Goal: Task Accomplishment & Management: Manage account settings

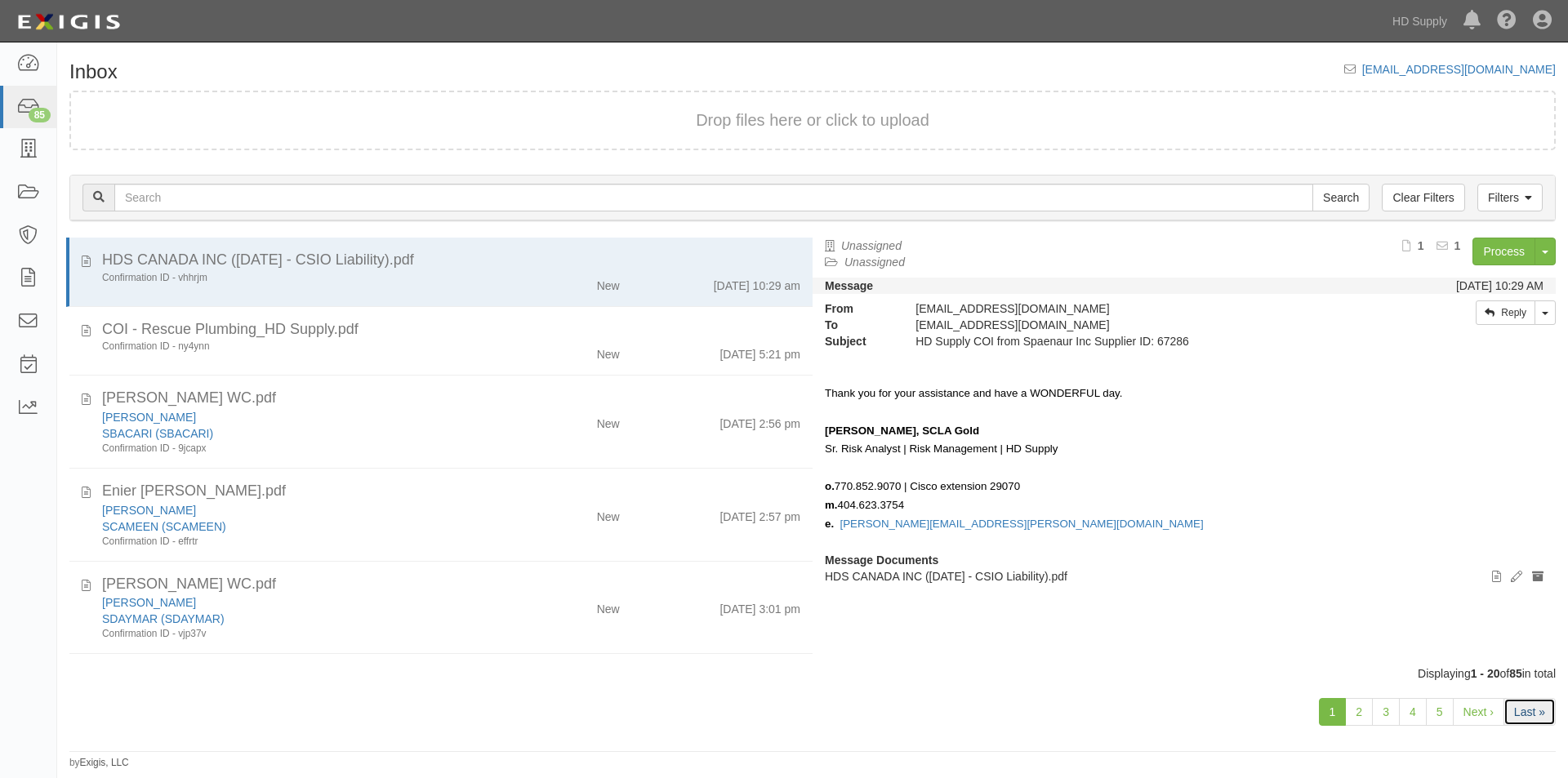
click at [1524, 709] on link "Last »" at bounding box center [1529, 712] width 52 height 27
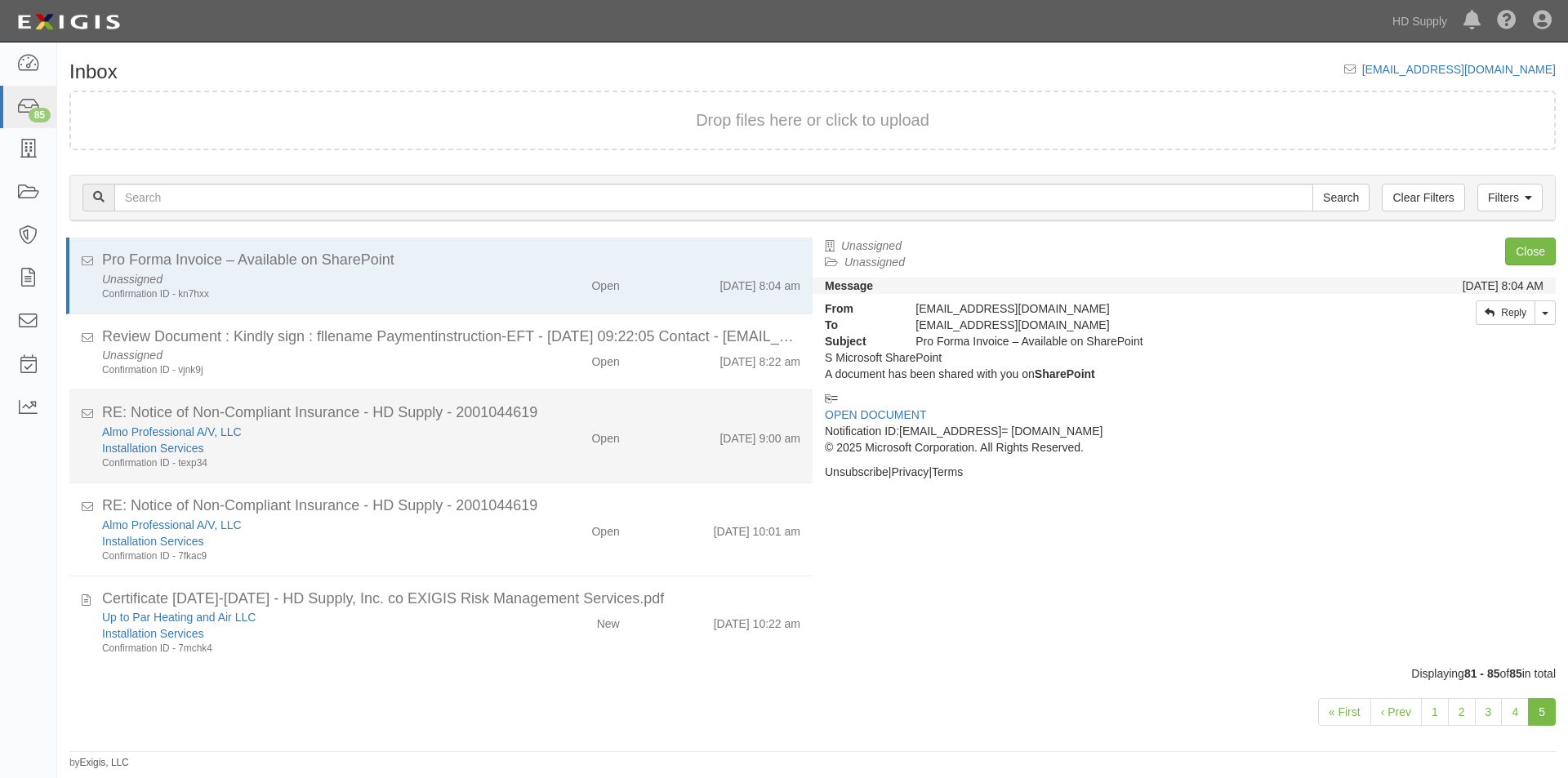
click at [495, 452] on div "Almo Professional A/V, LLC Installation Services Confirmation ID - texp34" at bounding box center [300, 446] width 421 height 46
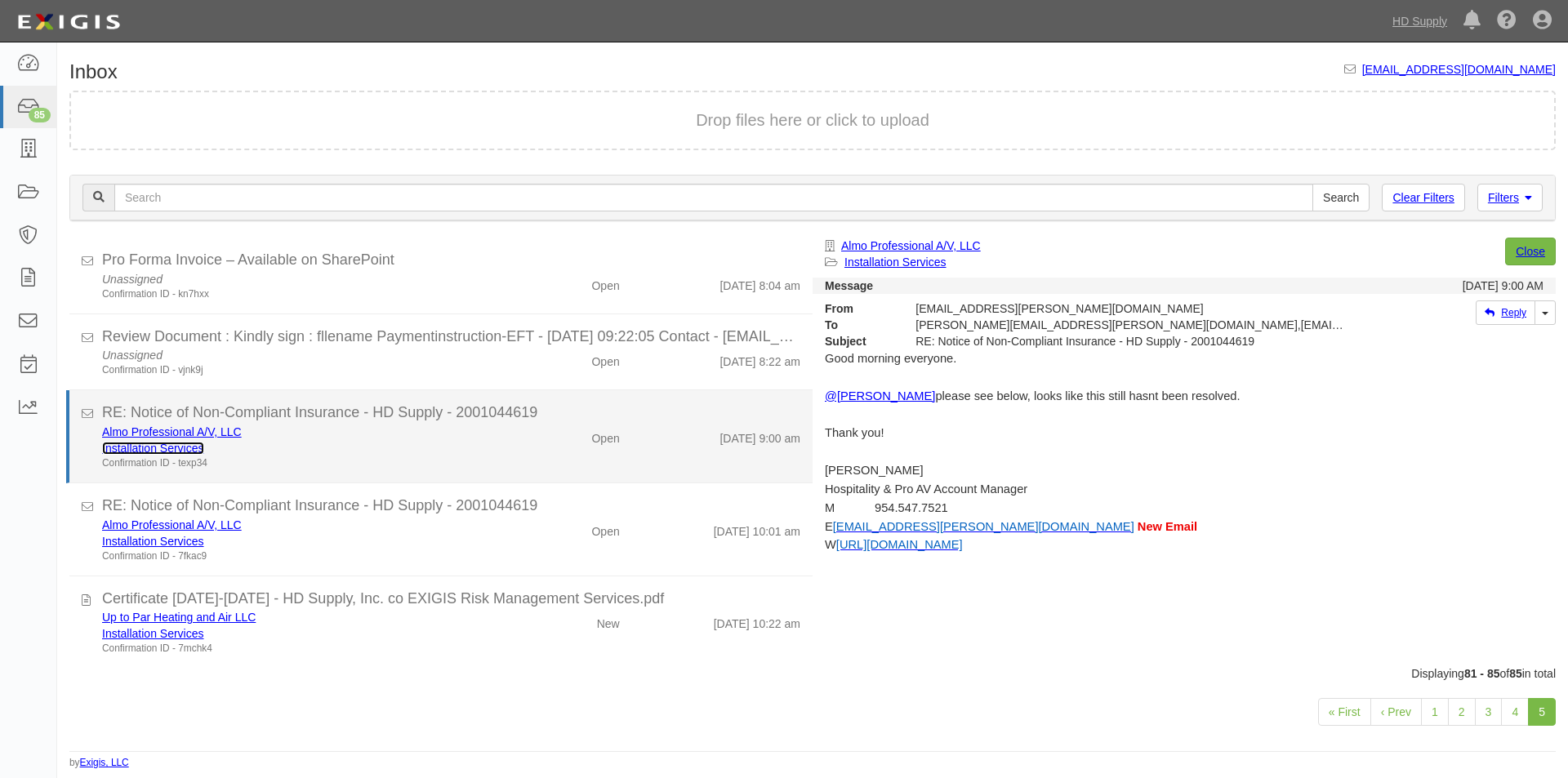
click at [176, 450] on link "Installation Services" at bounding box center [153, 447] width 102 height 13
click at [485, 458] on div "Confirmation ID - texp34" at bounding box center [300, 463] width 396 height 14
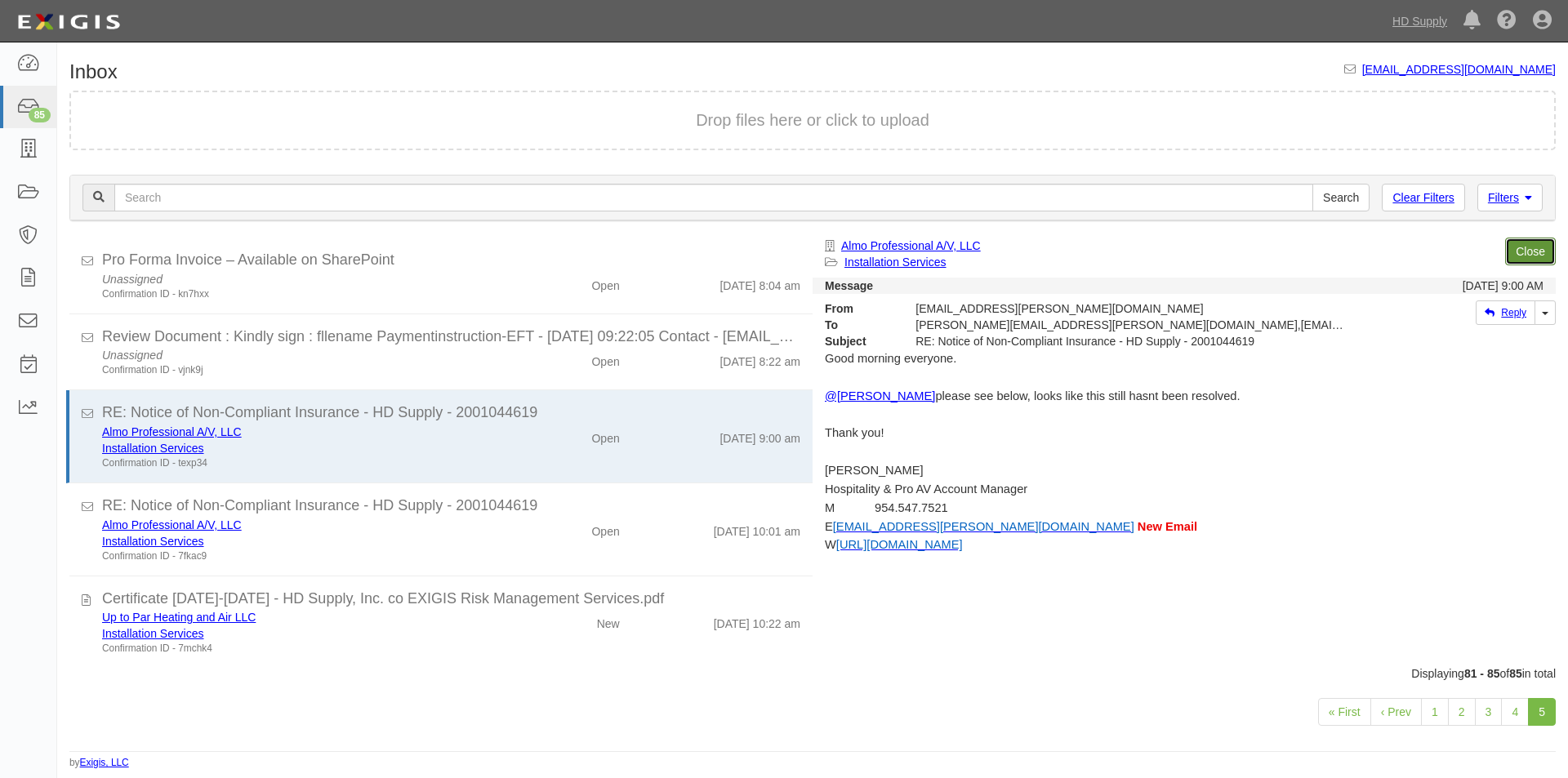
click at [1538, 259] on link "Close" at bounding box center [1531, 251] width 51 height 27
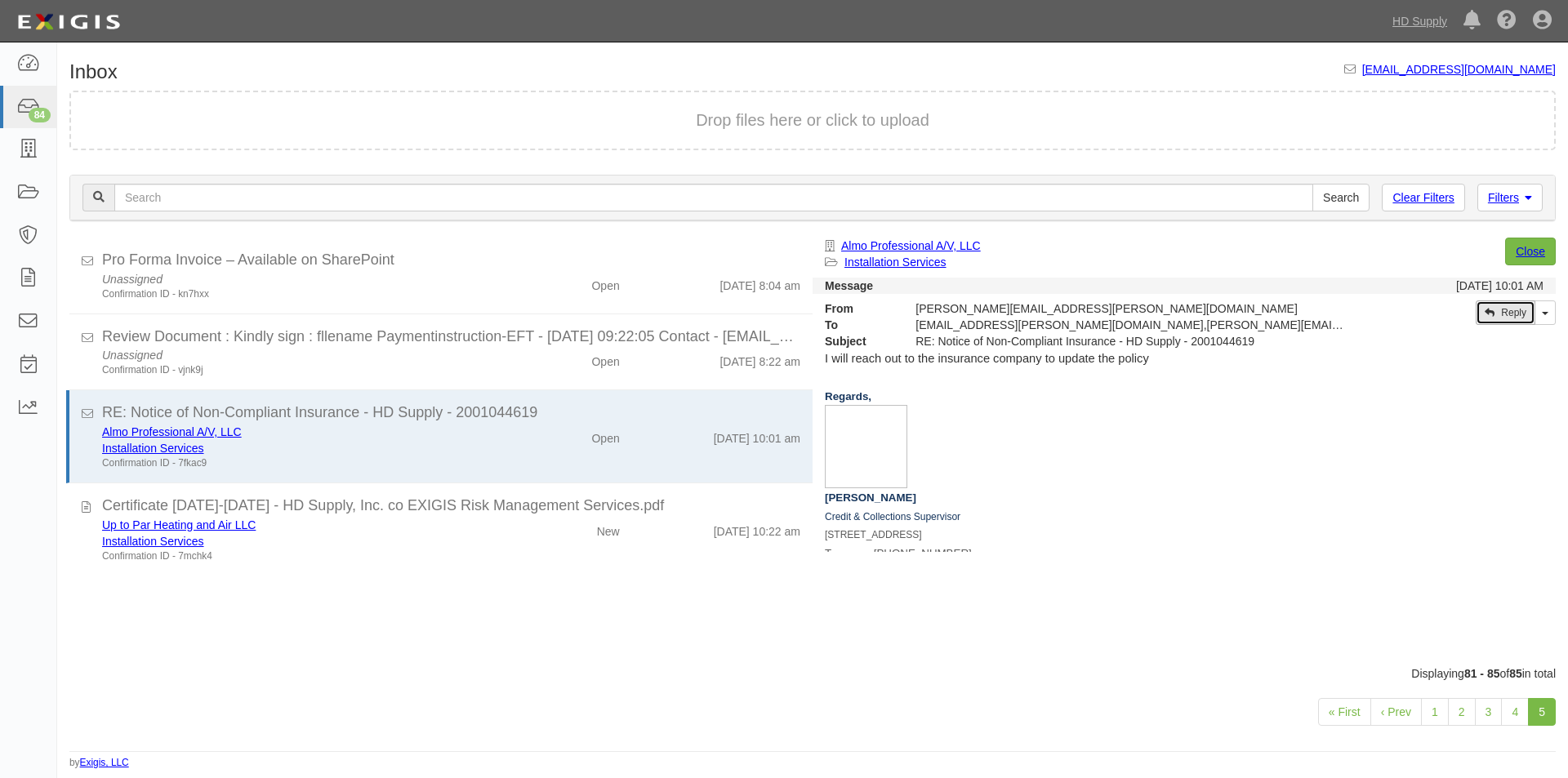
click at [1521, 313] on link "Reply" at bounding box center [1505, 312] width 60 height 25
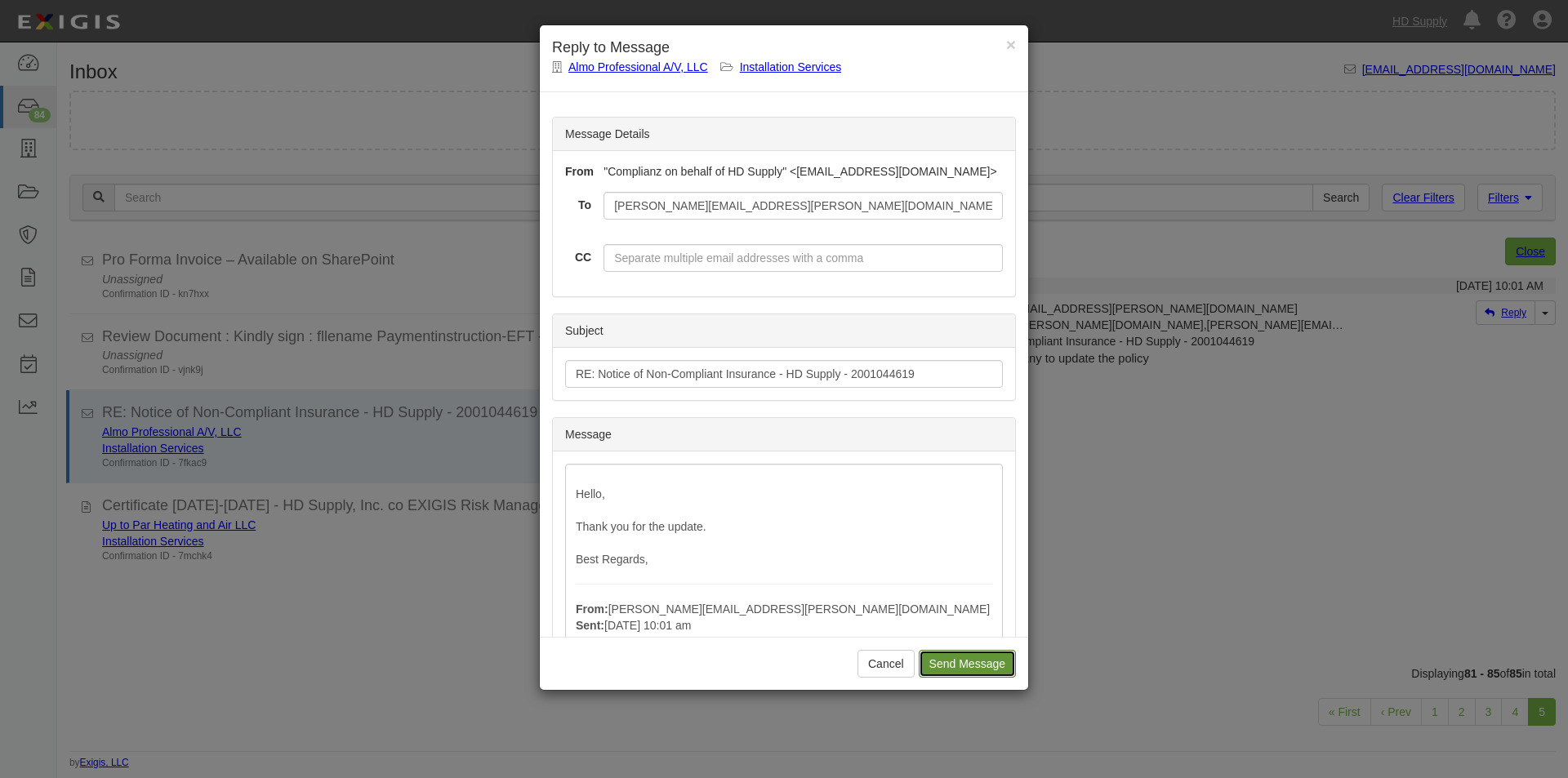
click at [931, 660] on input "Send Message" at bounding box center [967, 663] width 97 height 27
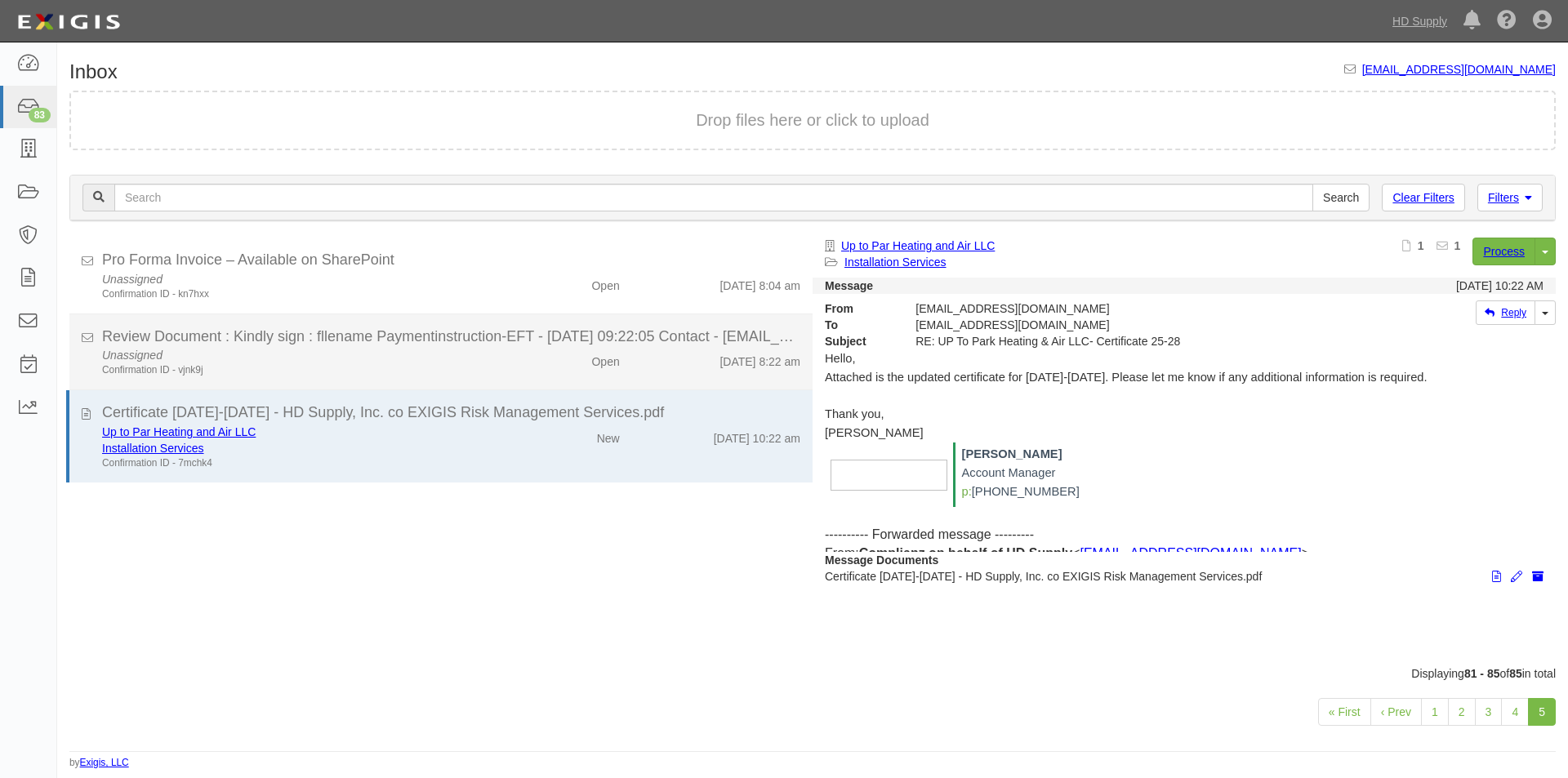
click at [343, 342] on div "Review Document : Kindly sign : fllename Paymentinstruction-EFT - 14/10/2025 09…" at bounding box center [451, 337] width 699 height 22
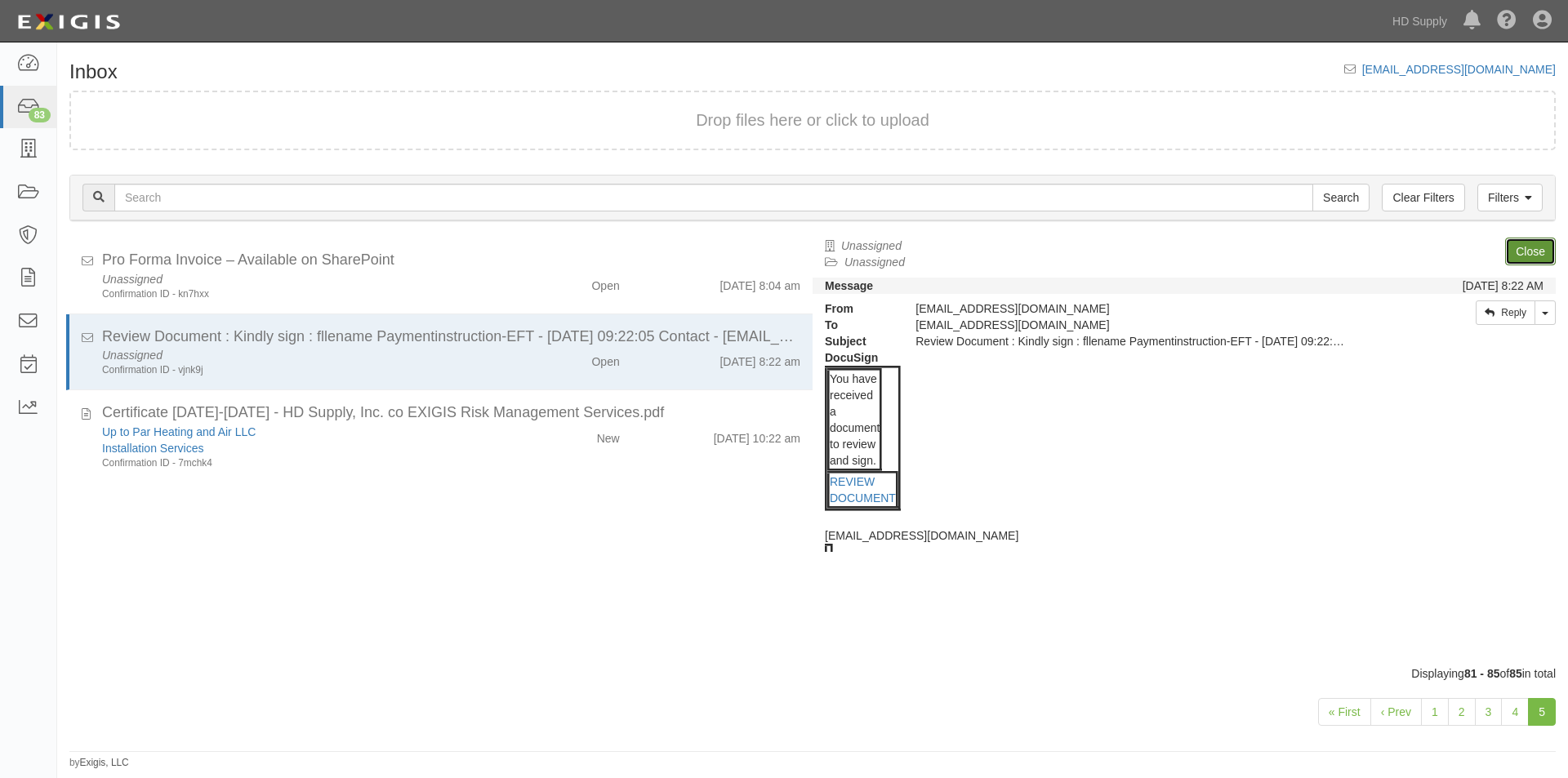
click at [1516, 246] on link "Close" at bounding box center [1531, 251] width 51 height 27
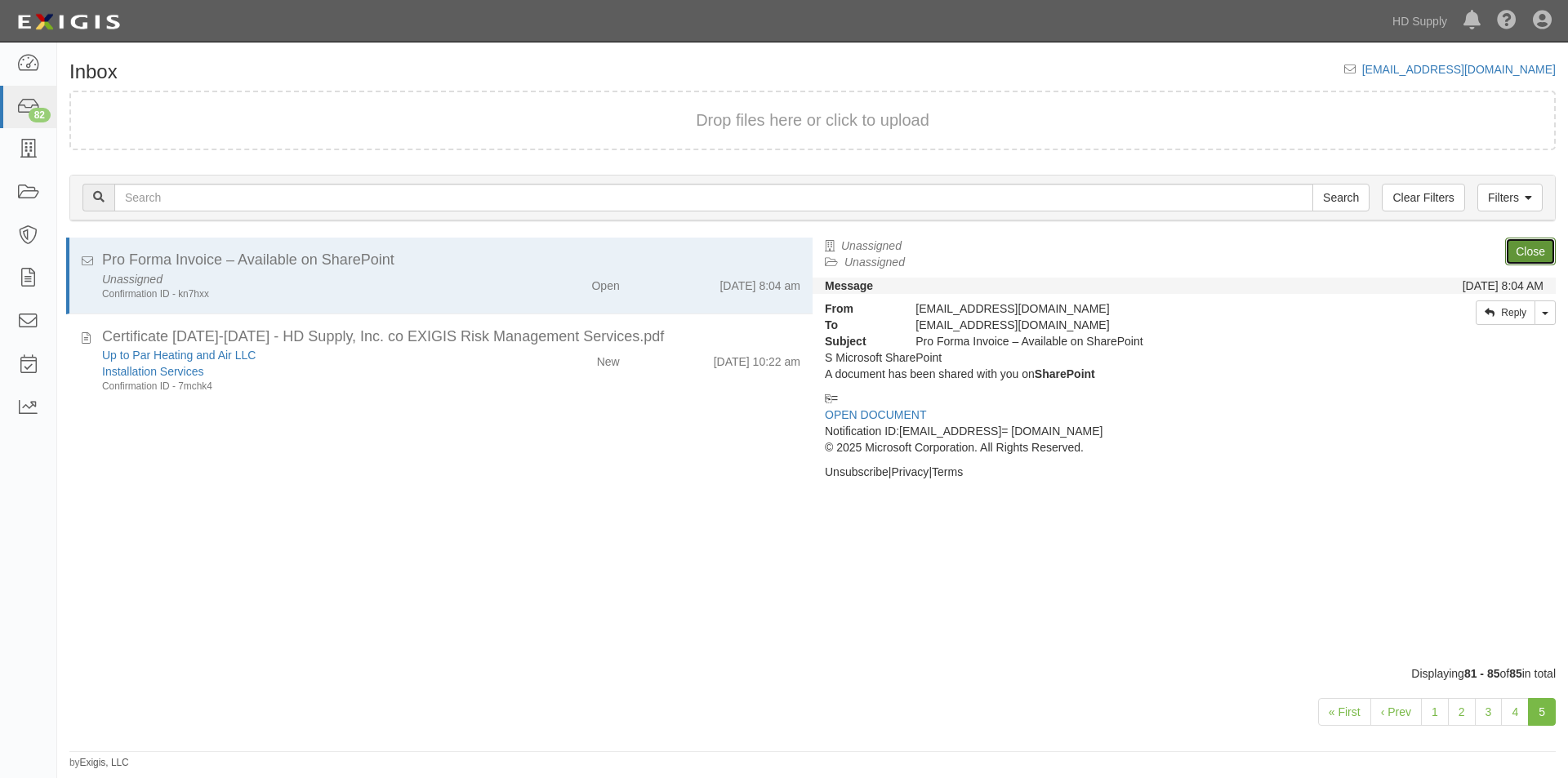
click at [1516, 246] on link "Close" at bounding box center [1531, 251] width 51 height 27
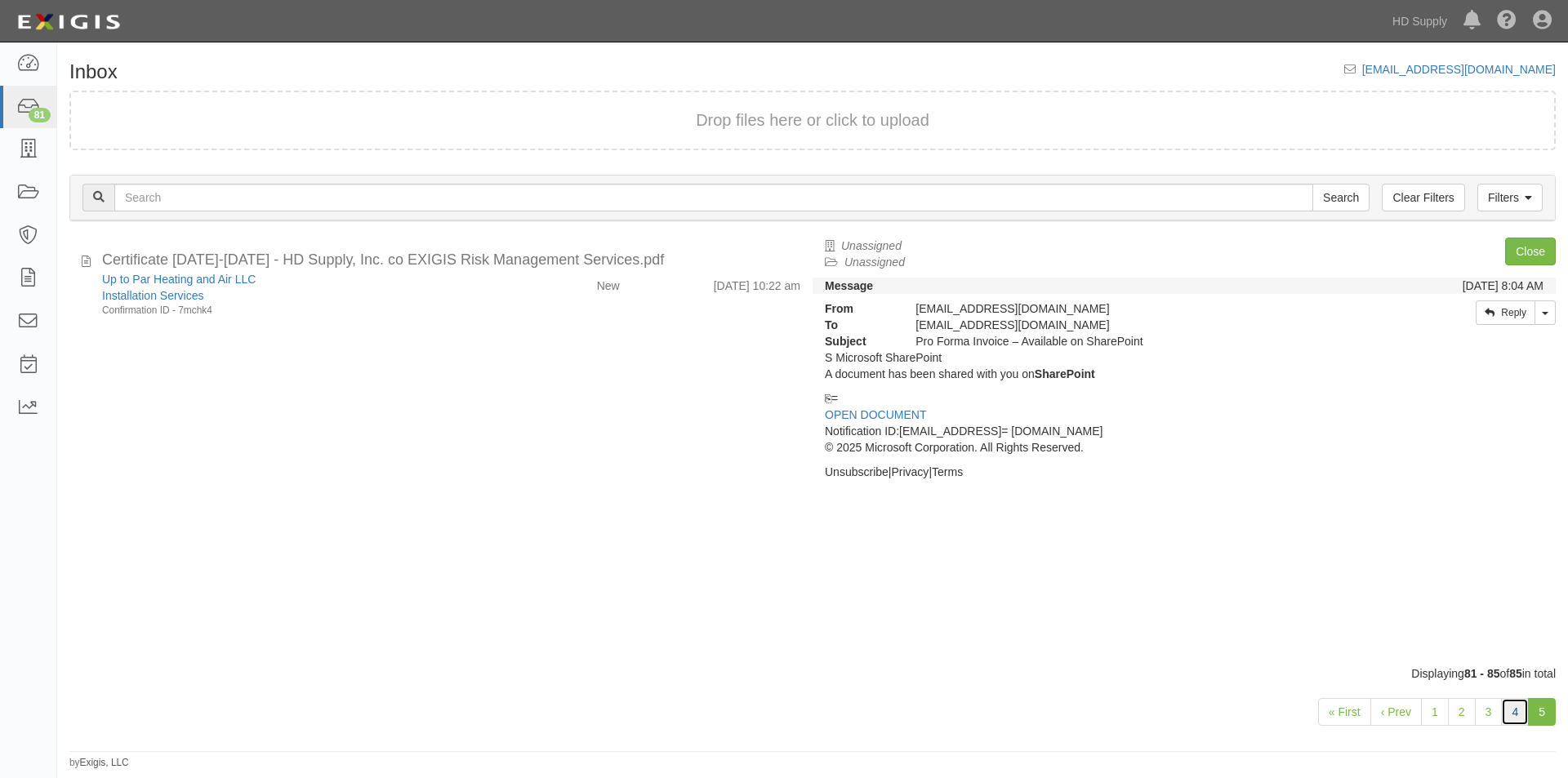
click at [1520, 708] on link "4" at bounding box center [1515, 712] width 27 height 27
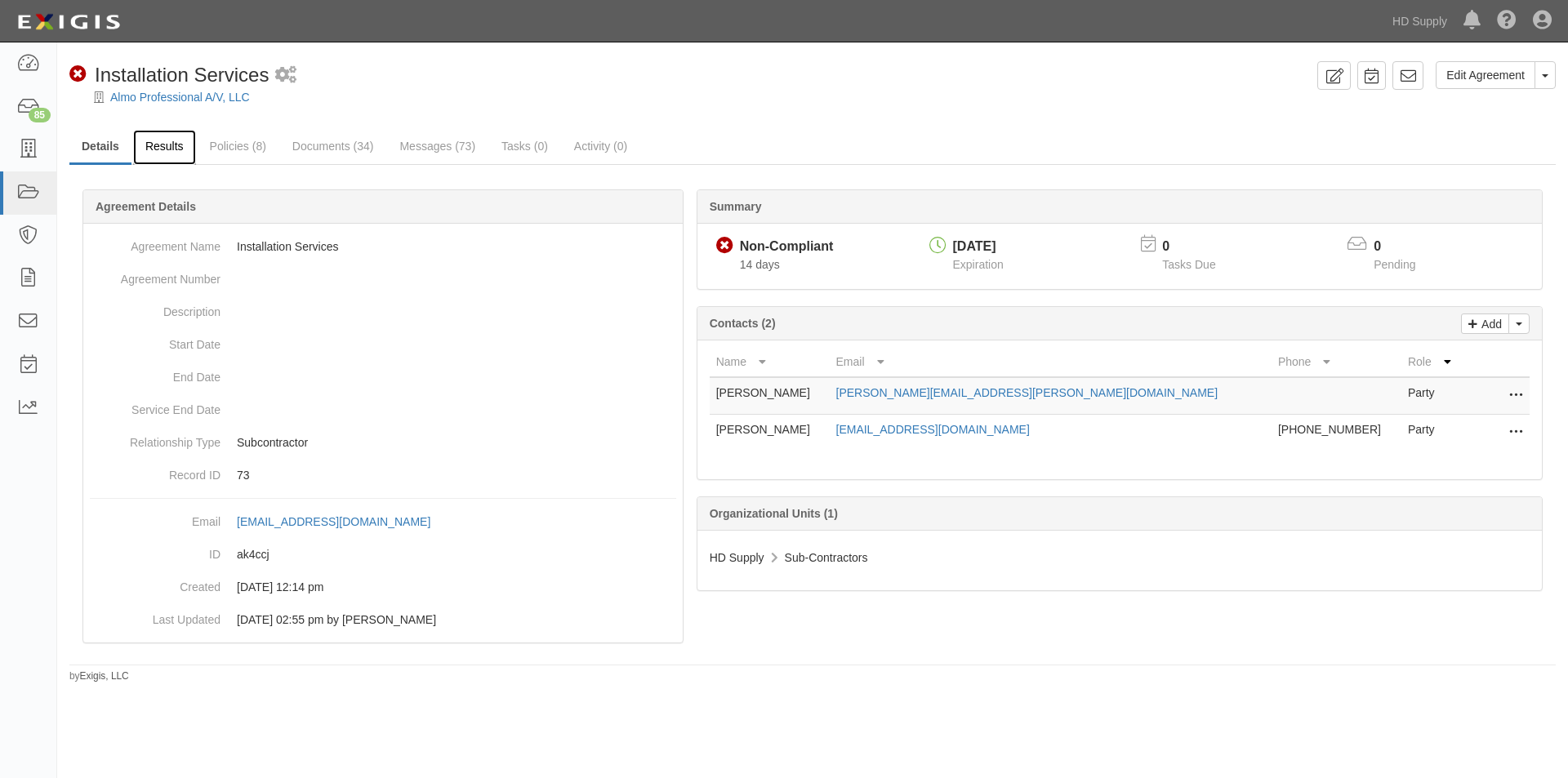
click at [186, 146] on link "Results" at bounding box center [165, 147] width 63 height 35
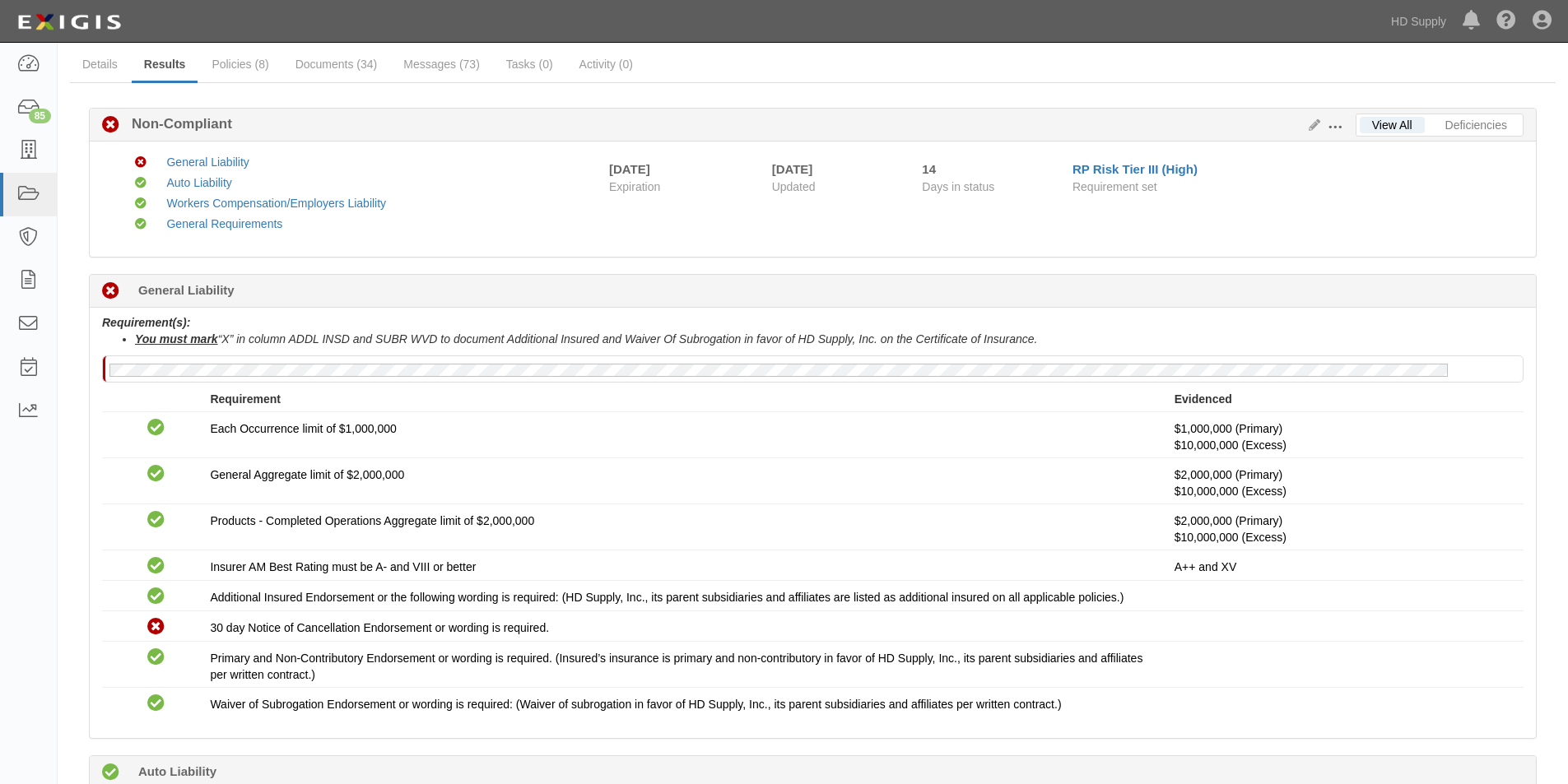
scroll to position [82, 0]
click at [355, 66] on link "Documents (34)" at bounding box center [336, 66] width 107 height 36
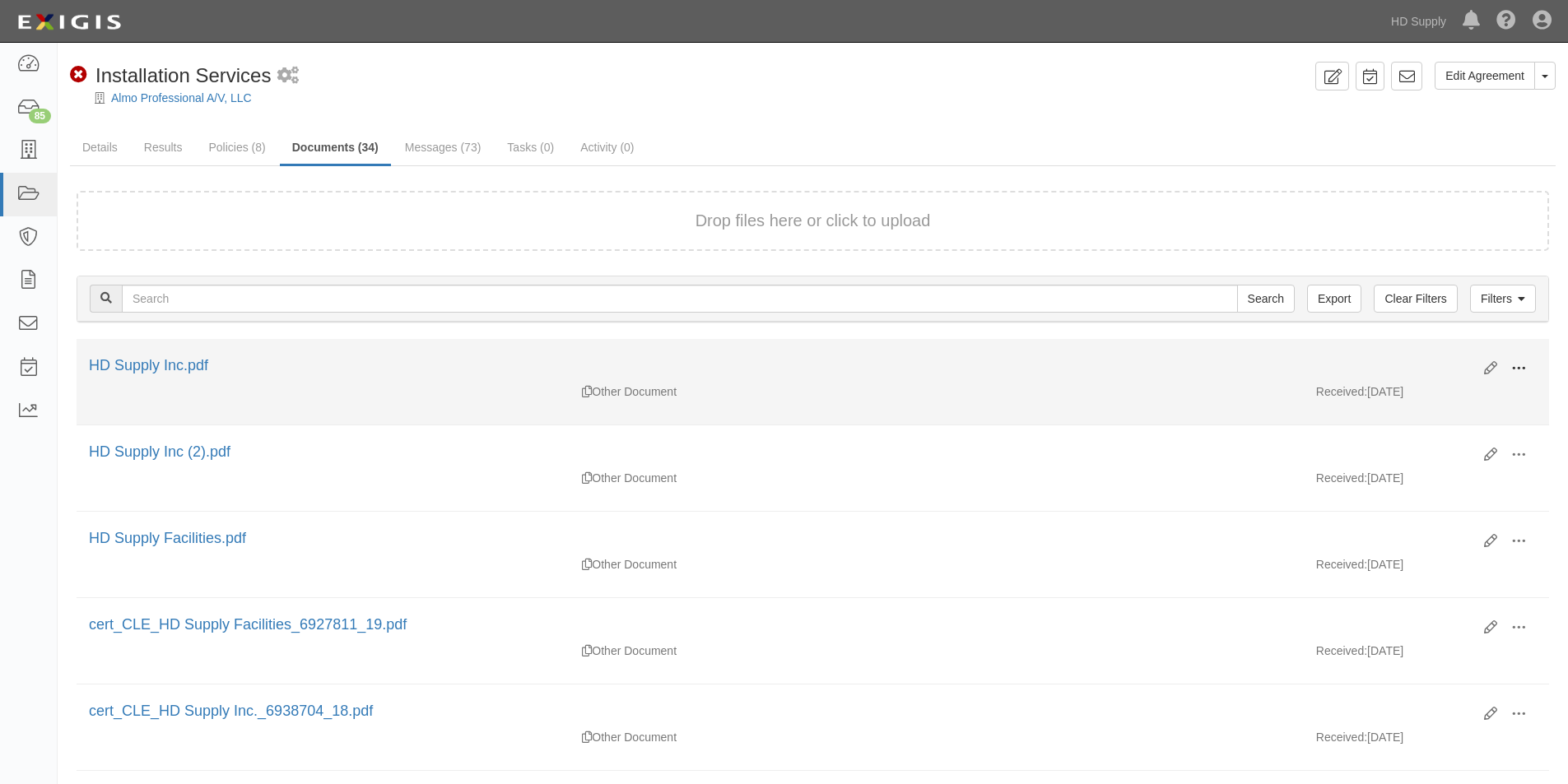
click at [1516, 368] on span at bounding box center [1519, 368] width 15 height 15
click at [1409, 392] on link "View" at bounding box center [1438, 392] width 130 height 30
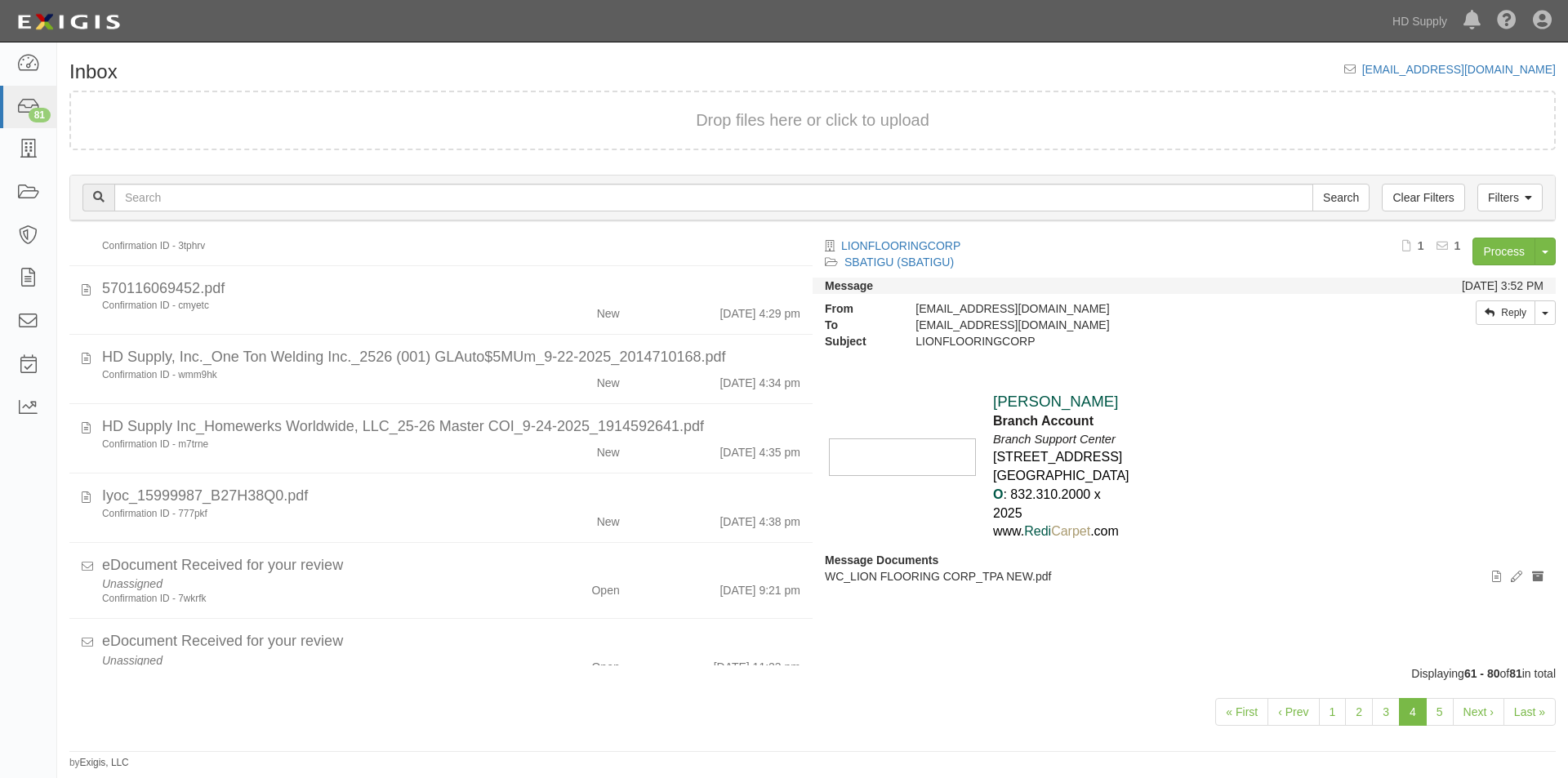
scroll to position [1276, 0]
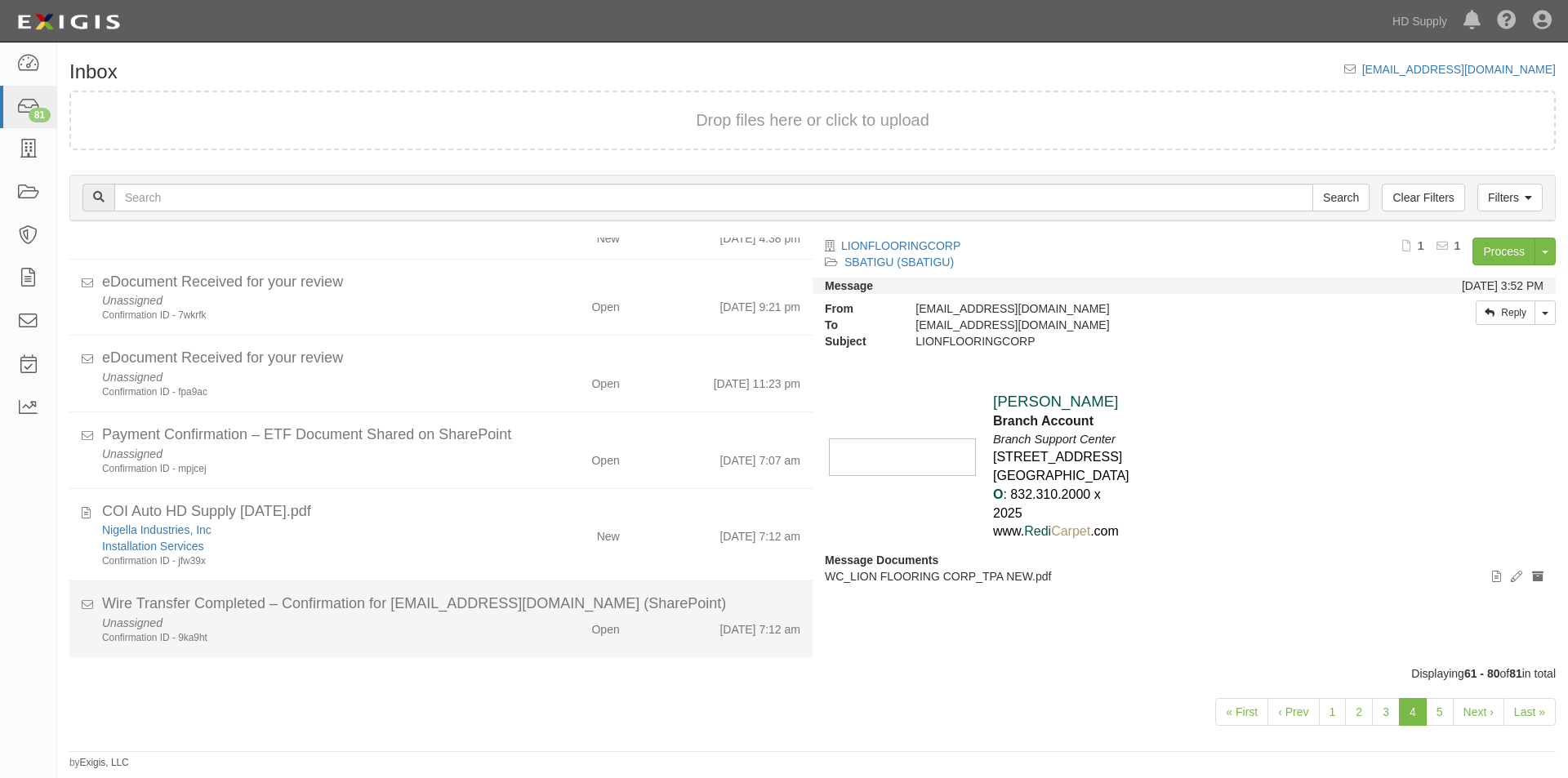
click at [485, 628] on div "Unassigned Confirmation ID - 9ka9ht" at bounding box center [300, 630] width 421 height 30
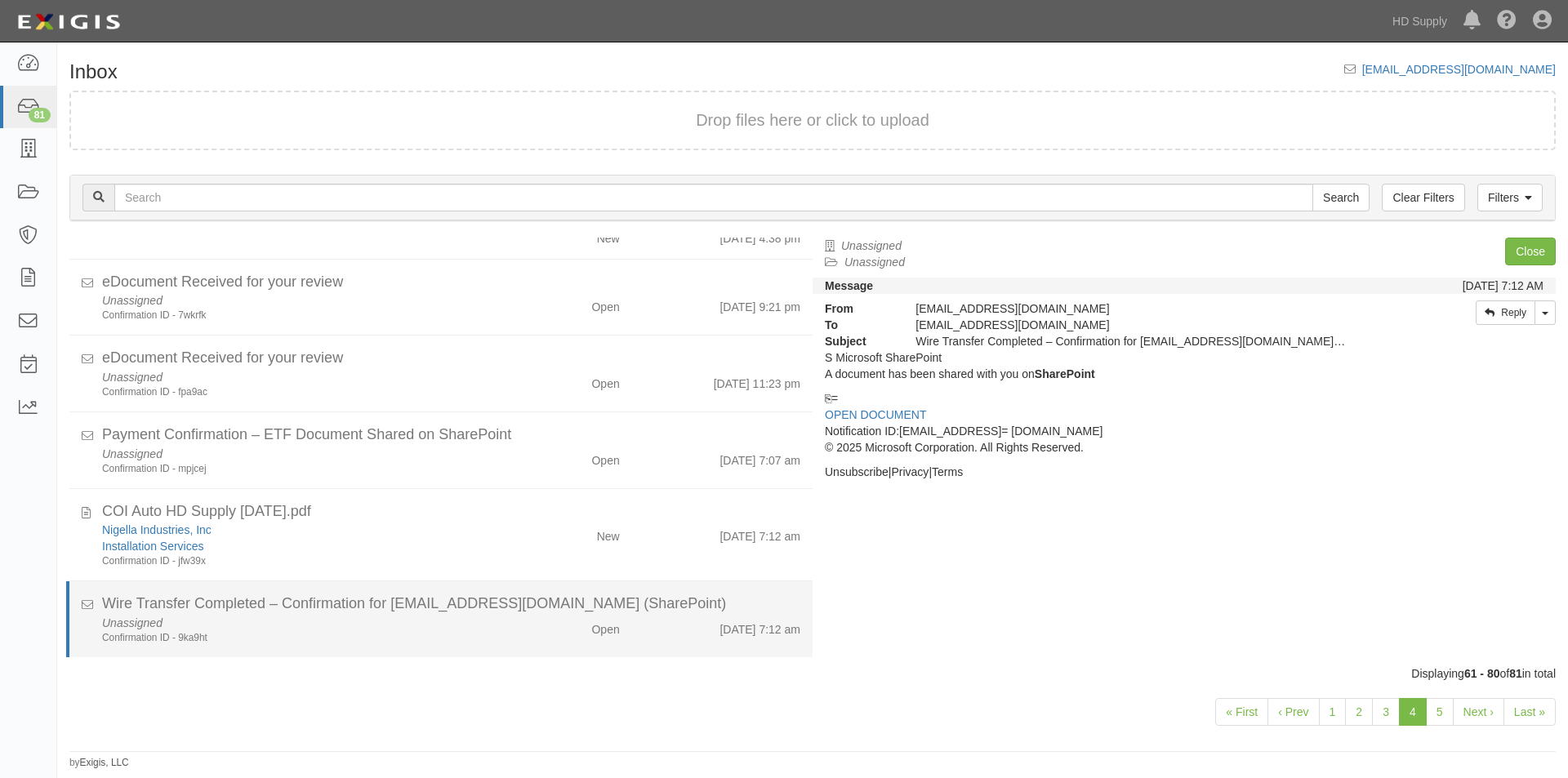
click at [366, 636] on div "Confirmation ID - 9ka9ht" at bounding box center [300, 638] width 396 height 14
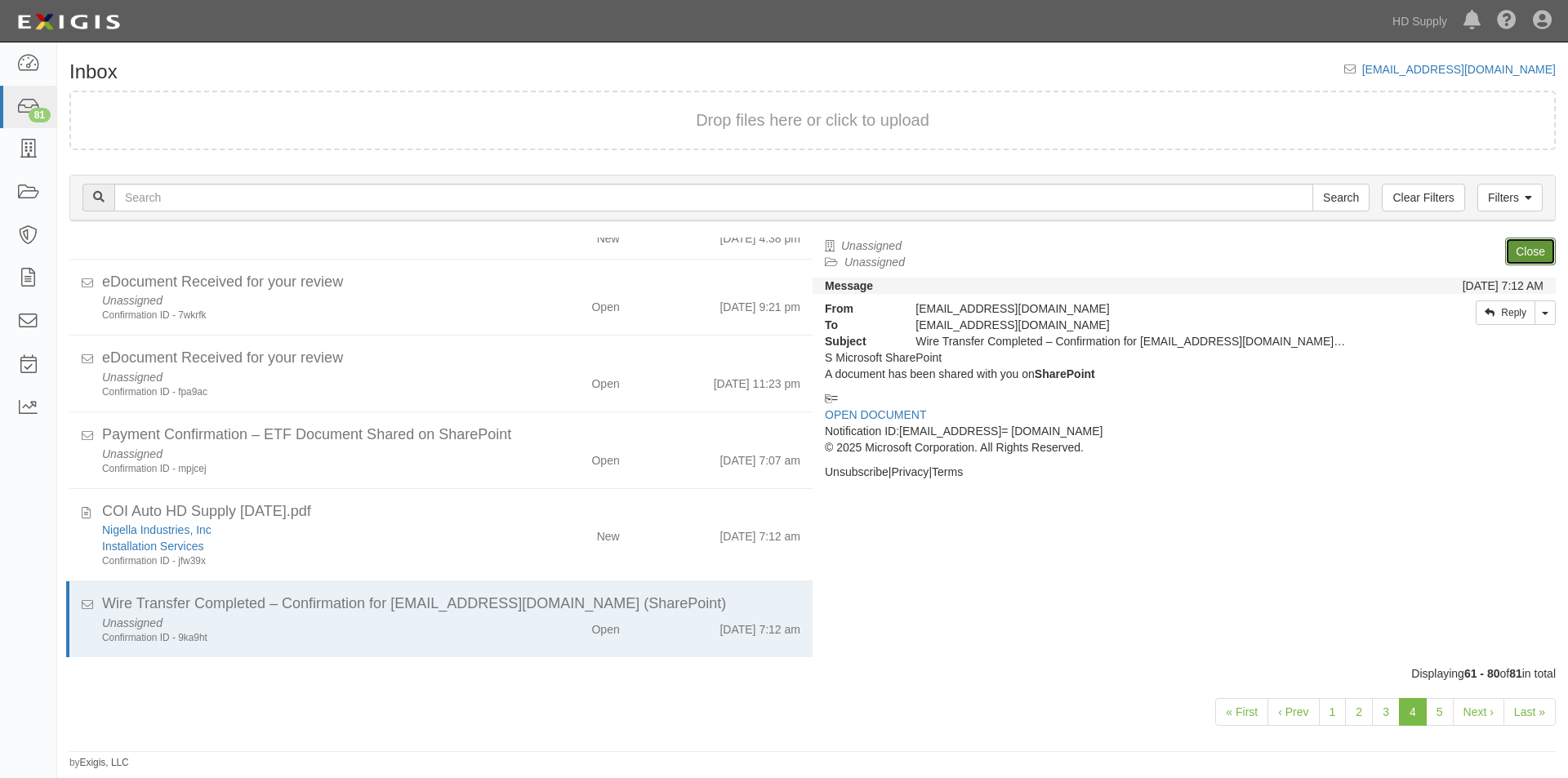
click at [1534, 253] on link "Close" at bounding box center [1531, 251] width 51 height 27
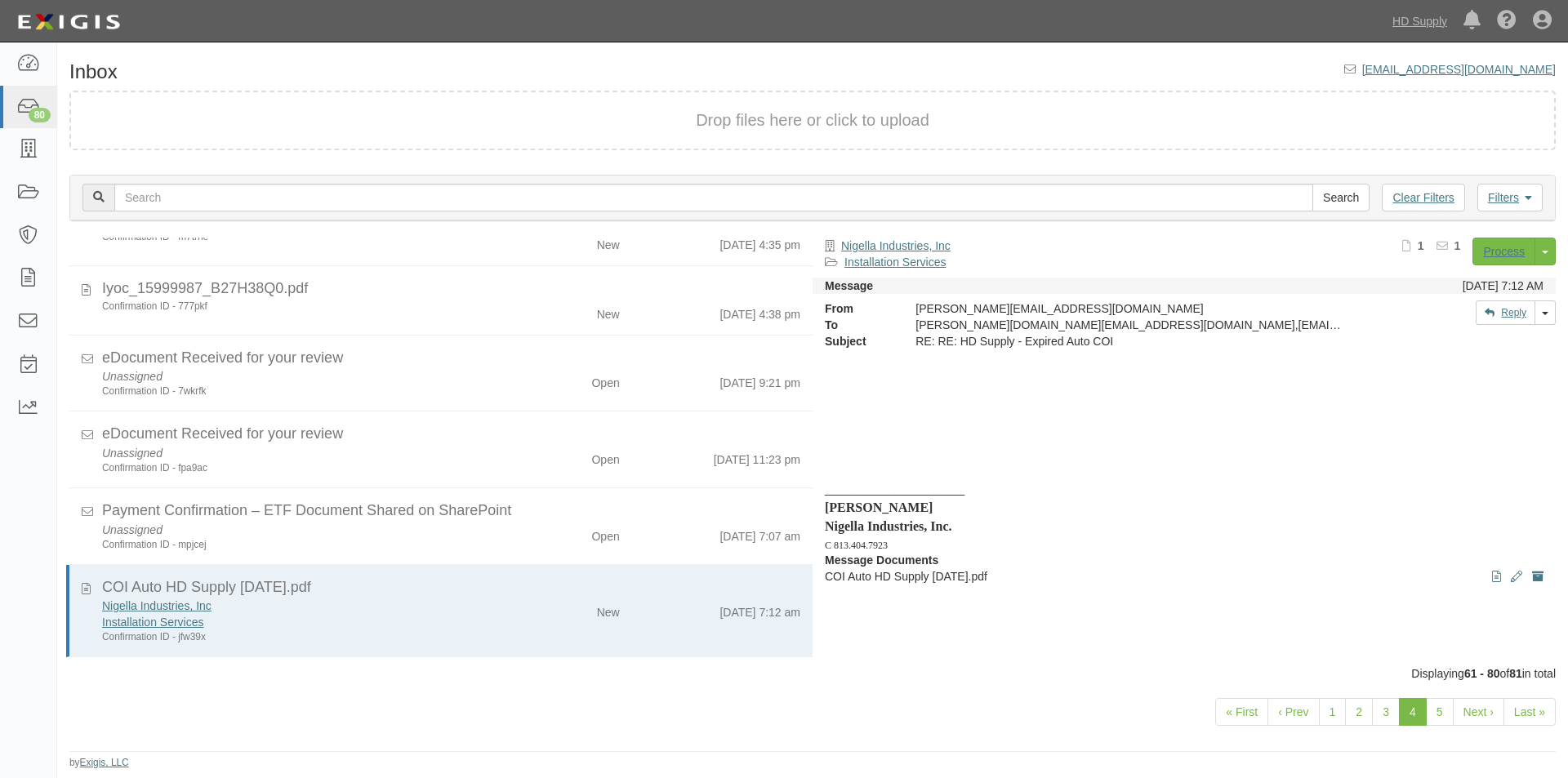
scroll to position [1200, 0]
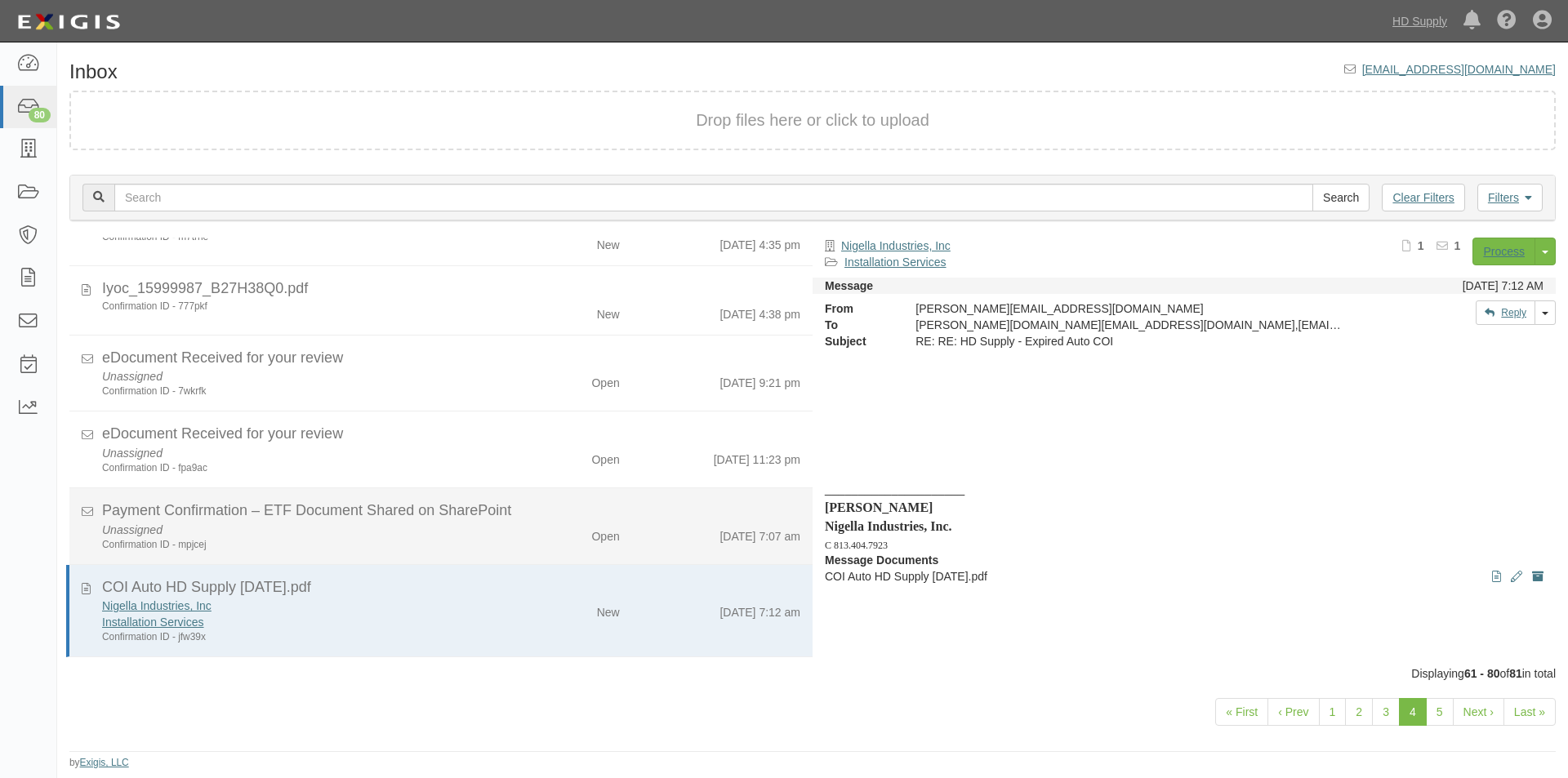
click at [518, 532] on div "Open" at bounding box center [571, 533] width 120 height 23
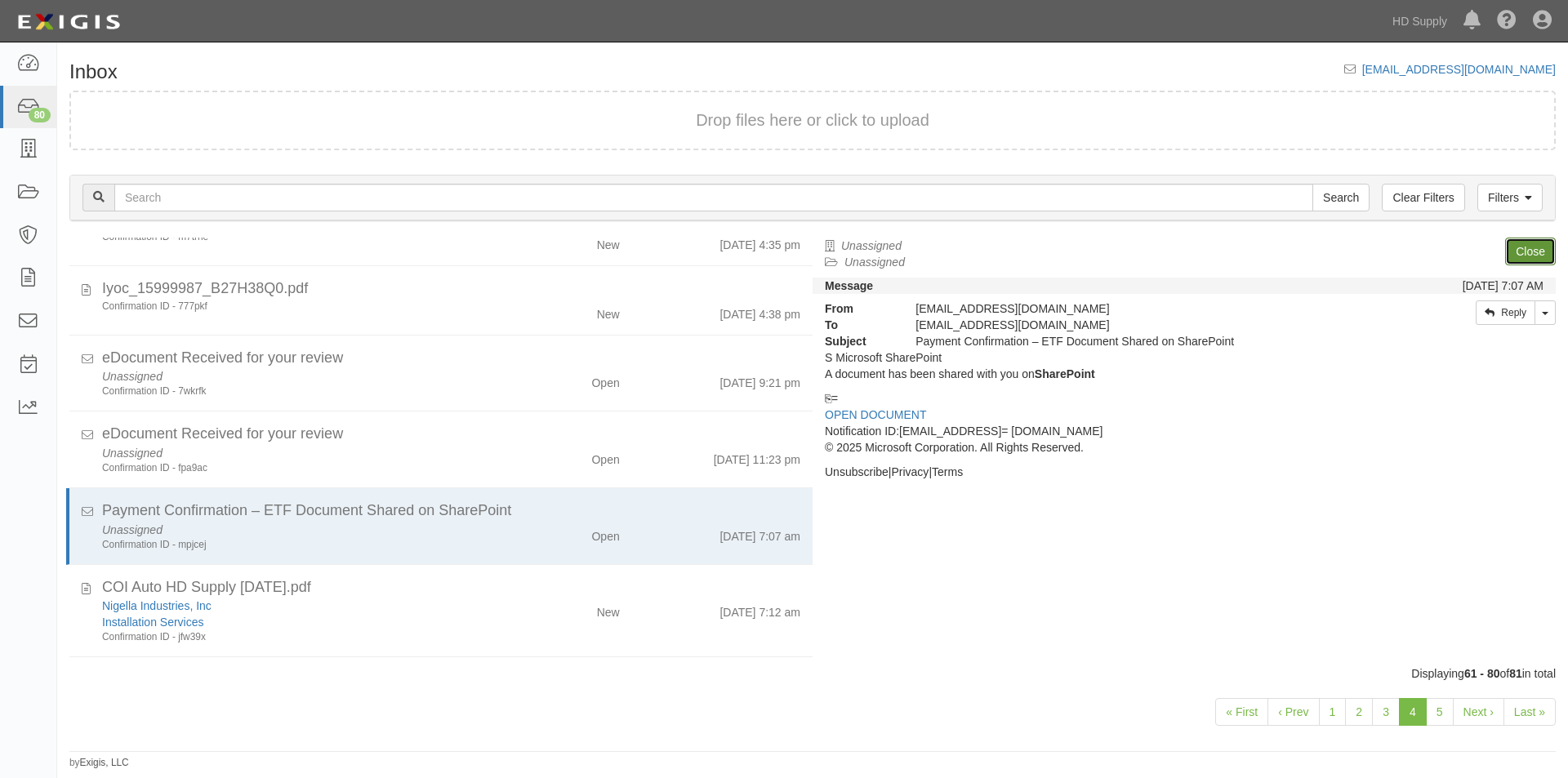
click at [1520, 256] on link "Close" at bounding box center [1531, 251] width 51 height 27
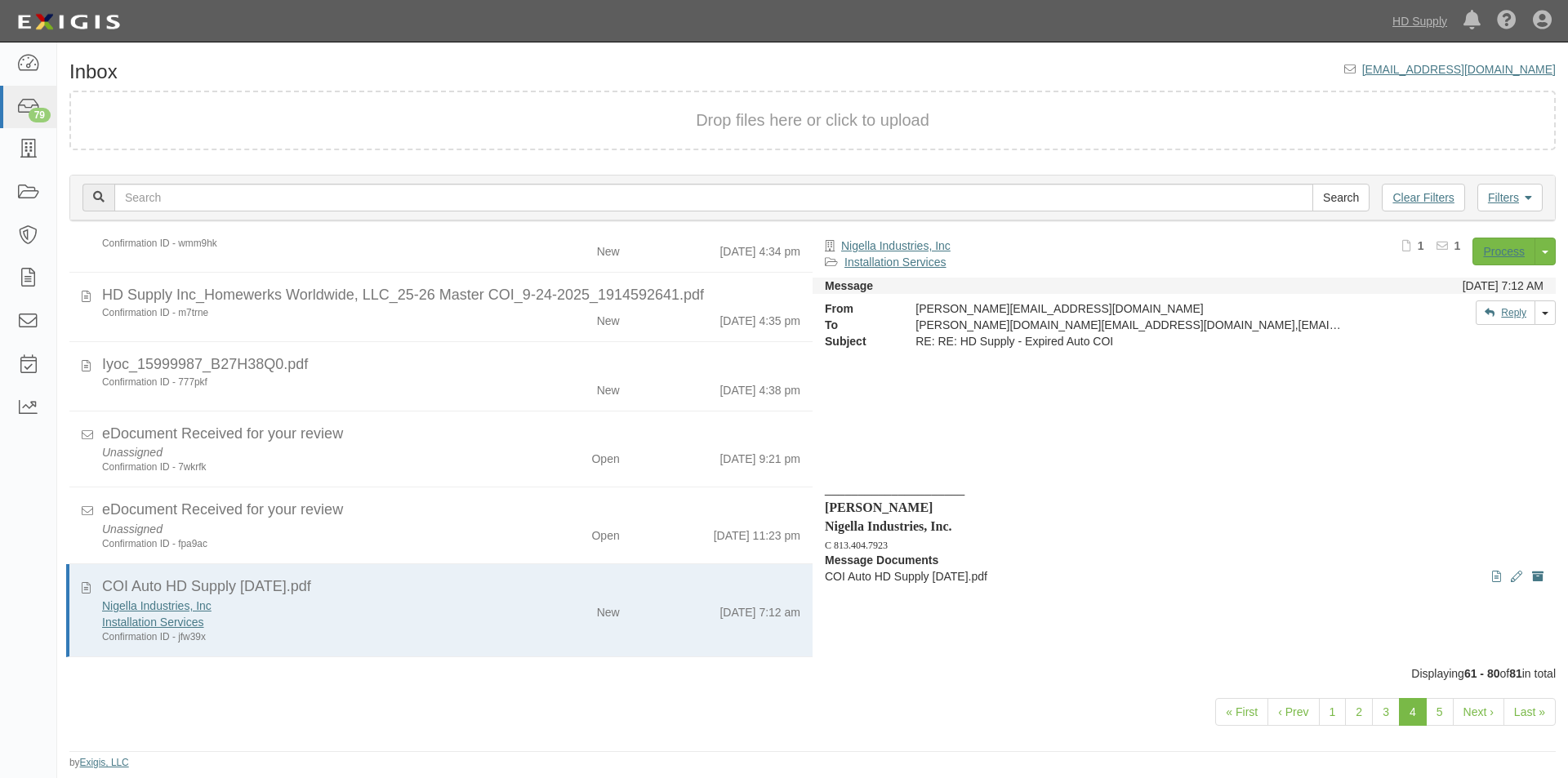
scroll to position [1124, 0]
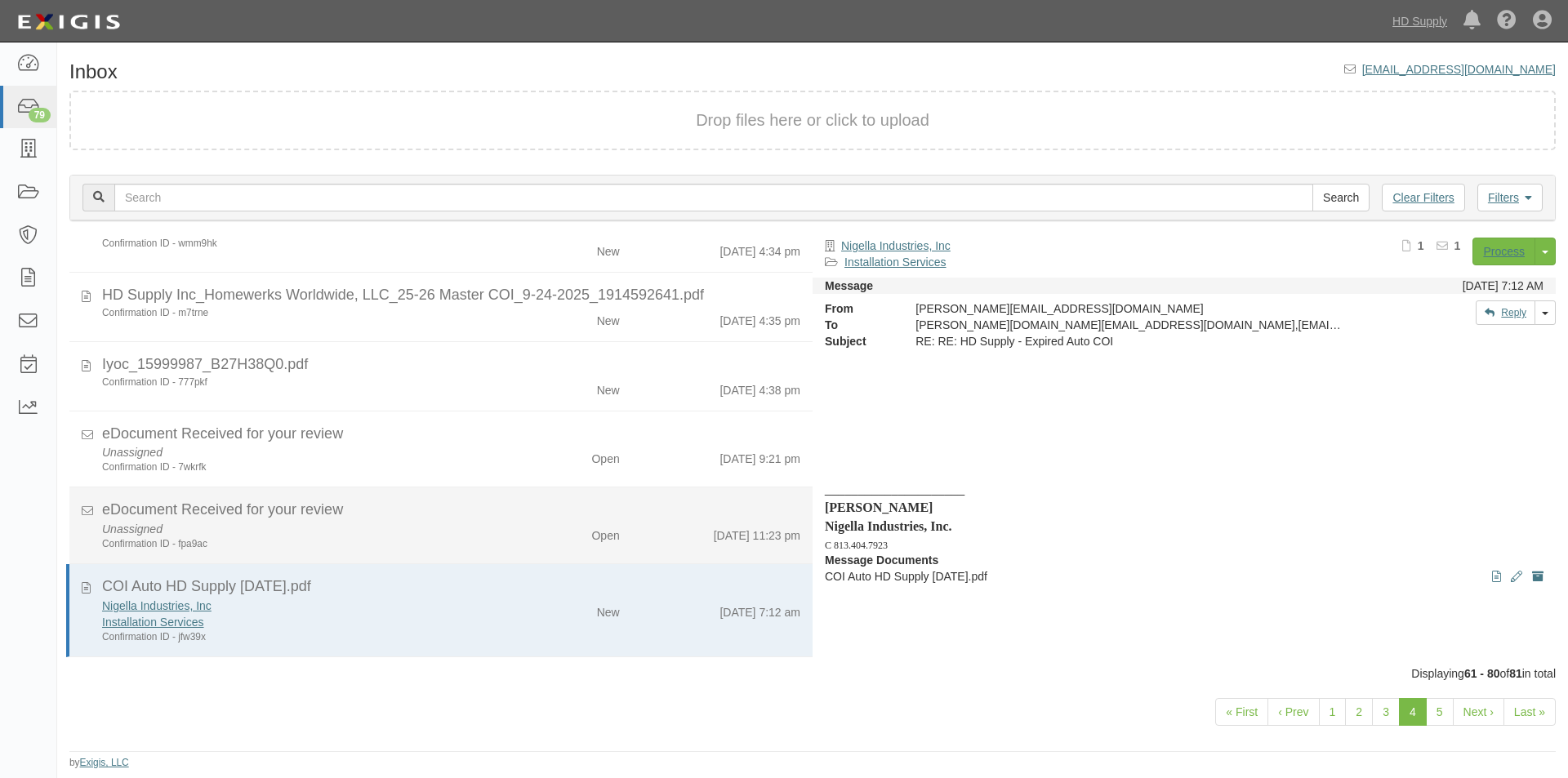
click at [482, 528] on div "Unassigned Confirmation ID - fpa9ac" at bounding box center [300, 536] width 421 height 30
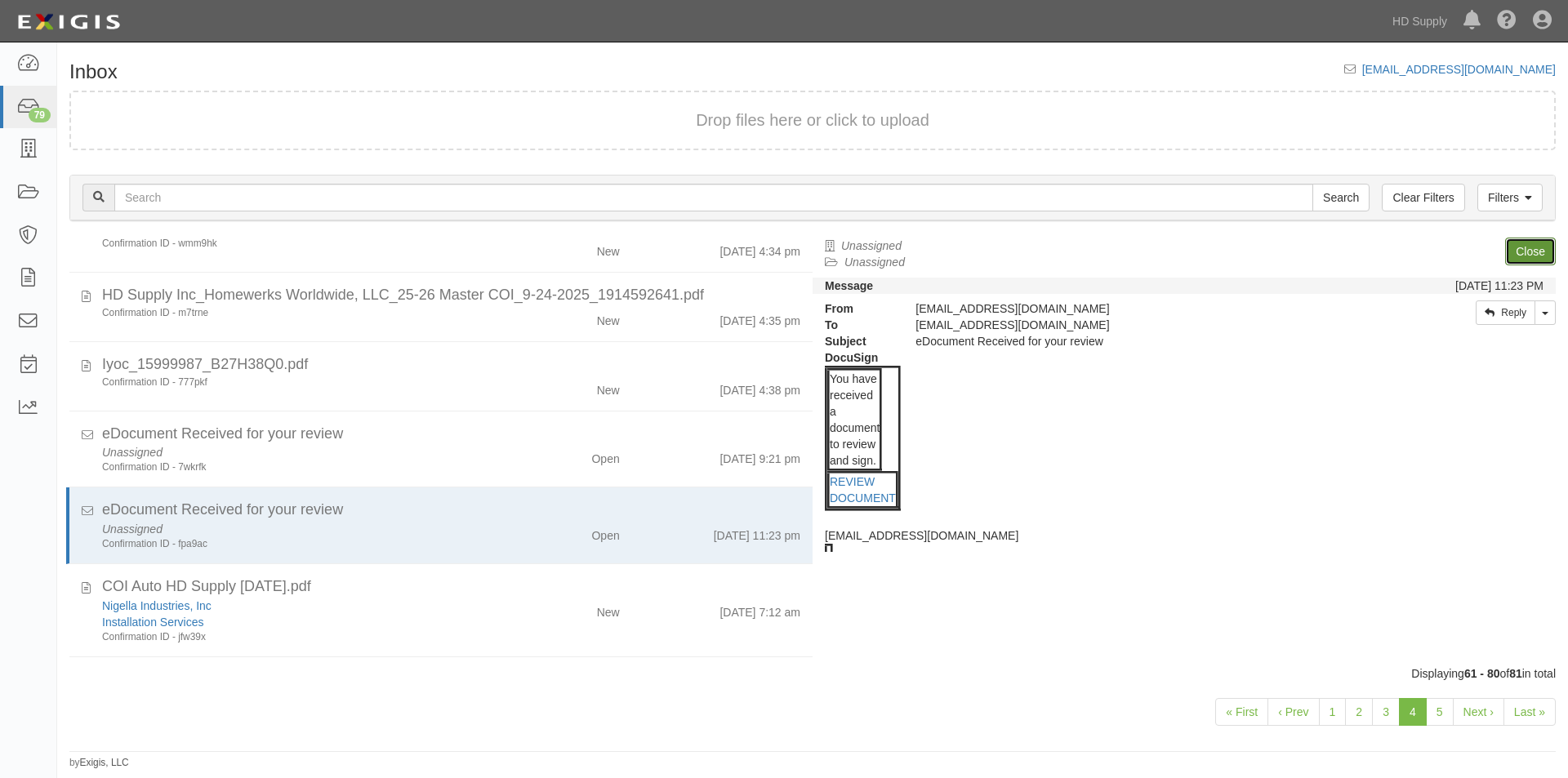
click at [1517, 245] on link "Close" at bounding box center [1531, 251] width 51 height 27
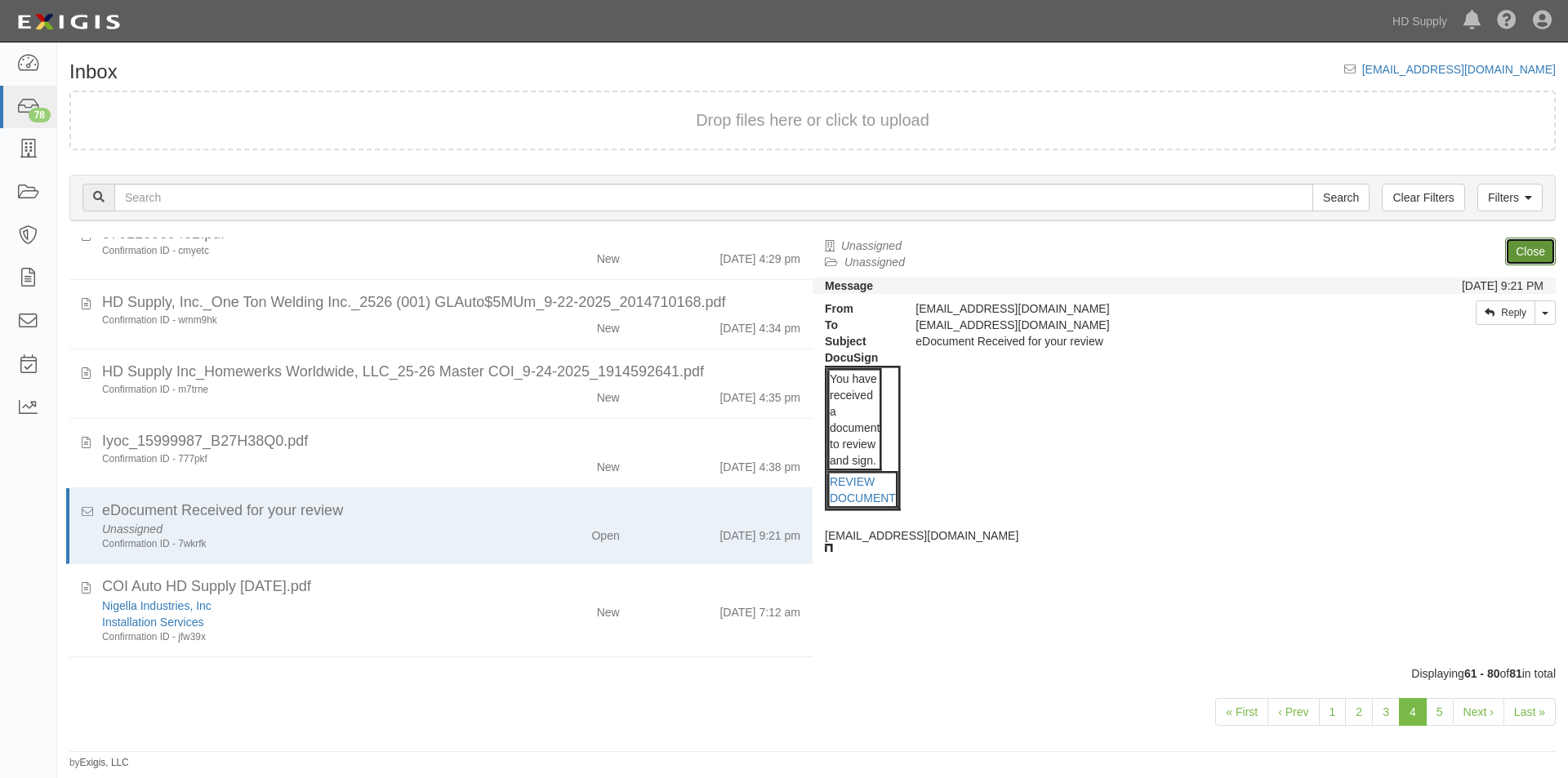
scroll to position [1048, 0]
click at [1517, 245] on link "Close" at bounding box center [1531, 251] width 51 height 27
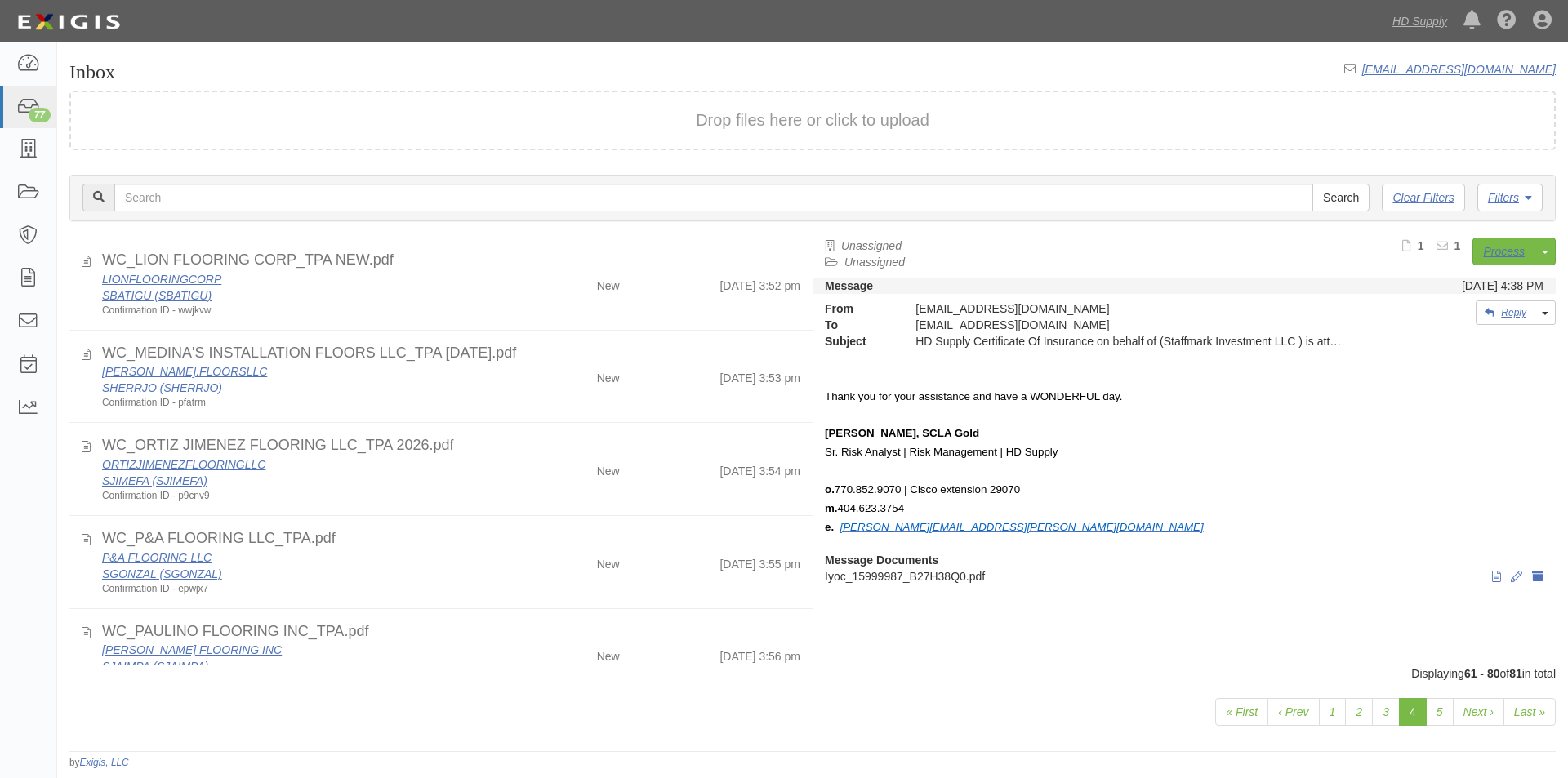
scroll to position [962, 0]
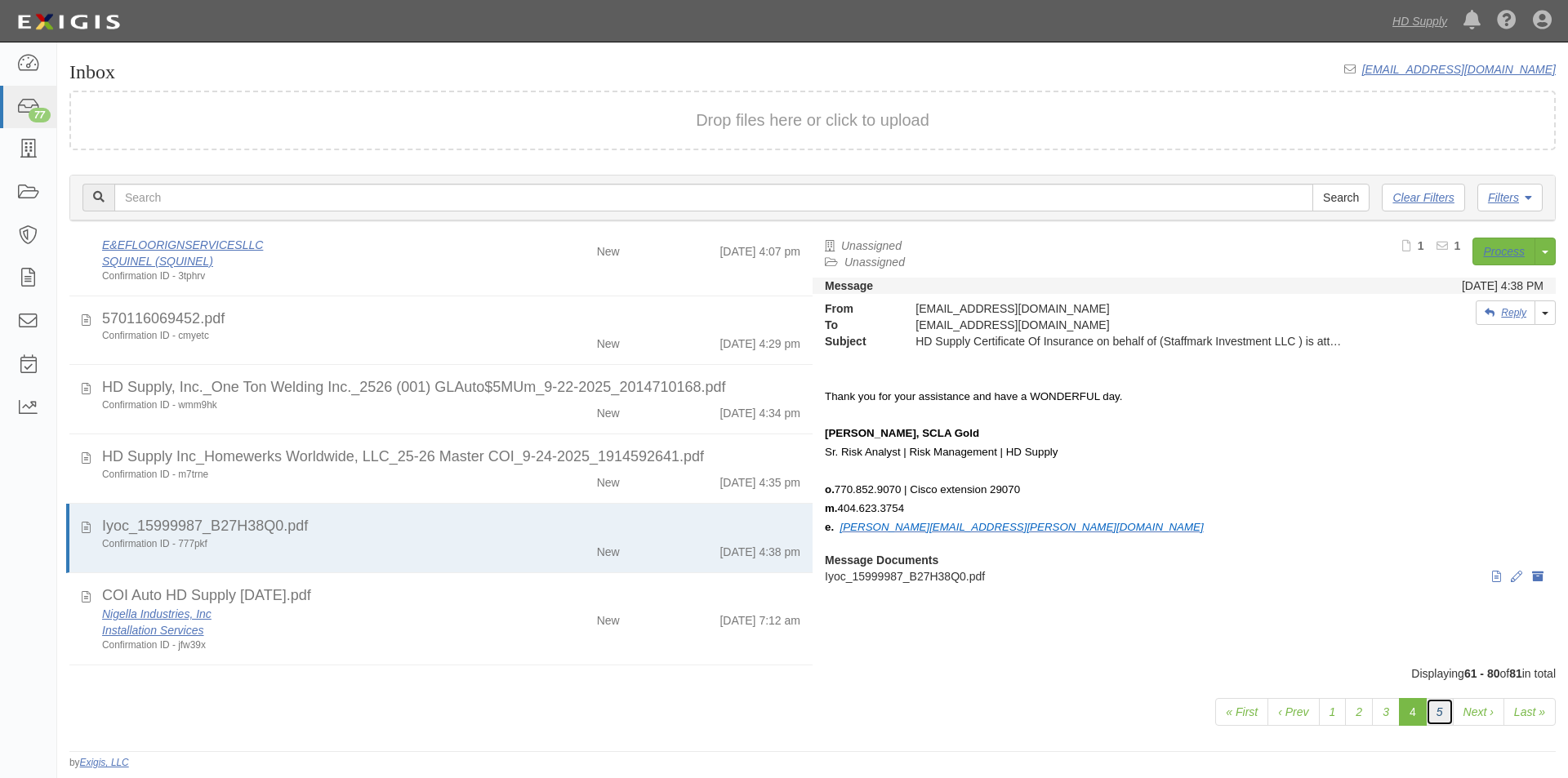
click at [1426, 708] on link "5" at bounding box center [1439, 712] width 27 height 27
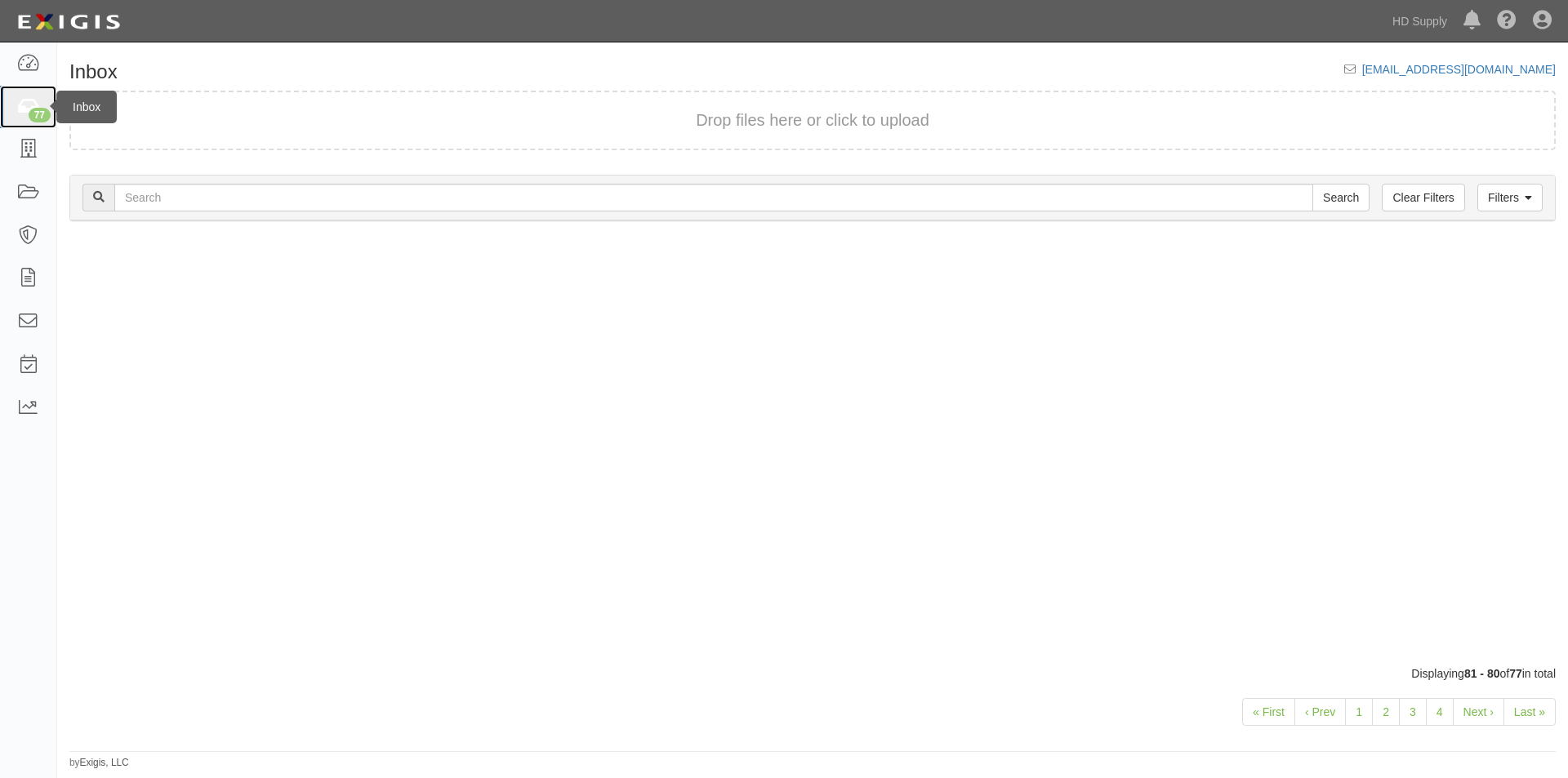
click at [22, 100] on icon at bounding box center [27, 107] width 23 height 19
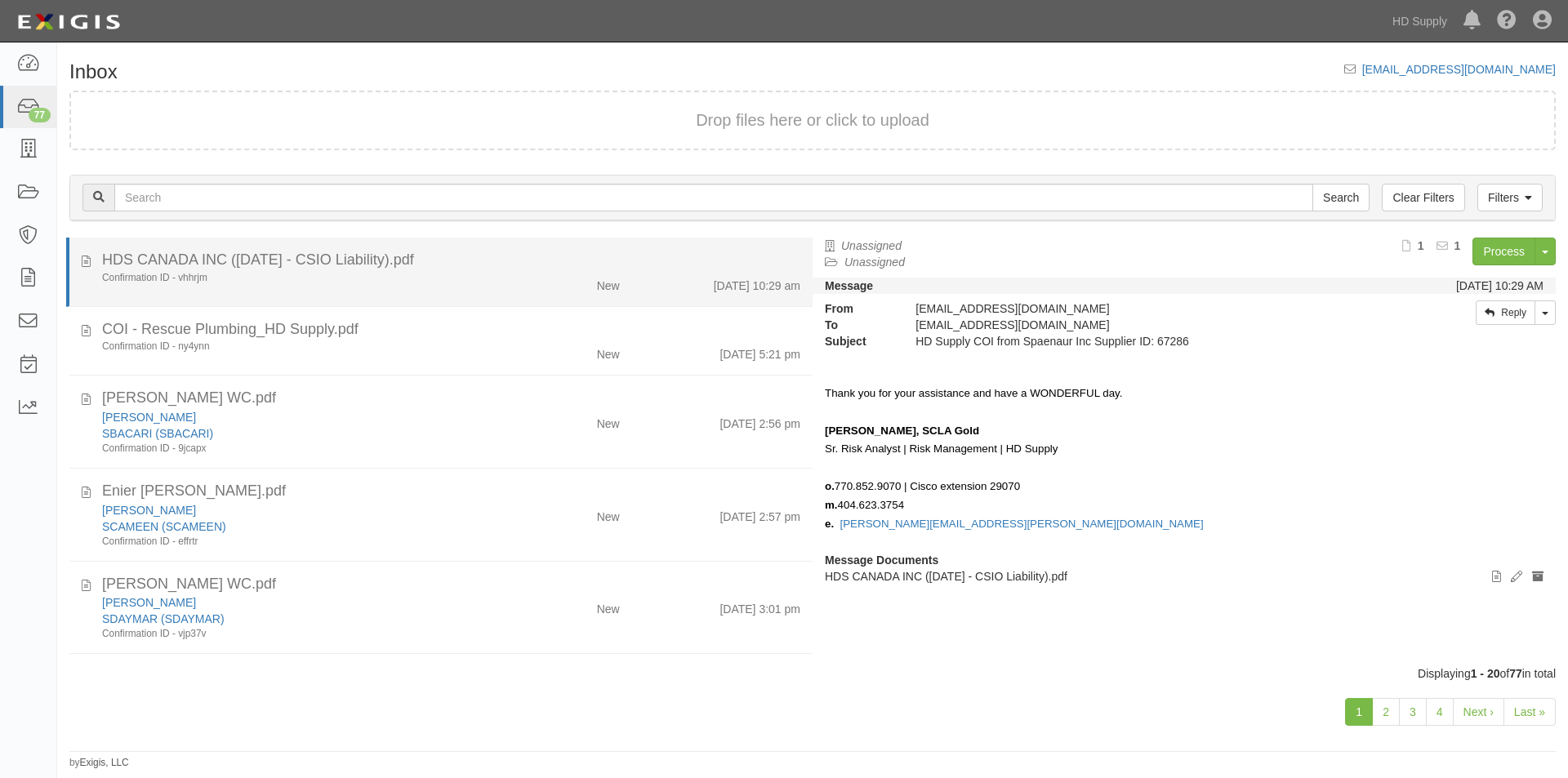
click at [498, 277] on div "Confirmation ID - vhhrjm" at bounding box center [300, 278] width 421 height 14
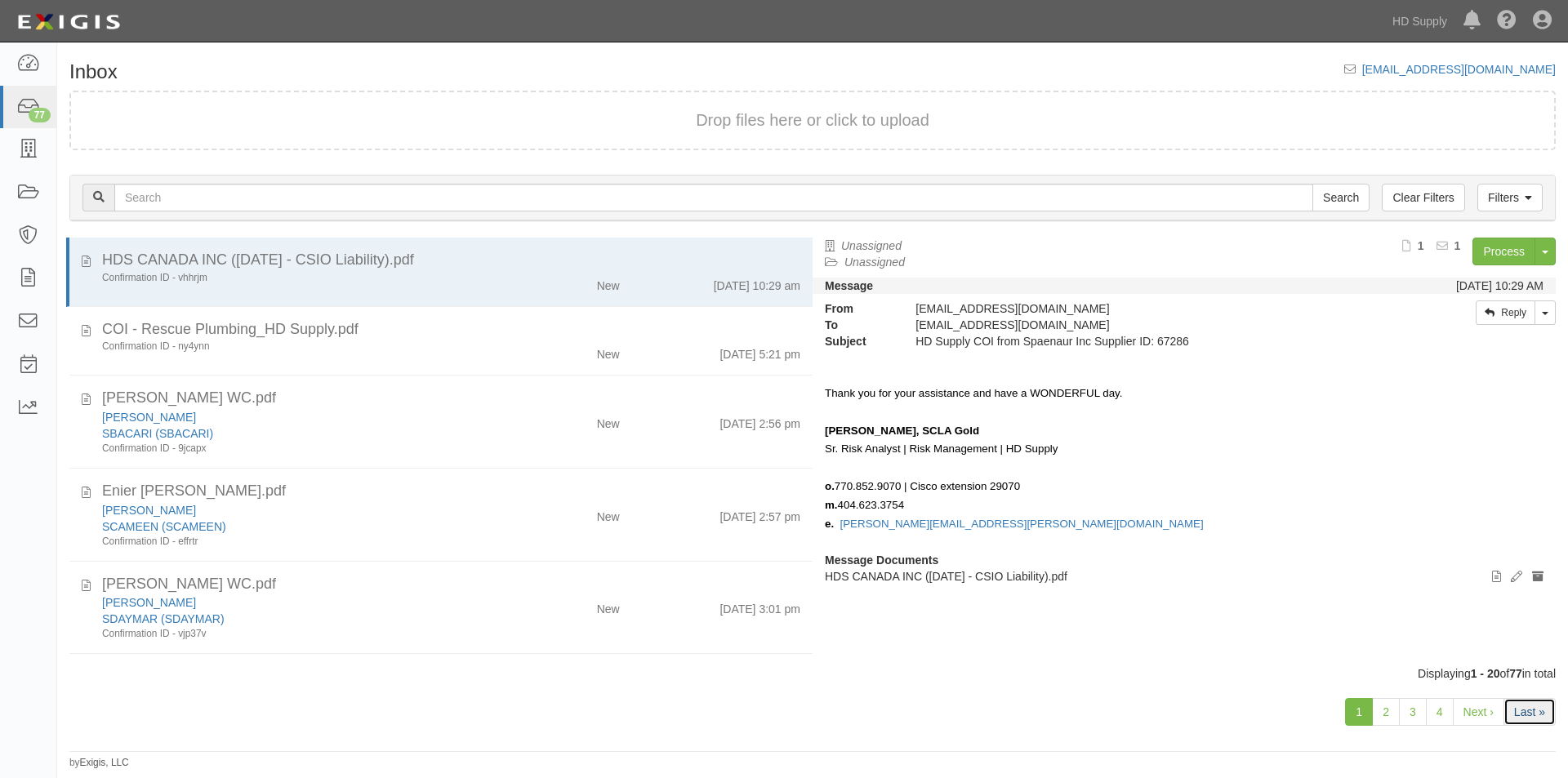
click at [1514, 715] on link "Last »" at bounding box center [1529, 712] width 52 height 27
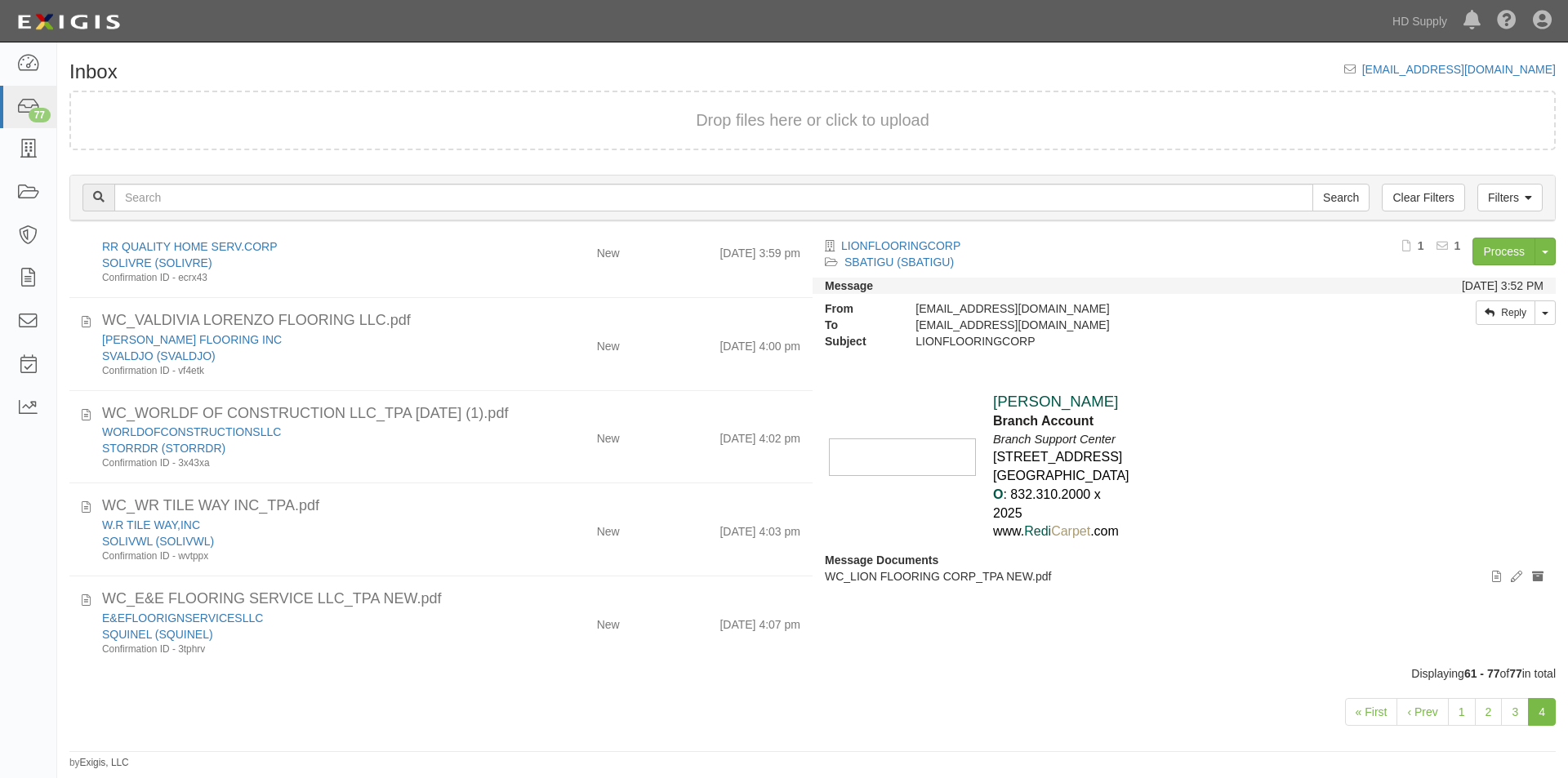
scroll to position [653, 0]
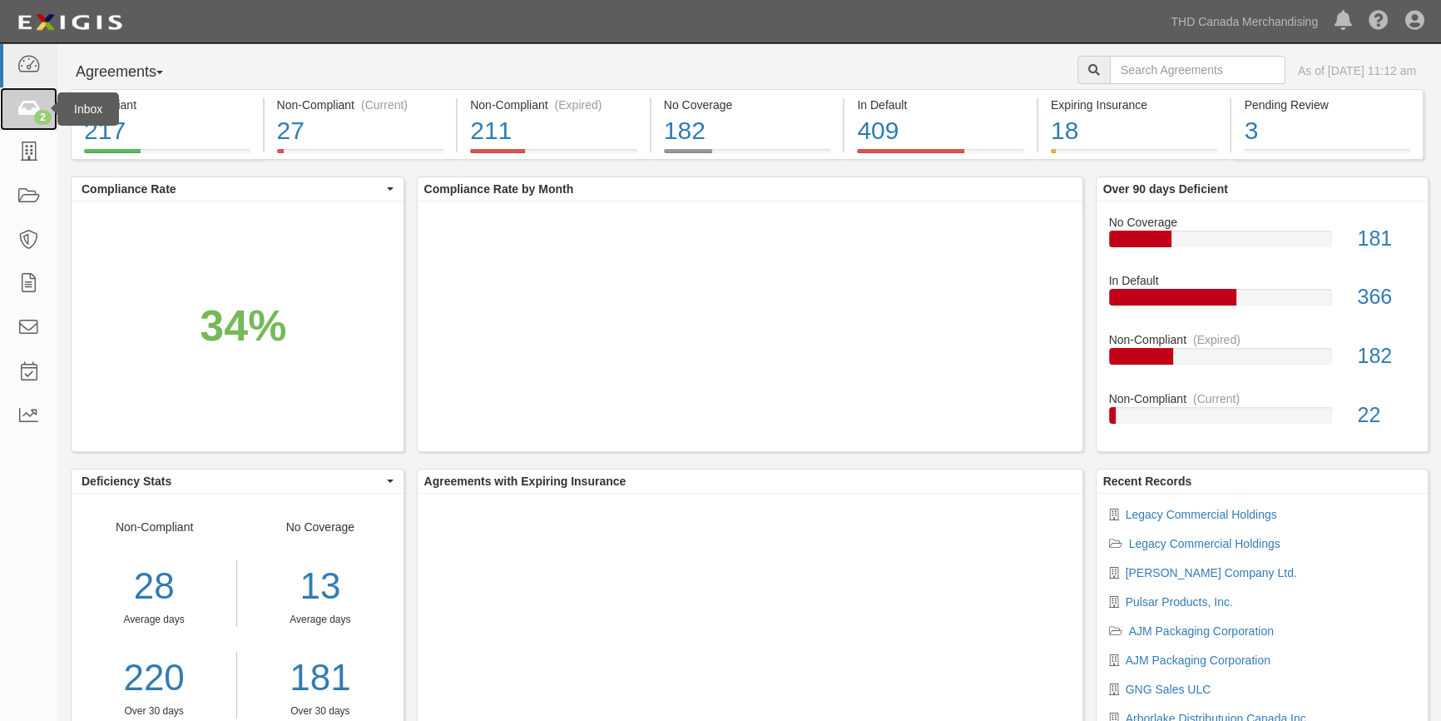
click at [33, 117] on icon at bounding box center [28, 109] width 23 height 19
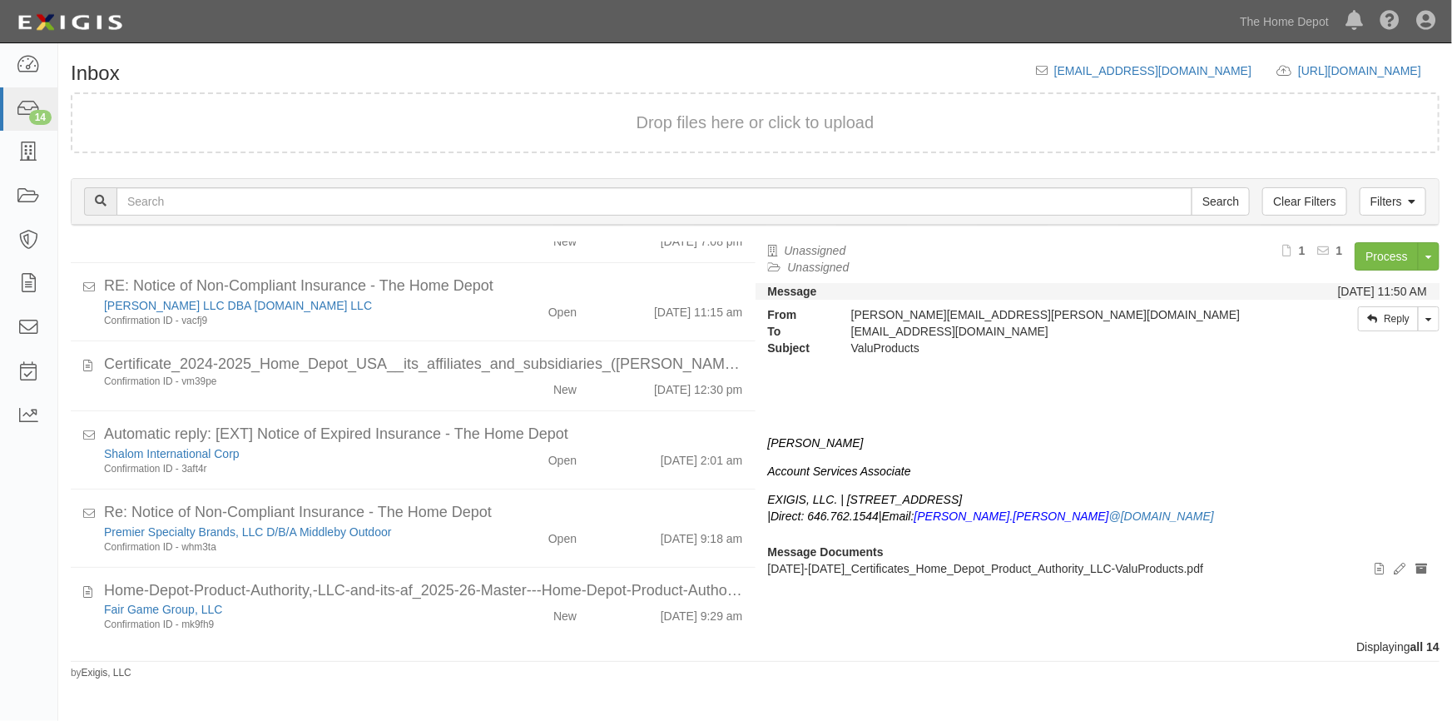
scroll to position [523, 0]
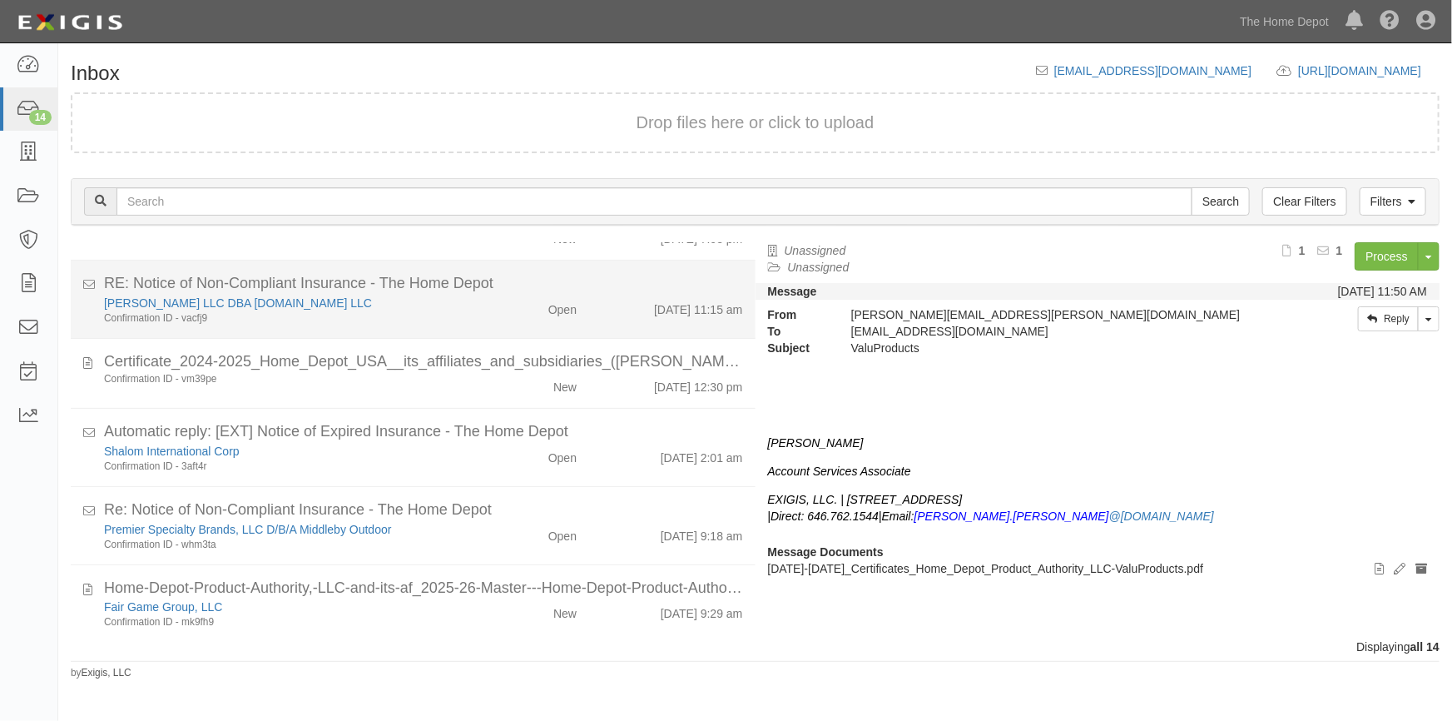
click at [389, 300] on div "Motis LLC DBA DISCOUNTRAMPS.COM LLC" at bounding box center [285, 303] width 362 height 17
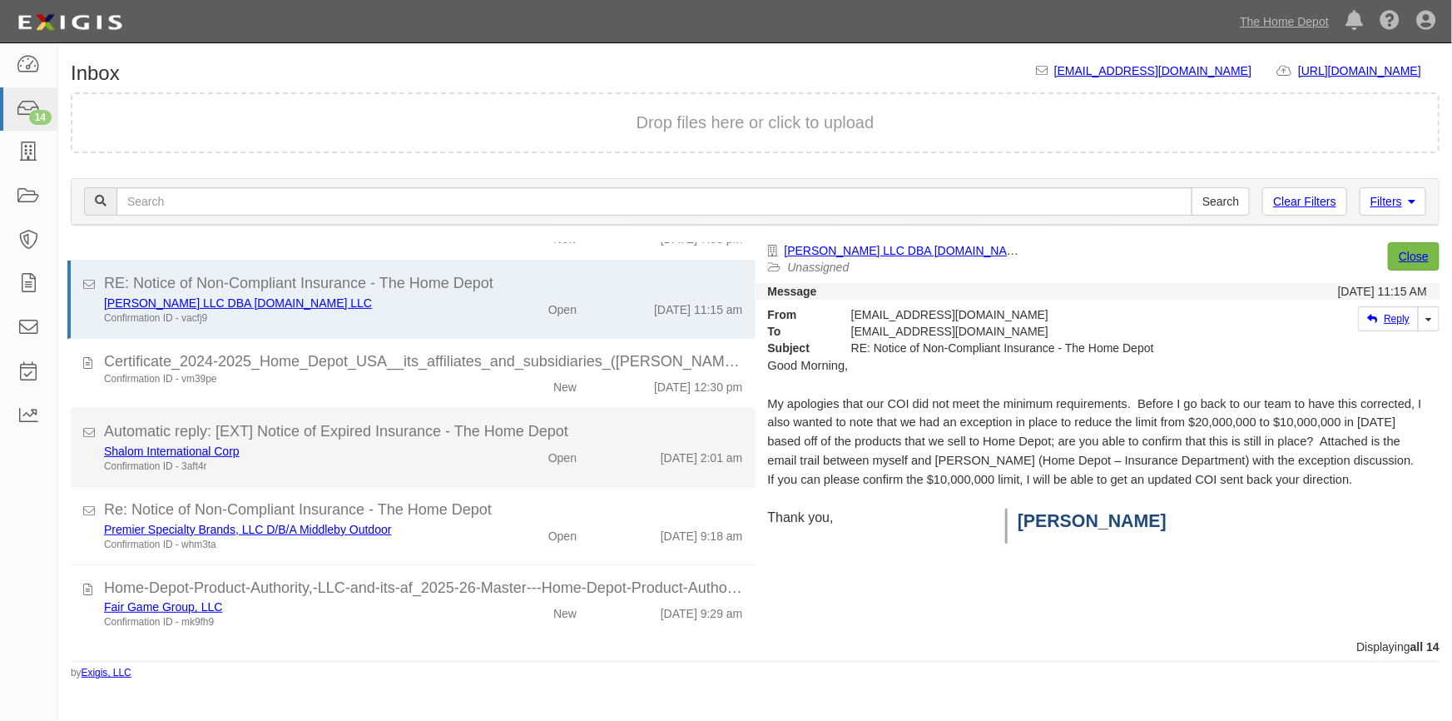
click at [392, 466] on div "Confirmation ID - 3aft4r" at bounding box center [285, 466] width 362 height 14
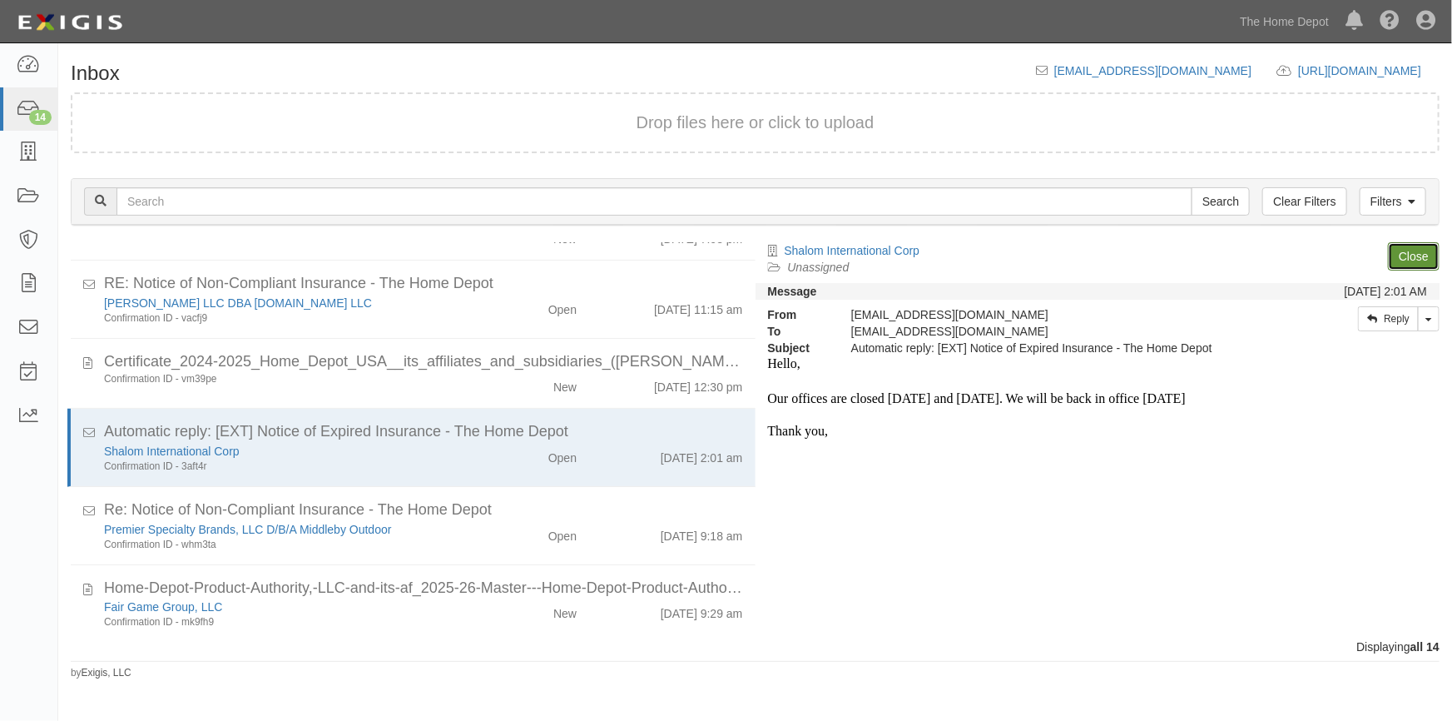
click at [1404, 259] on link "Close" at bounding box center [1414, 256] width 52 height 28
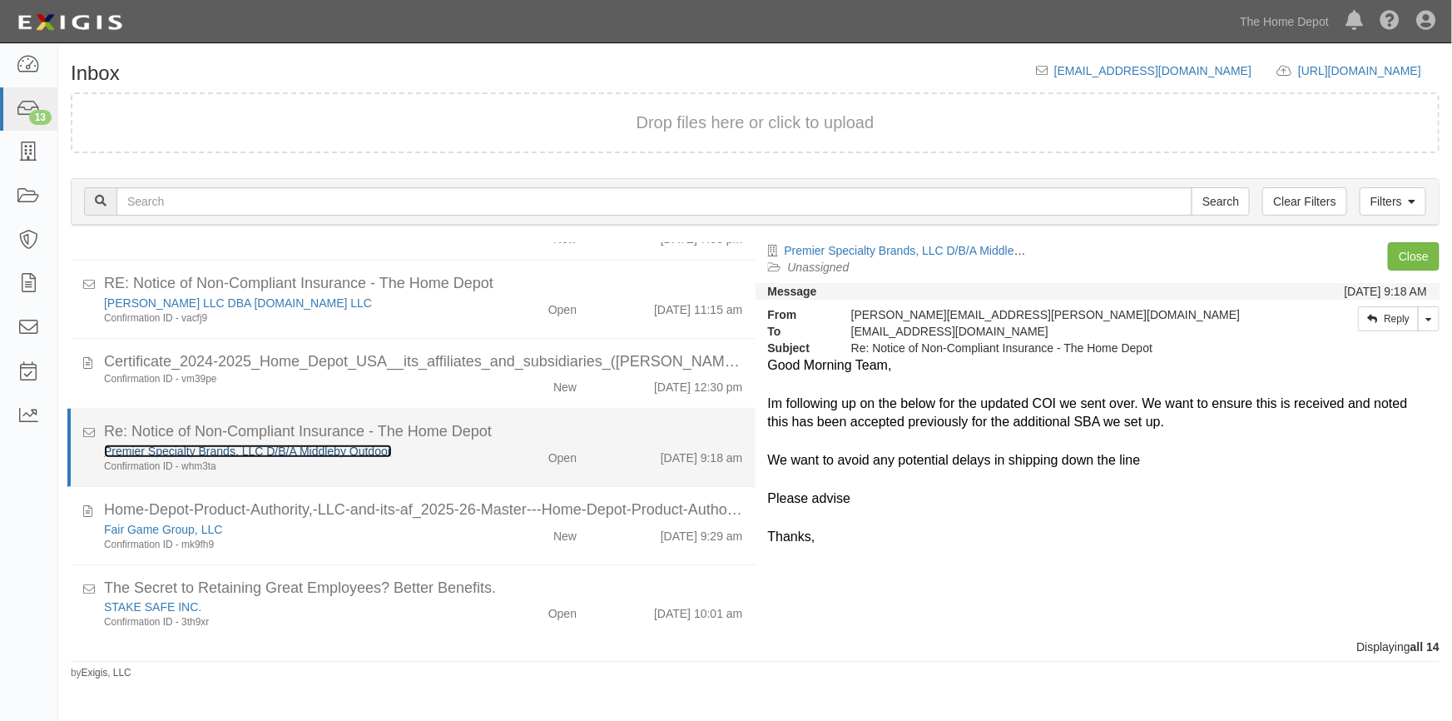
click at [238, 451] on link "Premier Specialty Brands, LLC D/B/A Middleby Outdoor" at bounding box center [248, 450] width 288 height 13
click at [433, 464] on div "Confirmation ID - whm3ta" at bounding box center [285, 466] width 362 height 14
click at [176, 449] on link "Premier Specialty Brands, LLC D/B/A Middleby Outdoor" at bounding box center [248, 450] width 288 height 13
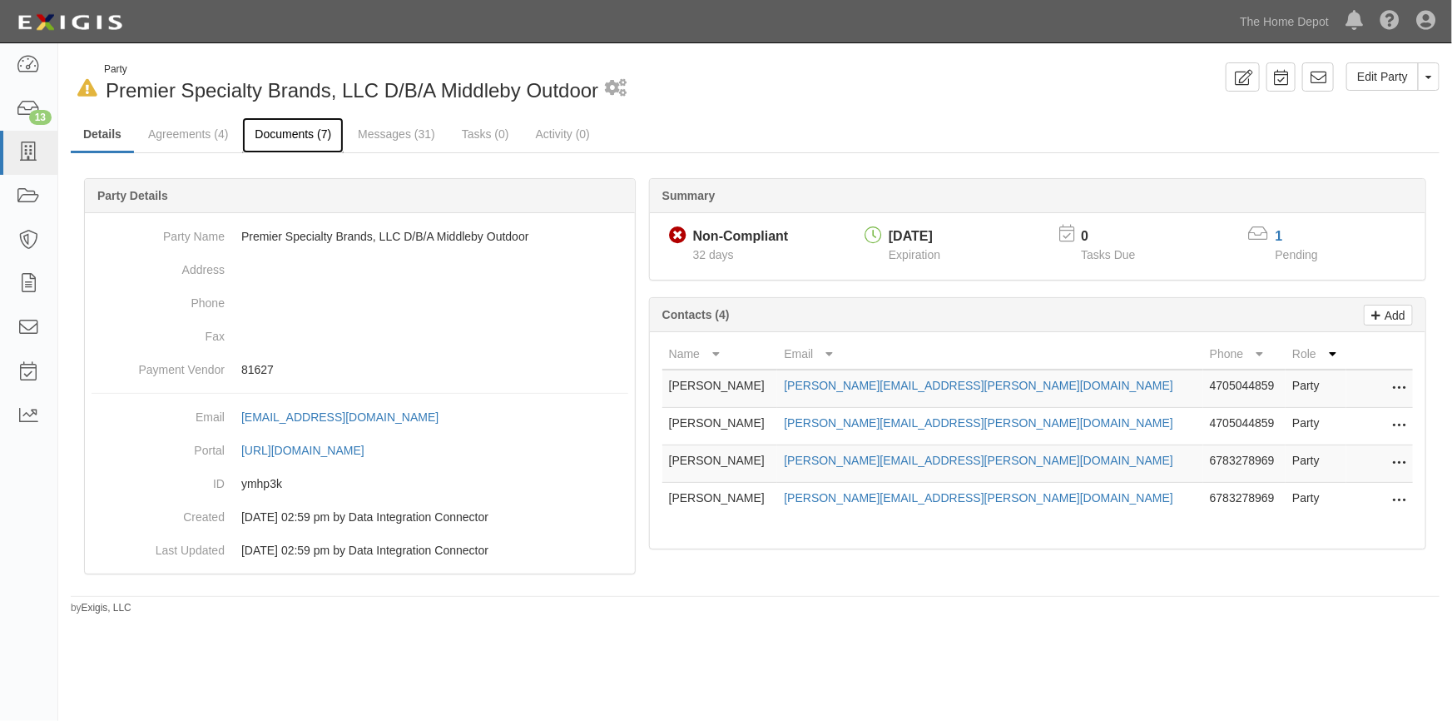
click at [300, 132] on link "Documents (7)" at bounding box center [293, 135] width 102 height 36
click at [274, 133] on link "Documents (7)" at bounding box center [293, 135] width 102 height 36
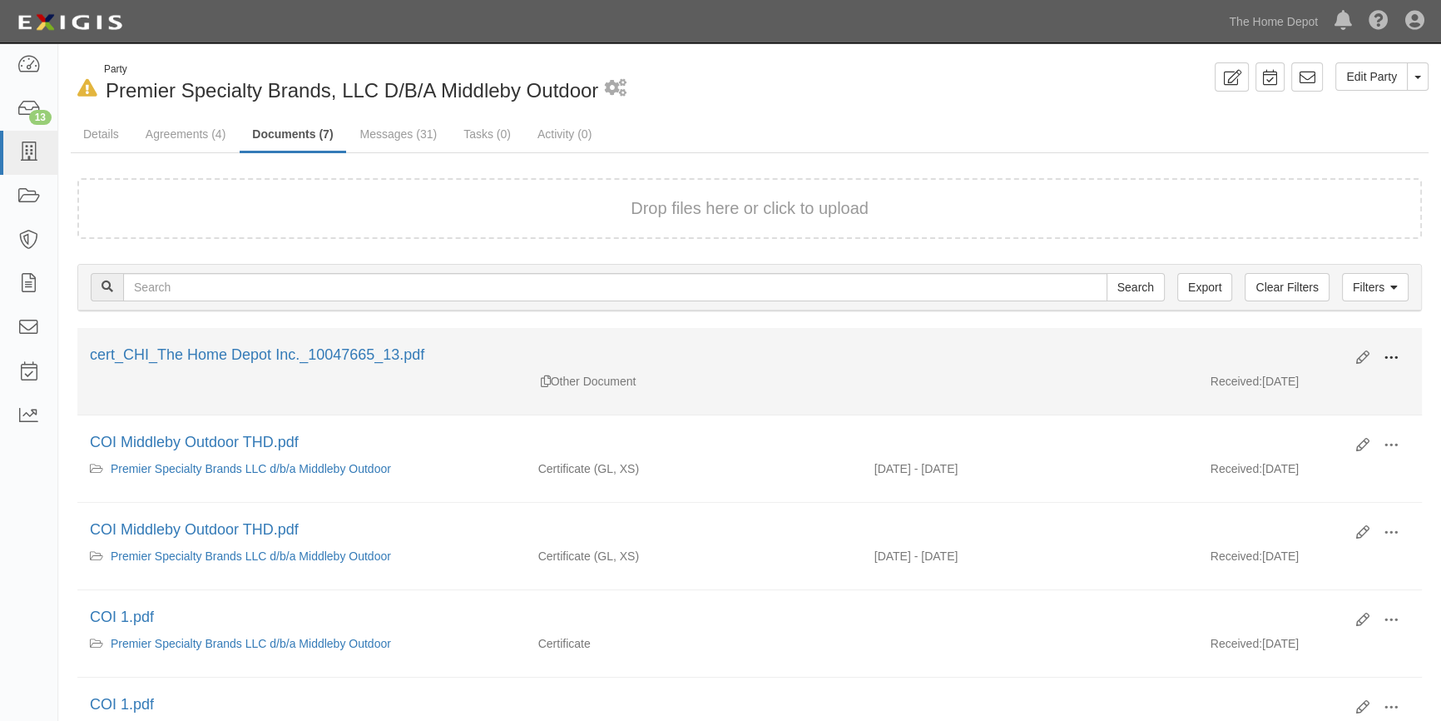
click at [1395, 355] on span at bounding box center [1391, 357] width 15 height 15
click at [1281, 381] on link "View" at bounding box center [1310, 382] width 131 height 30
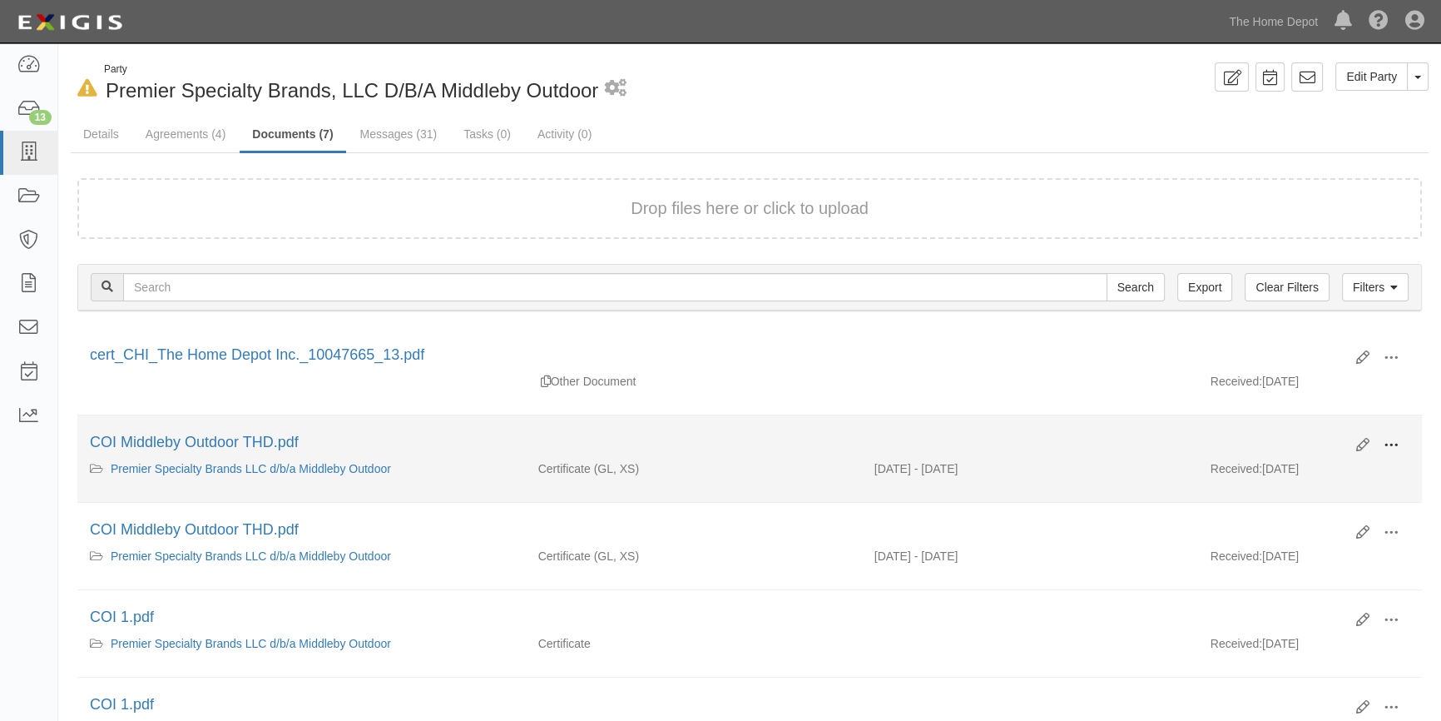
click at [1395, 444] on span at bounding box center [1391, 445] width 15 height 15
click at [1298, 474] on link "View" at bounding box center [1310, 469] width 131 height 30
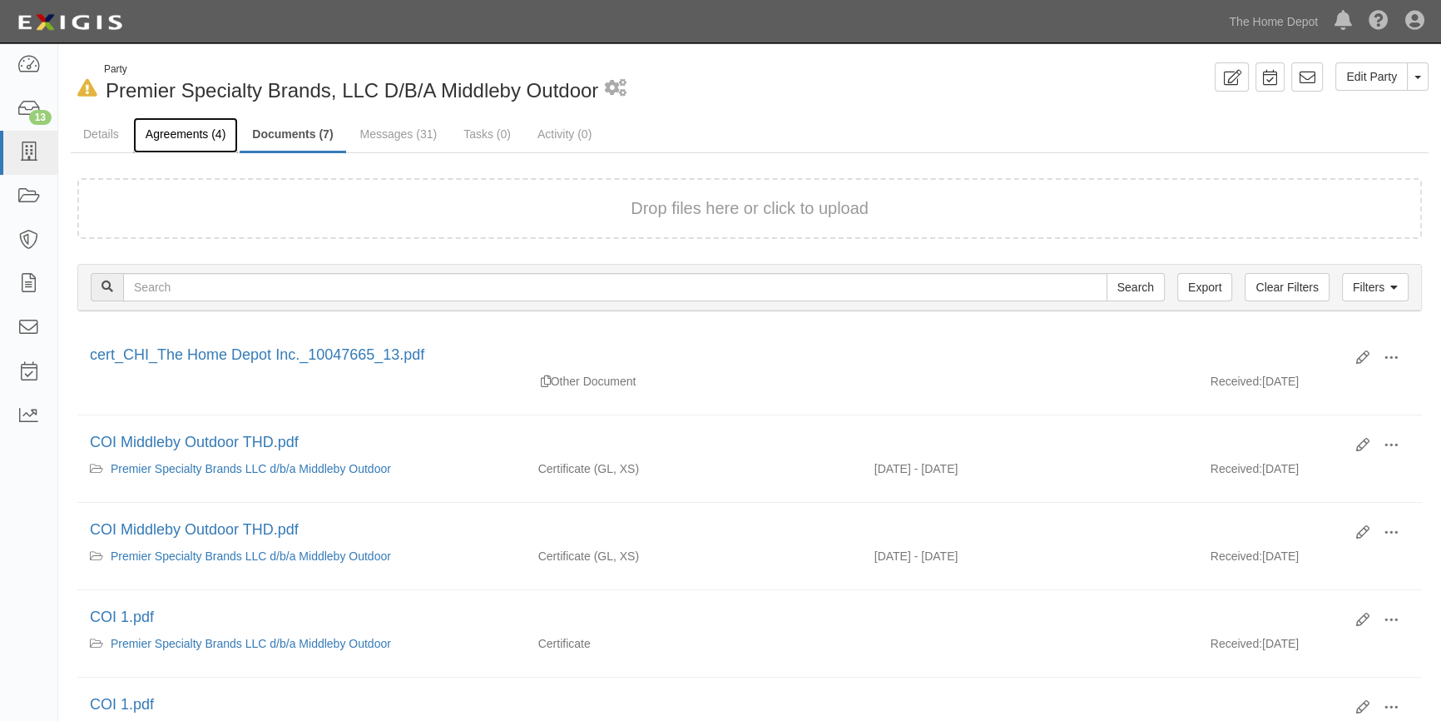
click at [181, 131] on link "Agreements (4)" at bounding box center [185, 135] width 105 height 36
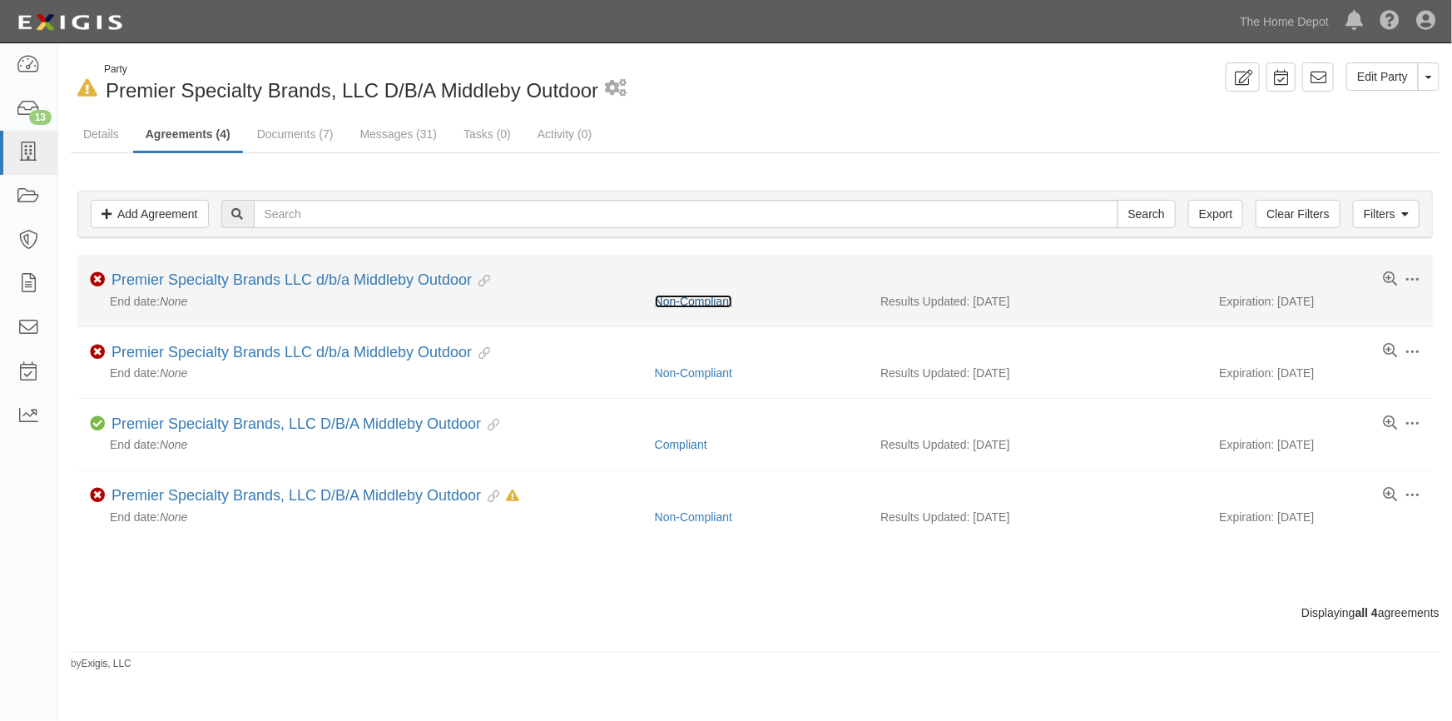
click at [677, 297] on link "Non-Compliant" at bounding box center [693, 301] width 77 height 13
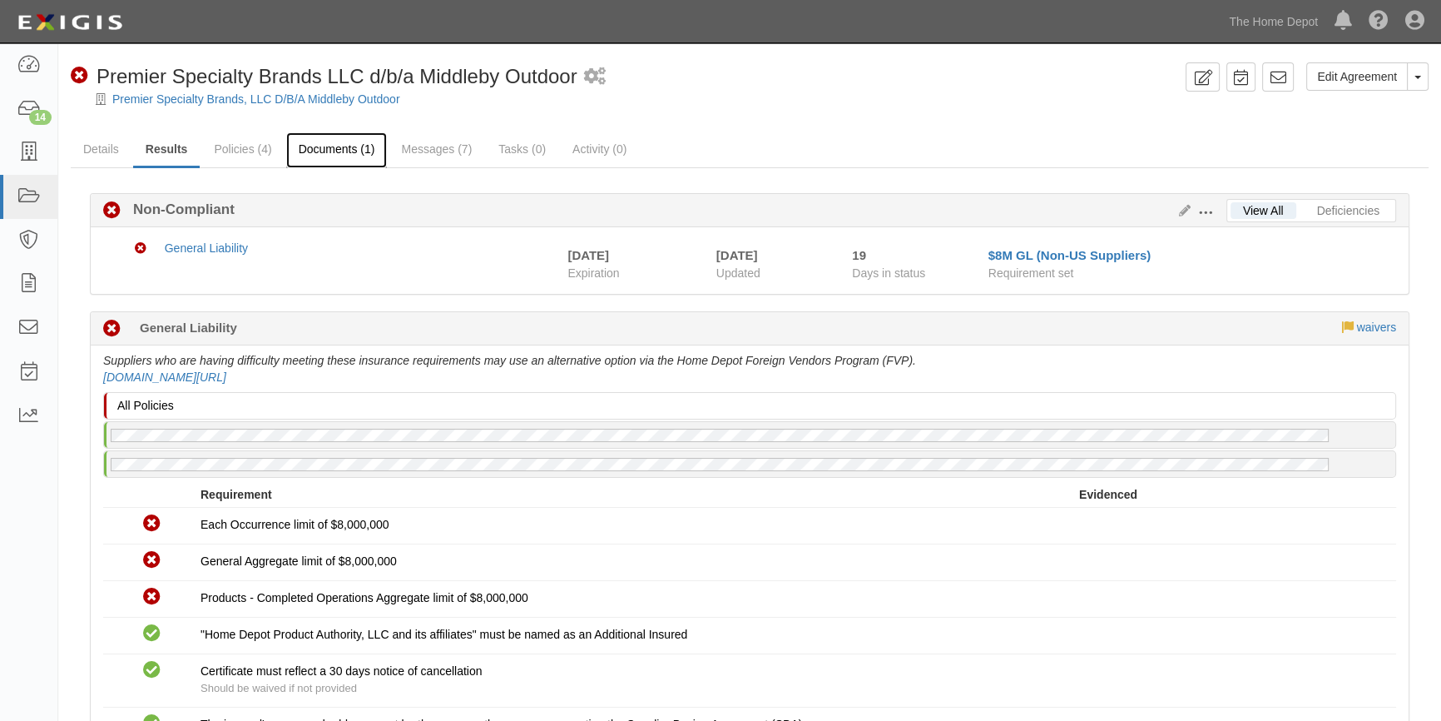
click at [327, 150] on link "Documents (1)" at bounding box center [337, 150] width 102 height 36
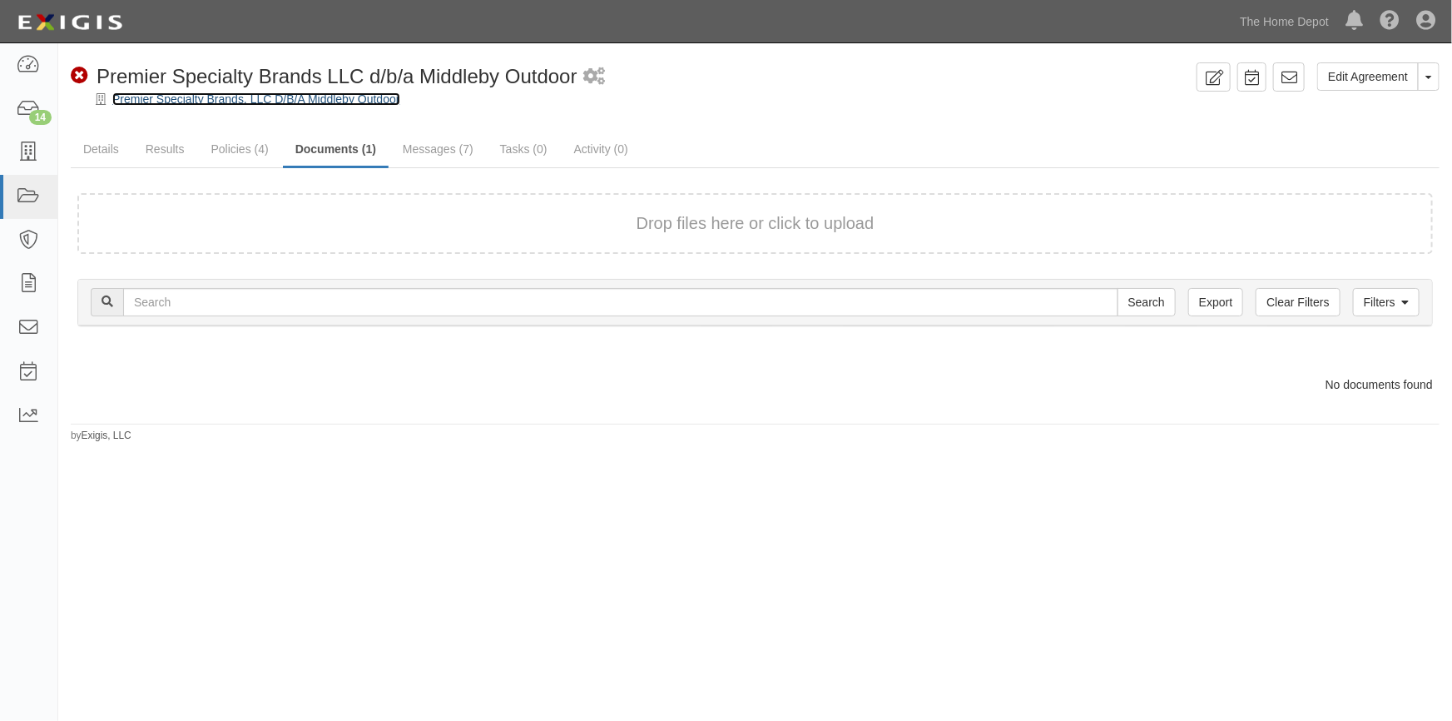
click at [189, 97] on link "Premier Specialty Brands, LLC D/B/A Middleby Outdoor" at bounding box center [256, 98] width 288 height 13
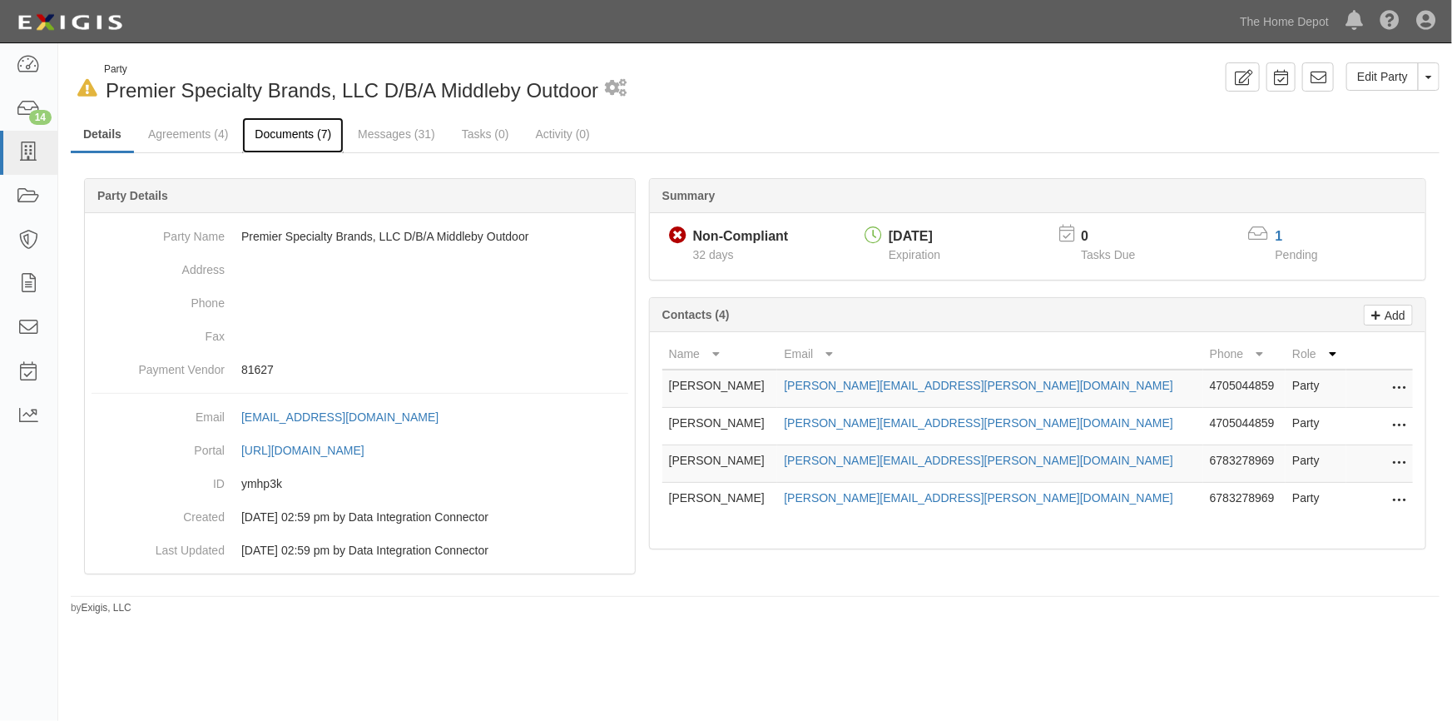
click at [307, 132] on link "Documents (7)" at bounding box center [293, 135] width 102 height 36
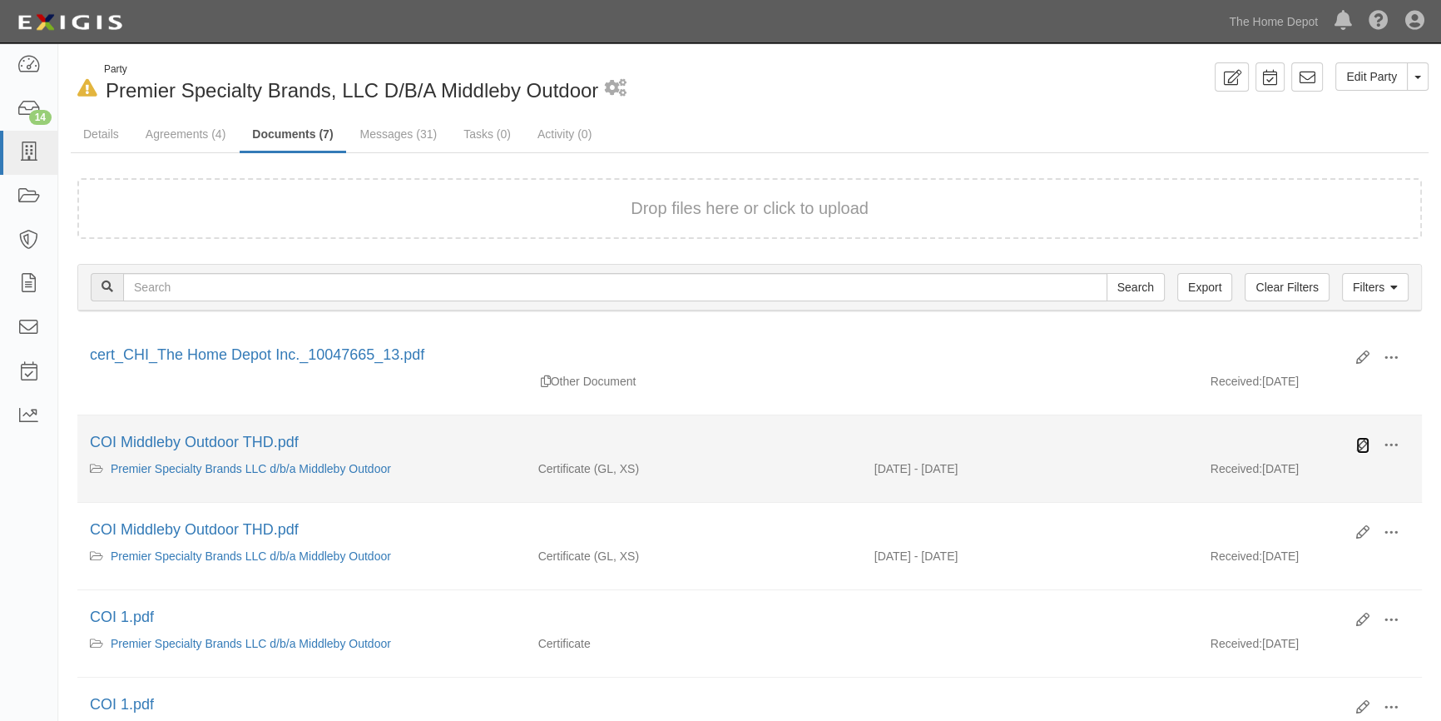
click at [1361, 444] on icon at bounding box center [1363, 445] width 13 height 13
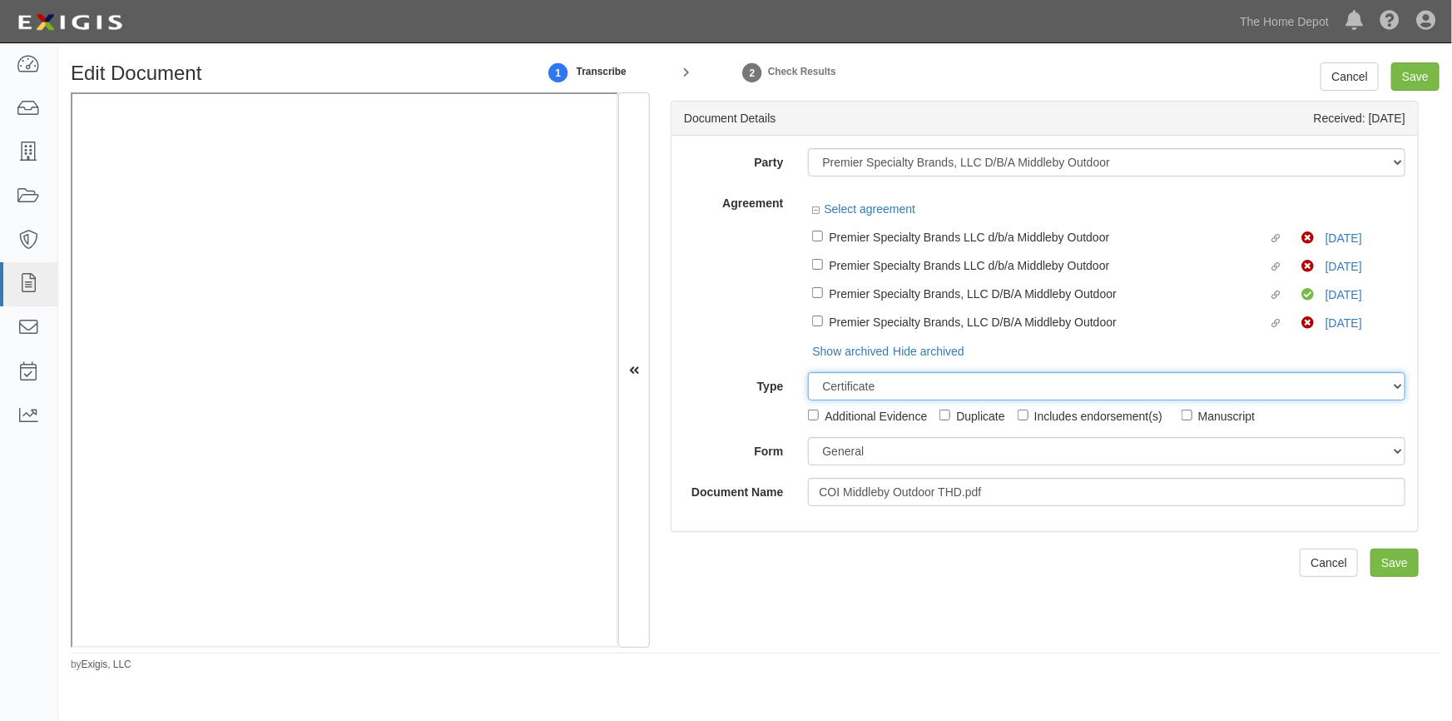
click at [813, 372] on select "Unassigned Binder Cancellation Notice Certificate Contract Endorsement Insuranc…" at bounding box center [1107, 386] width 598 height 28
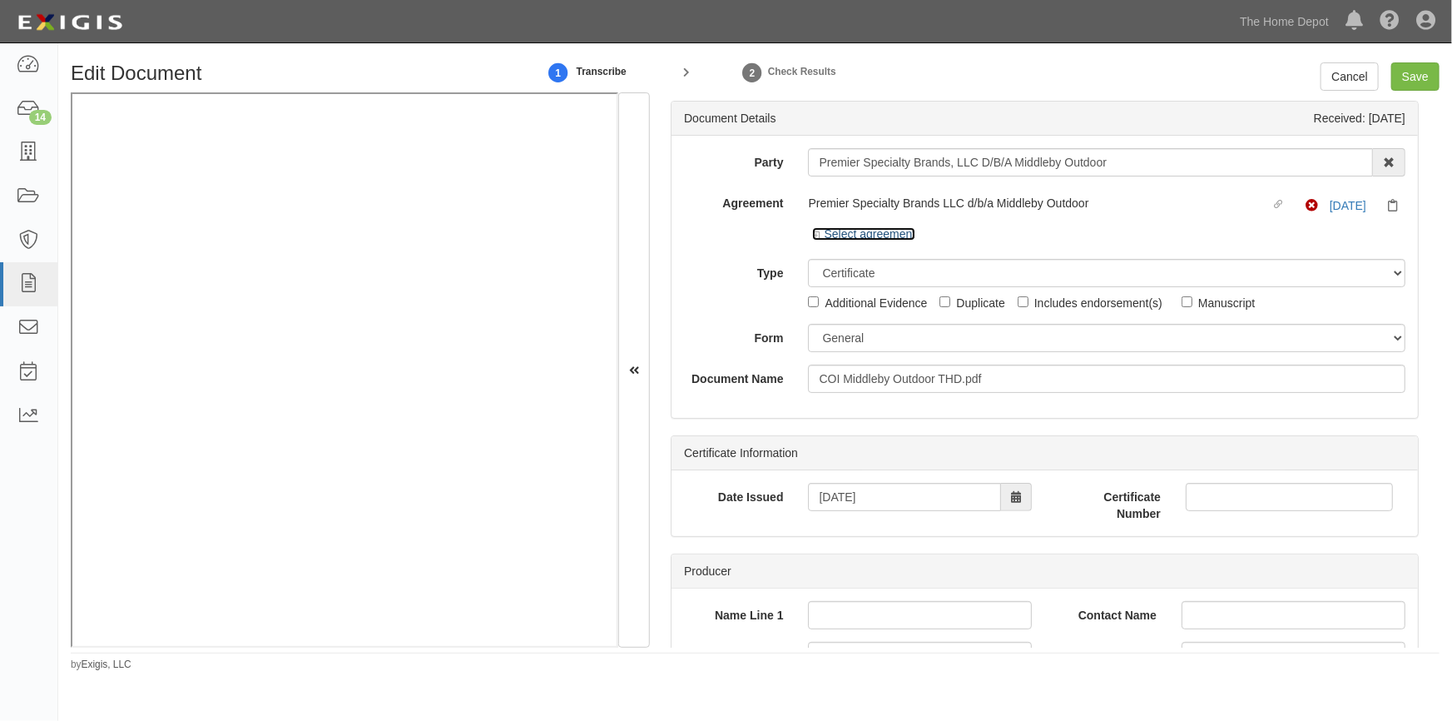
click at [816, 232] on icon at bounding box center [818, 235] width 12 height 8
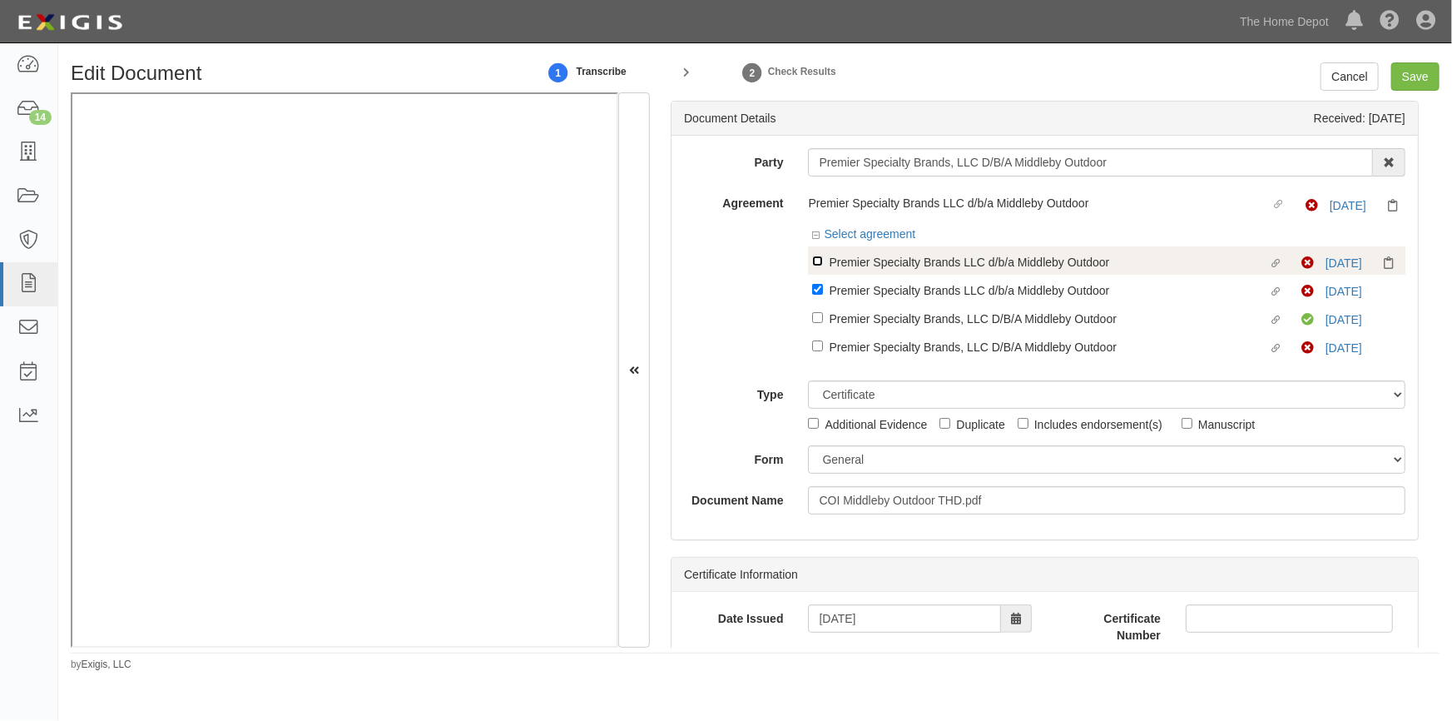
click at [814, 256] on input "Linked agreement Premier Specialty Brands LLC d/b/a Middleby Outdoor Linked agr…" at bounding box center [817, 260] width 11 height 11
checkbox input "true"
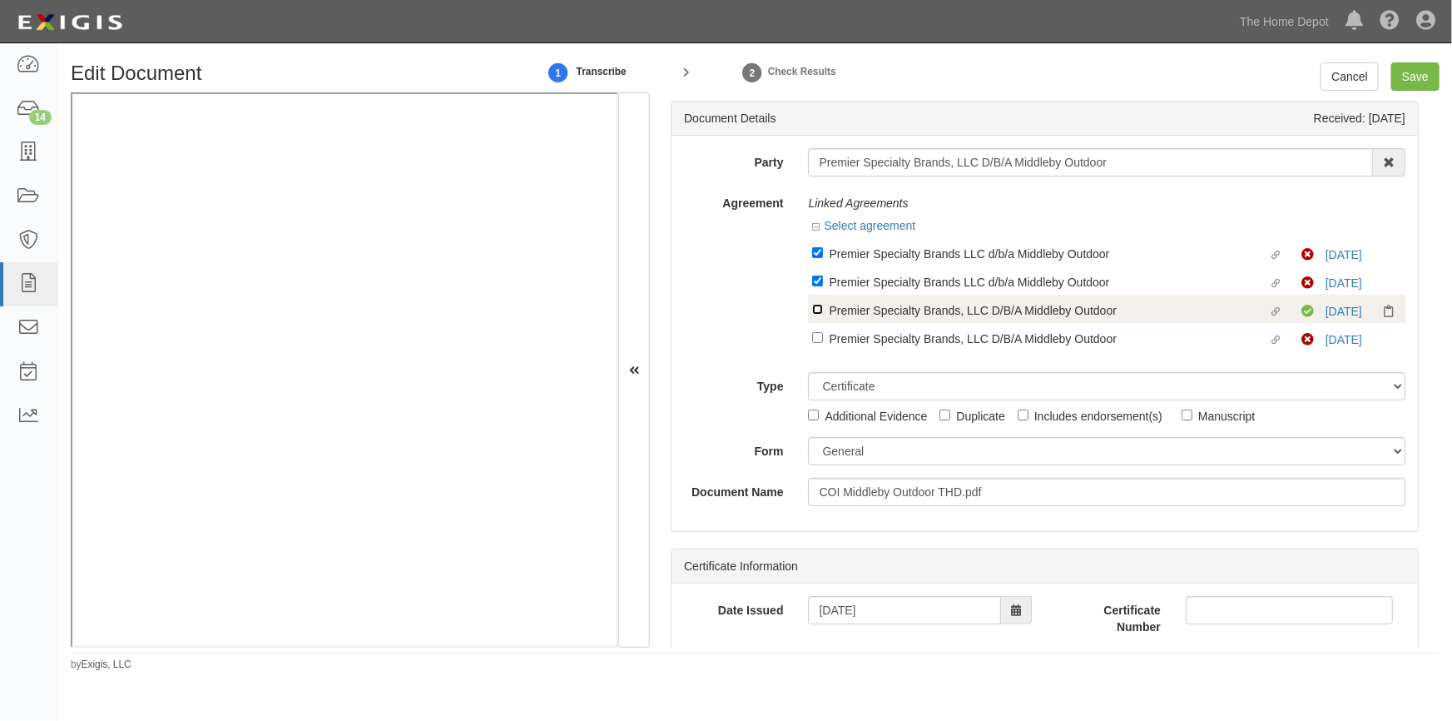
click at [812, 310] on input "Linked agreement Premier Specialty Brands, LLC D/B/A Middleby Outdoor Linked ag…" at bounding box center [817, 309] width 11 height 11
checkbox input "true"
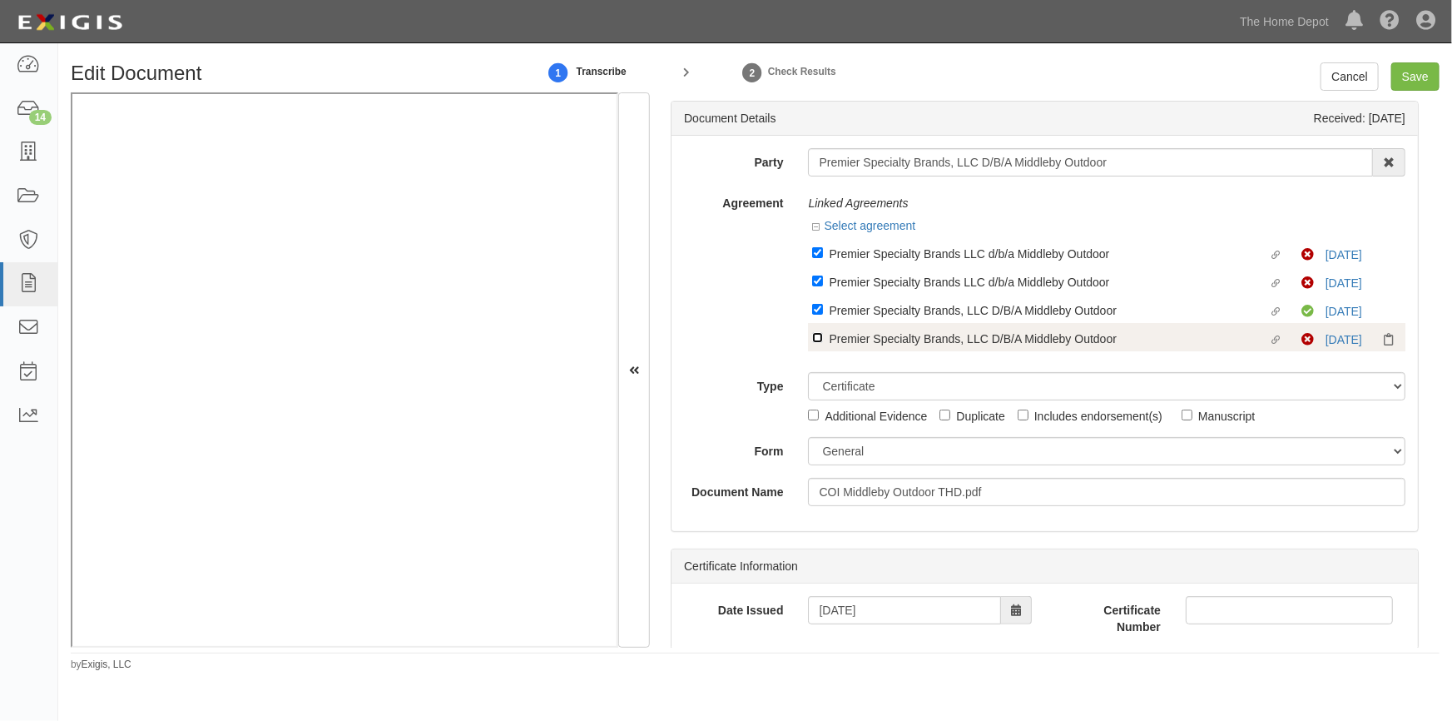
click at [816, 338] on input "Linked agreement Premier Specialty Brands, LLC D/B/A Middleby Outdoor Linked ag…" at bounding box center [817, 337] width 11 height 11
checkbox input "true"
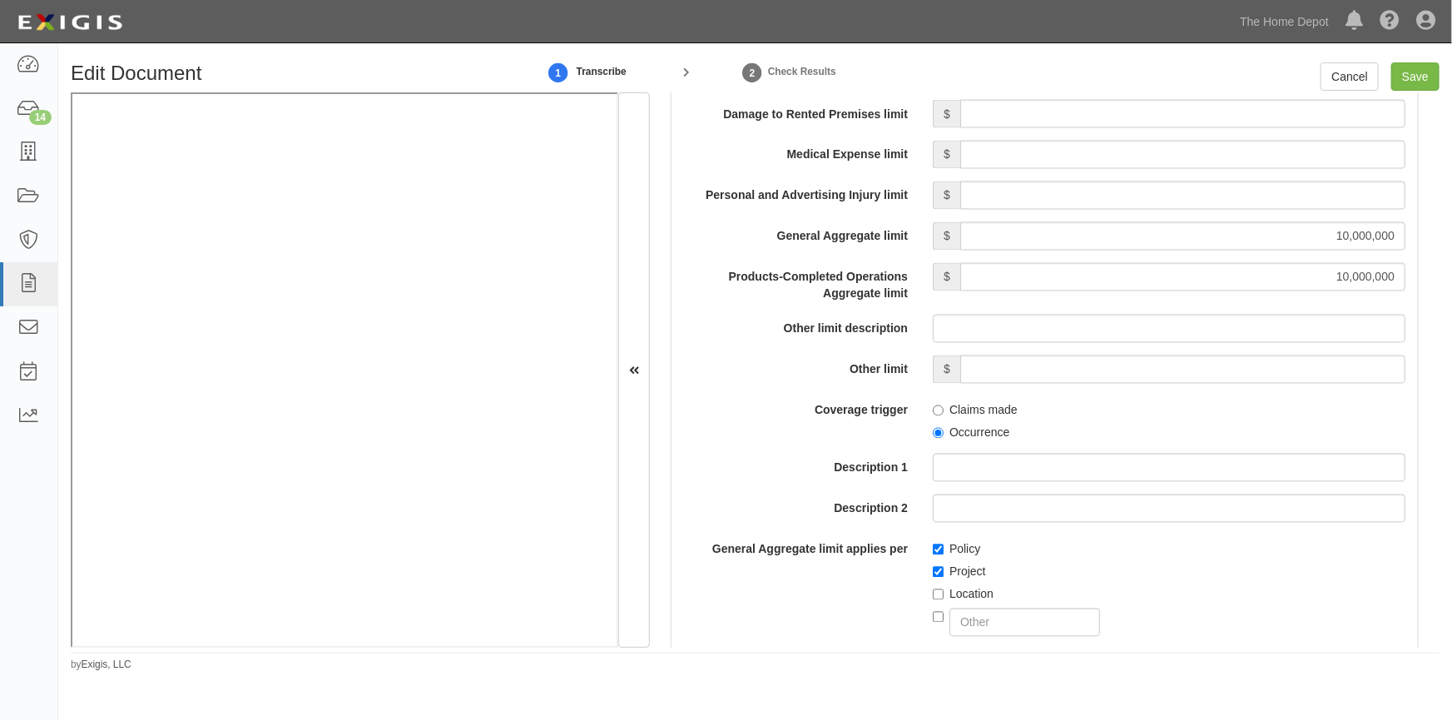
scroll to position [1494, 0]
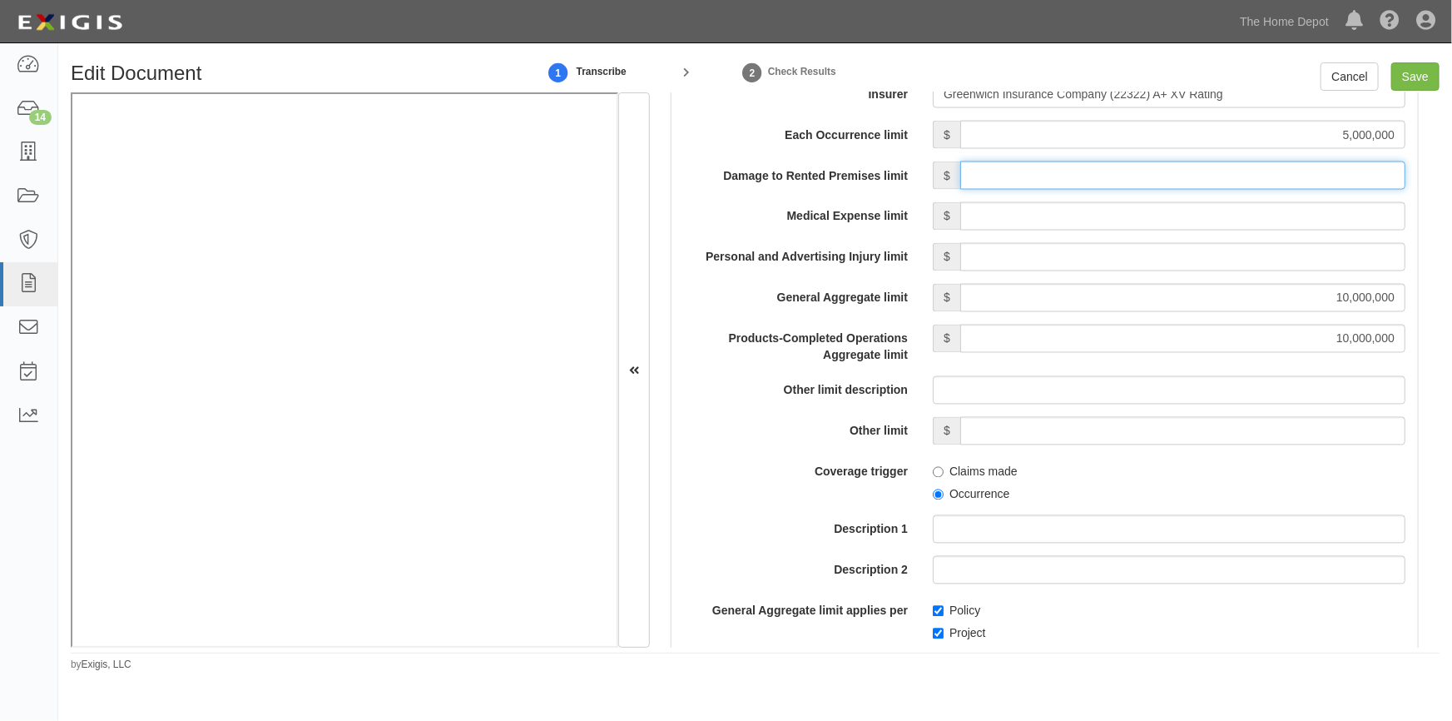
click at [1330, 176] on input "Damage to Rented Premises limit" at bounding box center [1182, 175] width 445 height 28
type input "1,000,000"
click at [1258, 221] on input "Medical Expense limit" at bounding box center [1182, 216] width 445 height 28
type input "5,000"
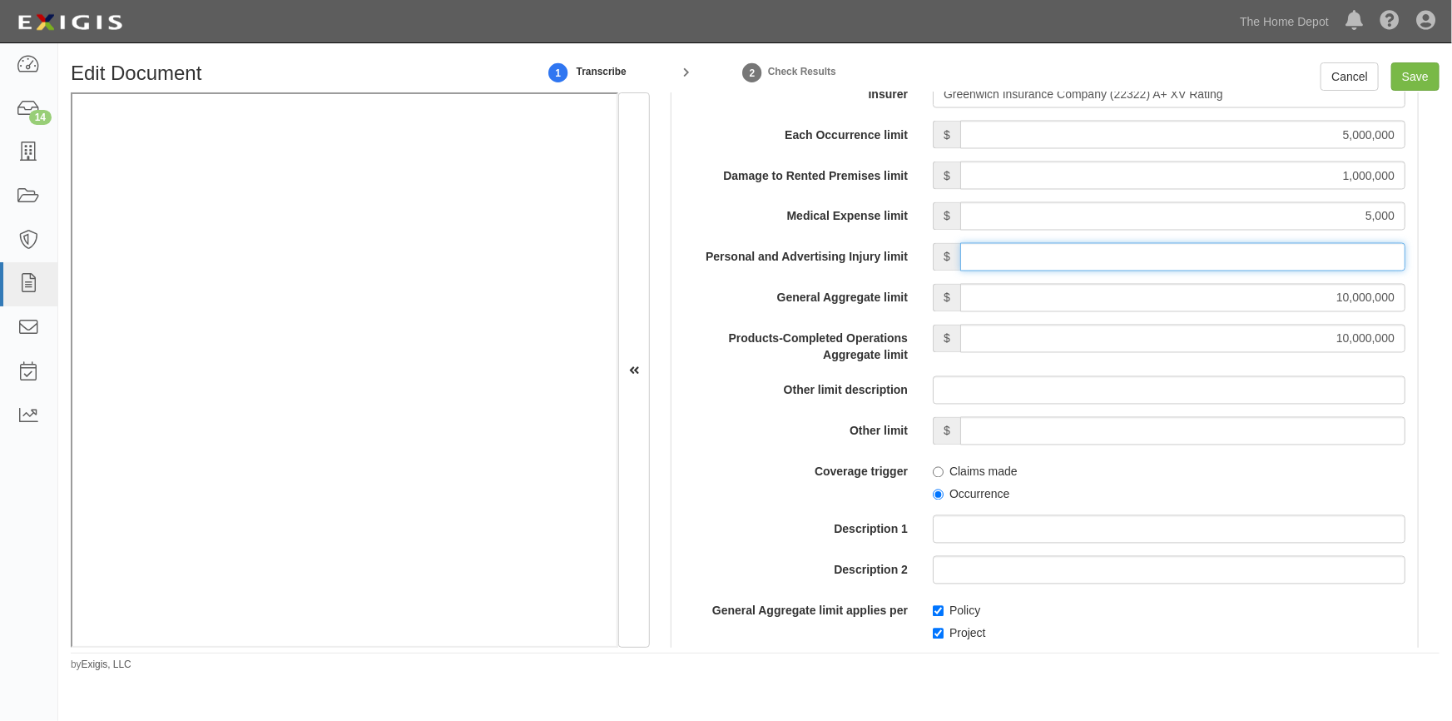
click at [1248, 270] on input "Personal and Advertising Injury limit" at bounding box center [1182, 257] width 445 height 28
type input "5,000,000"
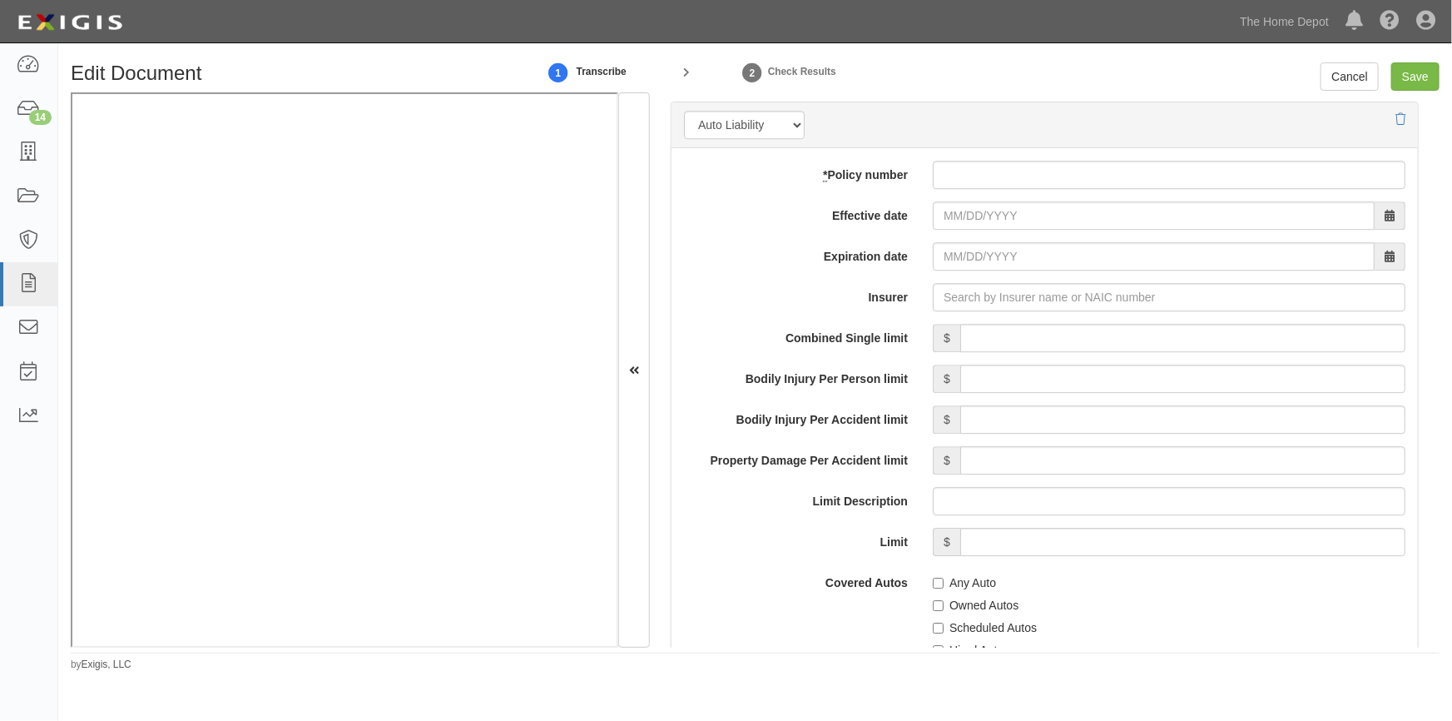
scroll to position [2433, 0]
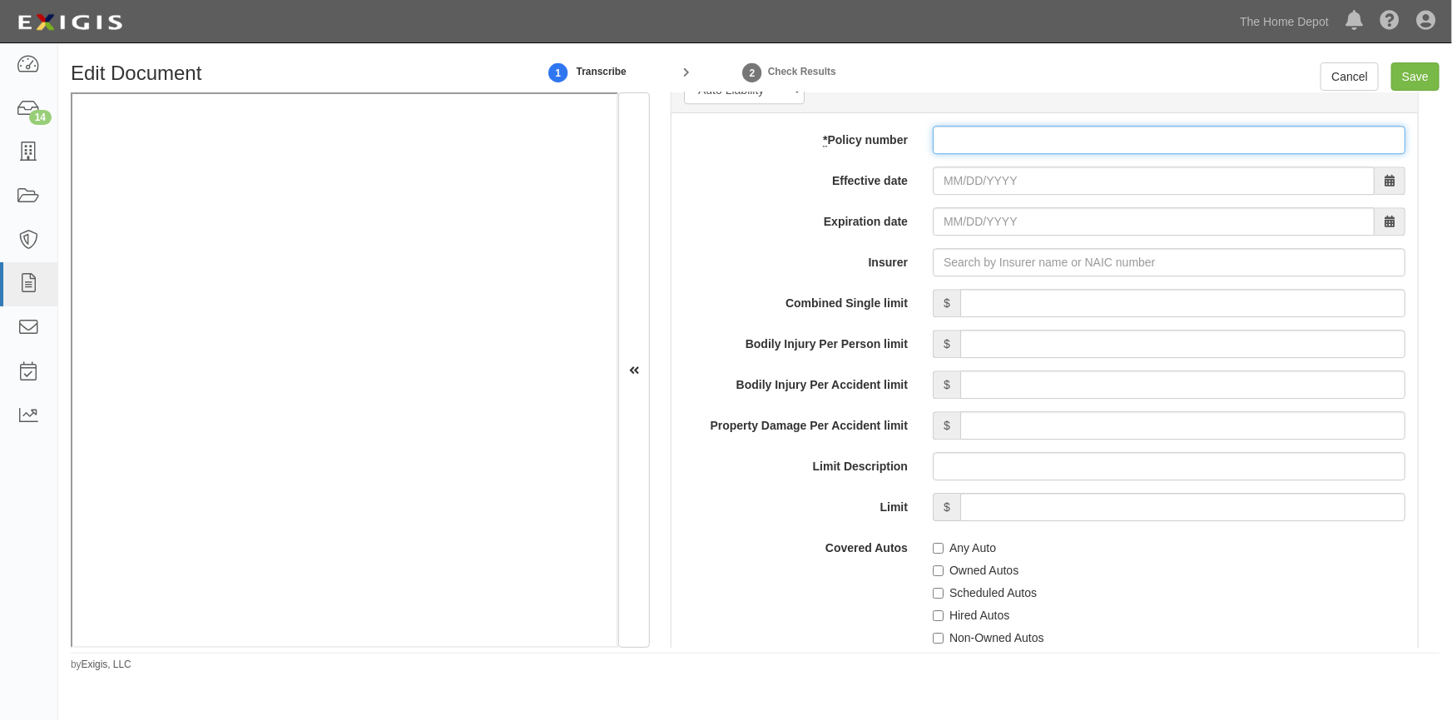
paste input "RAG943831301"
type input "RAG943831301"
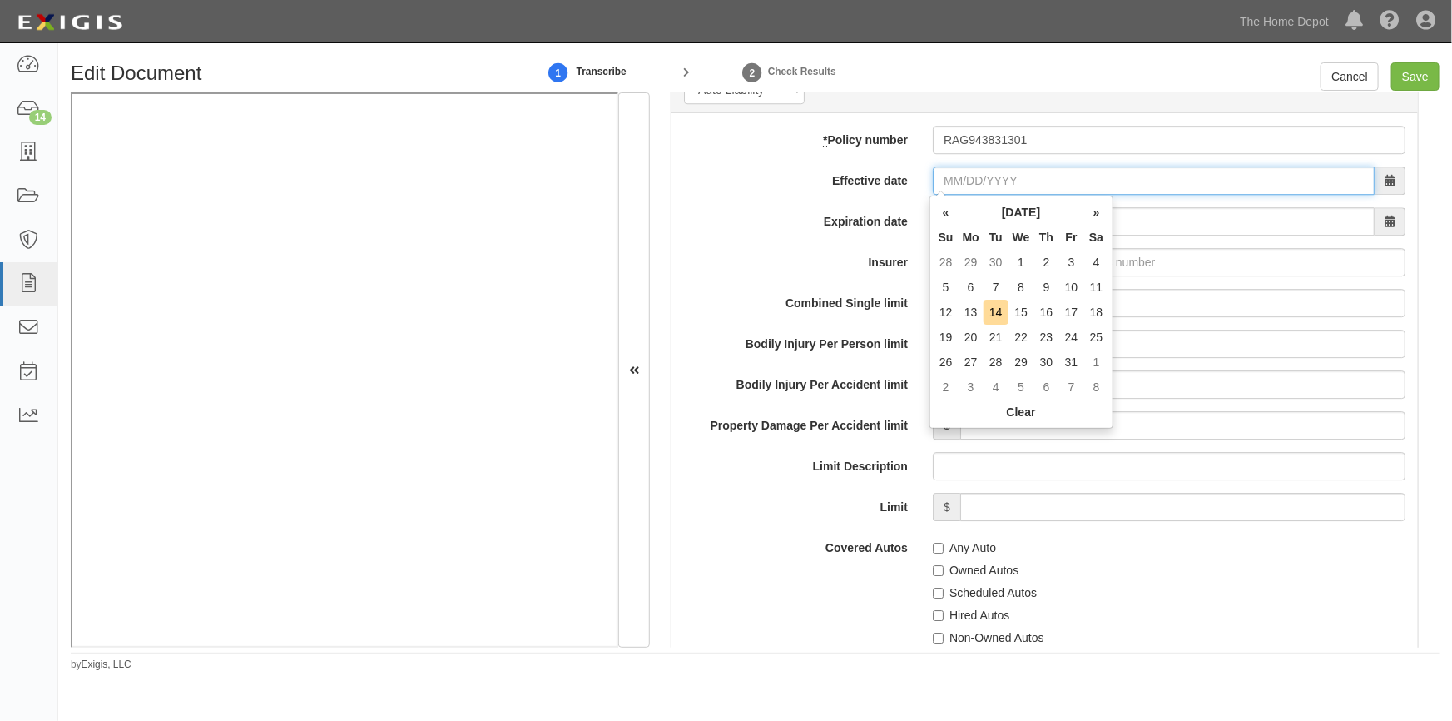
click at [1006, 186] on input "Effective date" at bounding box center [1154, 180] width 442 height 28
type input "04/12/0025"
type input "04/12/0026"
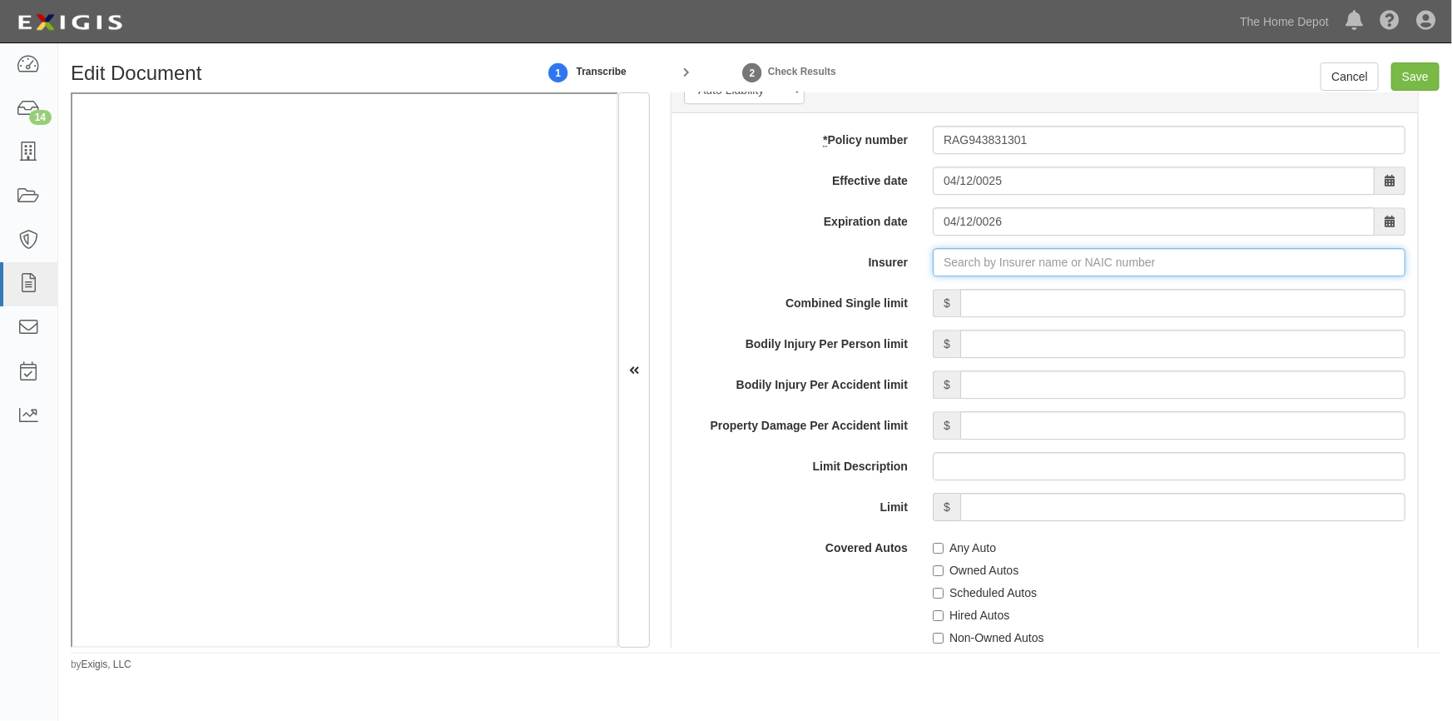
click at [978, 270] on input "Insurer" at bounding box center [1169, 262] width 473 height 28
type input "21st Century Advantage Insurance Company (25232) NR Rating"
type input "2"
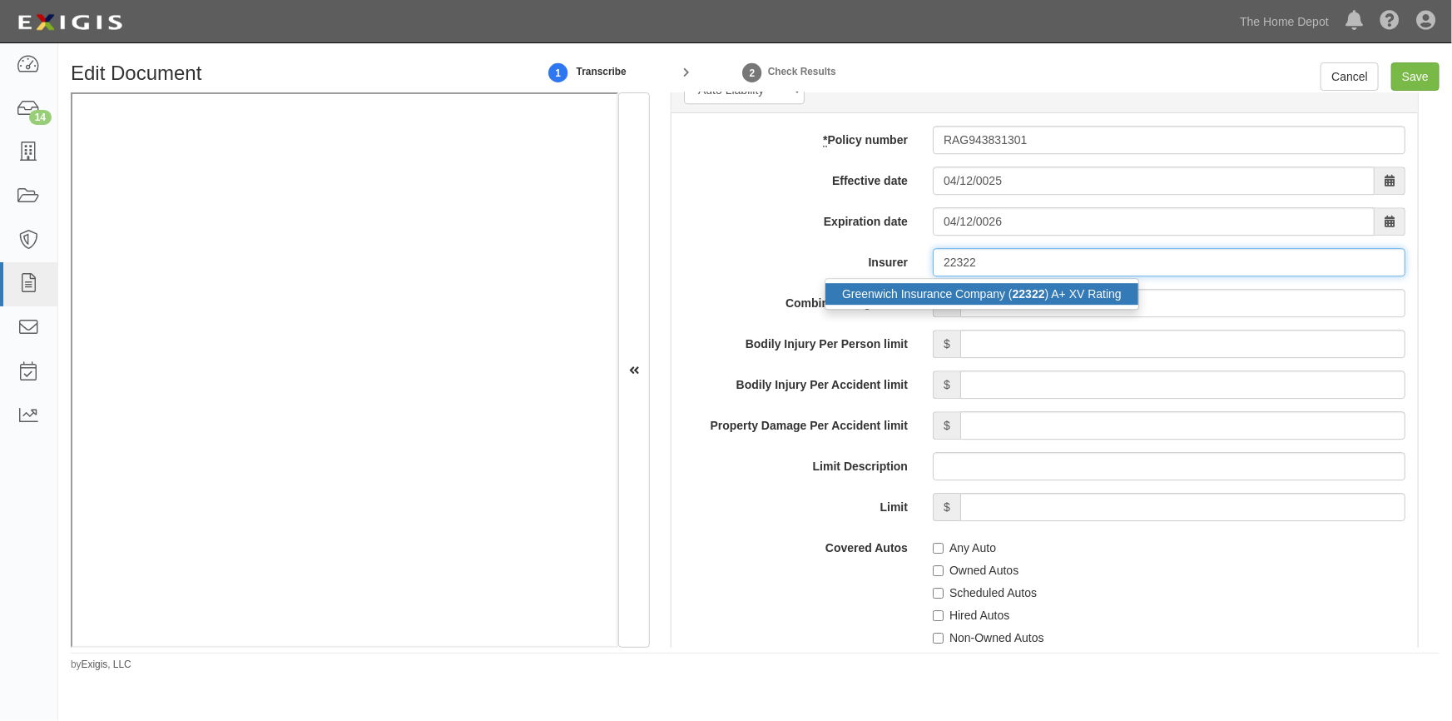
click at [968, 287] on div "Greenwich Insurance Company ( 22322 ) A+ XV Rating" at bounding box center [982, 294] width 313 height 22
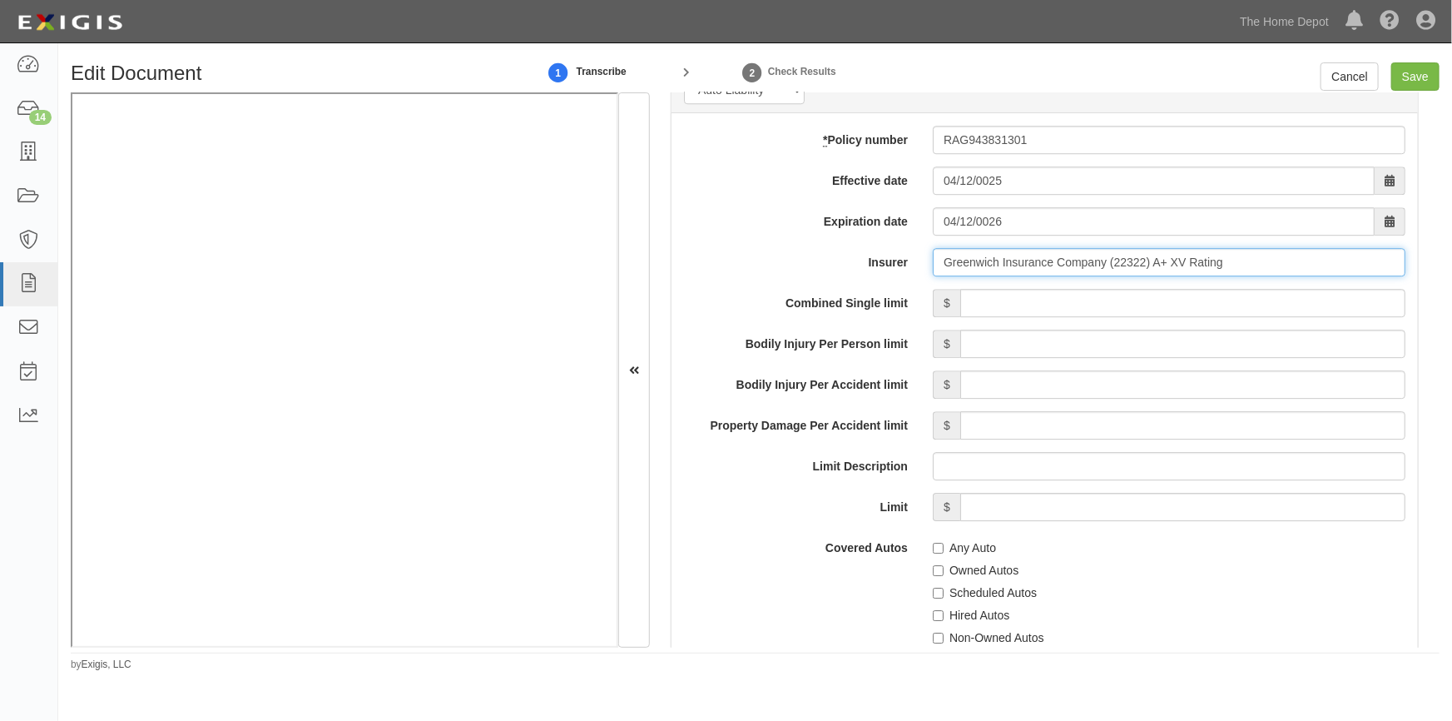
type input "Greenwich Insurance Company (22322) A+ XV Rating"
click at [1031, 309] on input "Combined Single limit" at bounding box center [1182, 303] width 445 height 28
type input "2,000,000"
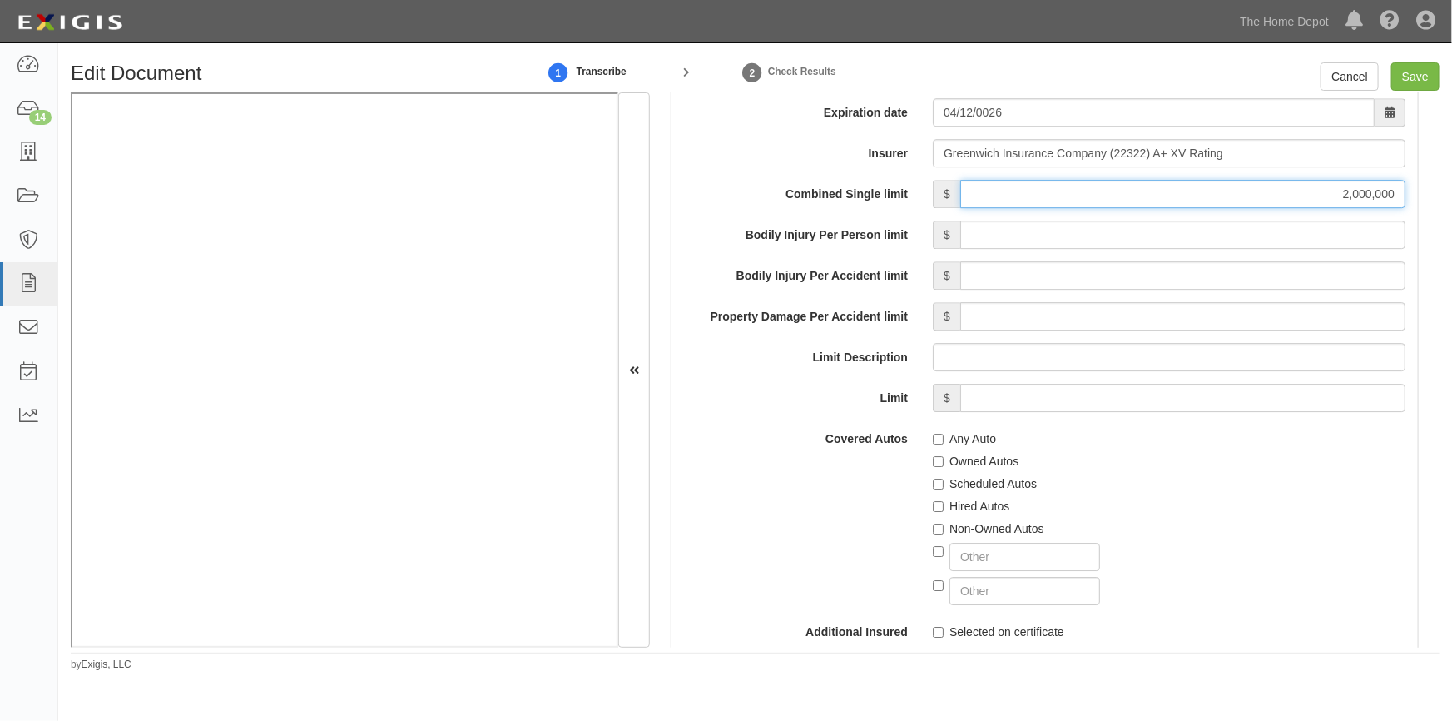
scroll to position [2660, 0]
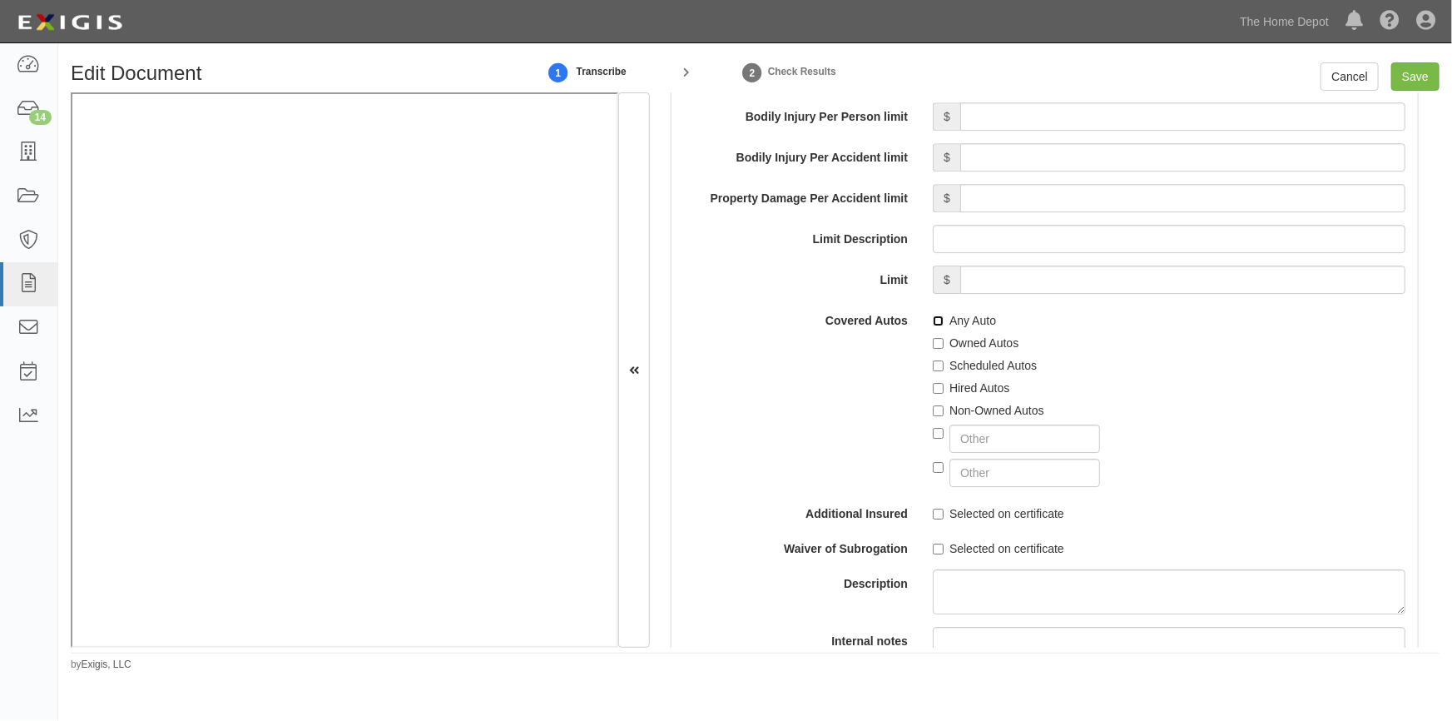
click at [934, 316] on input "Any Auto" at bounding box center [938, 320] width 11 height 11
checkbox input "true"
drag, startPoint x: 935, startPoint y: 386, endPoint x: 931, endPoint y: 400, distance: 14.5
click at [934, 387] on input "Hired Autos" at bounding box center [938, 388] width 11 height 11
checkbox input "true"
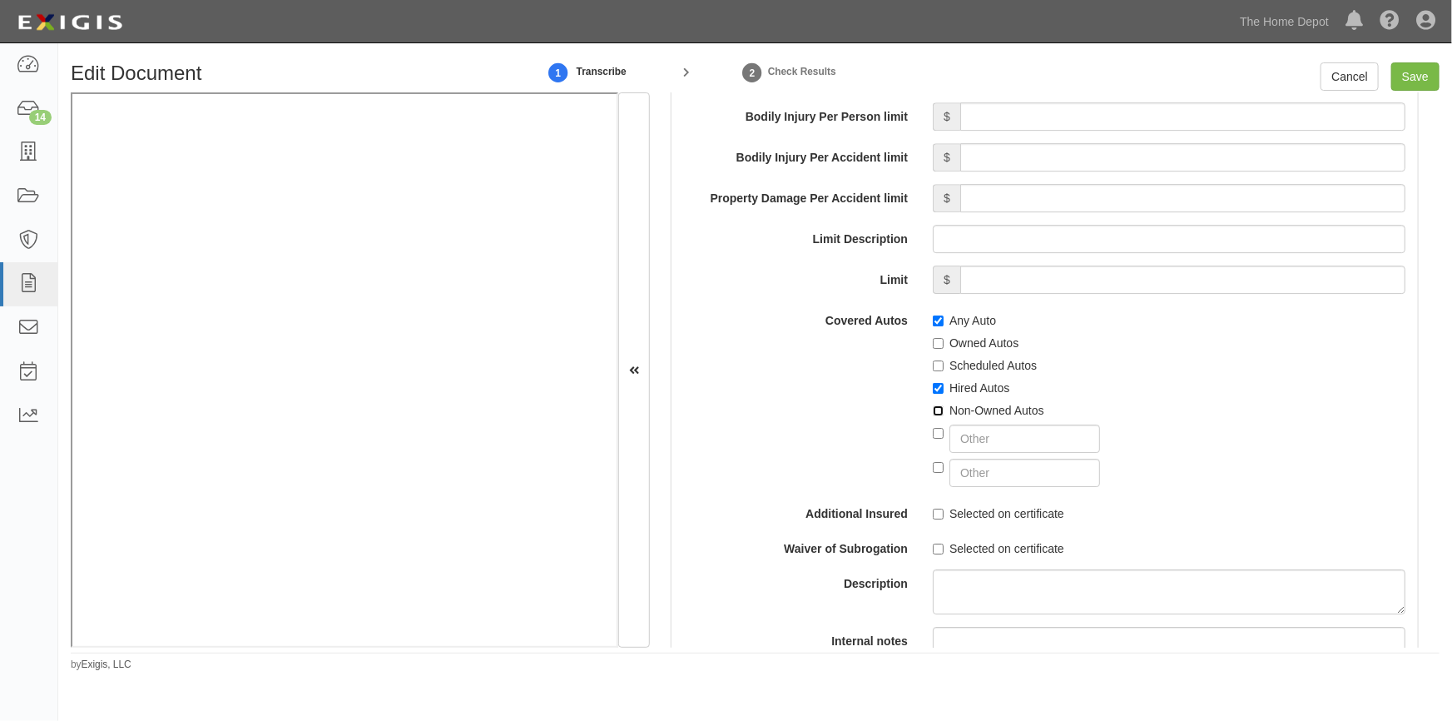
click at [933, 411] on input "Non-Owned Autos" at bounding box center [938, 410] width 11 height 11
checkbox input "true"
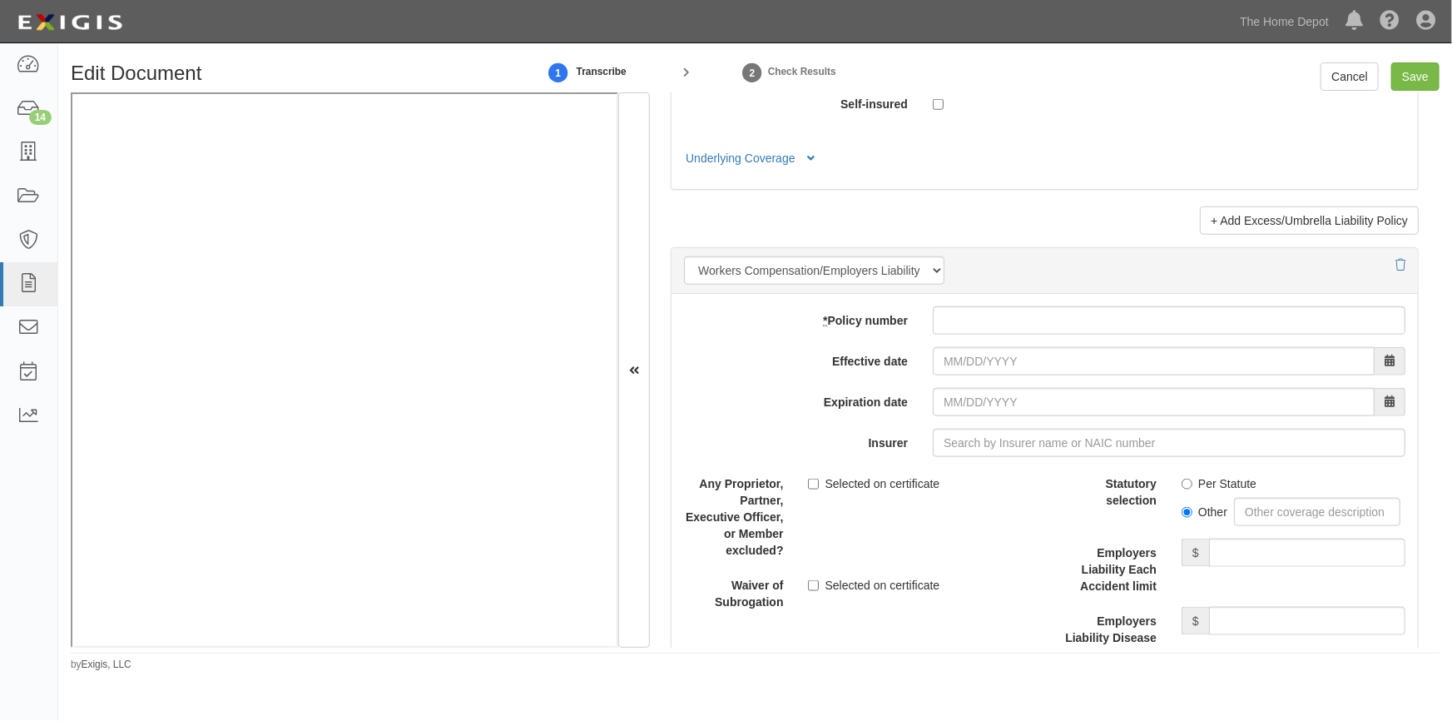
scroll to position [4173, 0]
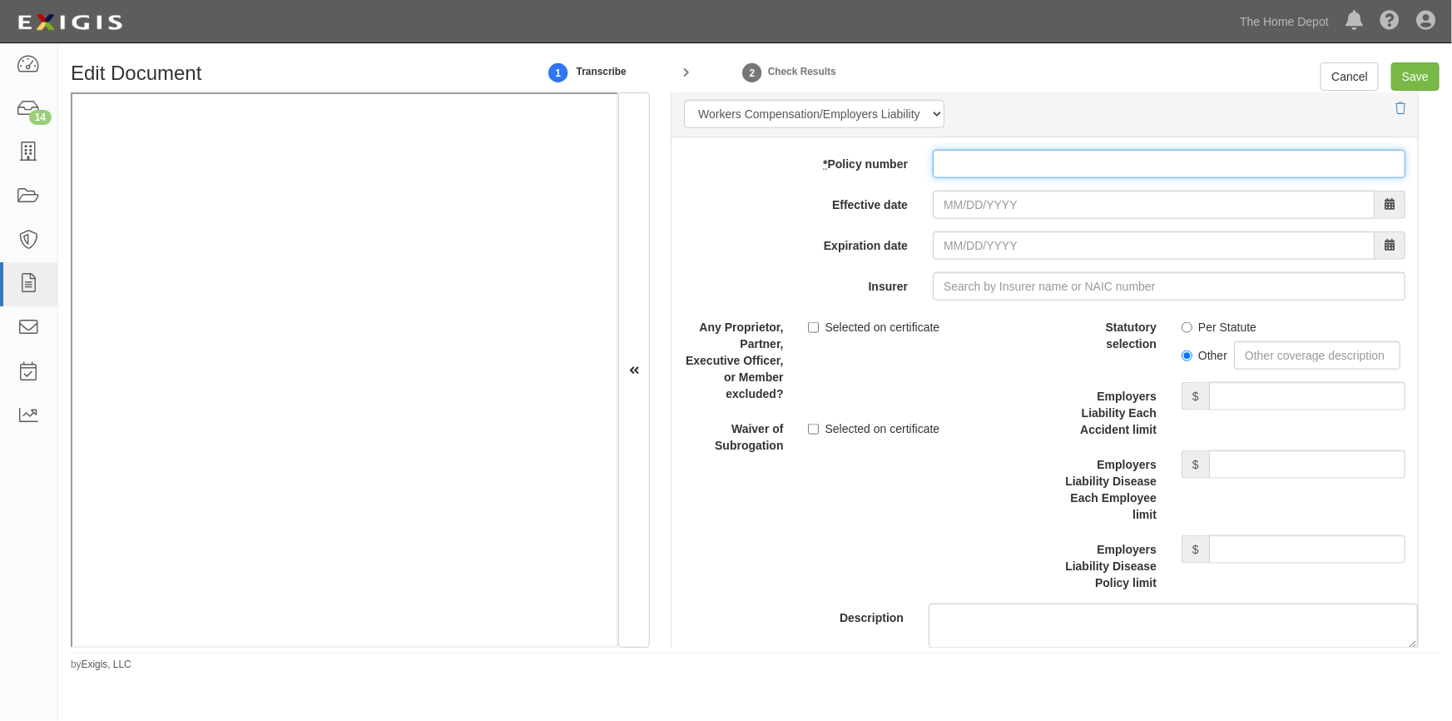
paste input "RWD3002032 (AOS)"
type input "RWD3002032 (AOS)"
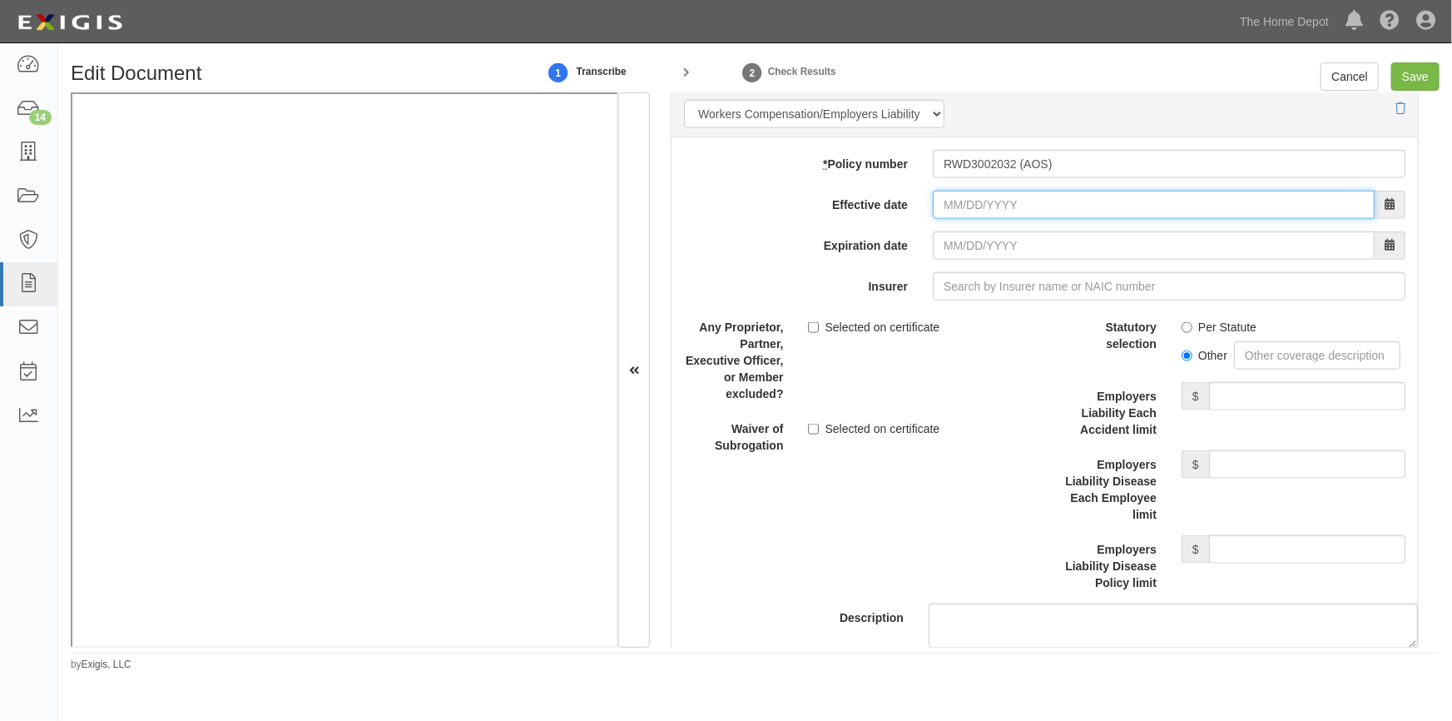
click at [985, 219] on input "Effective date" at bounding box center [1154, 205] width 442 height 28
type input "04/12/0025"
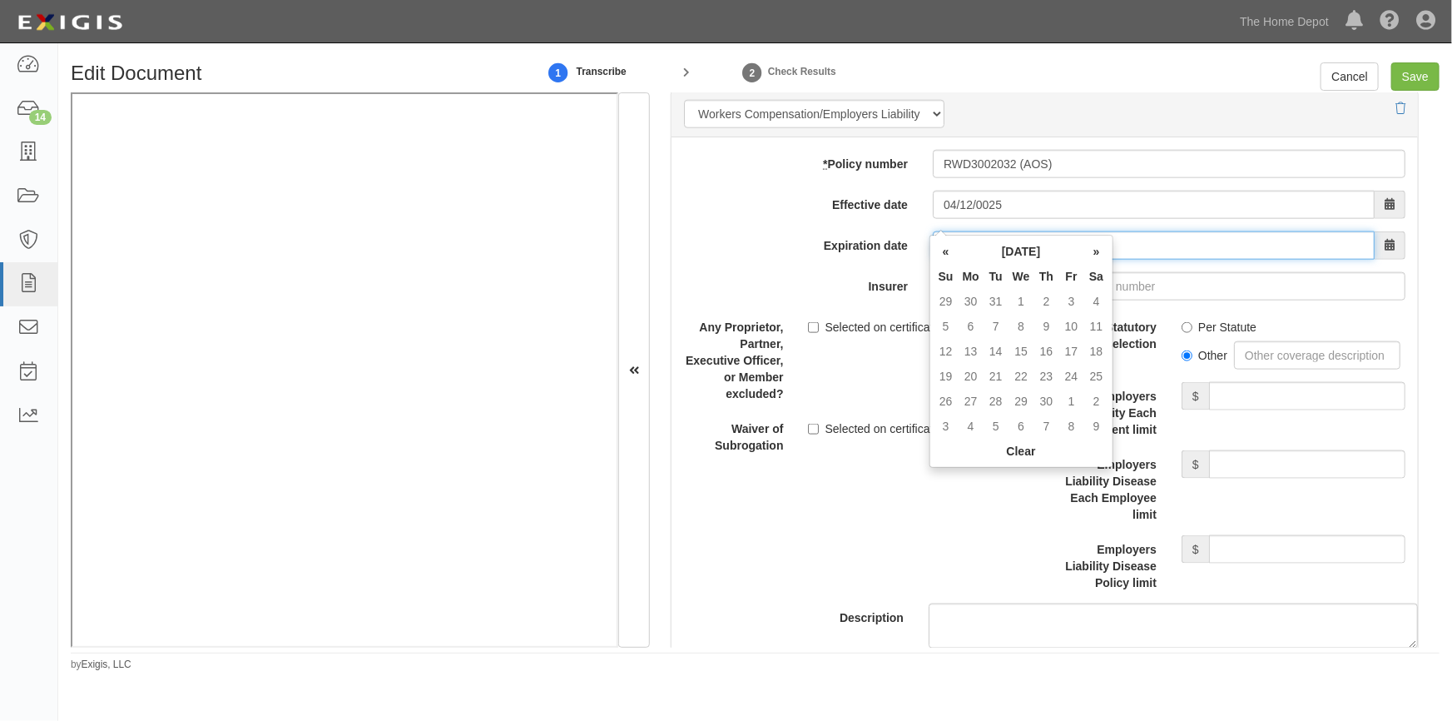
type input "04/12/0026"
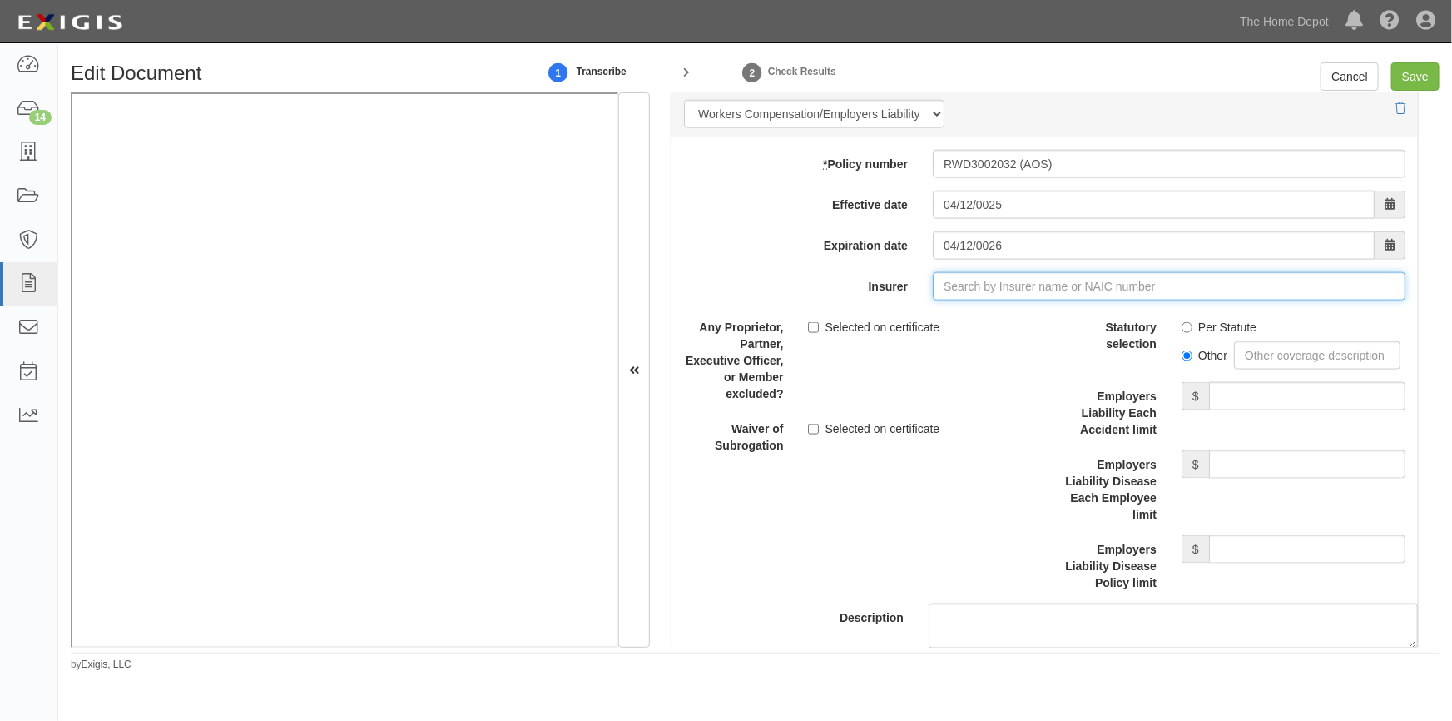
click at [940, 300] on input "Insurer" at bounding box center [1169, 286] width 473 height 28
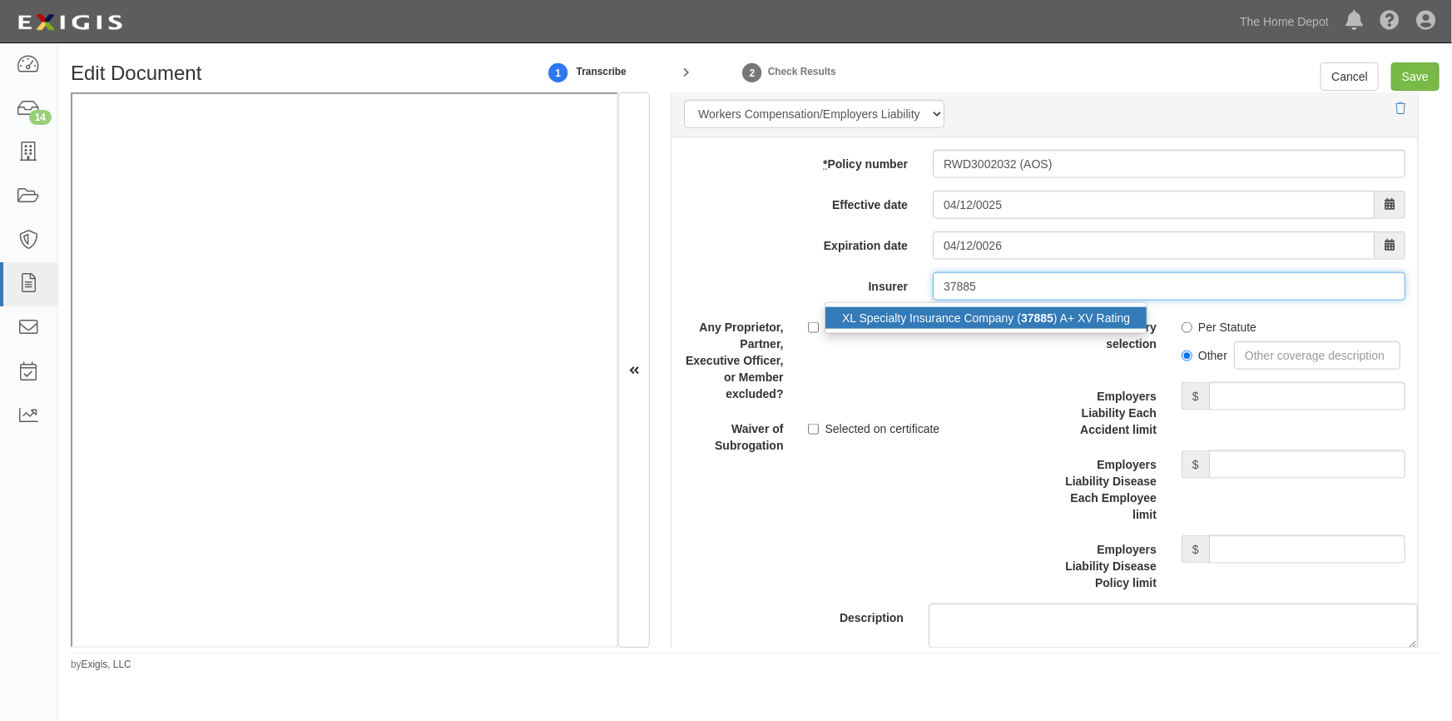
click at [932, 329] on div "XL Specialty Insurance Company ( 37885 ) A+ XV Rating" at bounding box center [986, 318] width 321 height 22
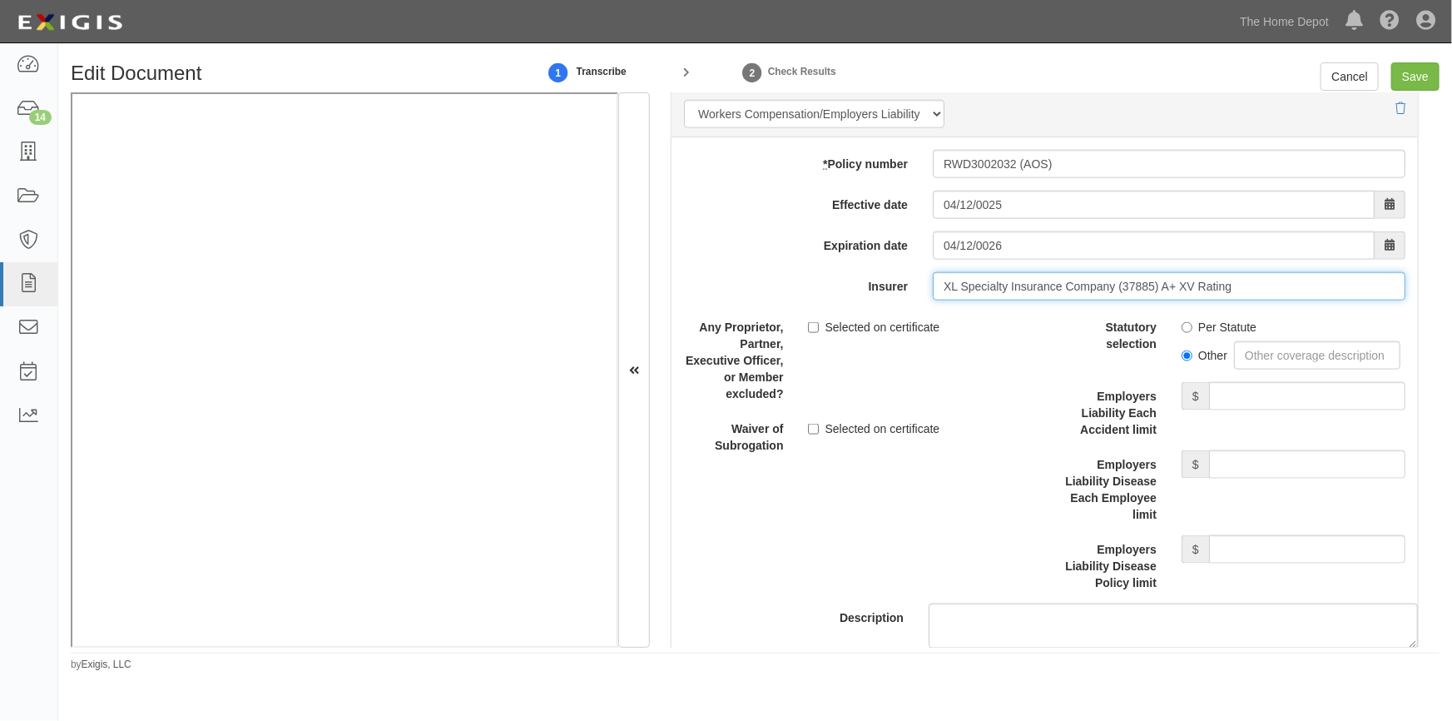
type input "XL Specialty Insurance Company (37885) A+ XV Rating"
click at [1182, 333] on input "Per Statute" at bounding box center [1187, 327] width 11 height 11
radio input "true"
click at [1236, 409] on input "Employers Liability Each Accident limit" at bounding box center [1307, 396] width 196 height 28
type input "1,000,000"
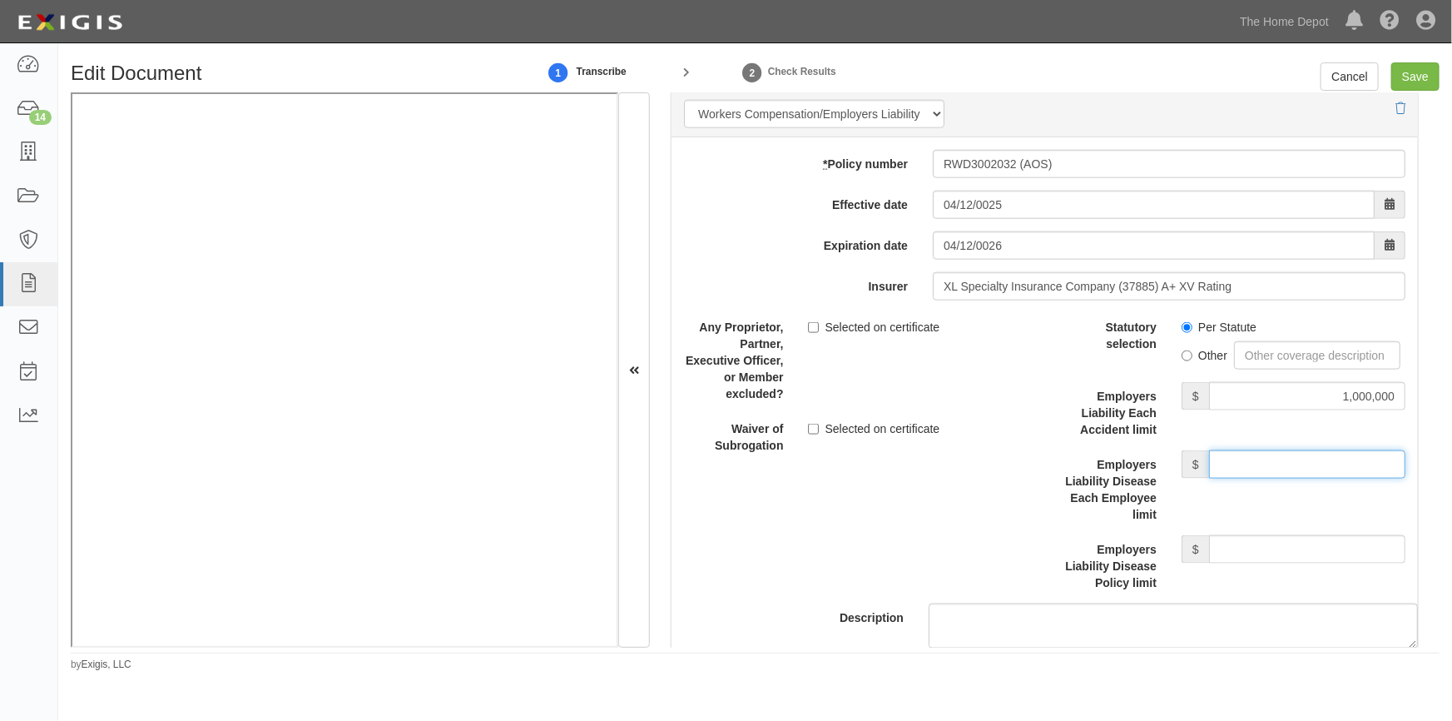
click at [1240, 479] on input "Employers Liability Disease Each Employee limit" at bounding box center [1307, 464] width 196 height 28
type input "1,000,000"
click at [1241, 563] on input "Employers Liability Disease Policy limit" at bounding box center [1307, 549] width 196 height 28
type input "1,000,000"
click at [1427, 75] on input "Save" at bounding box center [1416, 76] width 48 height 28
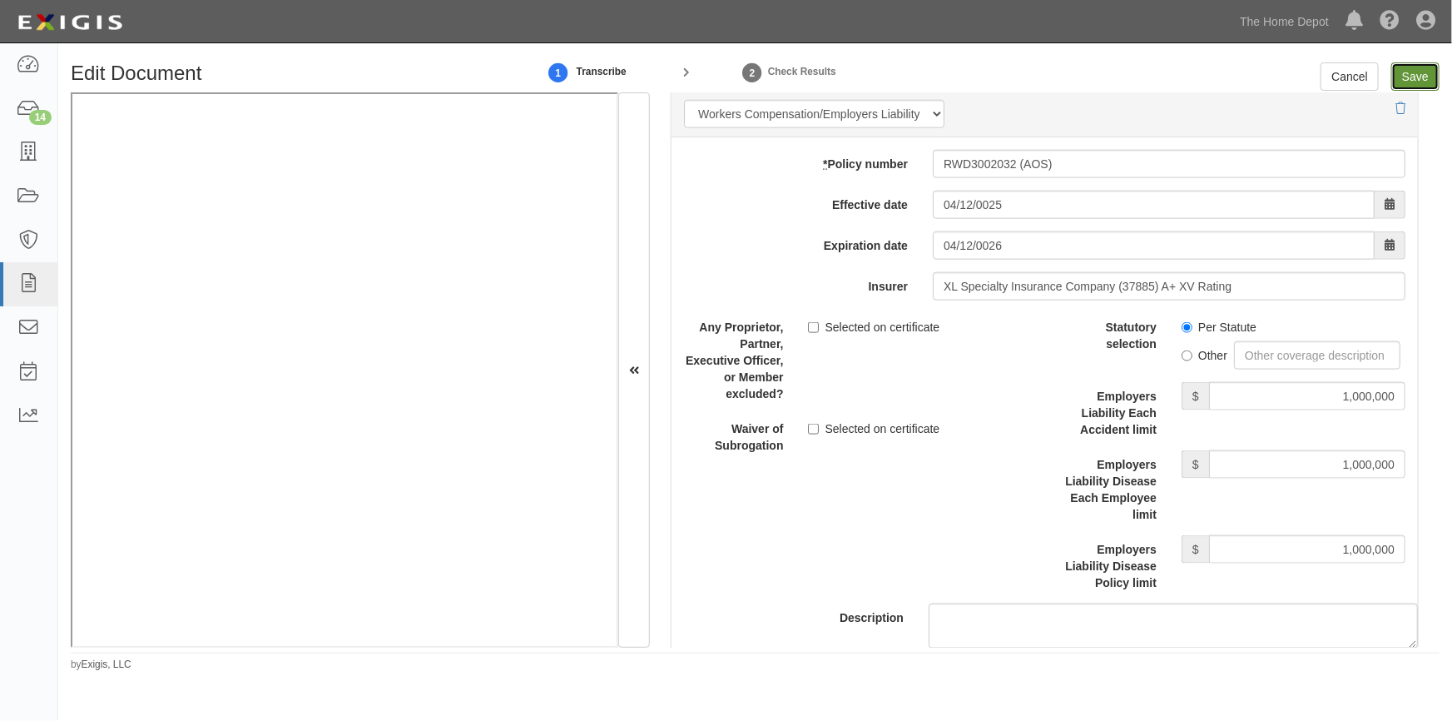
type input "5000000"
type input "1000000"
type input "5000"
type input "5000000"
type input "10000000"
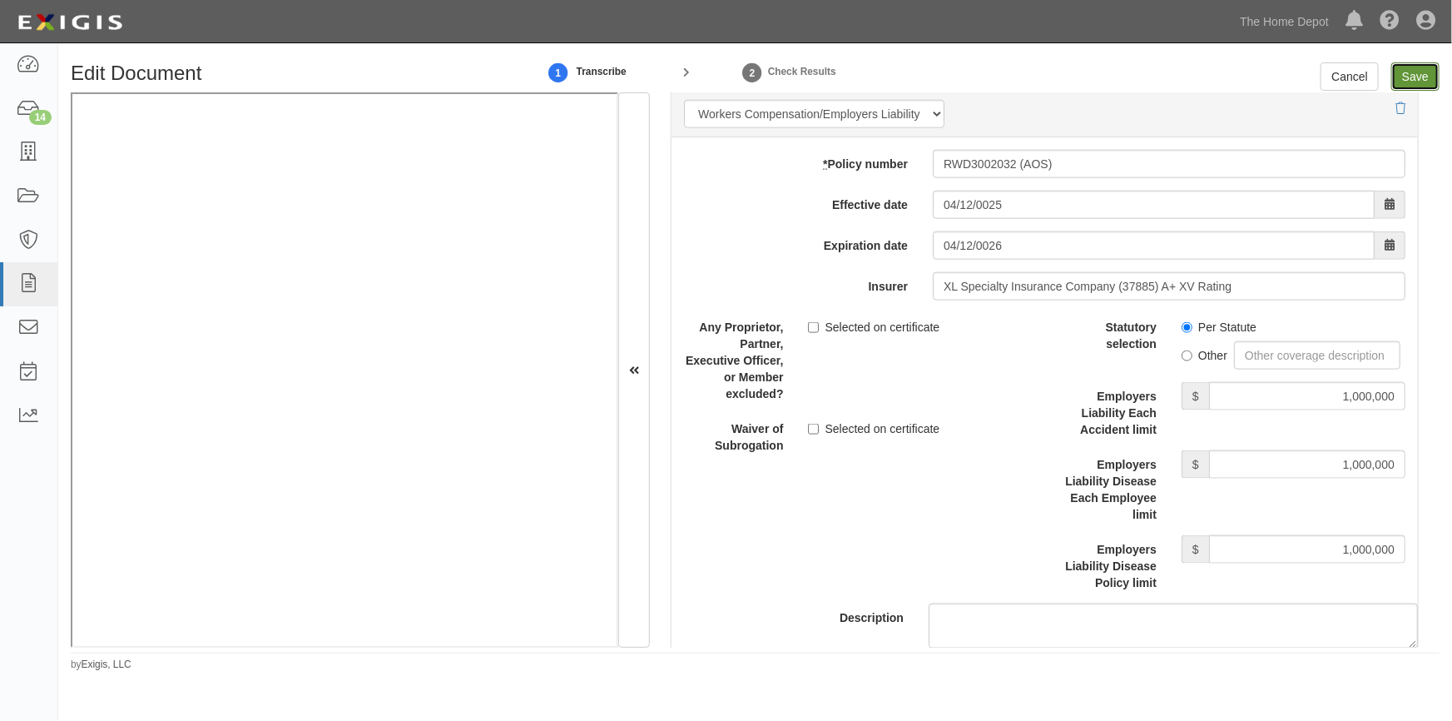
type input "10000000"
type input "2000000"
type input "10000"
type input "10000000"
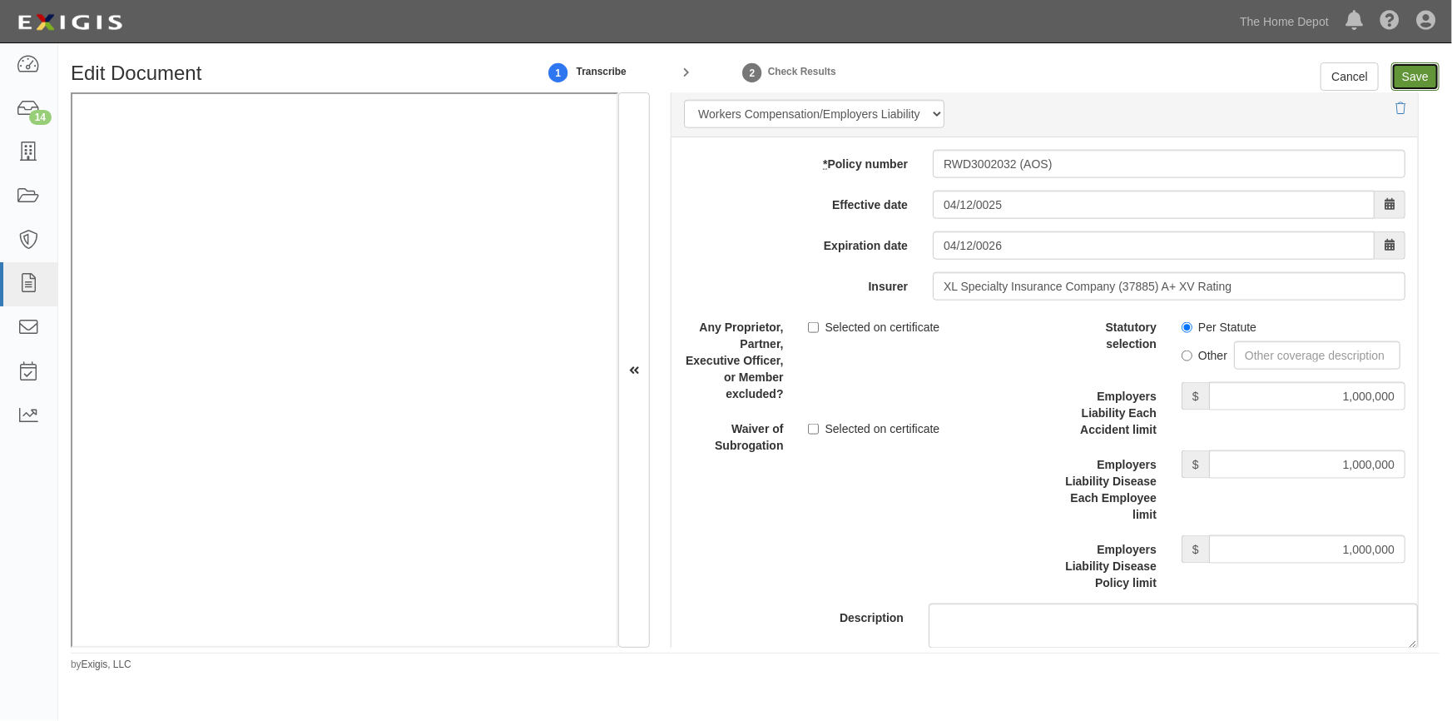
type input "1000000"
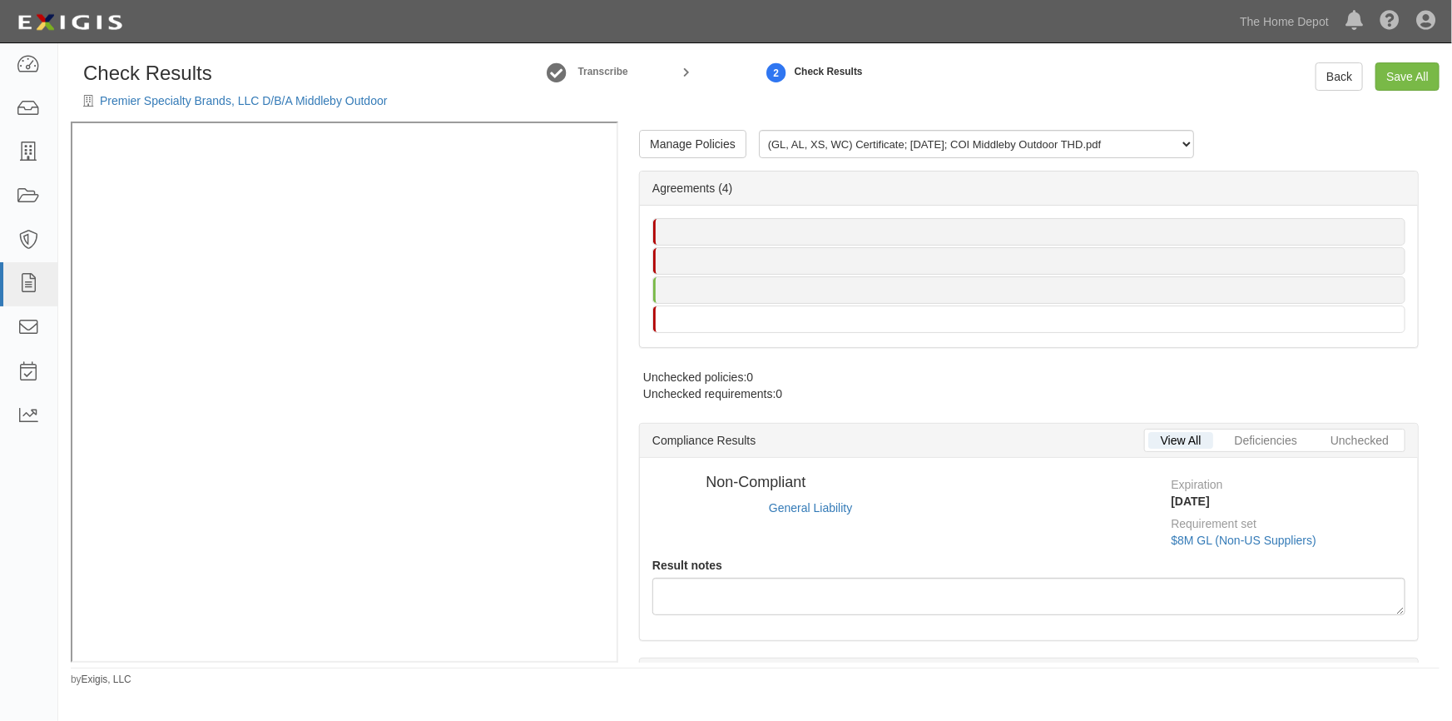
radio input "true"
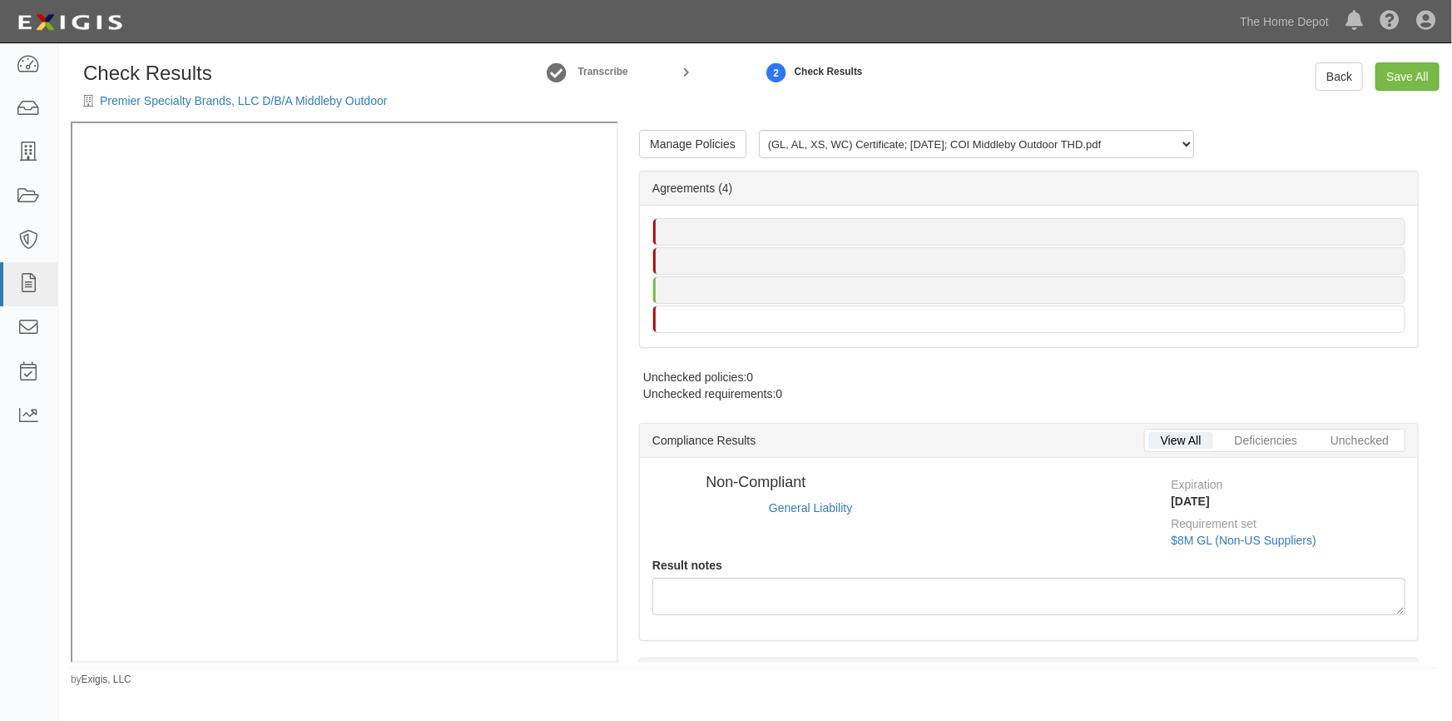
radio input "true"
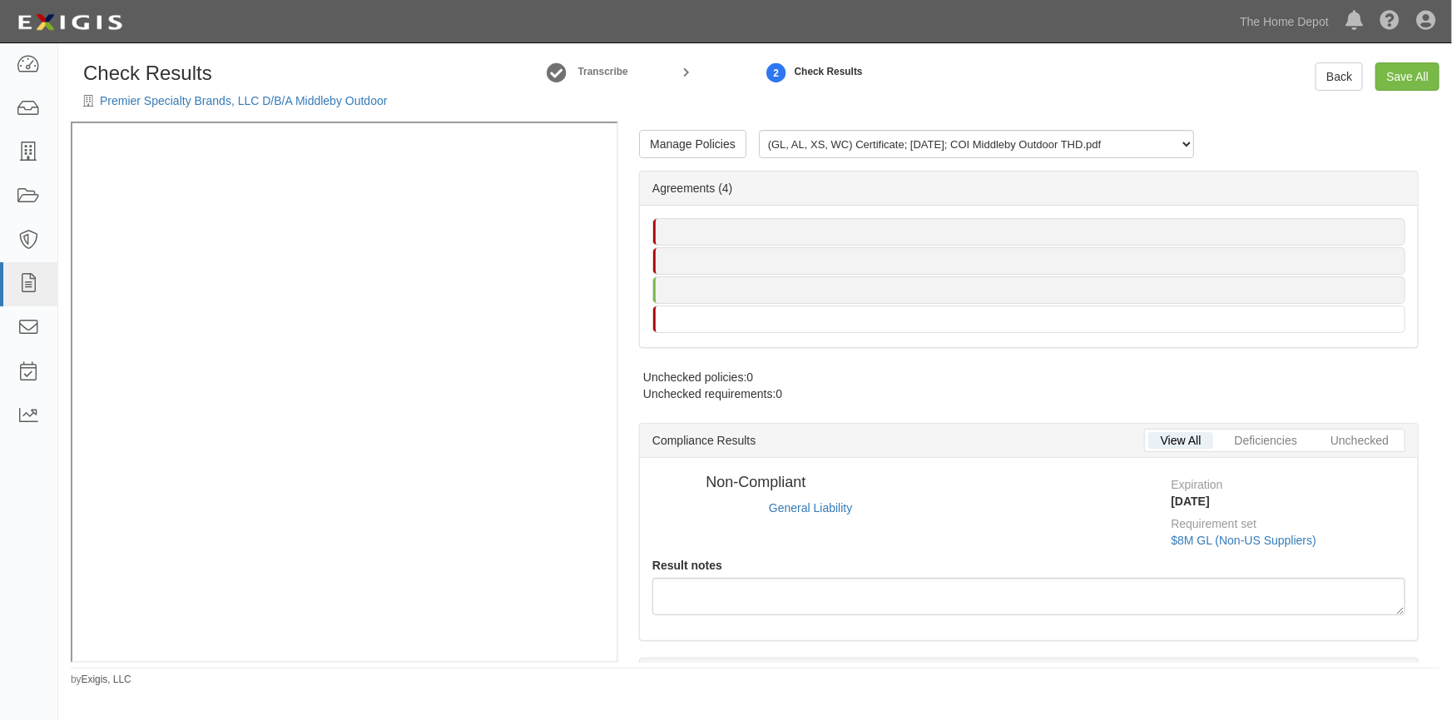
radio input "true"
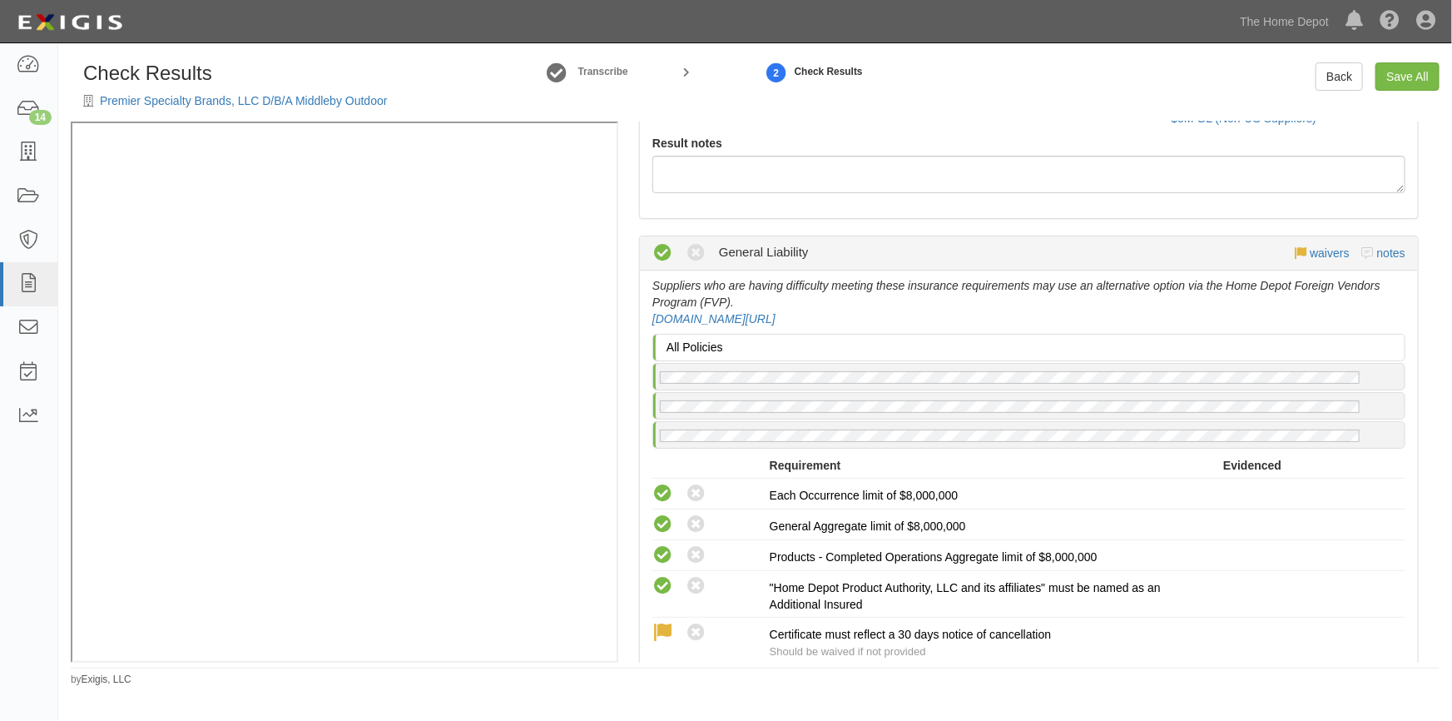
scroll to position [340, 0]
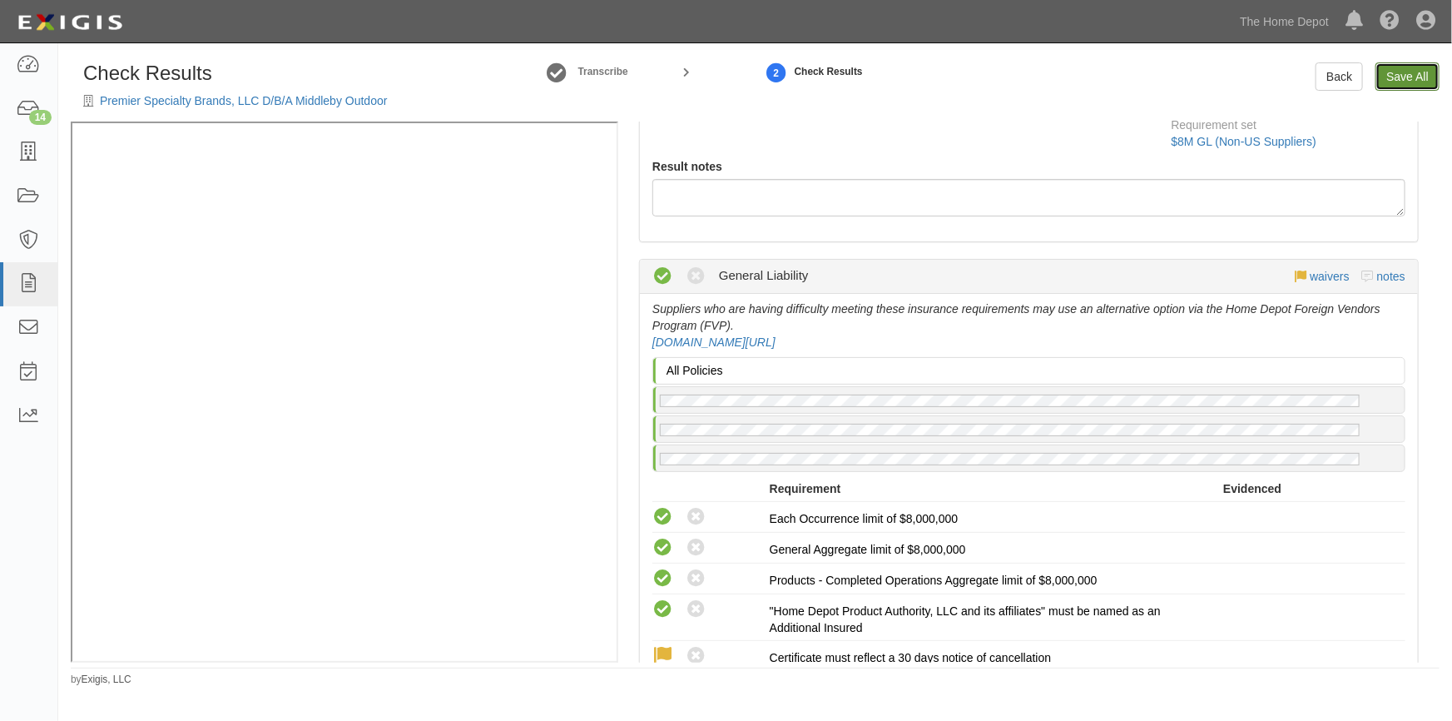
click at [1407, 72] on link "Save All" at bounding box center [1408, 76] width 64 height 28
radio input "false"
radio input "true"
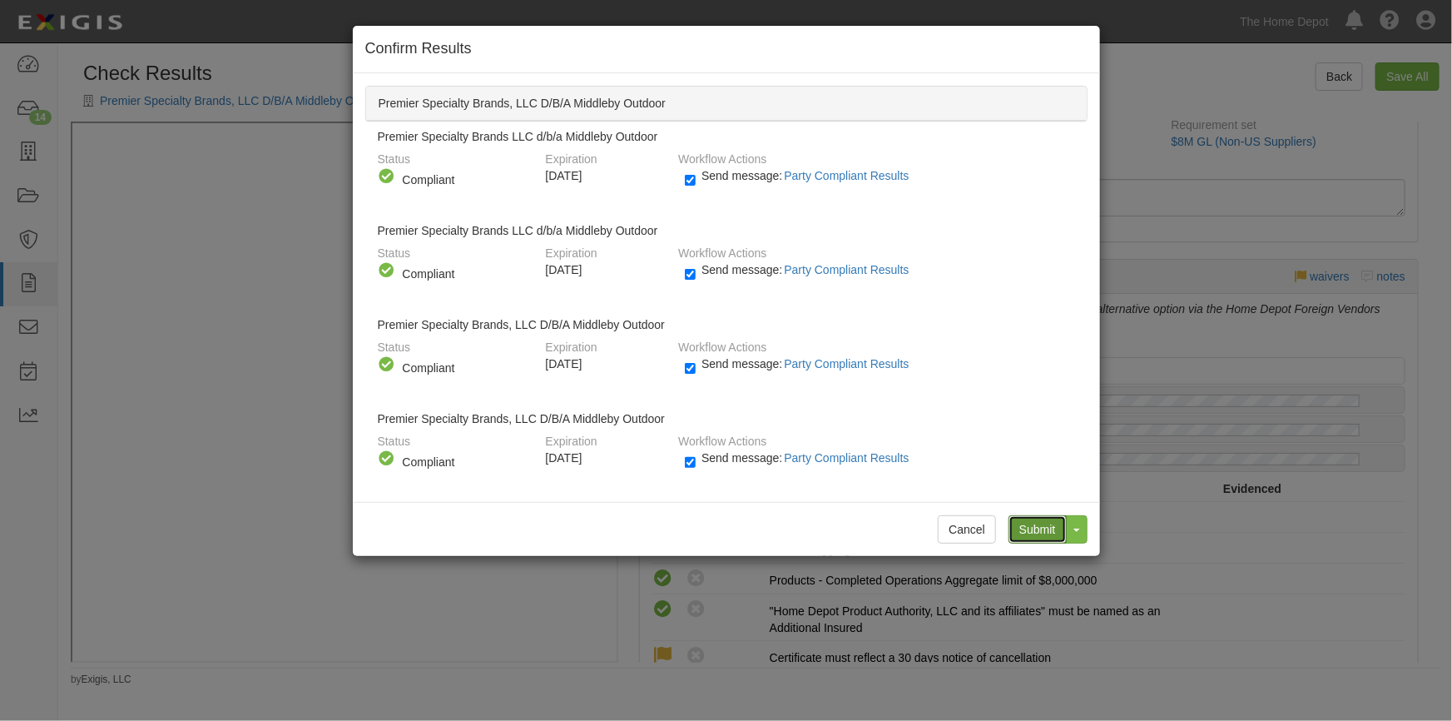
click at [1037, 528] on input "Submit" at bounding box center [1038, 529] width 58 height 28
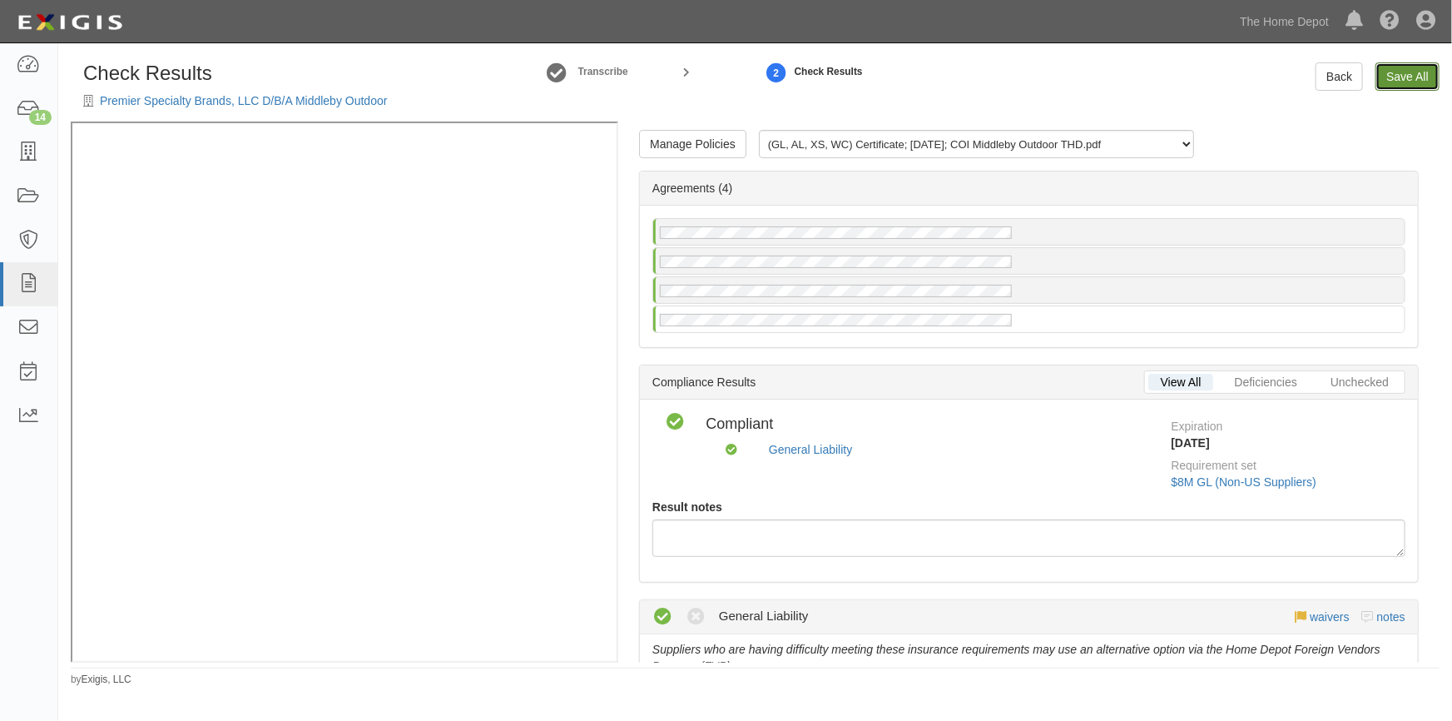
click at [1382, 81] on link "Save All" at bounding box center [1408, 76] width 64 height 28
radio input "false"
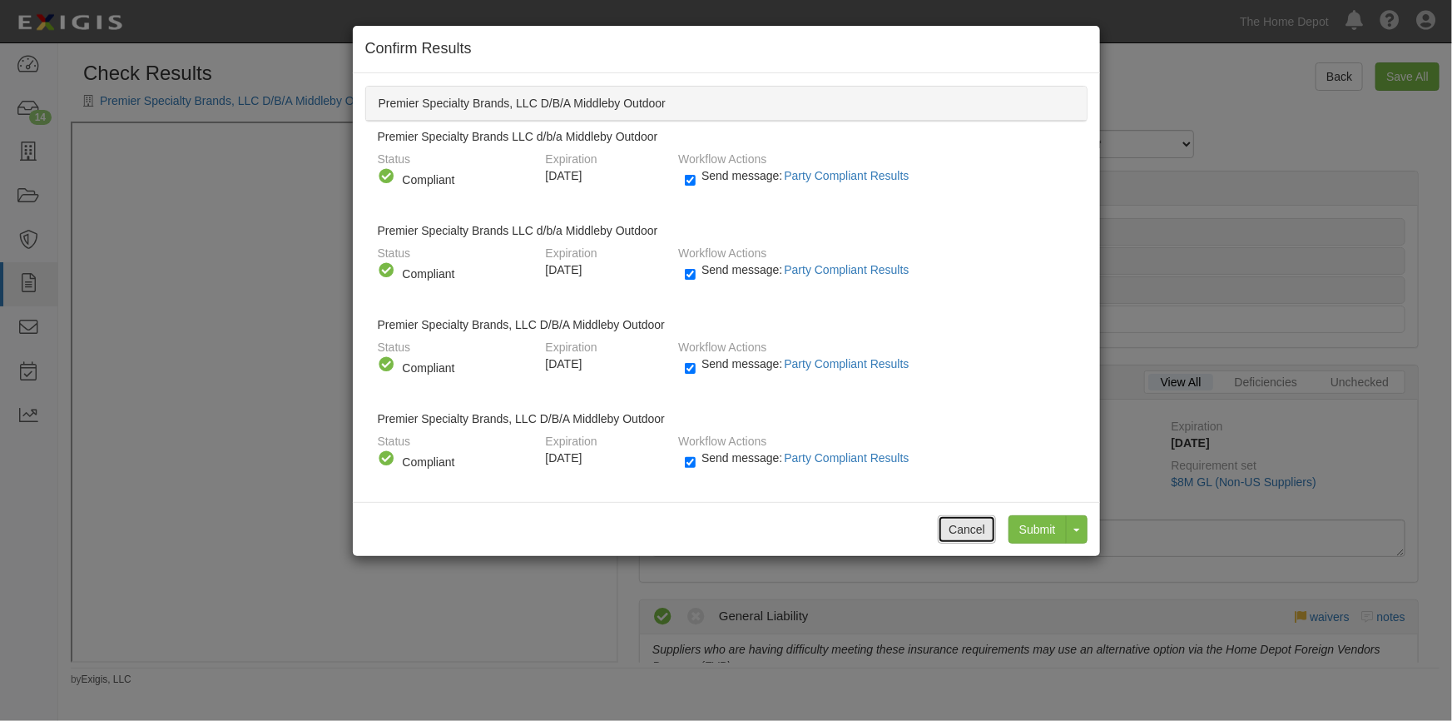
click at [965, 528] on button "Cancel" at bounding box center [967, 529] width 58 height 28
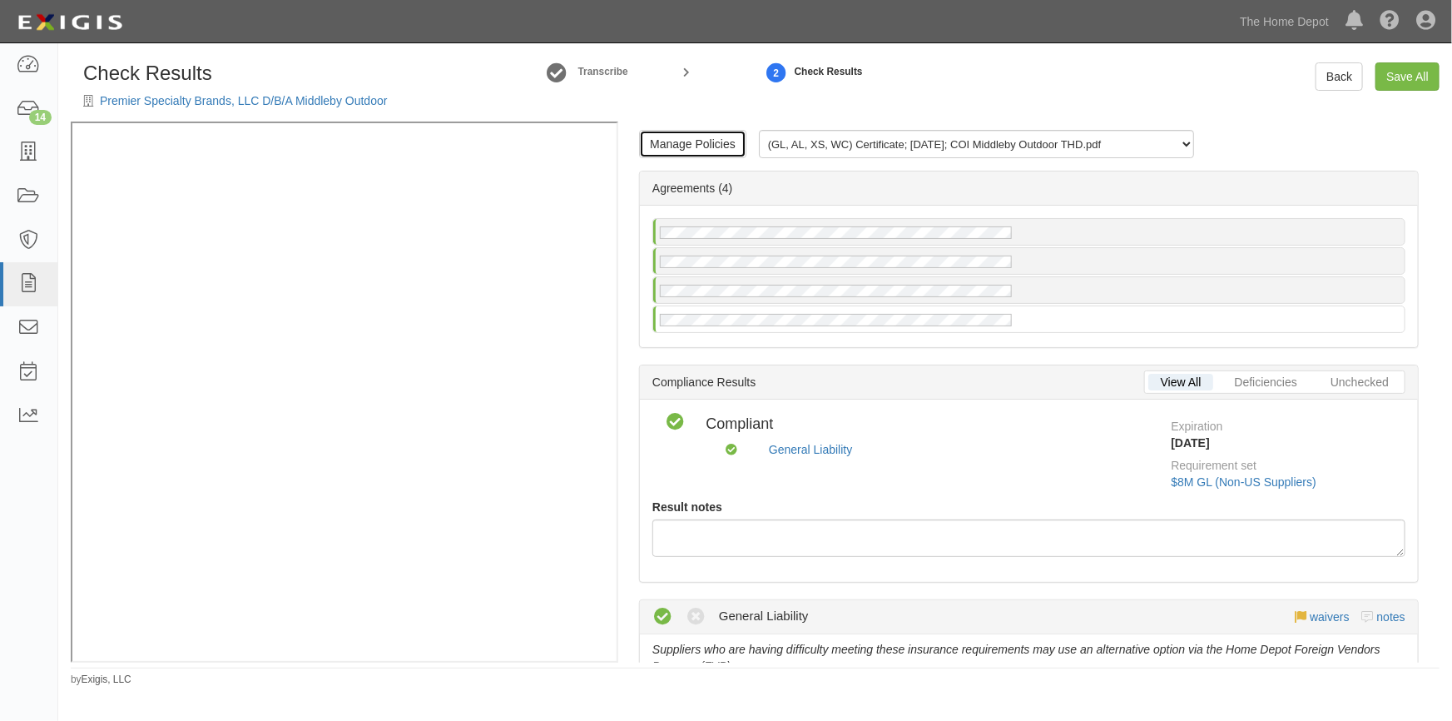
click at [707, 151] on link "Manage Policies" at bounding box center [692, 144] width 107 height 28
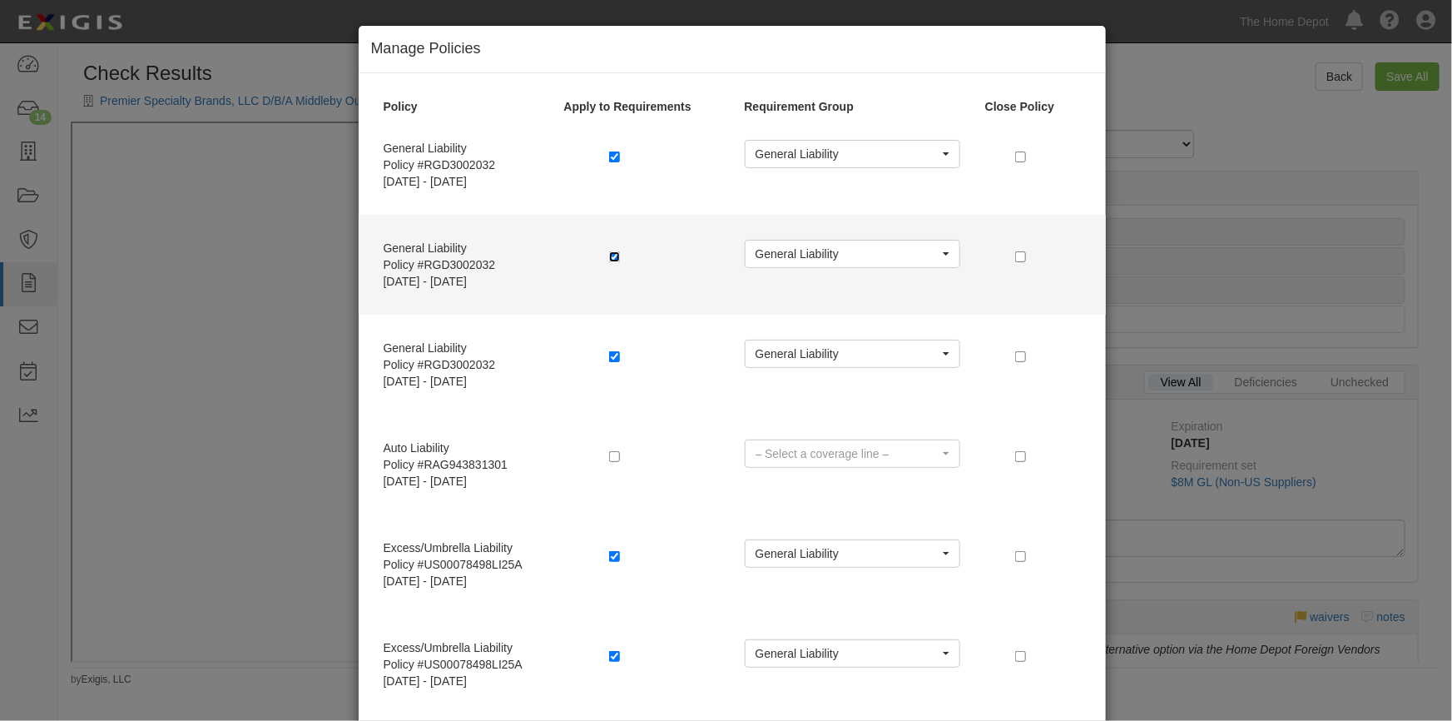
click at [612, 260] on input "checkbox" at bounding box center [614, 256] width 11 height 11
checkbox input "false"
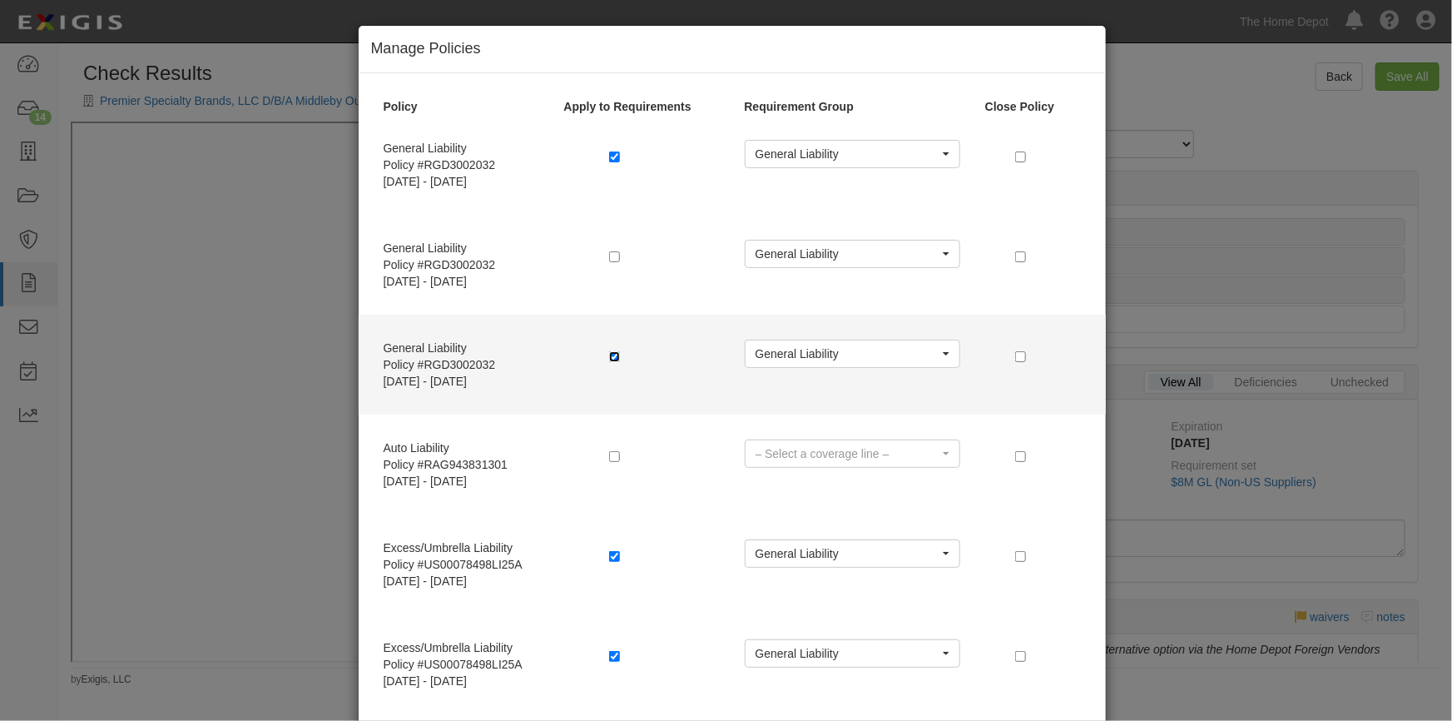
click at [612, 357] on input "checkbox" at bounding box center [614, 356] width 11 height 11
checkbox input "false"
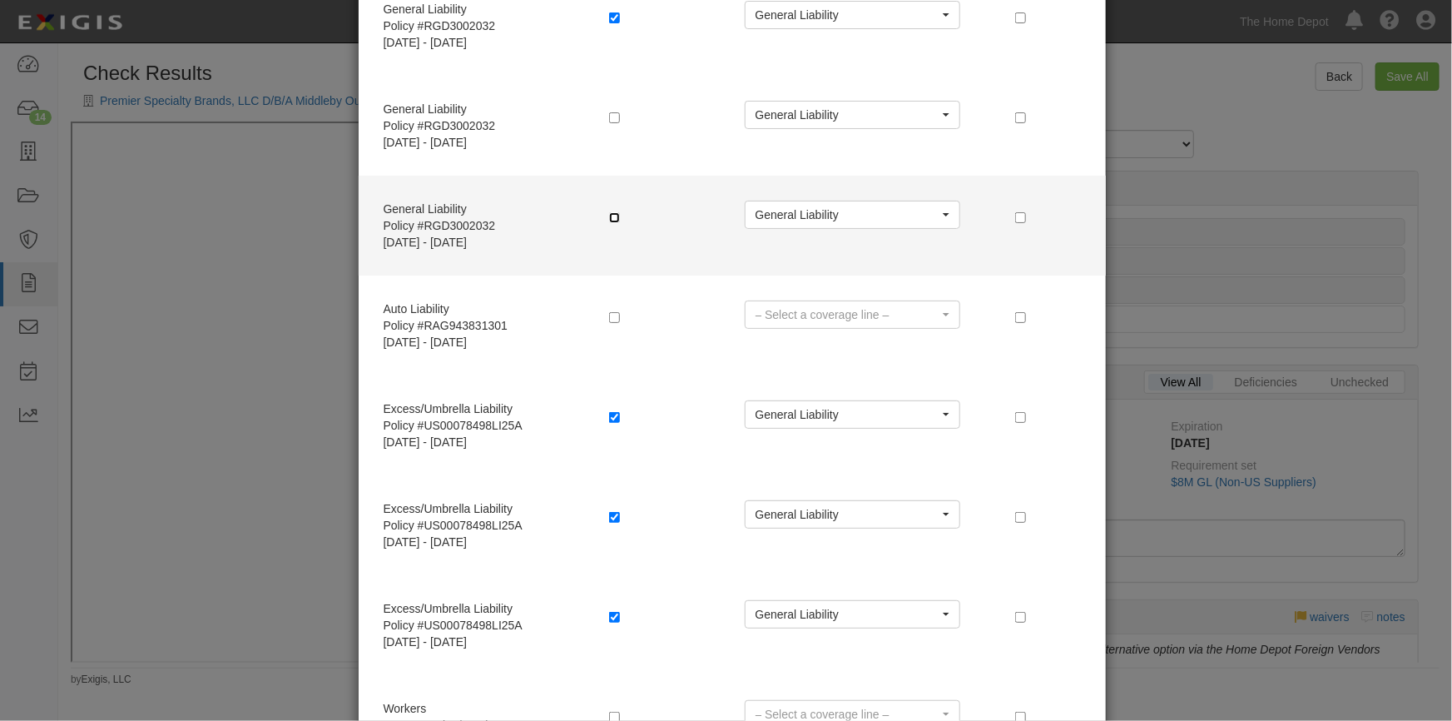
scroll to position [226, 0]
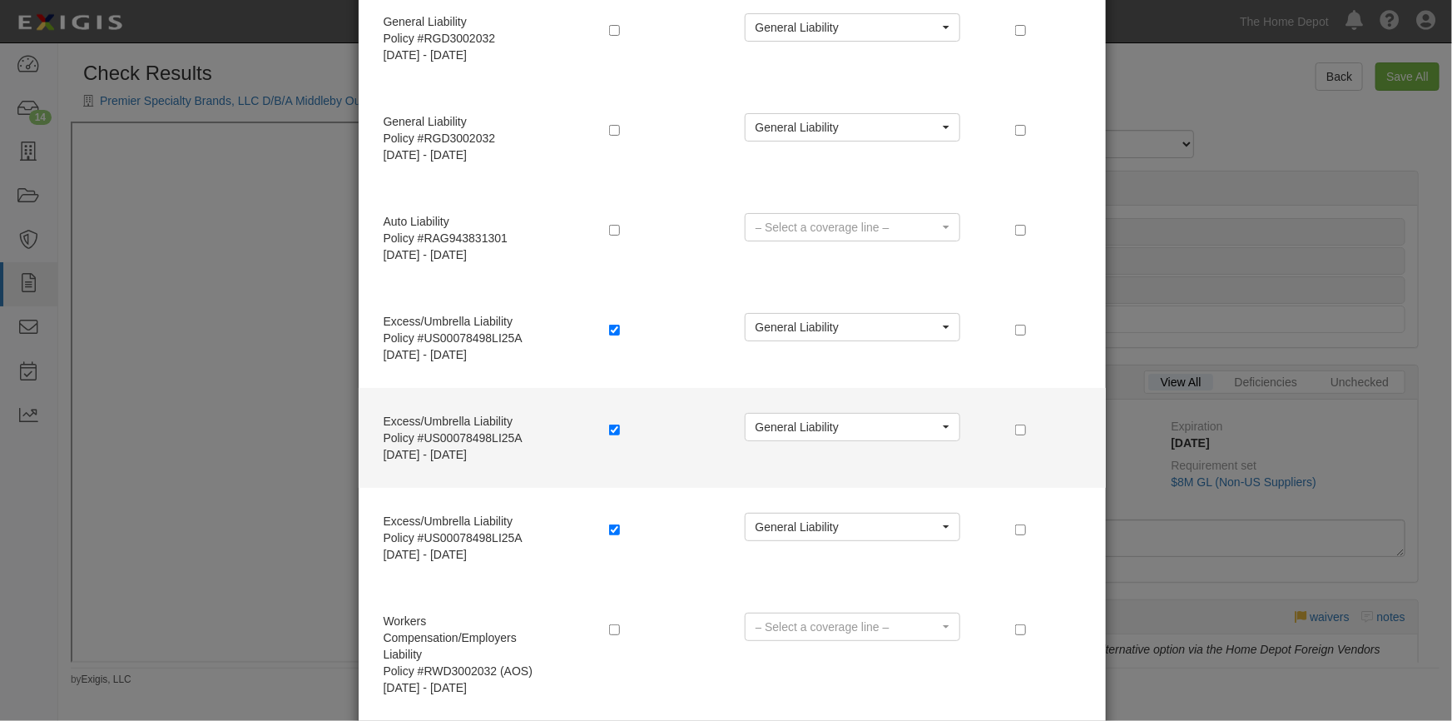
click at [609, 422] on label at bounding box center [617, 429] width 17 height 17
click at [609, 432] on input "checkbox" at bounding box center [614, 429] width 11 height 11
checkbox input "false"
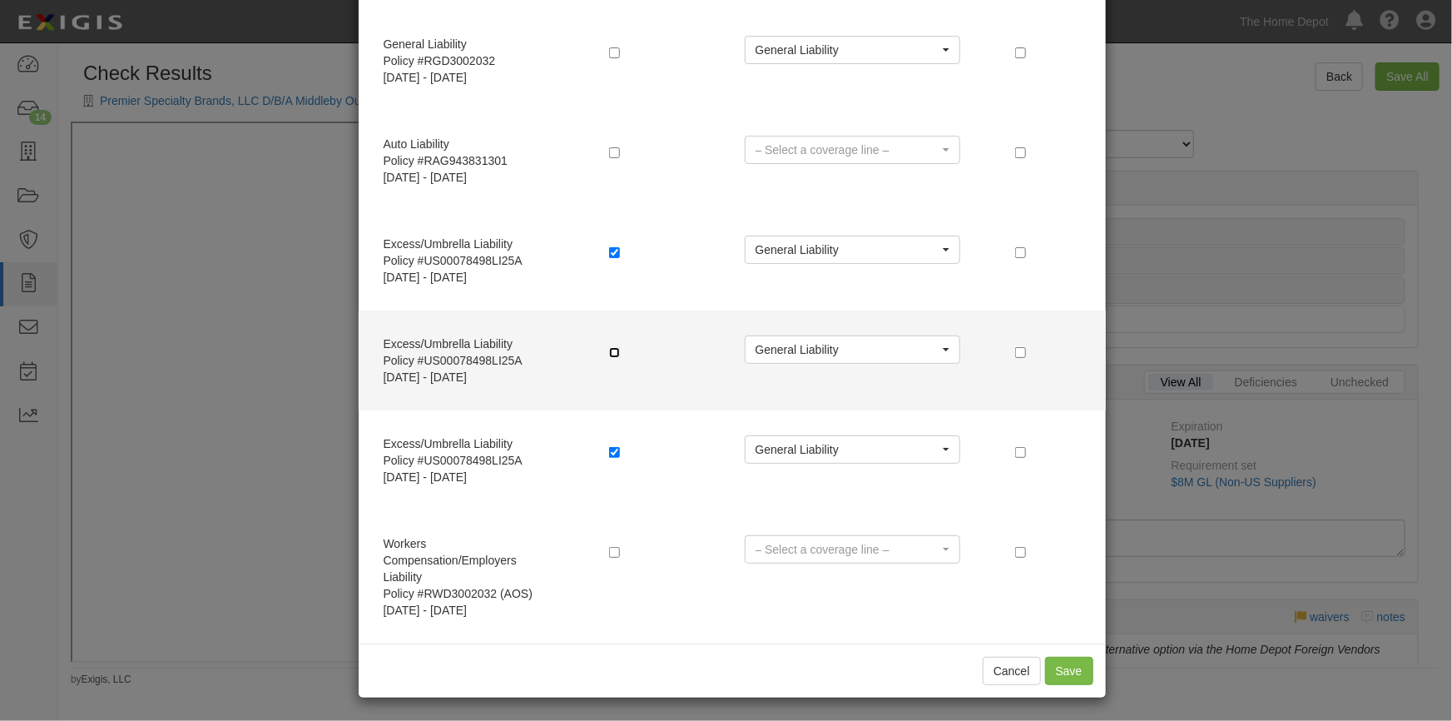
scroll to position [305, 0]
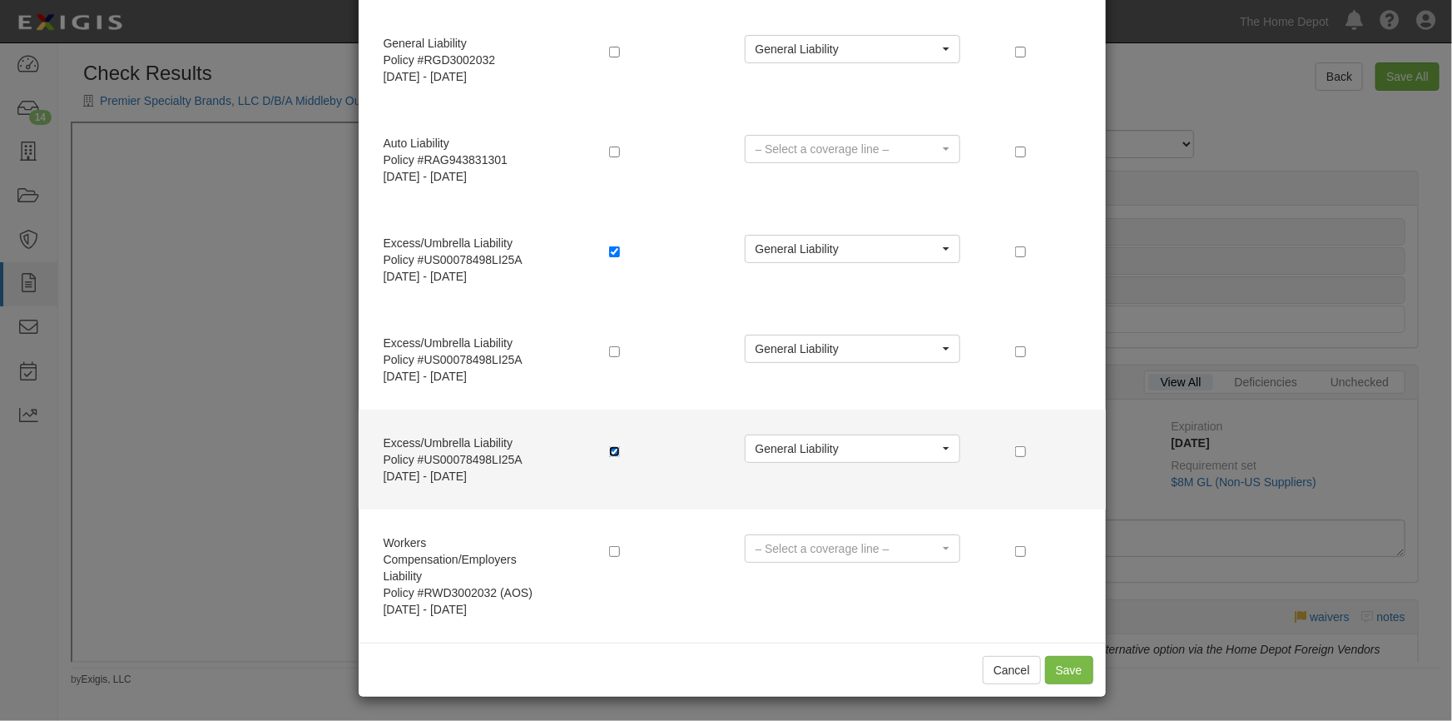
click at [613, 452] on input "checkbox" at bounding box center [614, 451] width 11 height 11
checkbox input "false"
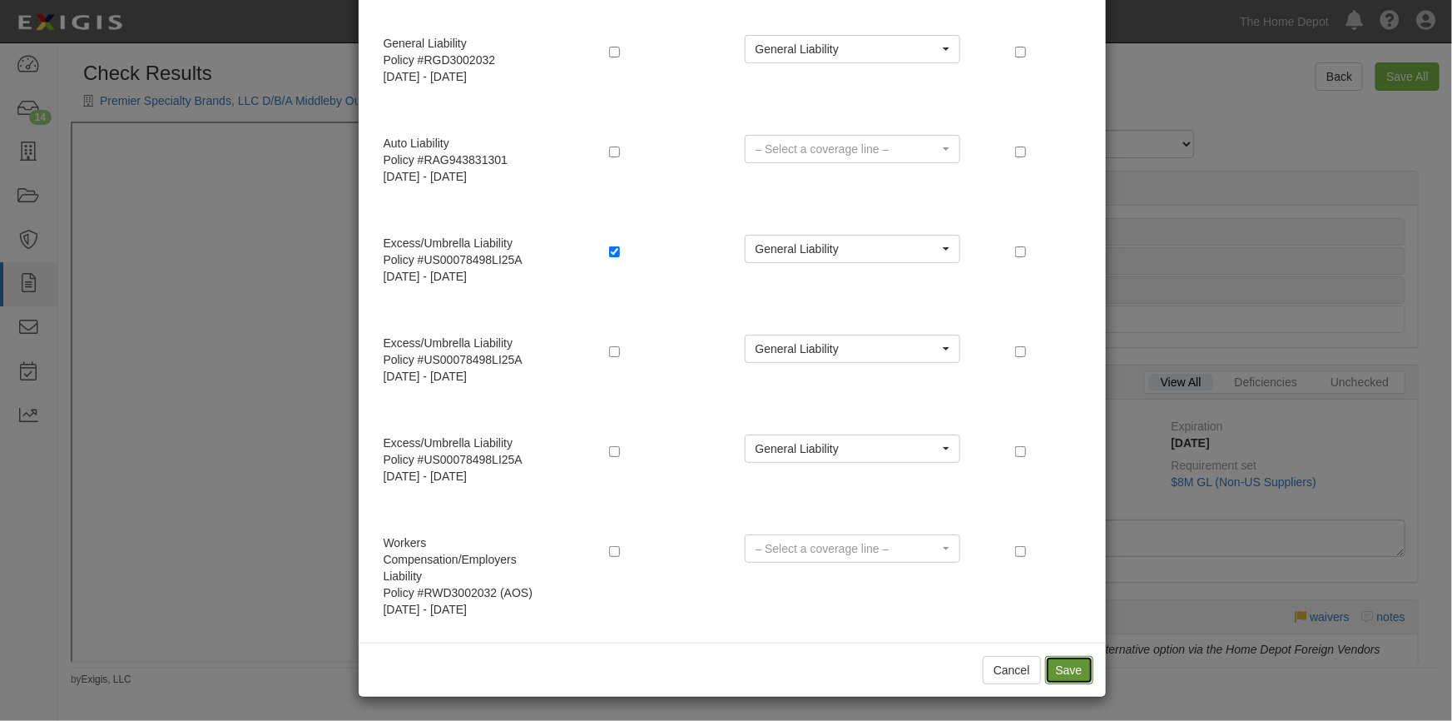
click at [1068, 673] on button "Save" at bounding box center [1069, 670] width 48 height 28
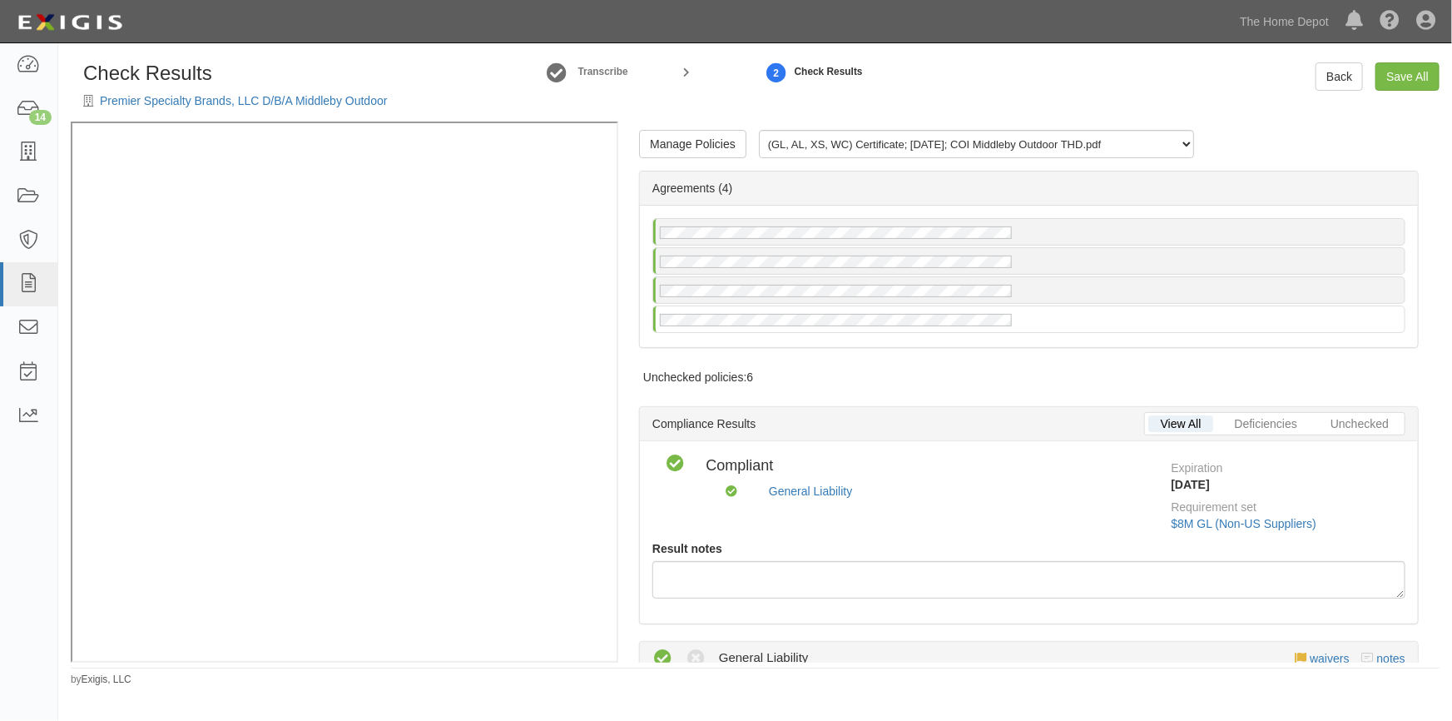
scroll to position [0, 0]
click at [1386, 76] on link "Save All" at bounding box center [1408, 76] width 64 height 28
radio input "false"
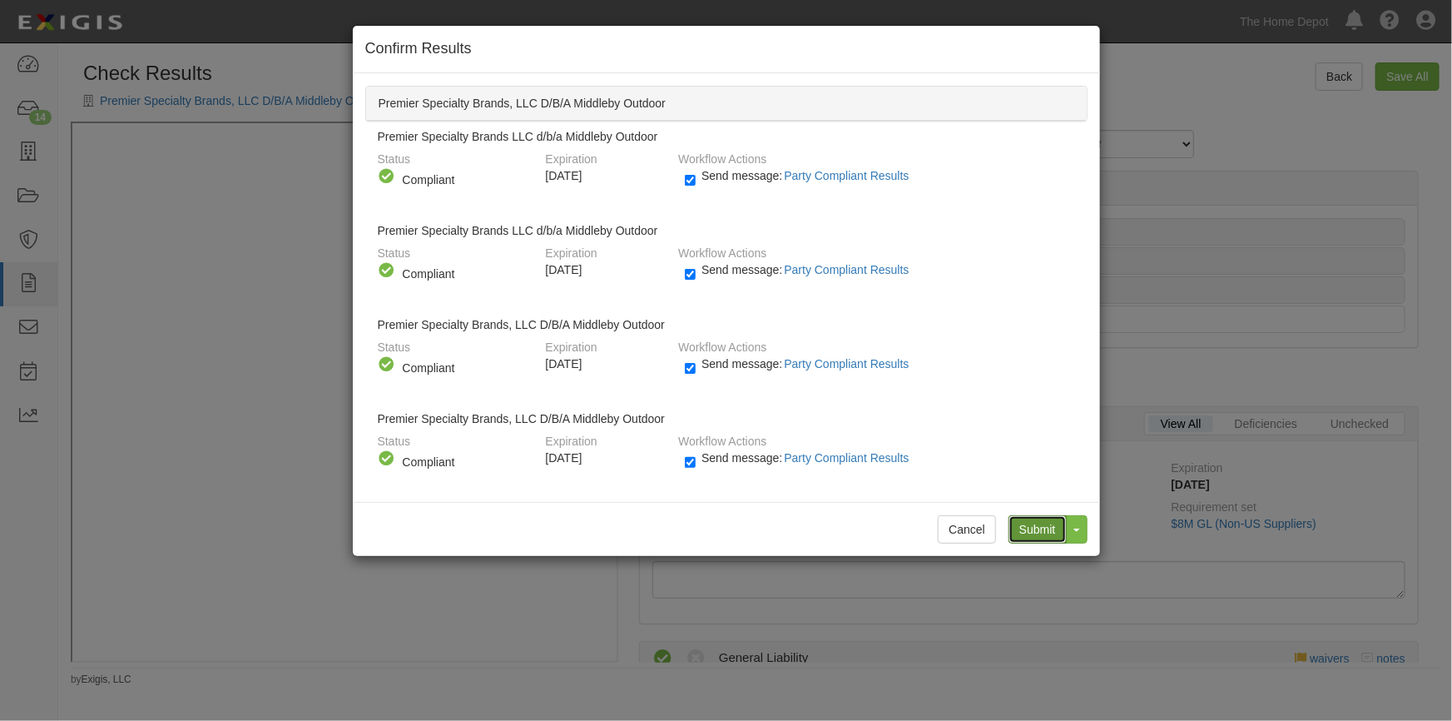
click at [1035, 528] on input "Submit" at bounding box center [1038, 529] width 58 height 28
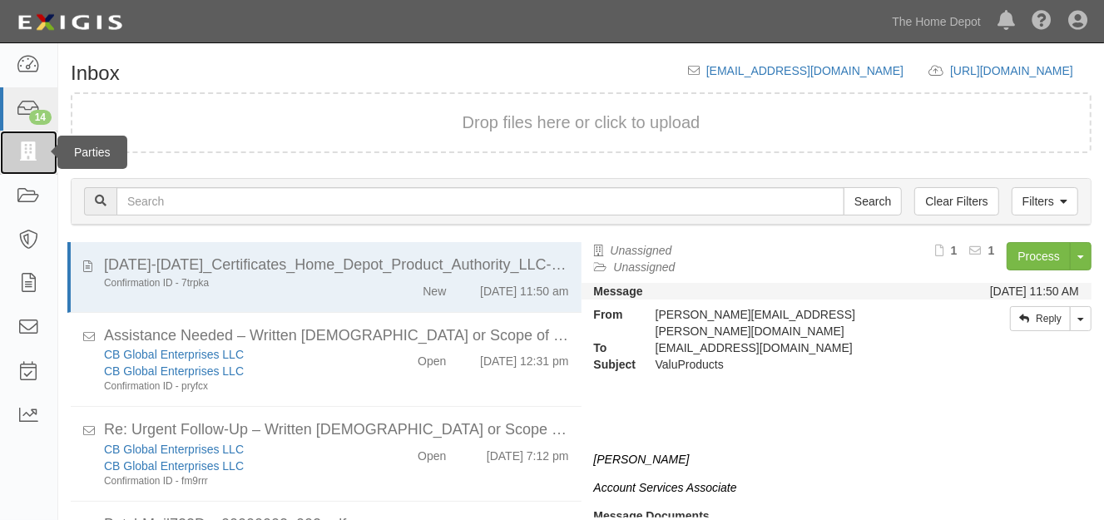
click at [33, 156] on icon at bounding box center [28, 152] width 23 height 19
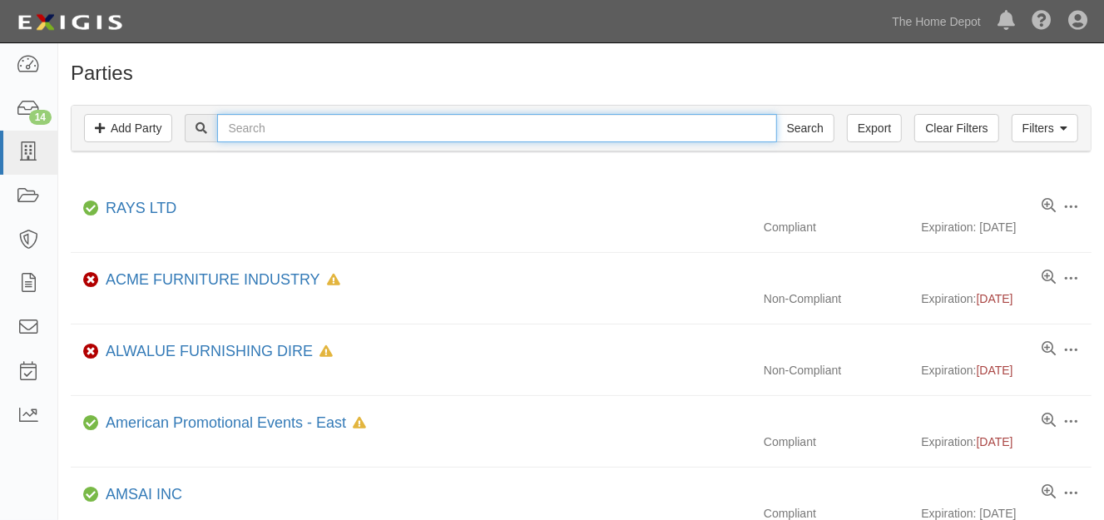
click at [266, 129] on input "text" at bounding box center [496, 128] width 559 height 28
type input "premier speci"
click at [776, 114] on input "Search" at bounding box center [805, 128] width 58 height 28
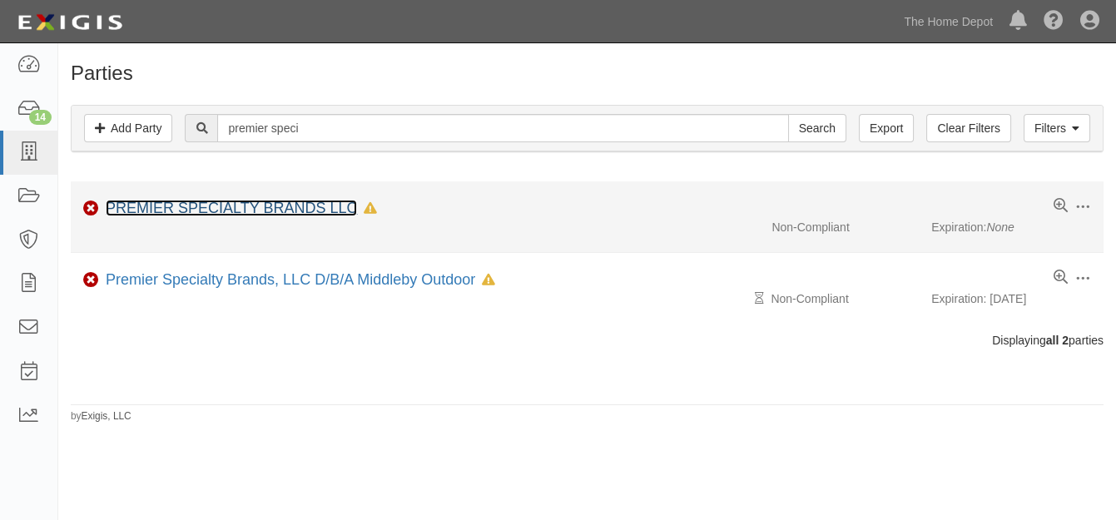
click at [191, 210] on link "PREMIER SPECIALTY BRANDS LLC" at bounding box center [231, 208] width 251 height 17
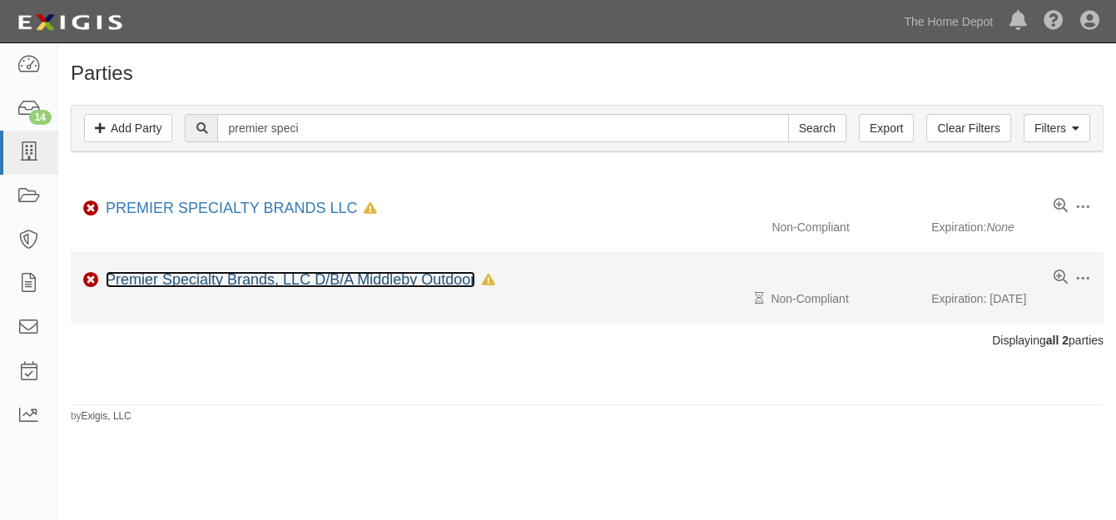
click at [197, 278] on link "Premier Specialty Brands, LLC D/B/A Middleby Outdoor" at bounding box center [291, 279] width 370 height 17
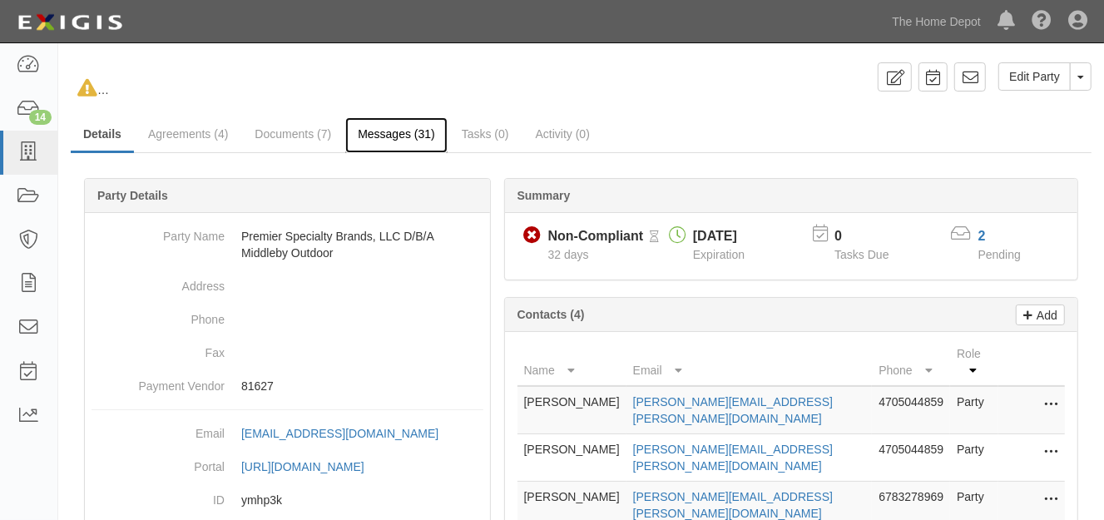
click at [399, 130] on link "Messages (31)" at bounding box center [396, 135] width 102 height 36
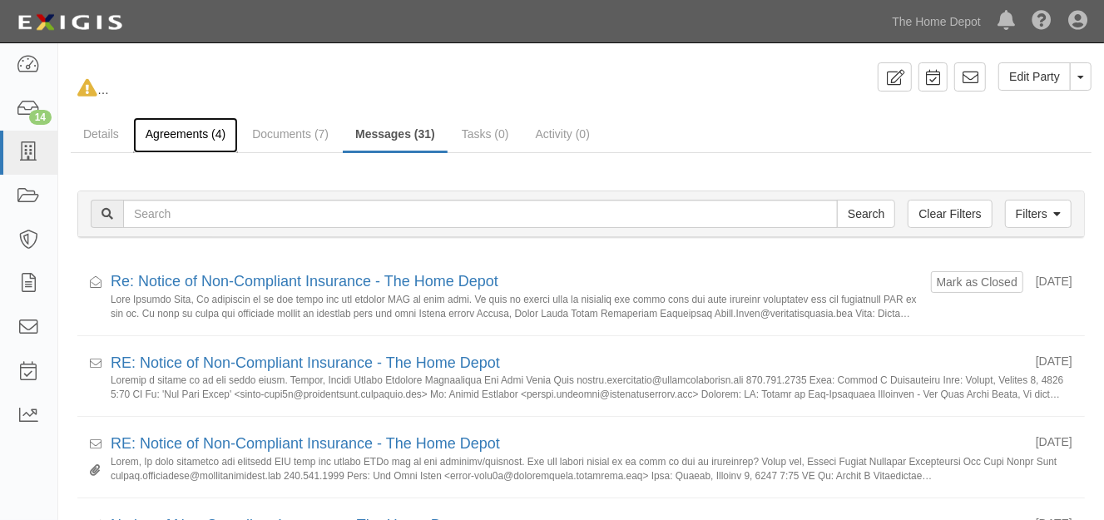
click at [193, 128] on link "Agreements (4)" at bounding box center [185, 135] width 105 height 36
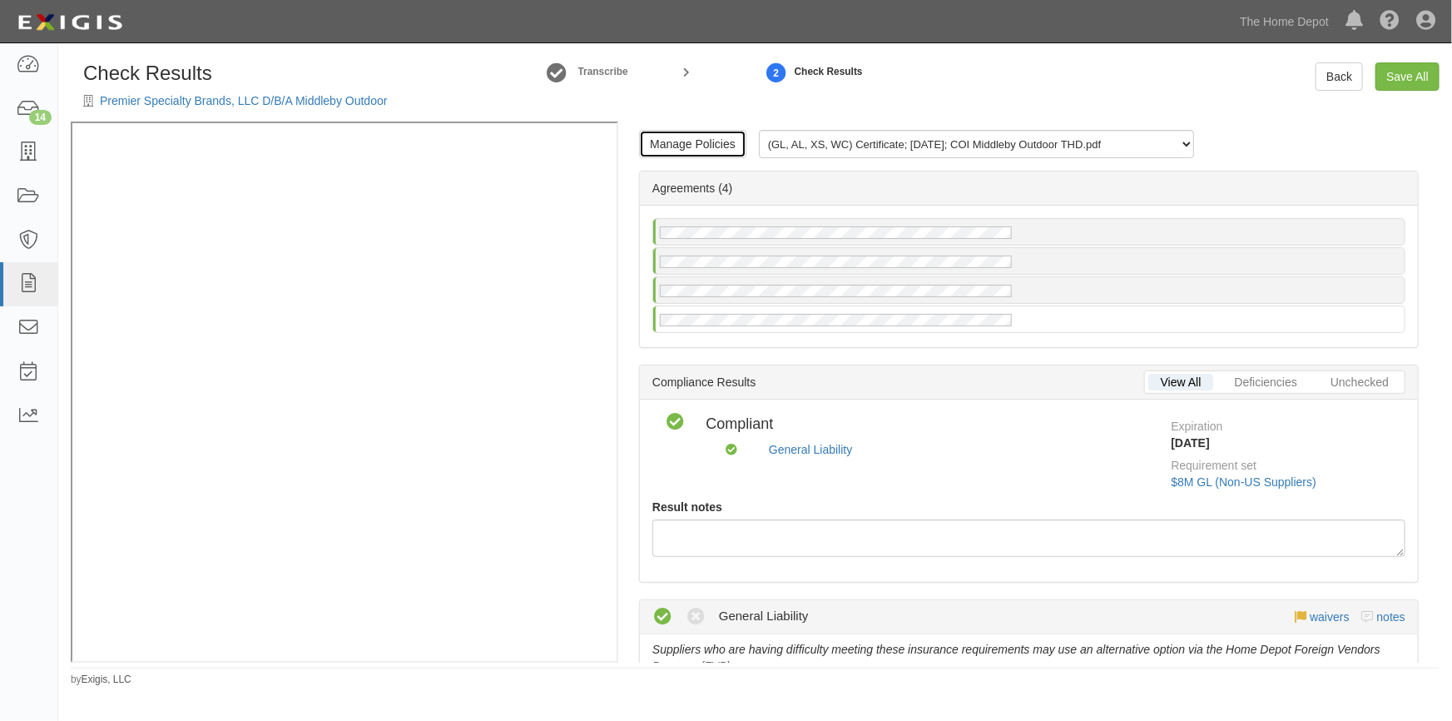
click at [717, 149] on link "Manage Policies" at bounding box center [692, 144] width 107 height 28
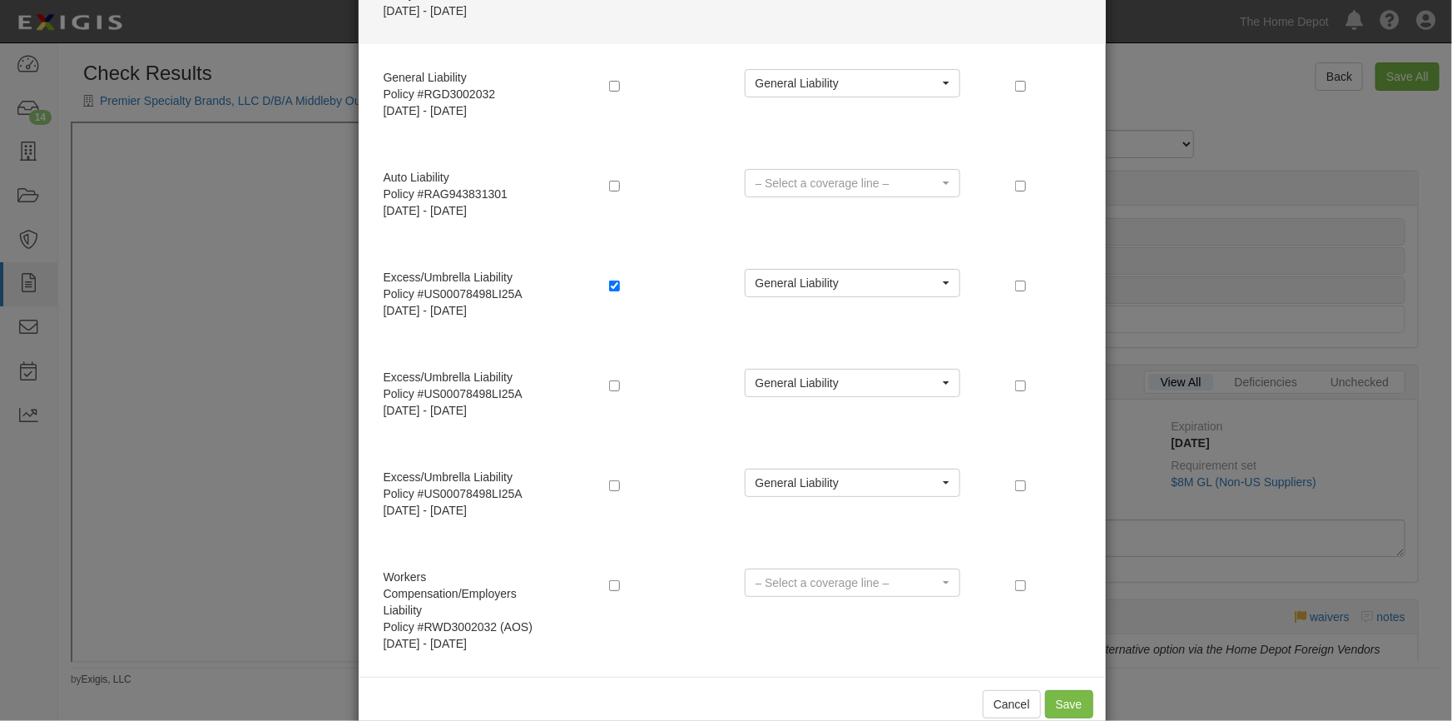
scroll to position [305, 0]
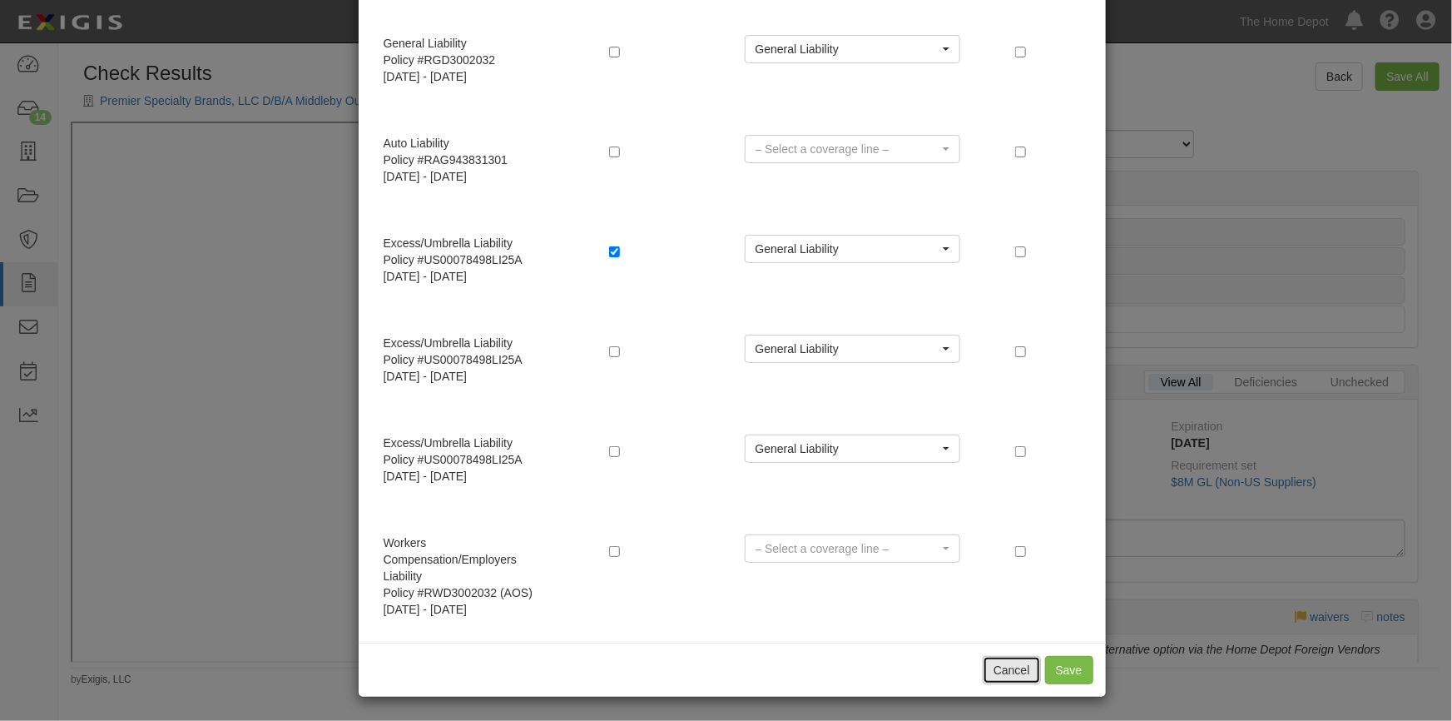
click at [996, 664] on button "Cancel" at bounding box center [1012, 670] width 58 height 28
radio input "true"
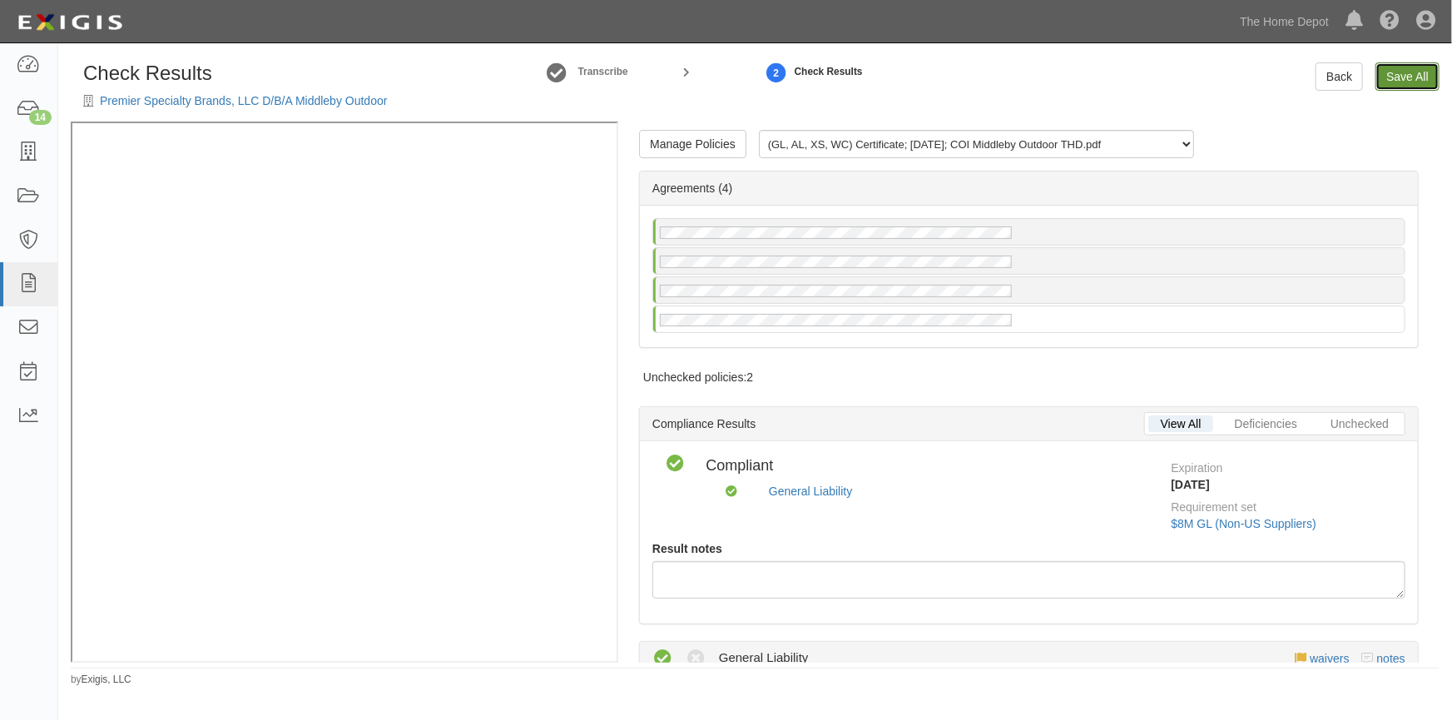
click at [1391, 77] on link "Save All" at bounding box center [1408, 76] width 64 height 28
radio input "false"
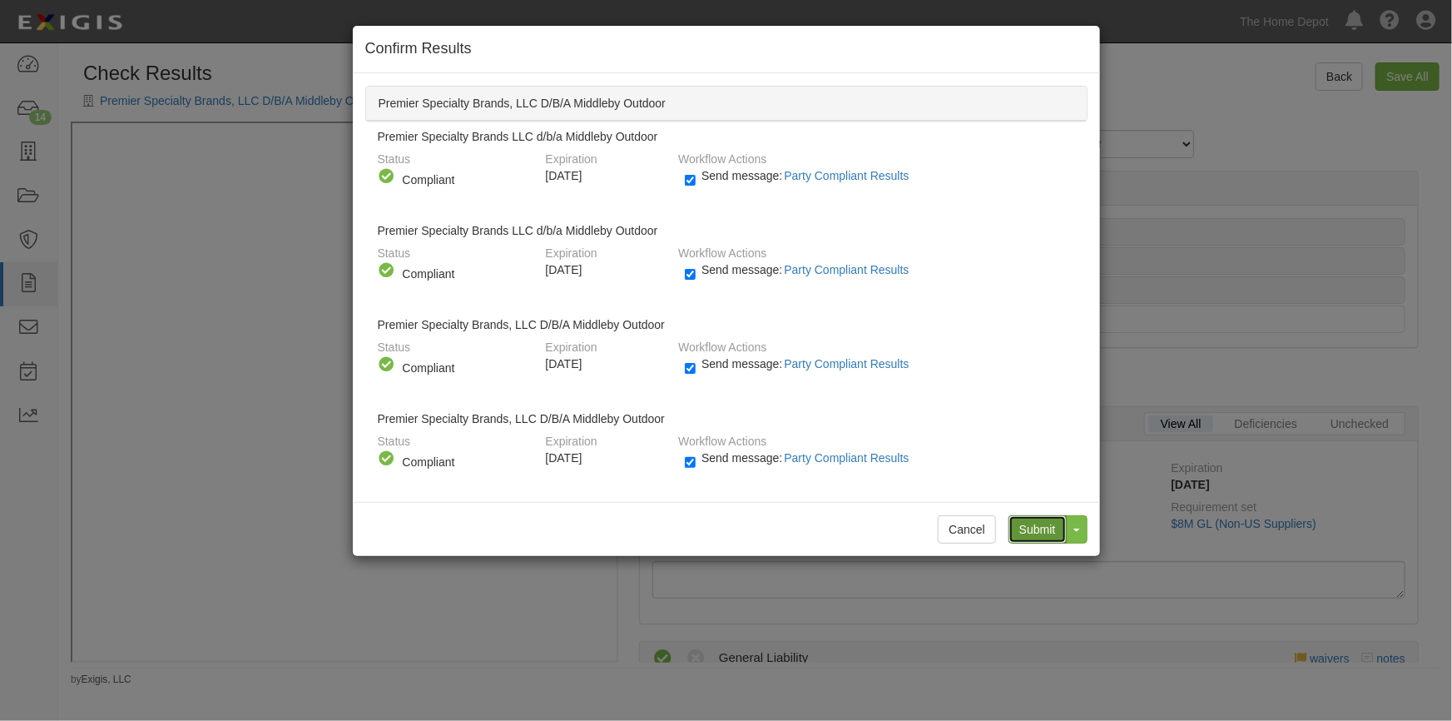
click at [1025, 519] on input "Submit" at bounding box center [1038, 529] width 58 height 28
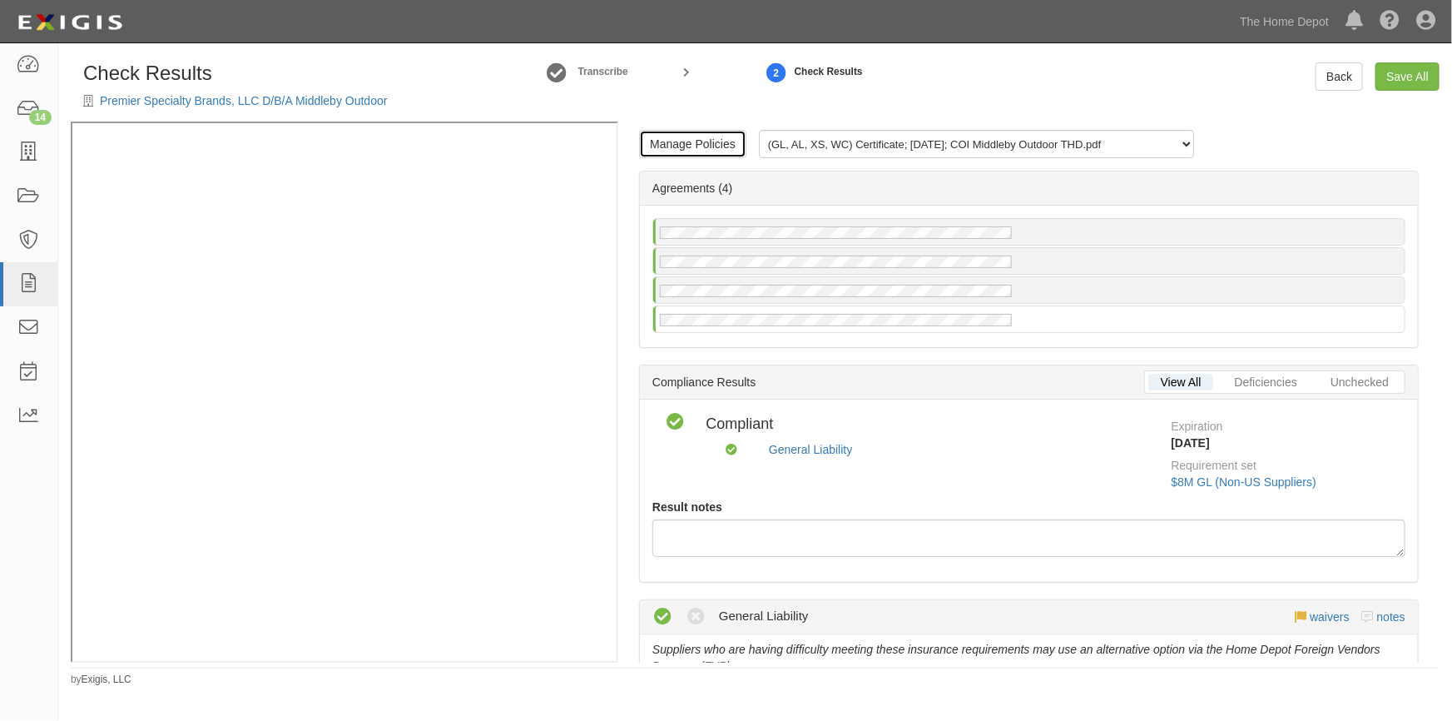
click at [666, 141] on link "Manage Policies" at bounding box center [692, 144] width 107 height 28
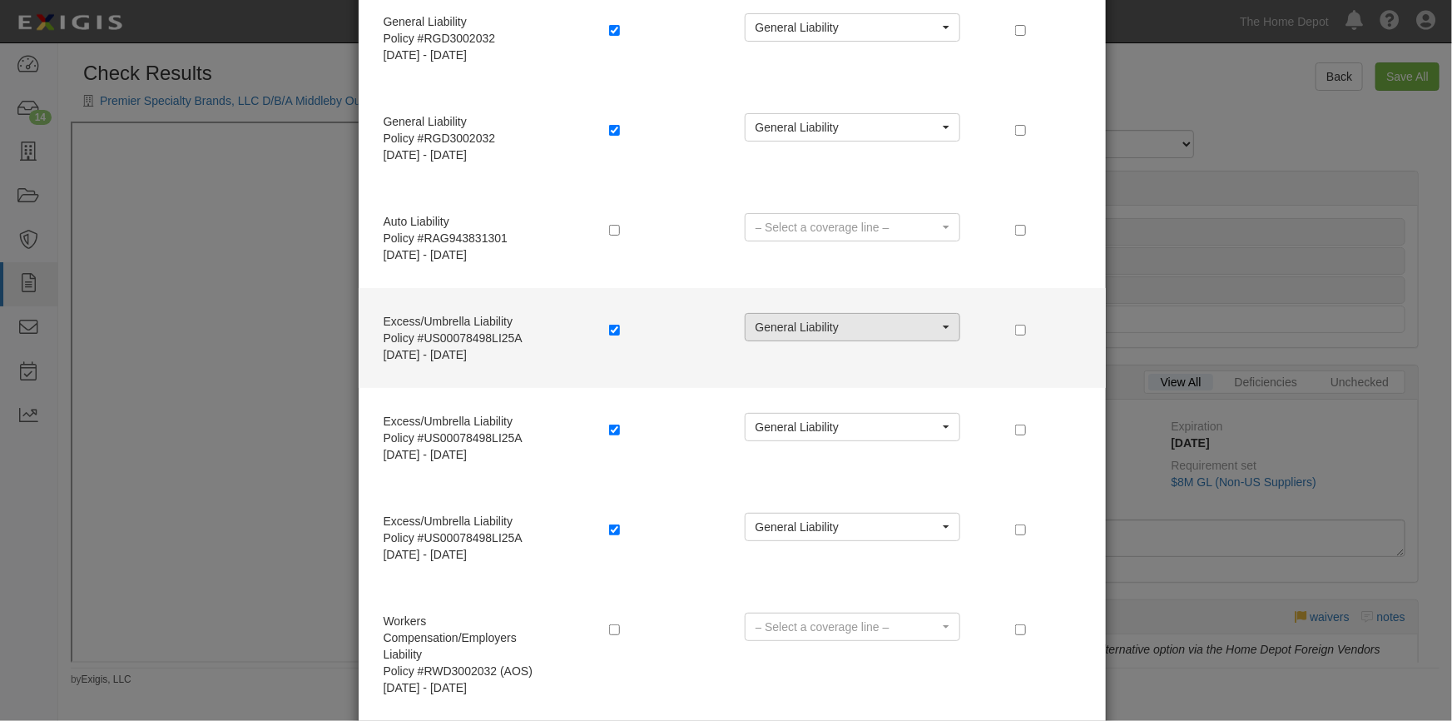
scroll to position [305, 0]
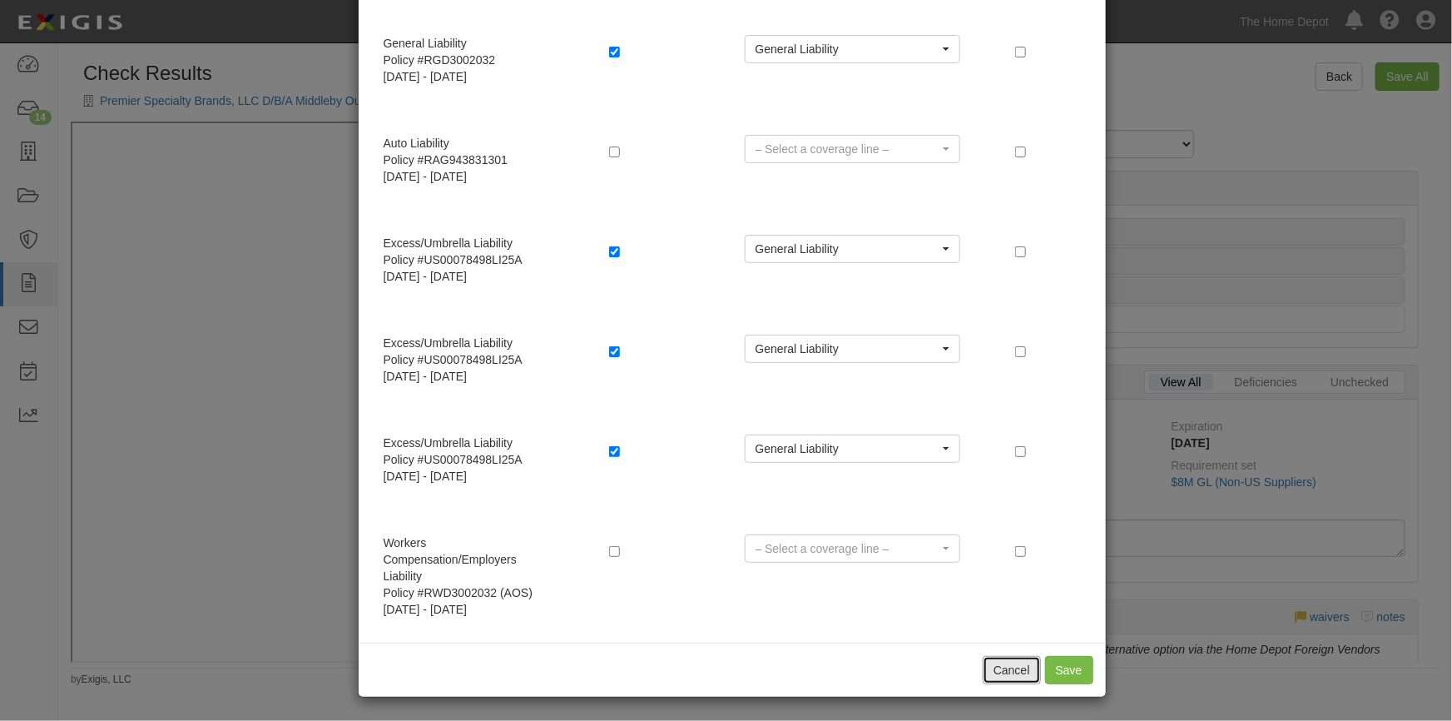
drag, startPoint x: 1001, startPoint y: 666, endPoint x: 957, endPoint y: 631, distance: 56.3
click at [1001, 666] on button "Cancel" at bounding box center [1012, 670] width 58 height 28
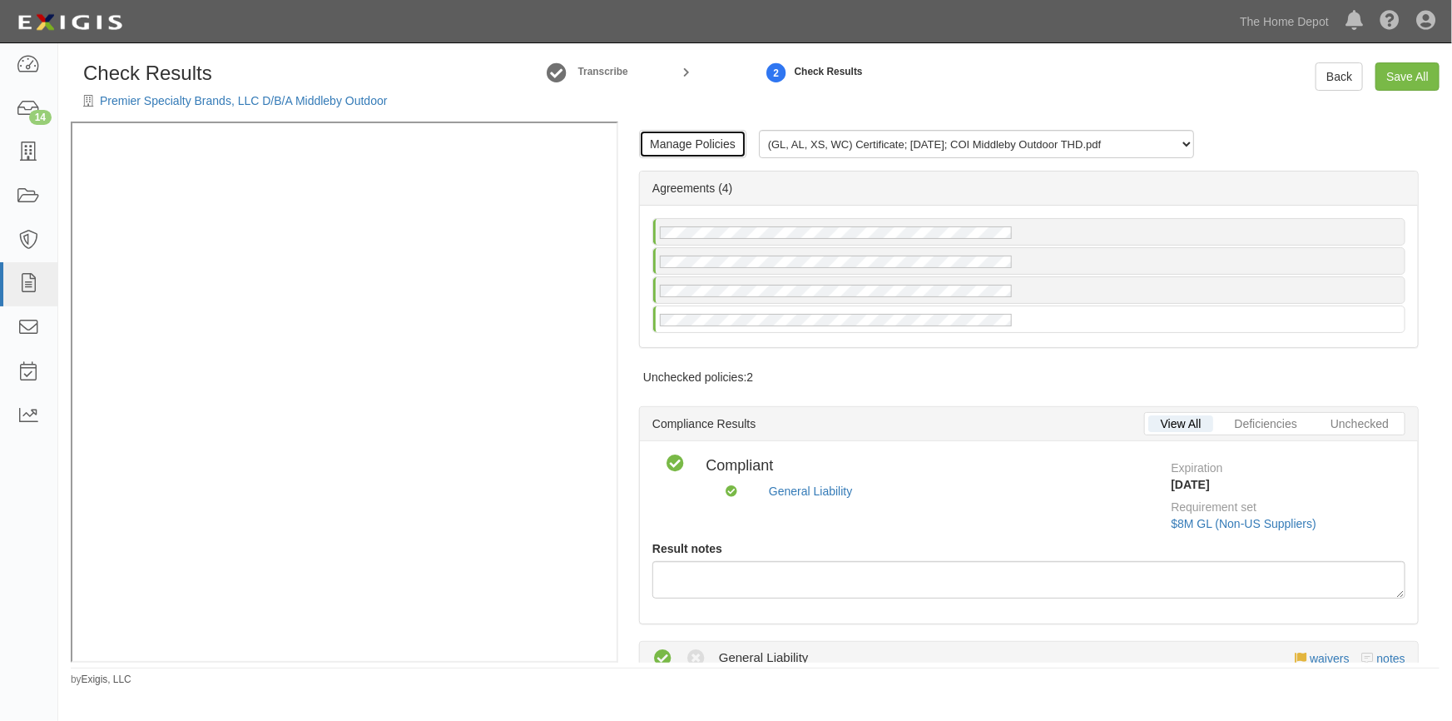
click at [710, 147] on link "Manage Policies" at bounding box center [692, 144] width 107 height 28
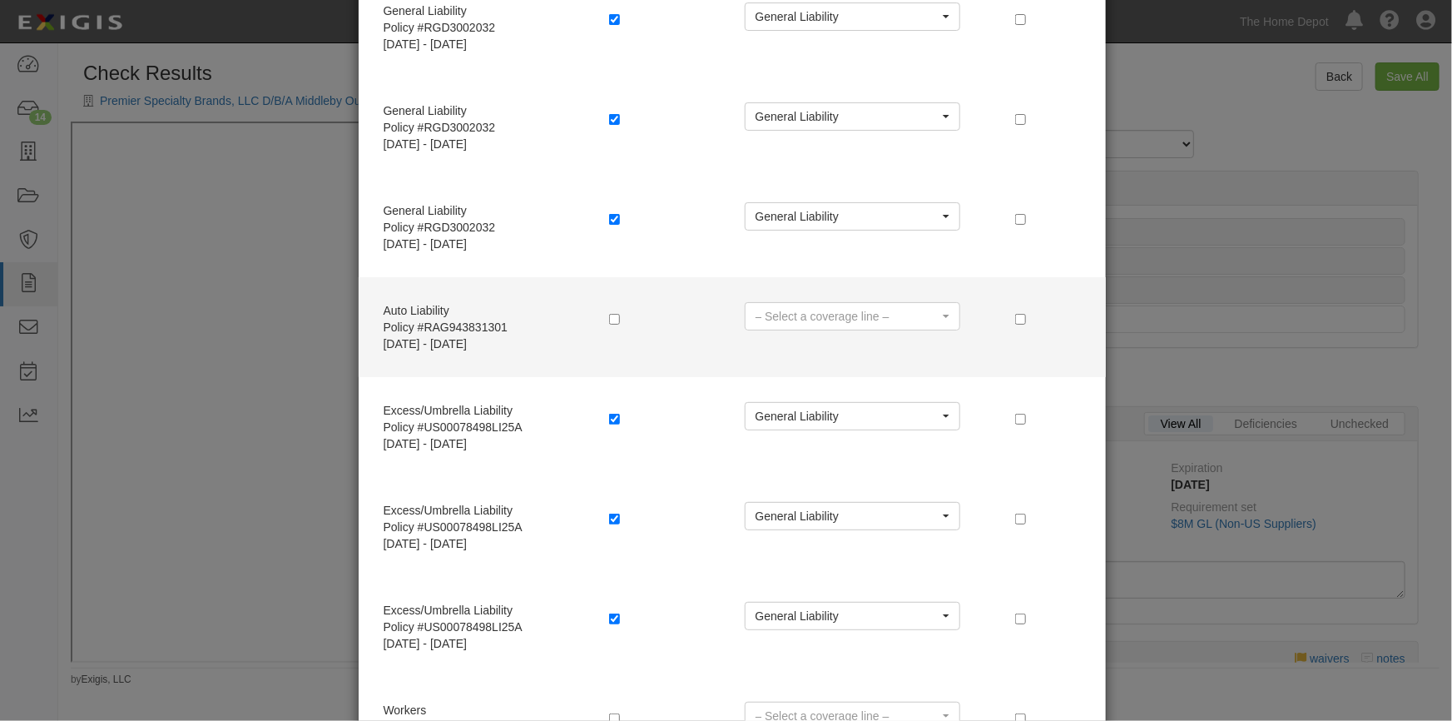
scroll to position [302, 0]
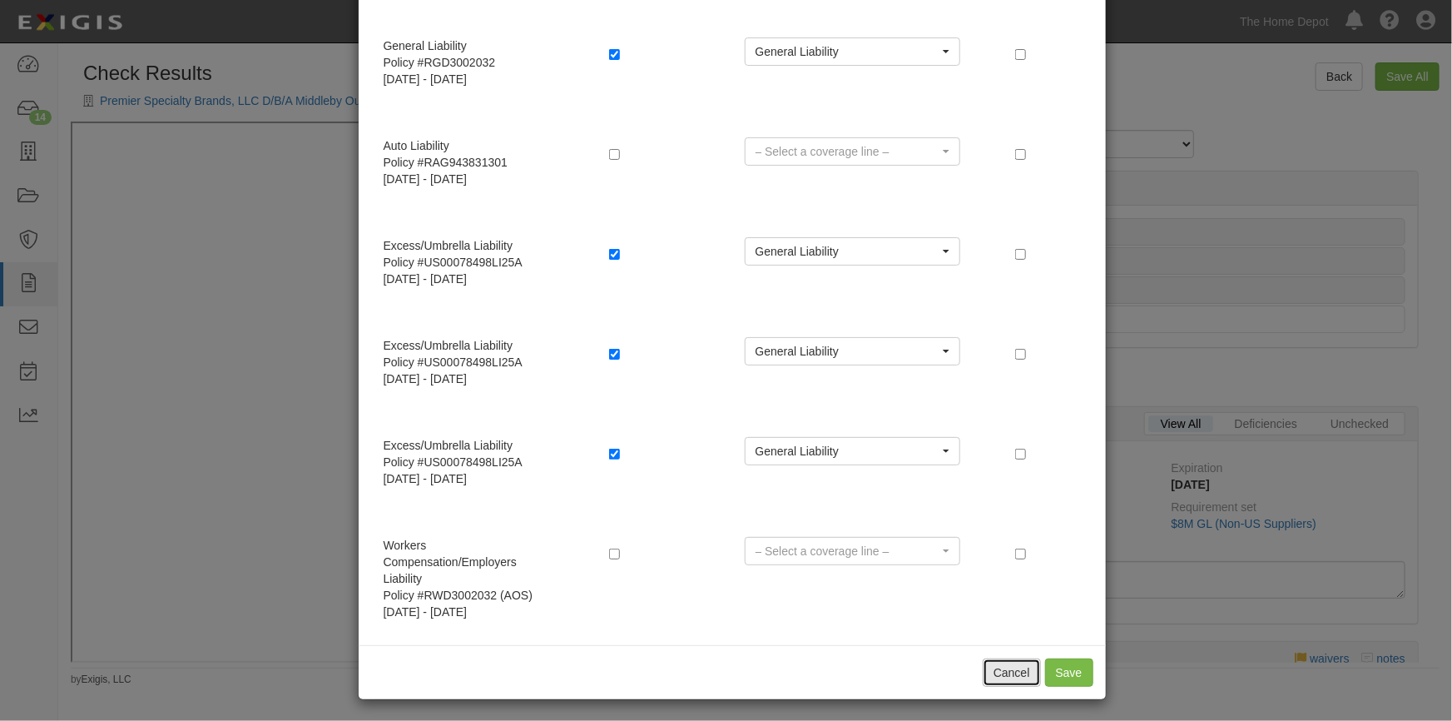
click at [1015, 667] on button "Cancel" at bounding box center [1012, 672] width 58 height 28
click at [1008, 669] on footer "by Exigis, LLC" at bounding box center [755, 669] width 1369 height 5
click at [1148, 619] on div "Compliant Non-Compliant No Coverage Compliant Compliant Non-Compliant Waived No…" at bounding box center [1029, 532] width 778 height 182
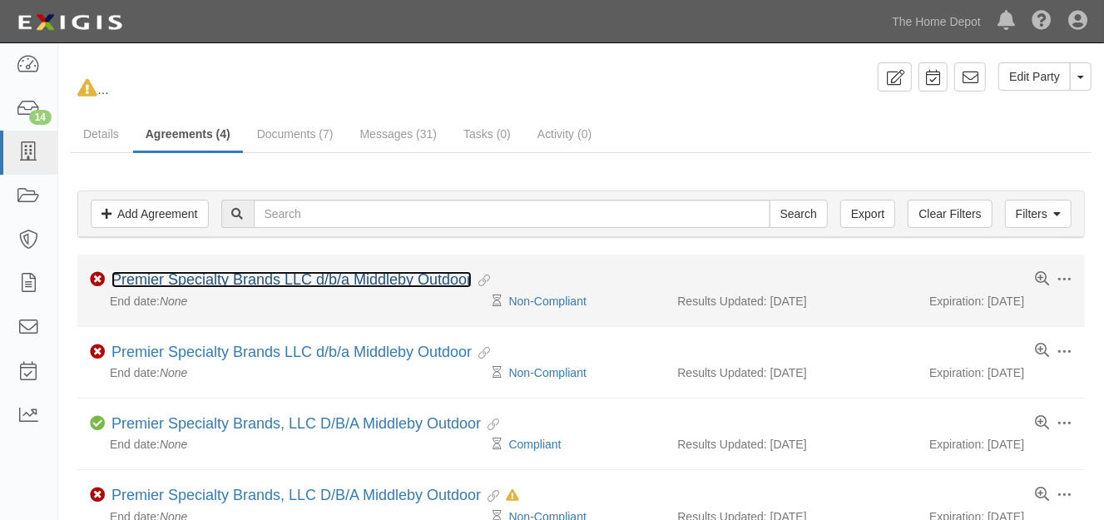
click at [322, 280] on link "Premier Specialty Brands LLC d/b/a Middleby Outdoor" at bounding box center [292, 279] width 360 height 17
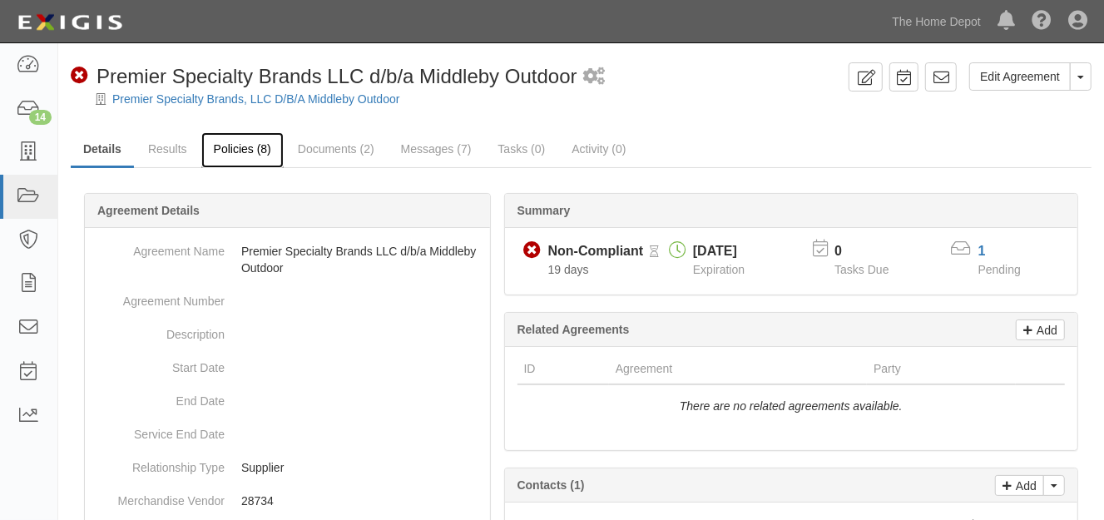
click at [225, 149] on link "Policies (8)" at bounding box center [242, 150] width 82 height 36
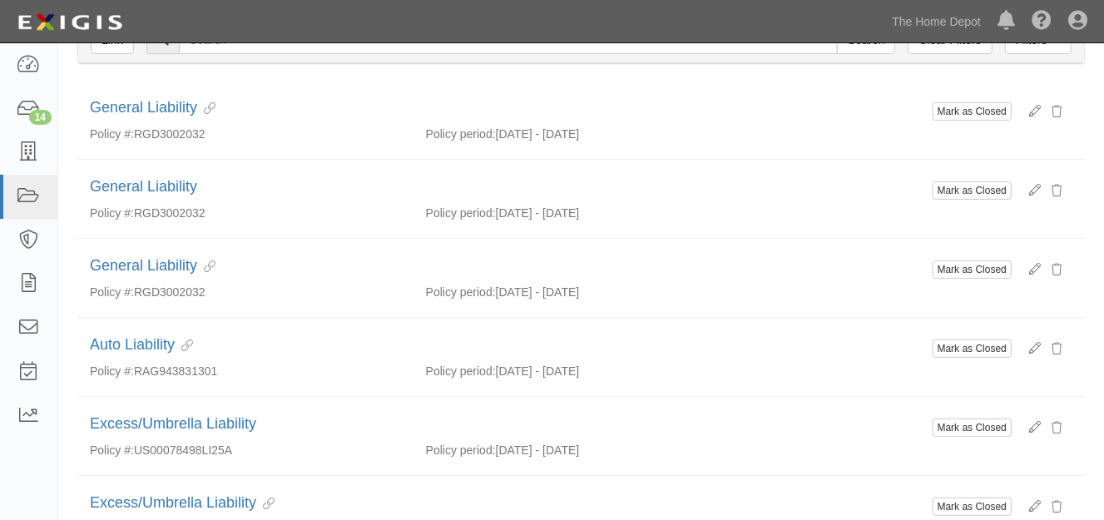
scroll to position [226, 0]
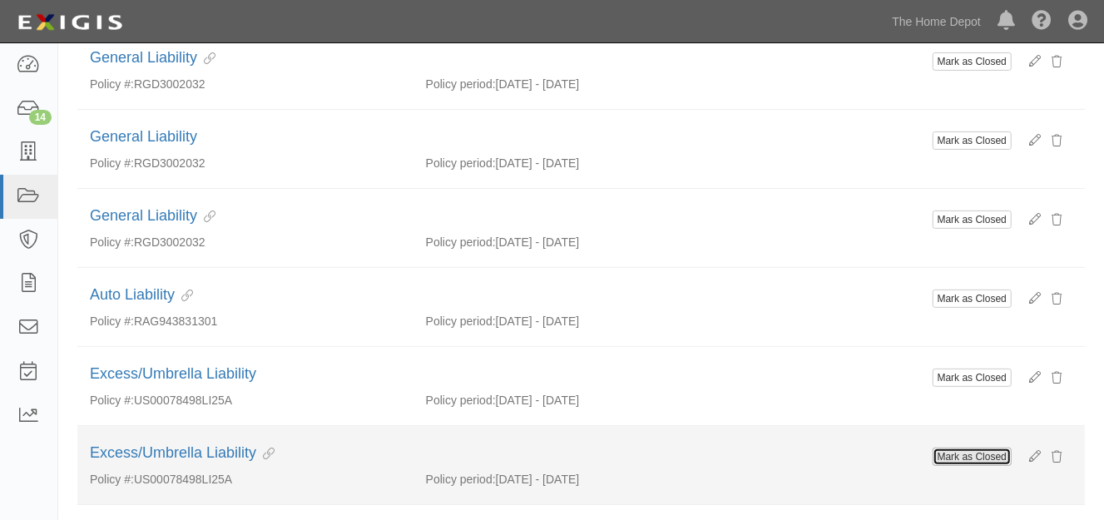
click at [980, 449] on button "Mark as Closed" at bounding box center [972, 457] width 79 height 18
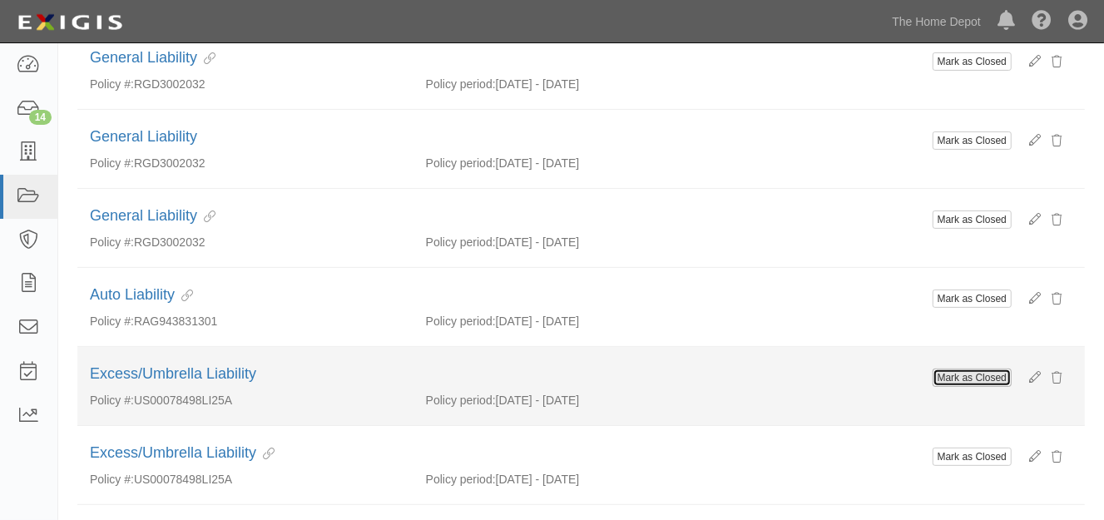
click at [985, 374] on button "Mark as Closed" at bounding box center [972, 378] width 79 height 18
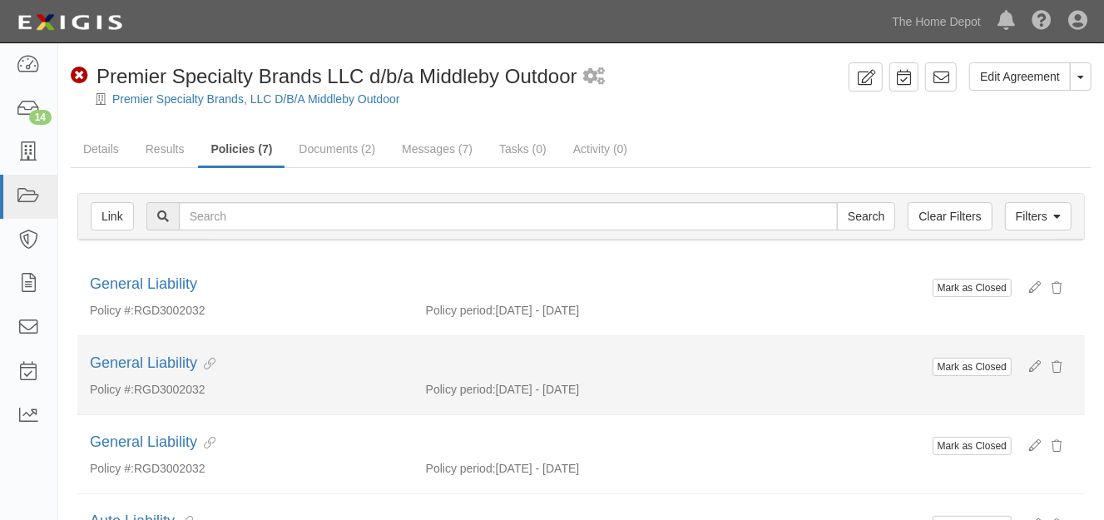
scroll to position [75, 0]
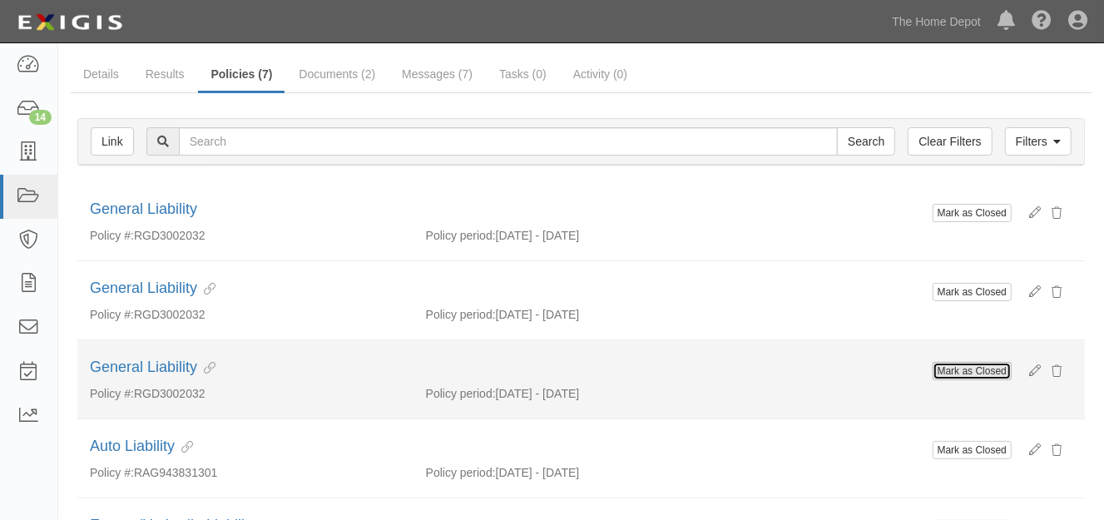
click at [959, 368] on button "Mark as Closed" at bounding box center [972, 371] width 79 height 18
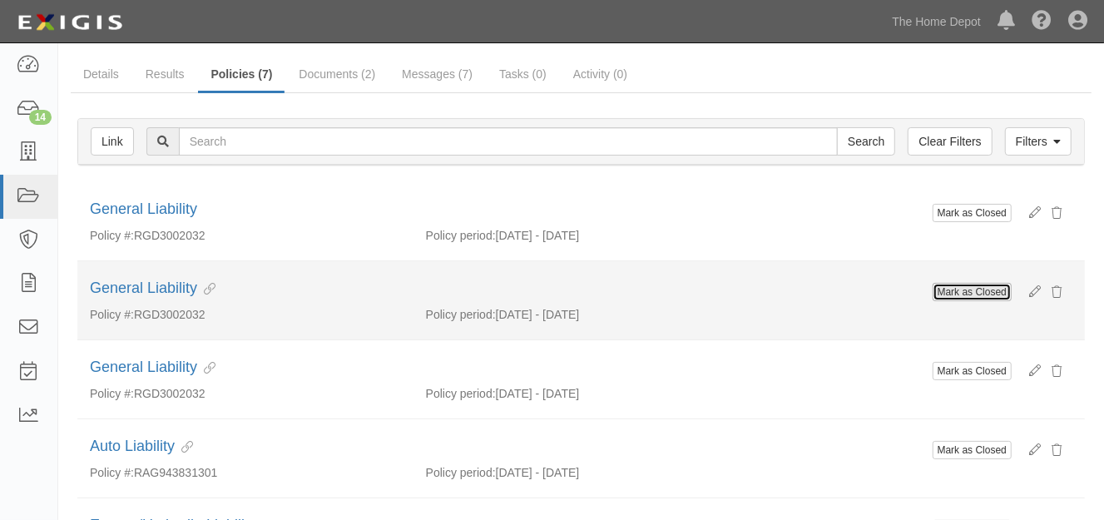
click at [956, 287] on button "Mark as Closed" at bounding box center [972, 292] width 79 height 18
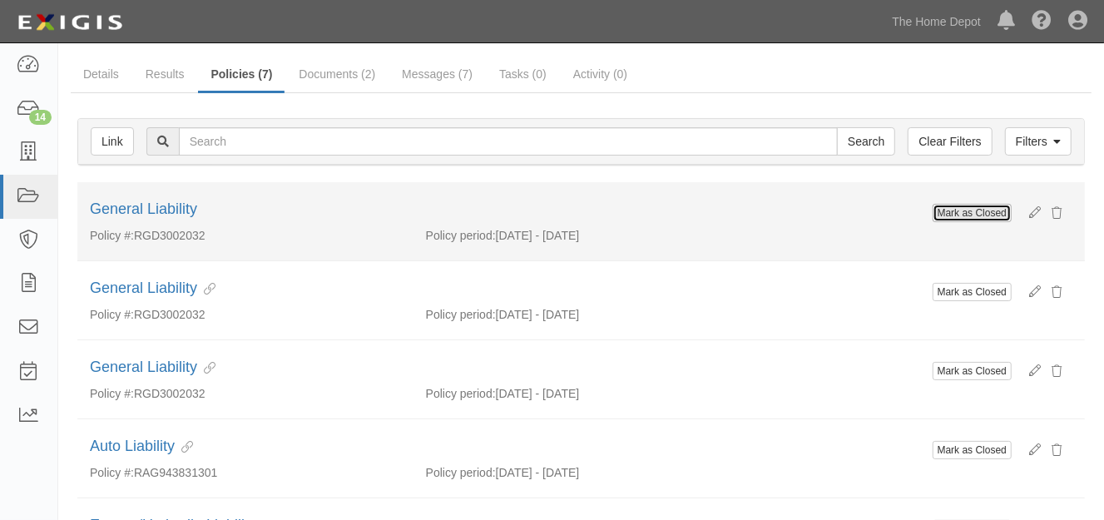
click at [949, 207] on button "Mark as Closed" at bounding box center [972, 213] width 79 height 18
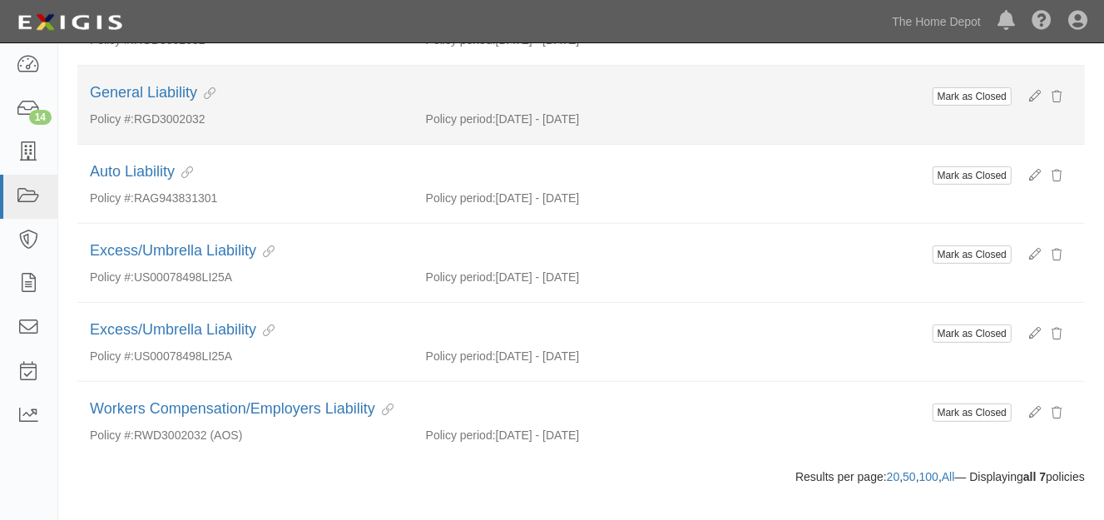
scroll to position [375, 0]
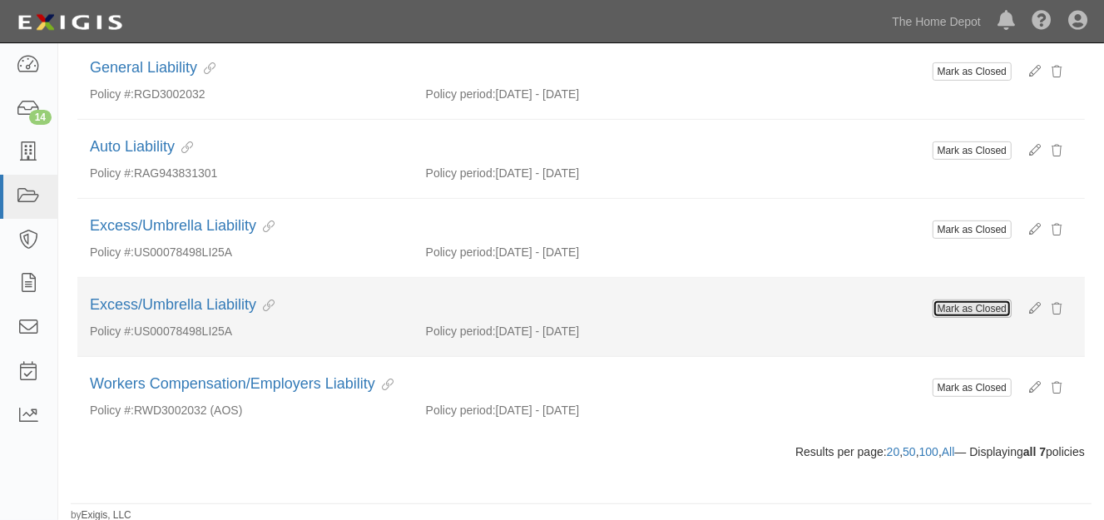
click at [966, 309] on button "Mark as Closed" at bounding box center [972, 309] width 79 height 18
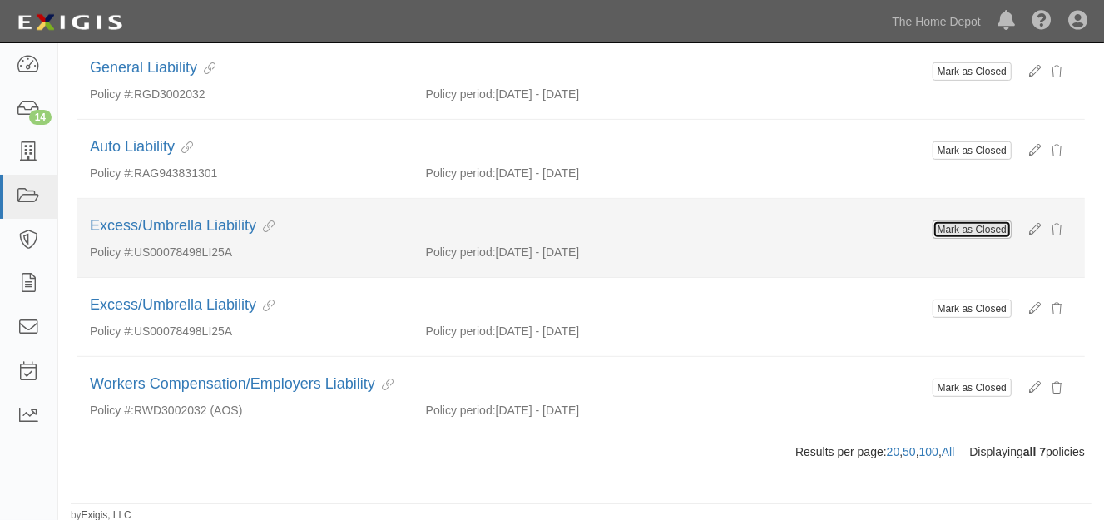
click at [965, 223] on button "Mark as Closed" at bounding box center [972, 230] width 79 height 18
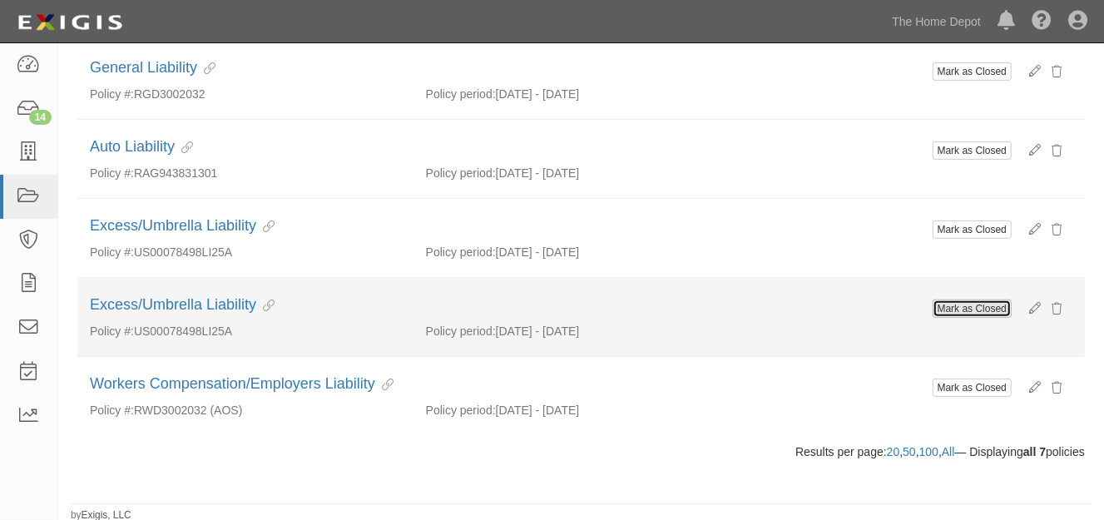
click at [971, 305] on button "Mark as Closed" at bounding box center [972, 309] width 79 height 18
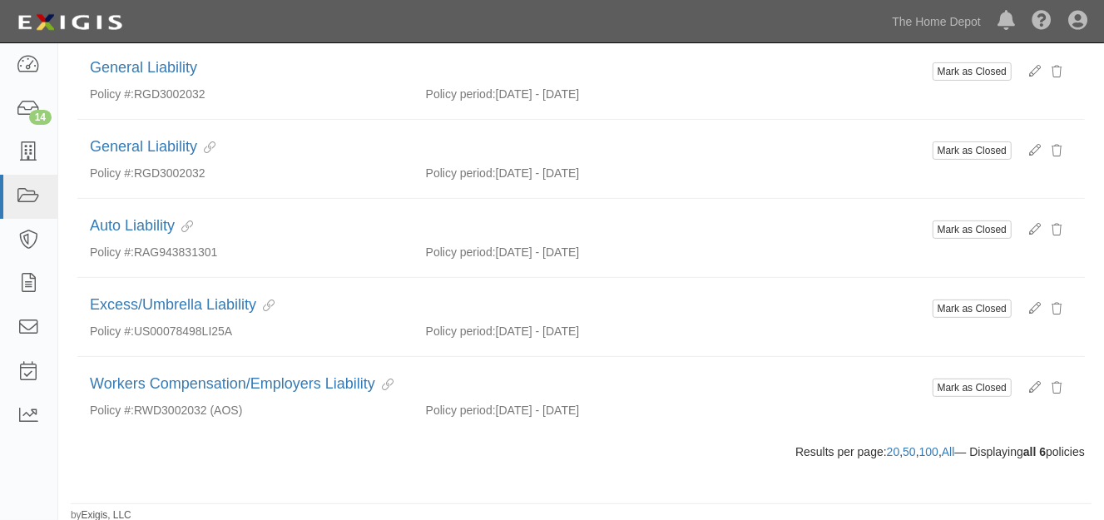
scroll to position [144, 0]
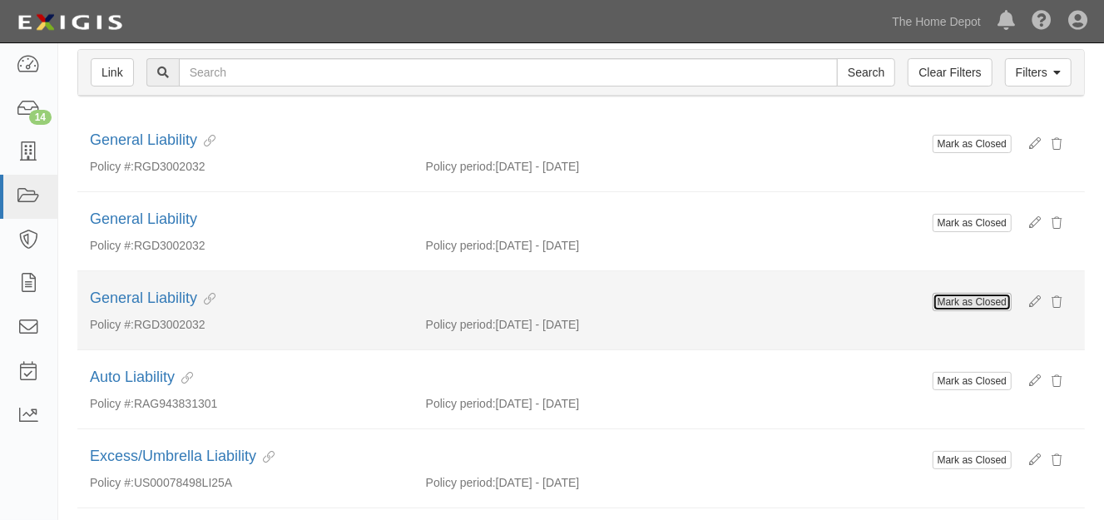
click at [972, 298] on button "Mark as Closed" at bounding box center [972, 302] width 79 height 18
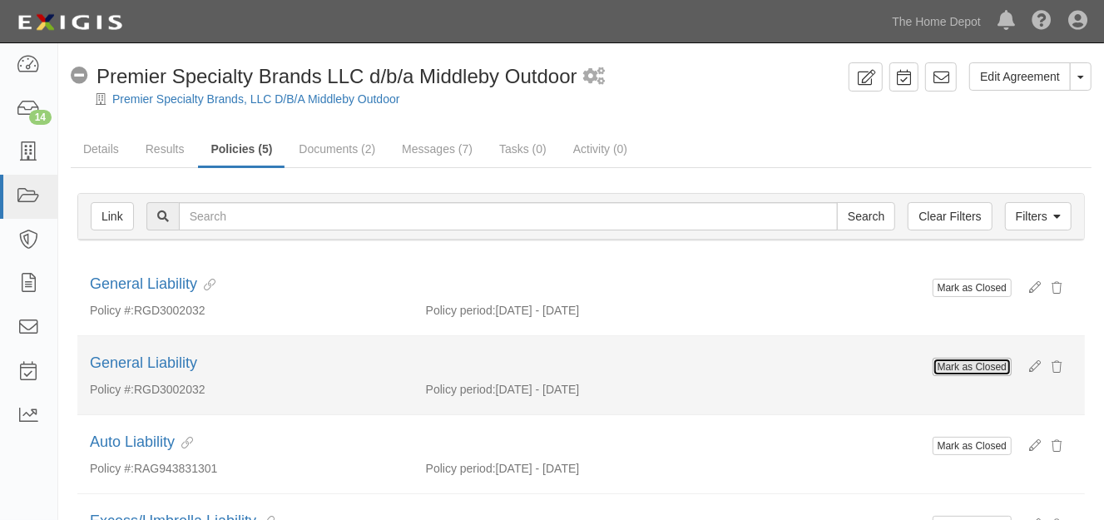
click at [974, 362] on button "Mark as Closed" at bounding box center [972, 367] width 79 height 18
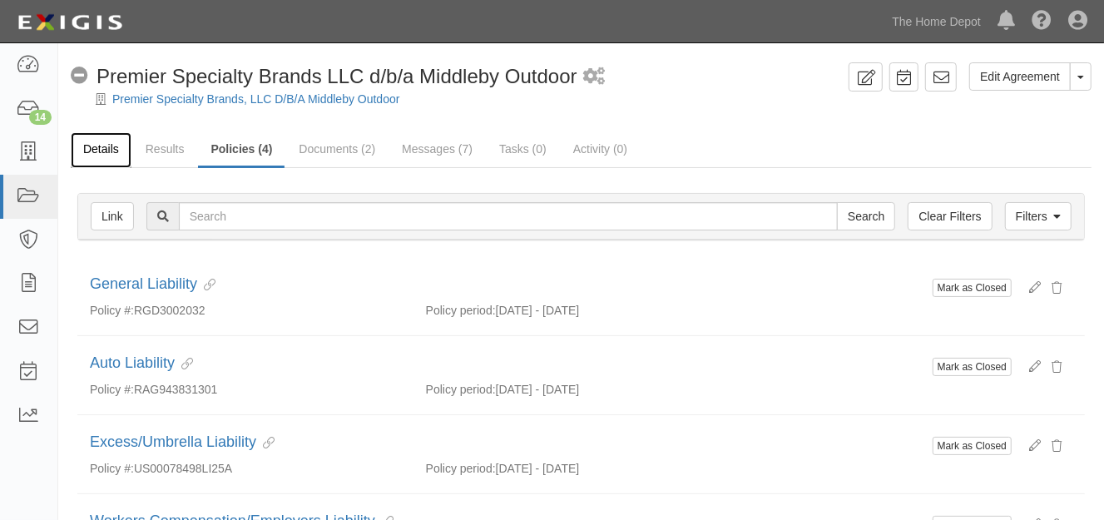
click at [85, 155] on link "Details" at bounding box center [101, 150] width 61 height 36
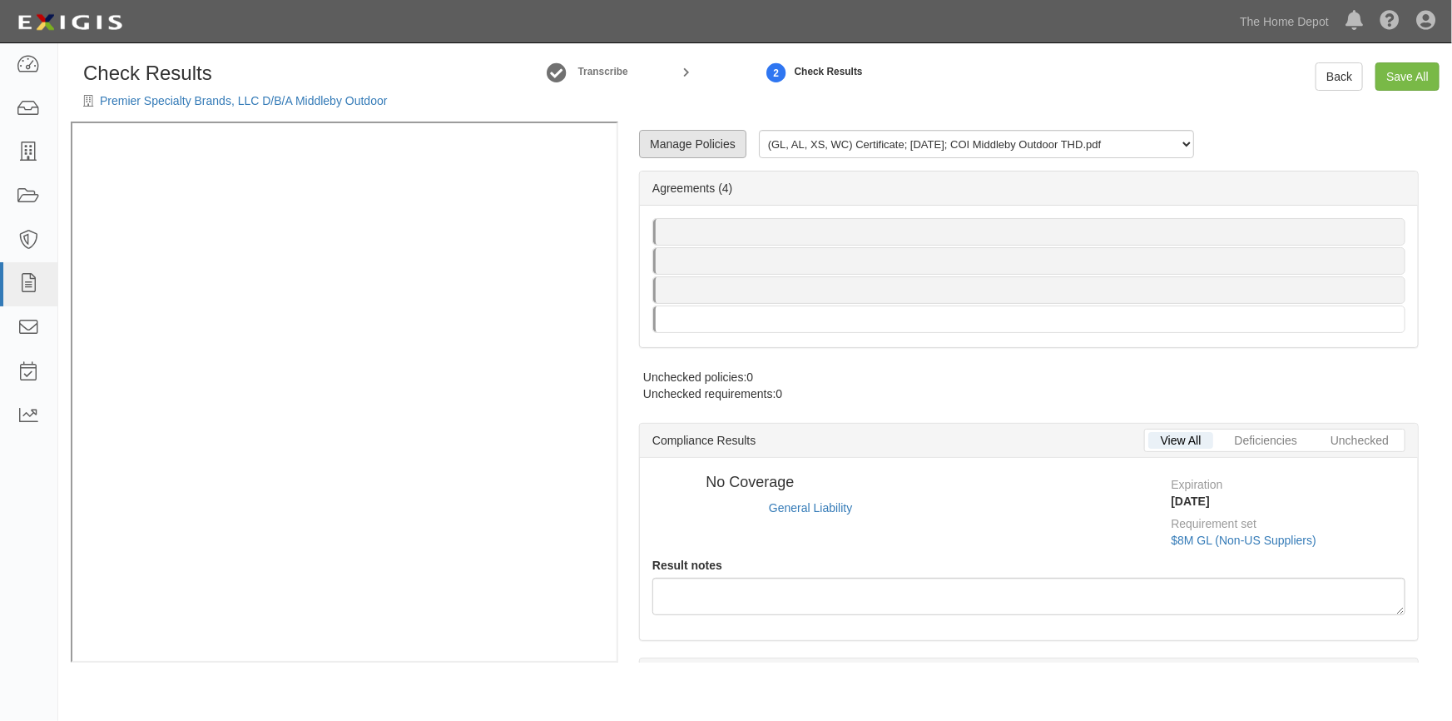
select select
radio input "true"
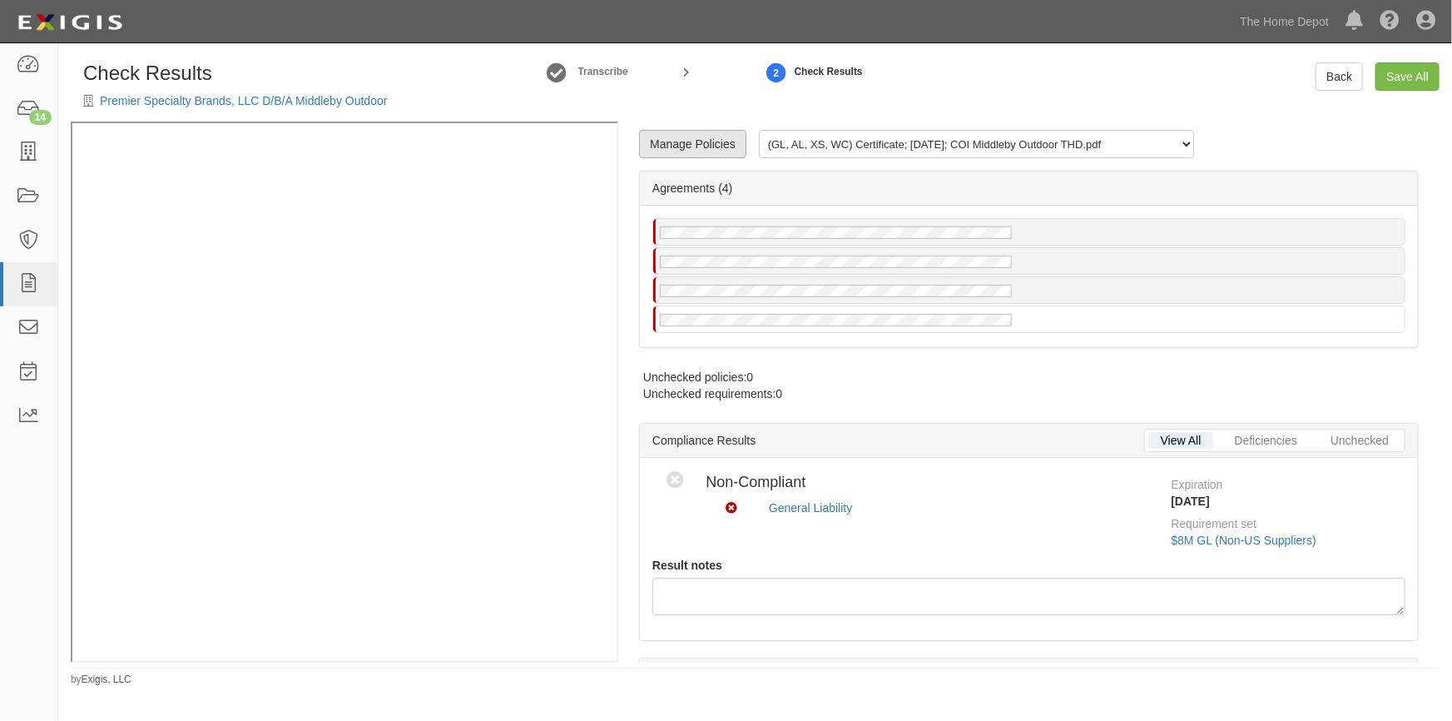
radio input "true"
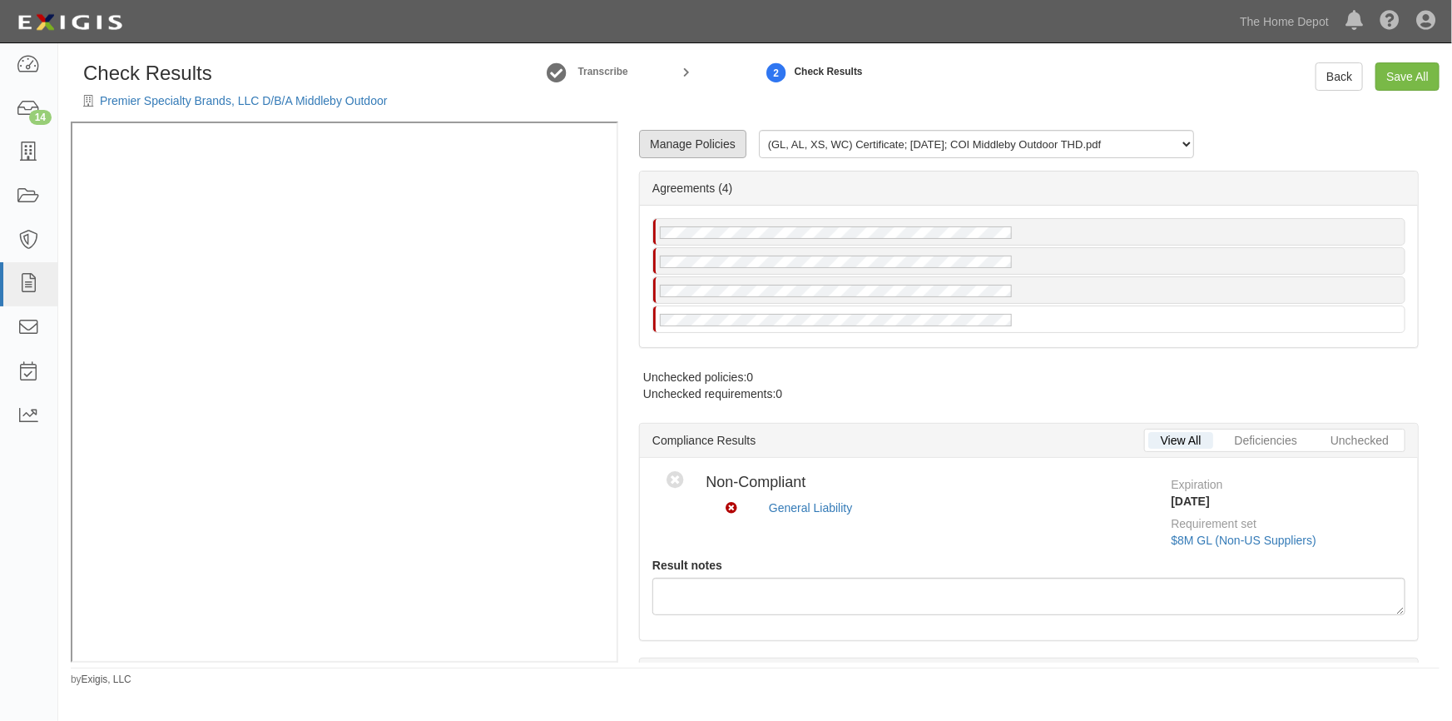
radio input "true"
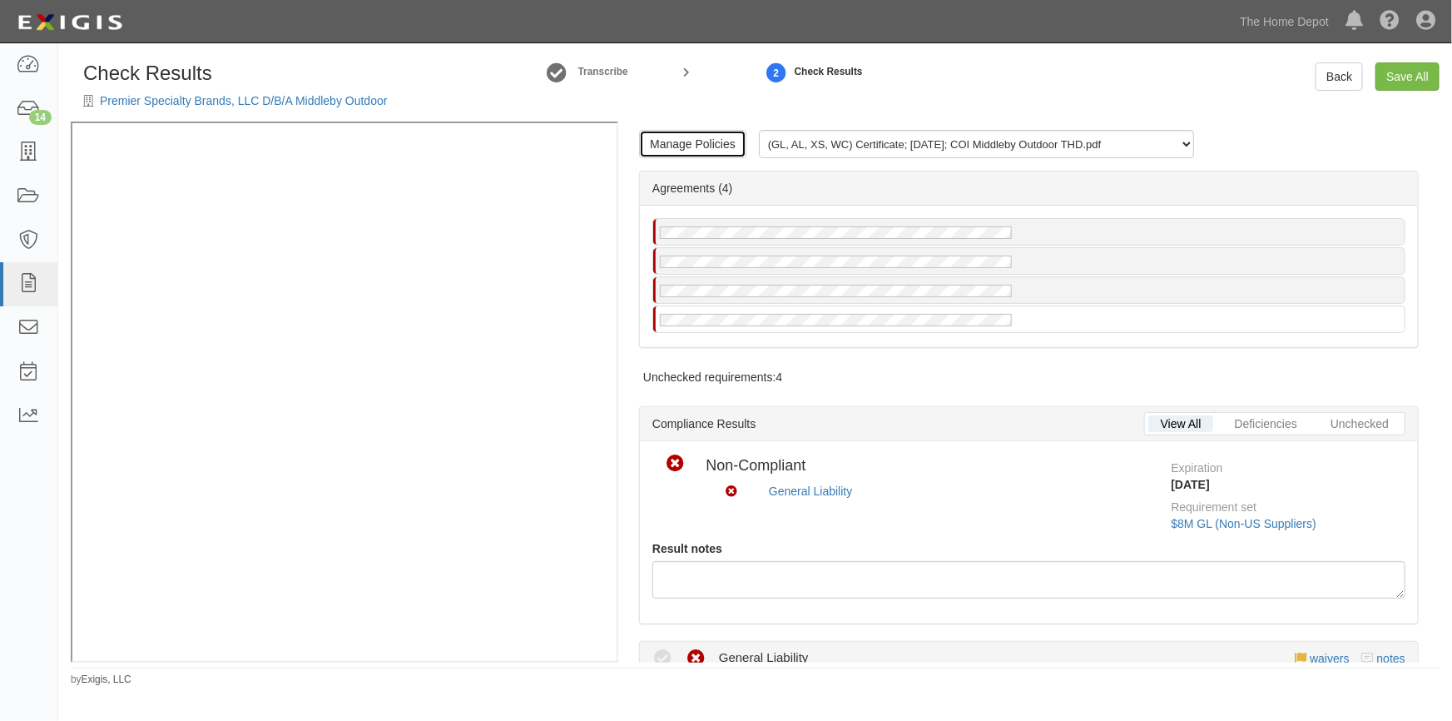
click at [664, 147] on link "Manage Policies" at bounding box center [692, 144] width 107 height 28
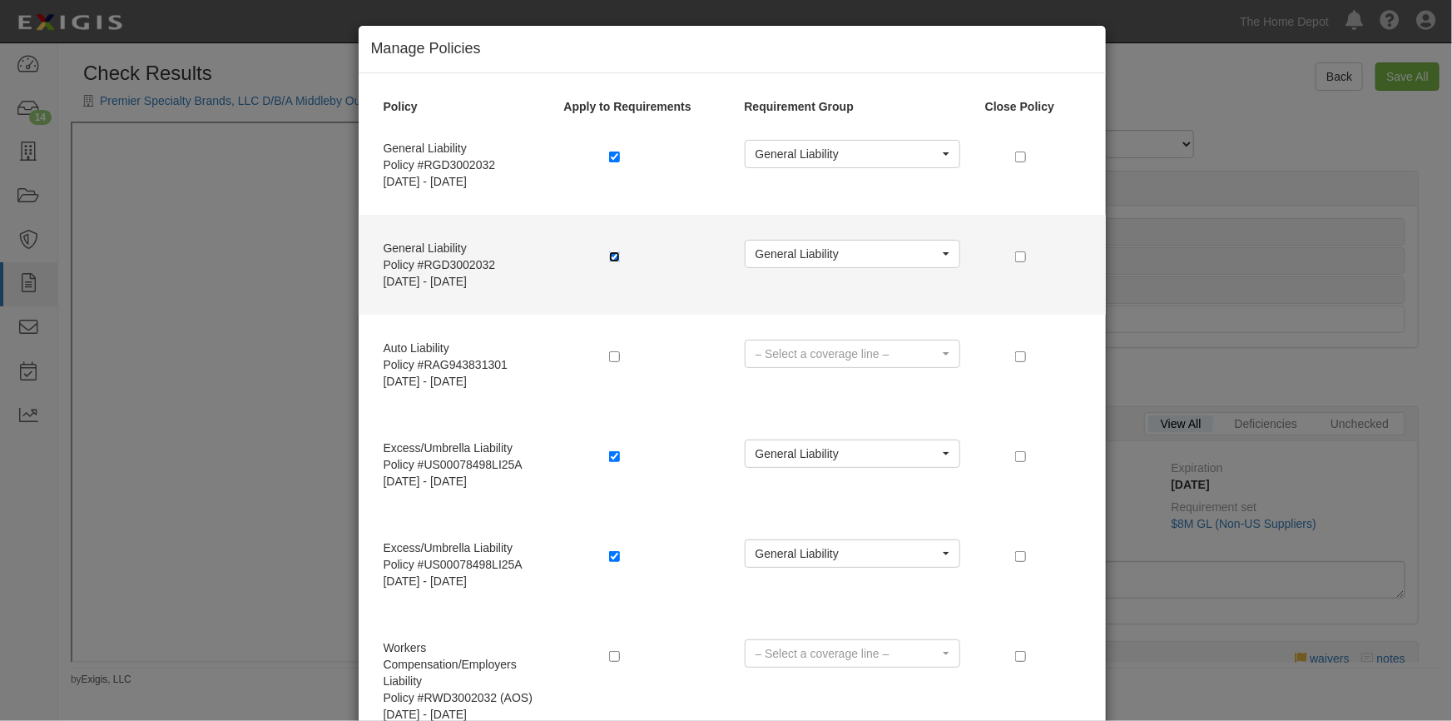
click at [610, 257] on input "checkbox" at bounding box center [614, 256] width 11 height 11
checkbox input "false"
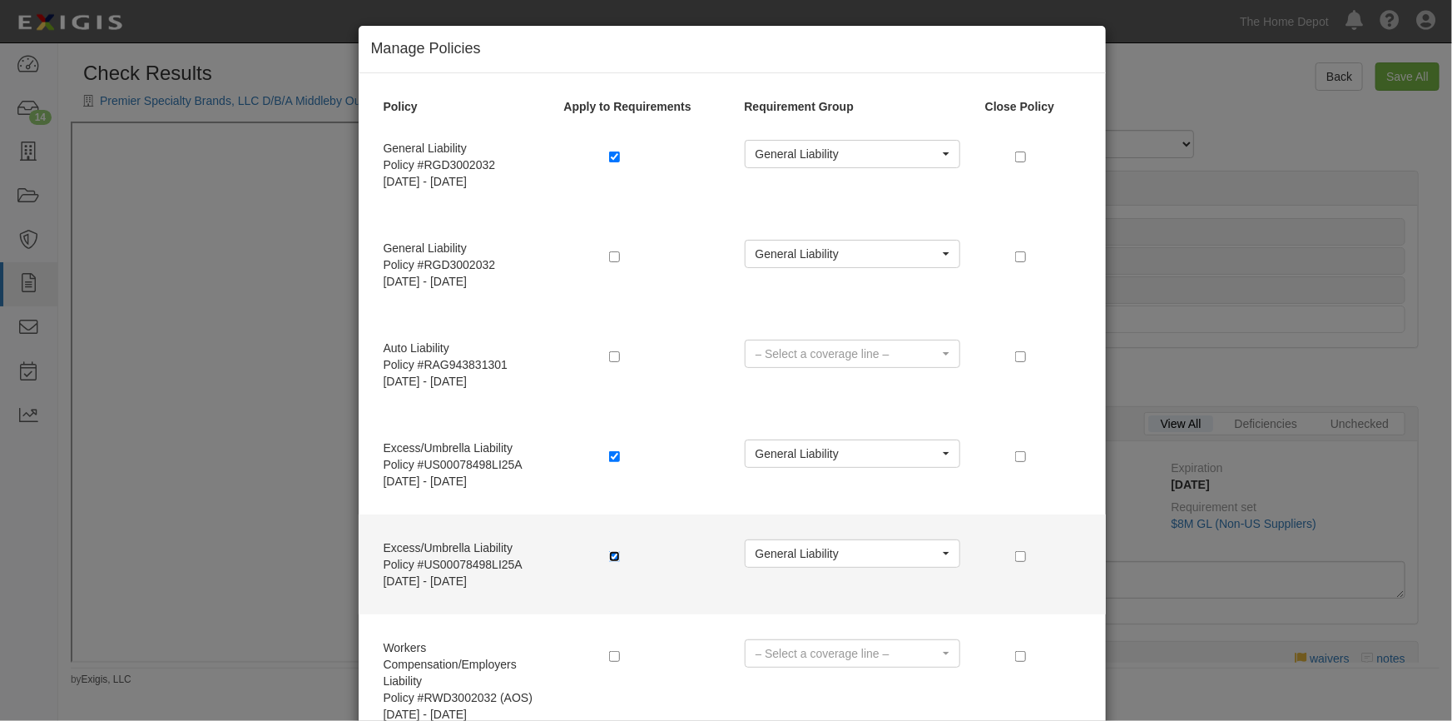
click at [610, 556] on input "checkbox" at bounding box center [614, 556] width 11 height 11
checkbox input "false"
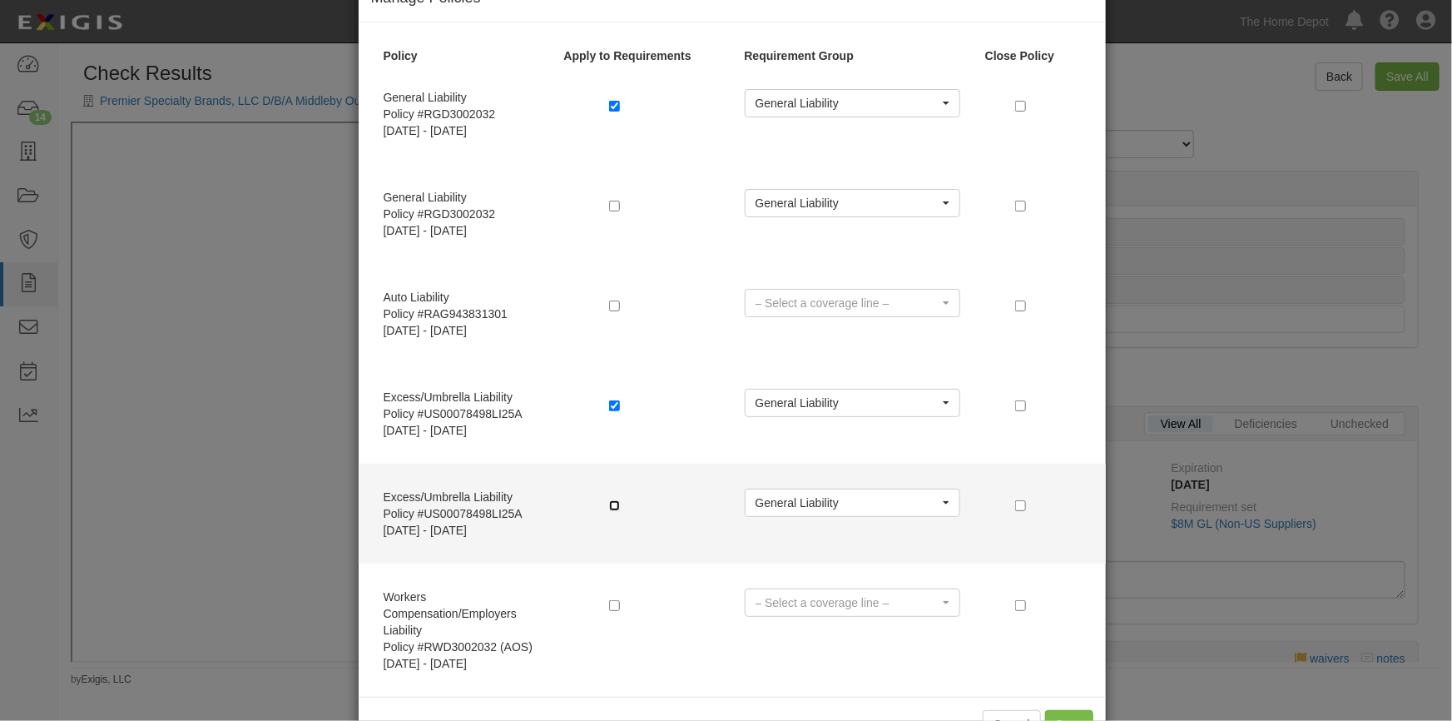
scroll to position [105, 0]
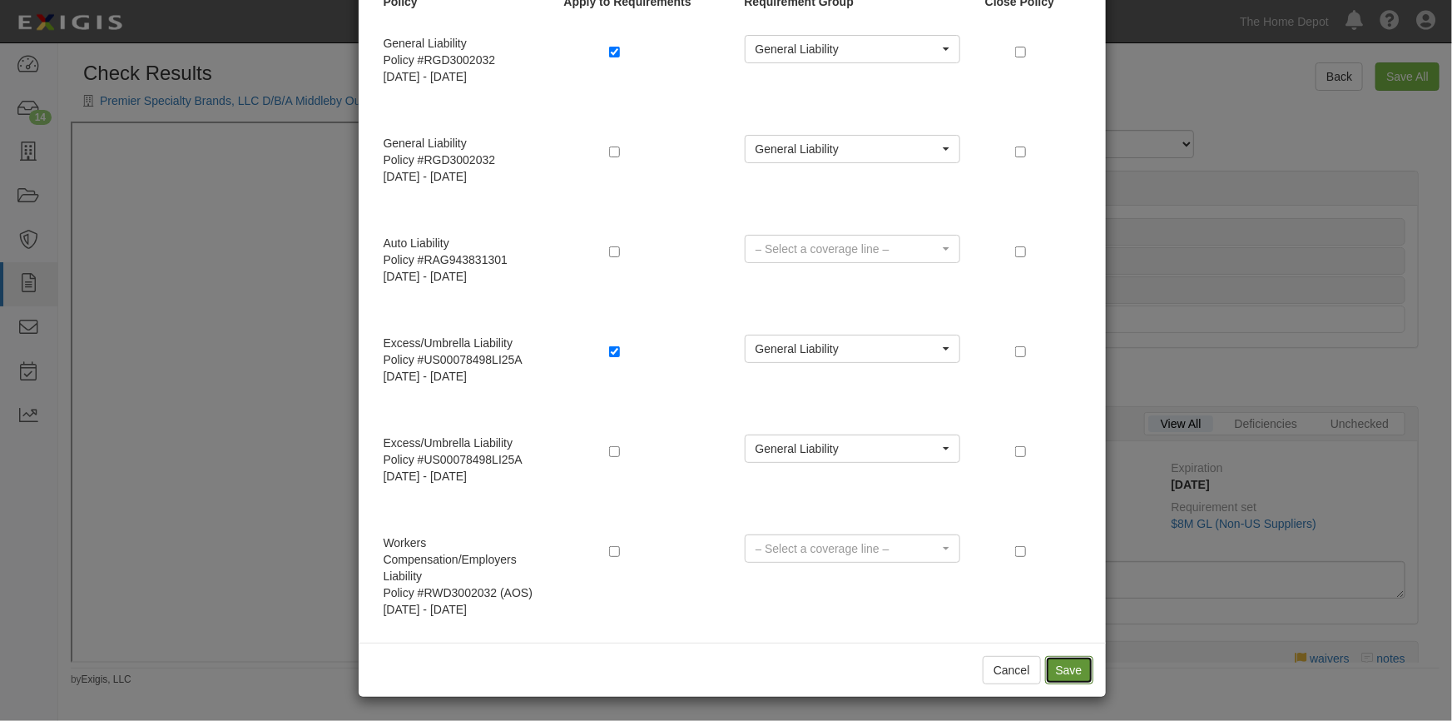
click at [1064, 664] on button "Save" at bounding box center [1069, 670] width 48 height 28
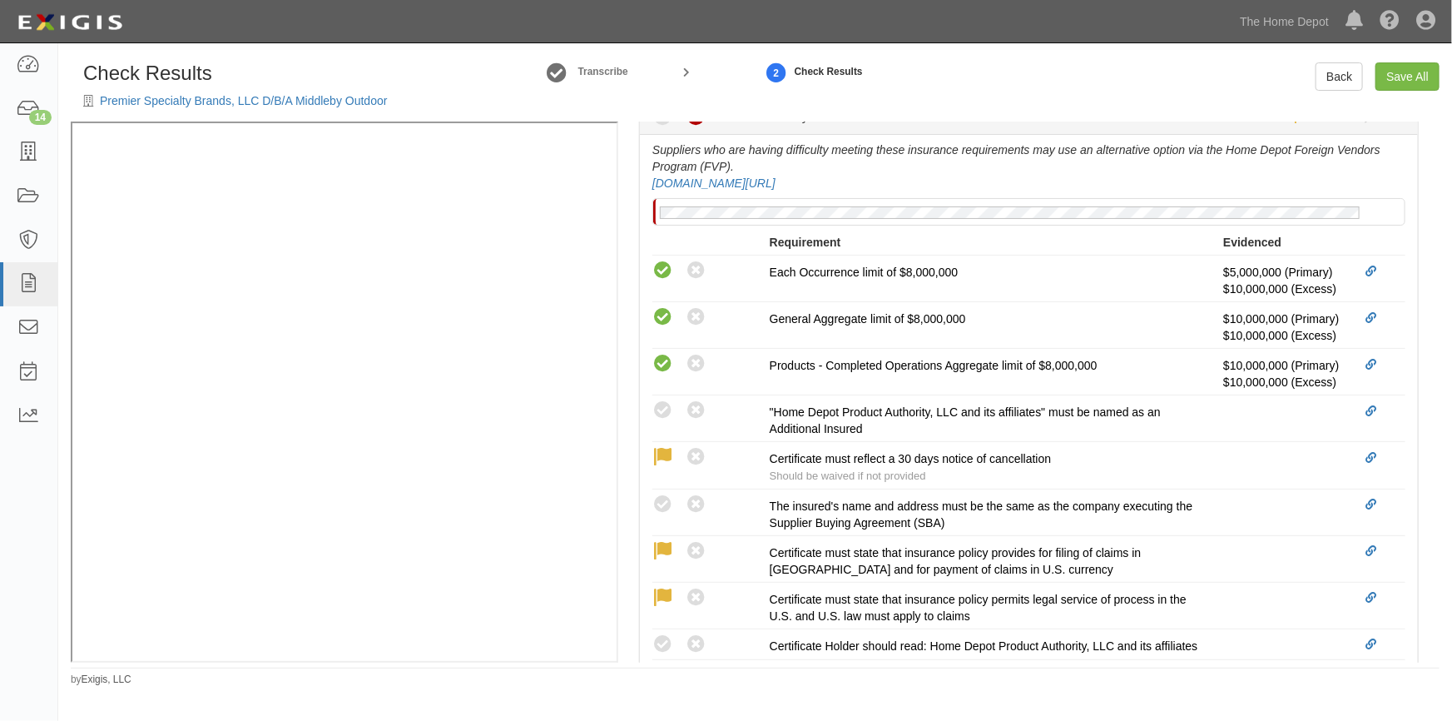
scroll to position [605, 0]
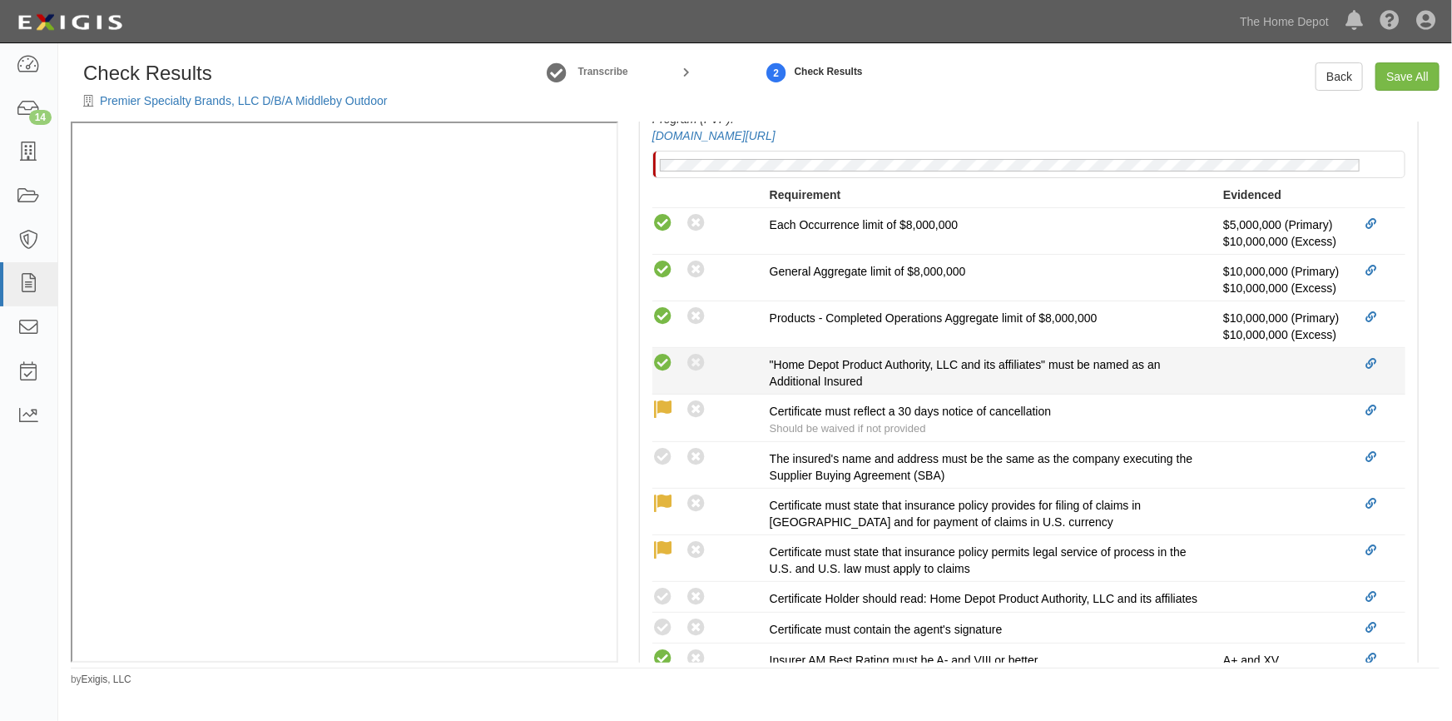
click at [665, 374] on icon at bounding box center [662, 363] width 21 height 21
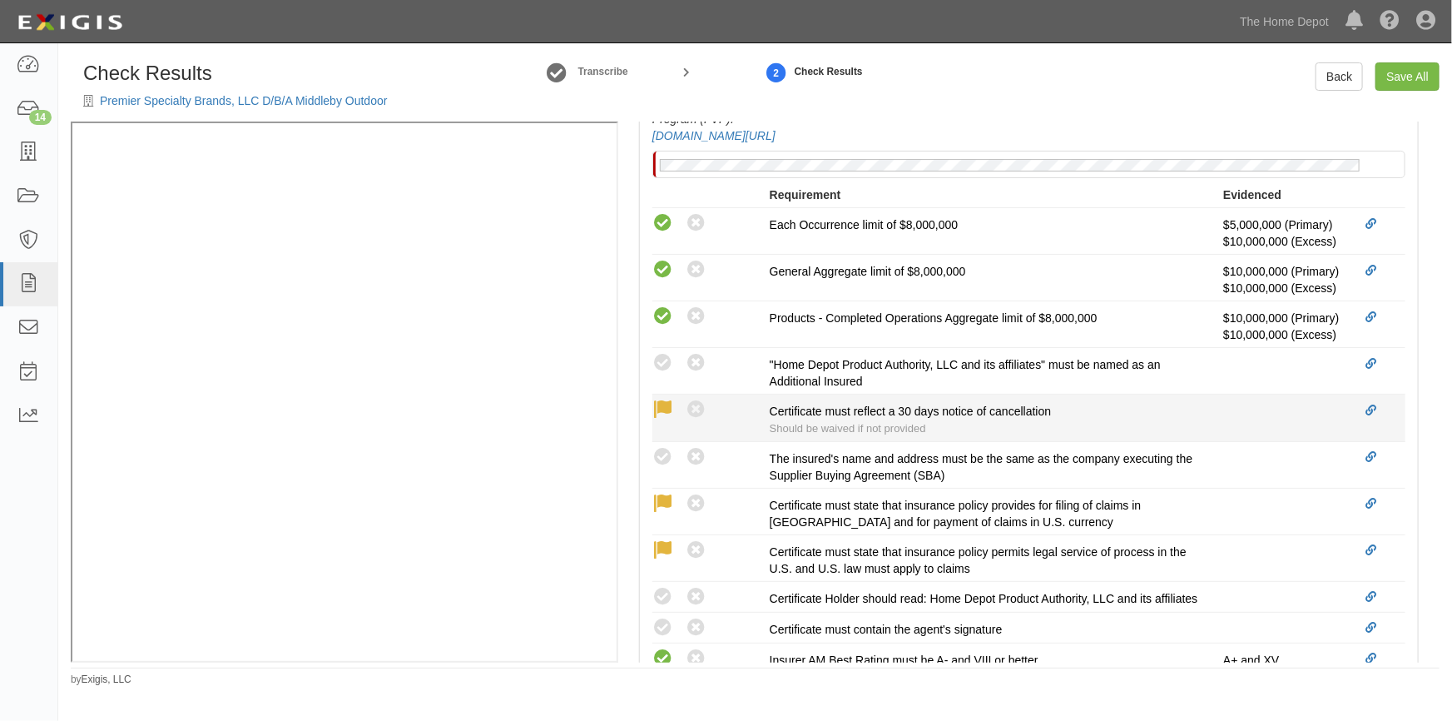
radio input "true"
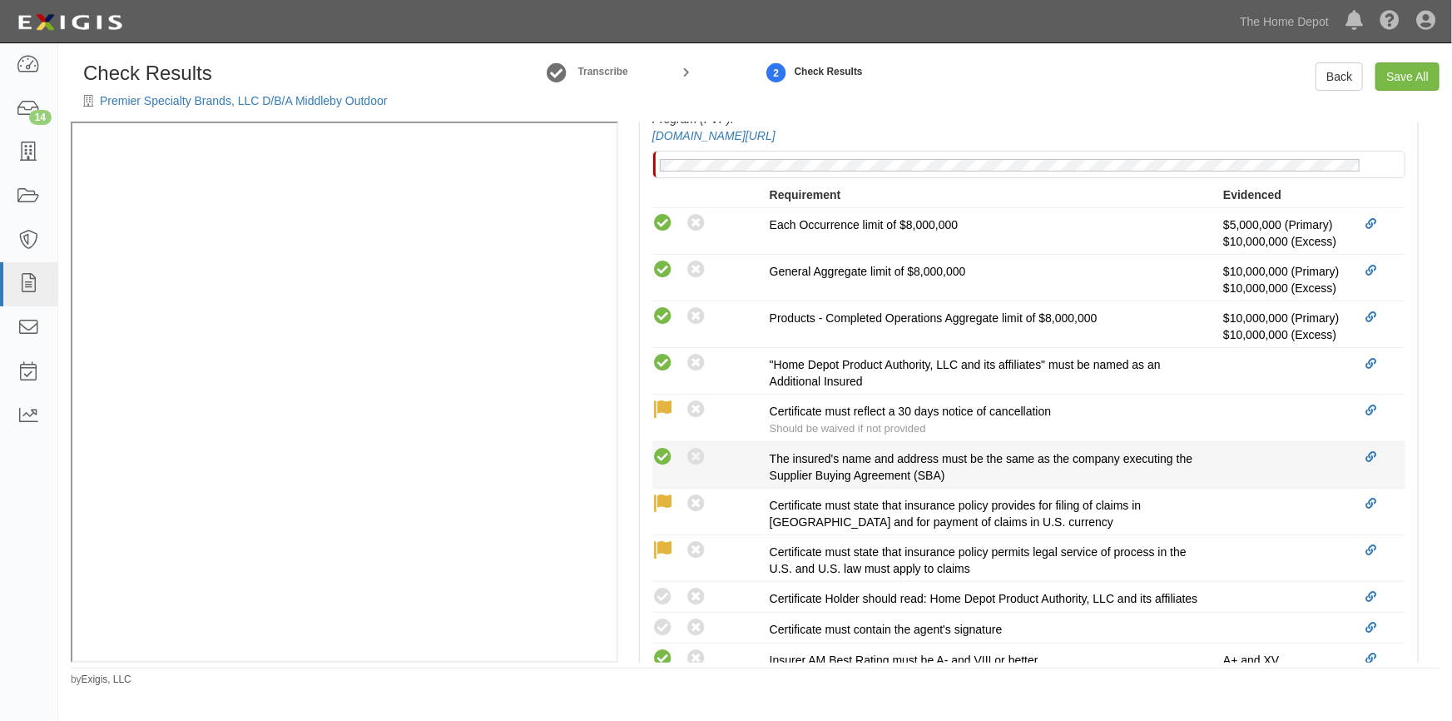
click at [667, 468] on icon at bounding box center [662, 457] width 21 height 21
radio input "true"
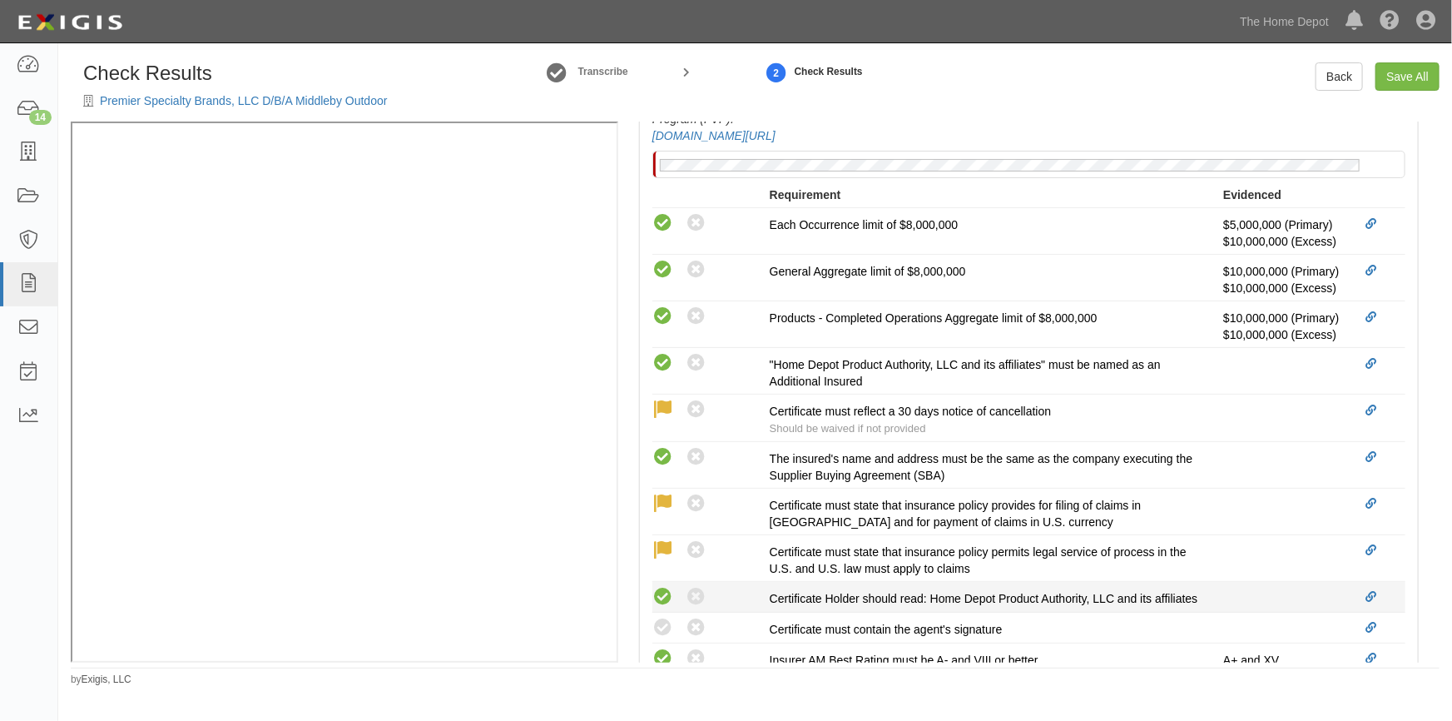
click at [667, 608] on div "Compliant Waived: Non-Compliant" at bounding box center [710, 597] width 117 height 22
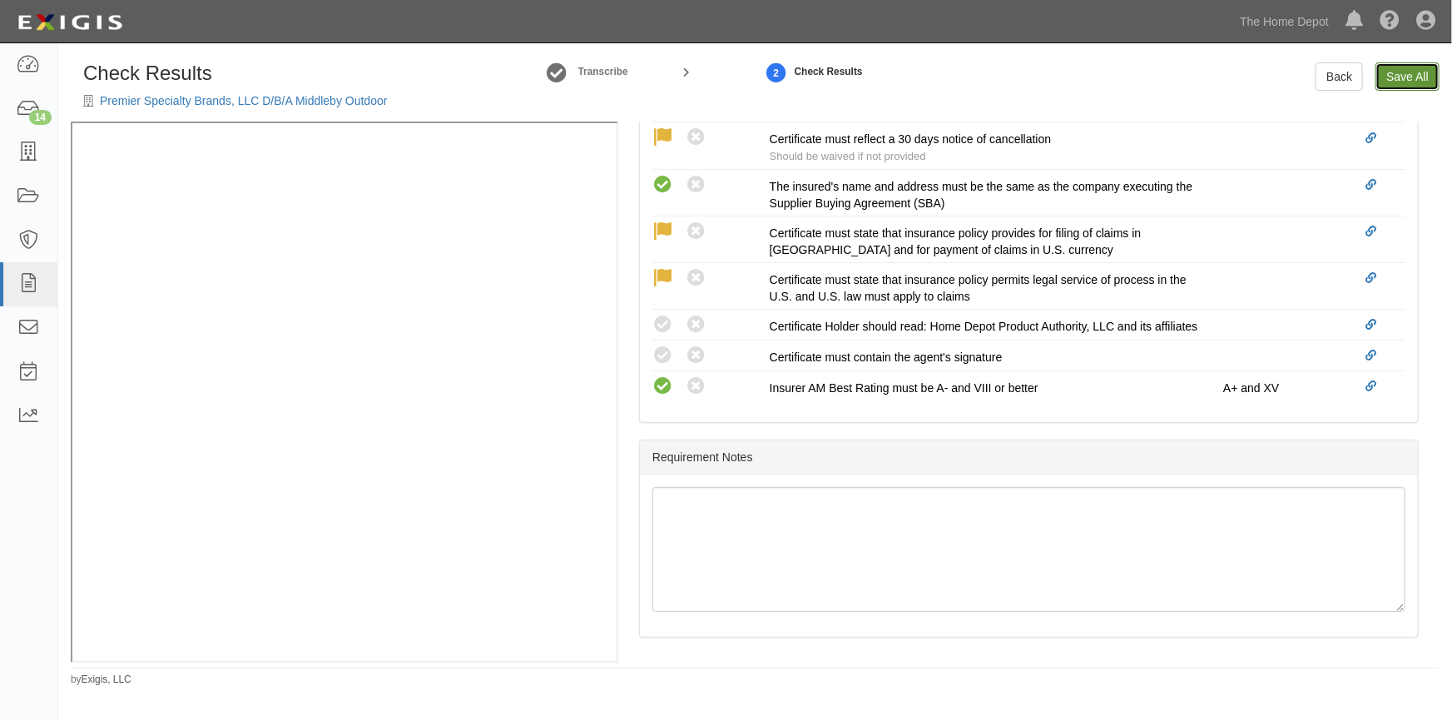
click at [1406, 75] on link "Save All" at bounding box center [1408, 76] width 64 height 28
radio input "false"
radio input "true"
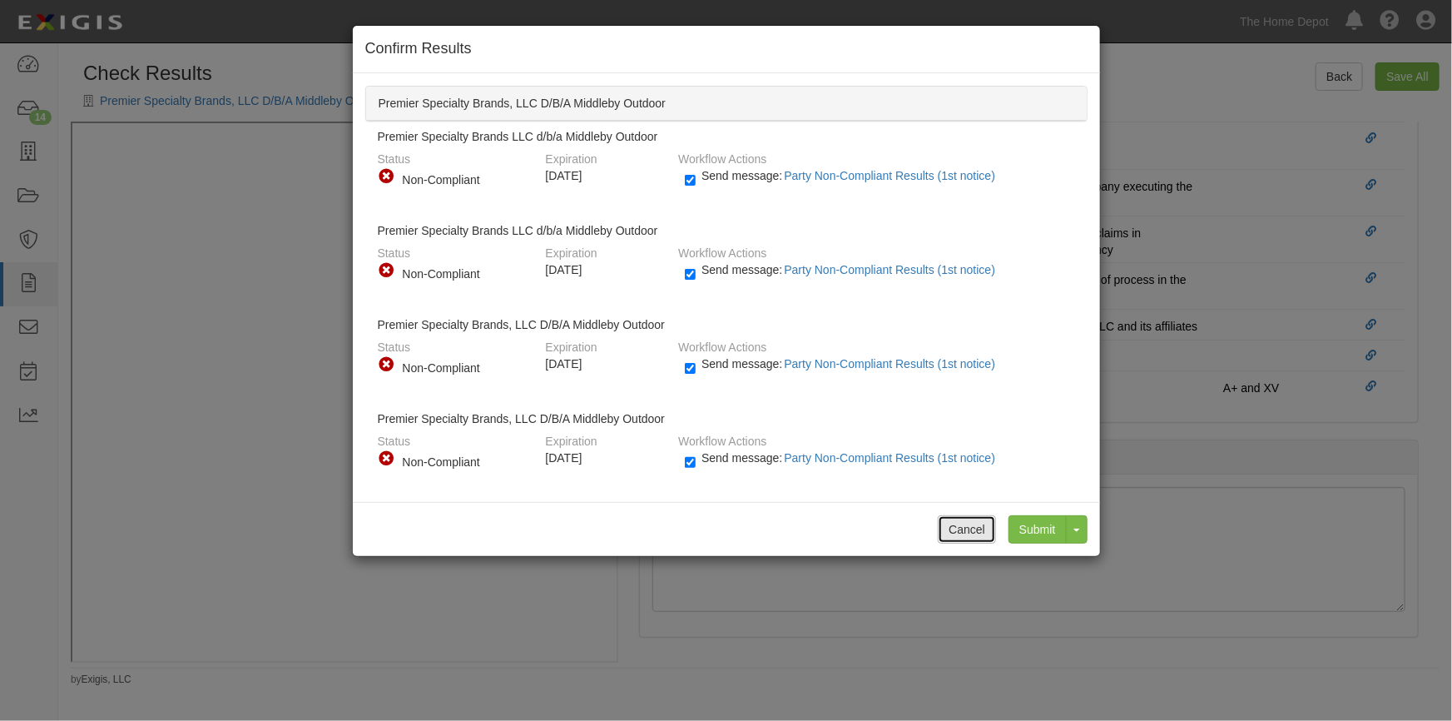
click at [965, 533] on button "Cancel" at bounding box center [967, 529] width 58 height 28
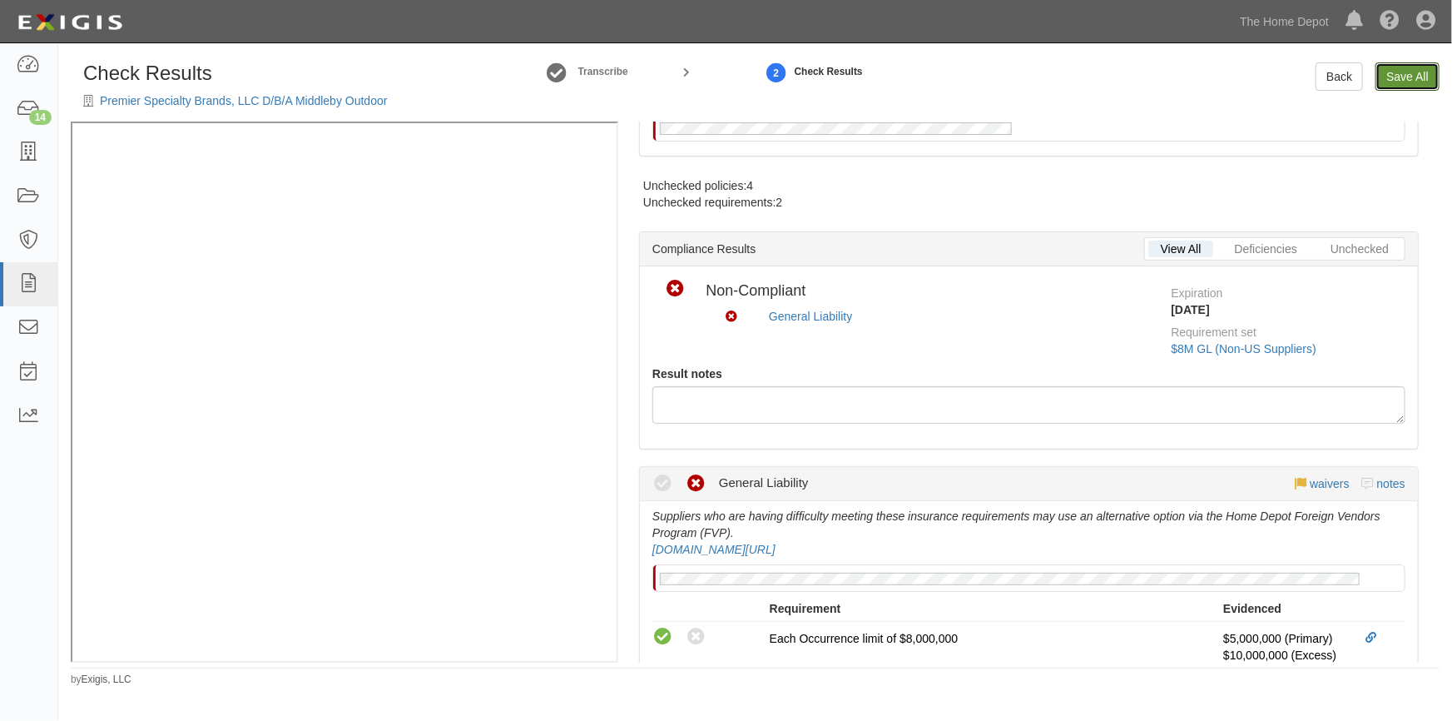
scroll to position [166, 0]
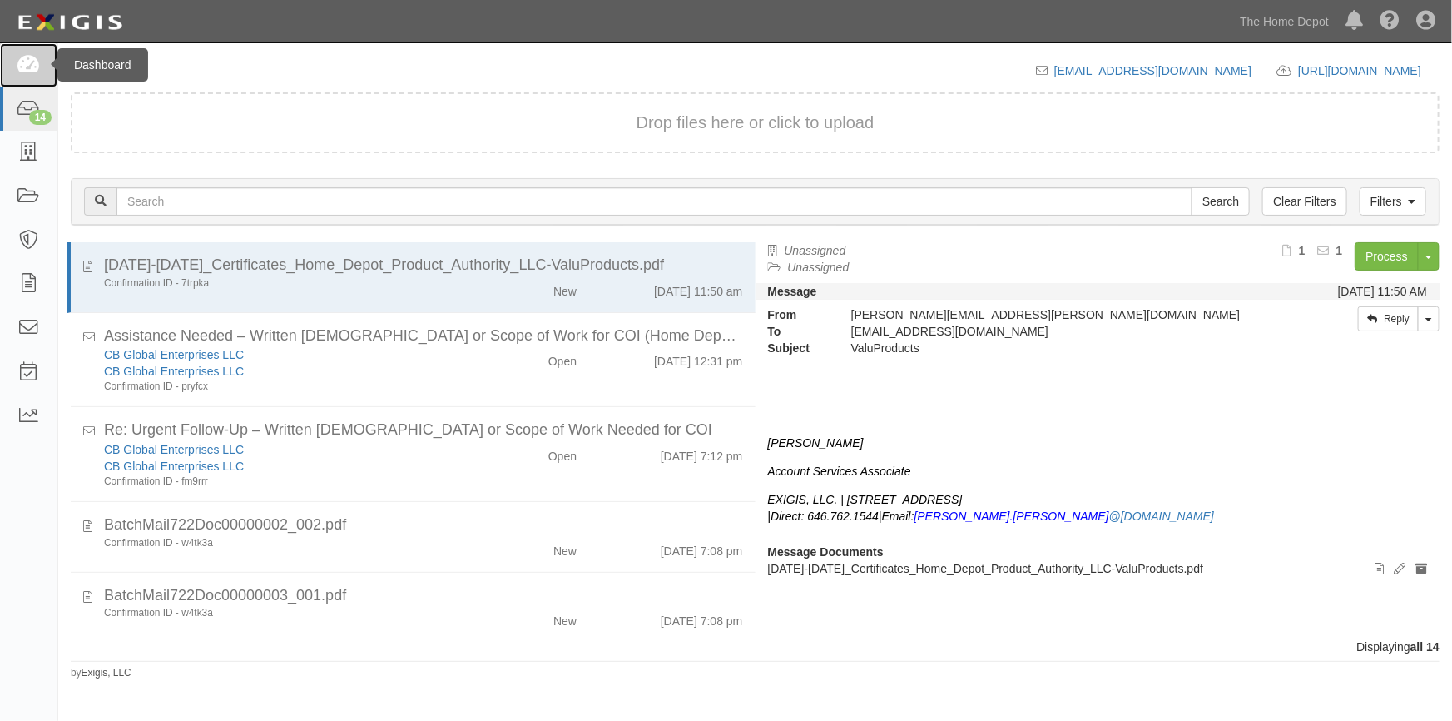
click at [30, 62] on icon at bounding box center [28, 65] width 23 height 19
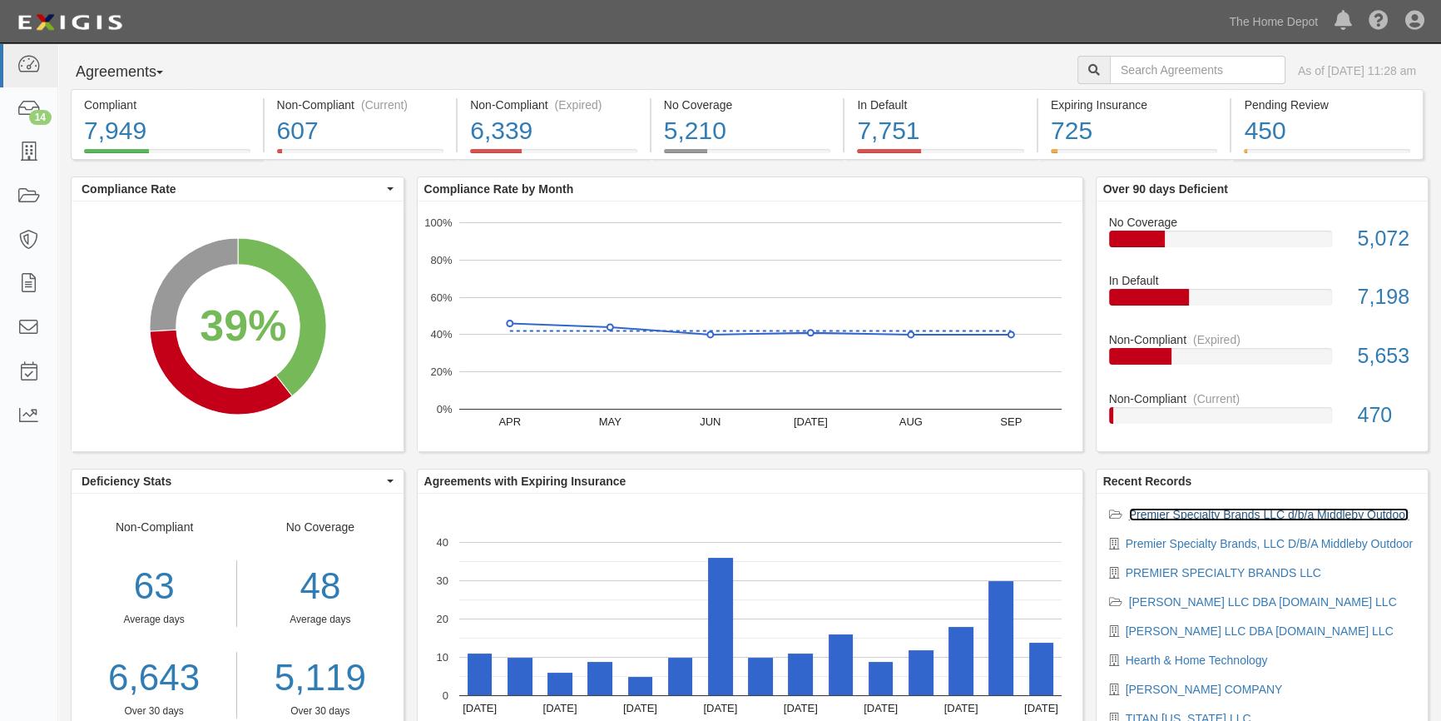
click at [1153, 513] on link "Premier Specialty Brands LLC d/b/a Middleby Outdoor" at bounding box center [1269, 514] width 280 height 13
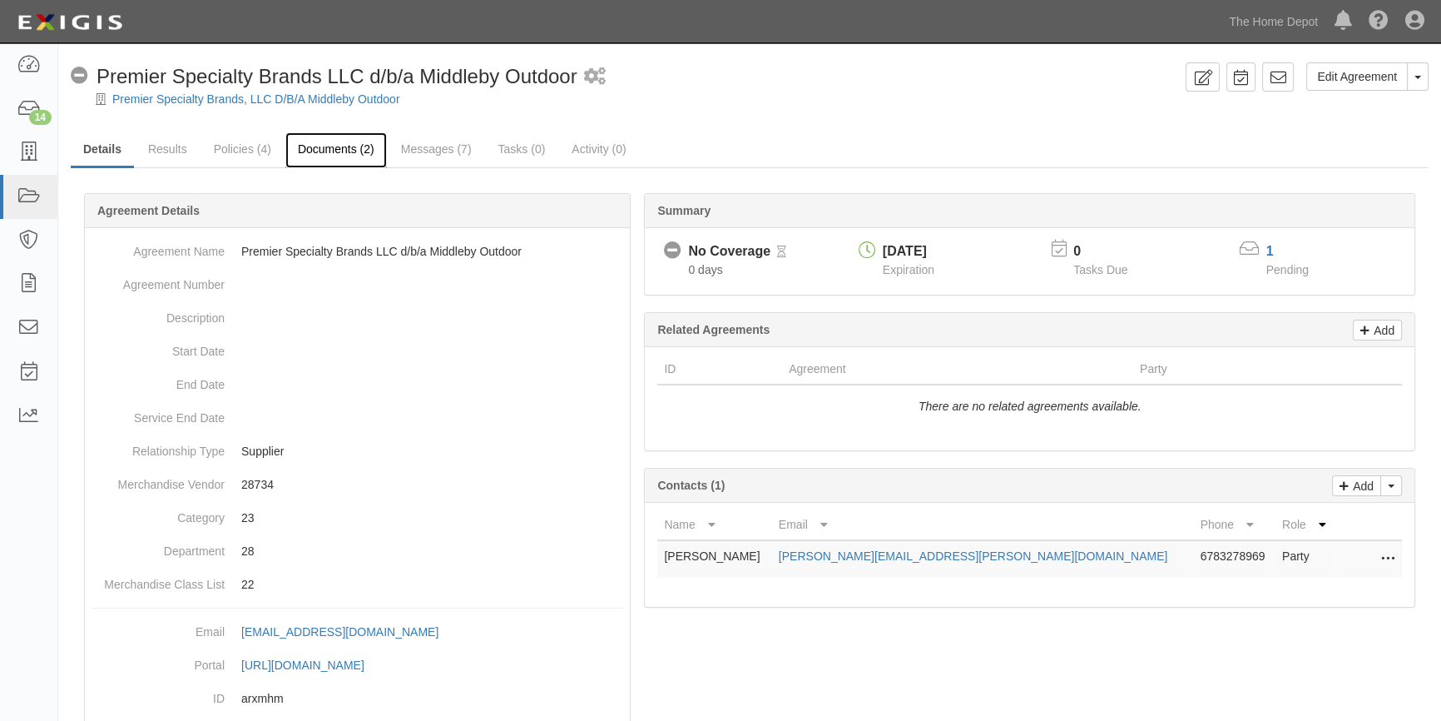
click at [316, 150] on link "Documents (2)" at bounding box center [336, 150] width 102 height 36
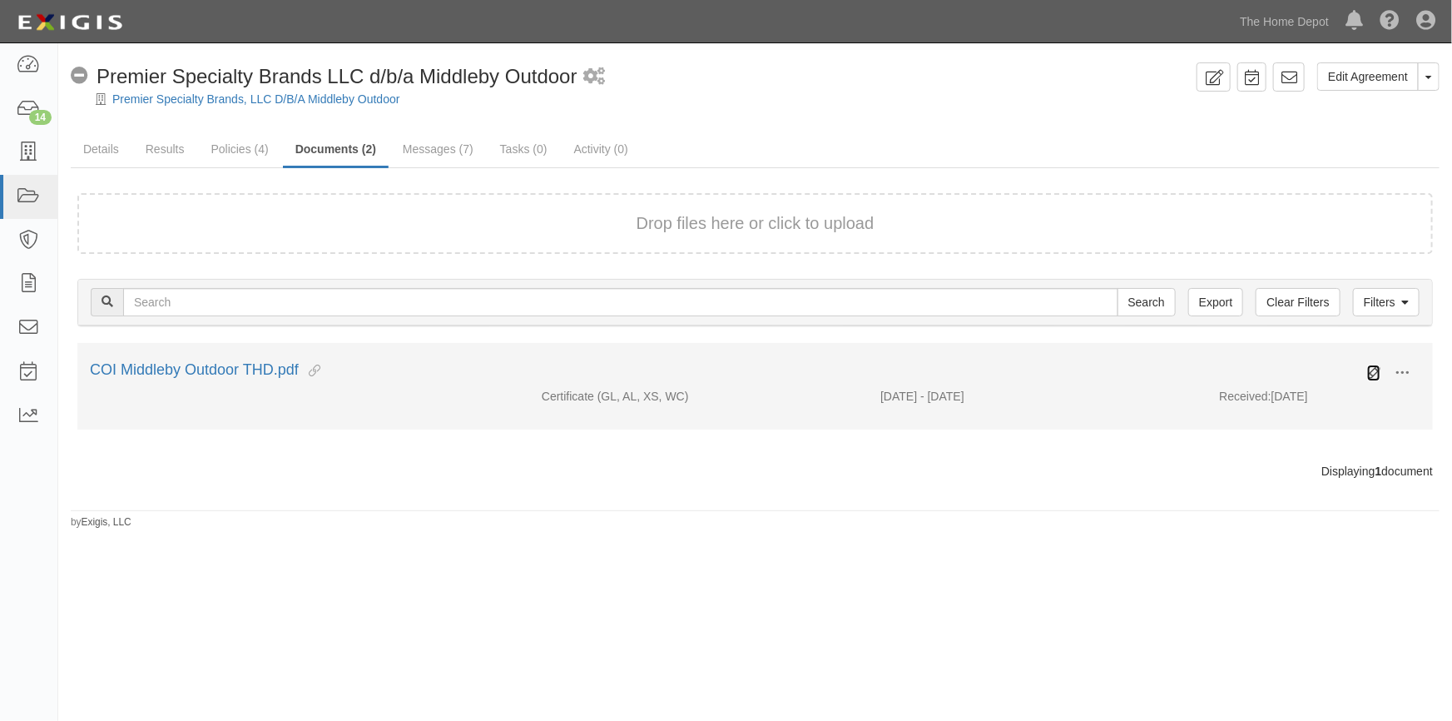
click at [1372, 375] on icon at bounding box center [1373, 372] width 13 height 13
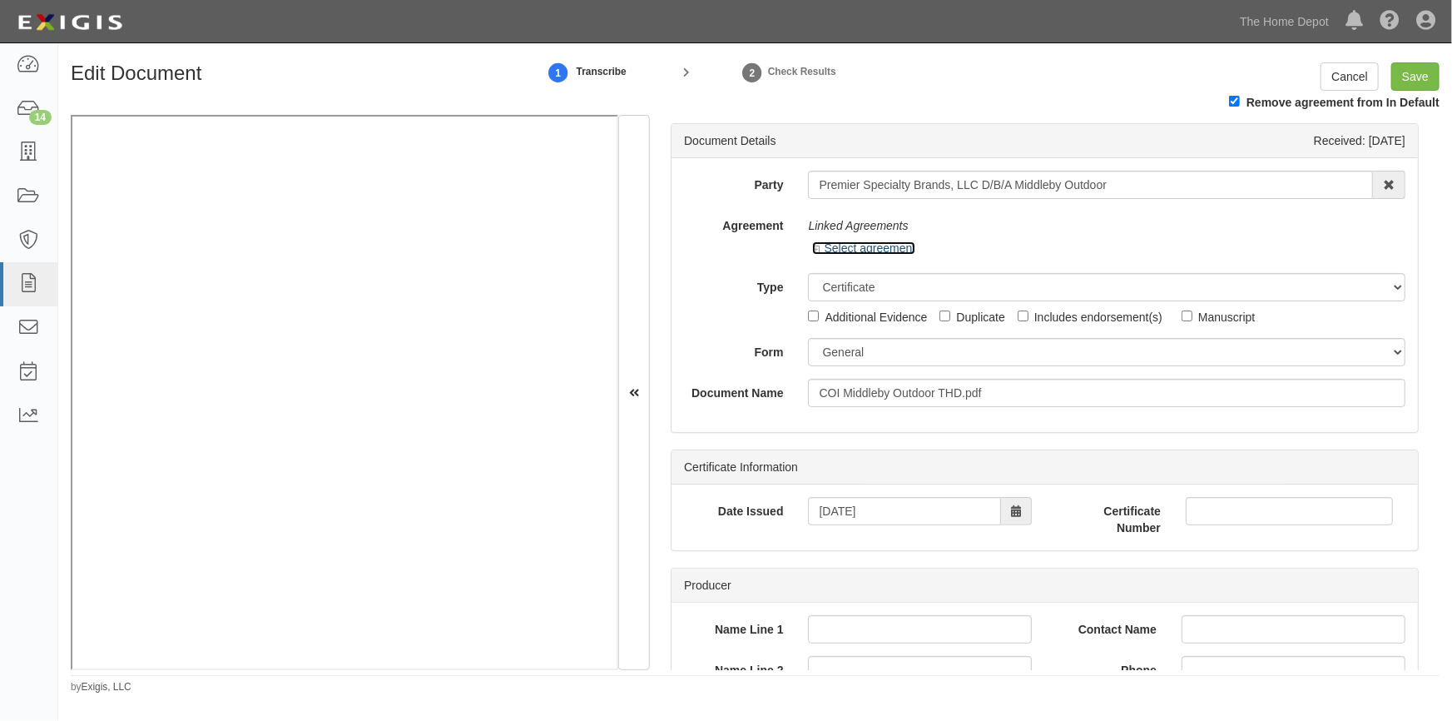
click at [812, 248] on icon at bounding box center [818, 250] width 12 height 8
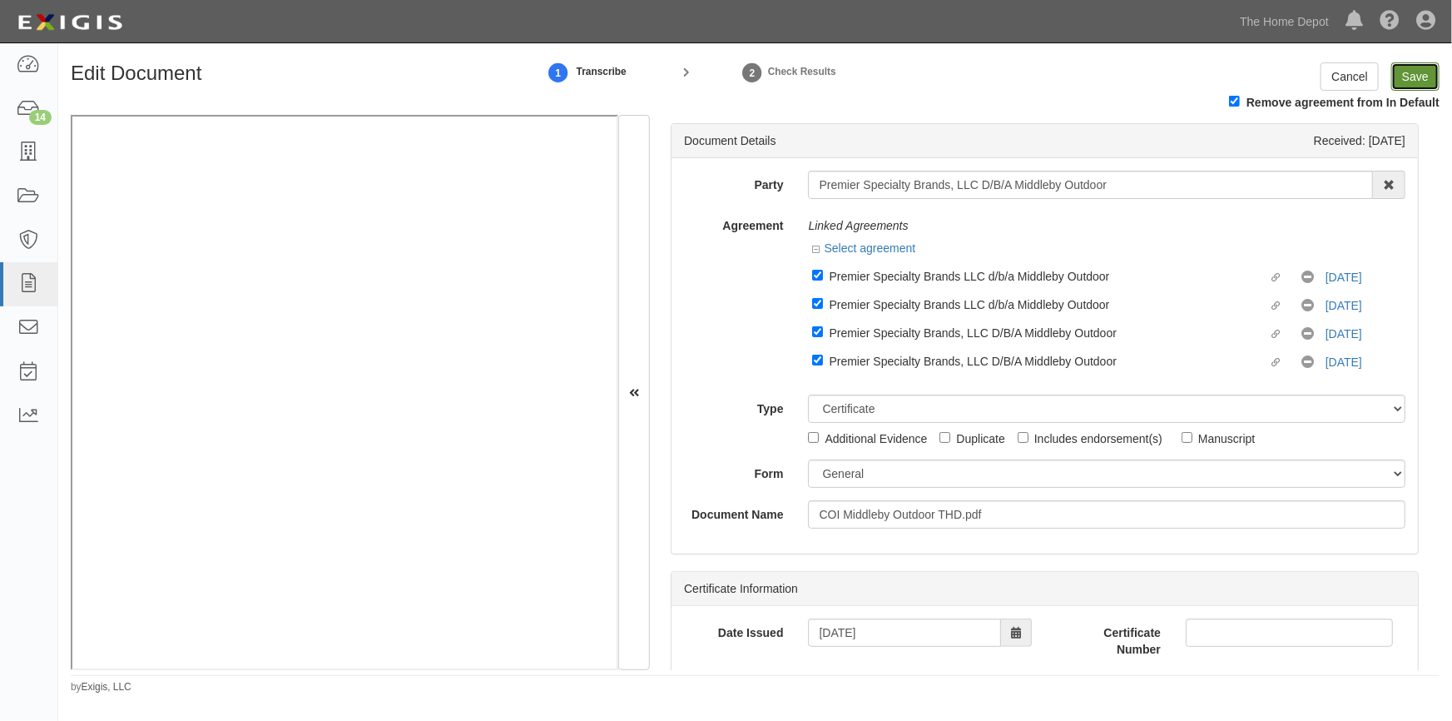
click at [1426, 83] on input "Save" at bounding box center [1416, 76] width 48 height 28
type input "5000000"
type input "1000000"
type input "5000"
type input "5000000"
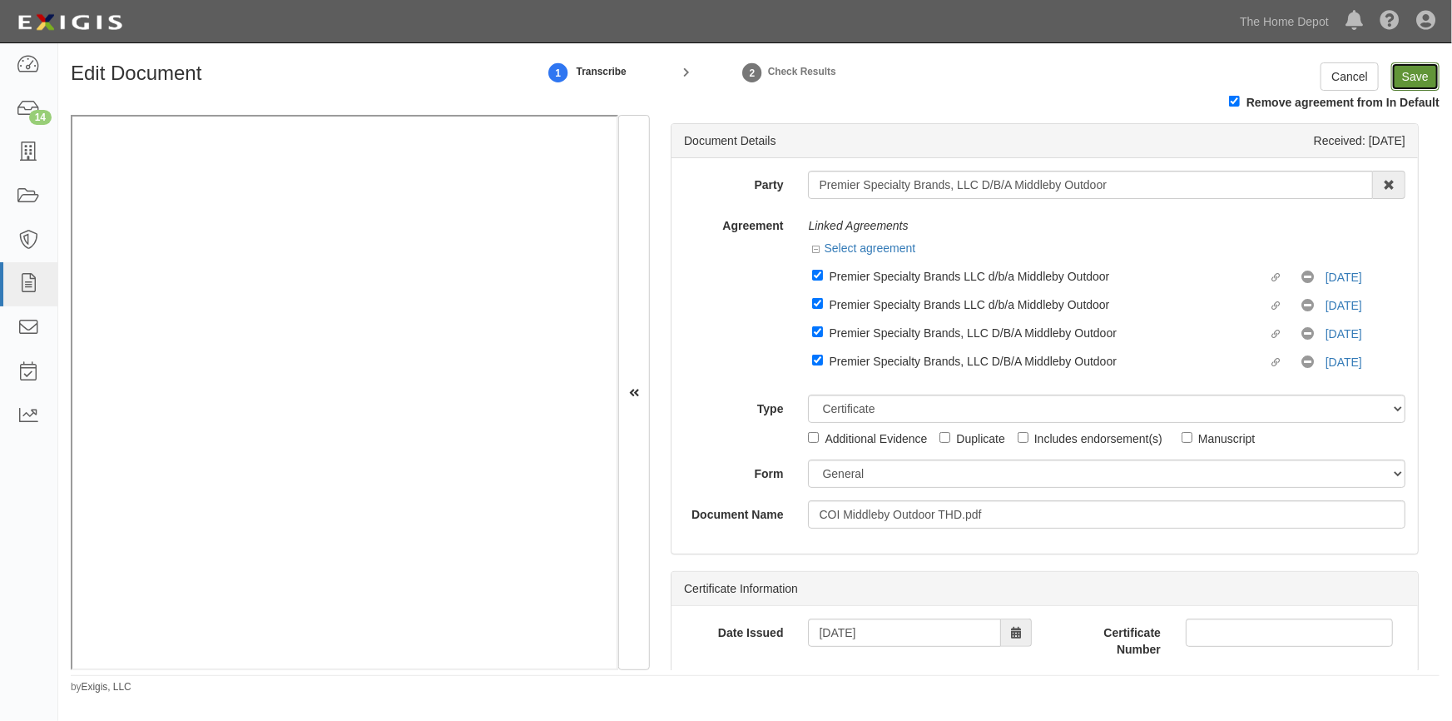
type input "10000000"
type input "2000000"
type input "10000"
type input "10000000"
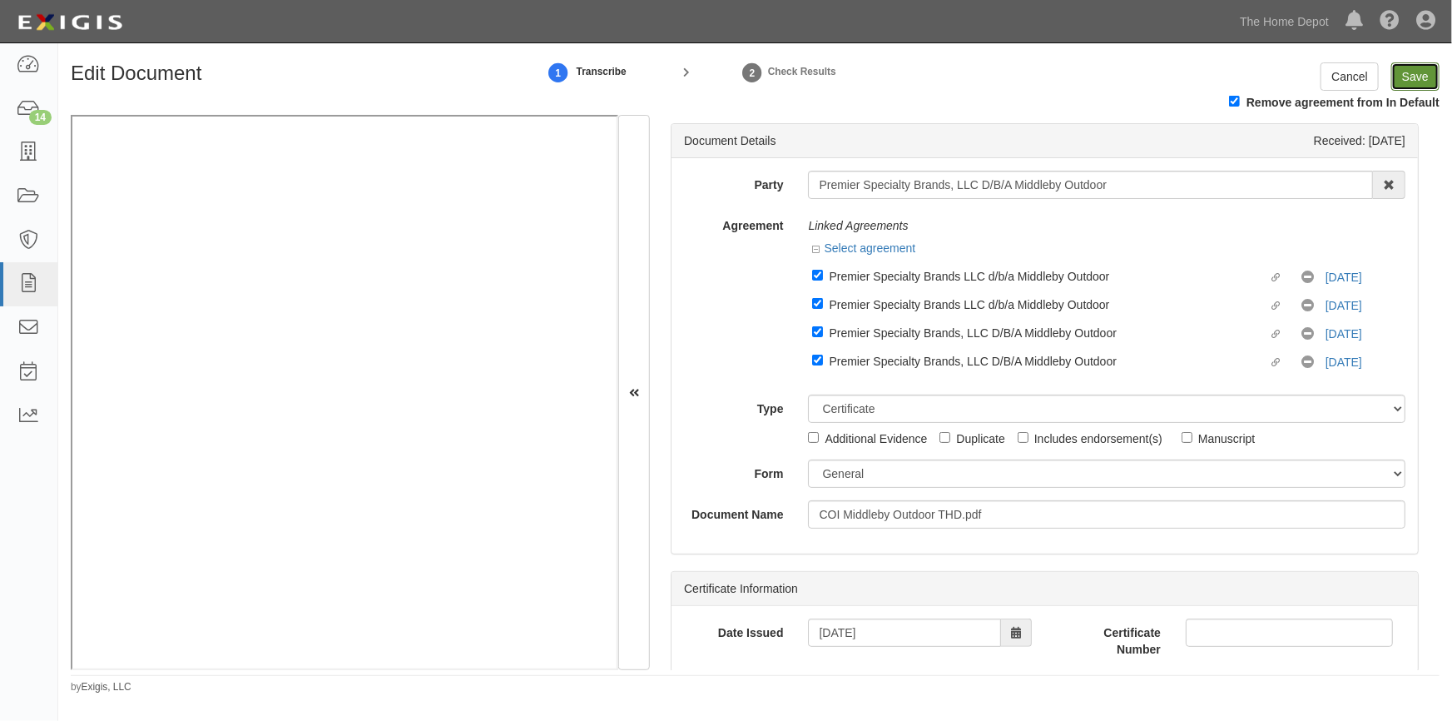
type input "10000000"
type input "1000000"
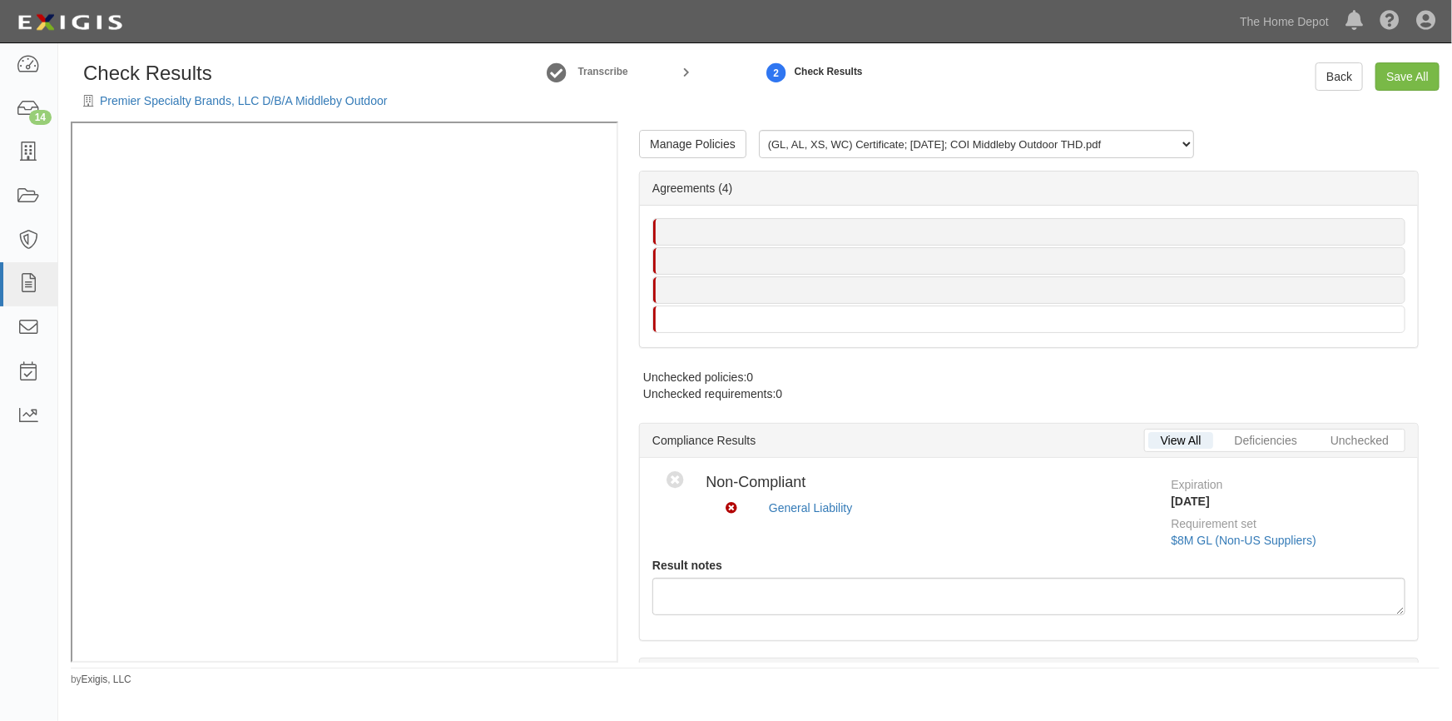
radio input "true"
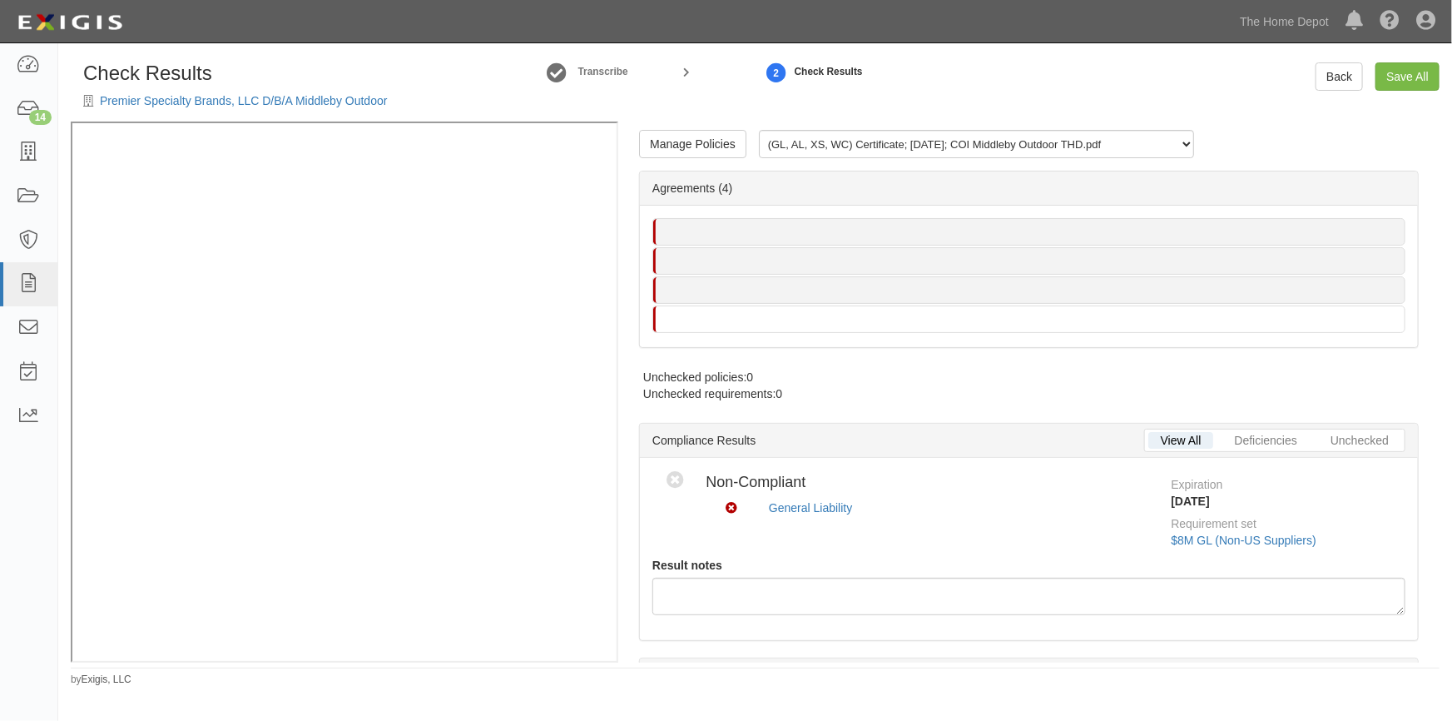
radio input "true"
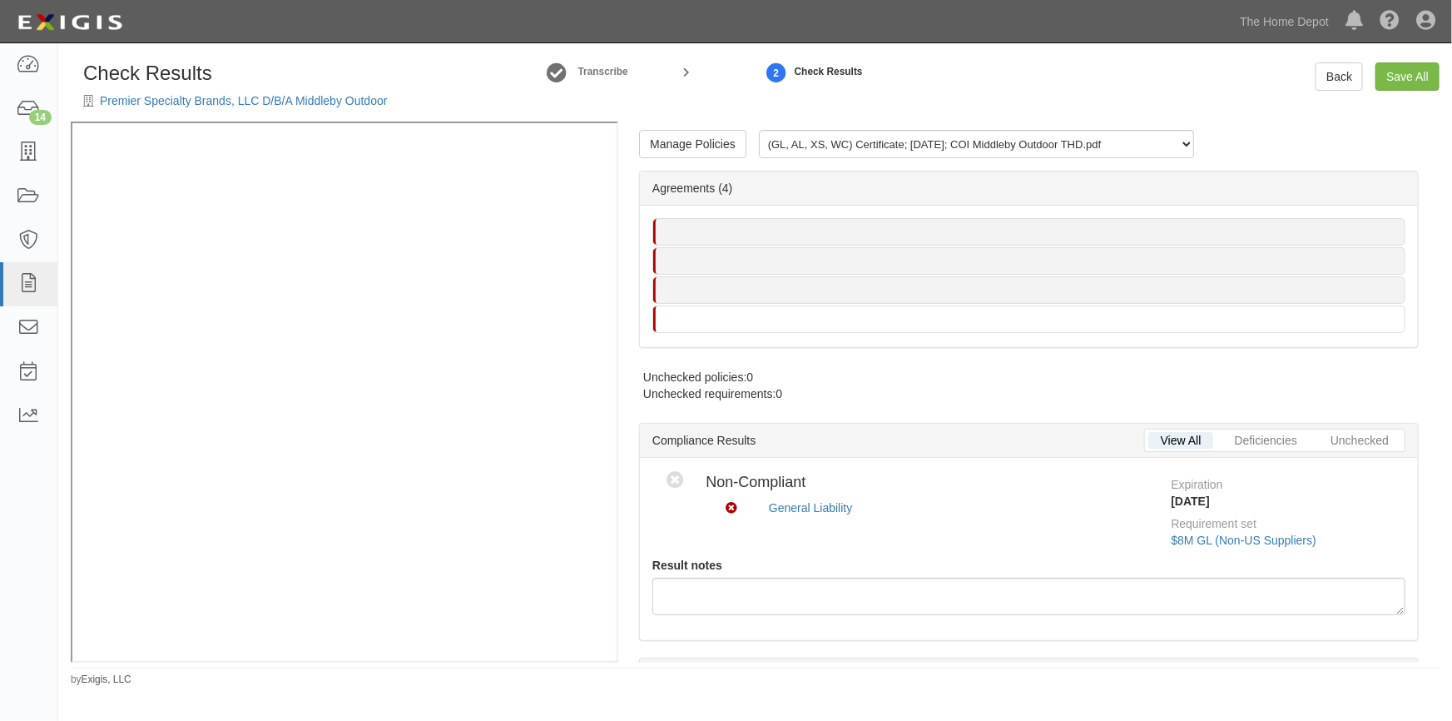
radio input "true"
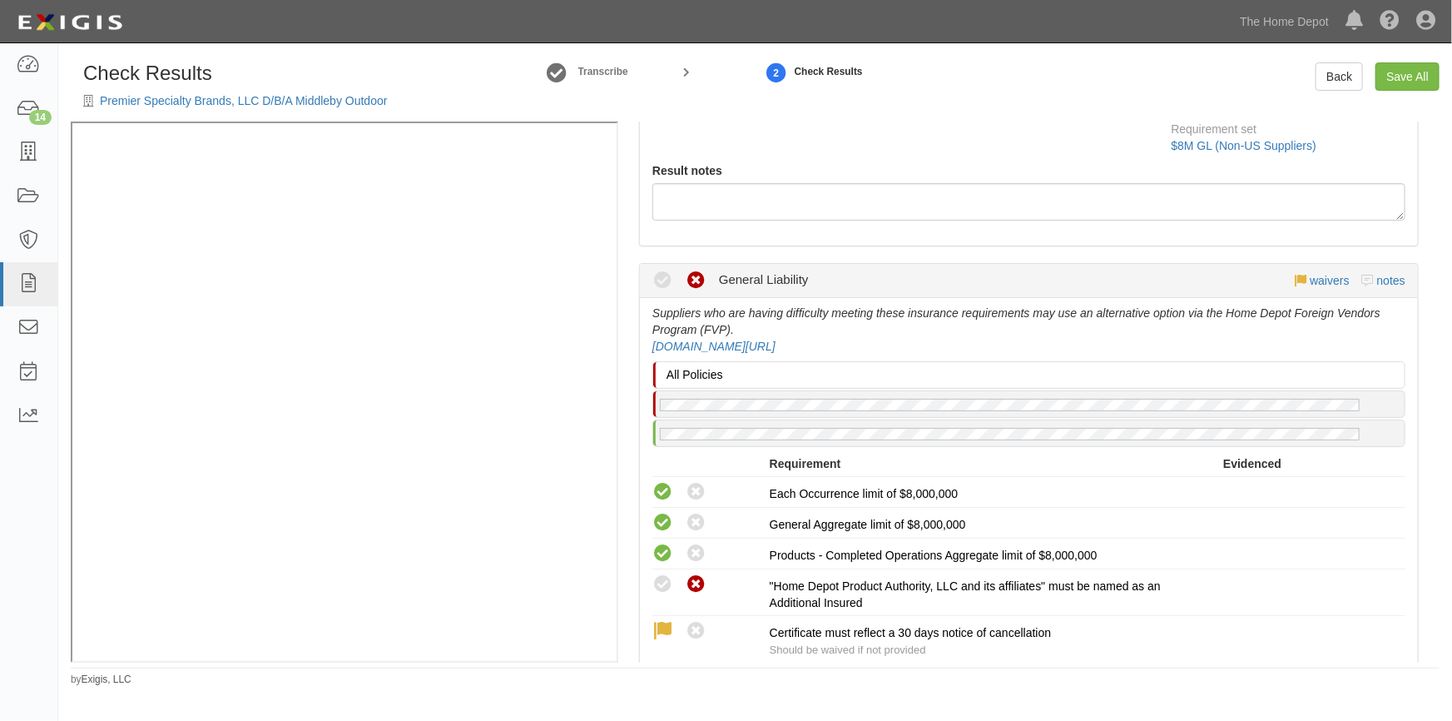
scroll to position [605, 0]
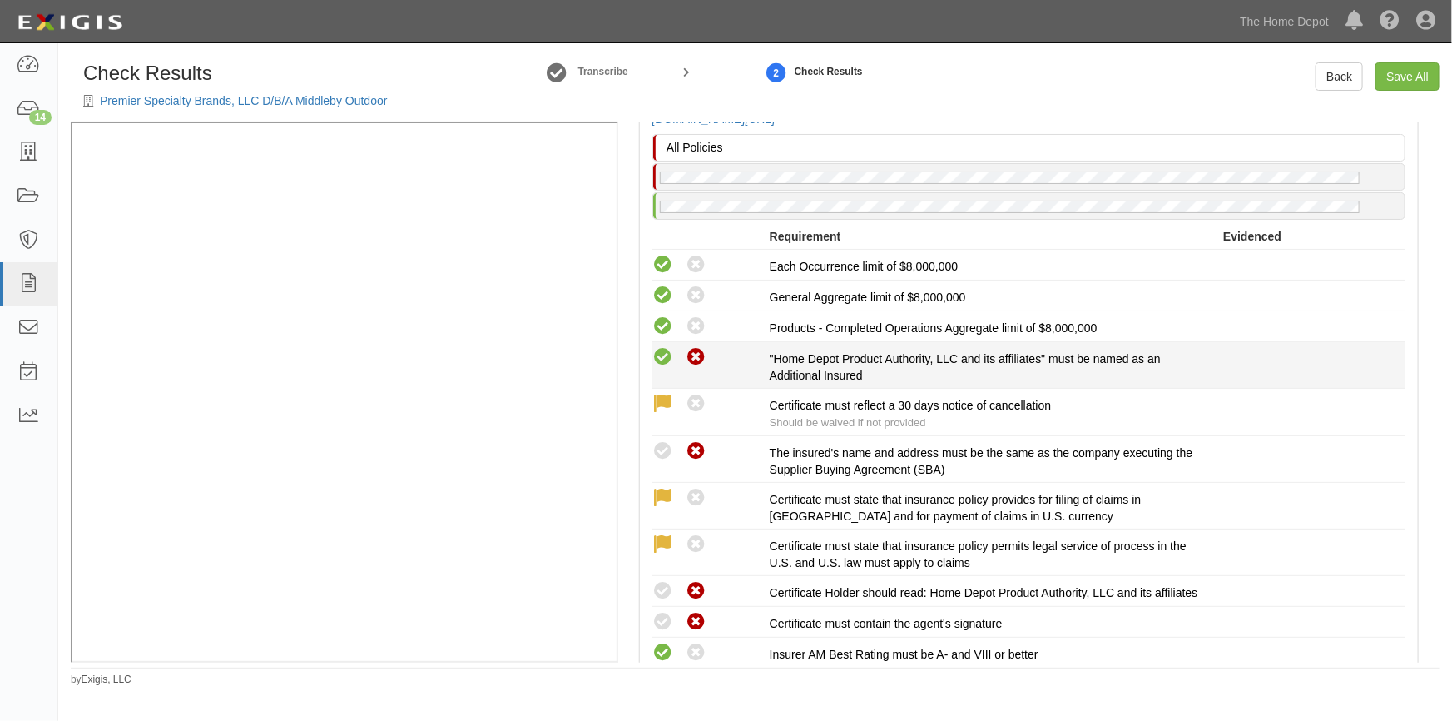
click at [654, 355] on icon at bounding box center [662, 357] width 21 height 21
radio input "true"
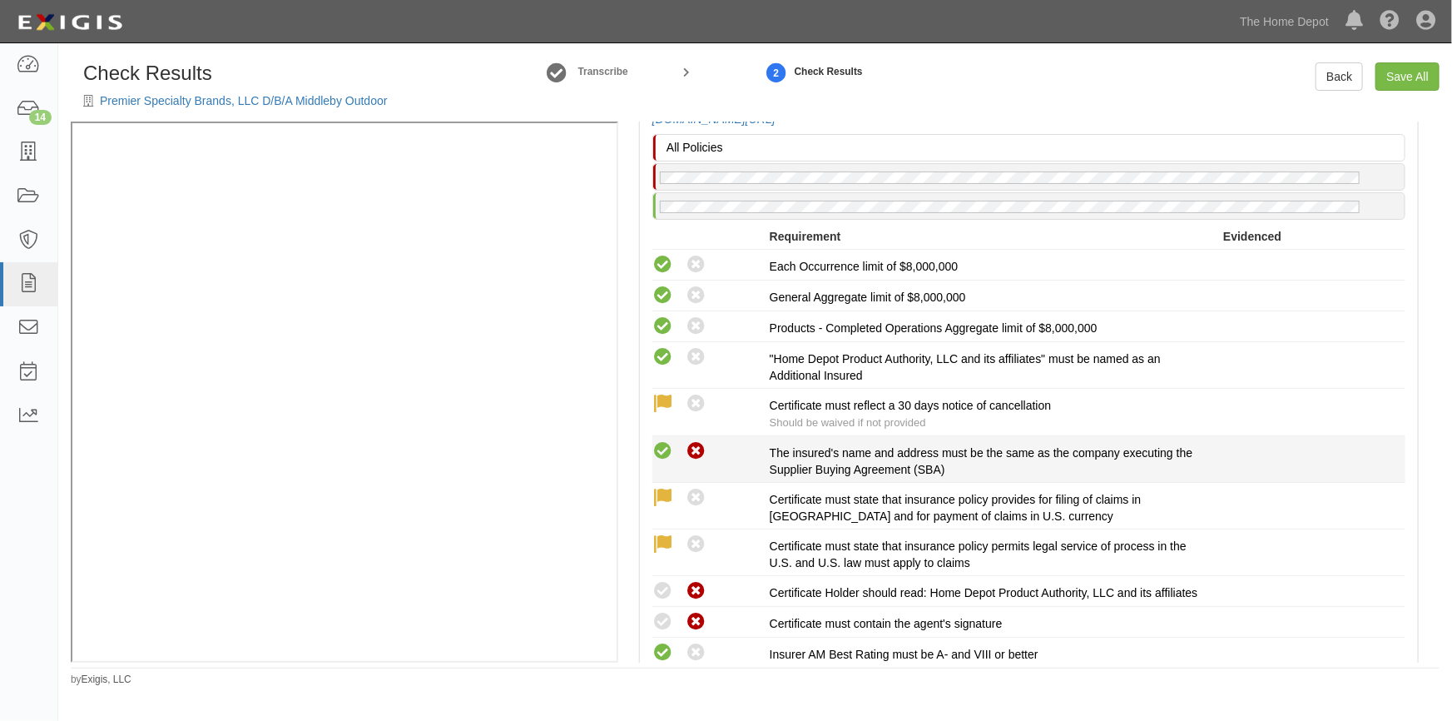
click at [657, 442] on icon at bounding box center [662, 451] width 21 height 21
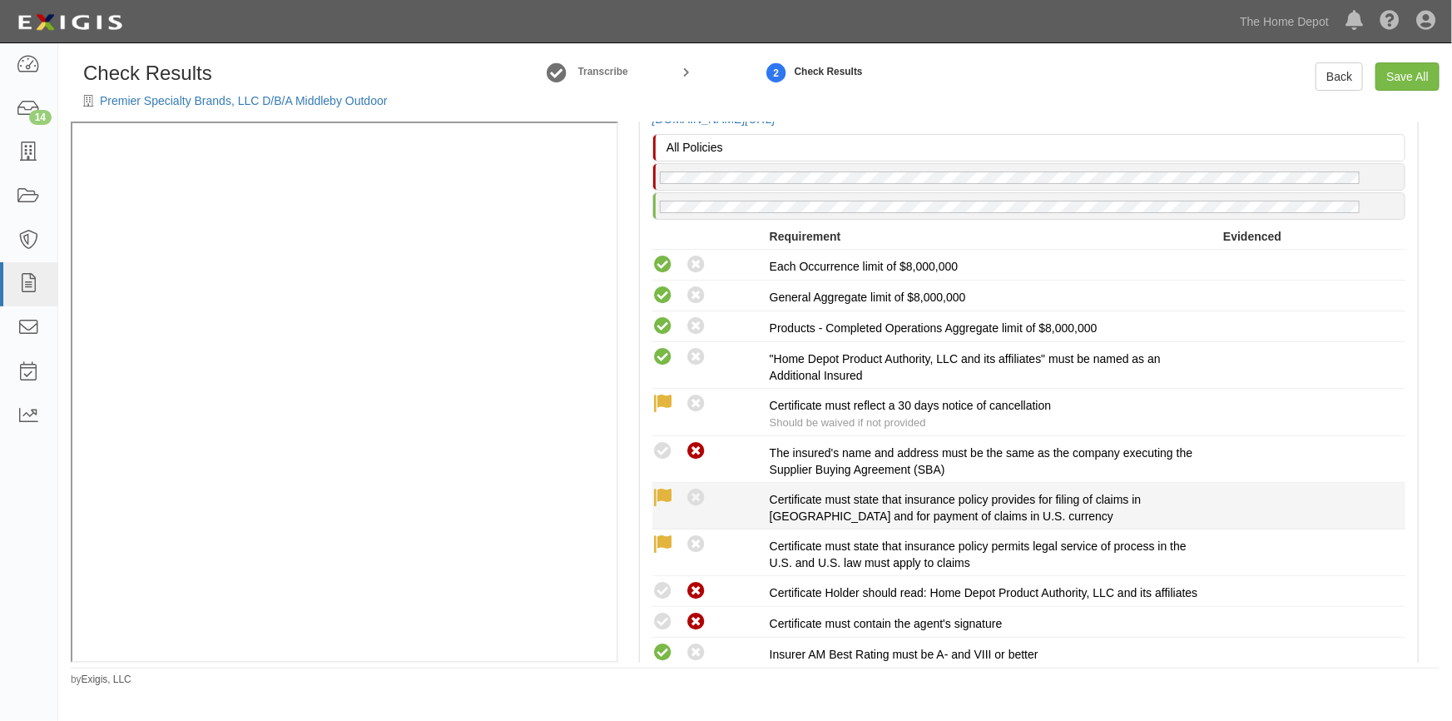
radio input "true"
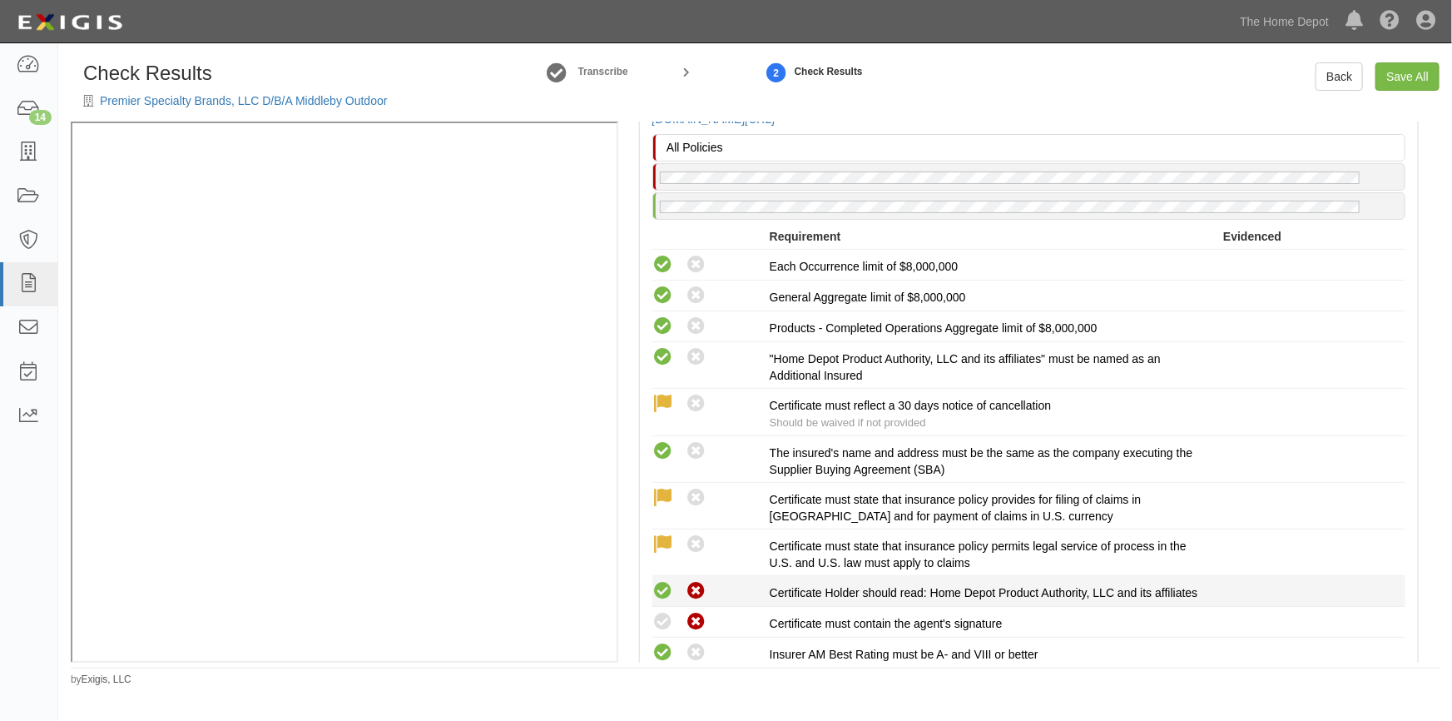
click at [664, 593] on icon at bounding box center [662, 591] width 21 height 21
radio input "true"
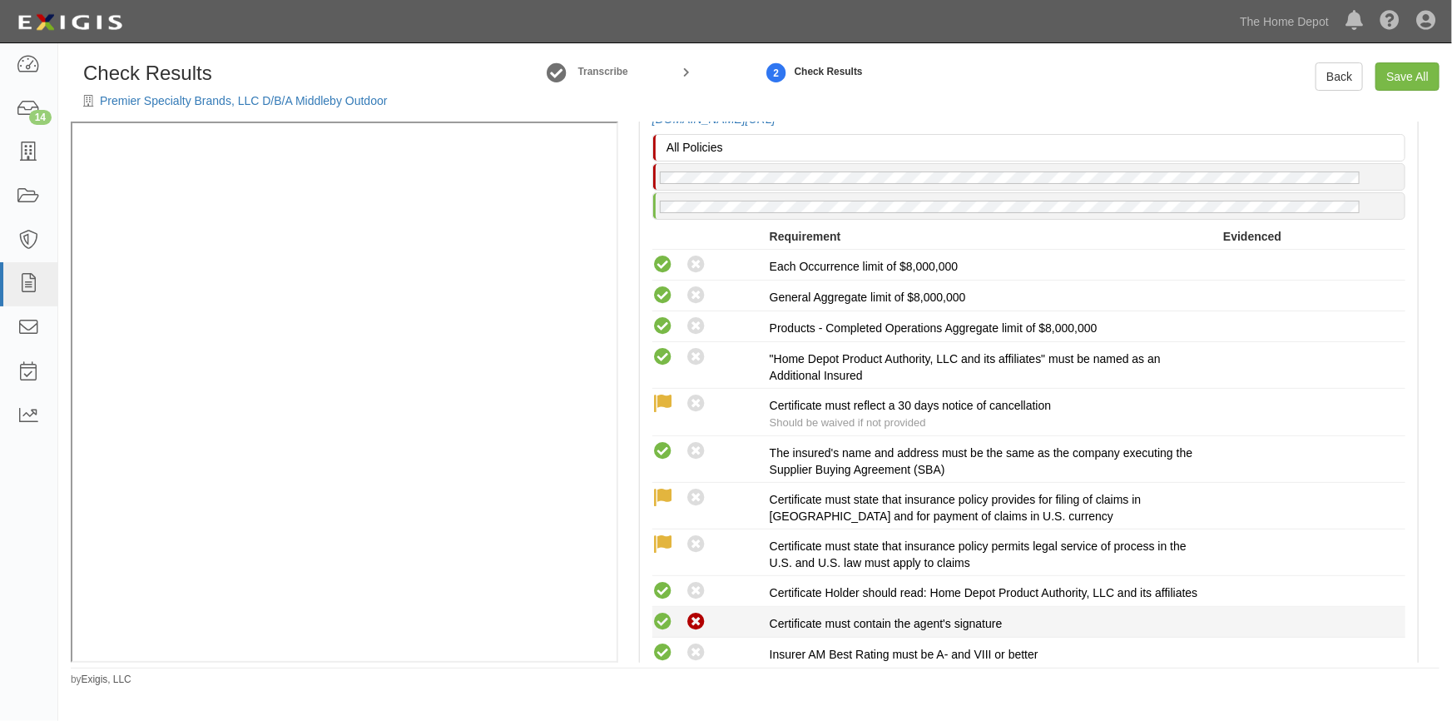
click at [662, 630] on icon at bounding box center [662, 622] width 21 height 21
radio input "true"
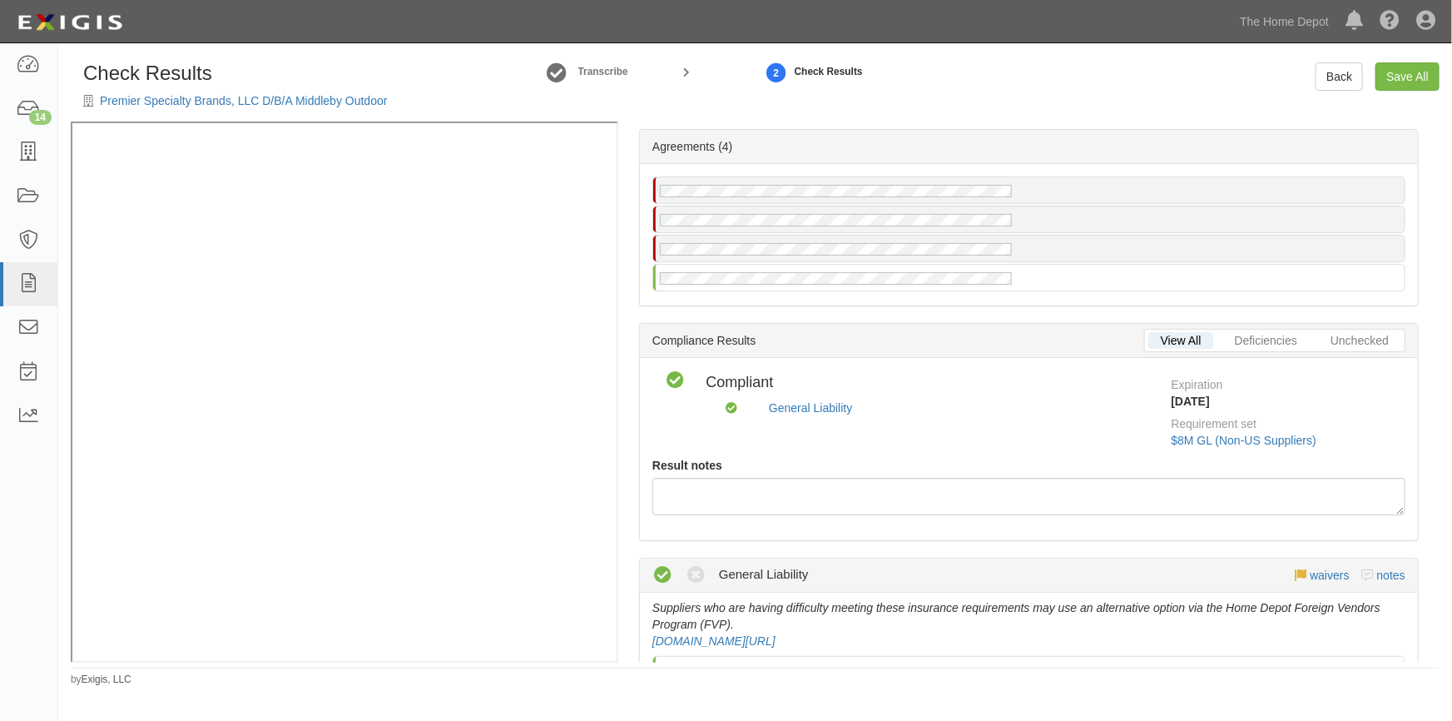
scroll to position [0, 0]
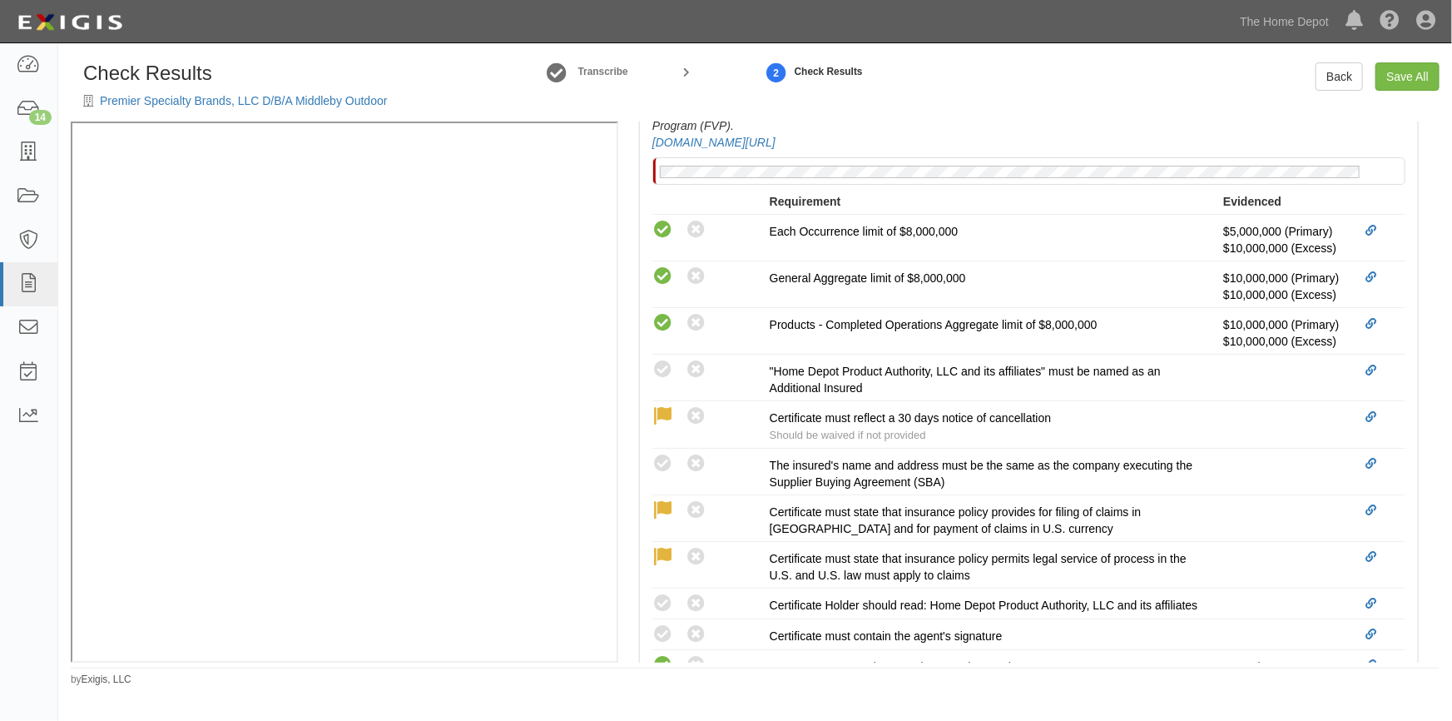
scroll to position [681, 0]
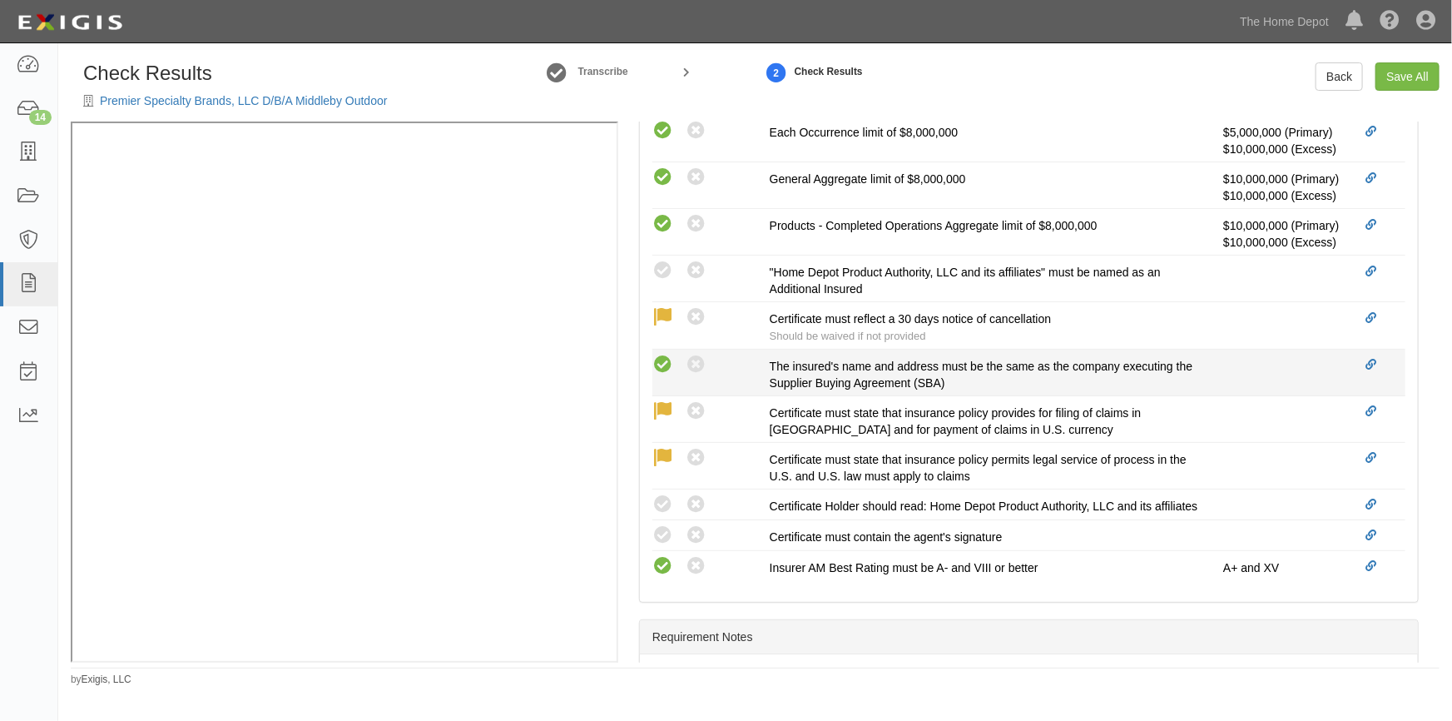
click at [666, 375] on icon at bounding box center [662, 365] width 21 height 21
radio input "true"
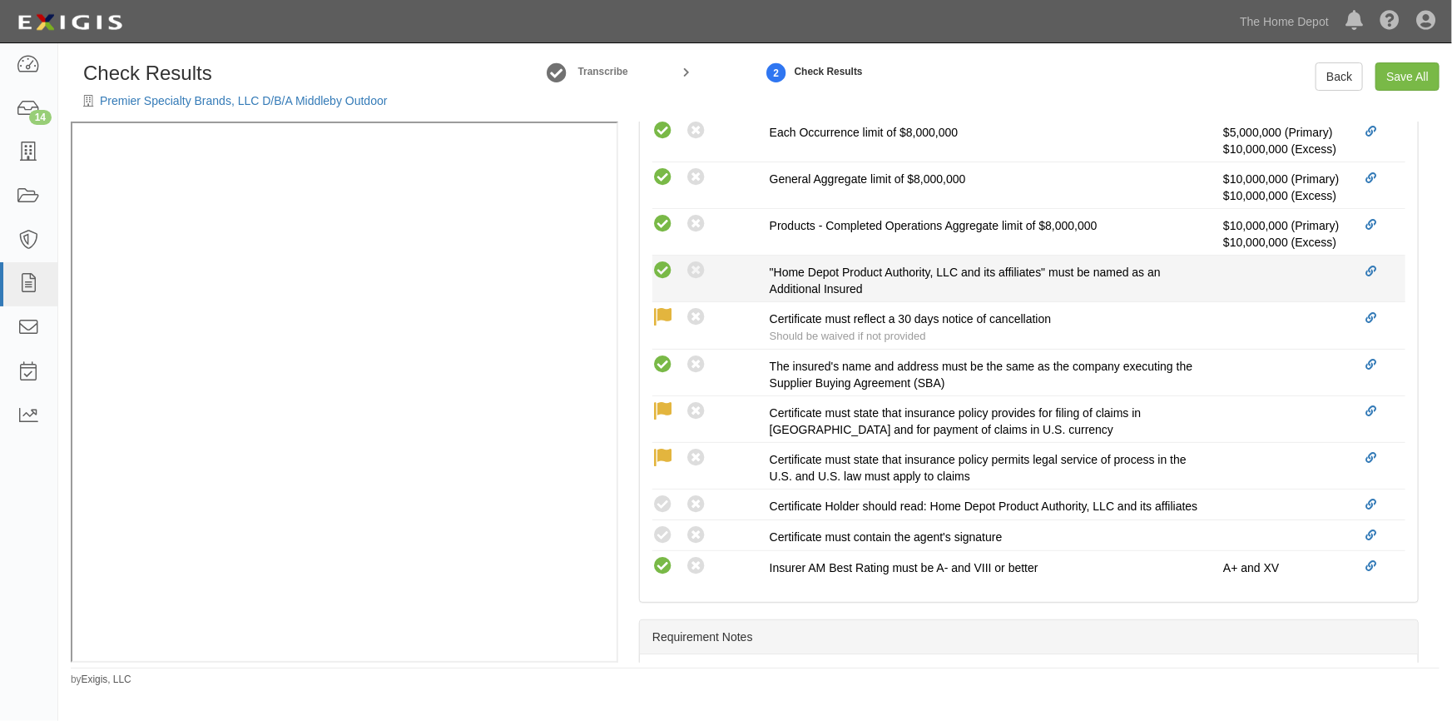
click at [662, 281] on icon at bounding box center [662, 270] width 21 height 21
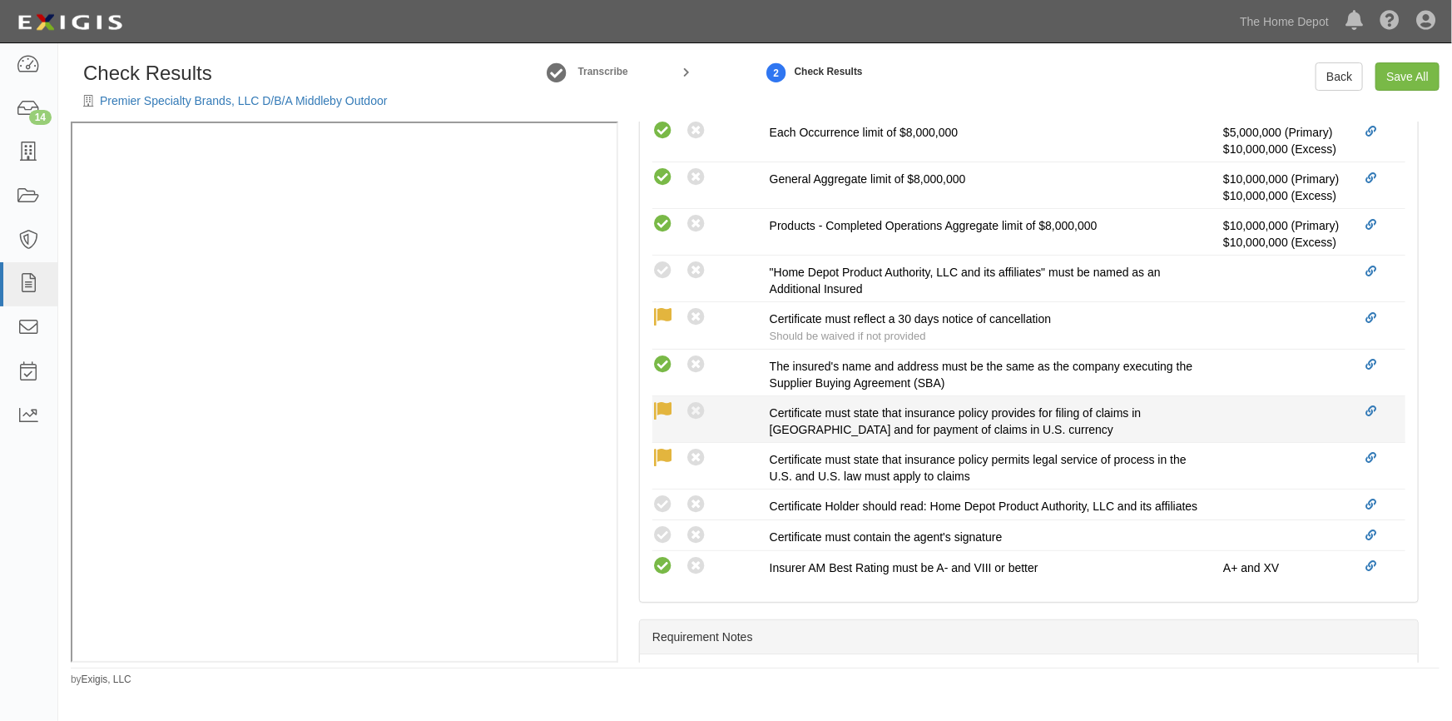
radio input "true"
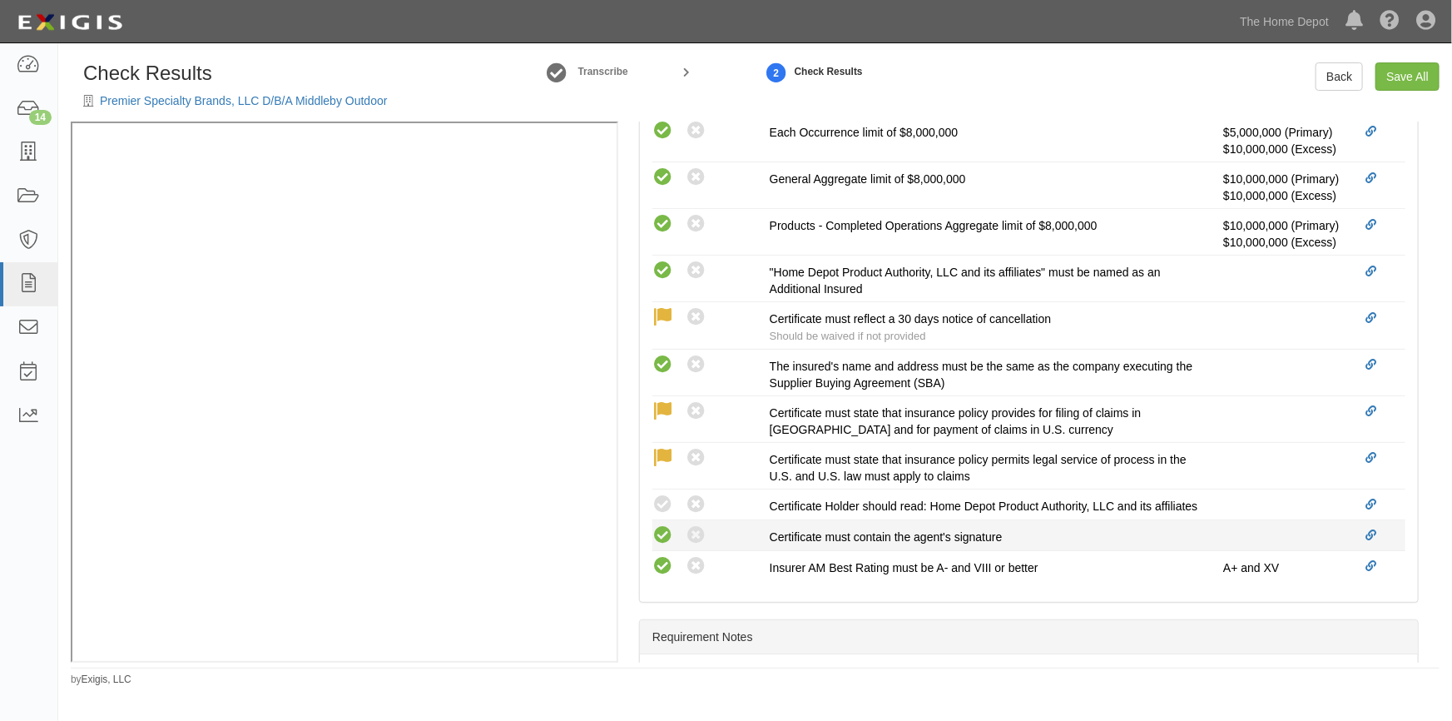
click at [662, 515] on icon at bounding box center [662, 504] width 21 height 21
radio input "true"
click at [663, 546] on icon at bounding box center [662, 535] width 21 height 21
radio input "true"
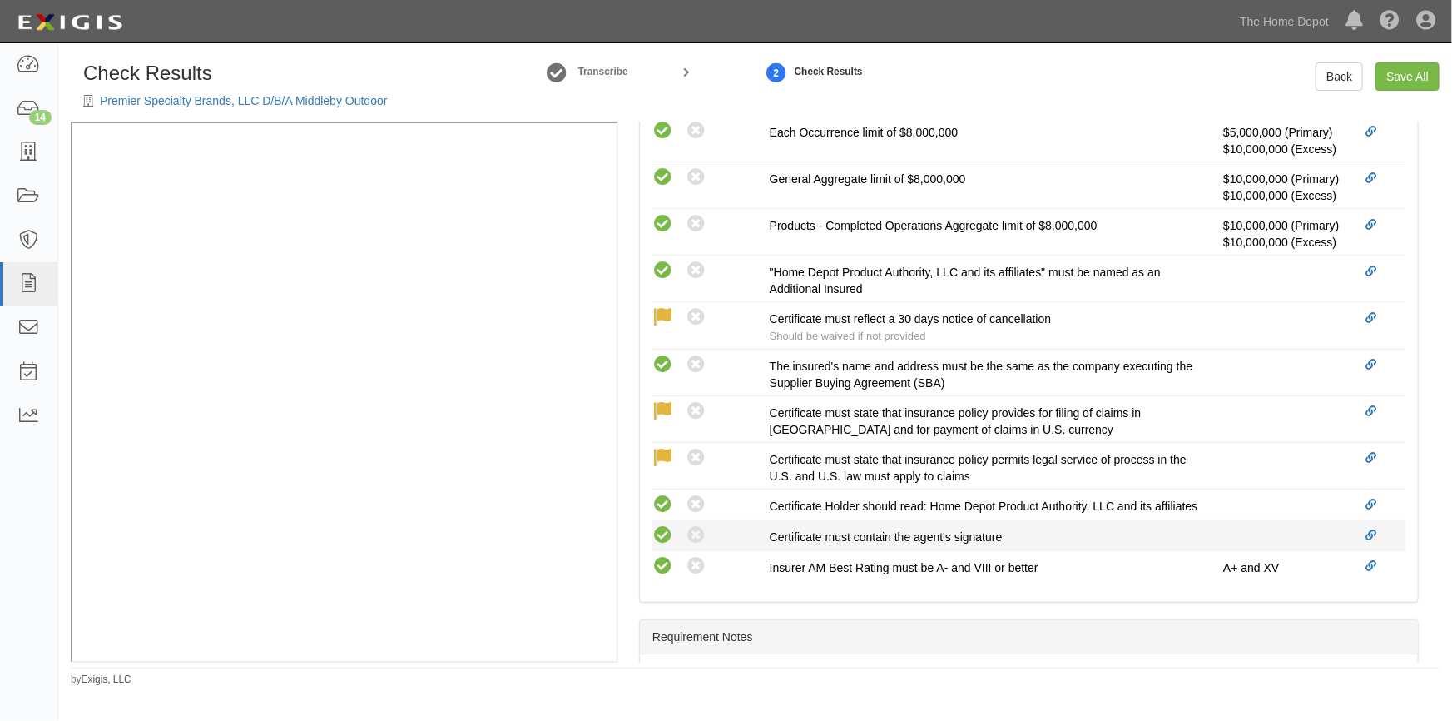
radio input "true"
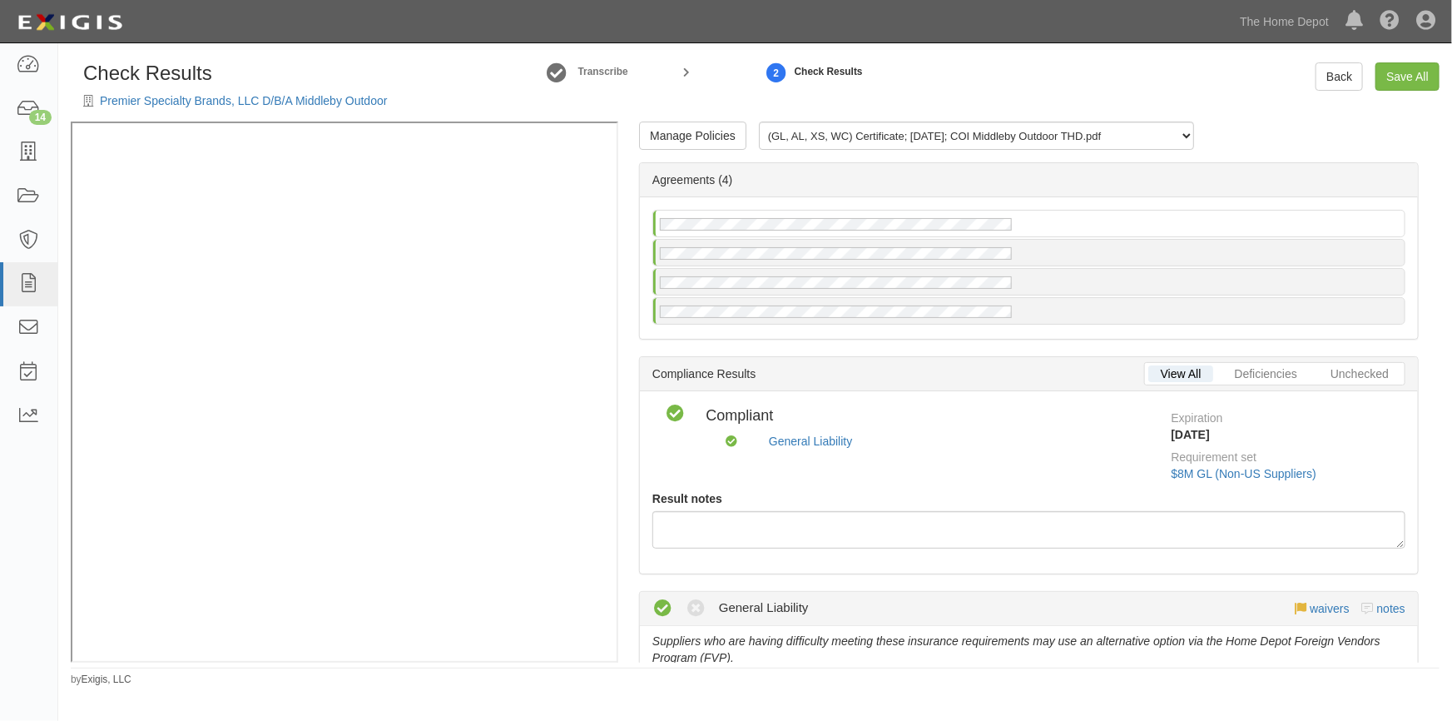
scroll to position [0, 0]
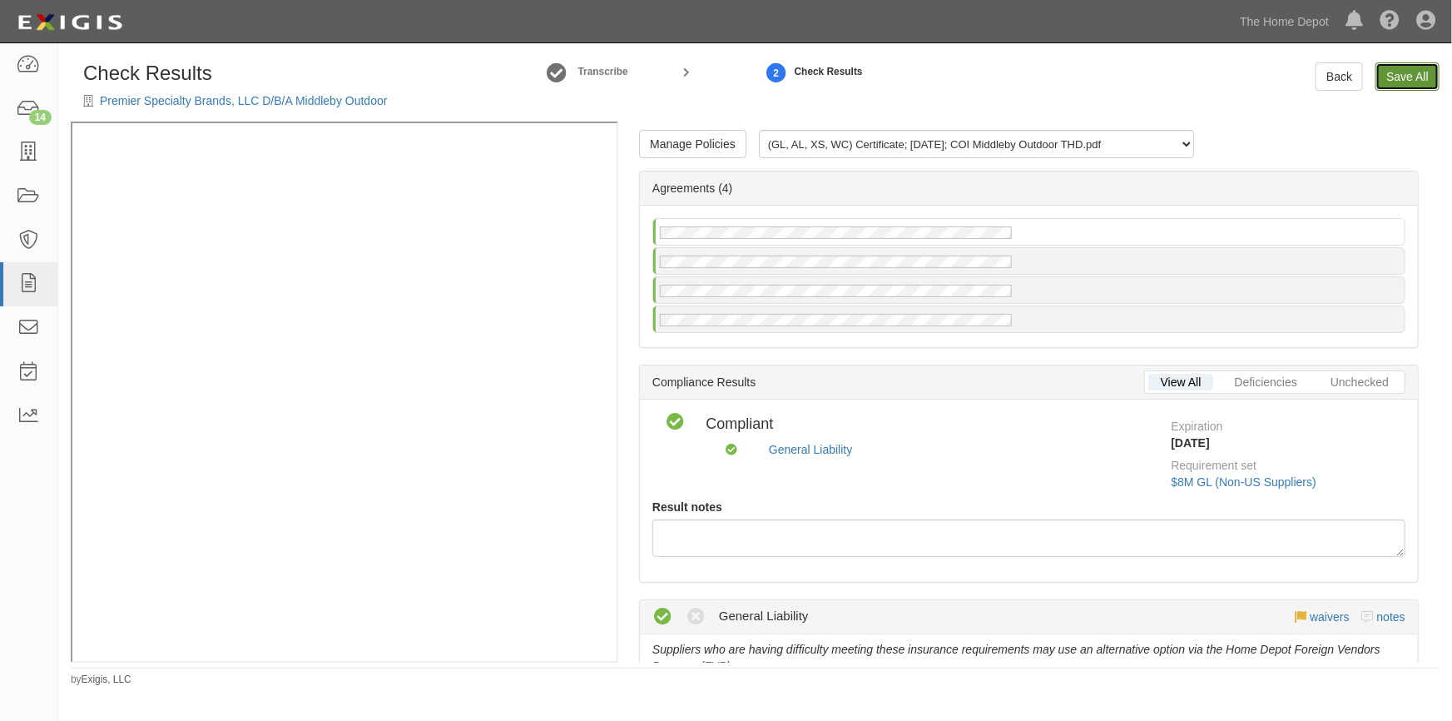
click at [1392, 81] on link "Save All" at bounding box center [1408, 76] width 64 height 28
radio input "false"
radio input "true"
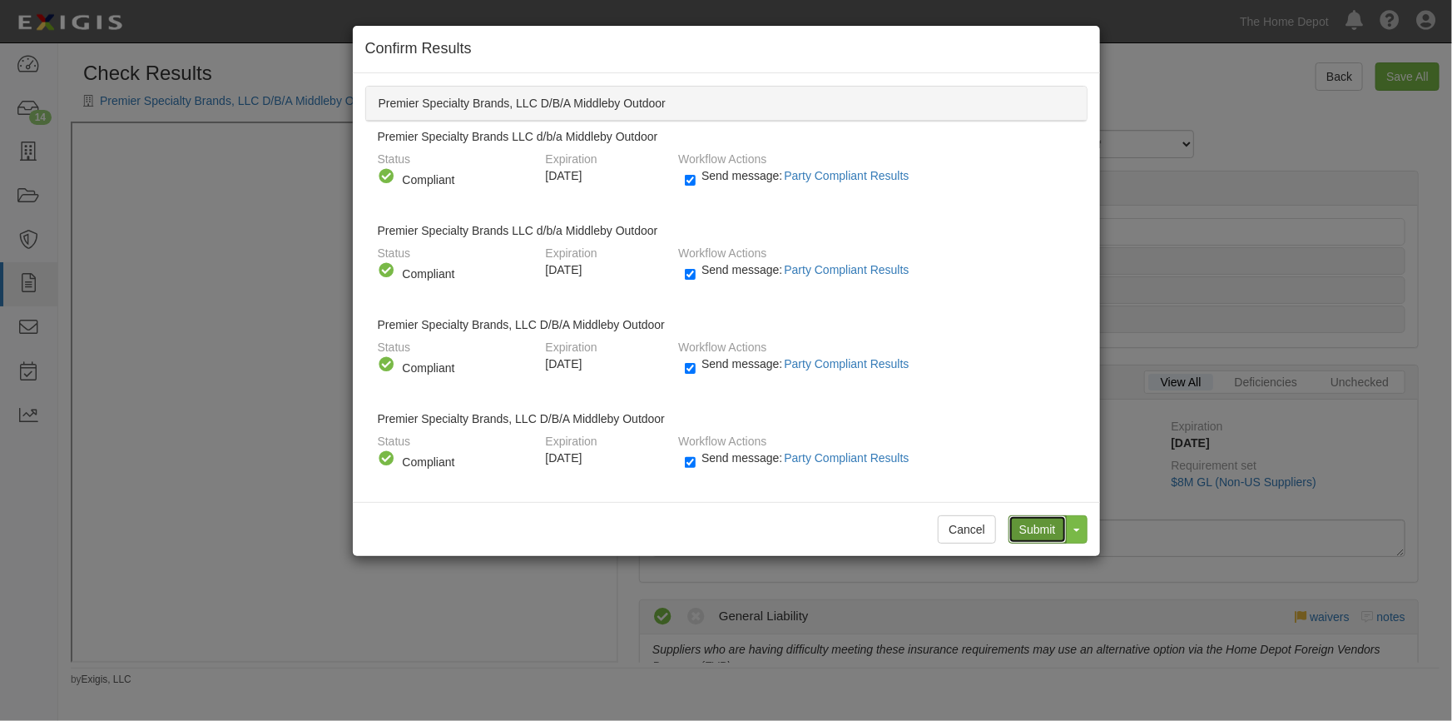
click at [1038, 523] on input "Submit" at bounding box center [1038, 529] width 58 height 28
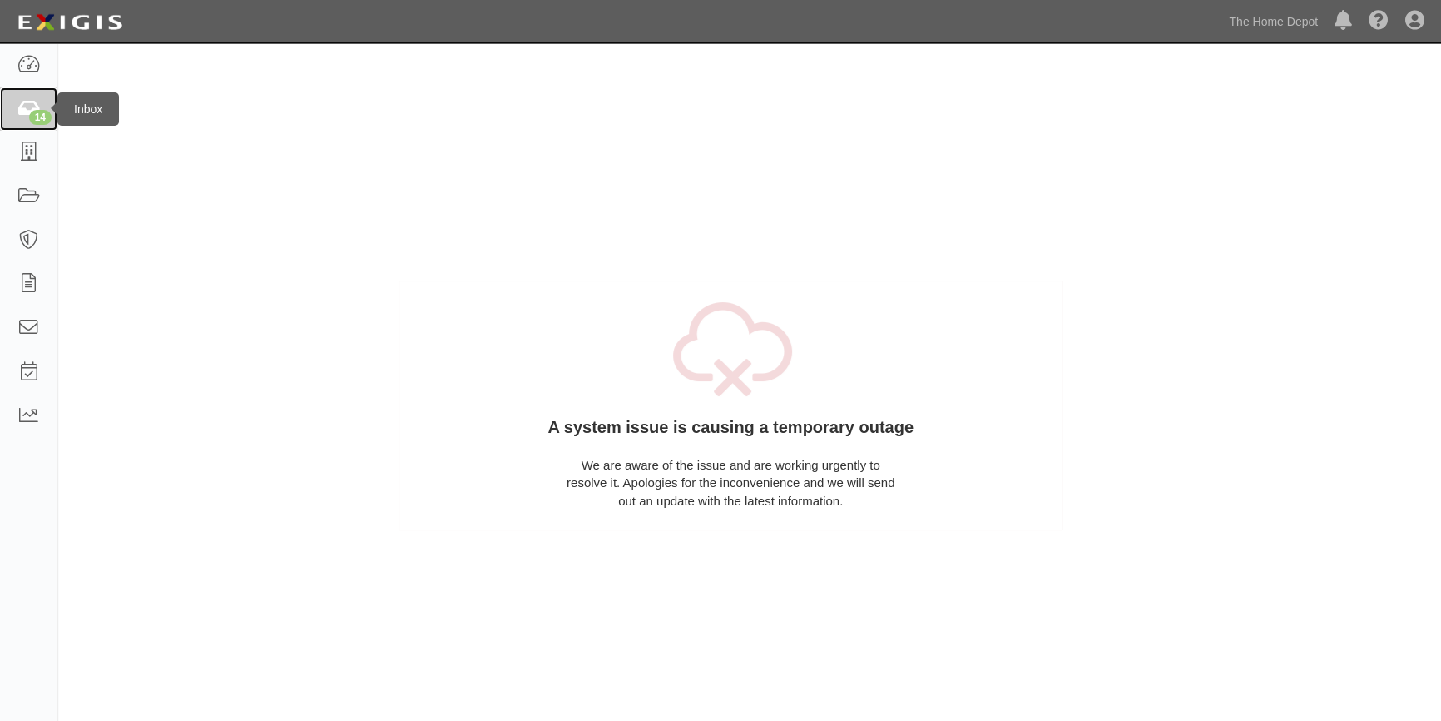
click at [22, 105] on icon at bounding box center [28, 109] width 23 height 19
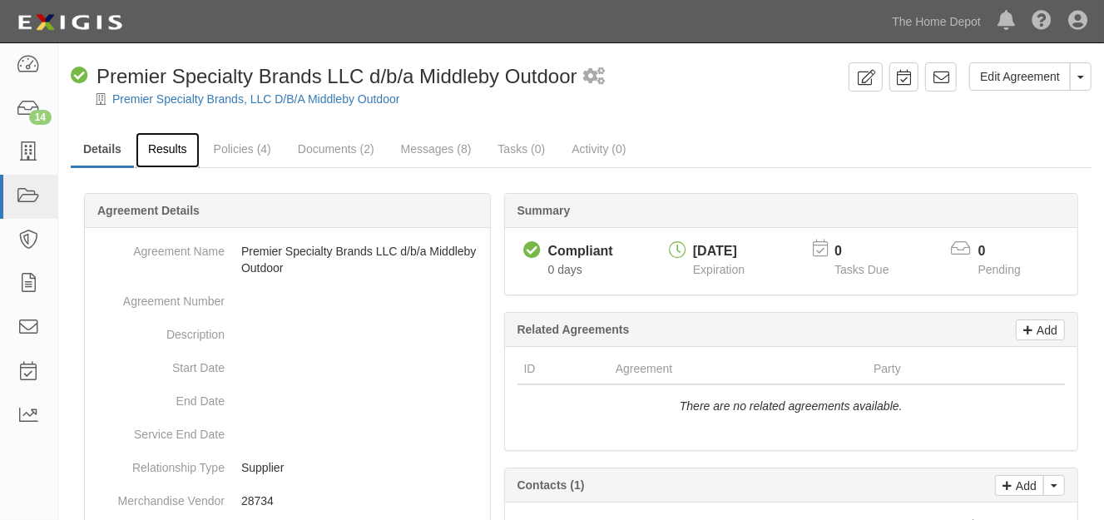
click at [171, 146] on link "Results" at bounding box center [168, 150] width 64 height 36
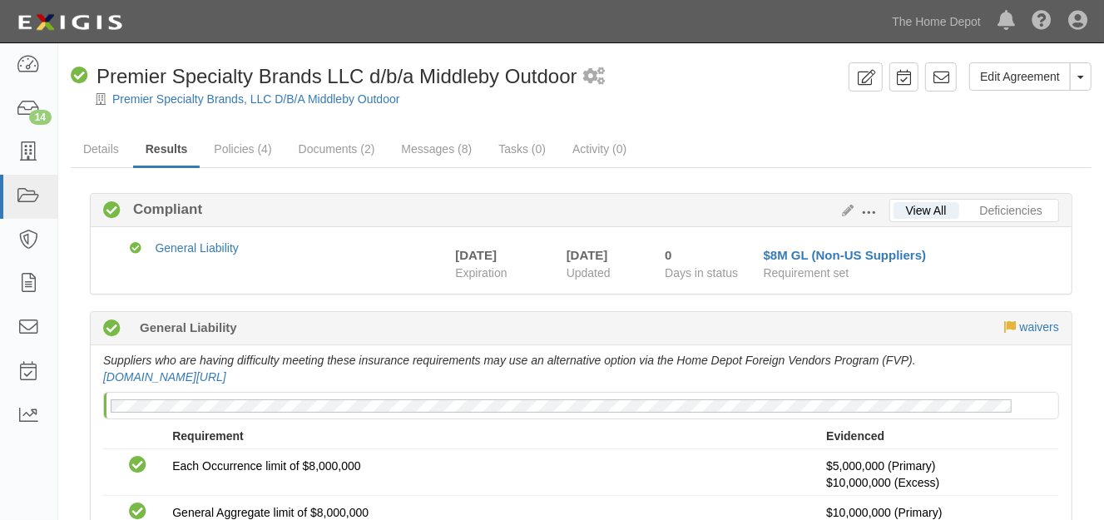
click at [110, 312] on div "Compliant 0 days (since [DATE]) General Liability waivers" at bounding box center [581, 328] width 981 height 33
click at [40, 430] on link at bounding box center [28, 416] width 57 height 44
click at [93, 149] on link "Details" at bounding box center [101, 150] width 61 height 36
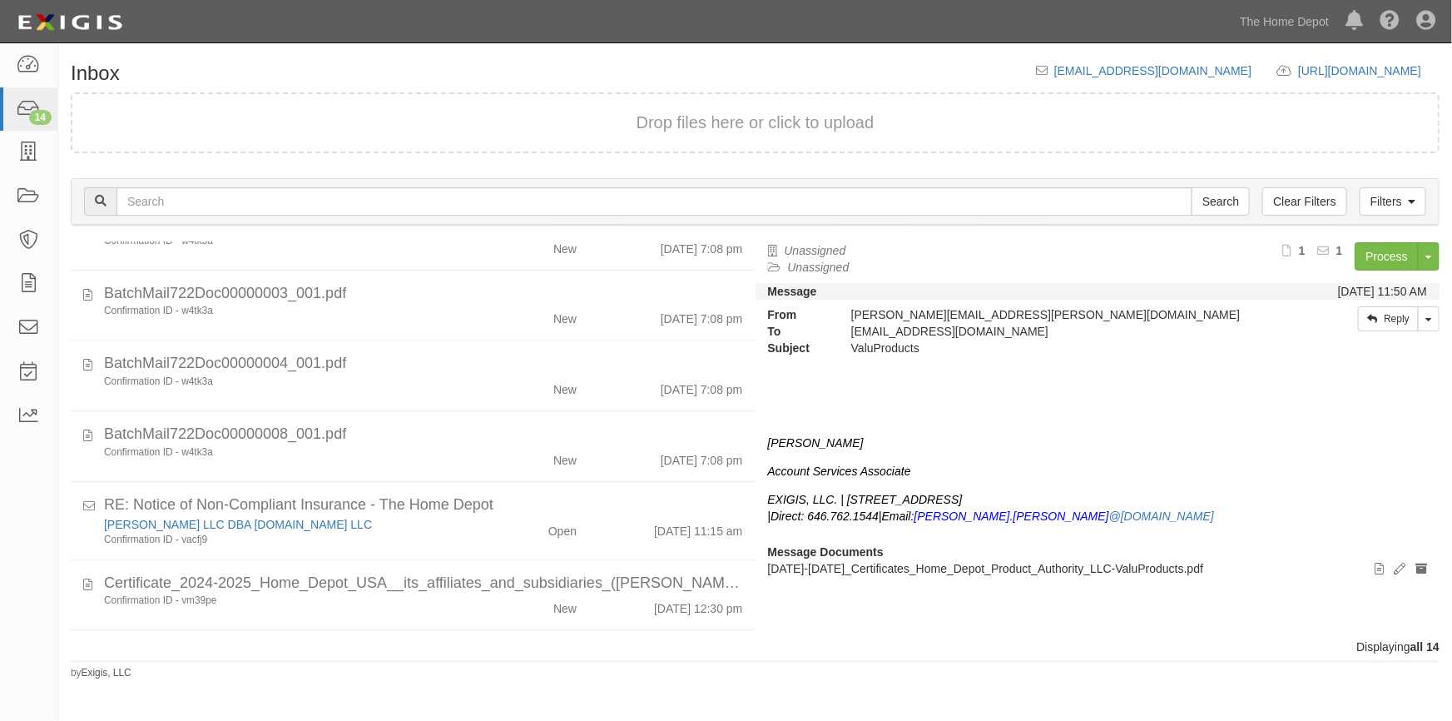
scroll to position [605, 0]
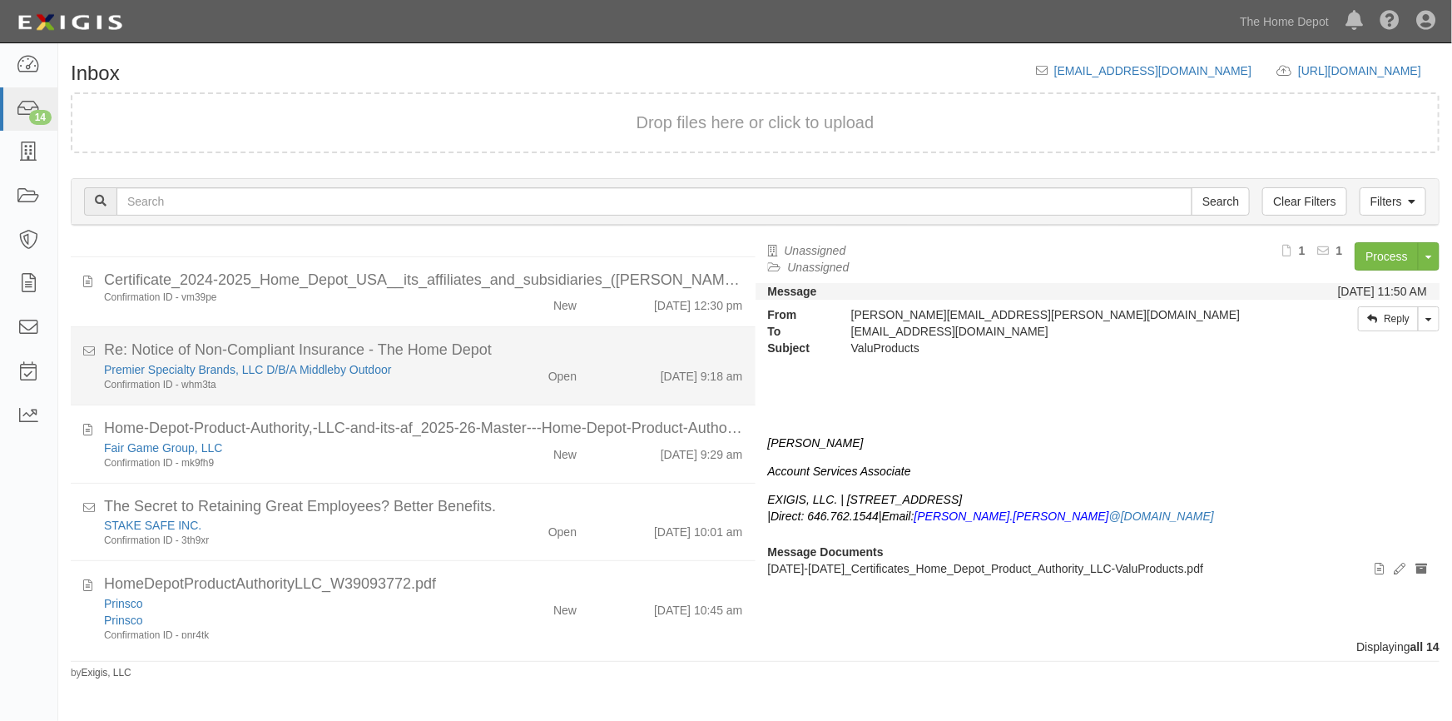
click at [384, 384] on div "Confirmation ID - whm3ta" at bounding box center [285, 385] width 362 height 14
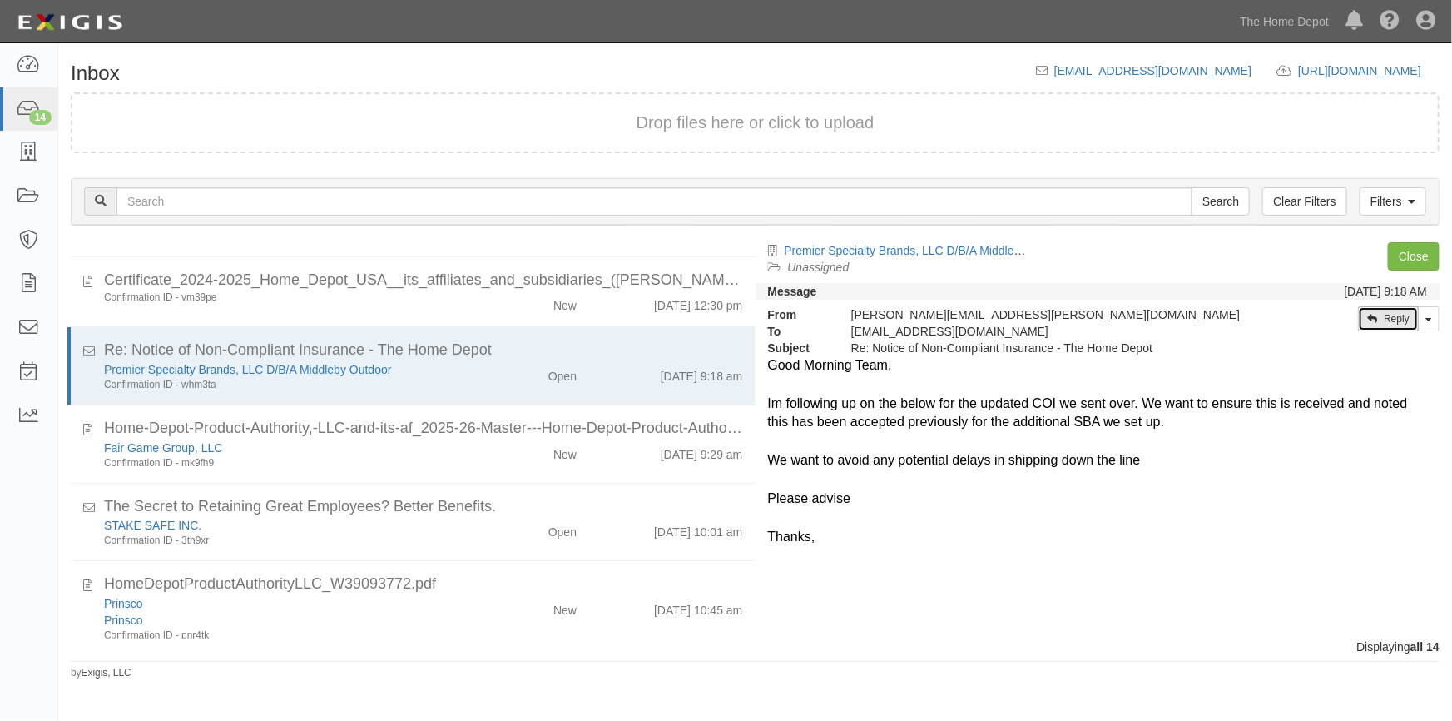
click at [1383, 315] on link "Reply" at bounding box center [1388, 318] width 61 height 25
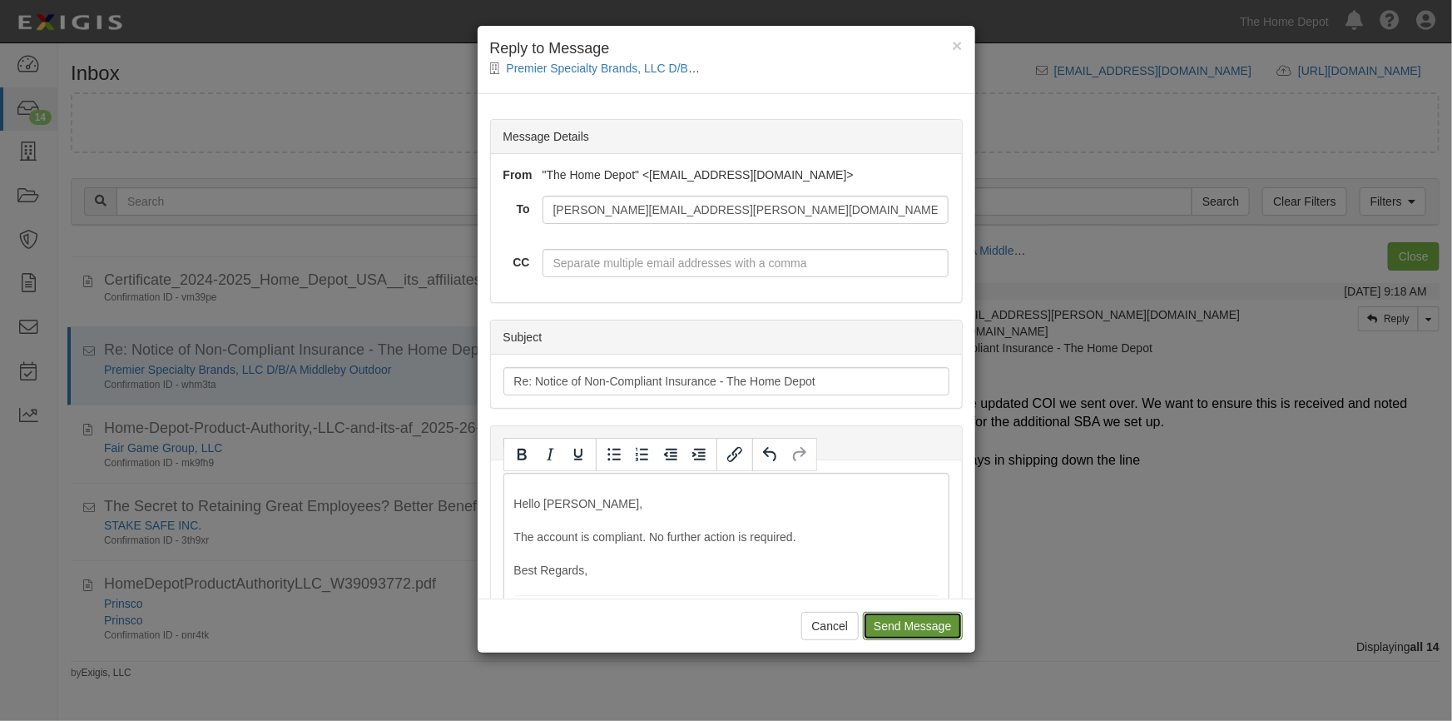
click at [940, 629] on input "Send Message" at bounding box center [912, 626] width 99 height 28
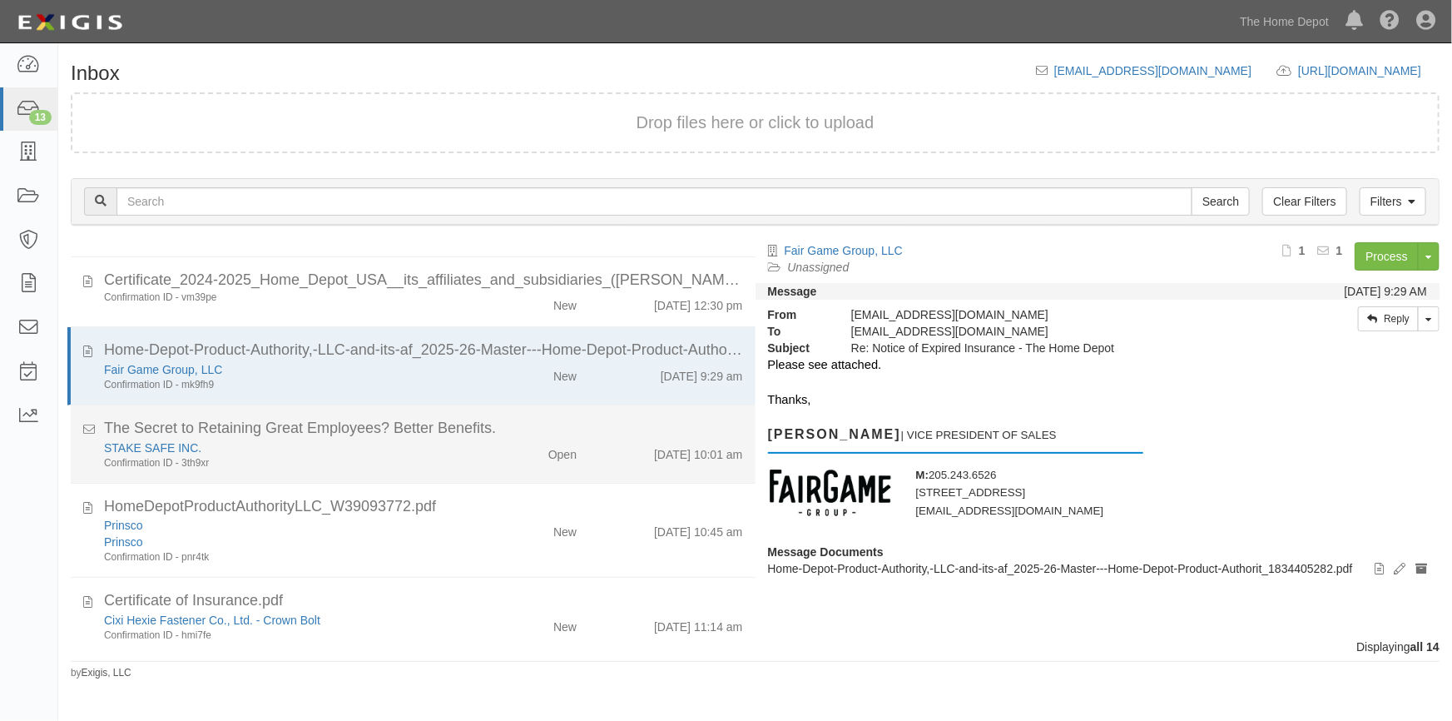
click at [447, 475] on li "The Secret to Retaining Great Employees? Better Benefits. STAKE SAFE INC. Confi…" at bounding box center [413, 444] width 685 height 78
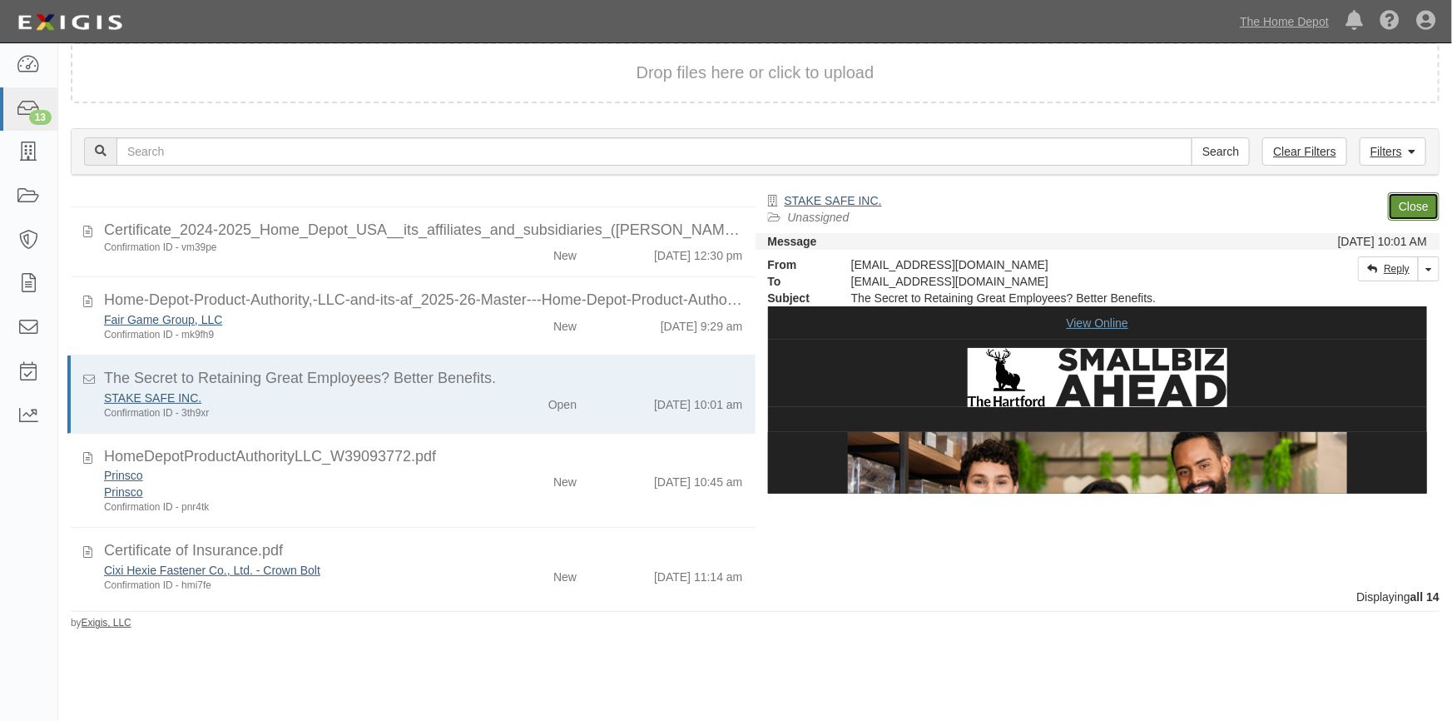
click at [1407, 207] on link "Close" at bounding box center [1414, 206] width 52 height 28
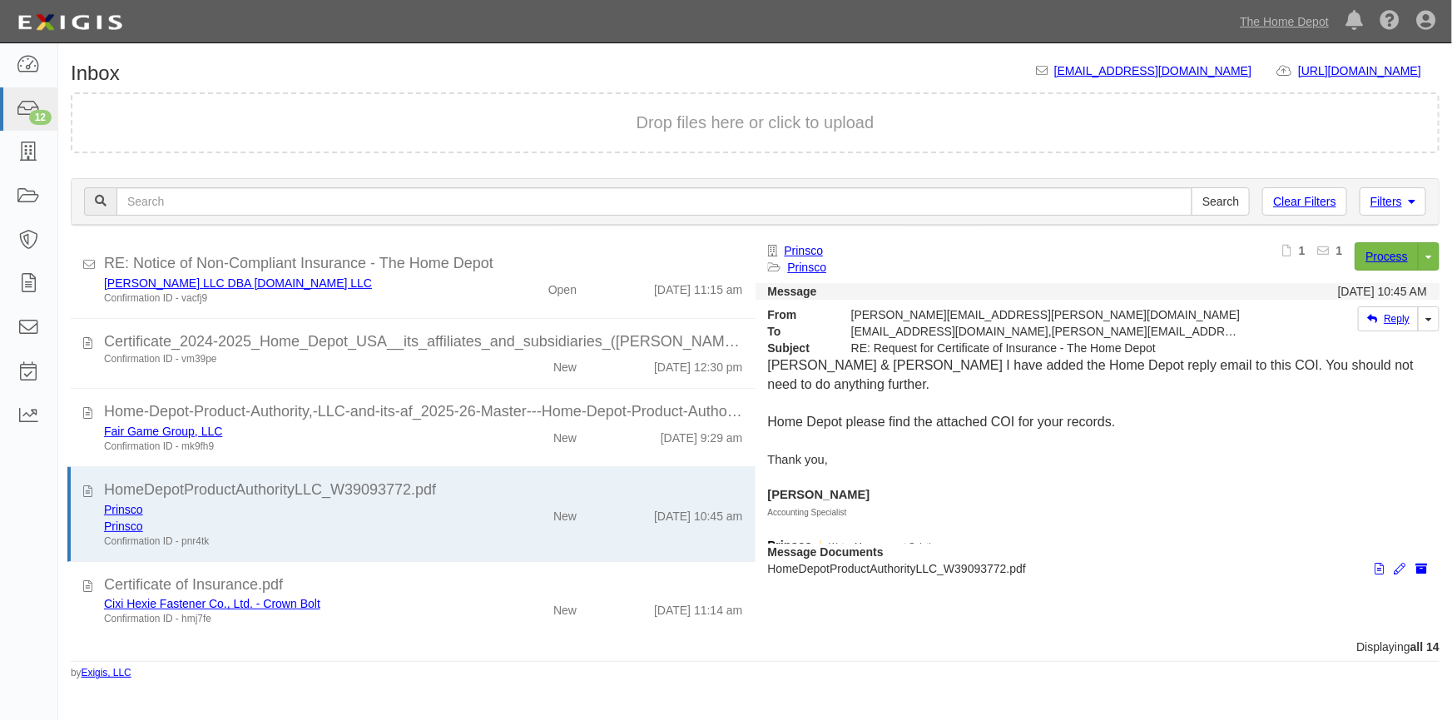
scroll to position [542, 0]
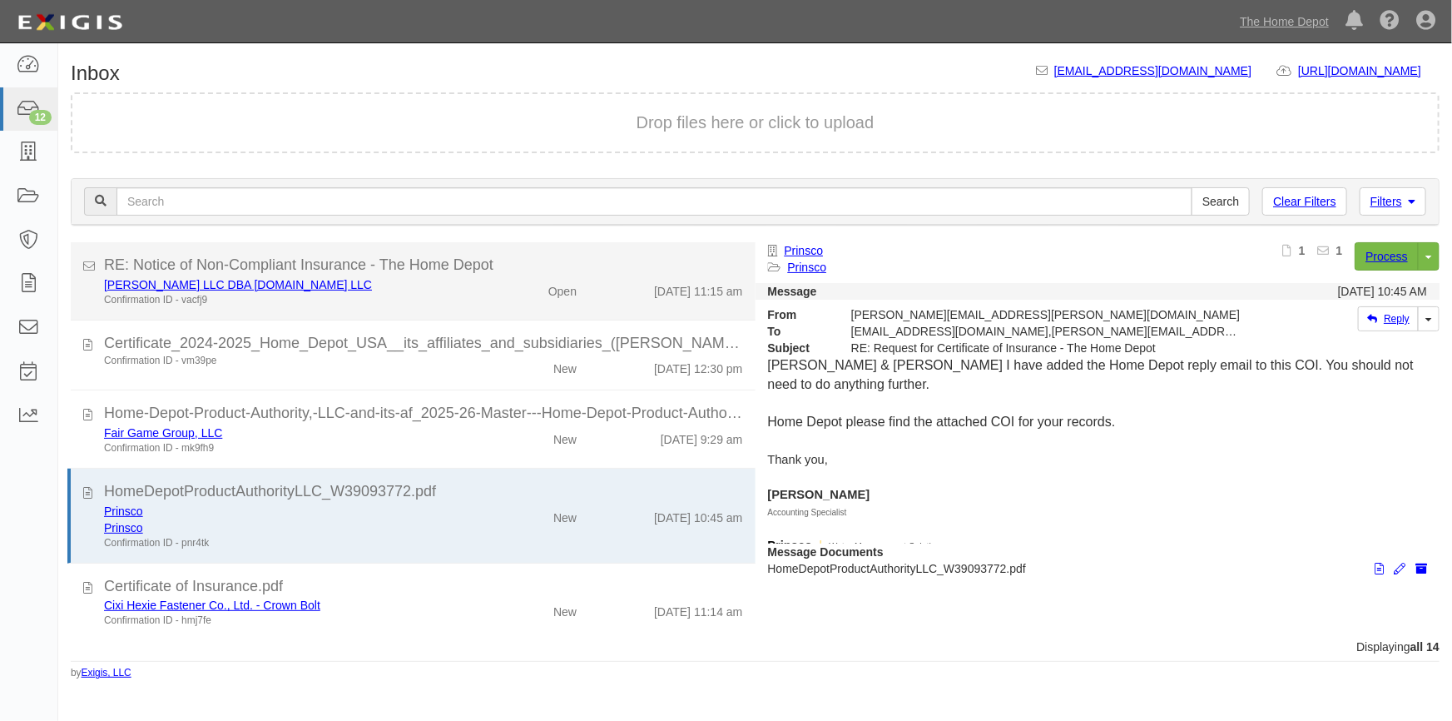
click at [401, 301] on div "Confirmation ID - vacfj9" at bounding box center [285, 300] width 362 height 14
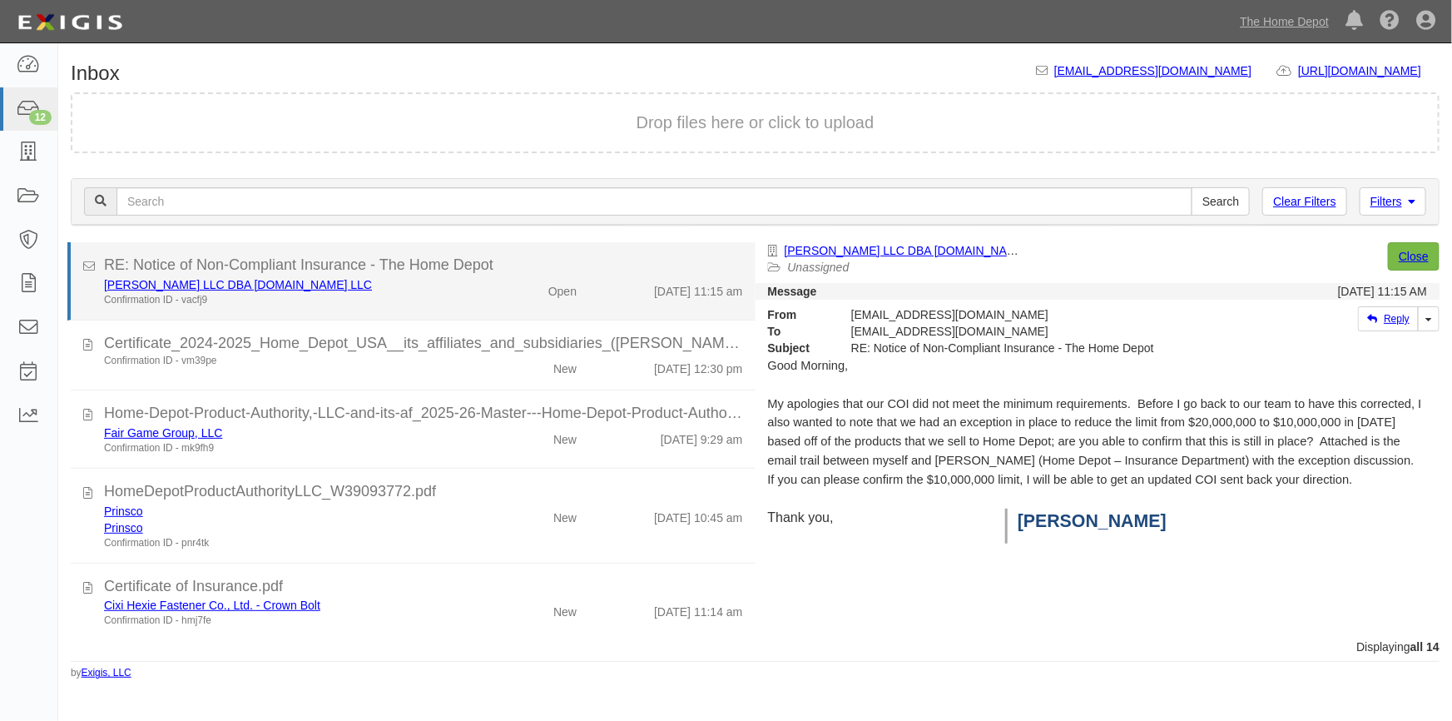
click at [409, 310] on li "RE: Notice of Non-Compliant Insurance - The Home Depot [PERSON_NAME] LLC DBA [D…" at bounding box center [411, 281] width 688 height 78
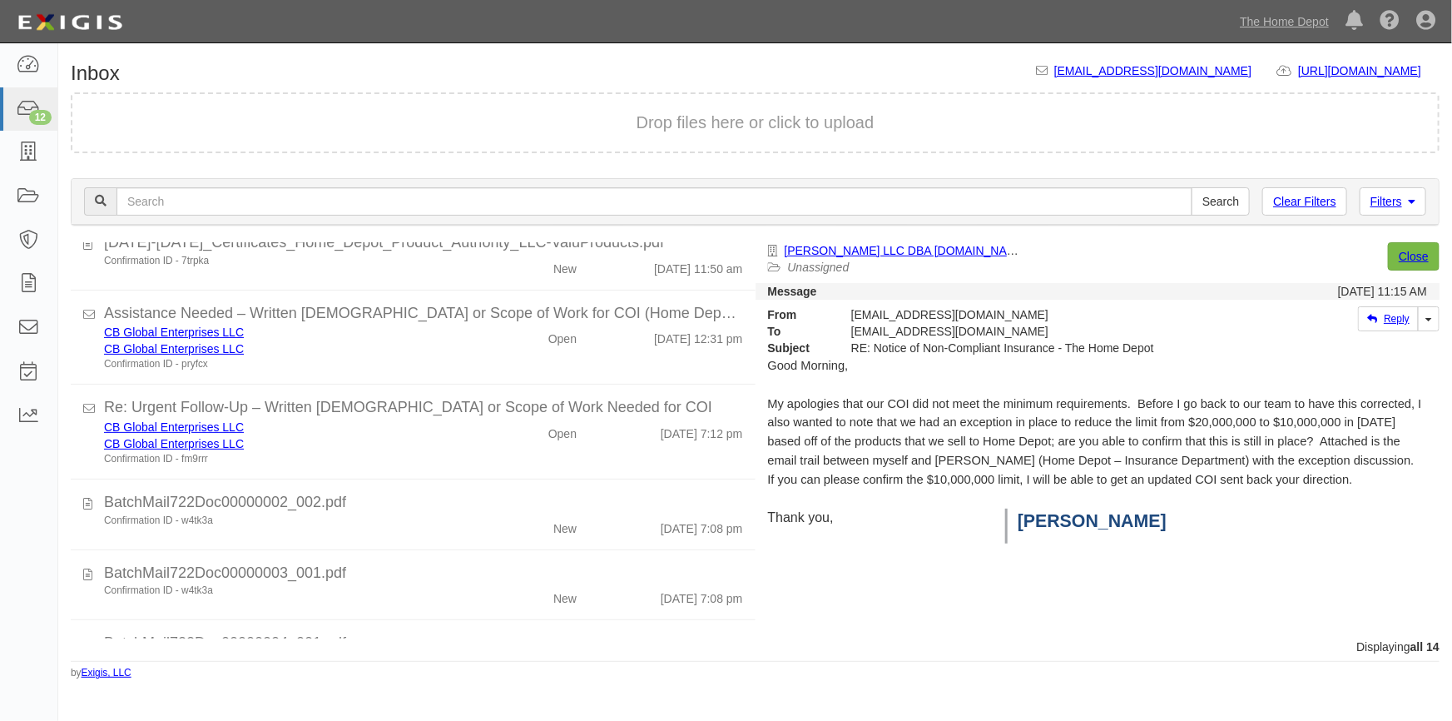
scroll to position [0, 0]
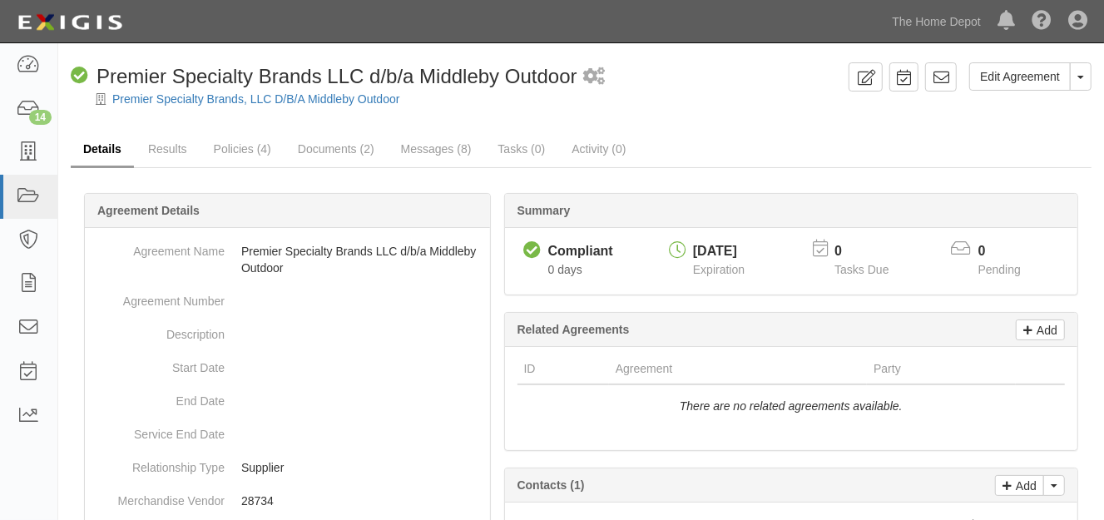
click at [95, 148] on link "Details" at bounding box center [102, 150] width 63 height 36
click at [706, 122] on div "Edit Agreement Toggle Agreement Dropdown View Audit Trail Archive Agreement Pla…" at bounding box center [581, 462] width 1046 height 801
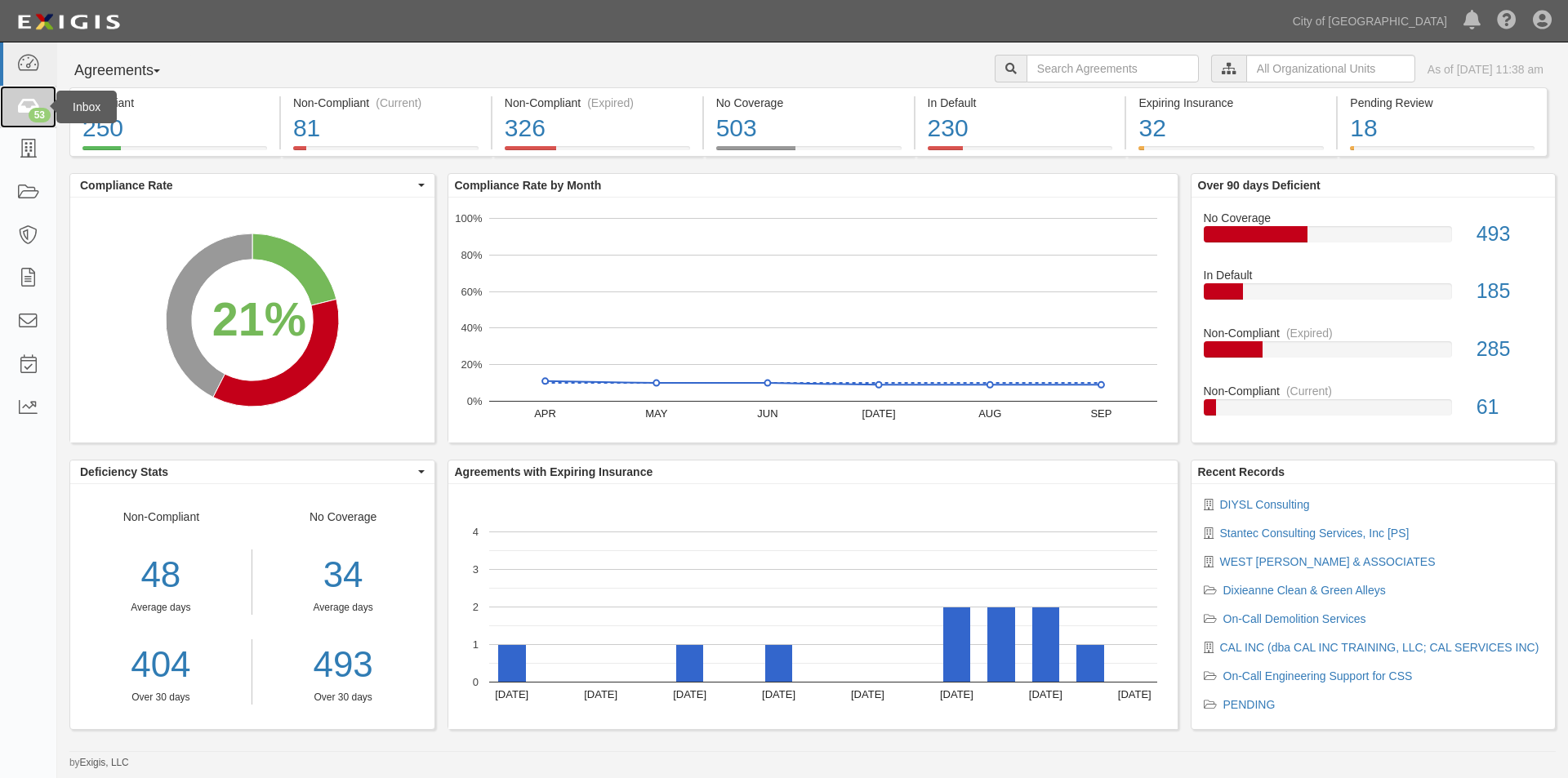
click at [23, 112] on icon at bounding box center [27, 107] width 23 height 19
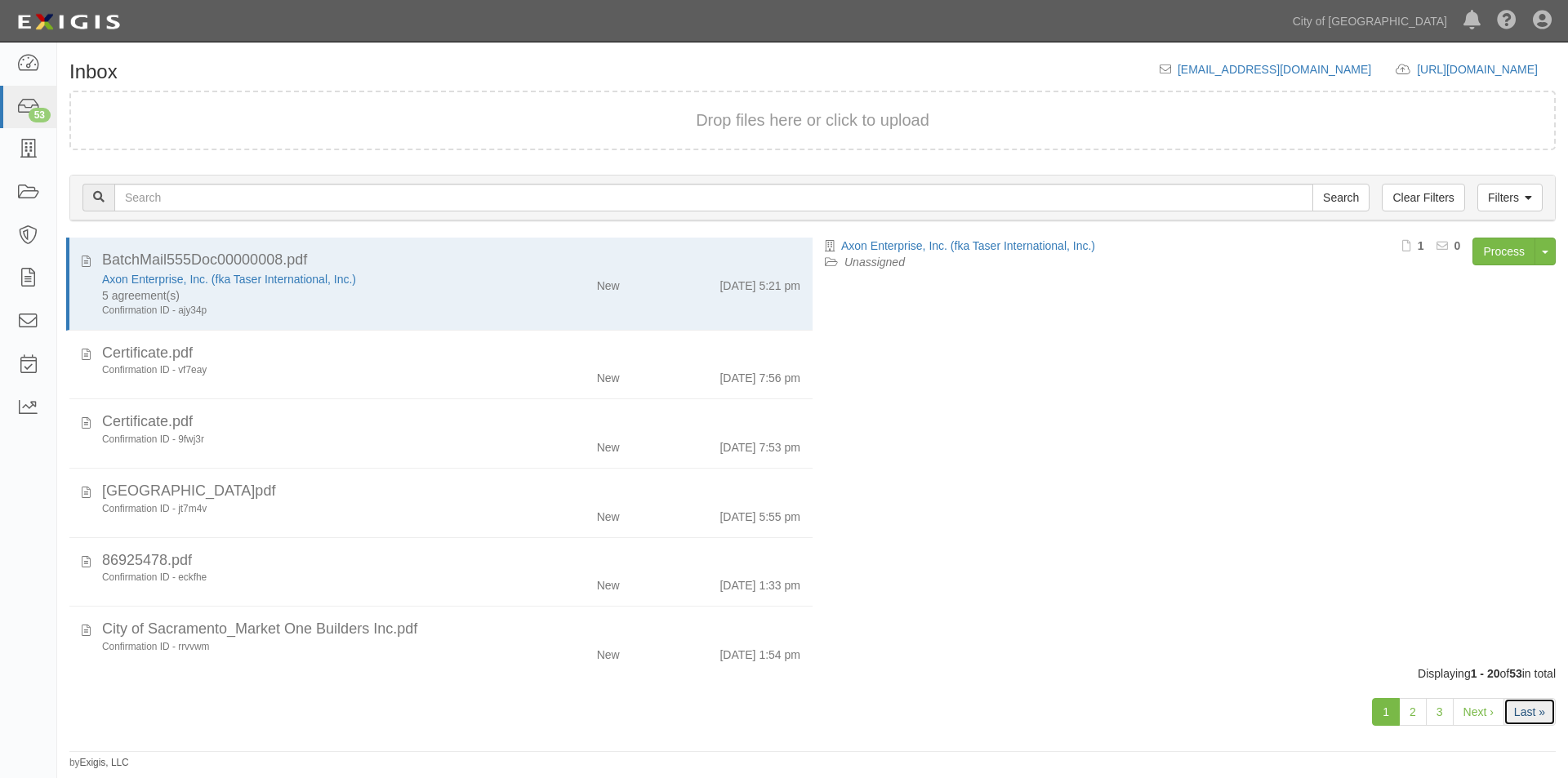
click at [1520, 712] on link "Last »" at bounding box center [1529, 712] width 52 height 27
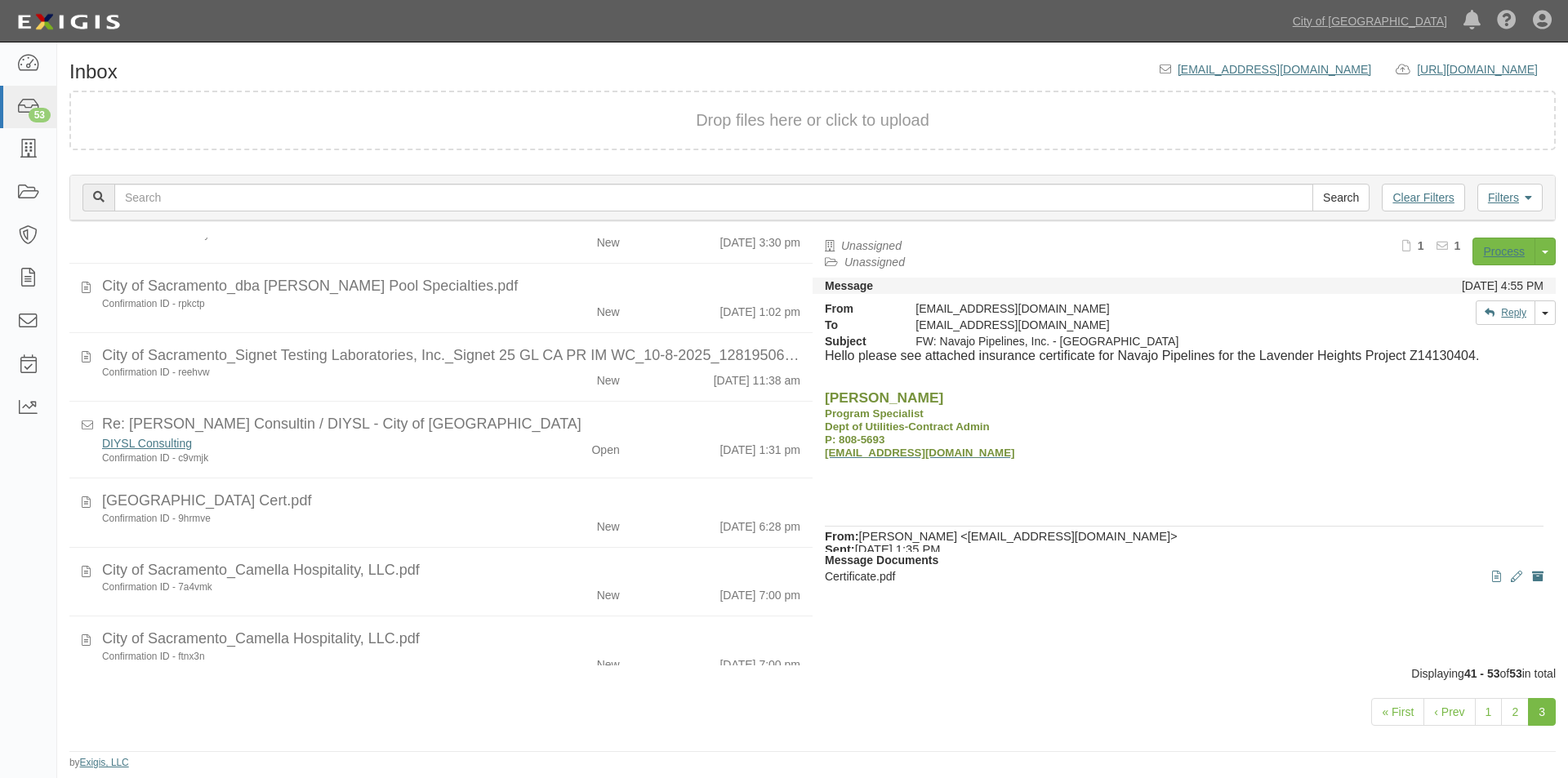
scroll to position [486, 0]
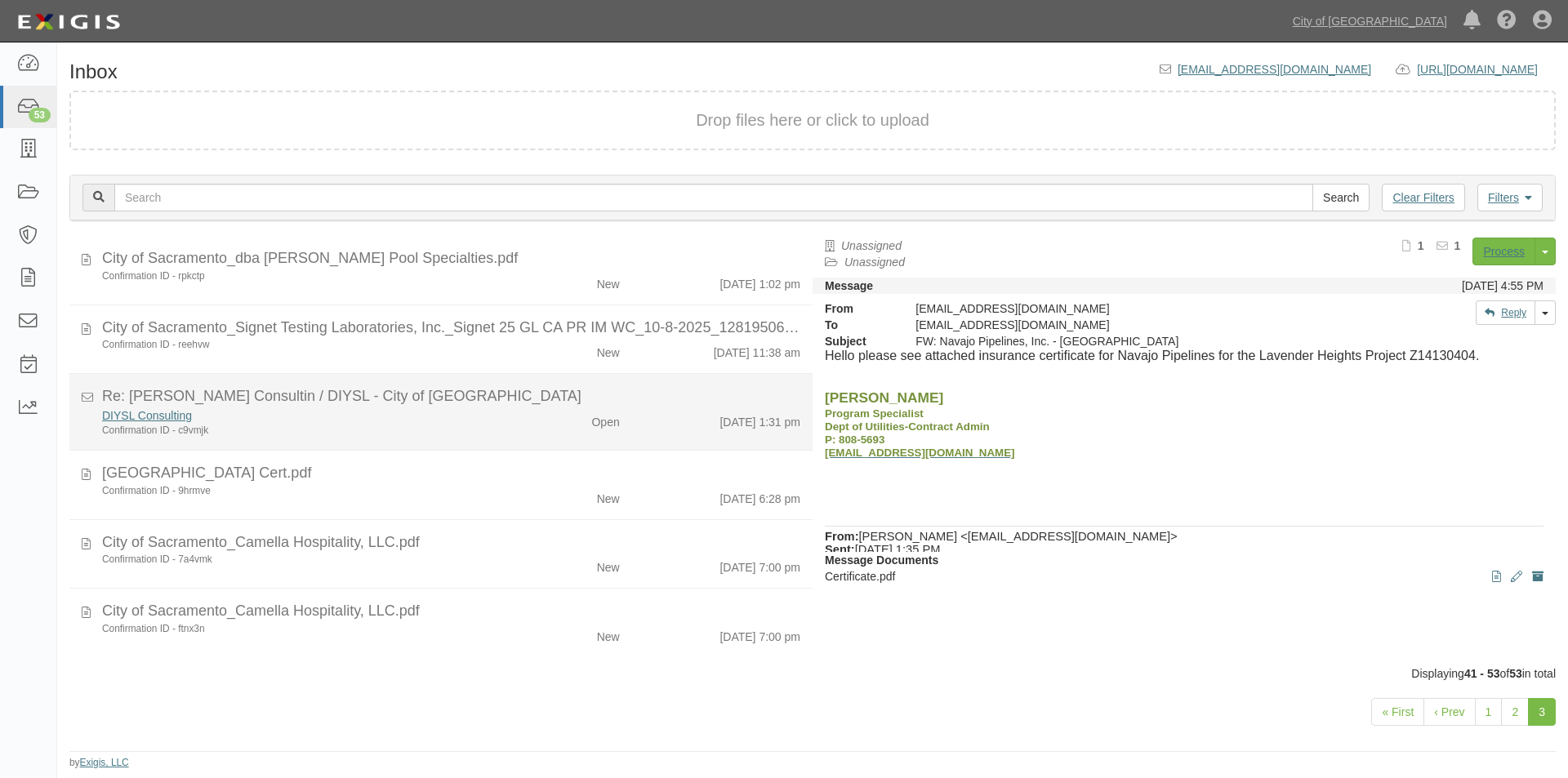
click at [318, 430] on div "Confirmation ID - c9vmjk" at bounding box center [300, 431] width 396 height 14
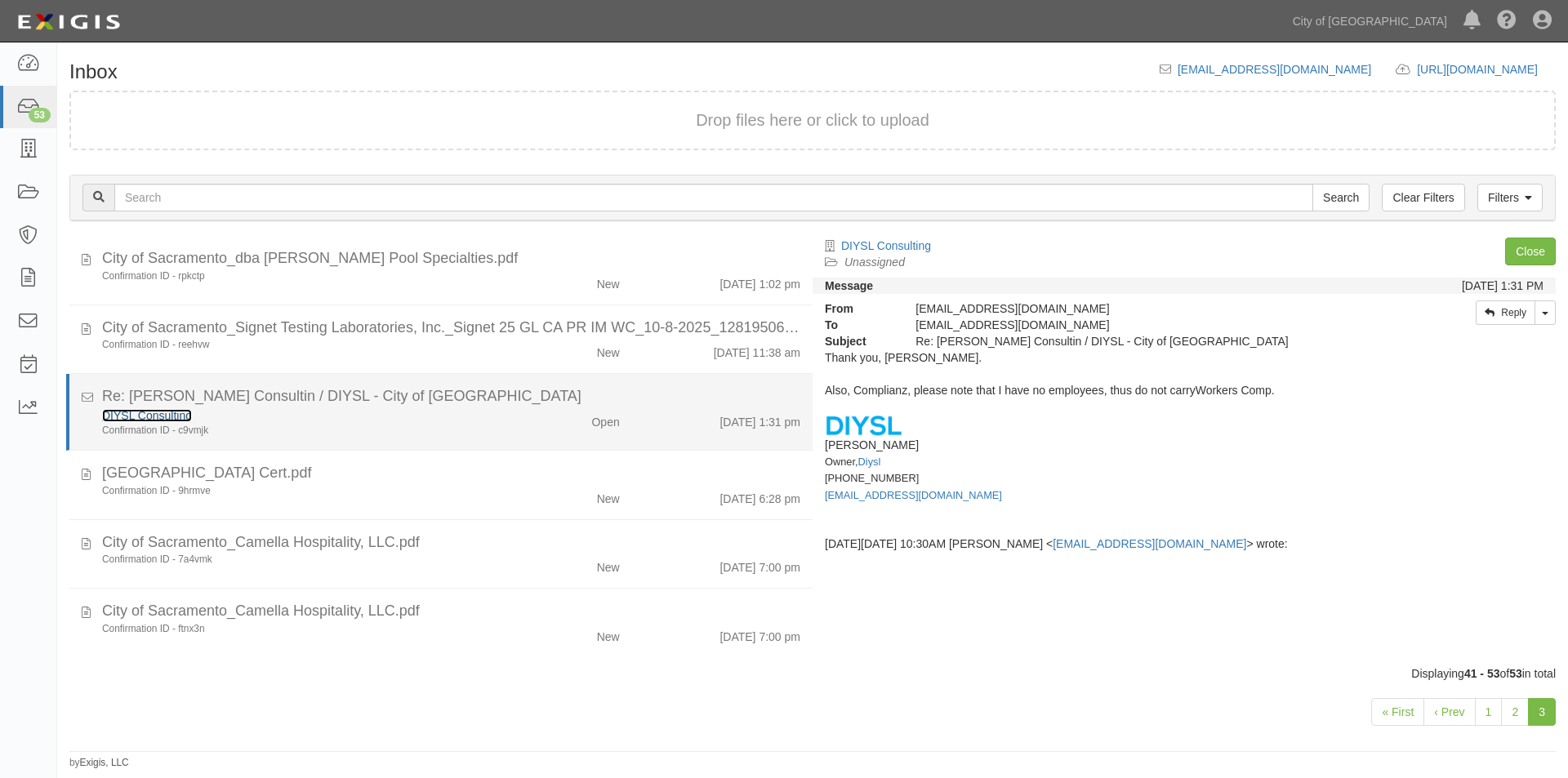
click at [157, 416] on link "DIYSL Consulting" at bounding box center [147, 415] width 90 height 13
click at [539, 407] on div "Open" at bounding box center [571, 418] width 120 height 23
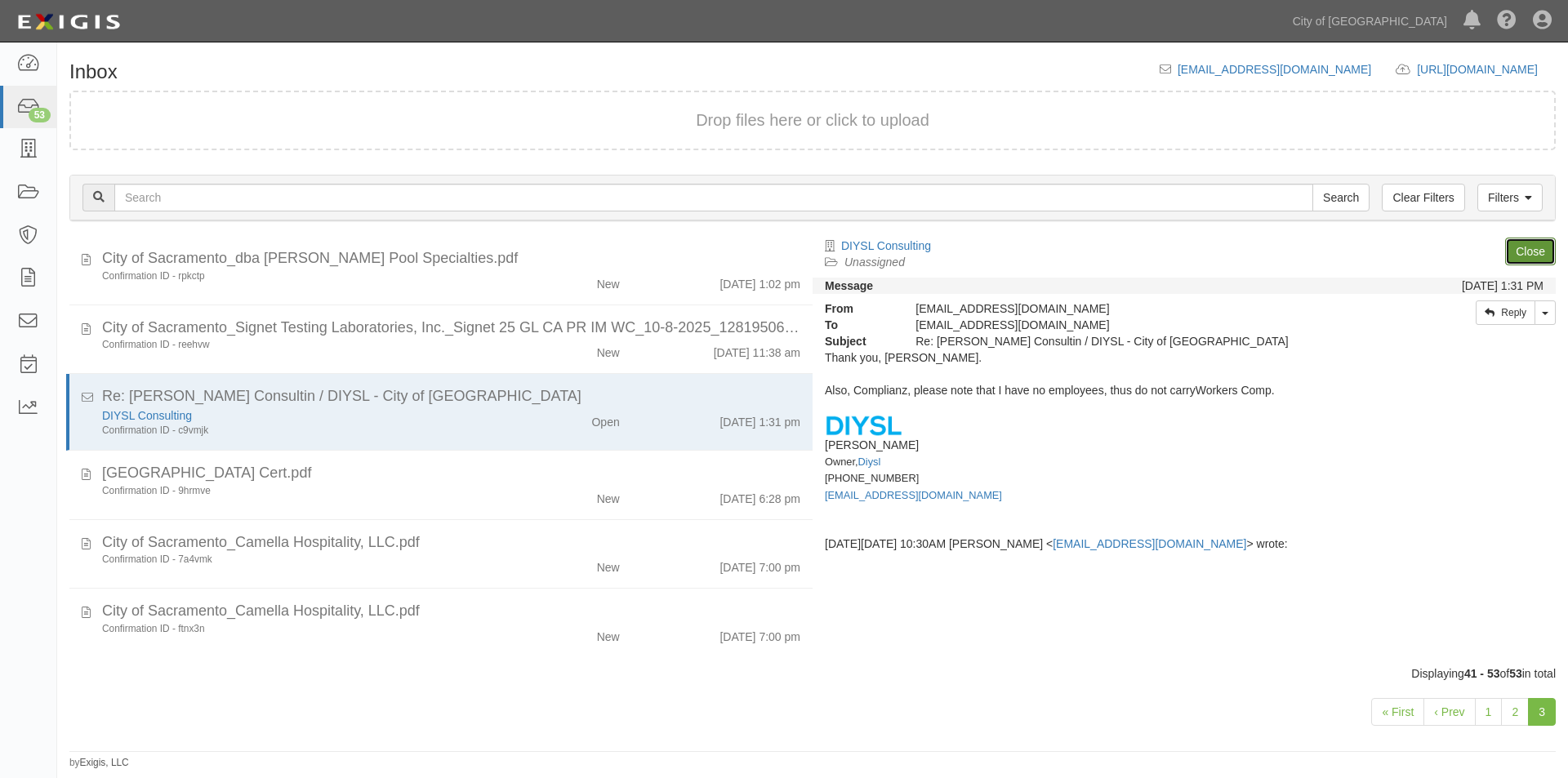
click at [1535, 250] on link "Close" at bounding box center [1531, 251] width 51 height 27
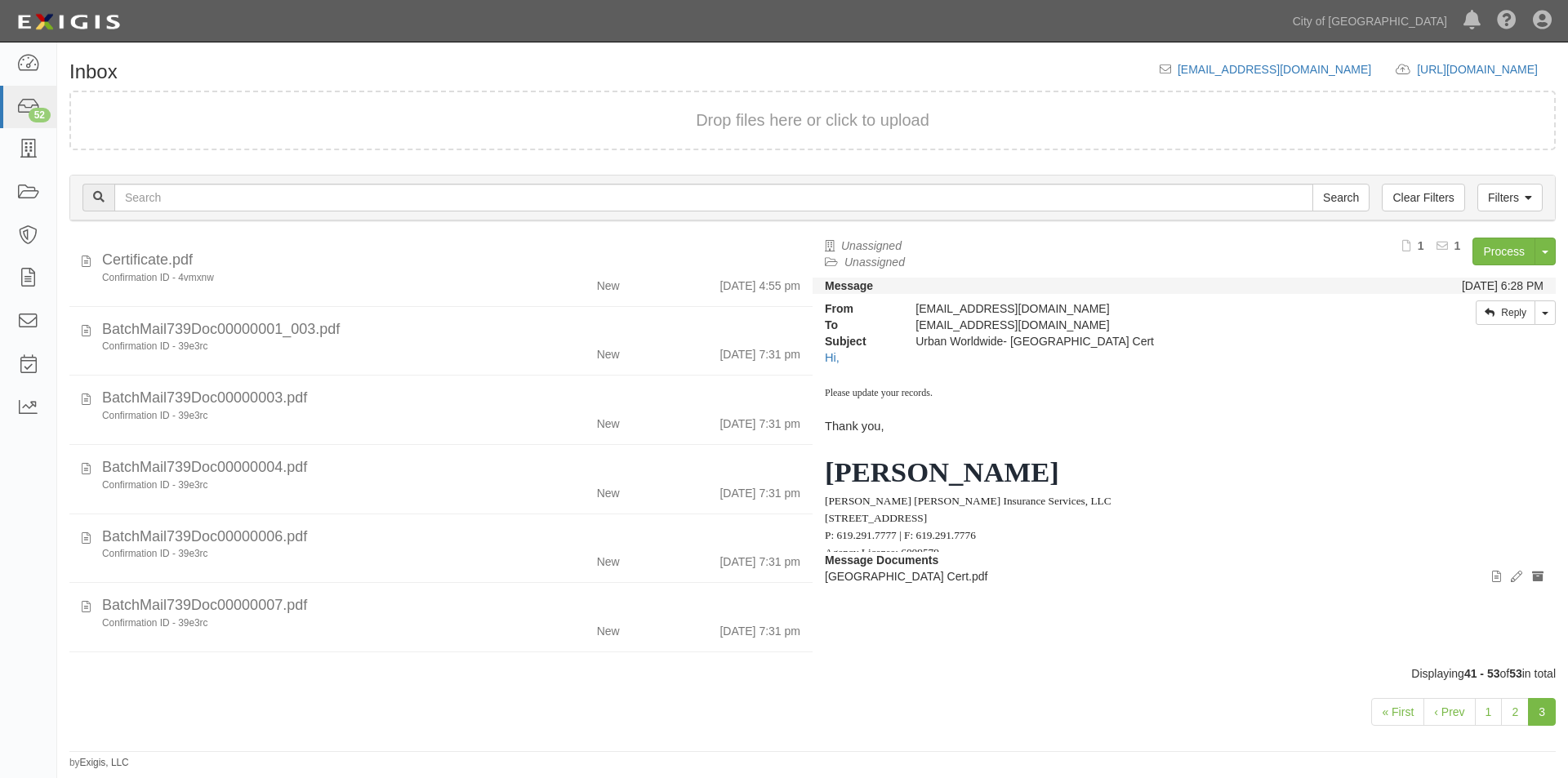
scroll to position [409, 0]
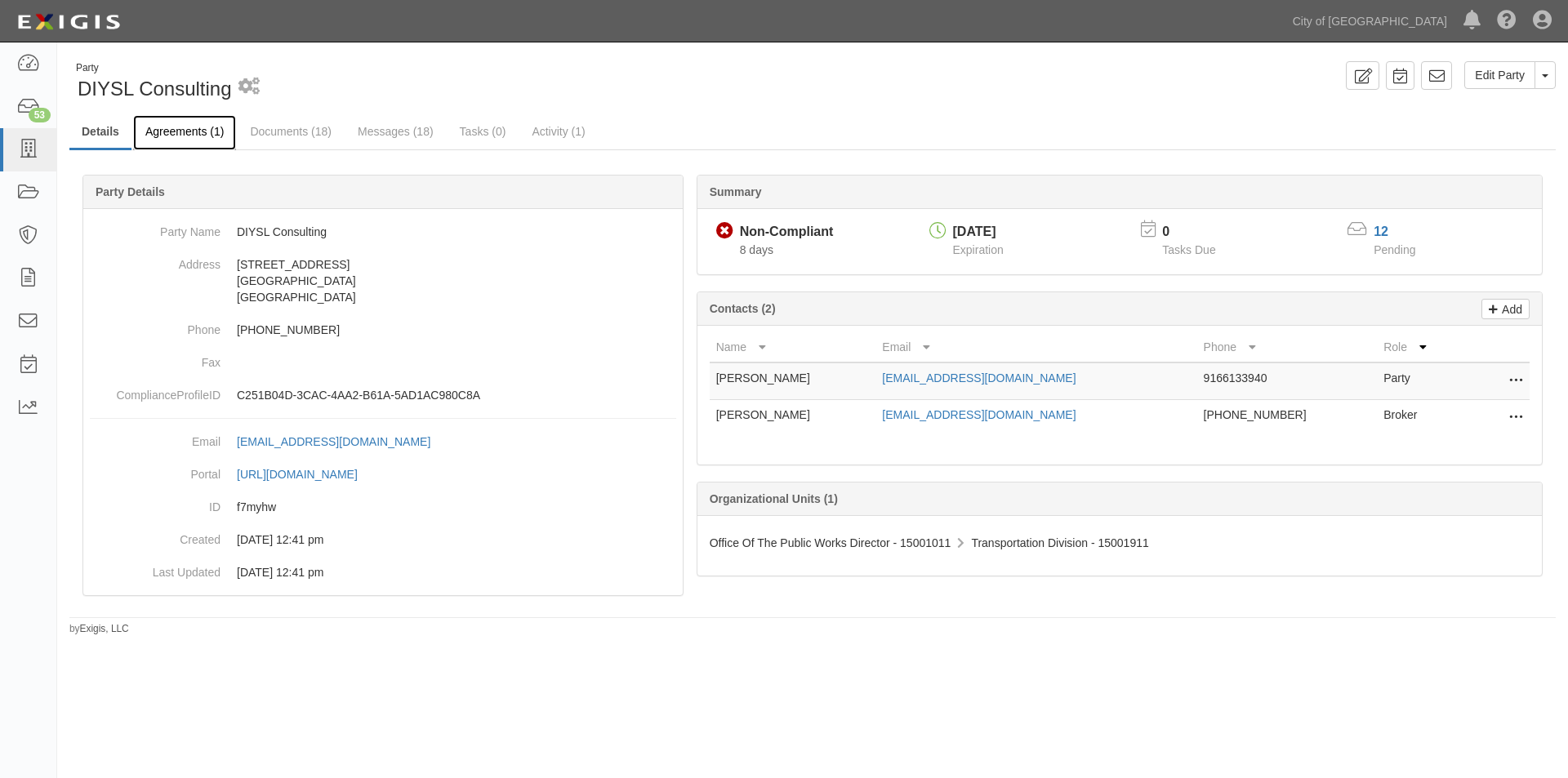
click at [163, 131] on link "Agreements (1)" at bounding box center [184, 132] width 103 height 35
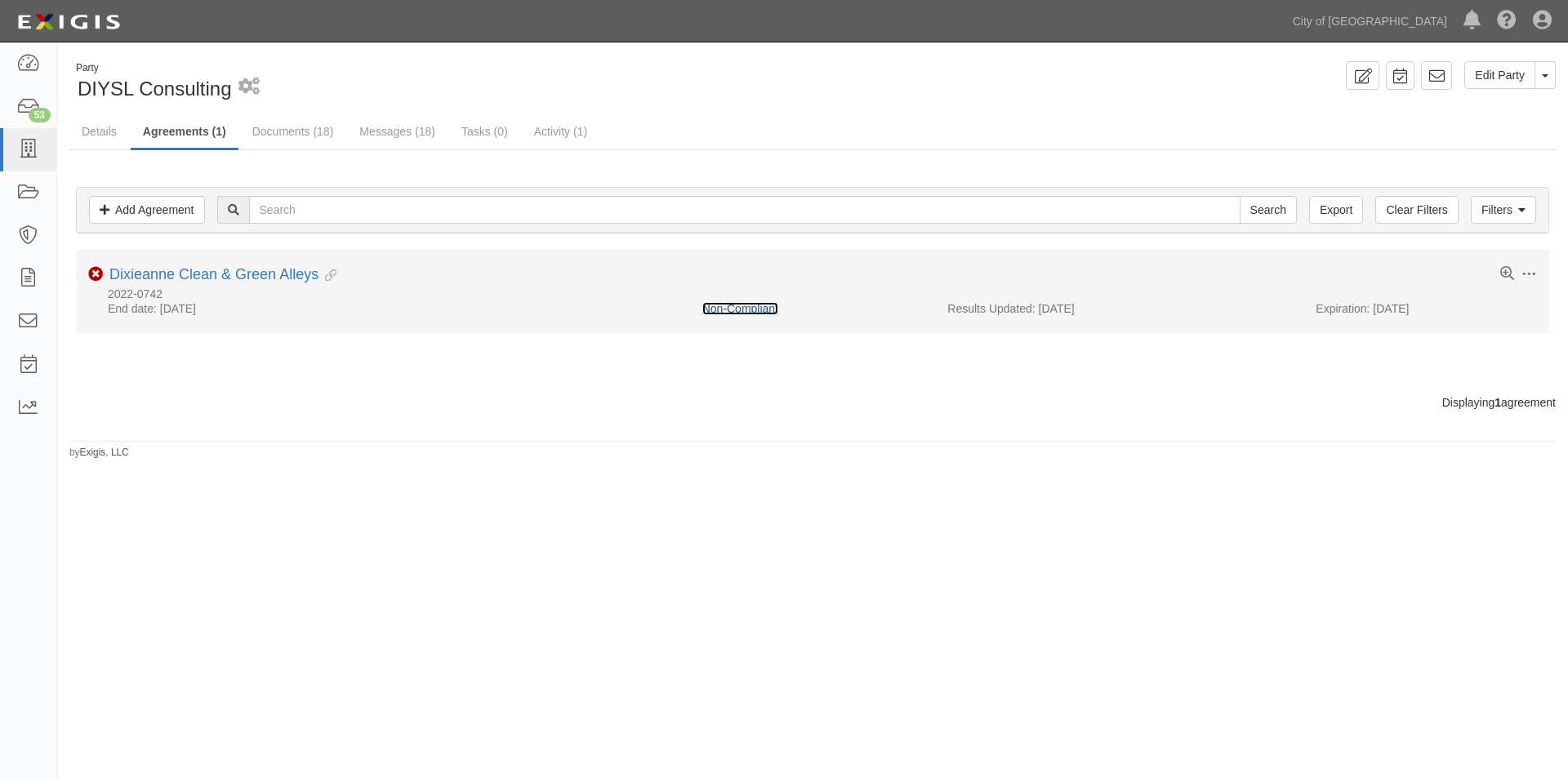
click at [760, 314] on link "Non-Compliant" at bounding box center [740, 308] width 76 height 13
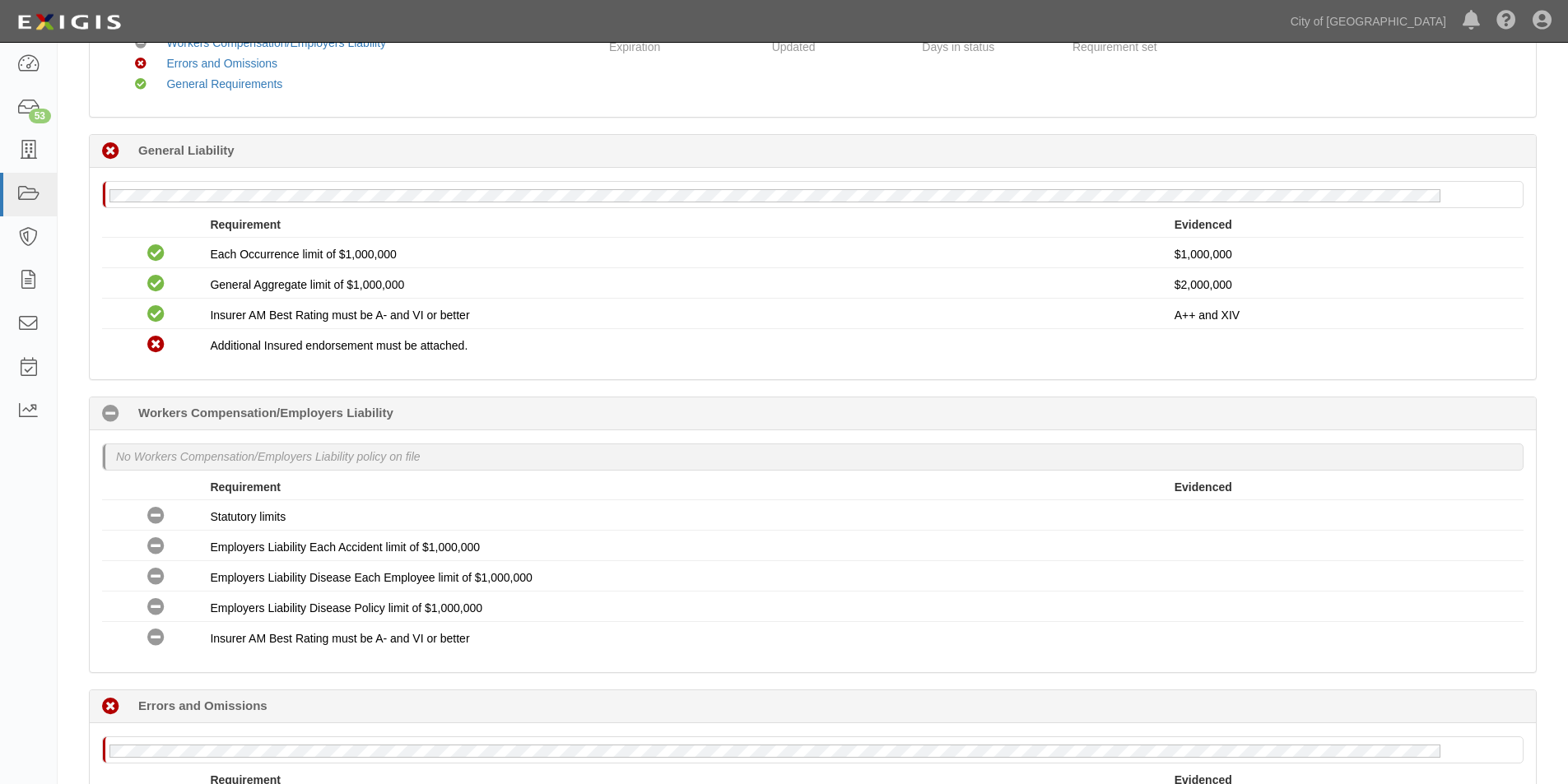
scroll to position [164, 0]
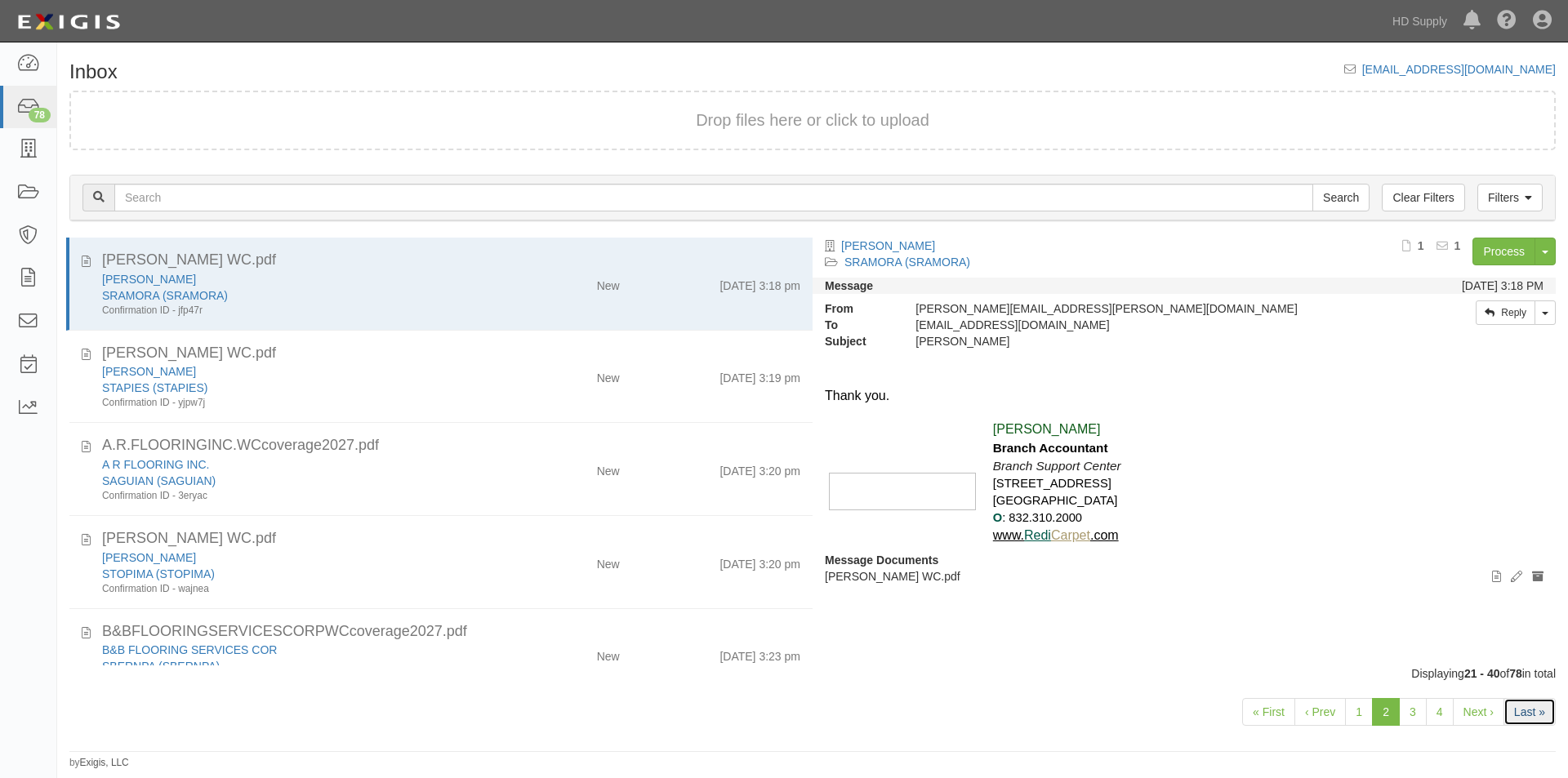
click at [1524, 709] on link "Last »" at bounding box center [1529, 712] width 52 height 27
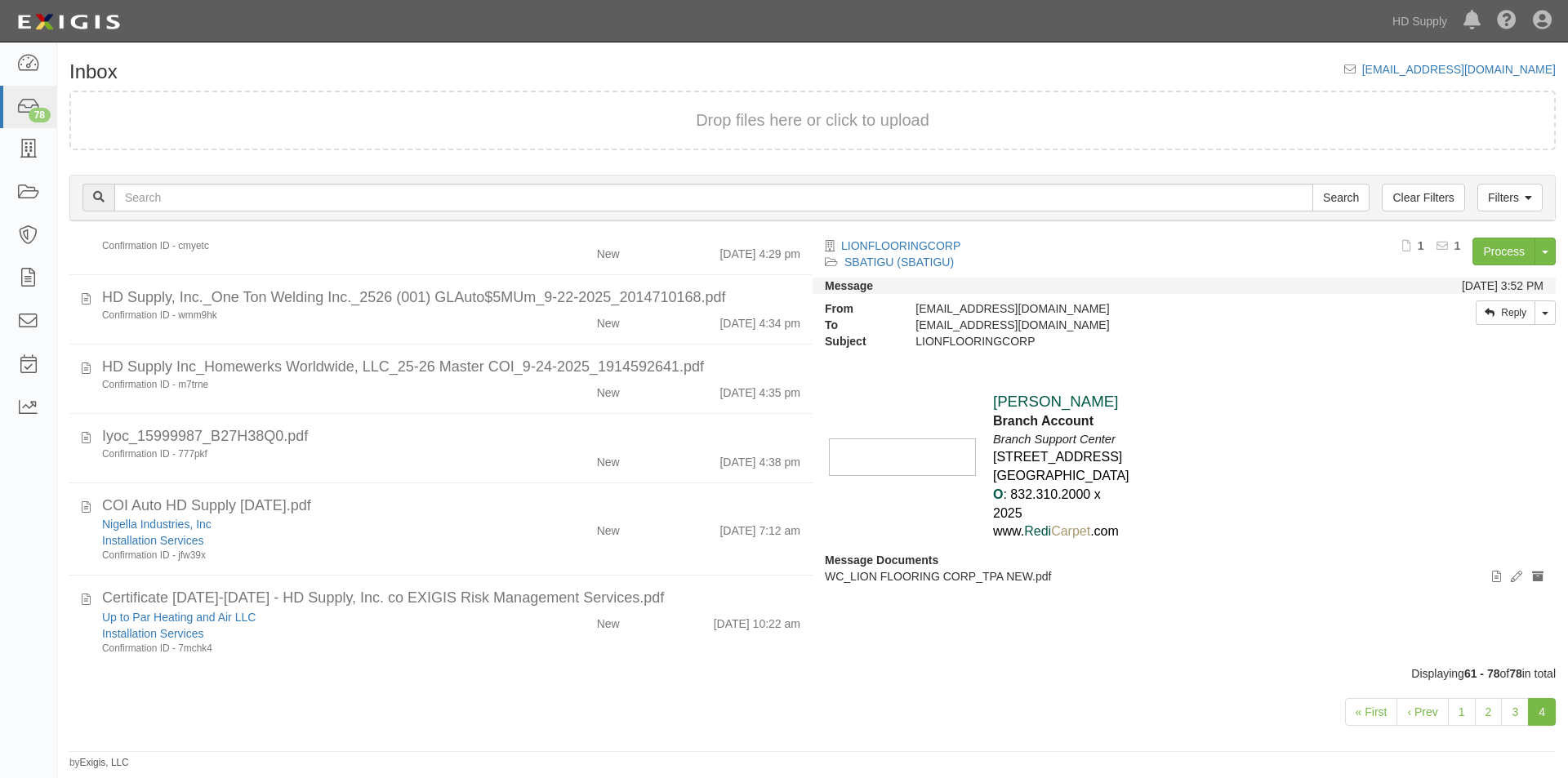
scroll to position [1156, 0]
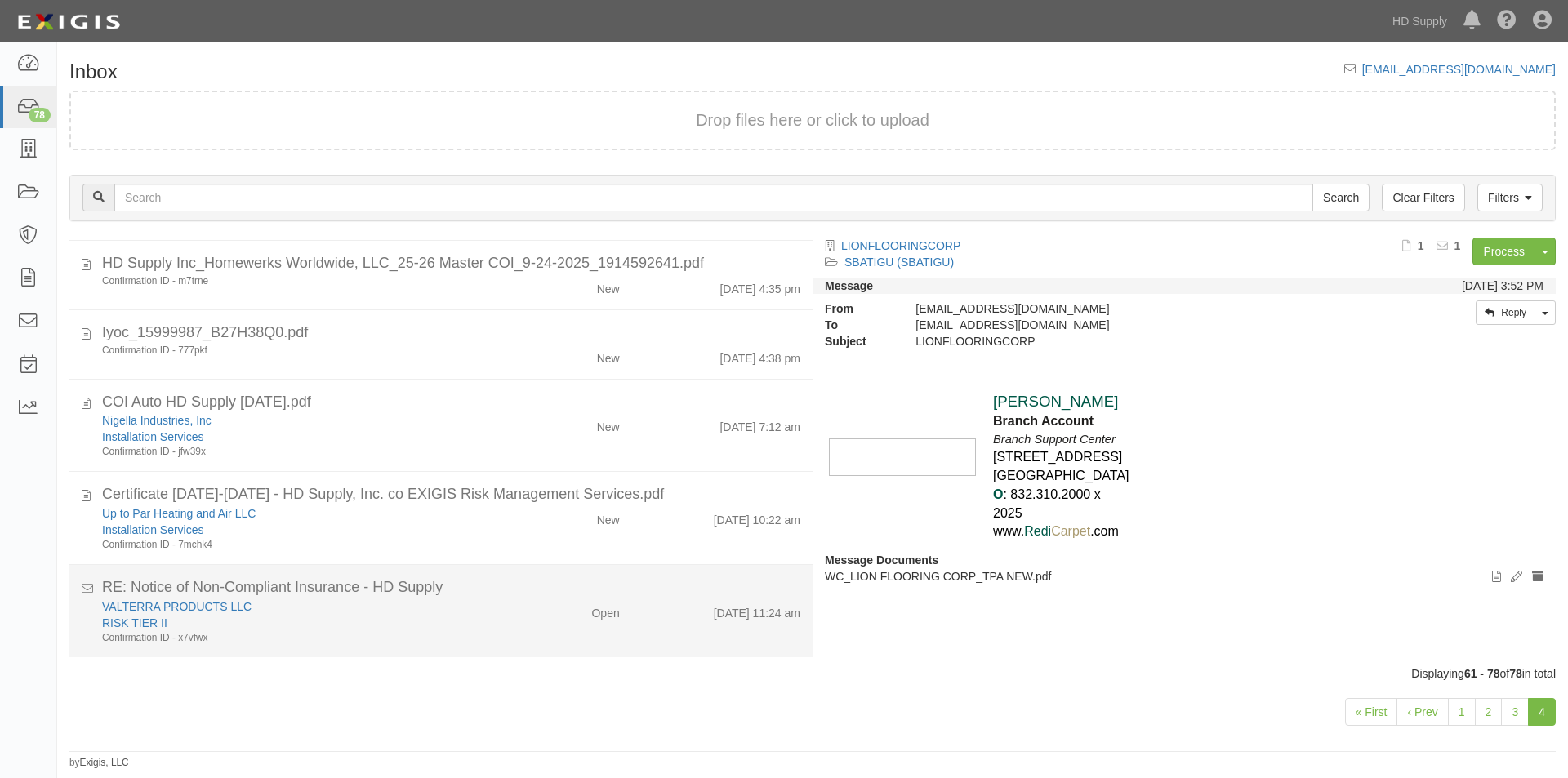
click at [368, 645] on li "RE: Notice of Non-Compliant Insurance - HD Supply VALTERRA PRODUCTS LLC RISK TI…" at bounding box center [441, 611] width 743 height 92
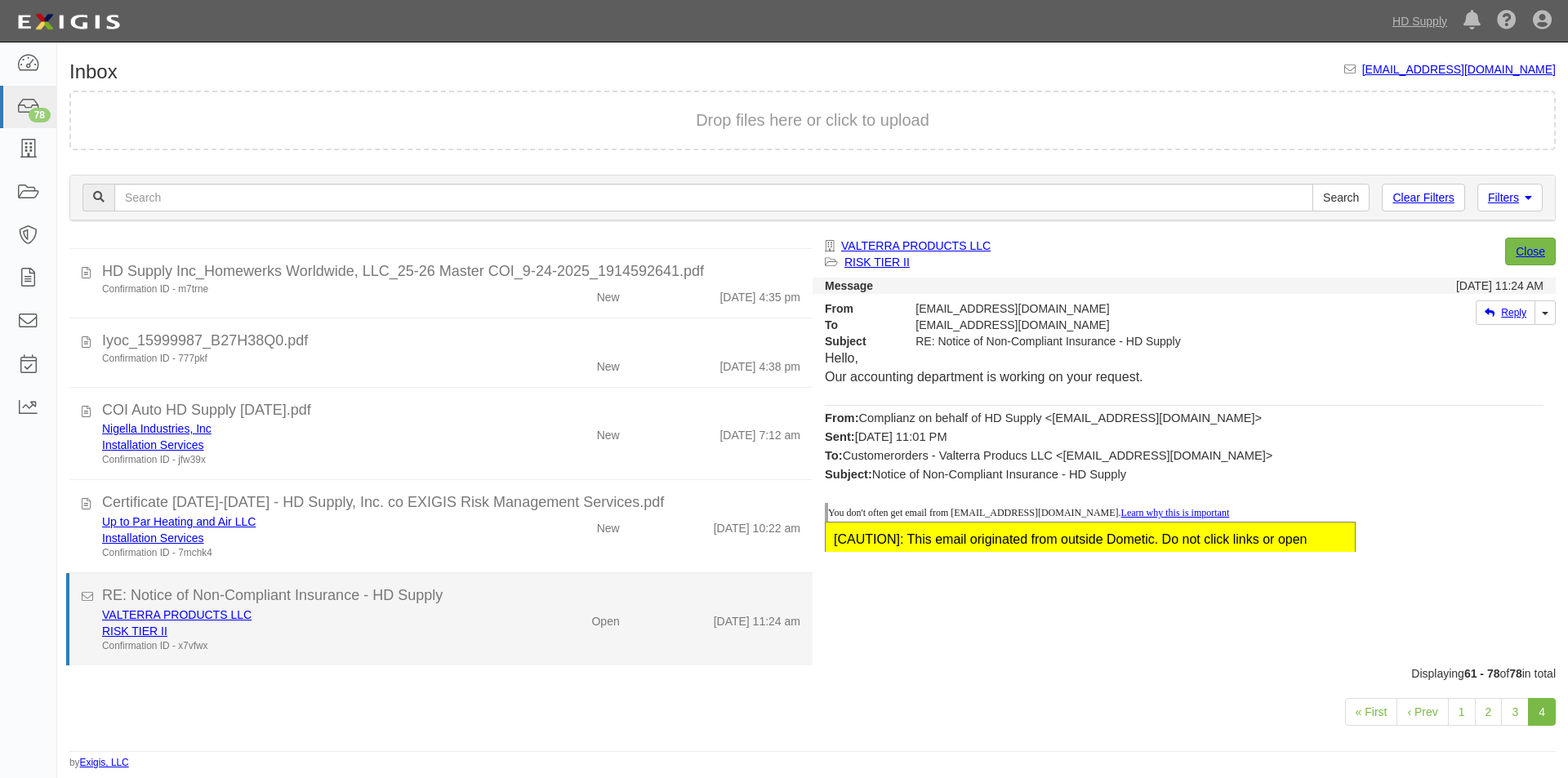
click at [374, 635] on div "RISK TIER II" at bounding box center [300, 631] width 396 height 17
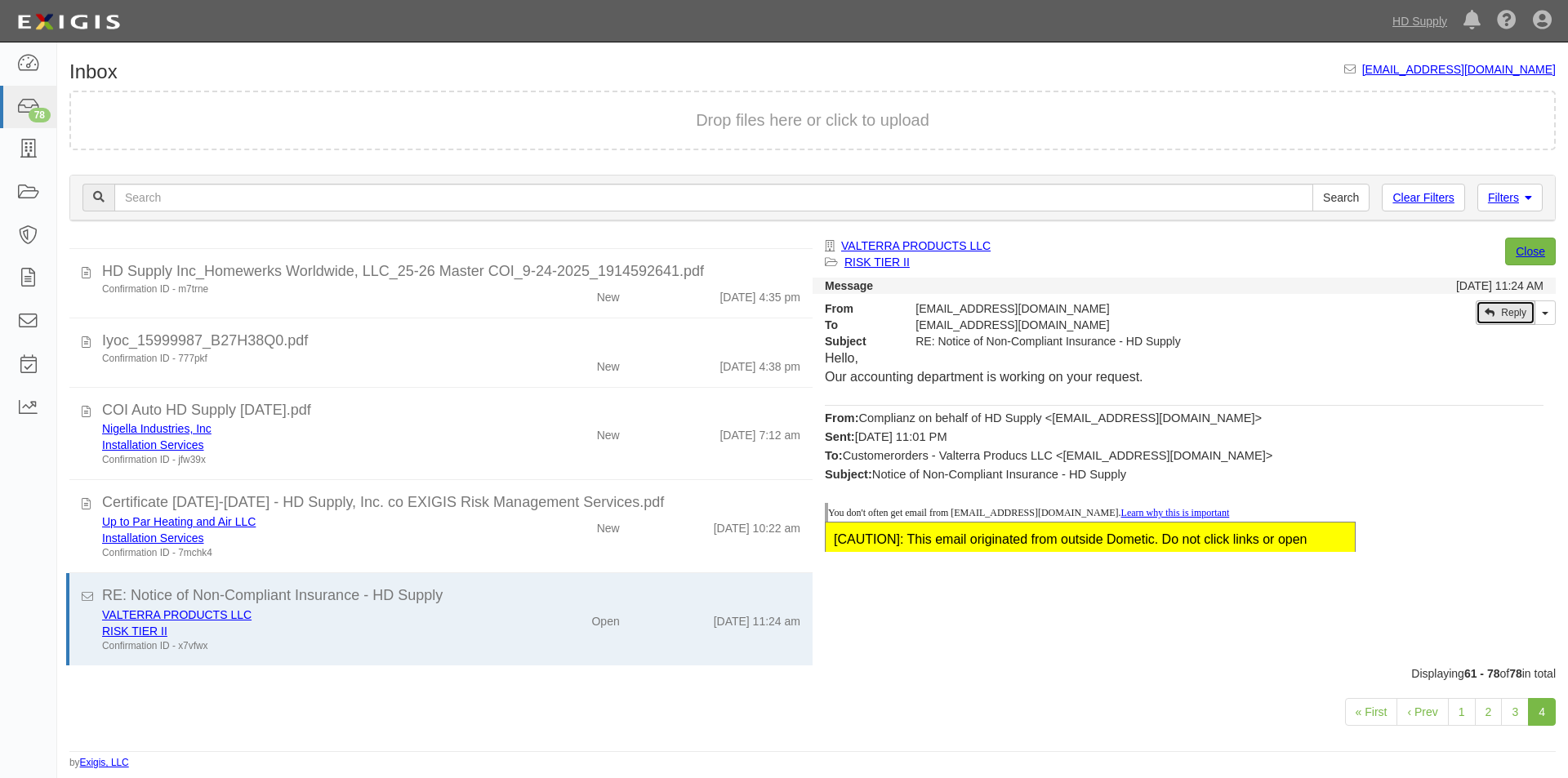
click at [1504, 322] on link "Reply" at bounding box center [1505, 312] width 60 height 25
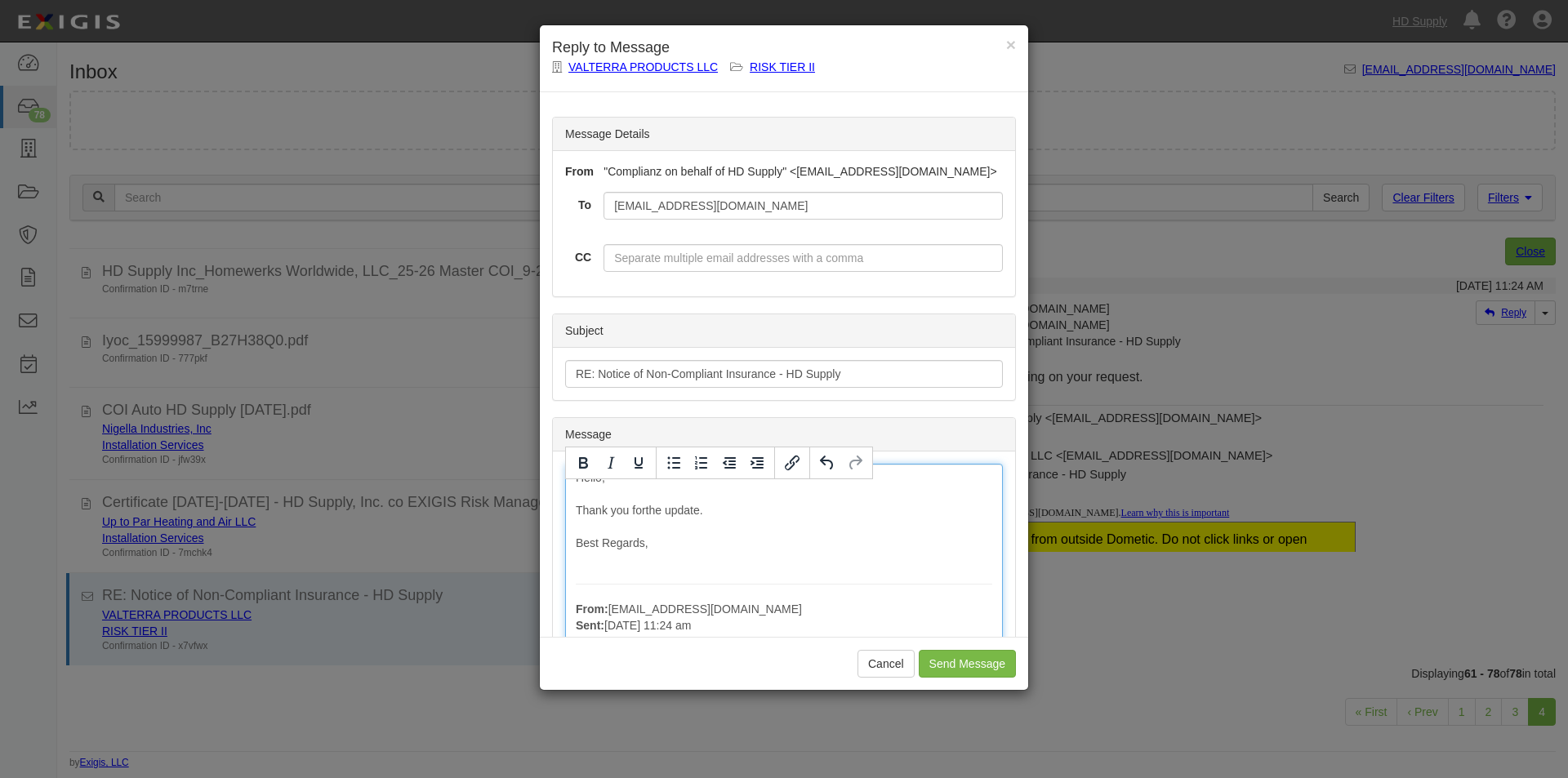
click at [943, 672] on input "Send Message" at bounding box center [967, 663] width 97 height 27
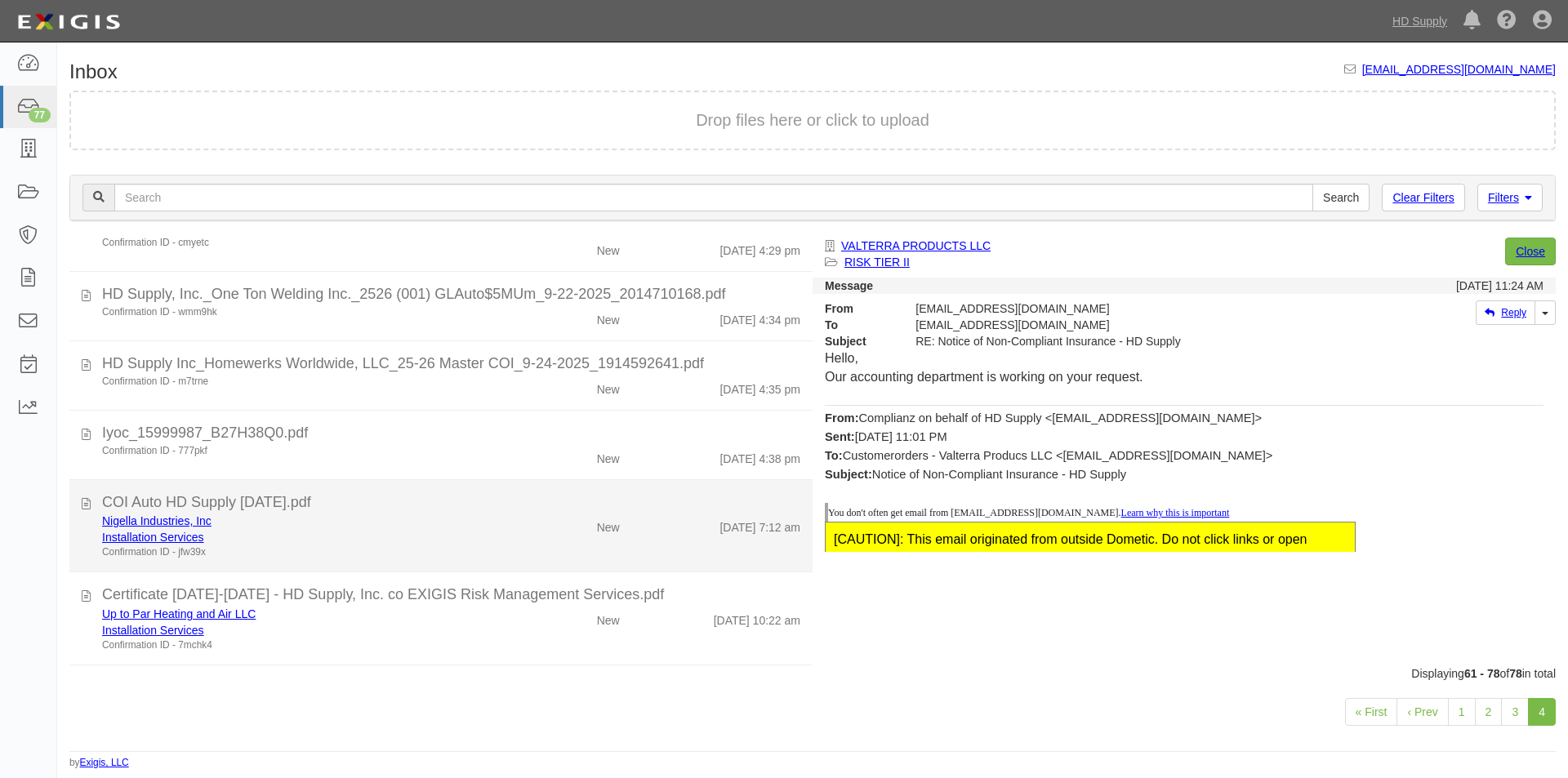
scroll to position [1056, 0]
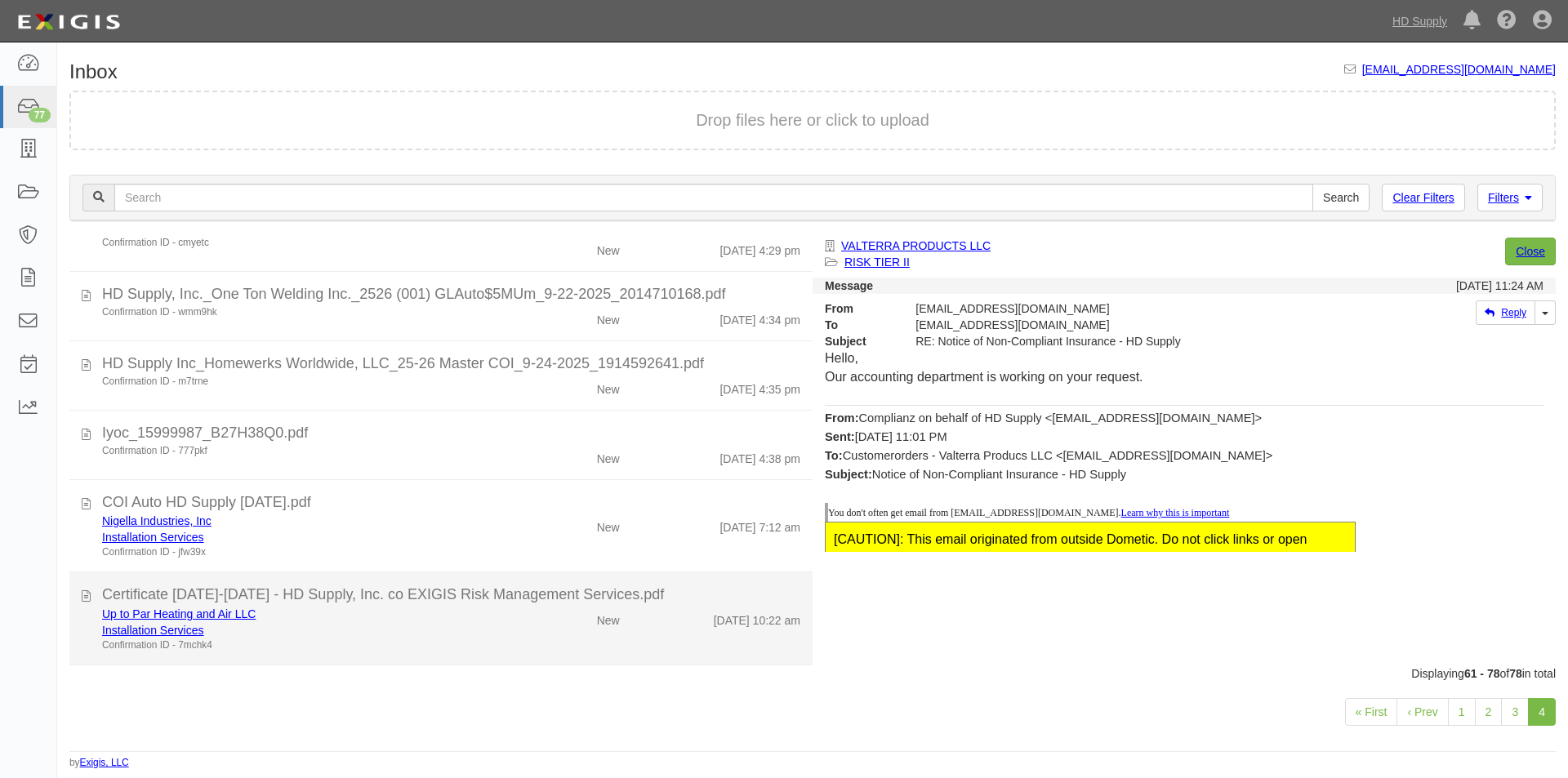
click at [485, 636] on div "Installation Services" at bounding box center [300, 630] width 396 height 17
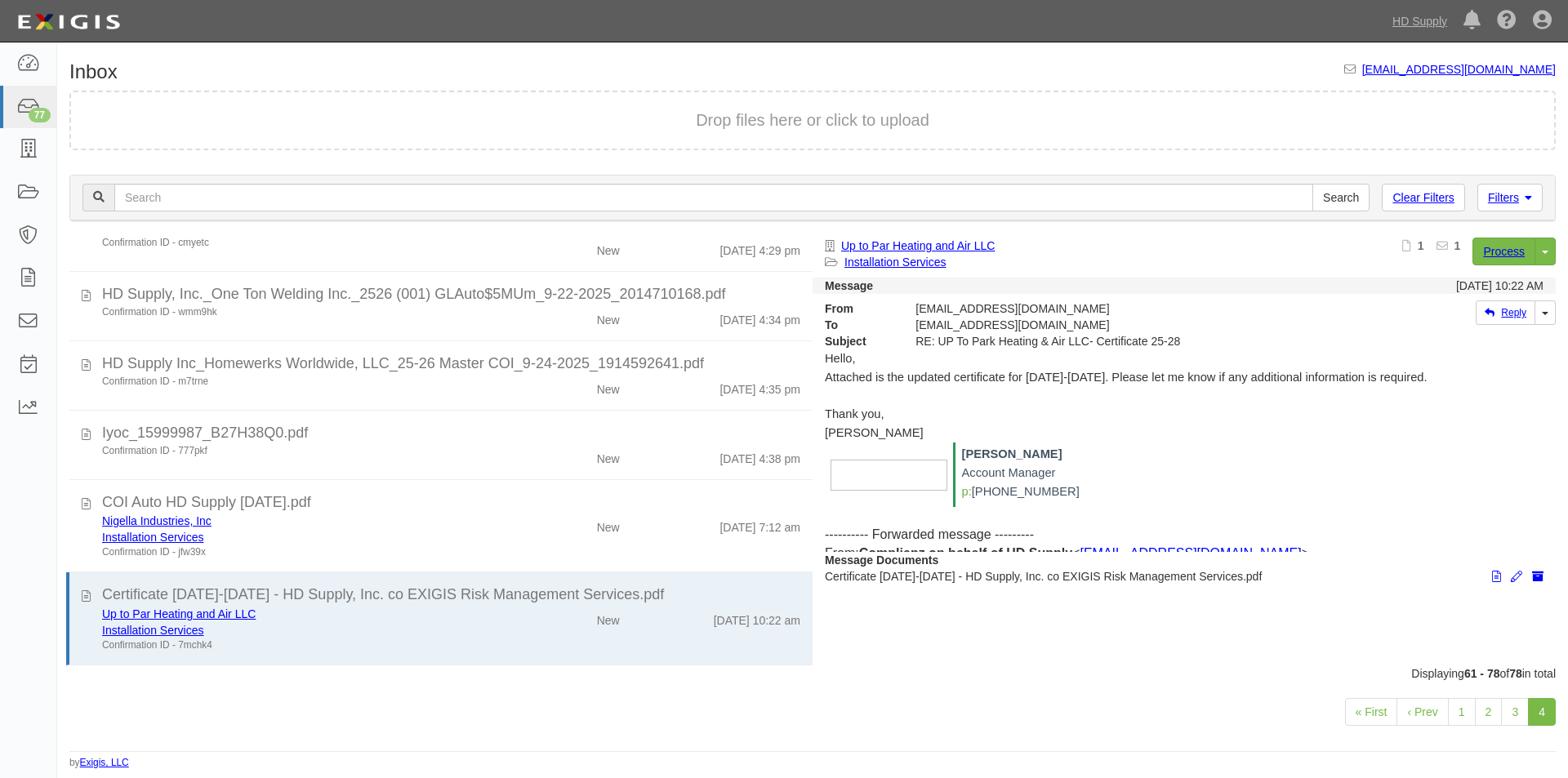
click at [117, 699] on div "« First ‹ Prev 1 2 3 4" at bounding box center [812, 714] width 1511 height 65
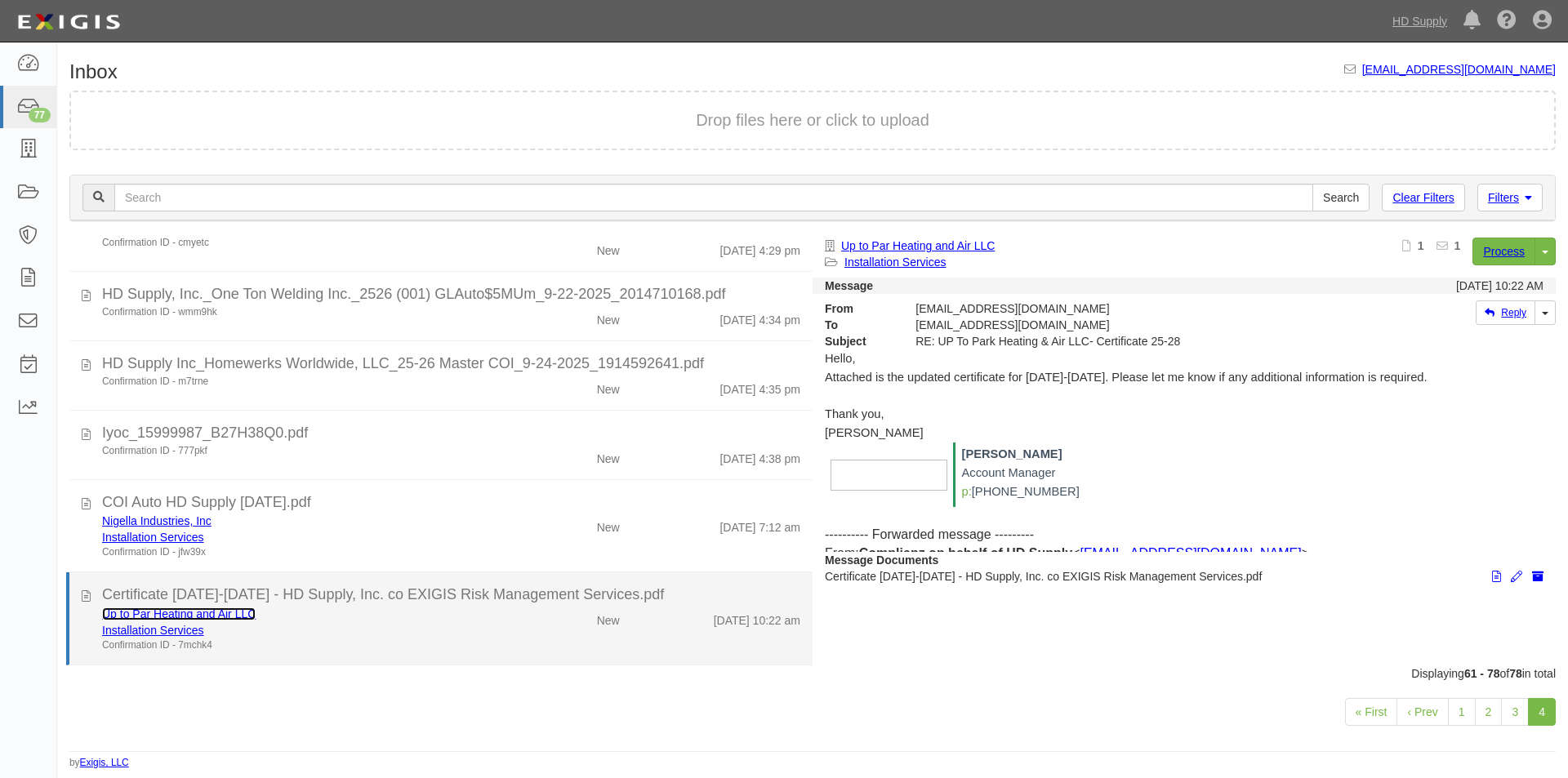
click at [175, 616] on link "Up to Par Heating and Air LLC" at bounding box center [179, 613] width 153 height 13
click at [414, 636] on div "Installation Services" at bounding box center [300, 630] width 396 height 17
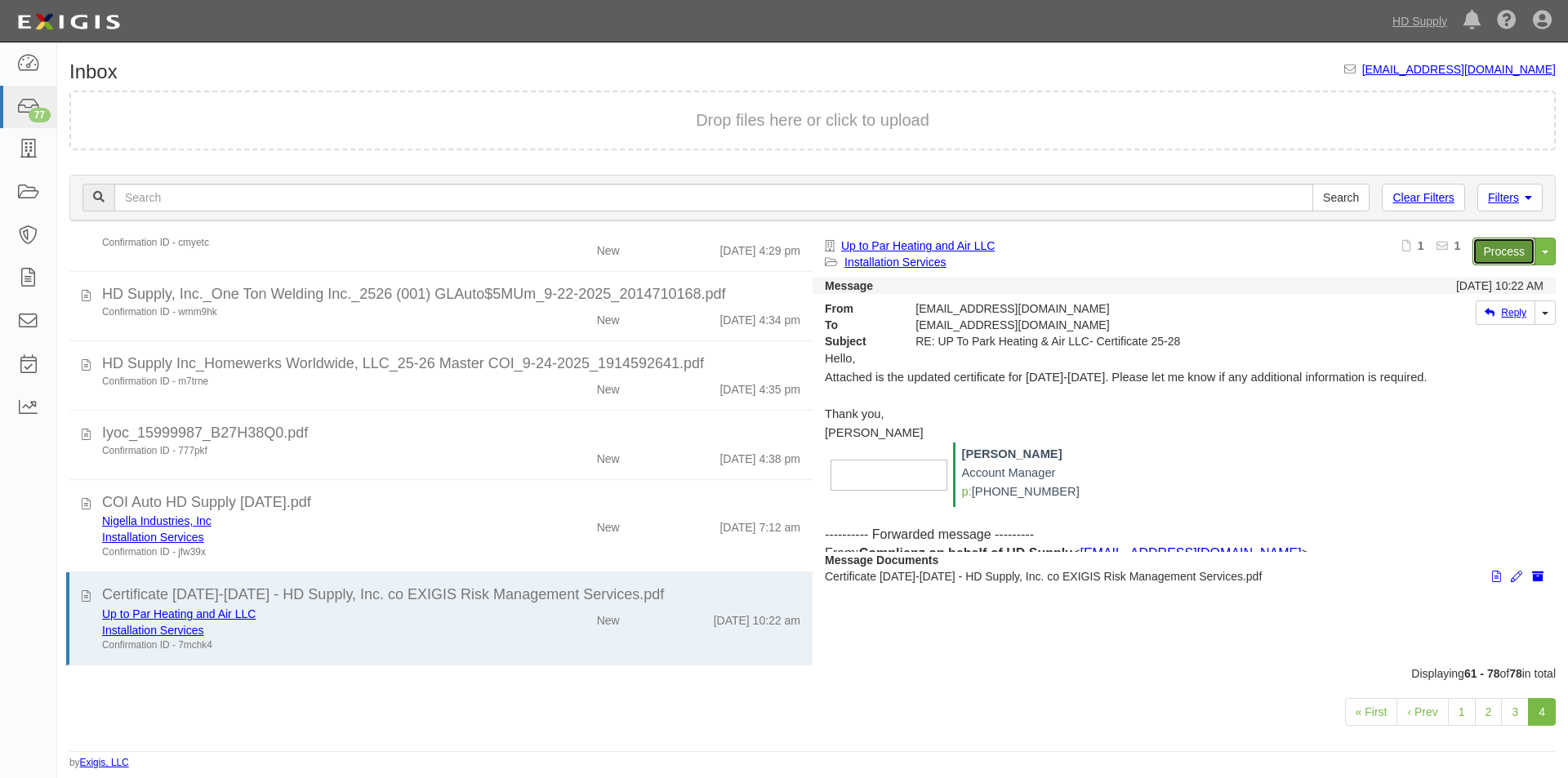
click at [1491, 252] on link "Process" at bounding box center [1504, 251] width 63 height 27
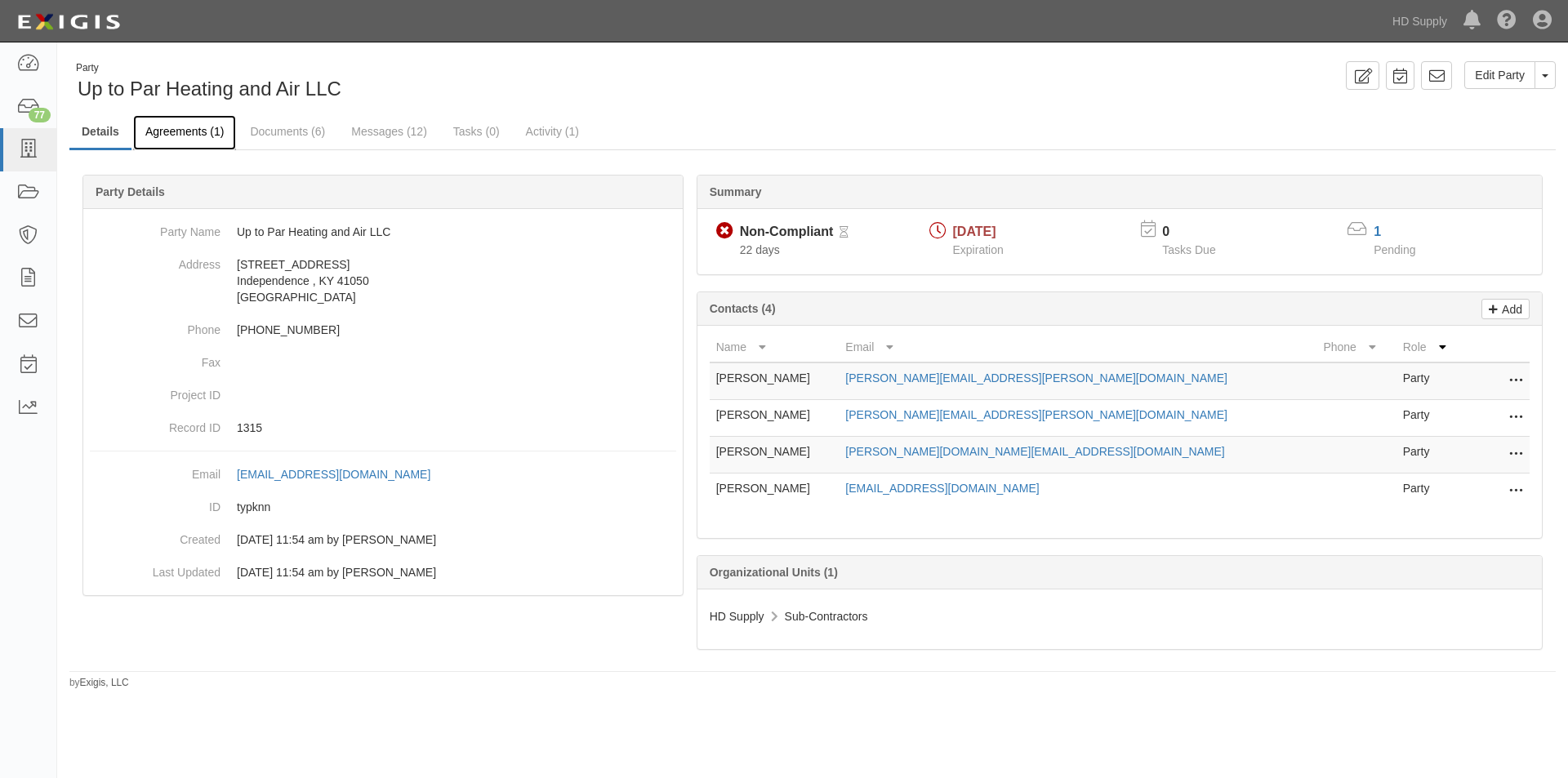
click at [183, 136] on link "Agreements (1)" at bounding box center [184, 132] width 103 height 35
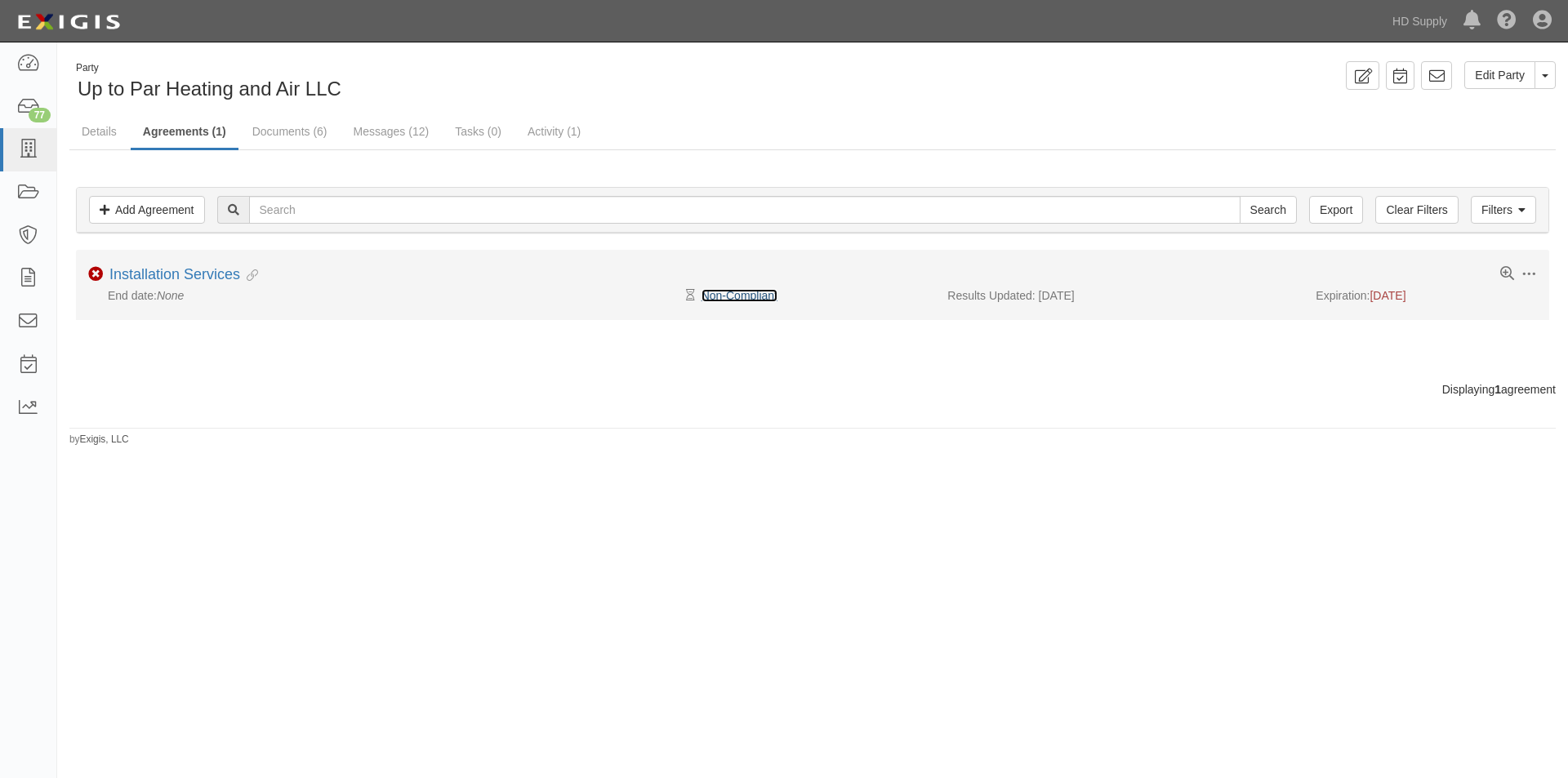
click at [743, 301] on link "Non-Compliant" at bounding box center [739, 295] width 76 height 13
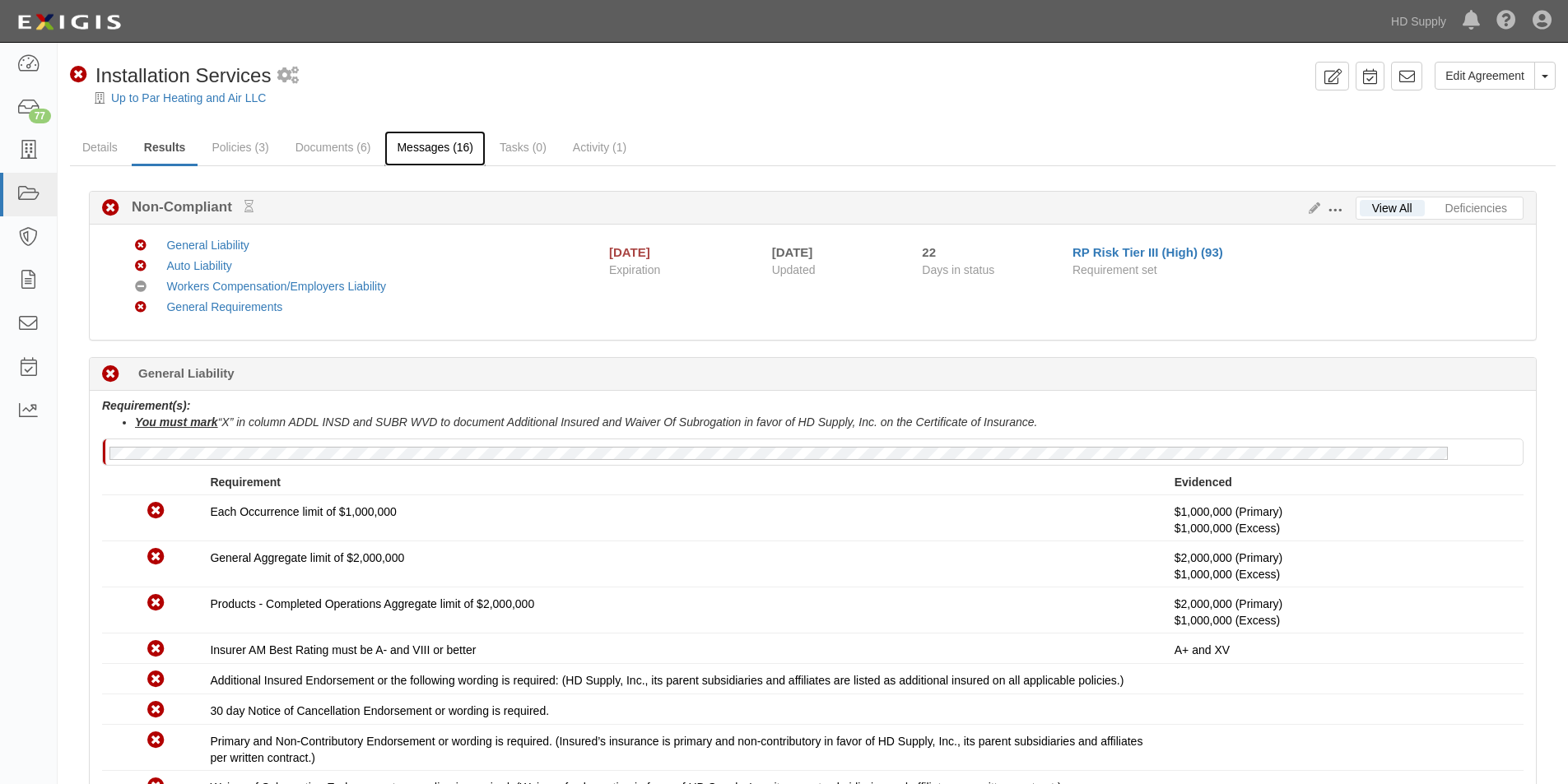
click at [432, 152] on link "Messages (16)" at bounding box center [435, 148] width 101 height 36
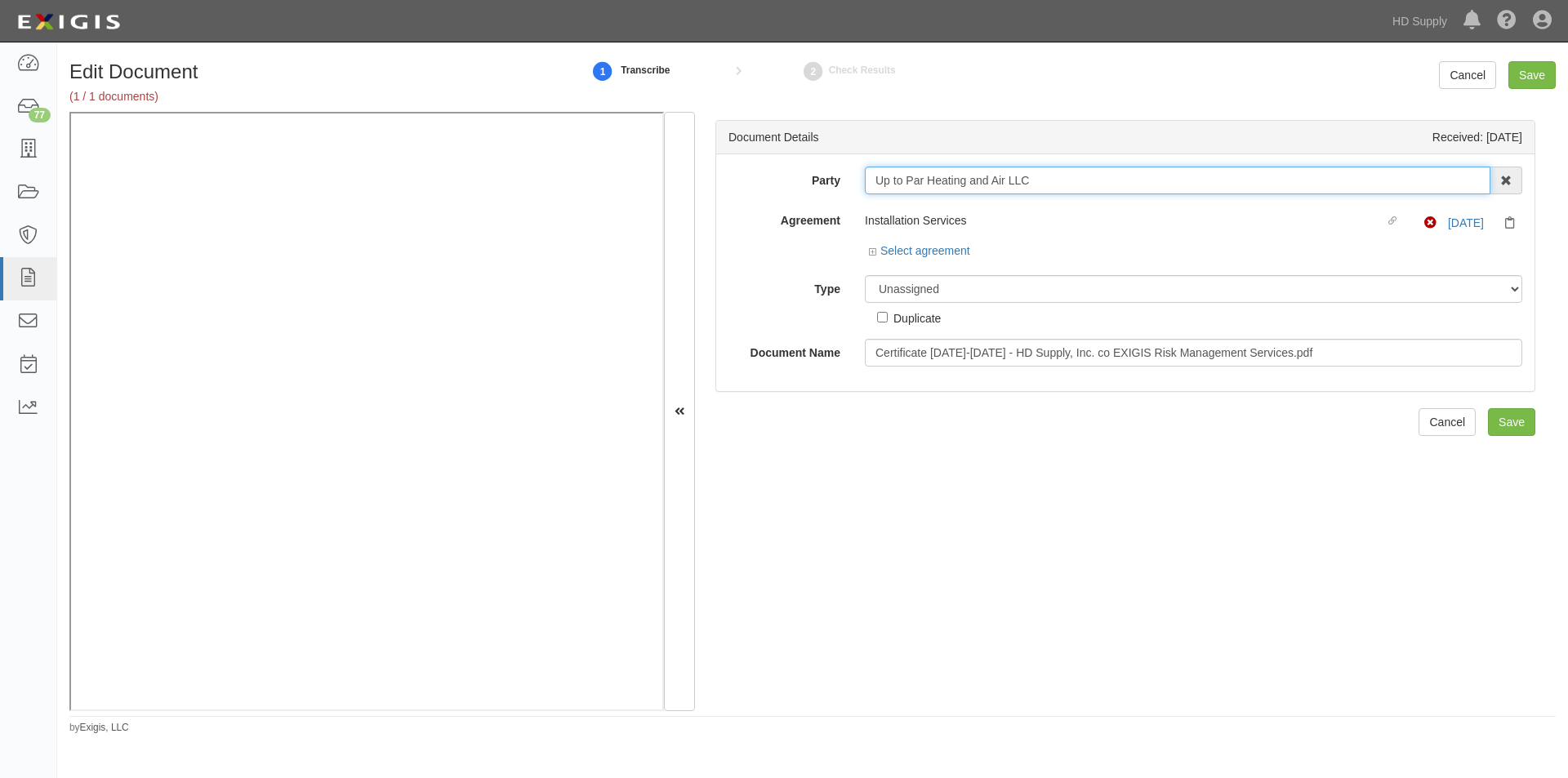
drag, startPoint x: 1042, startPoint y: 177, endPoint x: 861, endPoint y: 189, distance: 181.4
click at [861, 189] on div "Up to Par Heating and Air LLC 1031 Investment Services 1888 MILLS 1888 MILLS - …" at bounding box center [1193, 181] width 682 height 27
click at [969, 289] on select "Unassigned Binder Cancellation Notice Certificate Contract Endorsement Insuranc…" at bounding box center [1193, 288] width 657 height 27
select select "CertificateDetail"
click at [864, 275] on select "Unassigned Binder Cancellation Notice Certificate Contract Endorsement Insuranc…" at bounding box center [1193, 288] width 657 height 27
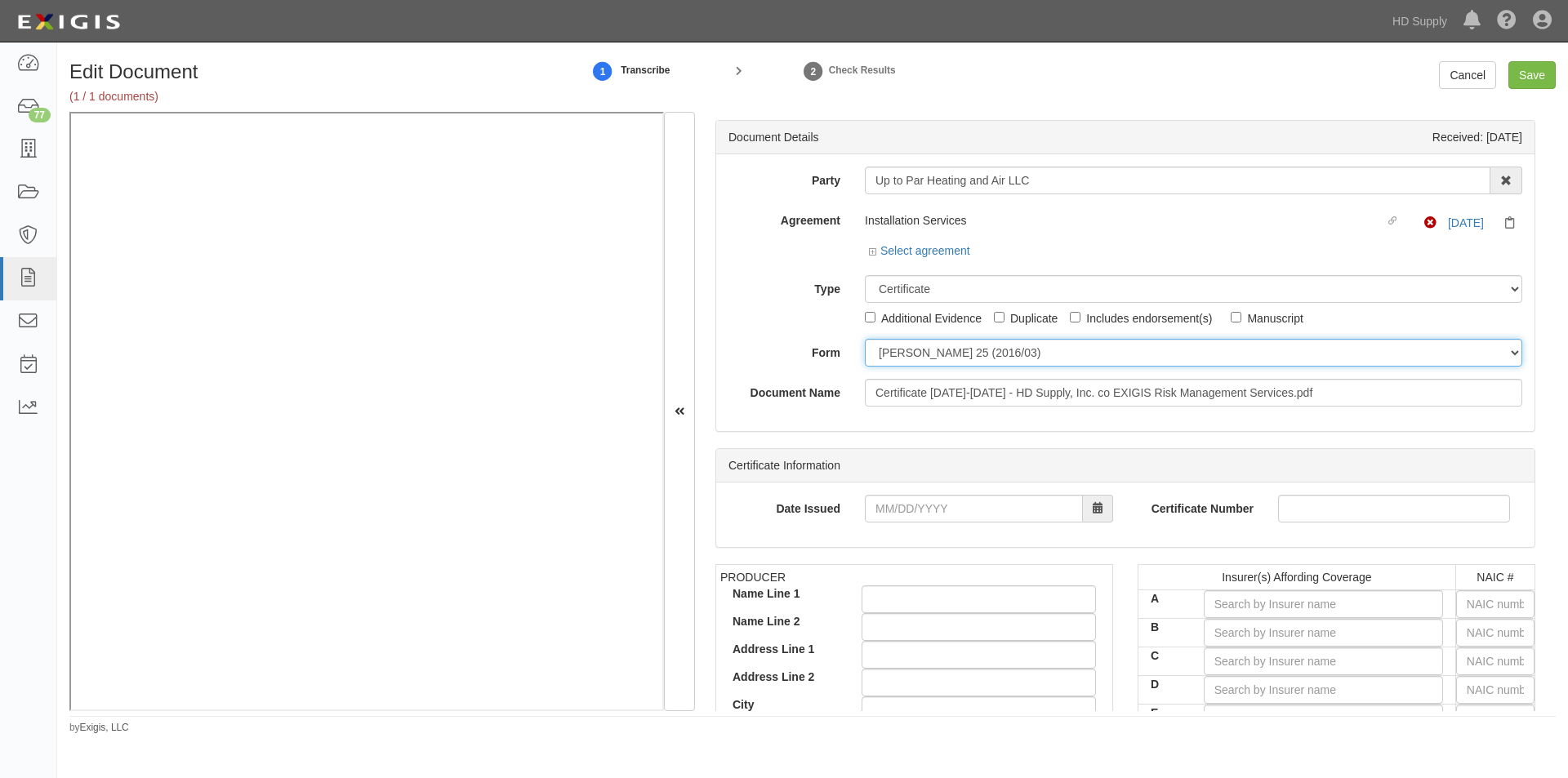
click at [896, 348] on select "ACORD 25 (2016/03) ACORD 101 ACORD 855 NY (2014/05) General" at bounding box center [1193, 352] width 657 height 27
select select "GeneralFormDetail"
click at [864, 338] on select "ACORD 25 (2016/03) ACORD 101 ACORD 855 NY (2014/05) General" at bounding box center [1193, 352] width 657 height 27
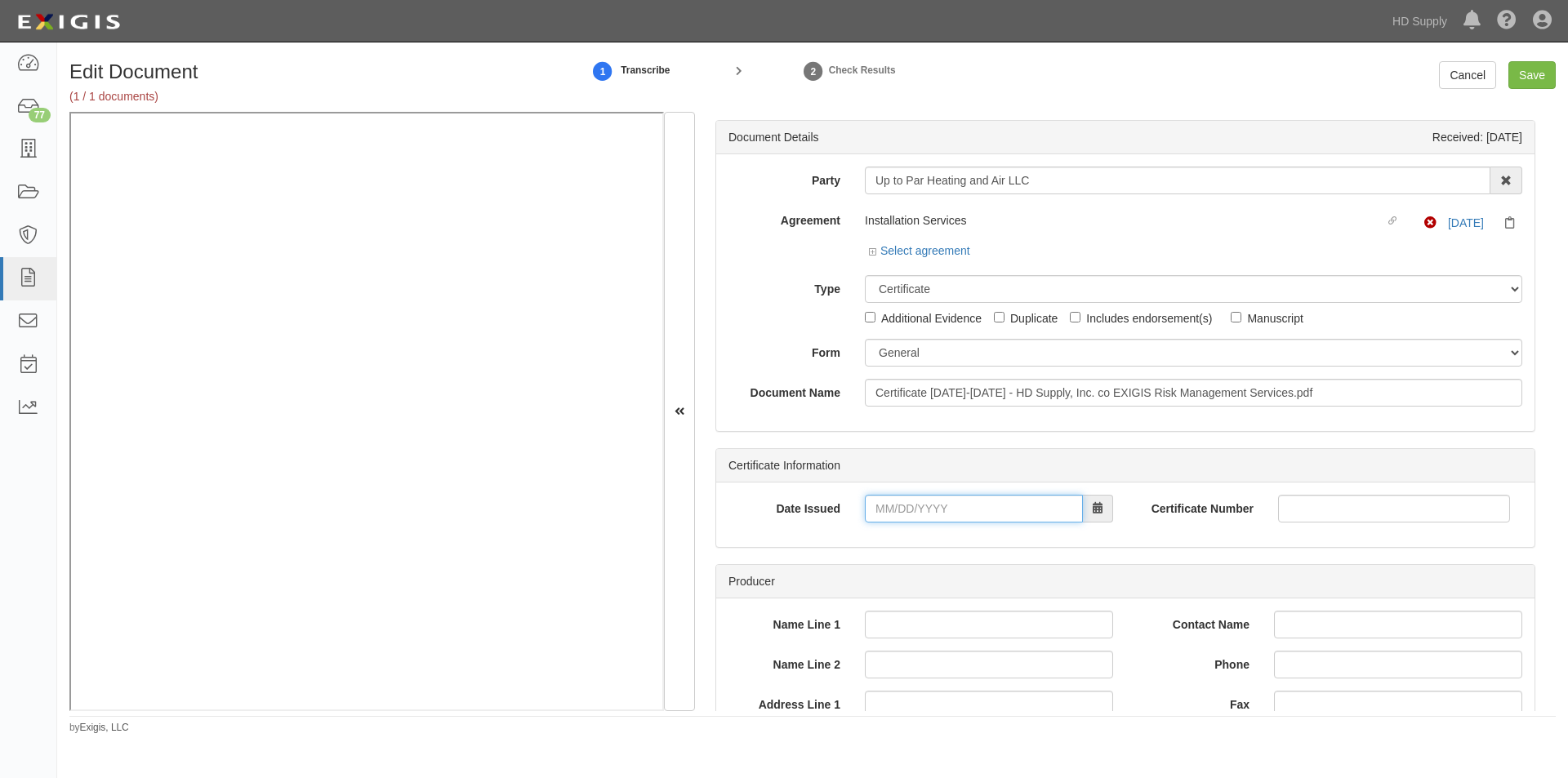
click at [892, 506] on input "Date Issued" at bounding box center [973, 508] width 218 height 27
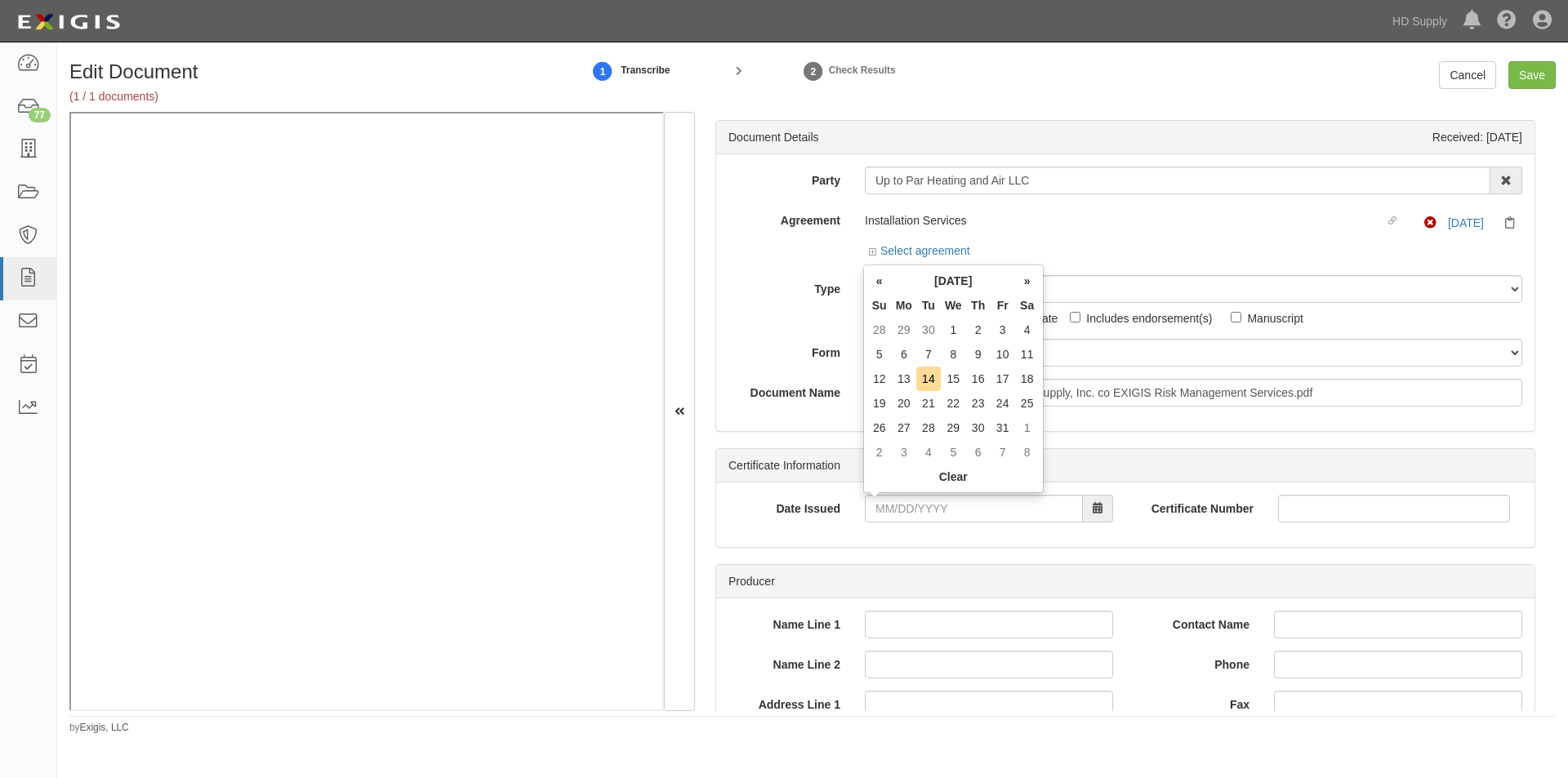
click at [928, 380] on td "14" at bounding box center [928, 379] width 25 height 25
type input "10/14/2025"
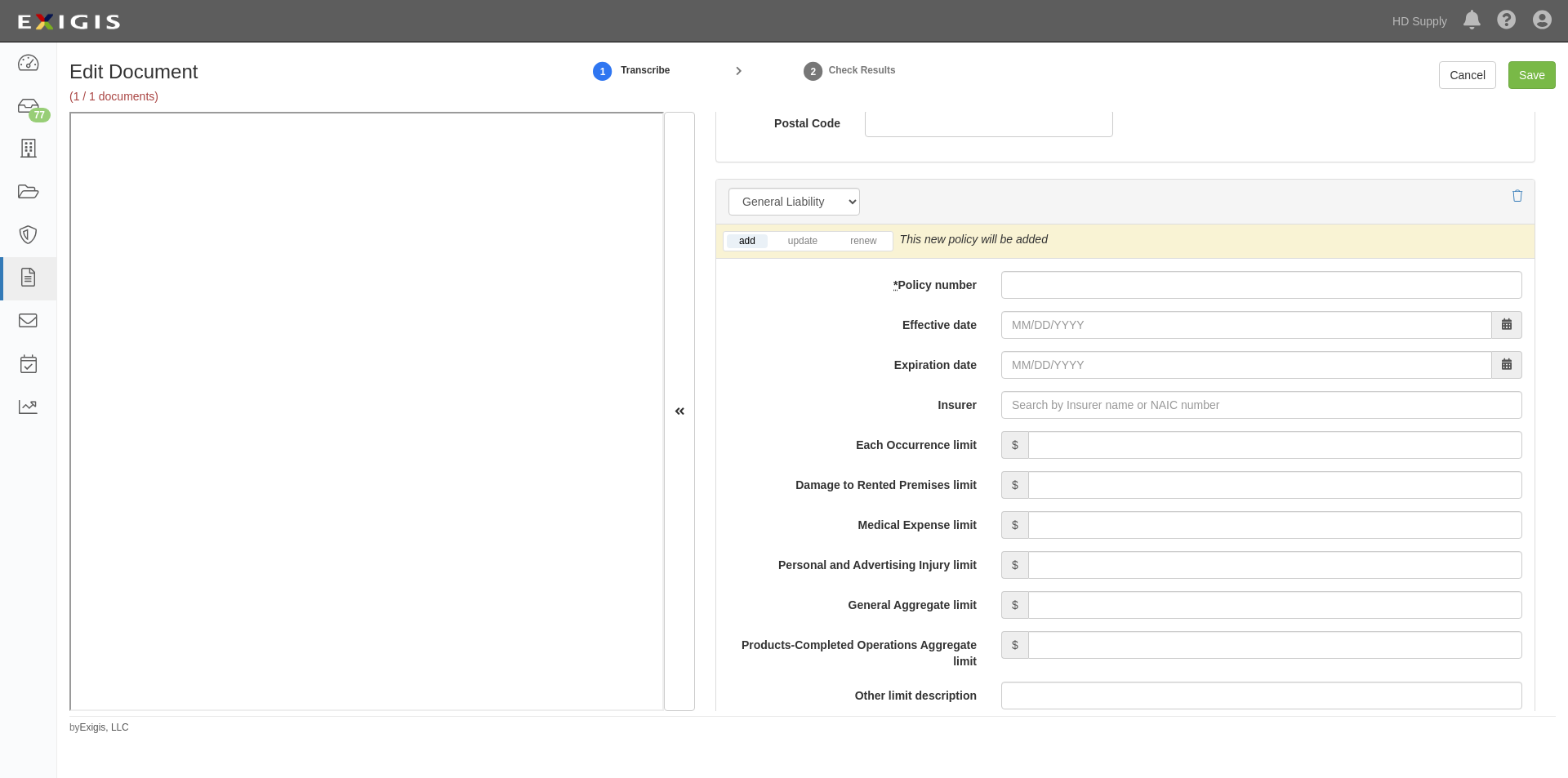
scroll to position [1182, 0]
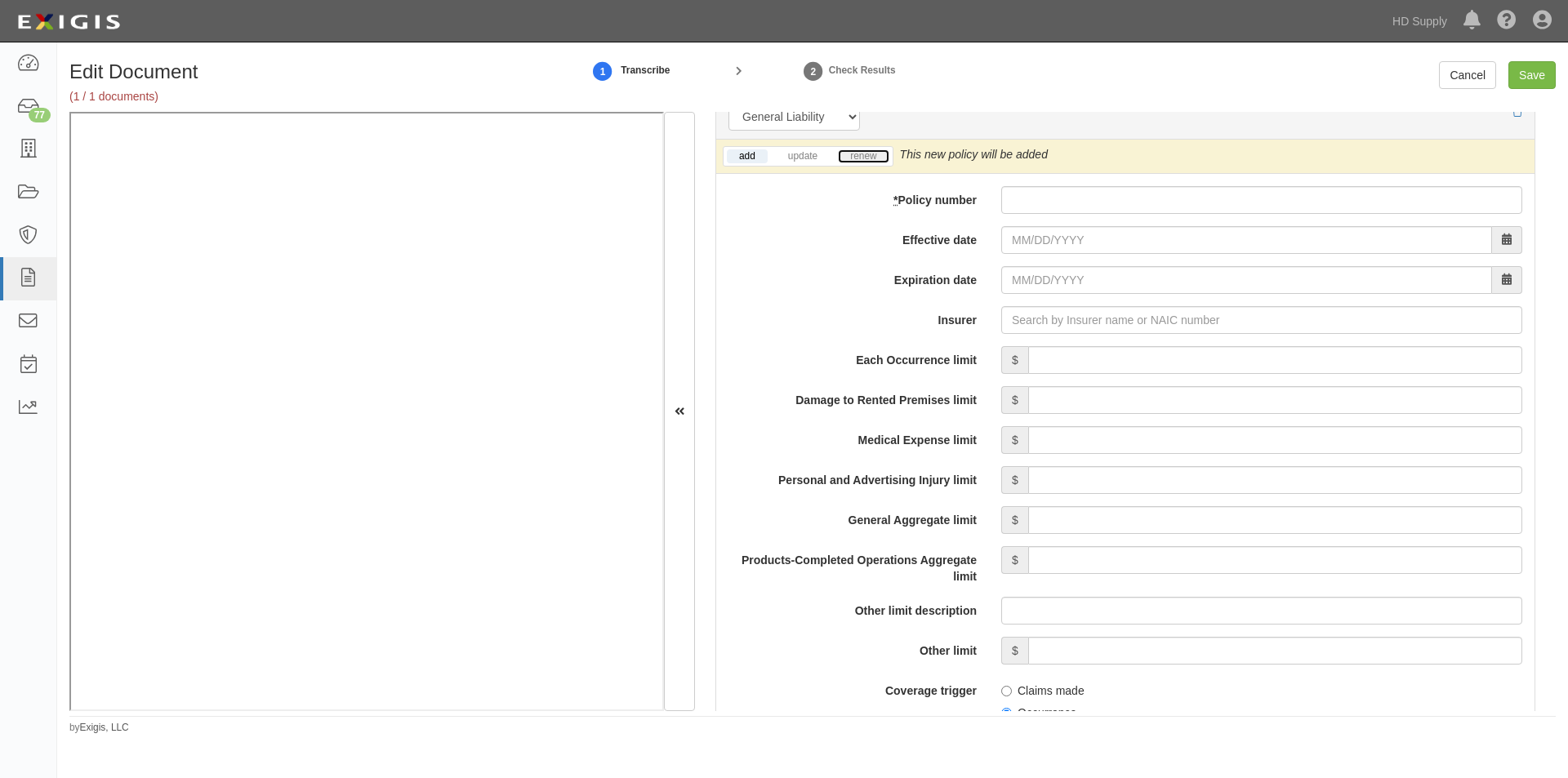
drag, startPoint x: 845, startPoint y: 152, endPoint x: 893, endPoint y: 161, distance: 48.8
click at [845, 152] on link "renew" at bounding box center [863, 156] width 51 height 14
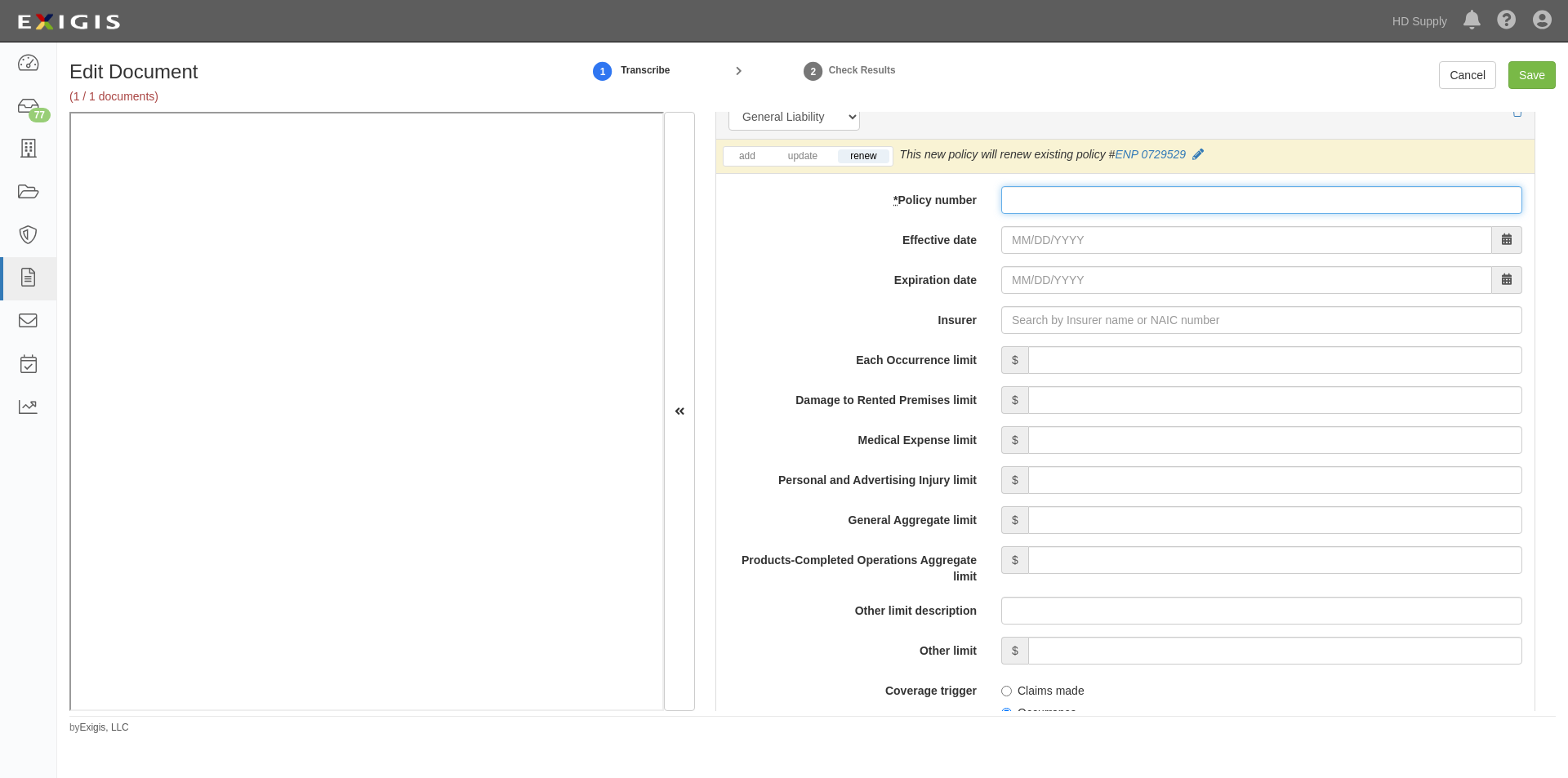
paste input "ENP 0729529"
type input "ENP 0729529"
click at [1049, 240] on input "Effective date" at bounding box center [1246, 240] width 491 height 27
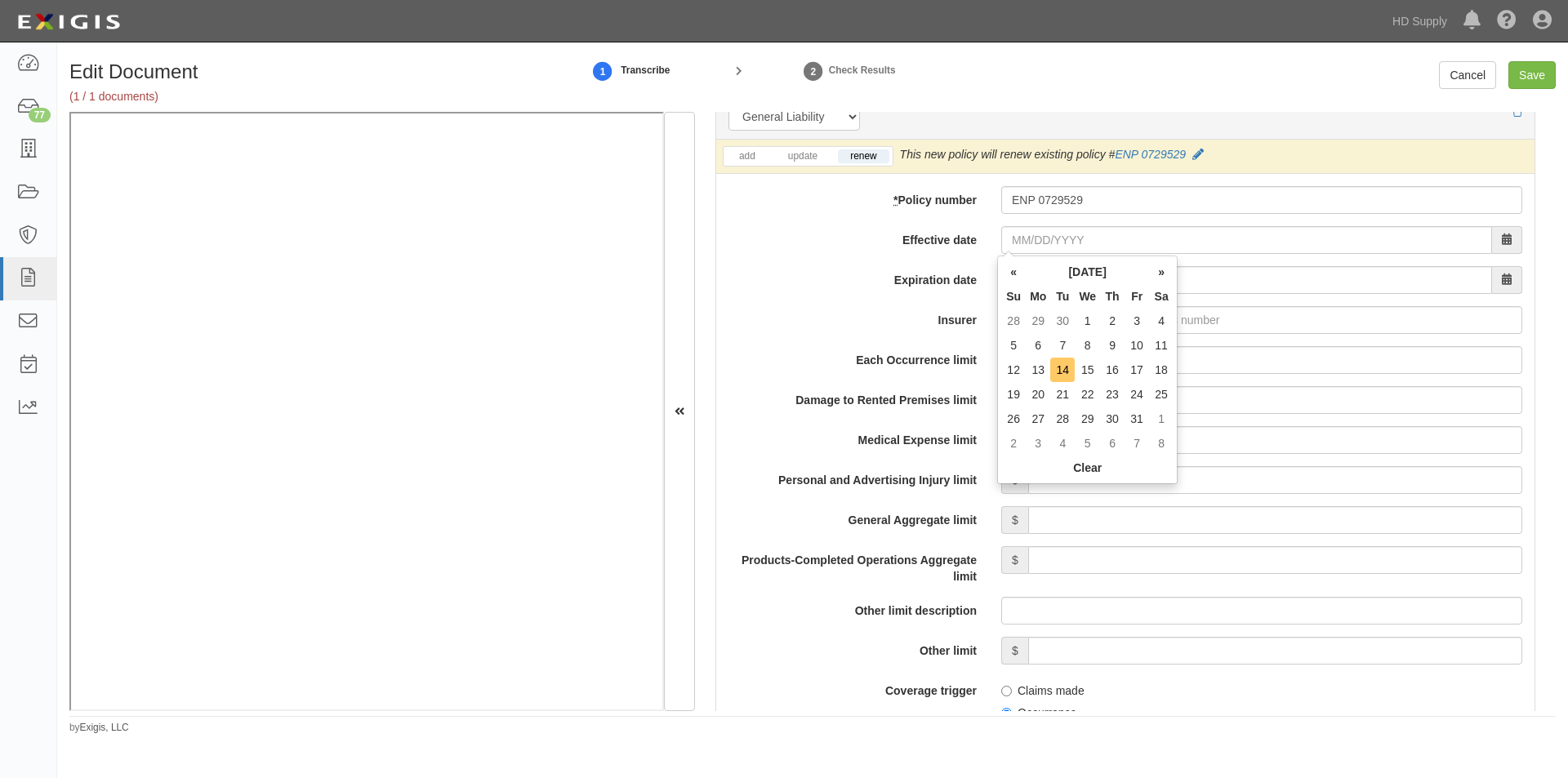
click at [1066, 377] on td "14" at bounding box center [1062, 370] width 25 height 25
type input "10/14/2025"
type input "[DATE]"
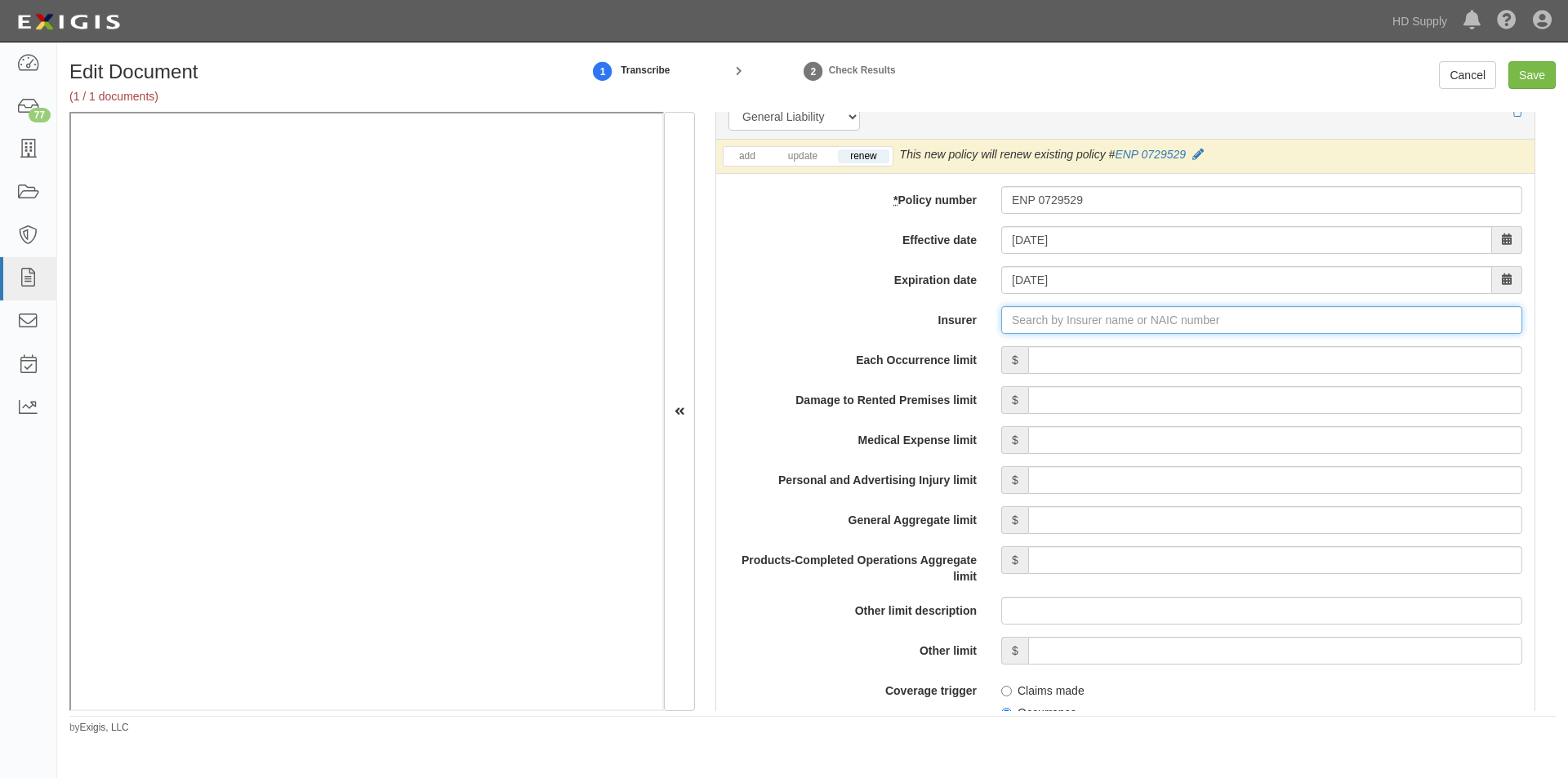
click at [1048, 333] on input "Insurer" at bounding box center [1261, 320] width 521 height 27
click at [1045, 329] on input "Insurer" at bounding box center [1261, 320] width 521 height 27
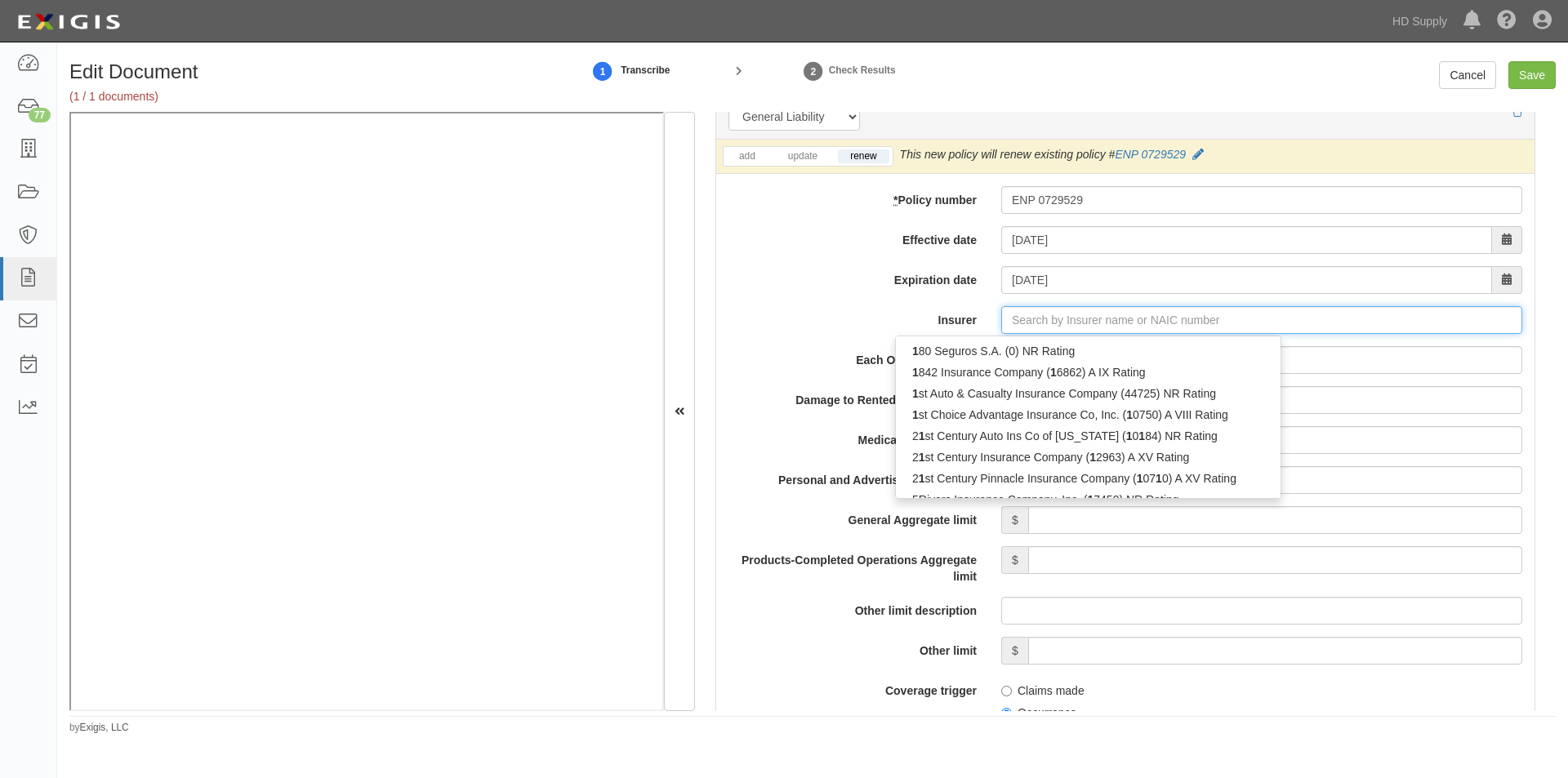
type input "180 Seguros S.A. (0) NR Rating"
type input "1"
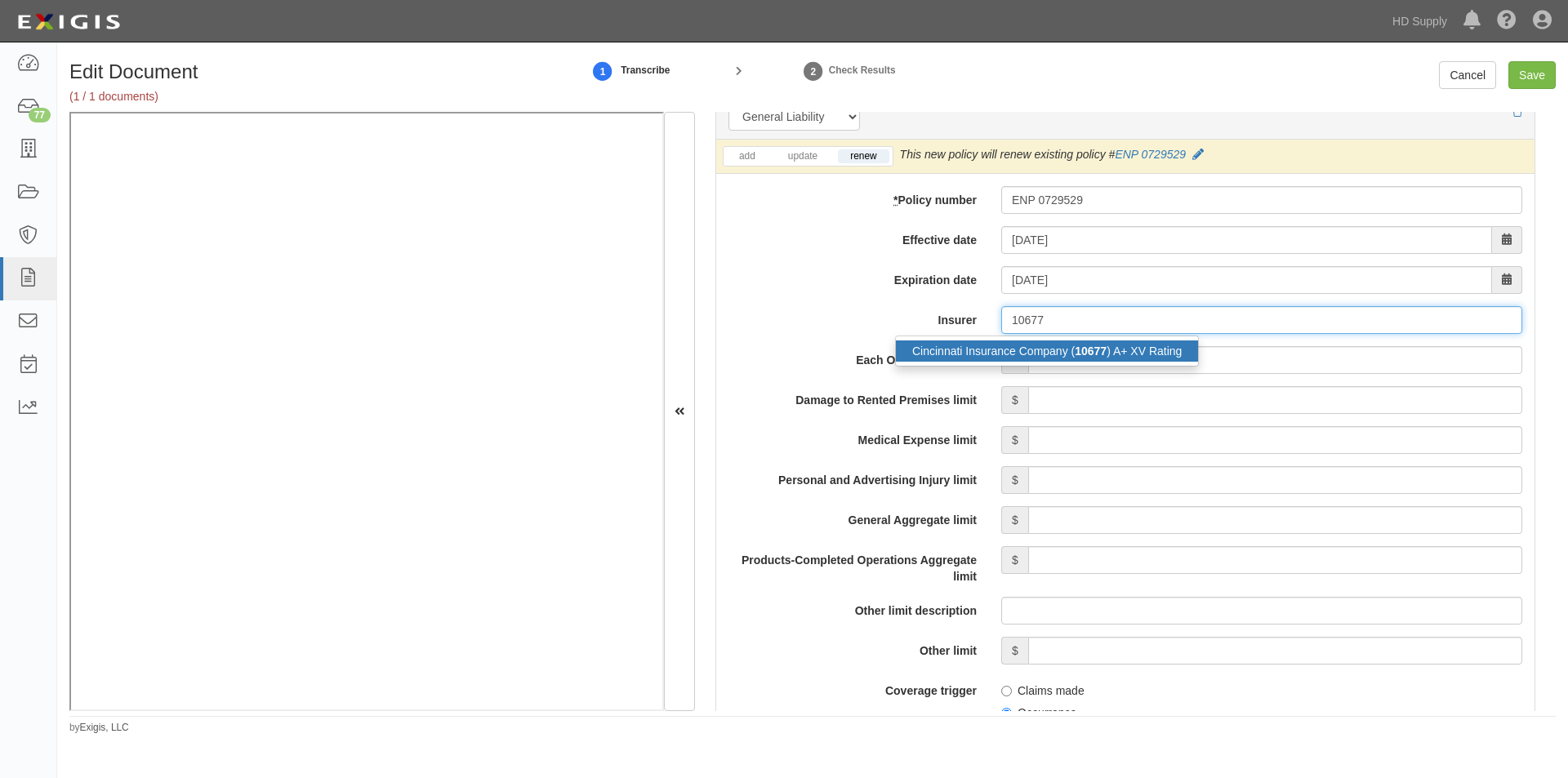
click at [1027, 347] on div "Cincinnati Insurance Company ( 10677 ) A+ XV Rating" at bounding box center [1047, 351] width 302 height 22
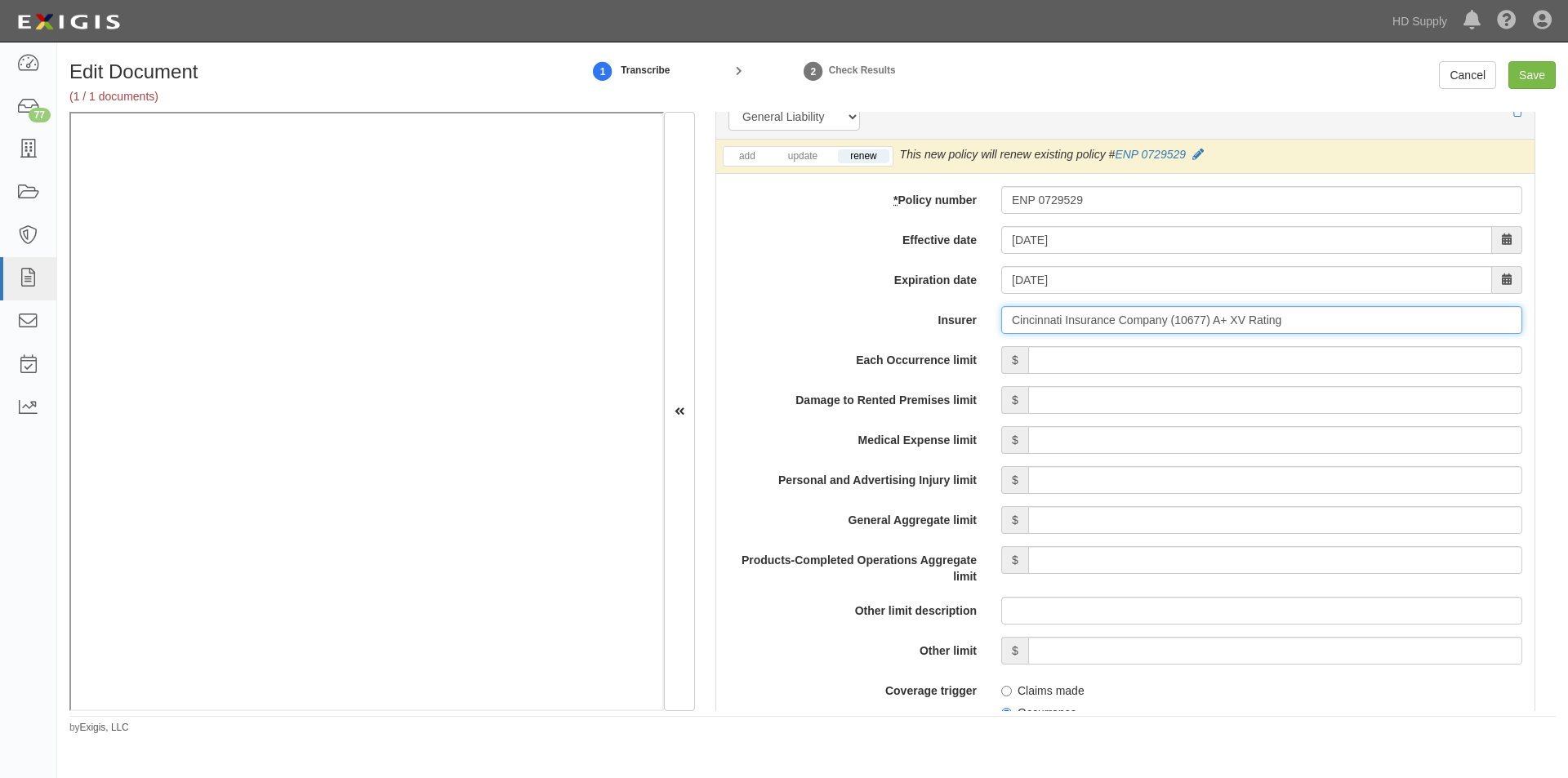
type input "Cincinnati Insurance Company (10677) A+ XV Rating"
click at [1057, 368] on input "Each Occurrence limit" at bounding box center [1276, 360] width 495 height 27
type input "1,000,000"
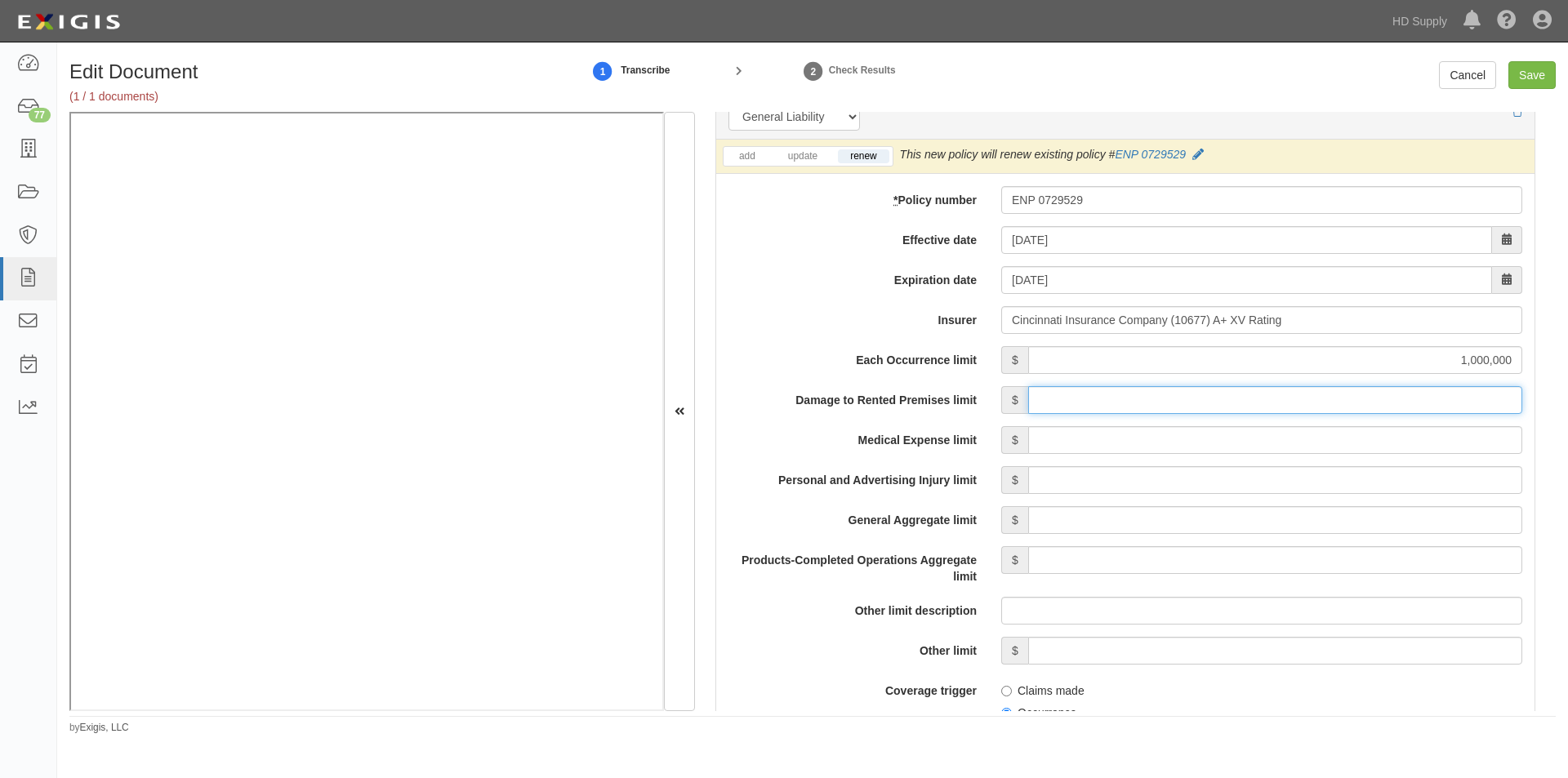
click at [1399, 406] on input "Damage to Rented Premises limit" at bounding box center [1276, 400] width 495 height 27
type input "500,000"
click at [1357, 444] on input "Medical Expense limit" at bounding box center [1276, 440] width 495 height 27
type input "10,000"
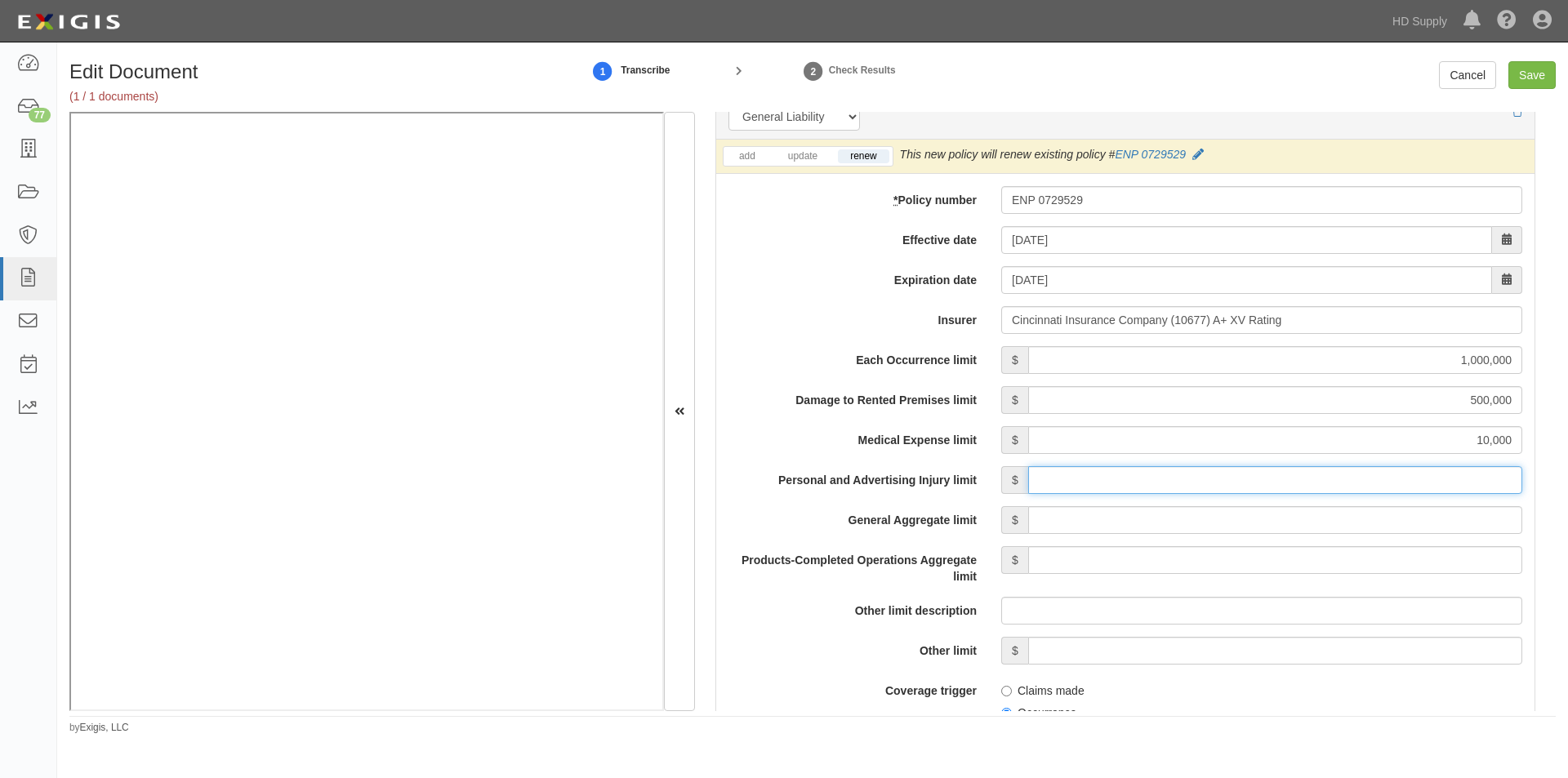
click at [1351, 486] on input "Personal and Advertising Injury limit" at bounding box center [1276, 480] width 495 height 27
type input "1,000,000"
click at [1339, 517] on input "General Aggregate limit" at bounding box center [1276, 520] width 495 height 27
type input "2,000,000"
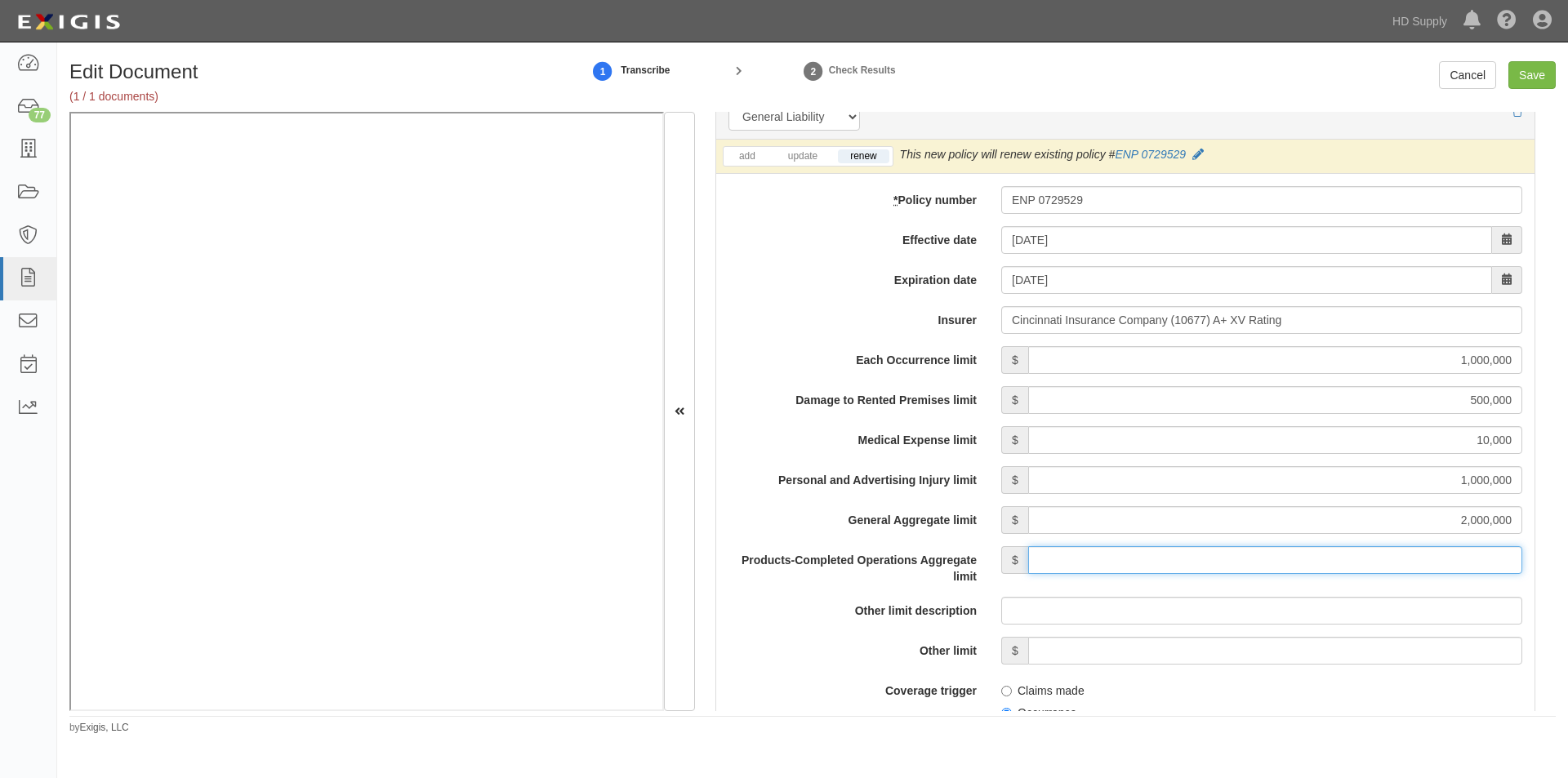
click at [1332, 568] on input "Products-Completed Operations Aggregate limit" at bounding box center [1276, 560] width 495 height 27
type input "2,000,000"
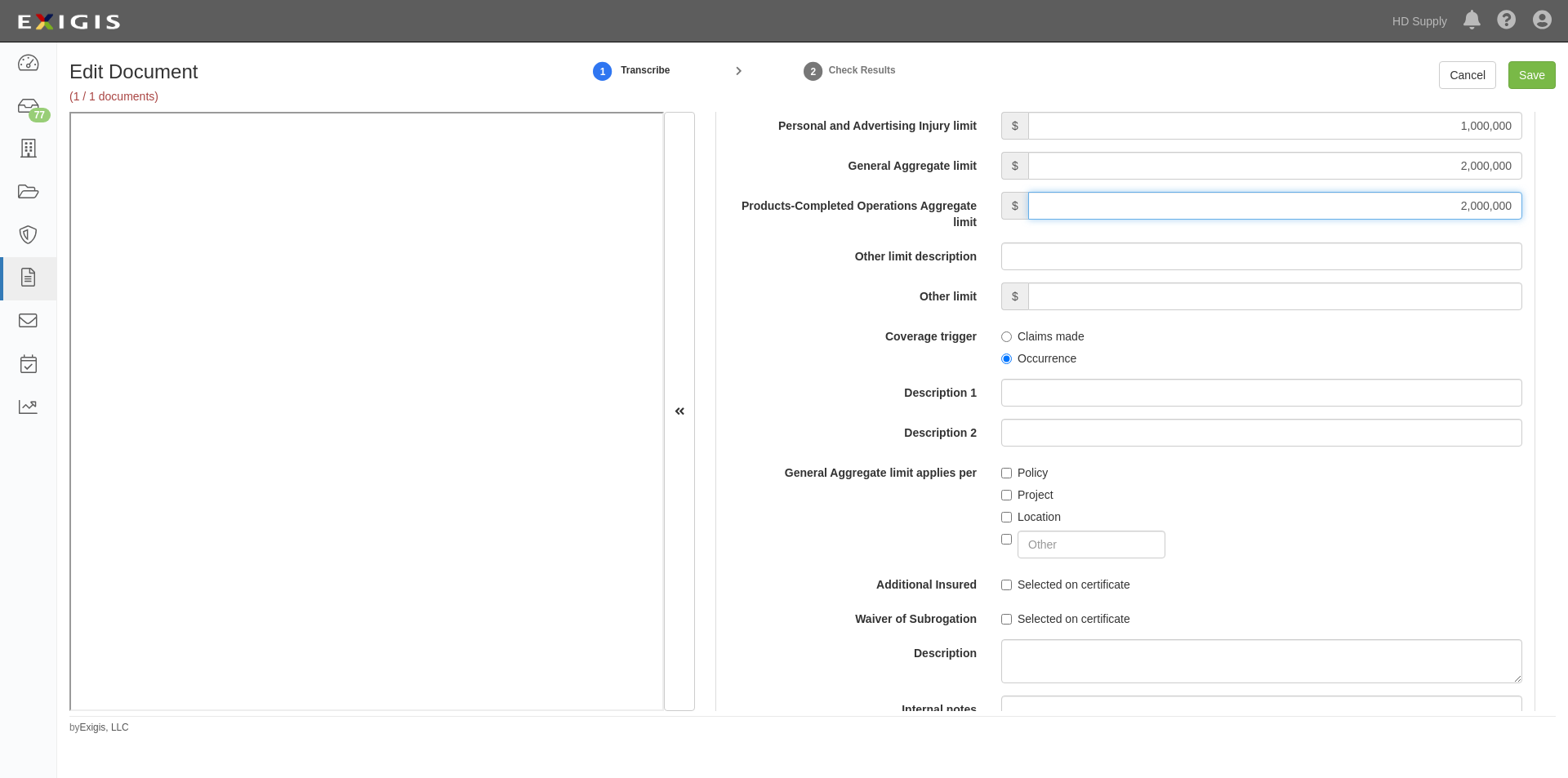
scroll to position [1580, 0]
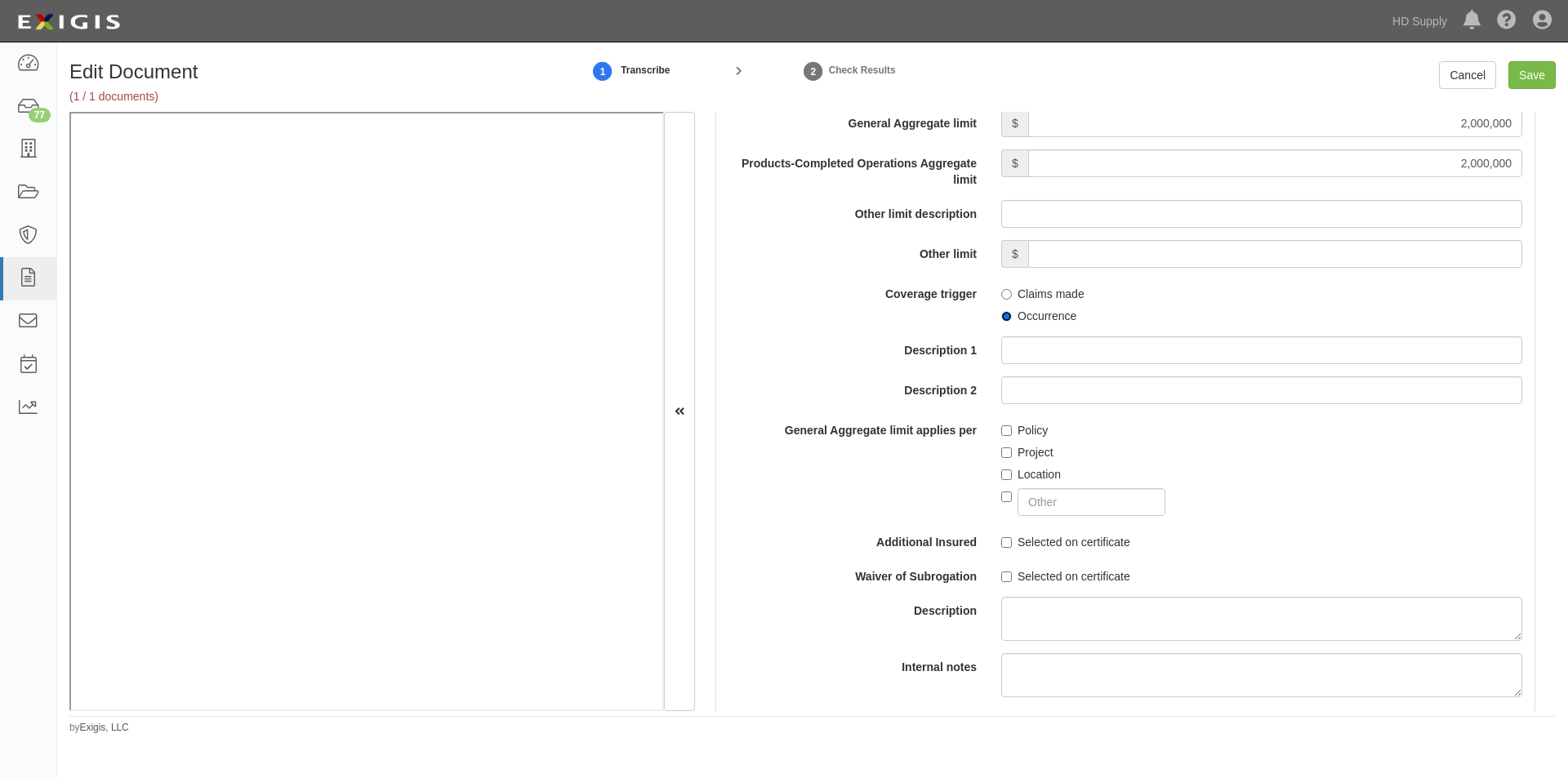
click at [1001, 318] on input "Occurrence" at bounding box center [1006, 316] width 11 height 11
radio input "true"
click at [1006, 431] on input "Policy" at bounding box center [1006, 431] width 11 height 11
checkbox input "true"
drag, startPoint x: 1001, startPoint y: 542, endPoint x: 1001, endPoint y: 554, distance: 12.0
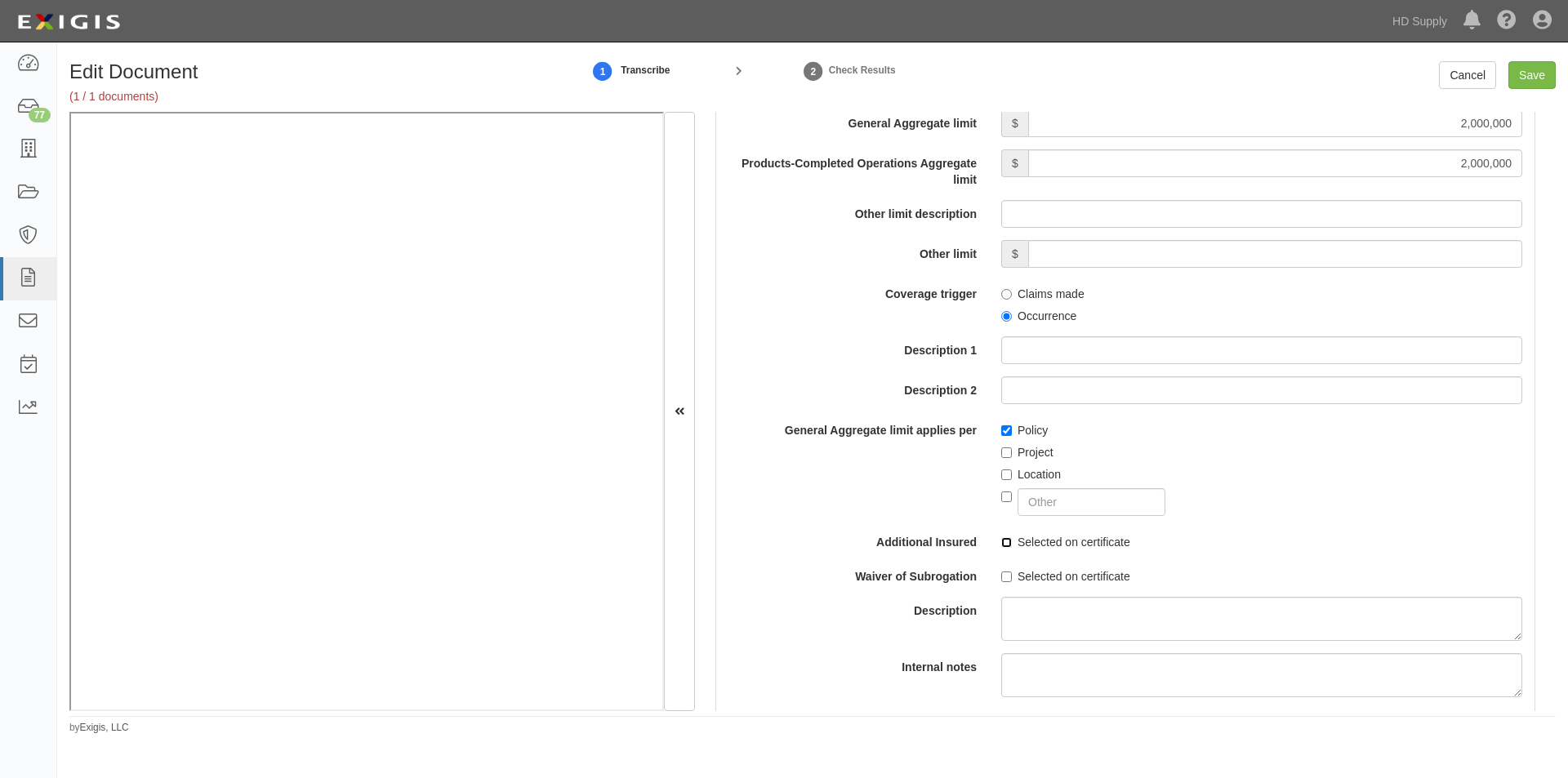
click at [1001, 543] on input "Selected on certificate" at bounding box center [1006, 543] width 11 height 11
checkbox input "true"
click at [1002, 574] on input "Selected on certificate" at bounding box center [1006, 577] width 11 height 11
checkbox input "true"
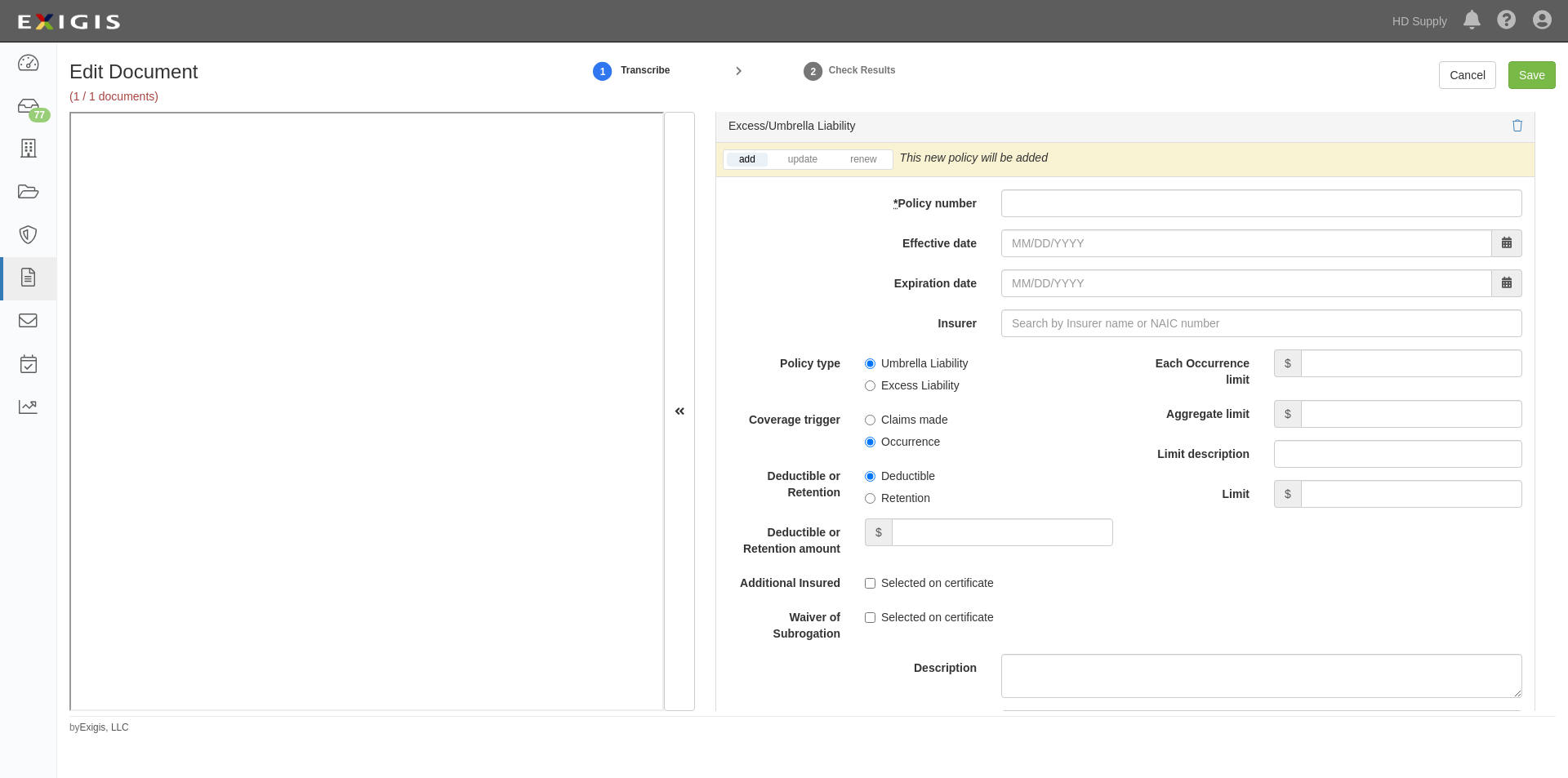
scroll to position [3267, 0]
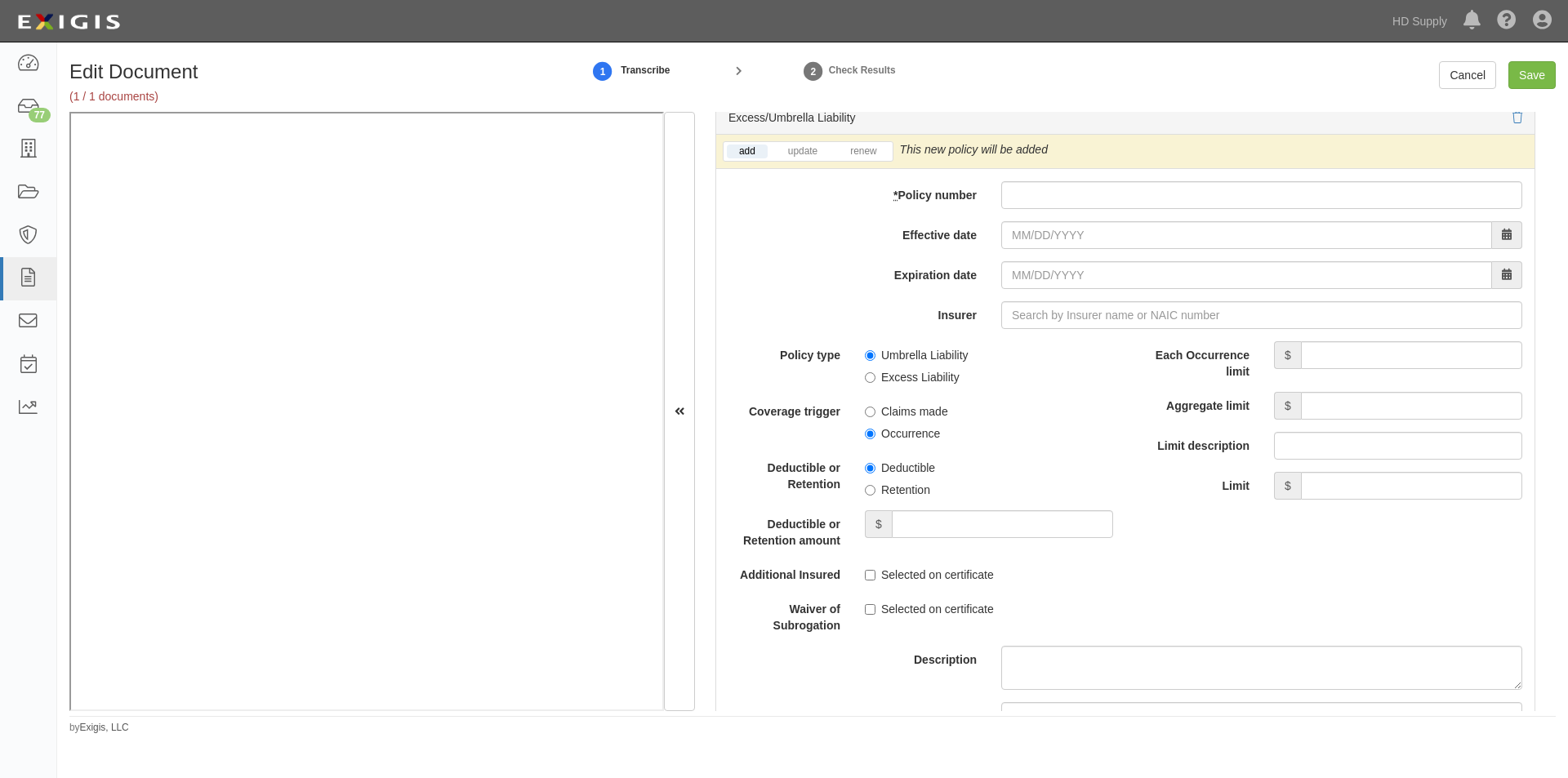
click at [863, 160] on li "renew" at bounding box center [863, 151] width 57 height 19
click at [864, 156] on link "renew" at bounding box center [863, 151] width 51 height 14
paste input "ENP 0729529"
type input "ENP 0729529"
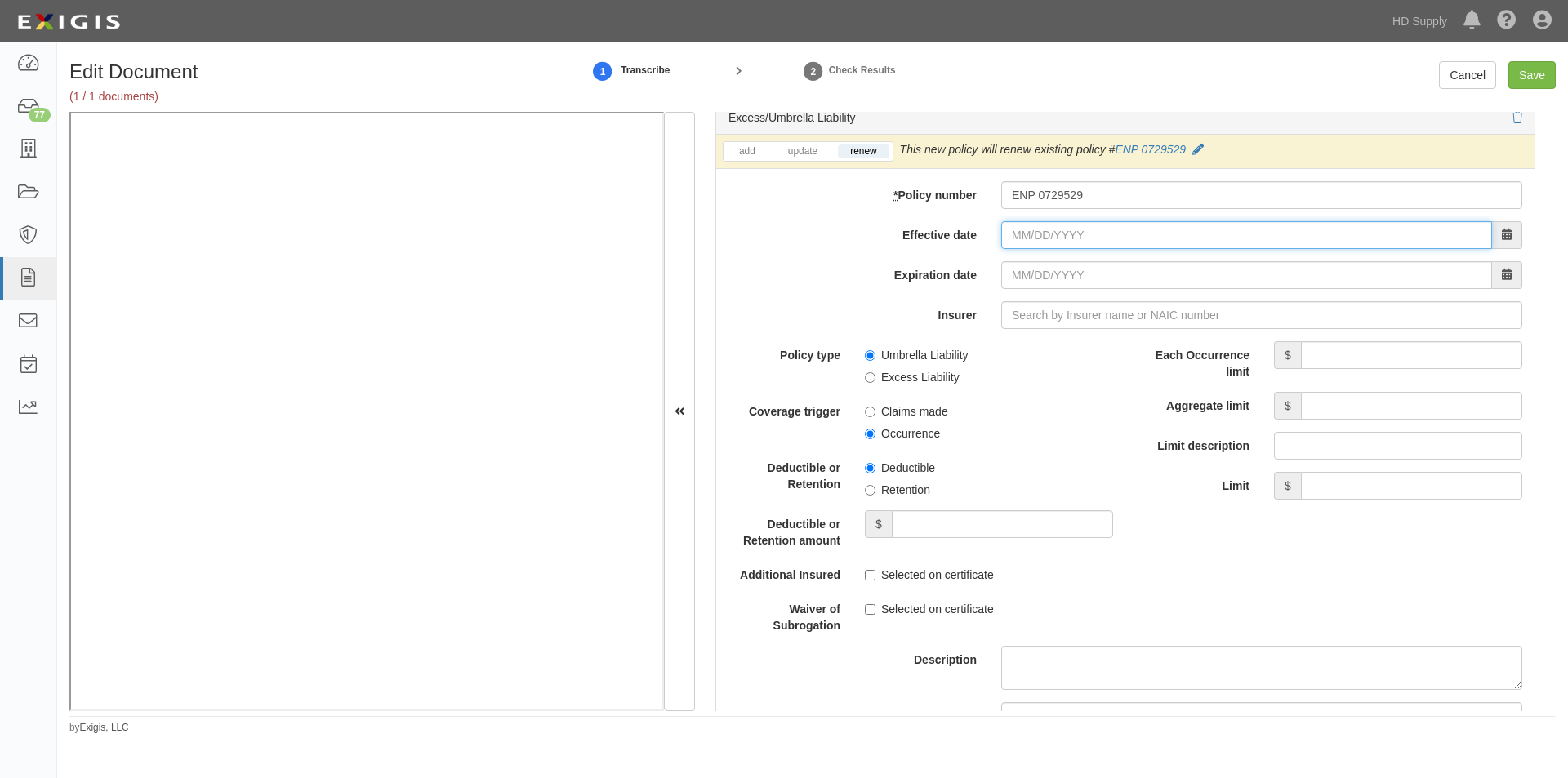
click at [1041, 244] on input "Effective date" at bounding box center [1246, 235] width 491 height 27
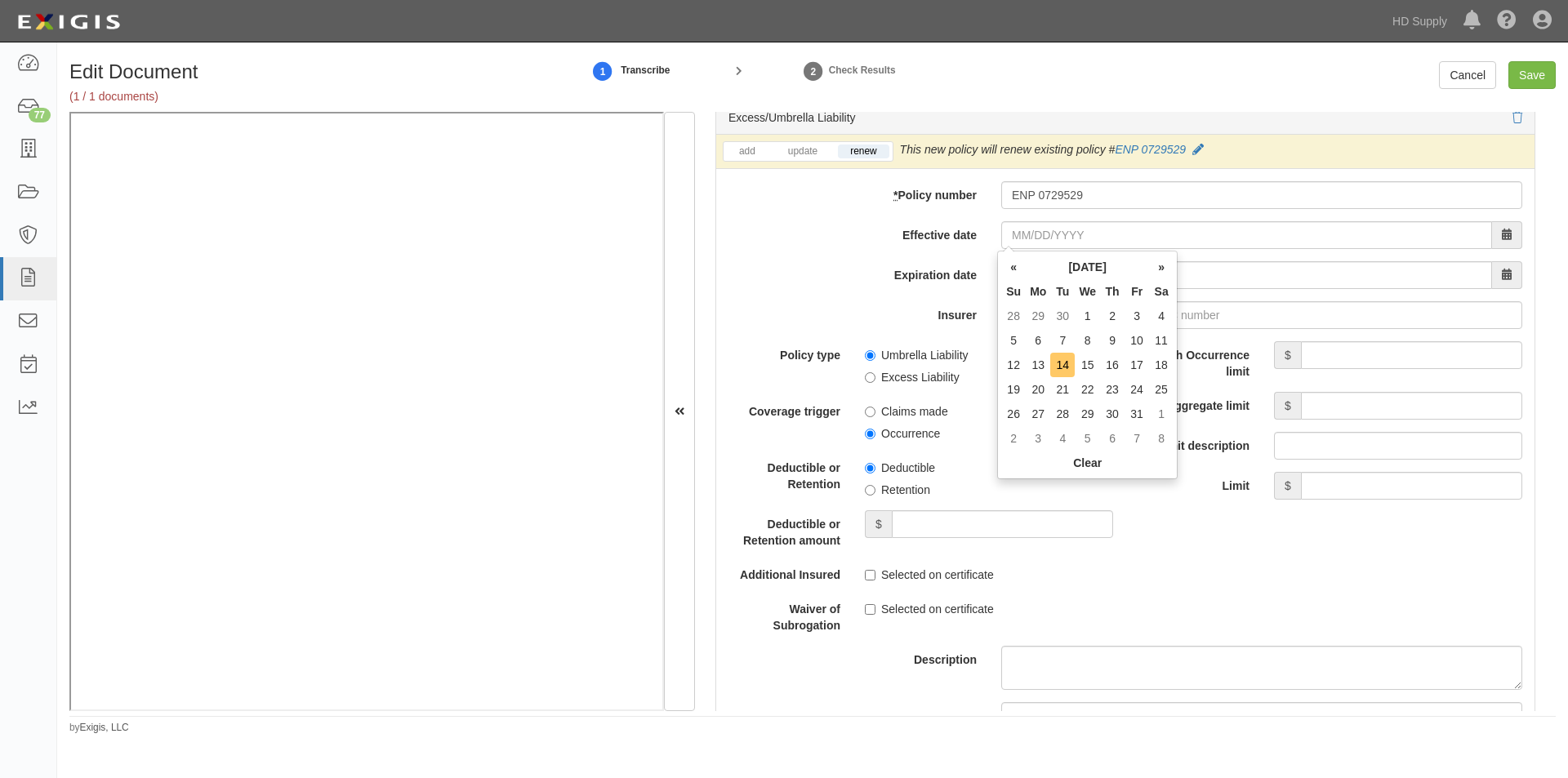
click at [1061, 362] on td "14" at bounding box center [1062, 365] width 25 height 25
type input "10/14/2025"
type input "10/14/2026"
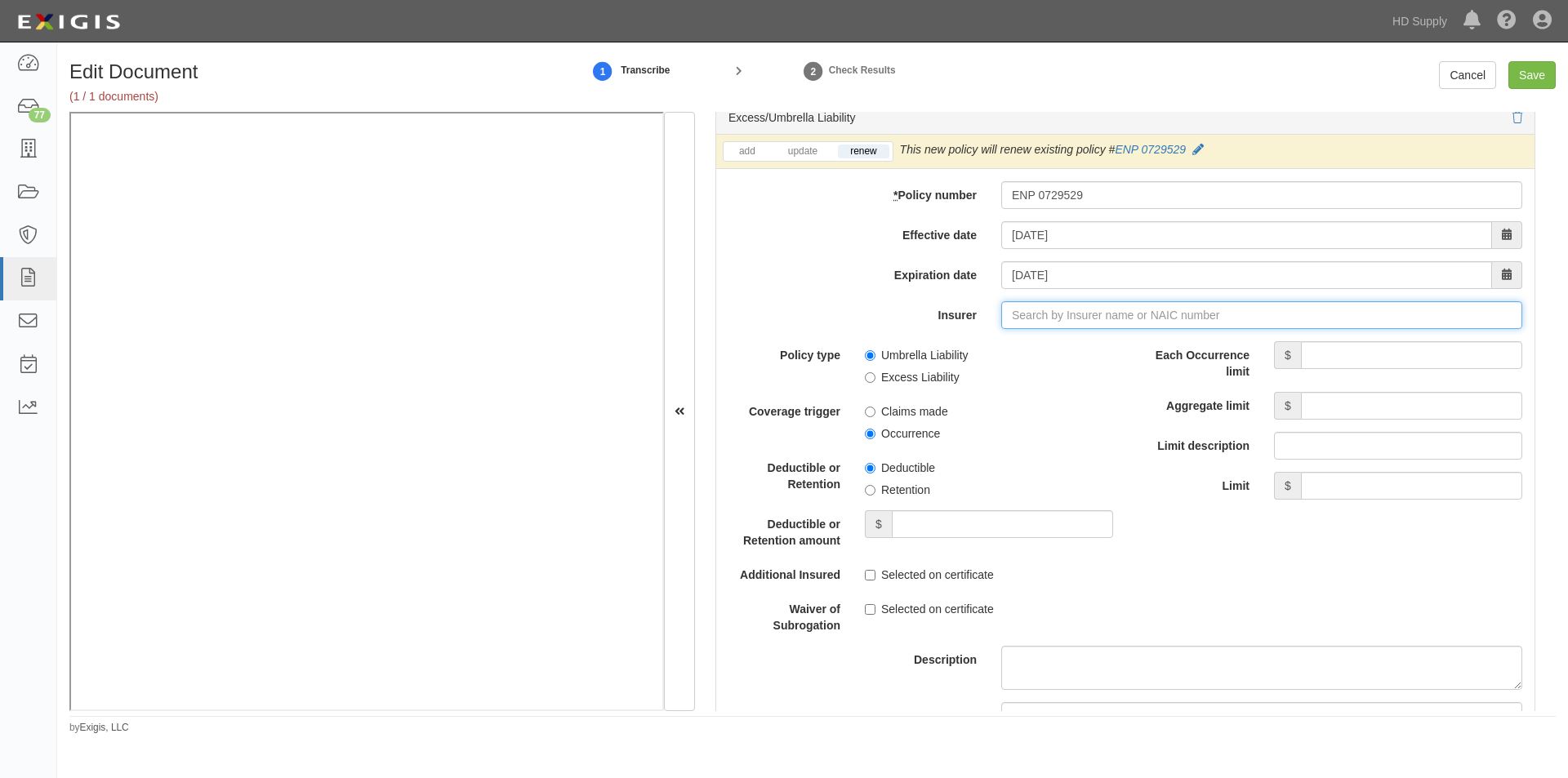
click at [1062, 317] on input "Insurer" at bounding box center [1261, 315] width 521 height 27
type input "180 Seguros S.A. (0) NR Rating"
type input "1"
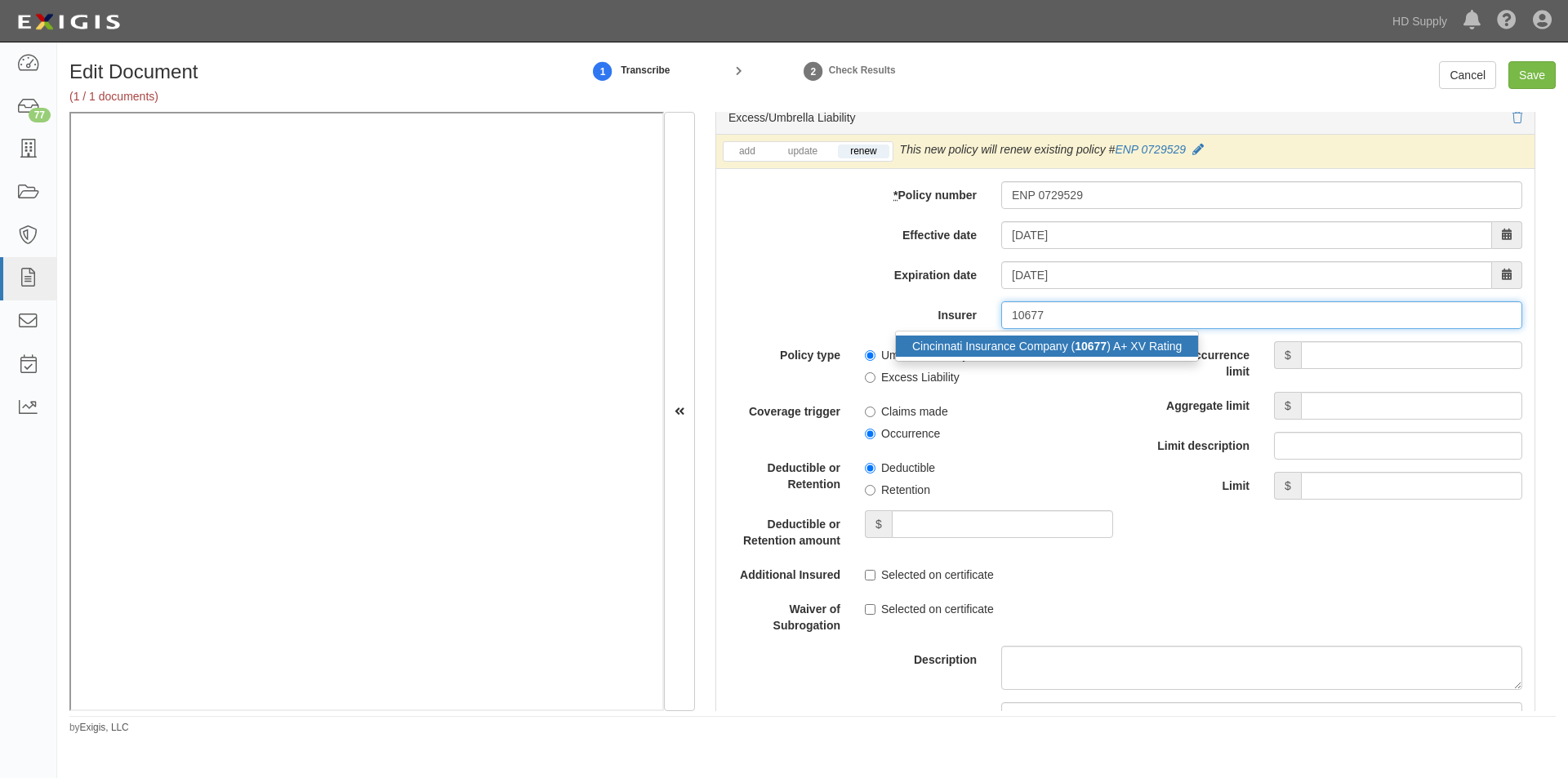
click at [1069, 350] on div "Cincinnati Insurance Company ( 10677 ) A+ XV Rating" at bounding box center [1047, 346] width 302 height 22
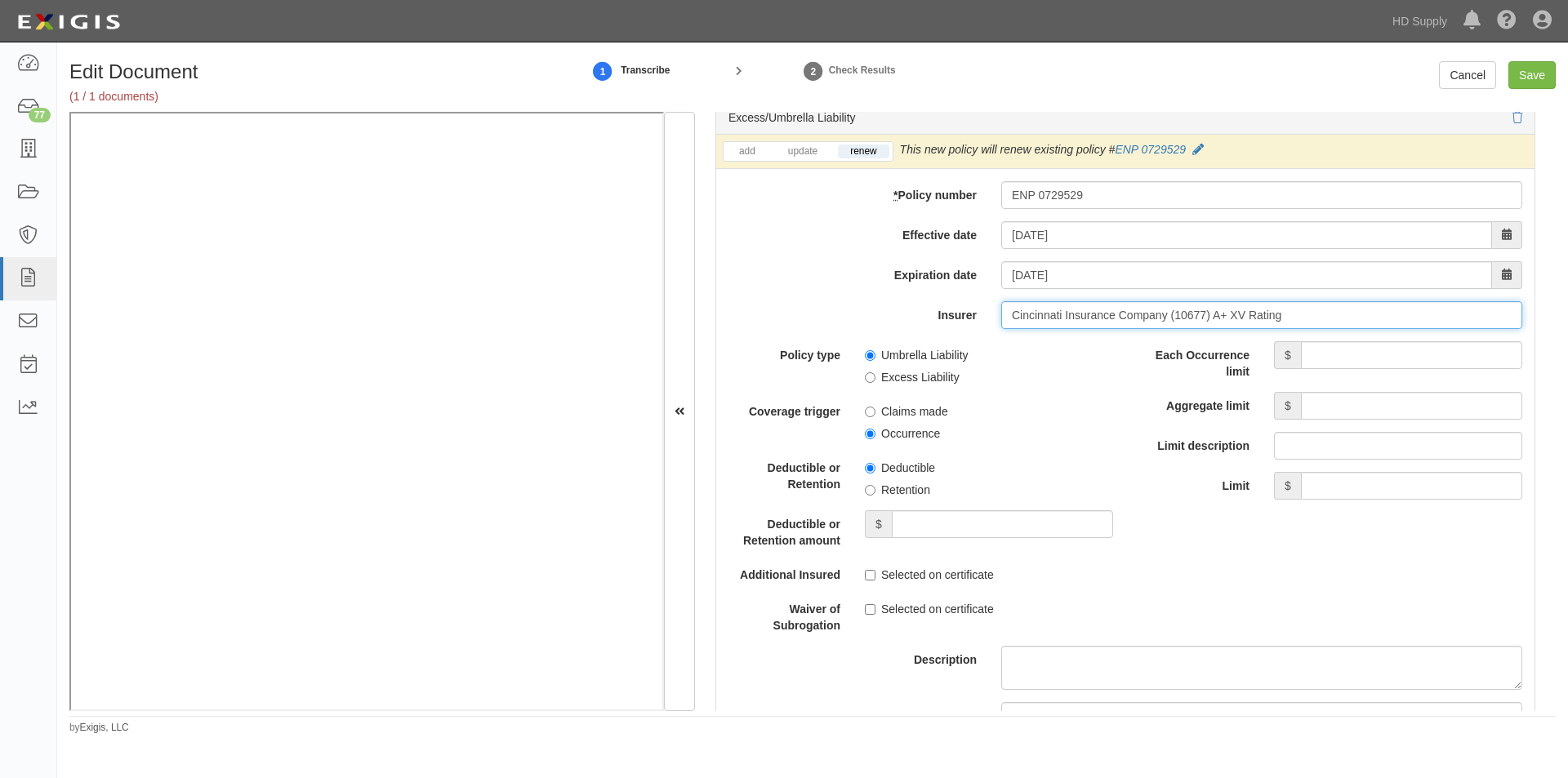
type input "Cincinnati Insurance Company (10677) A+ XV Rating"
click at [1322, 352] on input "Each Occurrence limit" at bounding box center [1412, 355] width 222 height 27
type input "1,000,000"
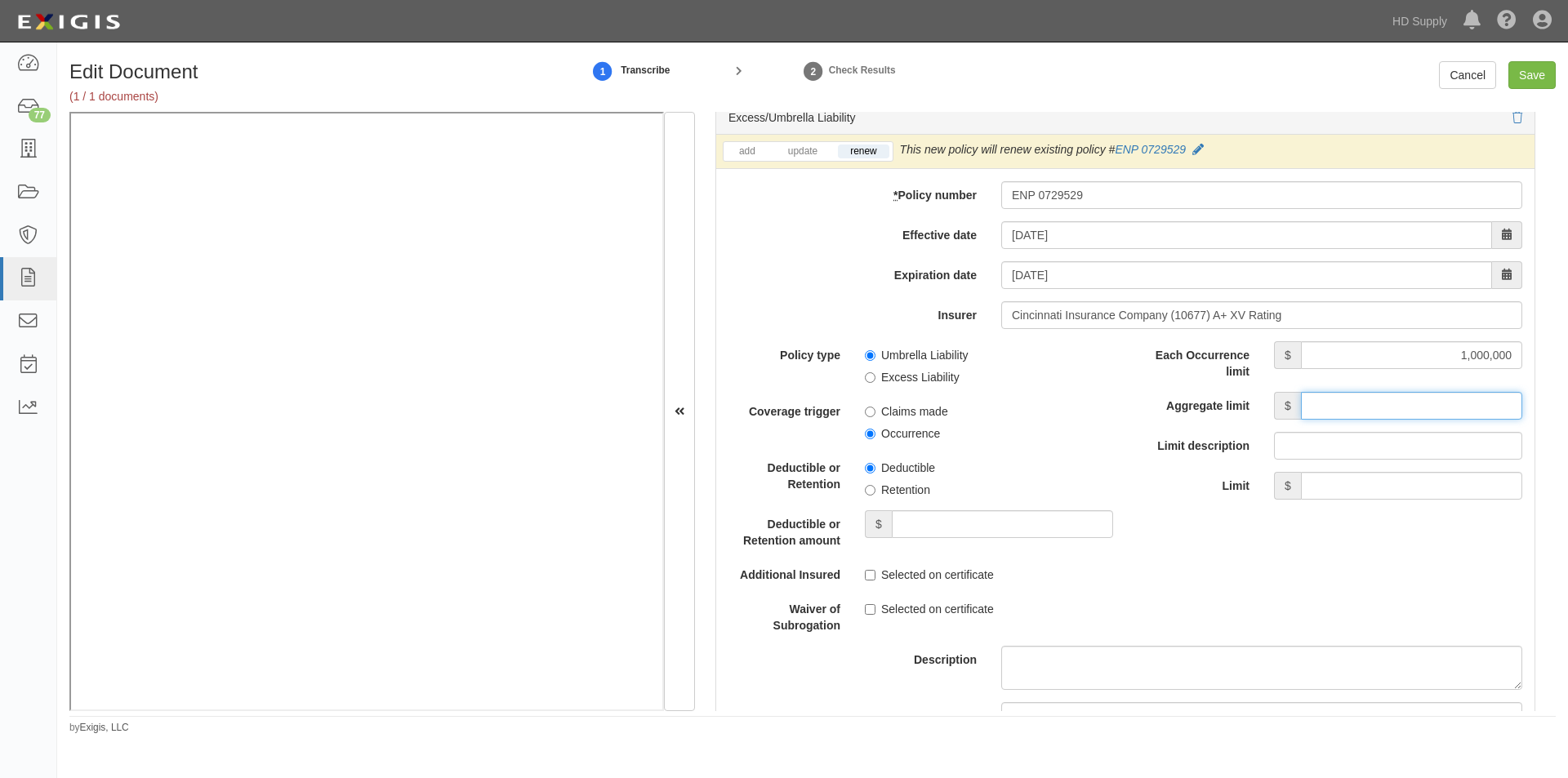
click at [1336, 406] on input "Aggregate limit" at bounding box center [1412, 405] width 222 height 27
type input "1,000,000"
click at [869, 358] on input "Umbrella Liability" at bounding box center [869, 355] width 11 height 11
radio input "true"
click at [869, 431] on input "Occurrence" at bounding box center [869, 434] width 11 height 11
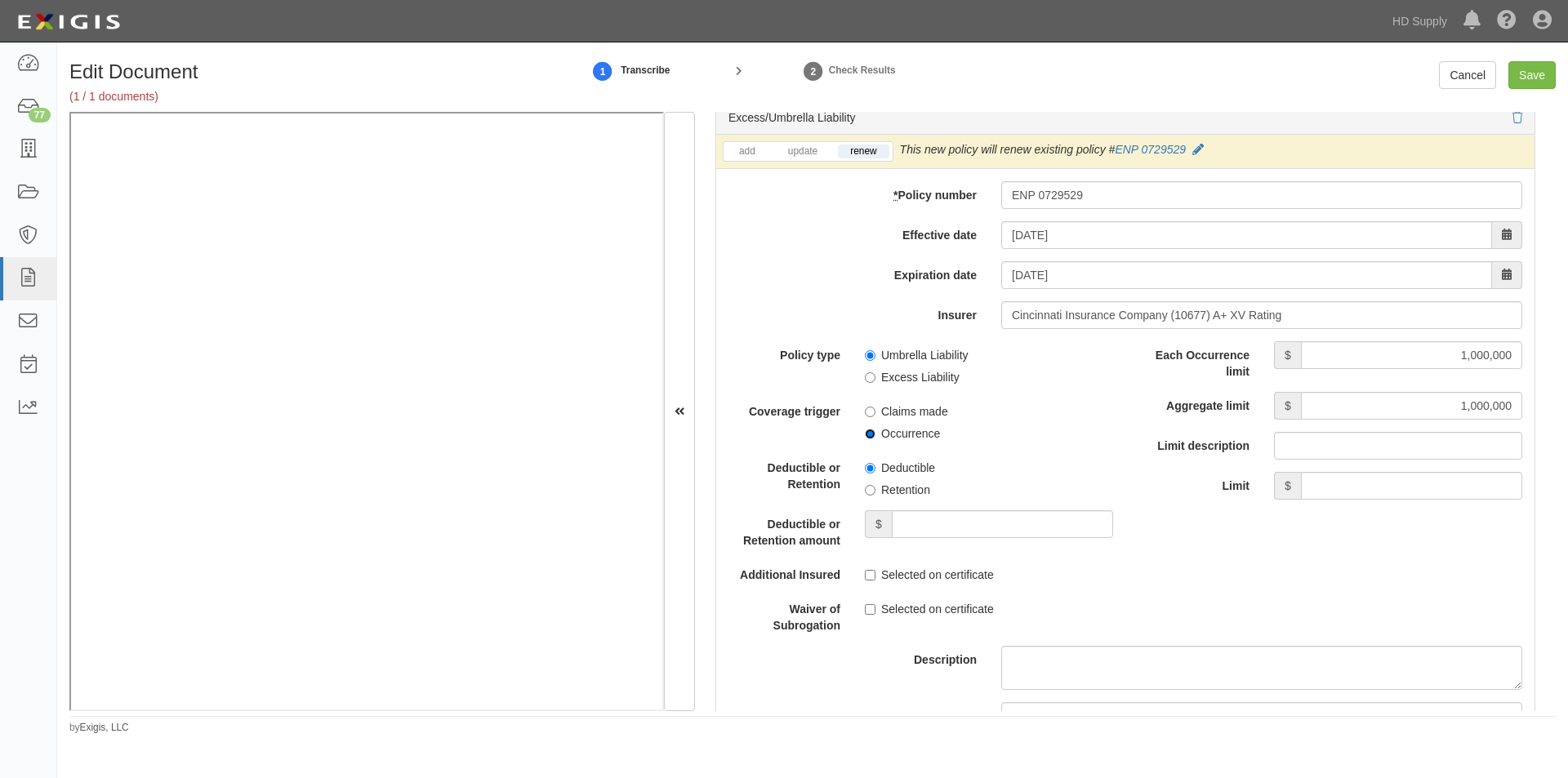
radio input "true"
click at [1533, 67] on input "Save" at bounding box center [1532, 75] width 47 height 27
type input "1000000"
type input "500000"
type input "10000"
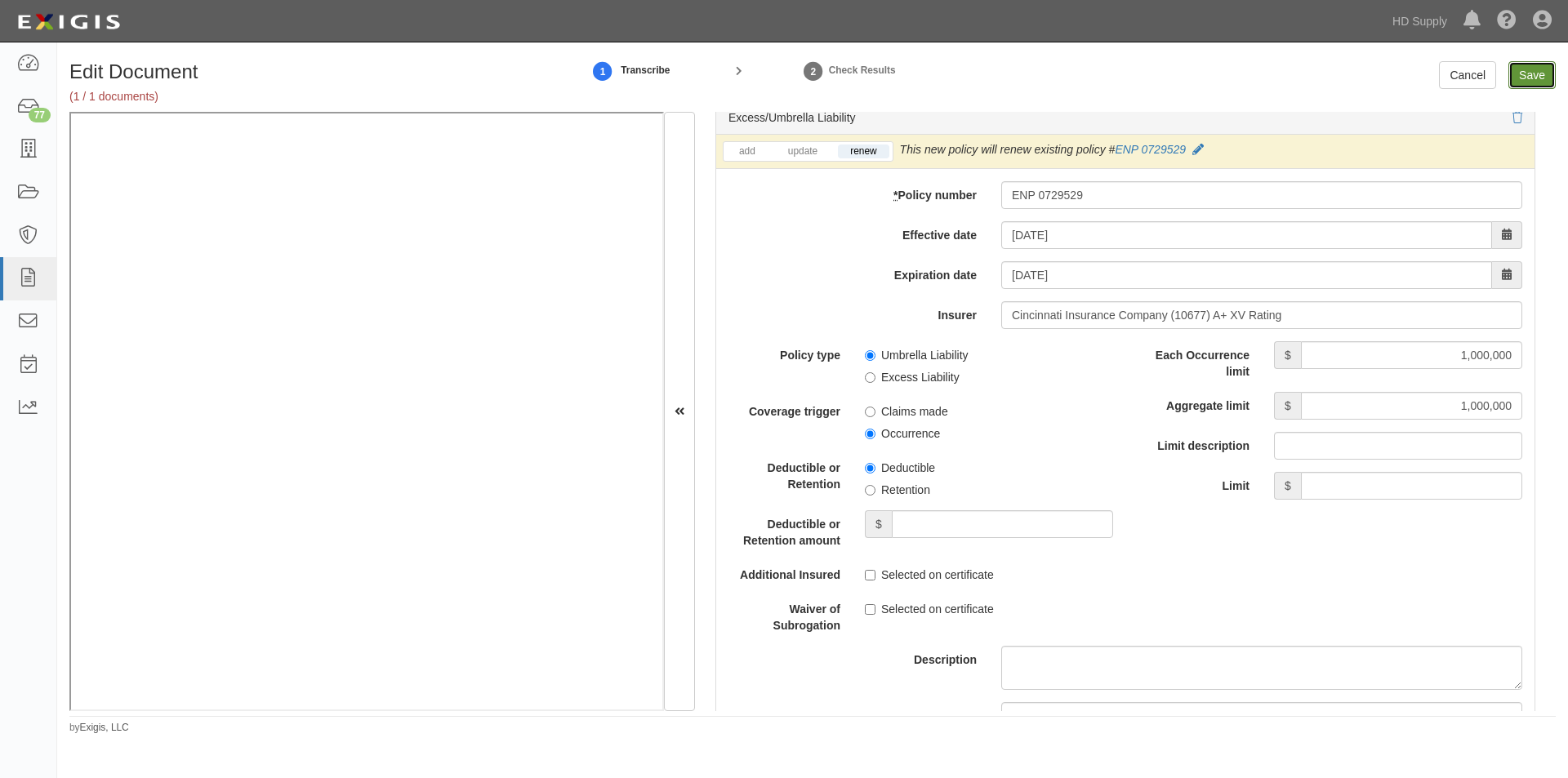
type input "1000000"
type input "2000000"
type input "1000000"
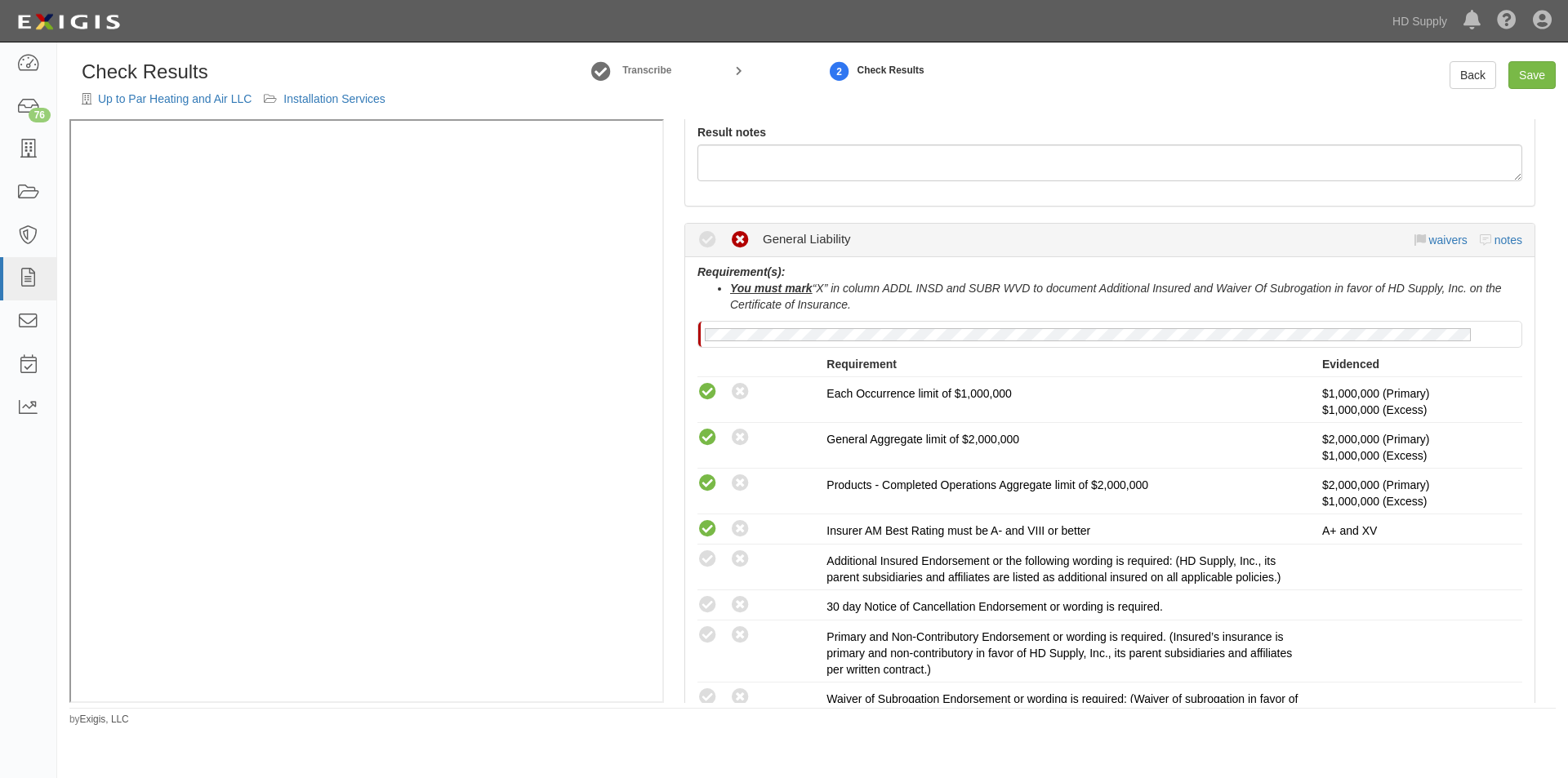
scroll to position [327, 0]
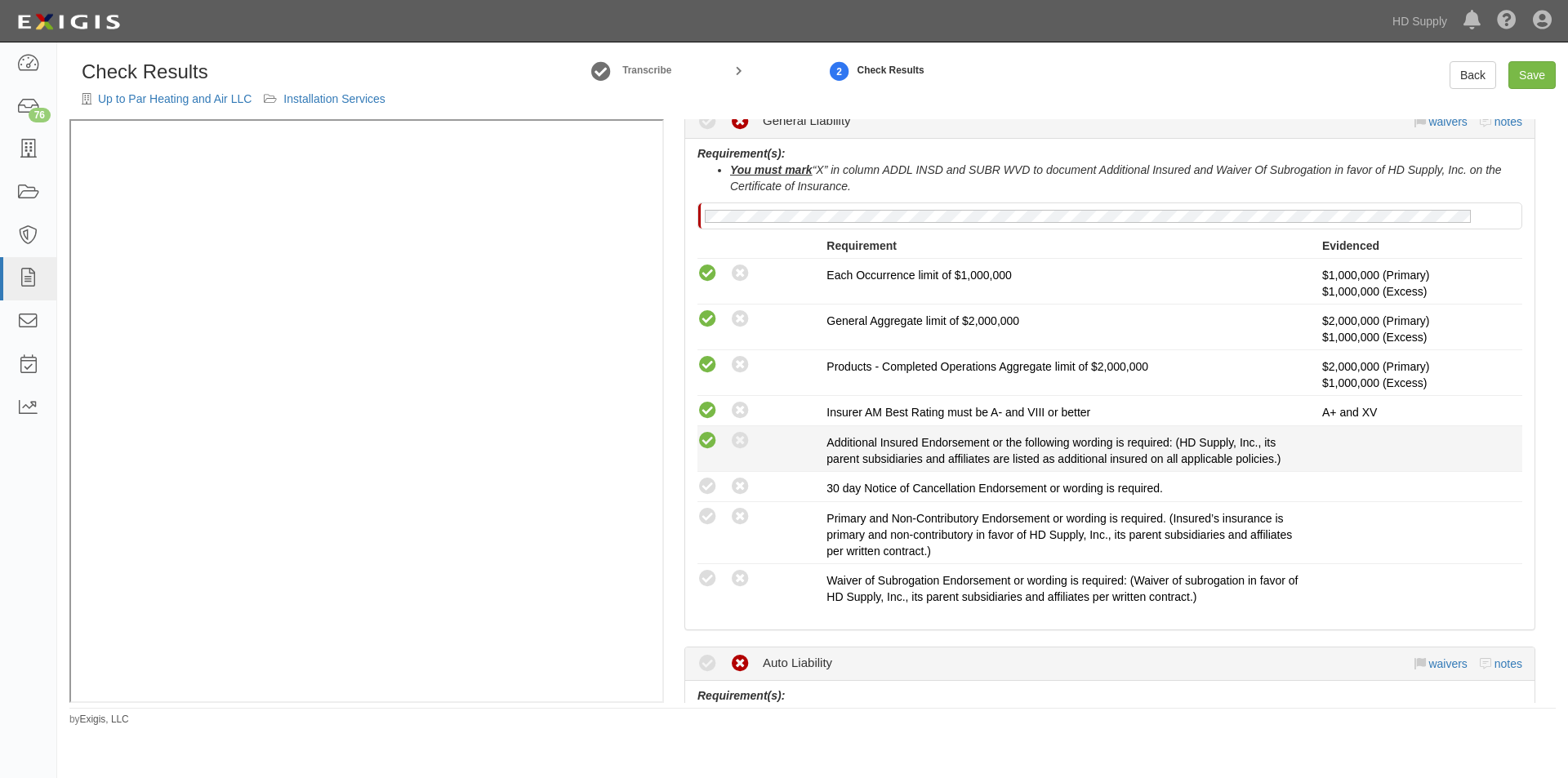
click at [710, 444] on icon at bounding box center [707, 441] width 21 height 21
radio input "true"
click at [708, 492] on icon at bounding box center [707, 487] width 21 height 21
radio input "true"
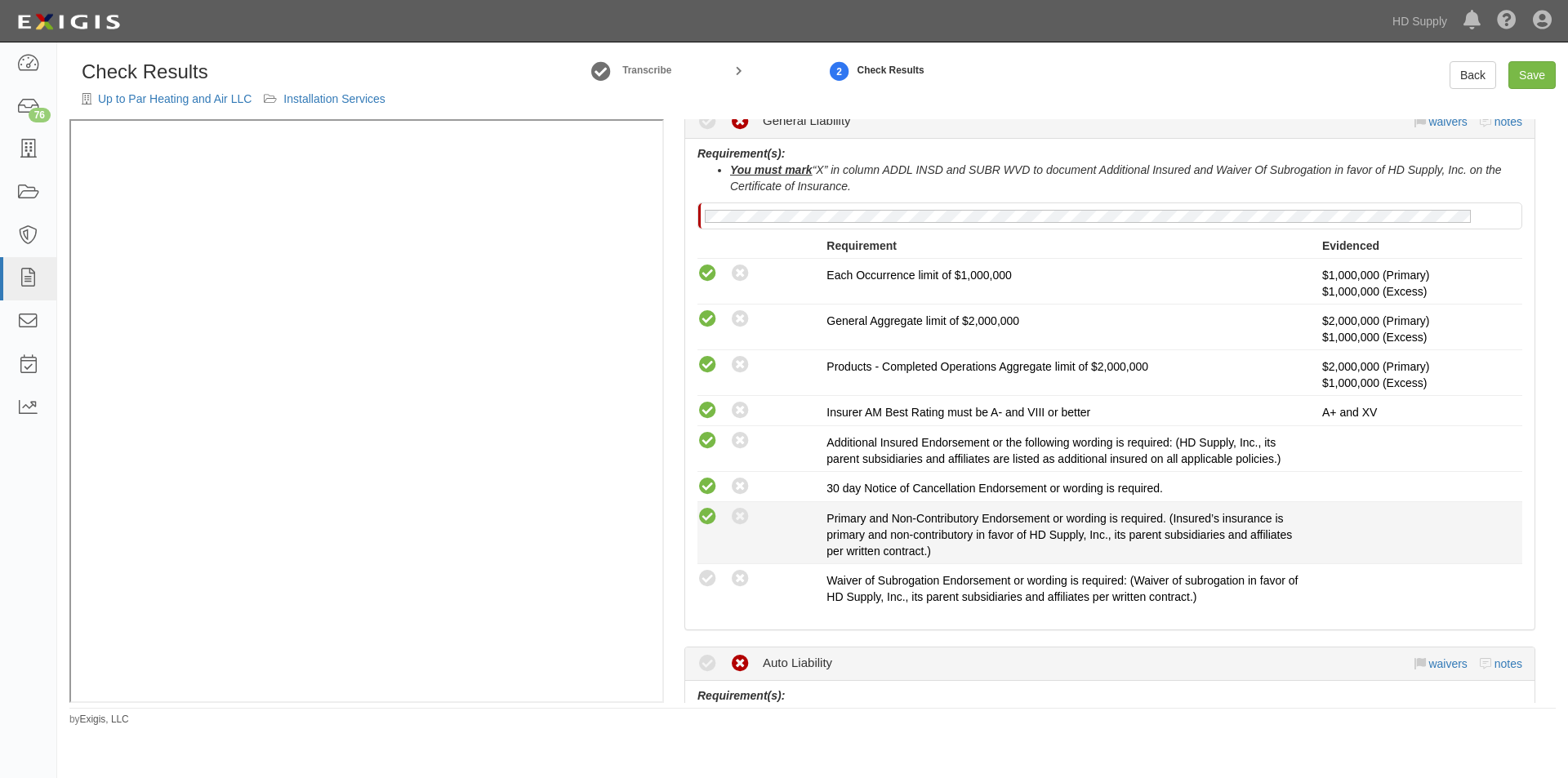
drag, startPoint x: 707, startPoint y: 511, endPoint x: 710, endPoint y: 548, distance: 37.1
click at [707, 513] on icon at bounding box center [707, 517] width 21 height 21
radio input "true"
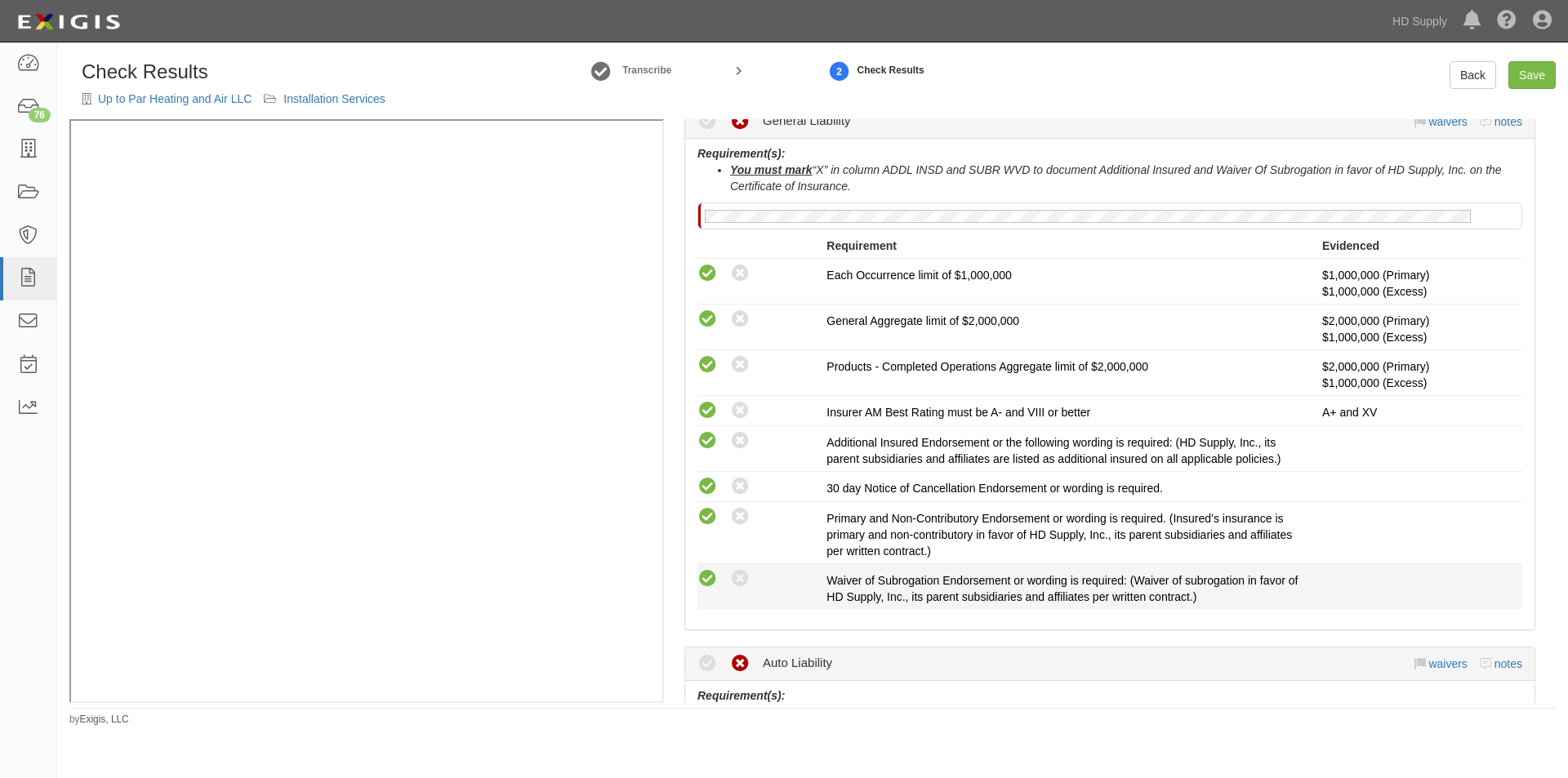
click at [708, 581] on icon at bounding box center [707, 579] width 21 height 21
radio input "true"
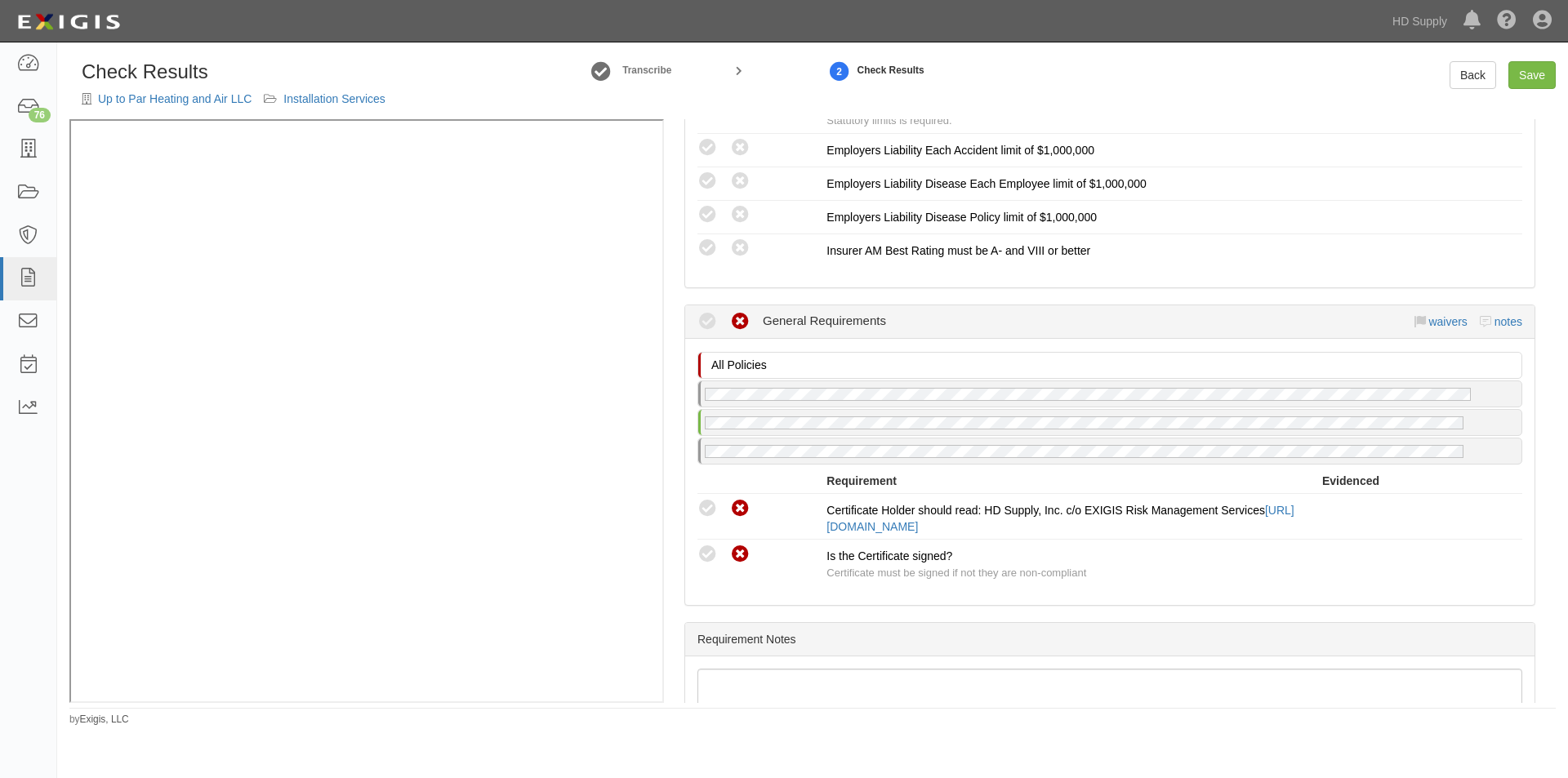
scroll to position [1470, 0]
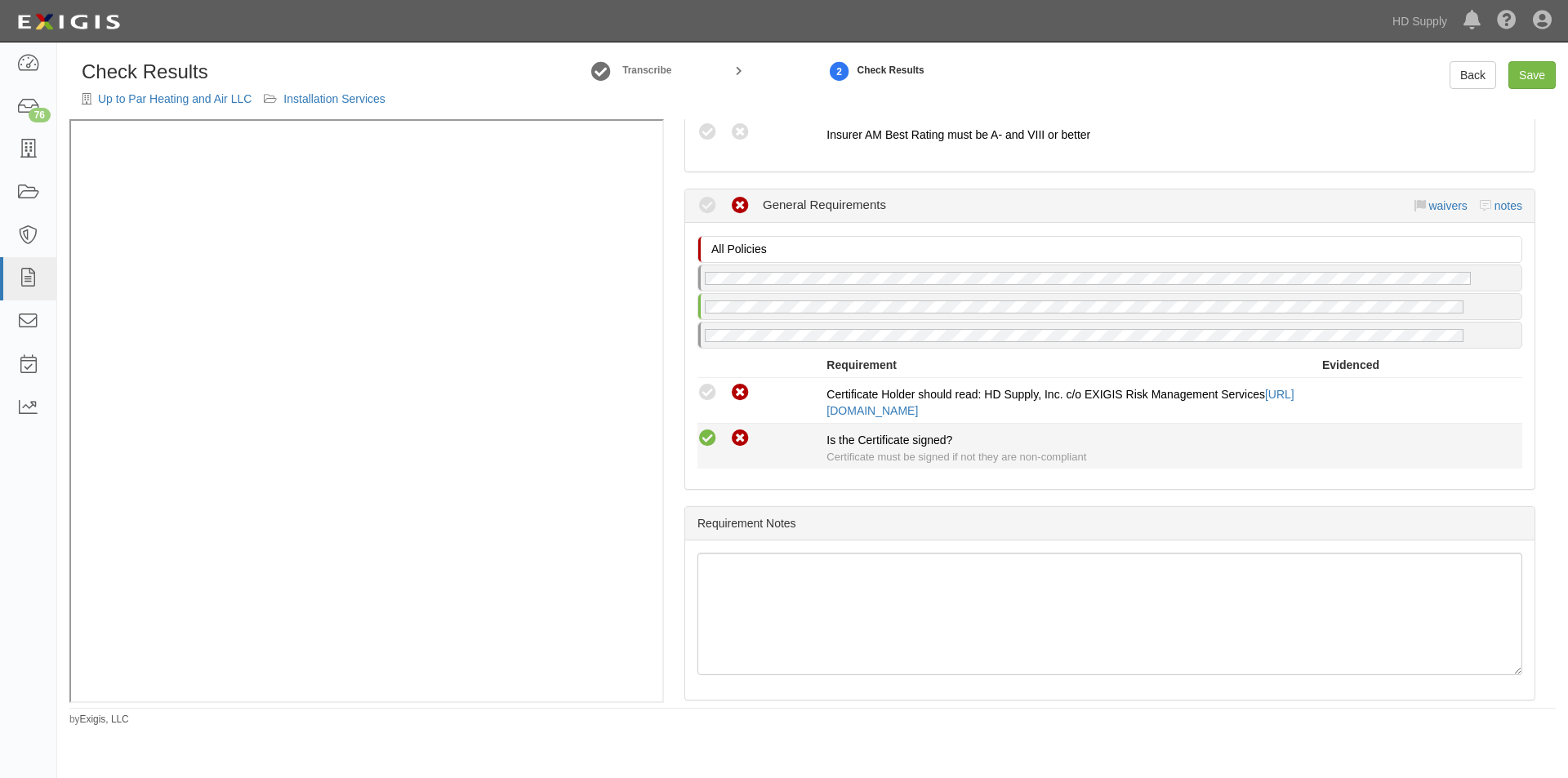
click at [705, 444] on icon at bounding box center [707, 439] width 21 height 21
radio input "true"
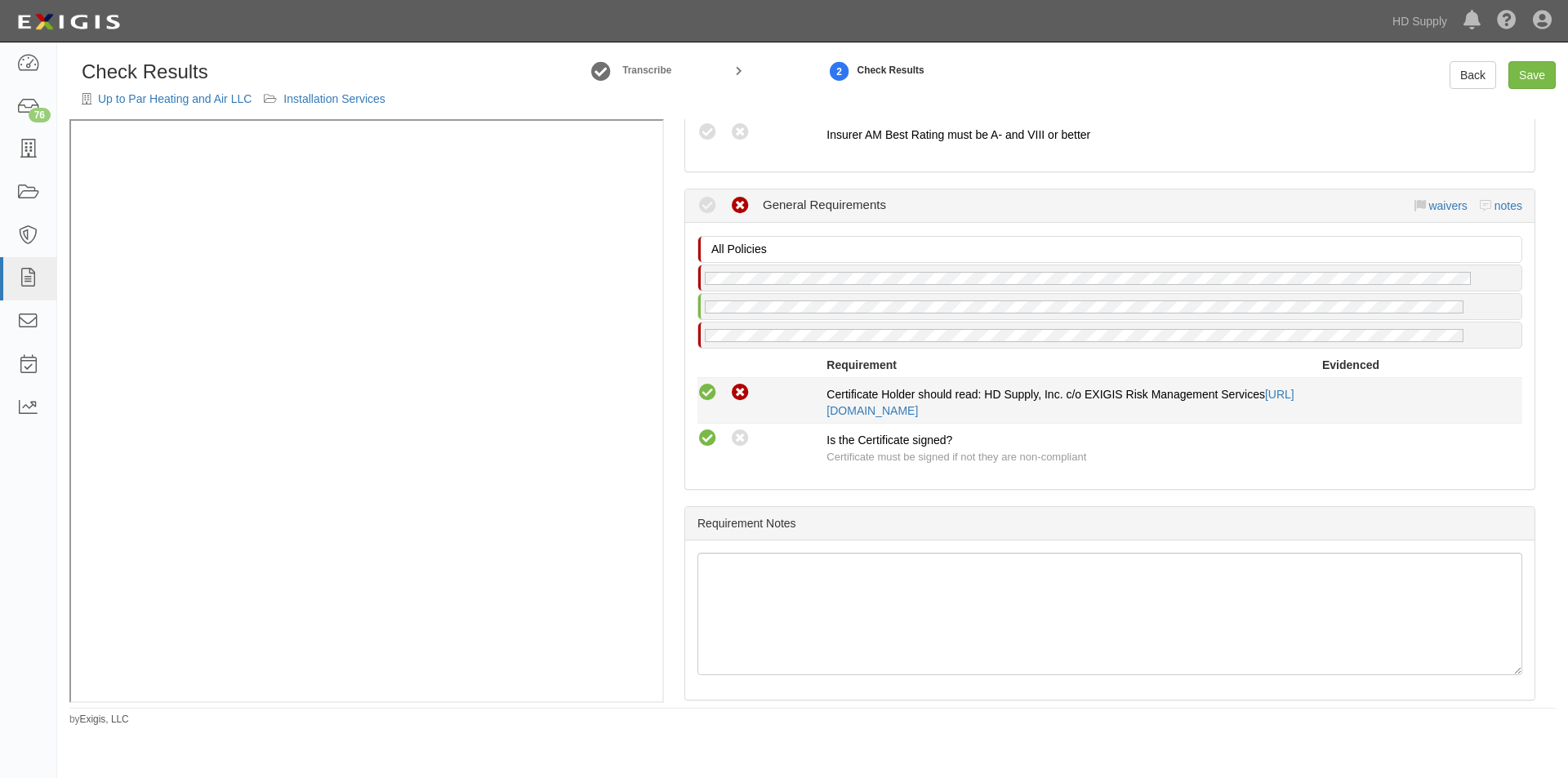
click at [717, 397] on icon at bounding box center [707, 392] width 21 height 21
radio input "true"
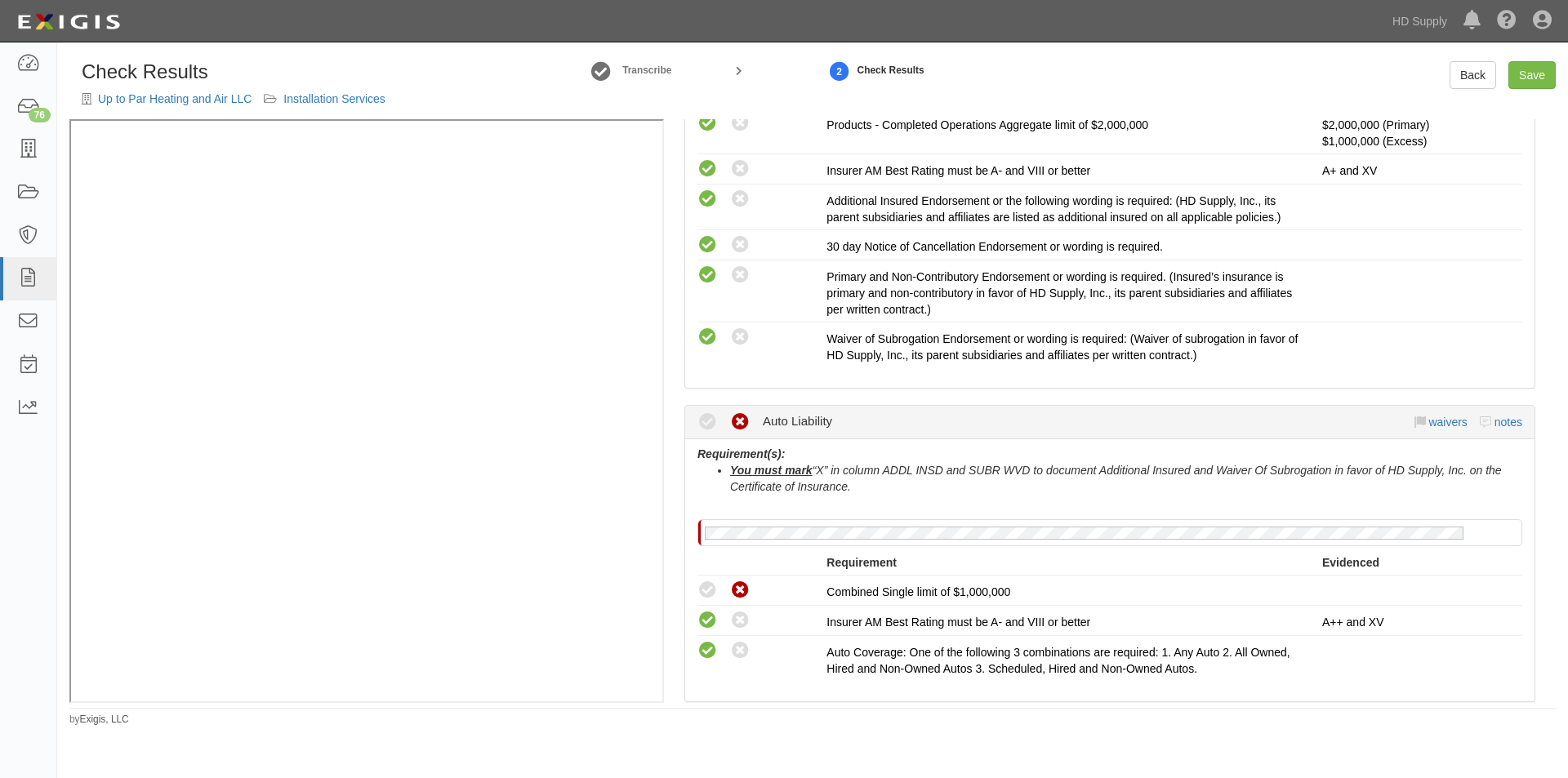
scroll to position [653, 0]
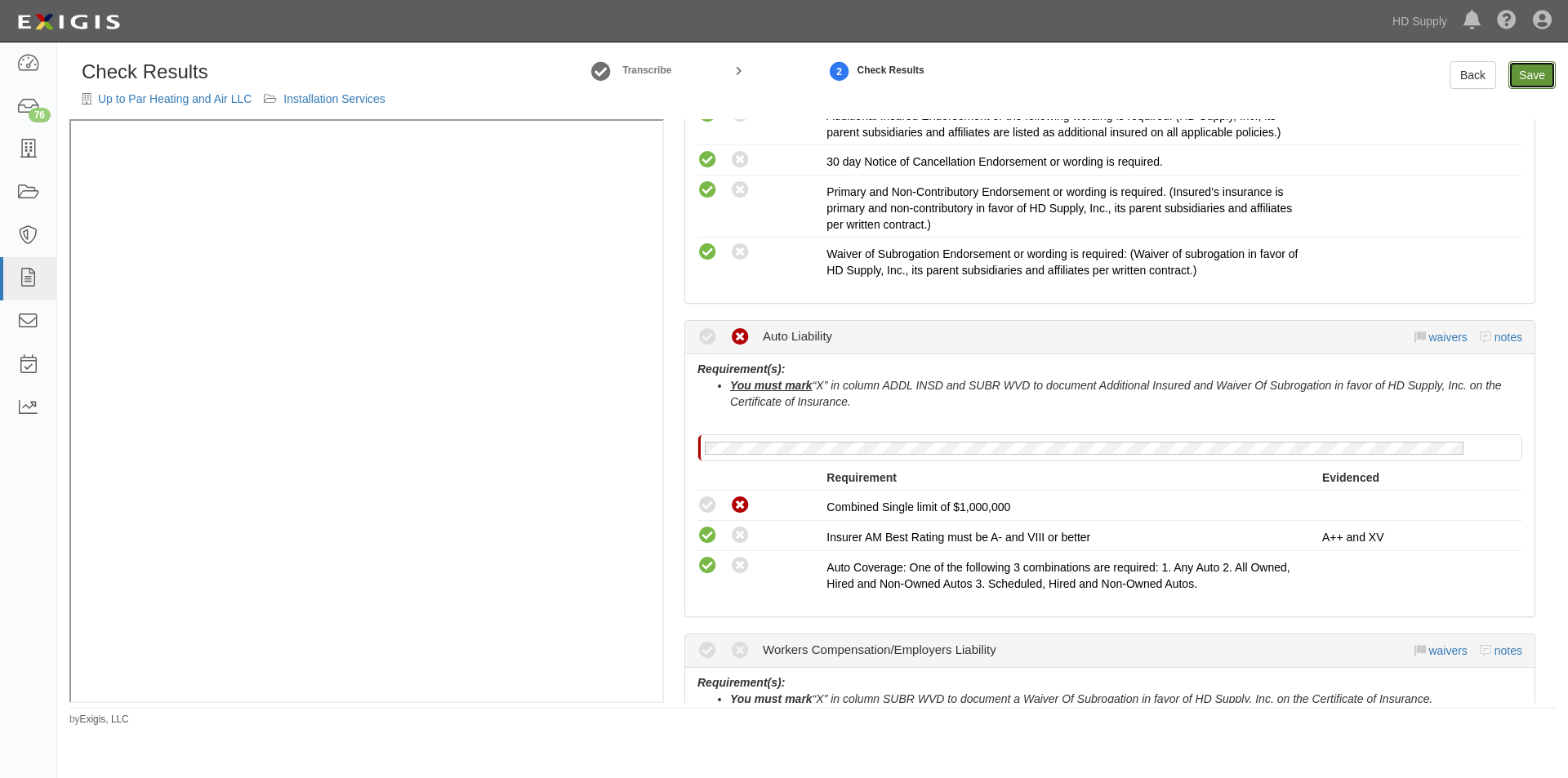
click at [1536, 78] on link "Save" at bounding box center [1532, 75] width 47 height 27
radio input "true"
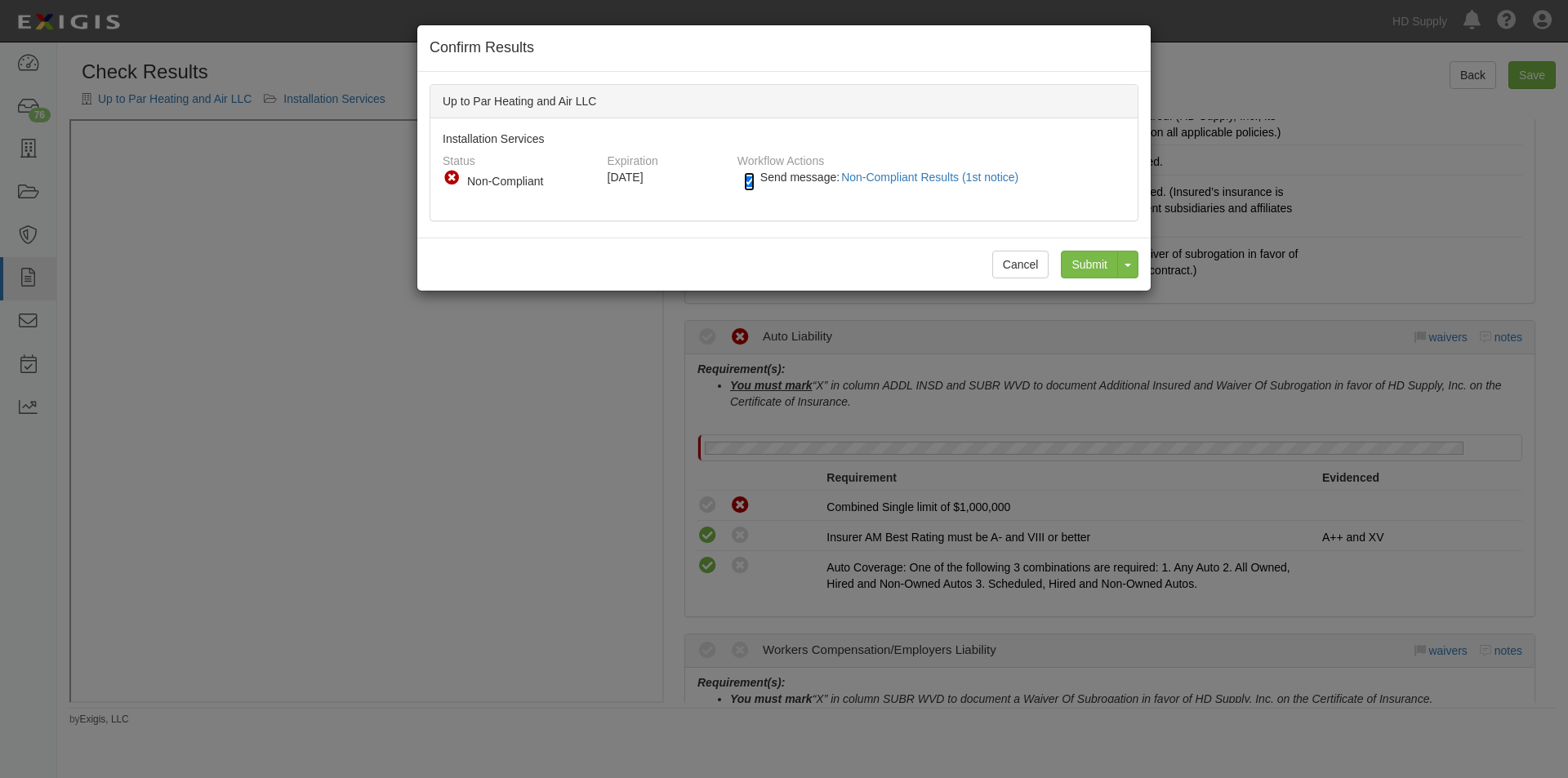
click at [751, 178] on input "Send message: Non-Compliant Results (1st notice)" at bounding box center [749, 182] width 11 height 19
checkbox input "false"
click at [1078, 261] on input "Submit" at bounding box center [1089, 264] width 57 height 27
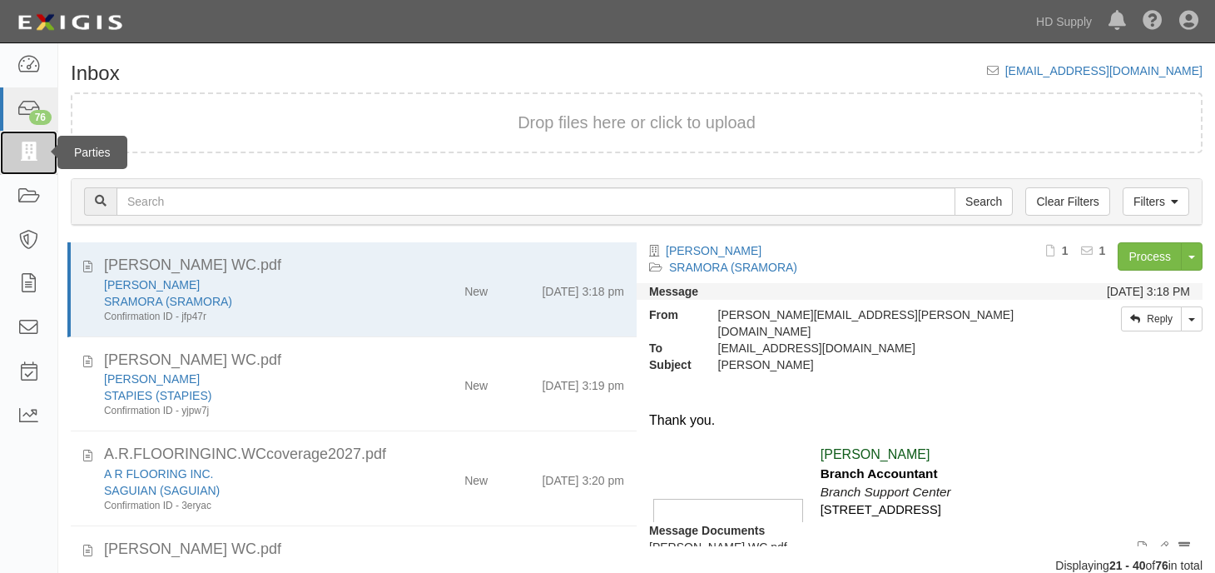
click at [21, 157] on icon at bounding box center [28, 152] width 23 height 19
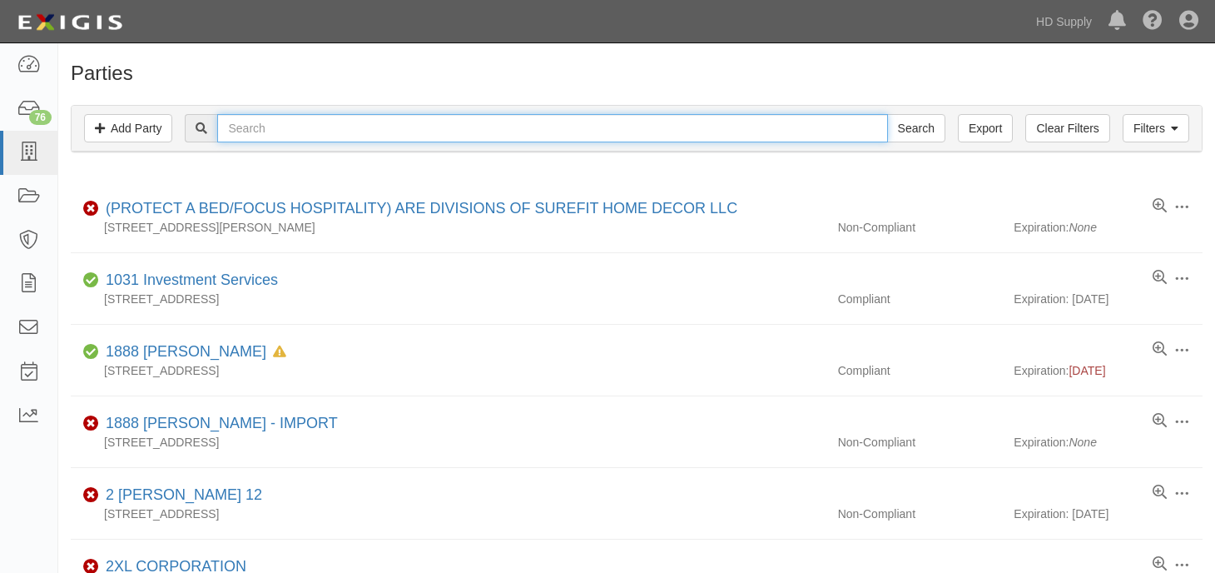
click at [265, 122] on input "text" at bounding box center [552, 128] width 670 height 28
type input "up to par heating"
click at [887, 114] on input "Search" at bounding box center [916, 128] width 58 height 28
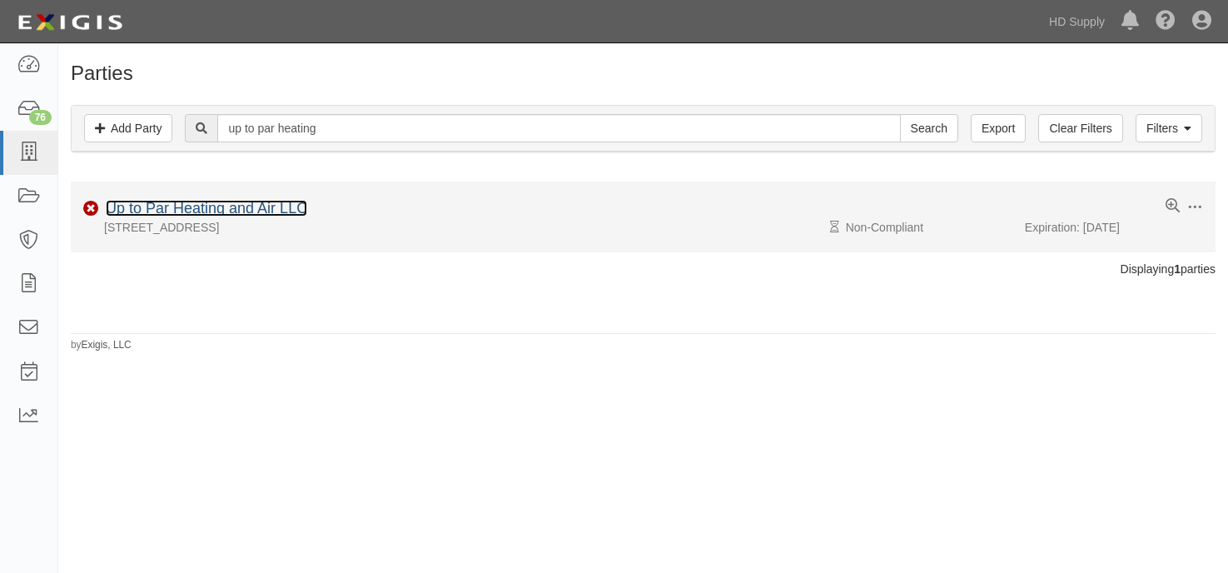
click at [265, 204] on link "Up to Par Heating and Air LLC" at bounding box center [206, 208] width 201 height 17
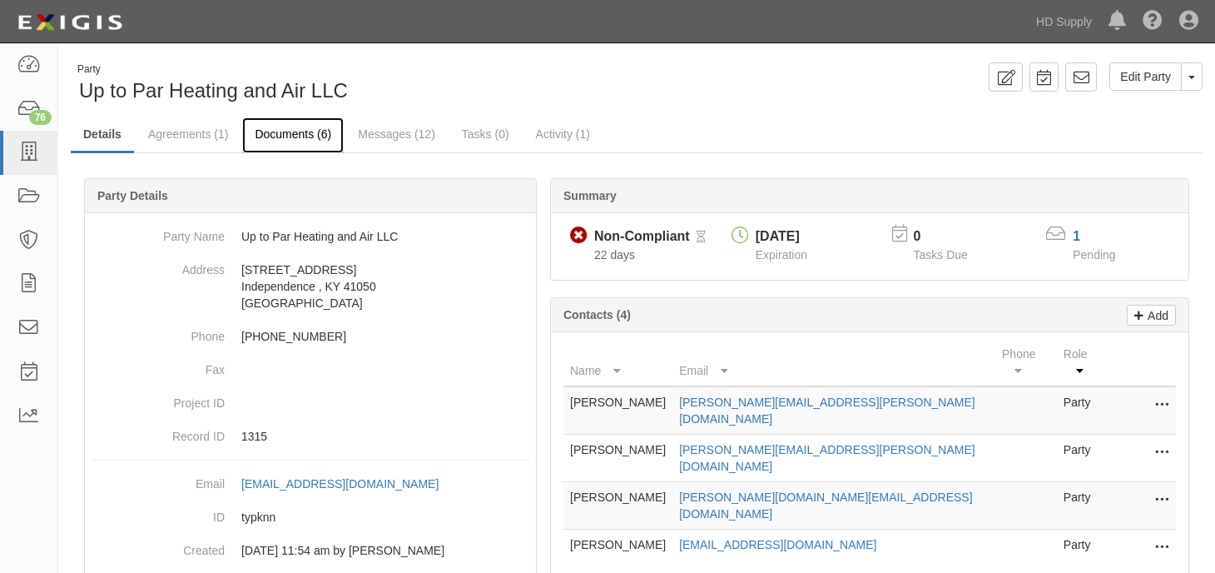
click at [277, 135] on link "Documents (6)" at bounding box center [293, 135] width 102 height 36
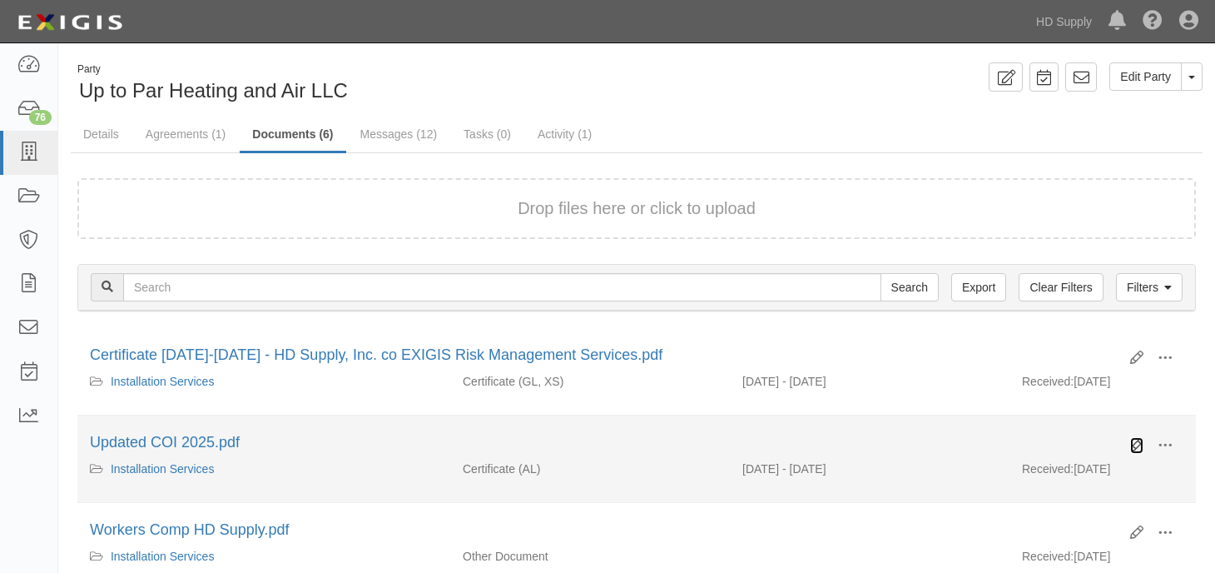
click at [1139, 444] on icon at bounding box center [1136, 445] width 13 height 13
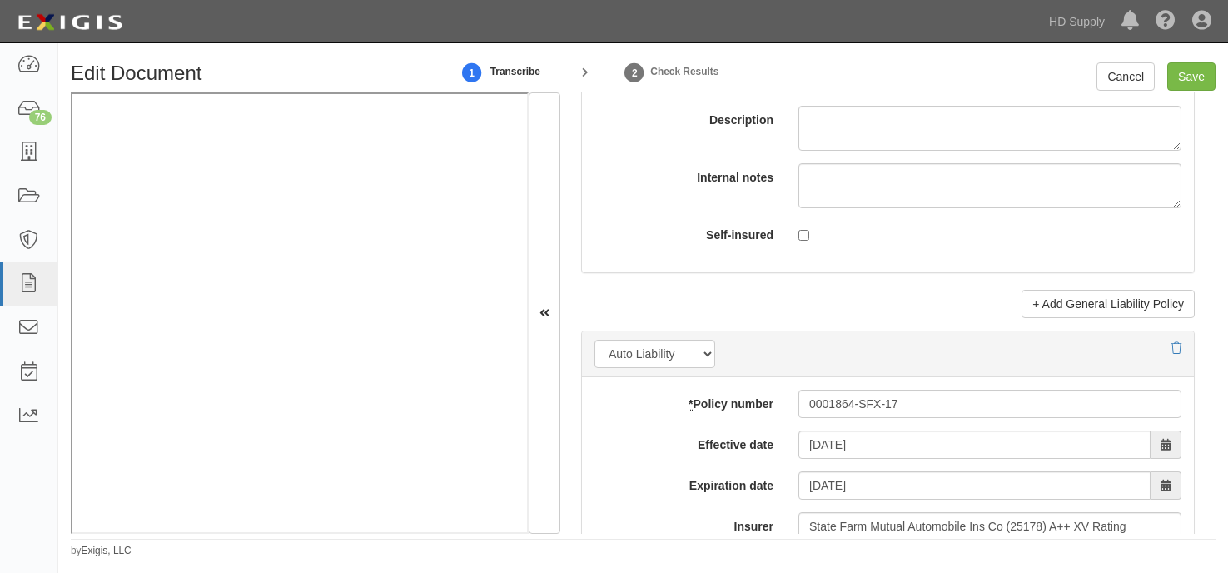
scroll to position [2247, 0]
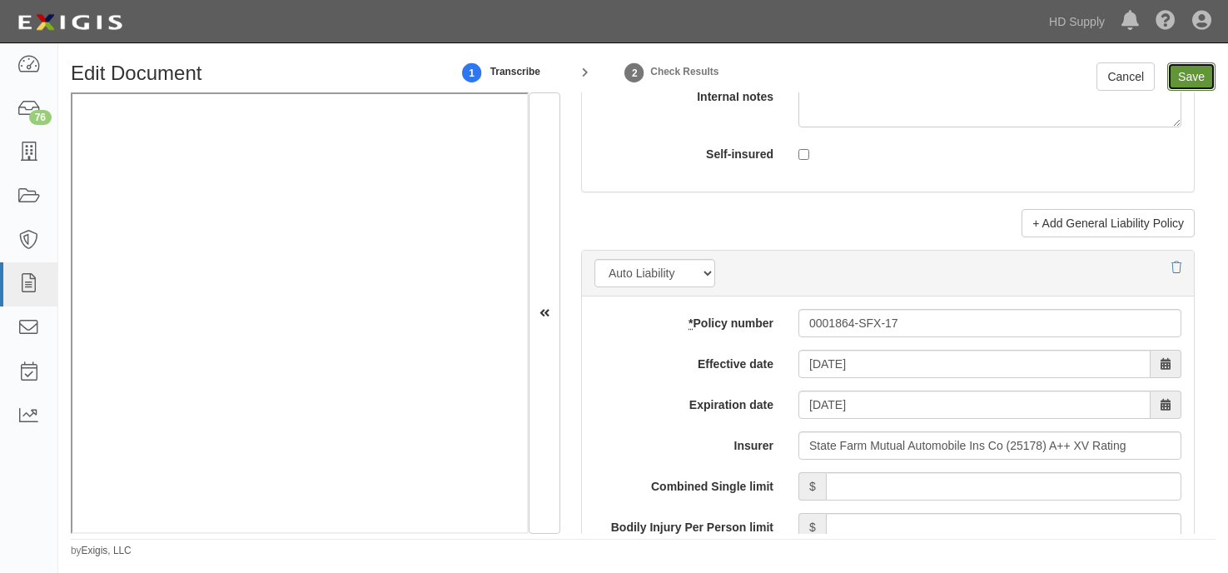
click at [1192, 81] on input "Save" at bounding box center [1191, 76] width 48 height 28
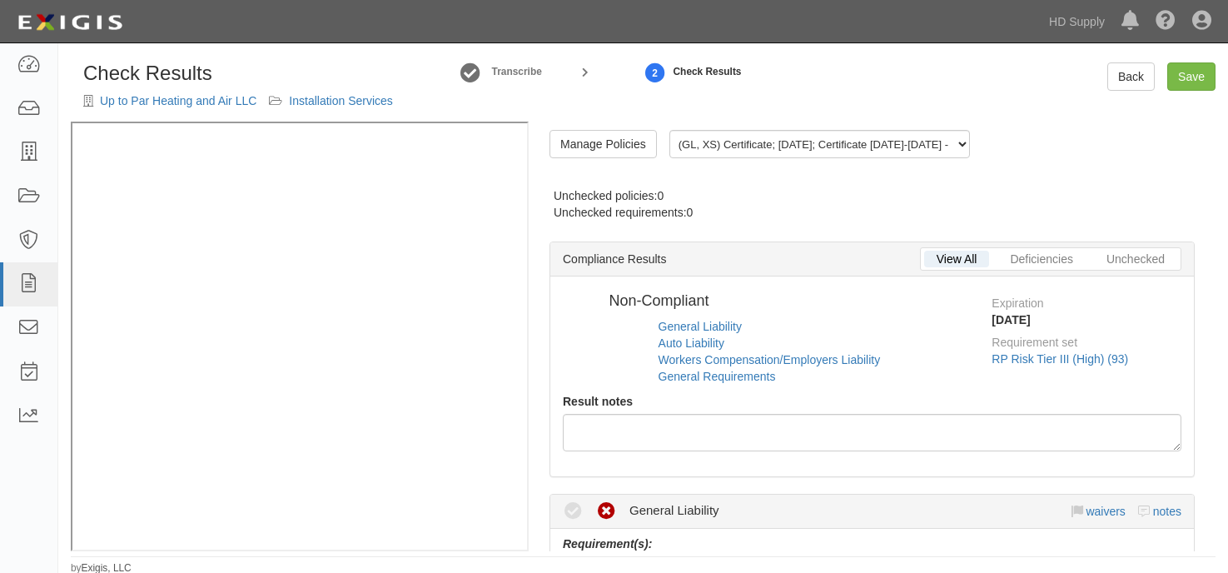
radio input "false"
radio input "true"
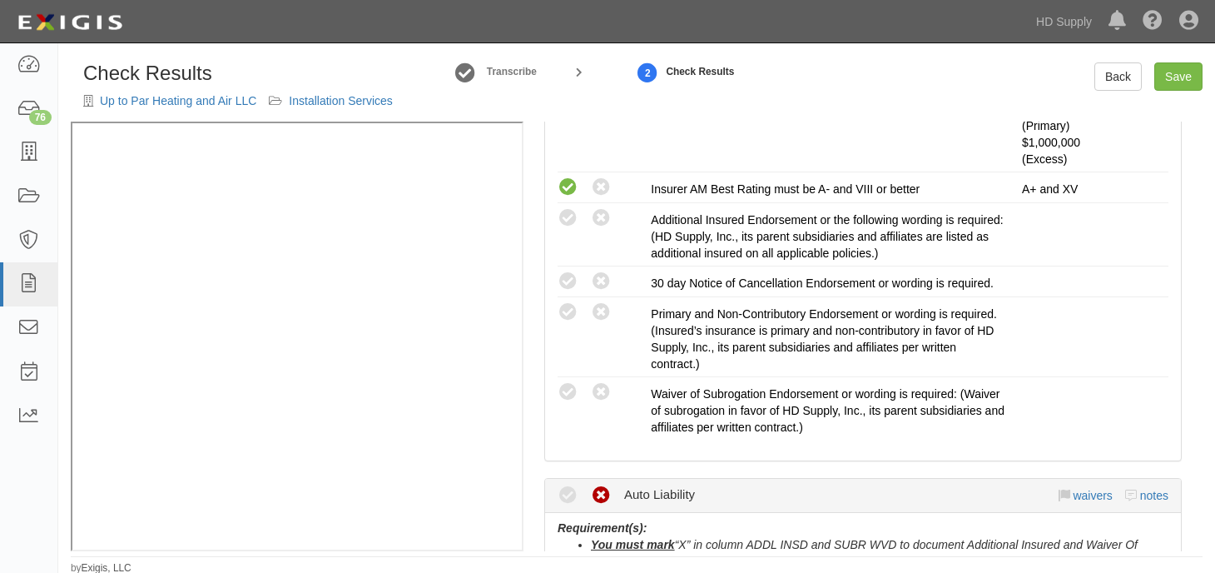
scroll to position [583, 0]
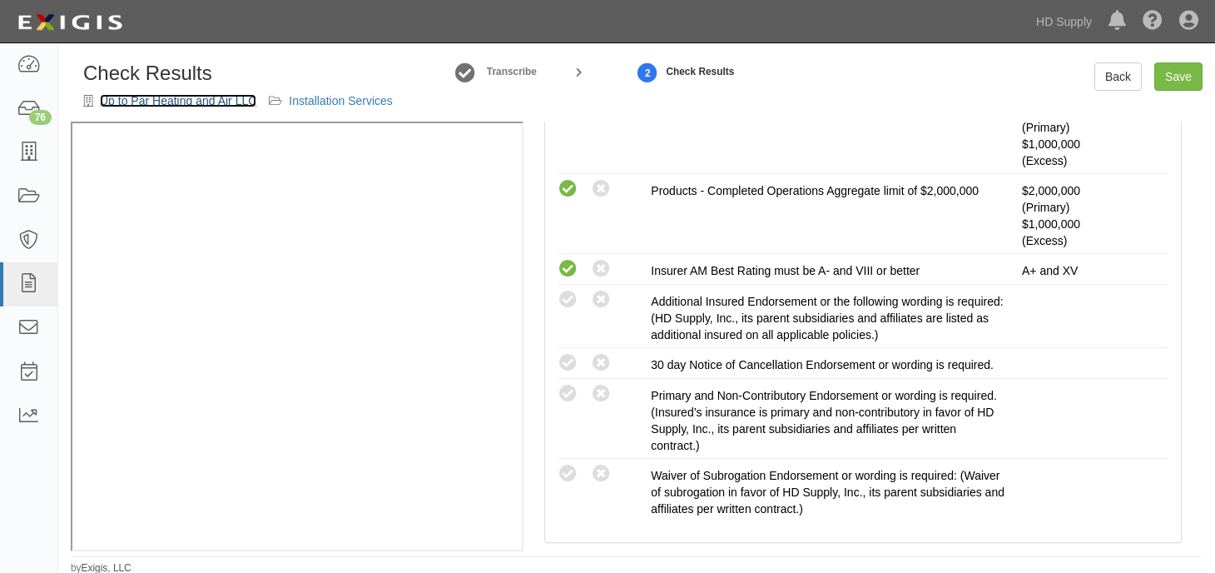
click at [150, 101] on link "Up to Par Heating and Air LLC" at bounding box center [178, 100] width 156 height 13
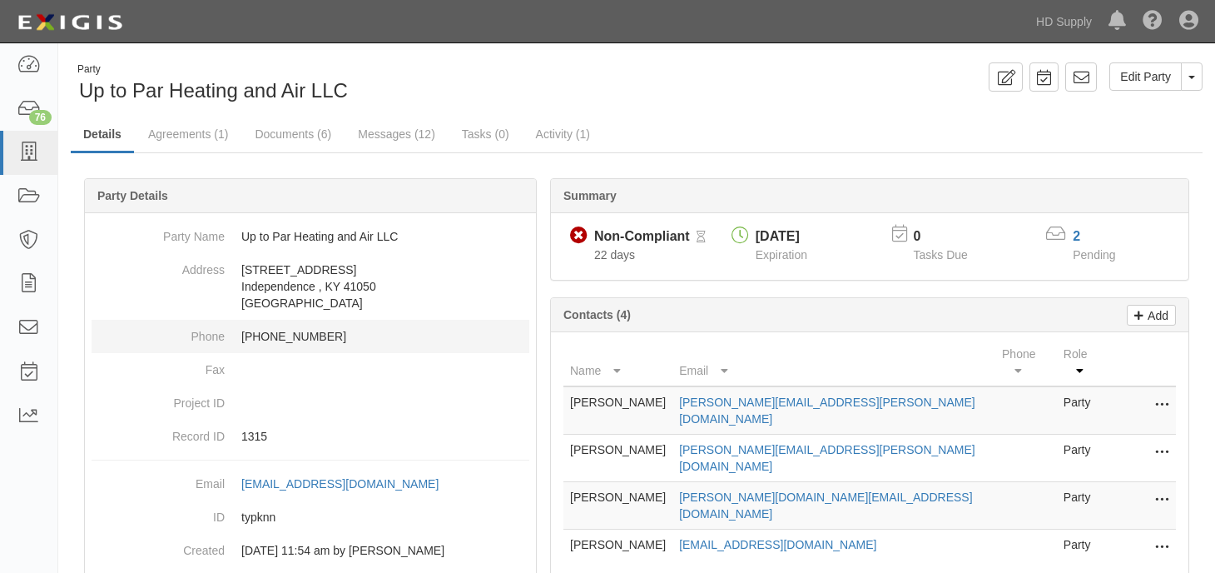
drag, startPoint x: 171, startPoint y: 399, endPoint x: 164, endPoint y: 339, distance: 61.1
click at [171, 399] on dt "Project ID" at bounding box center [158, 398] width 133 height 25
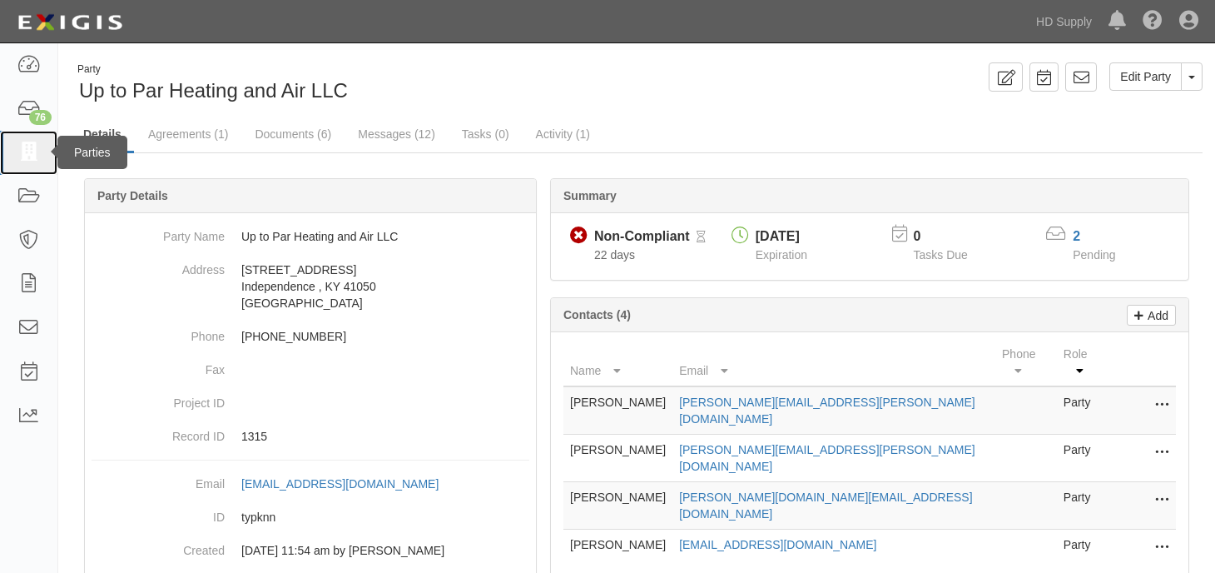
click at [28, 146] on icon at bounding box center [28, 152] width 23 height 19
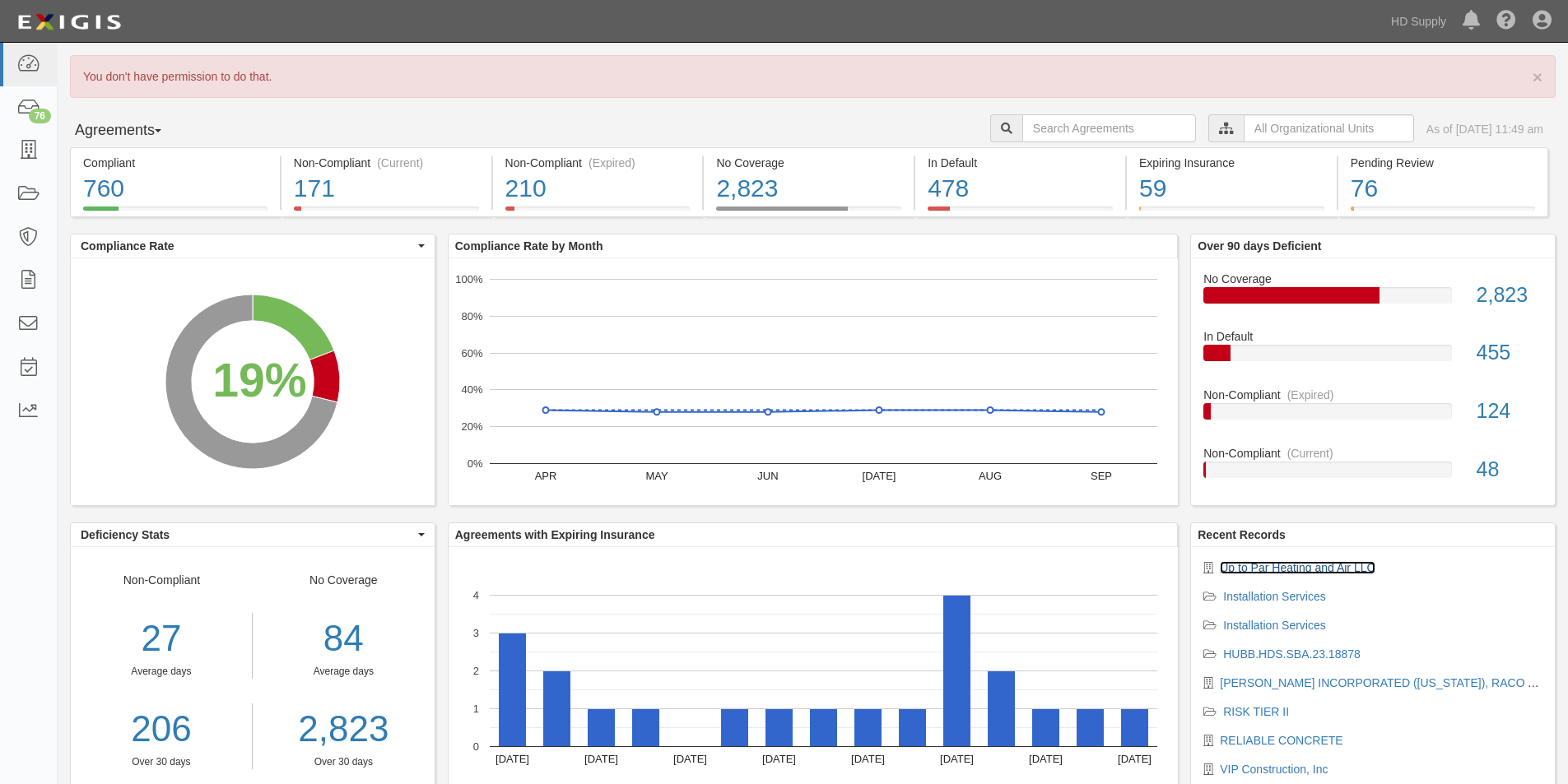
click at [1255, 565] on link "Up to Par Heating and Air LLC" at bounding box center [1297, 567] width 154 height 13
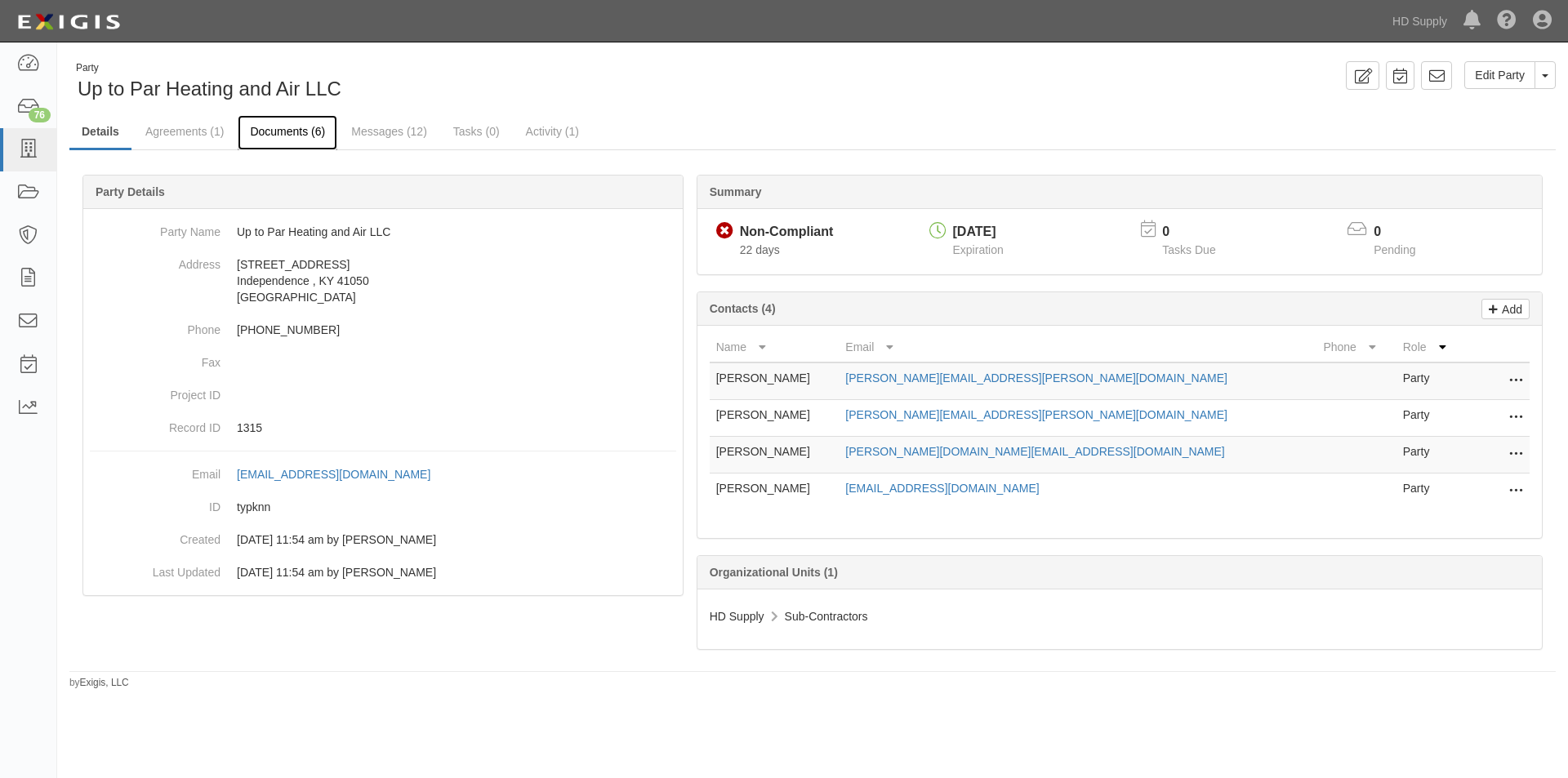
click at [280, 124] on link "Documents (6)" at bounding box center [287, 132] width 100 height 35
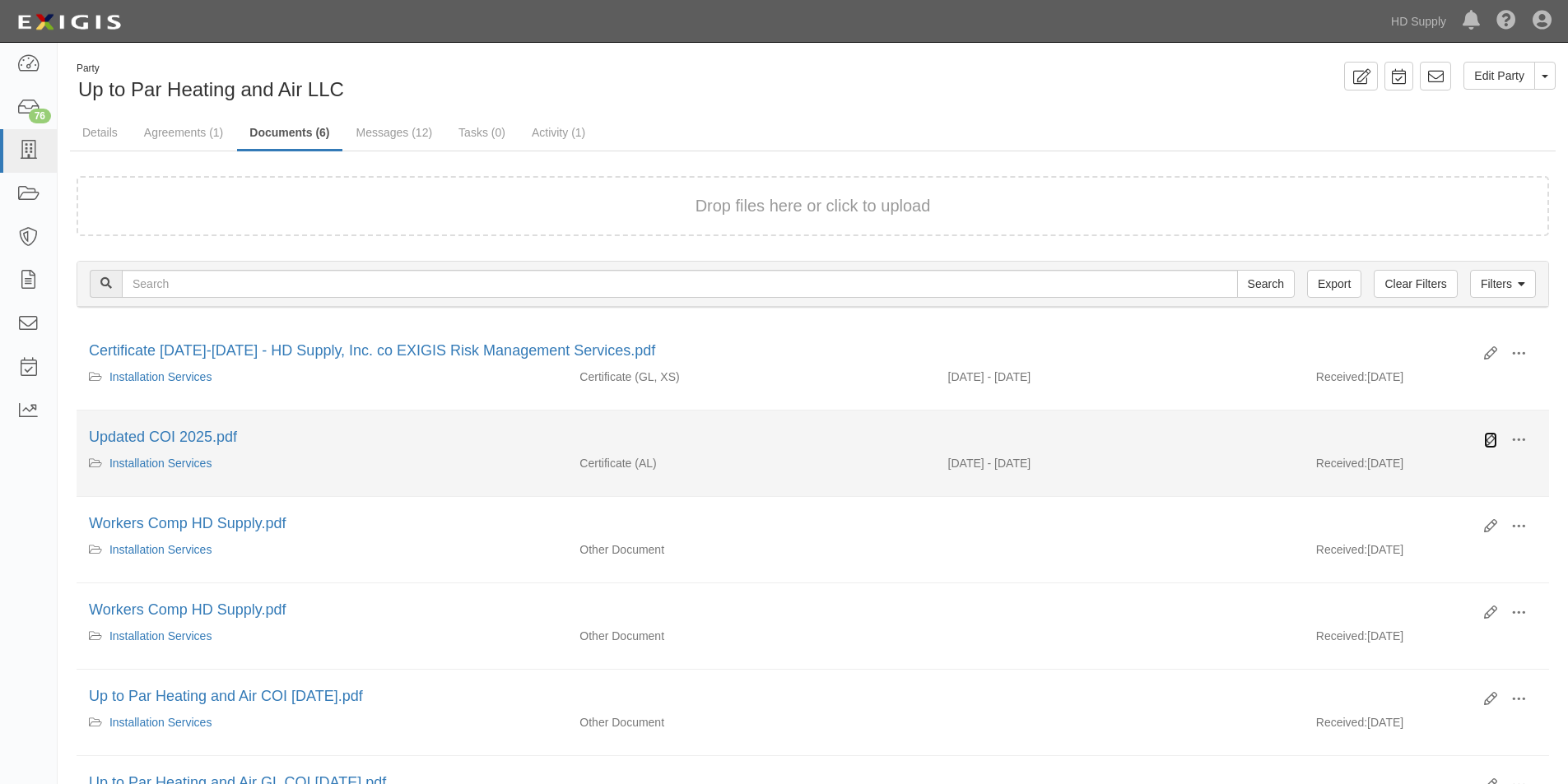
click at [1491, 444] on icon at bounding box center [1491, 440] width 13 height 13
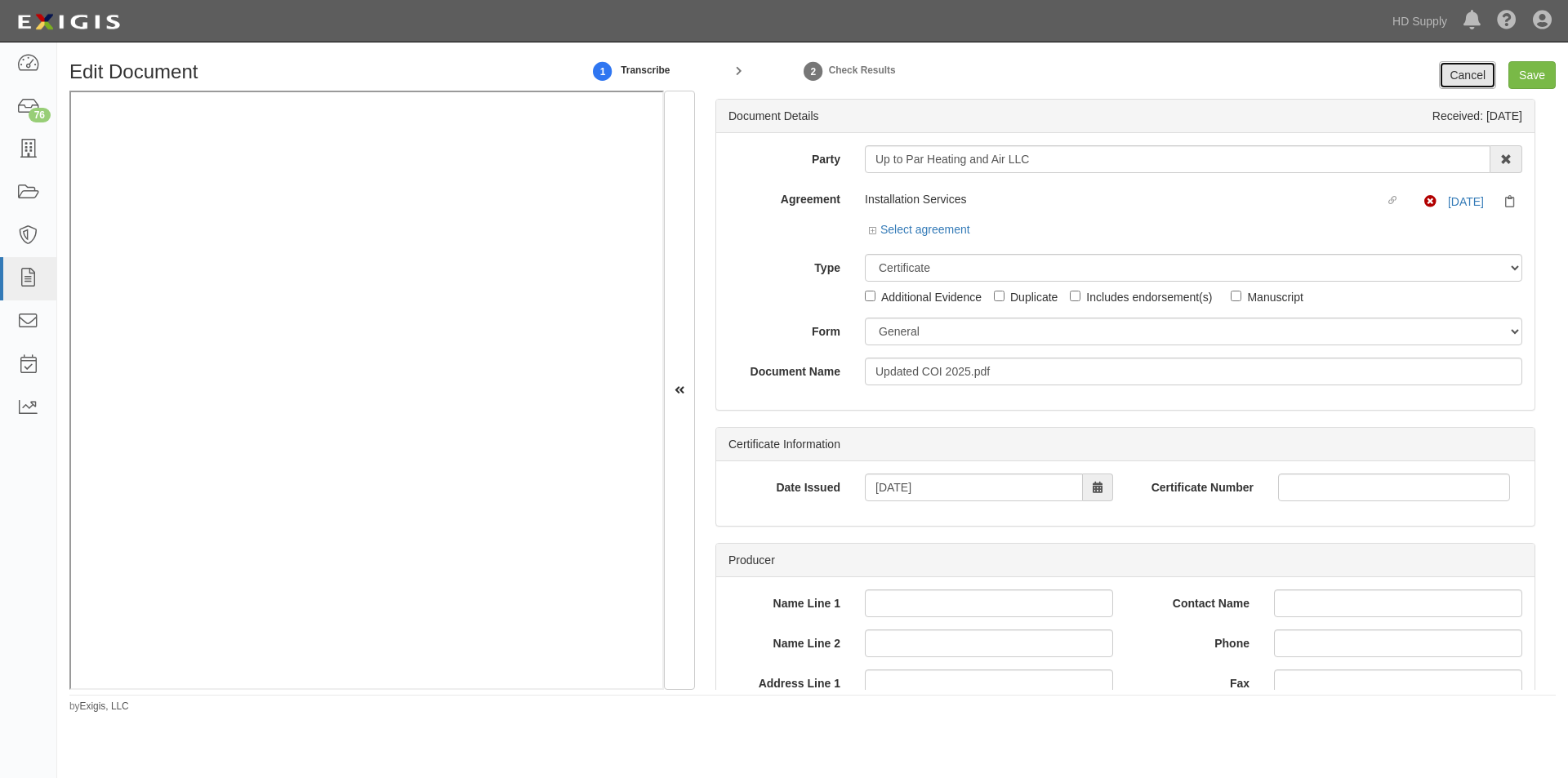
click at [1473, 70] on link "Cancel" at bounding box center [1467, 75] width 57 height 27
click at [1458, 72] on link "Cancel" at bounding box center [1467, 75] width 57 height 27
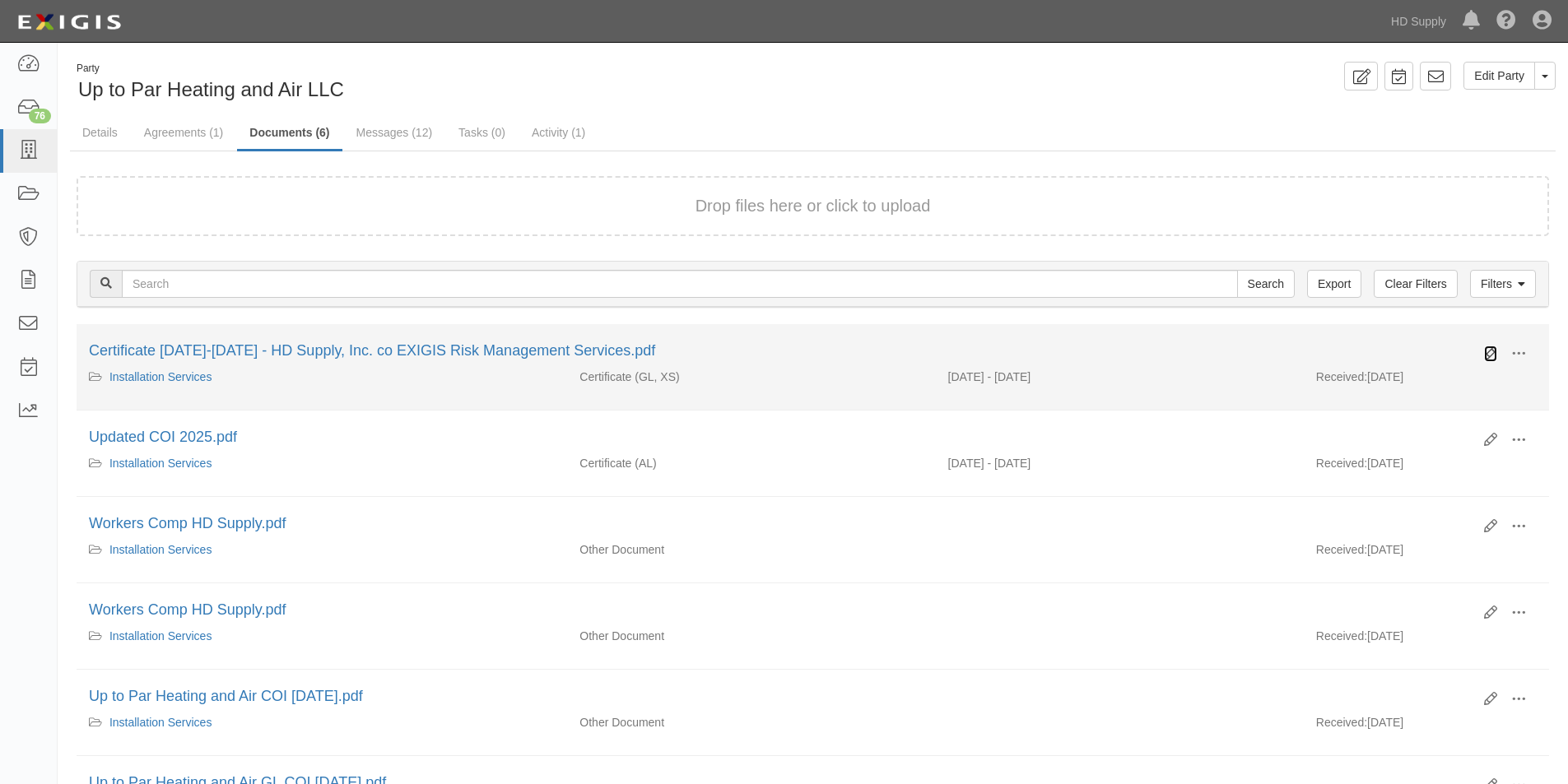
click at [1489, 351] on icon at bounding box center [1491, 353] width 13 height 13
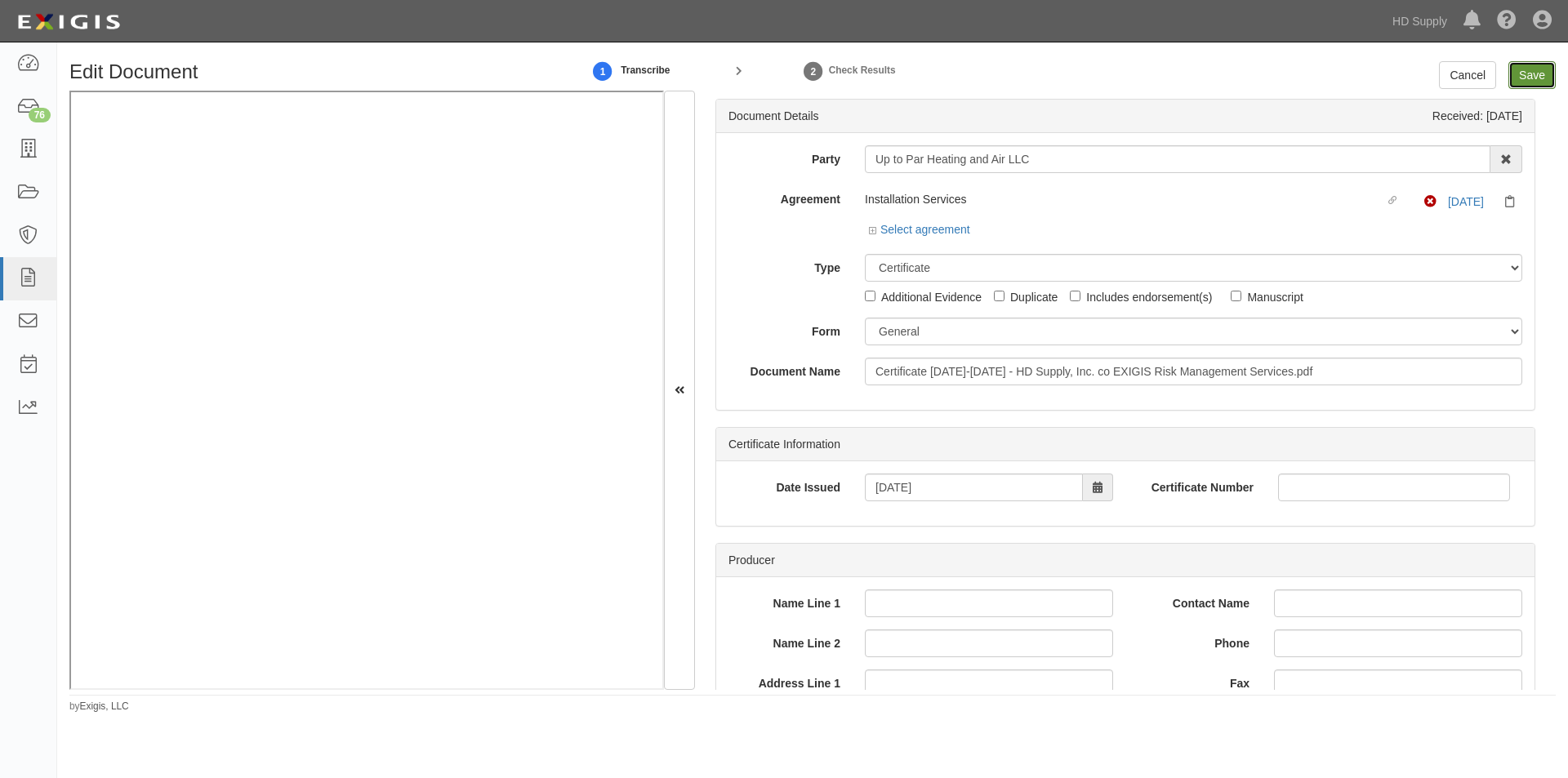
click at [1519, 73] on input "Save" at bounding box center [1532, 75] width 47 height 27
type input "1000000"
type input "500000"
type input "10000"
type input "1000000"
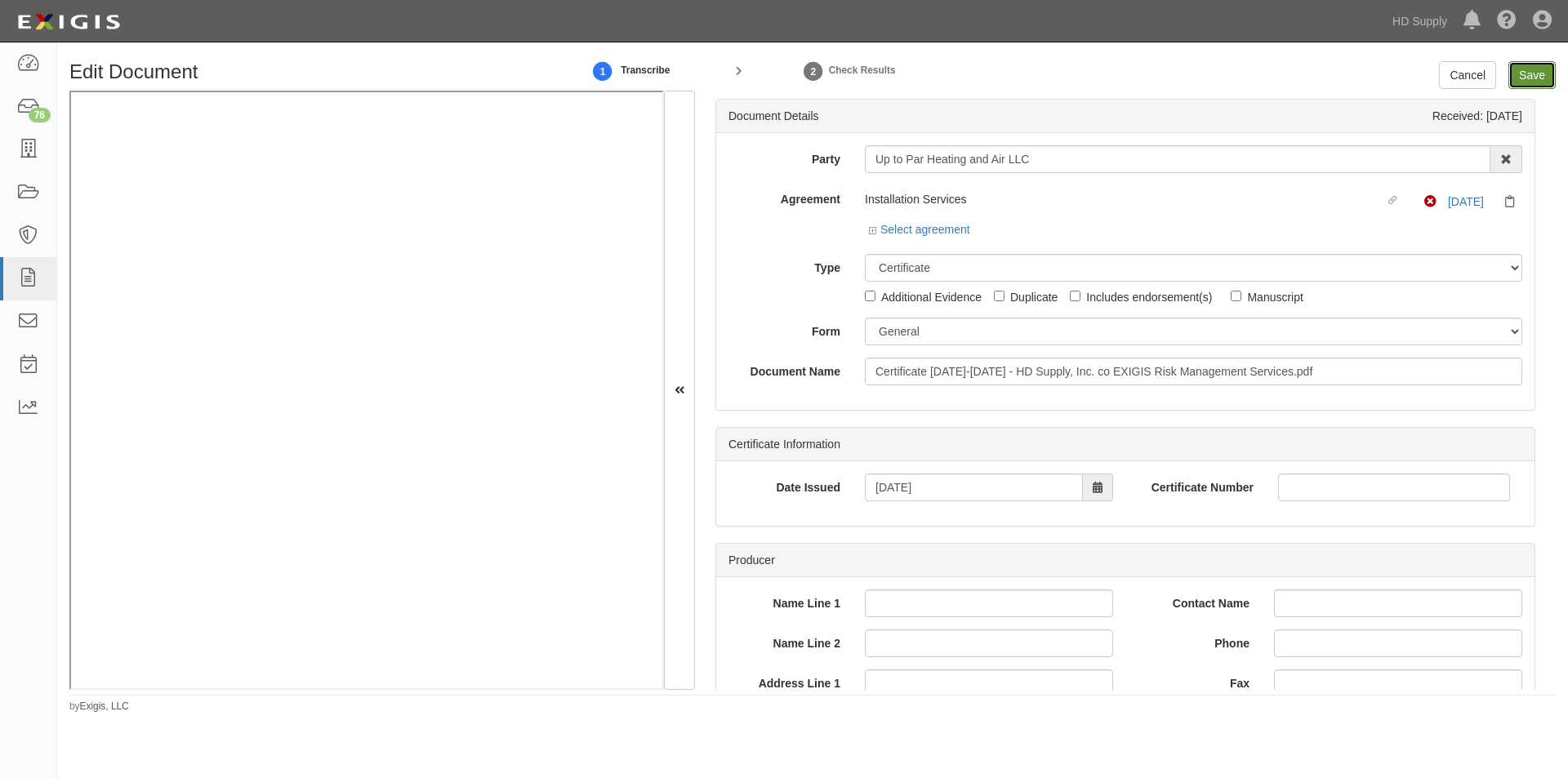
type input "2000000"
type input "1000000"
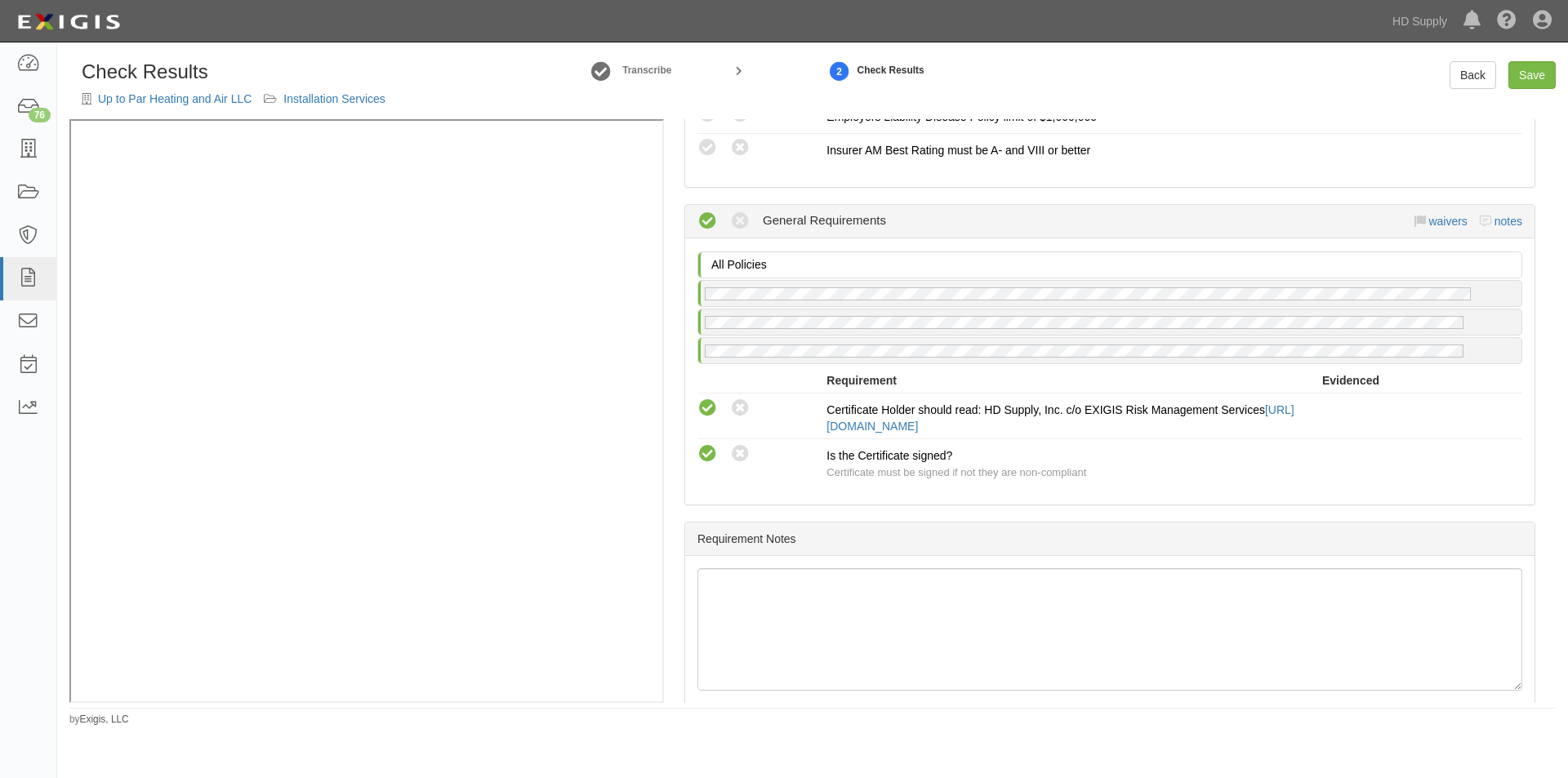
scroll to position [1470, 0]
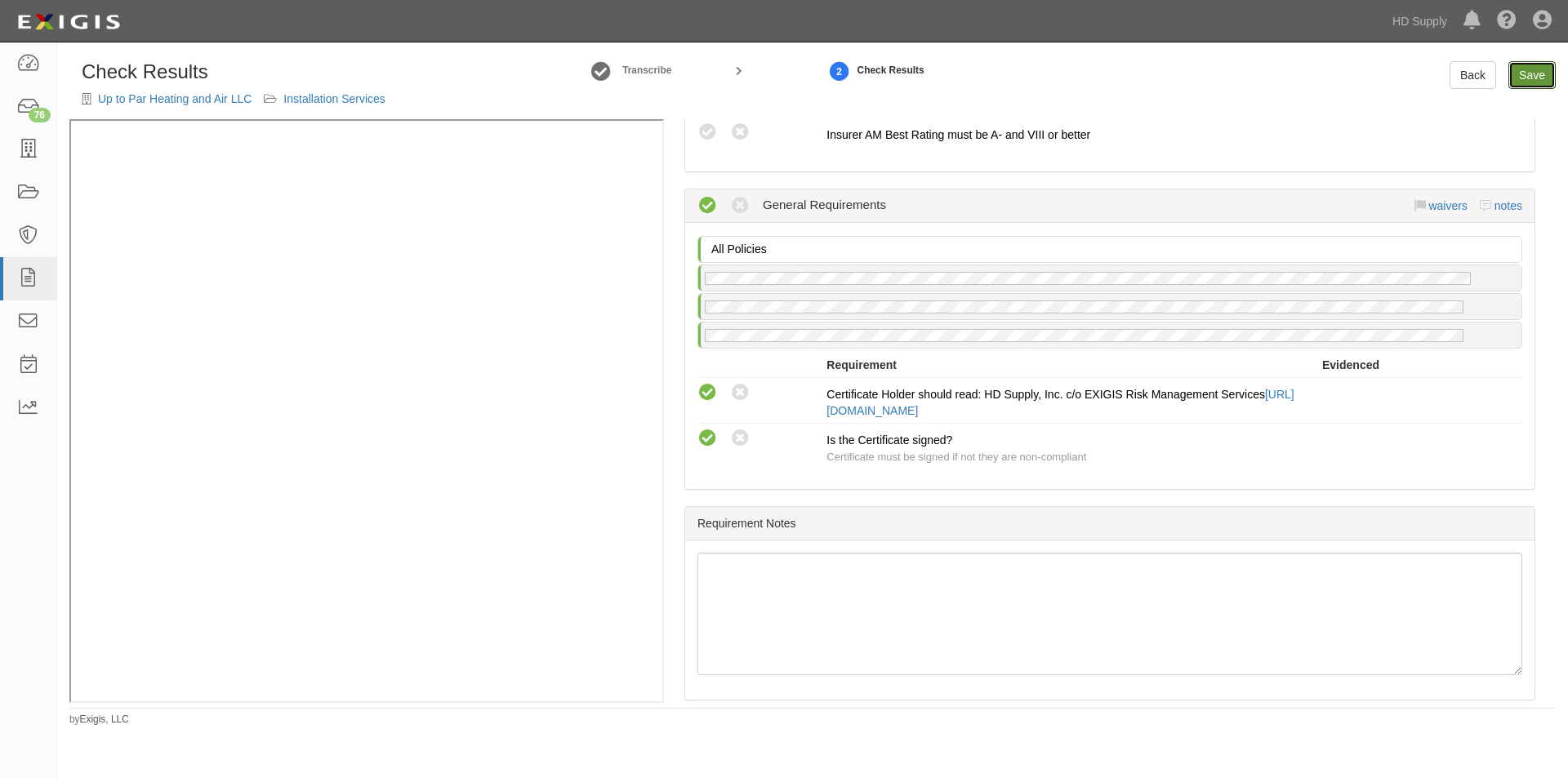
click at [1526, 86] on link "Save" at bounding box center [1532, 75] width 47 height 27
radio input "true"
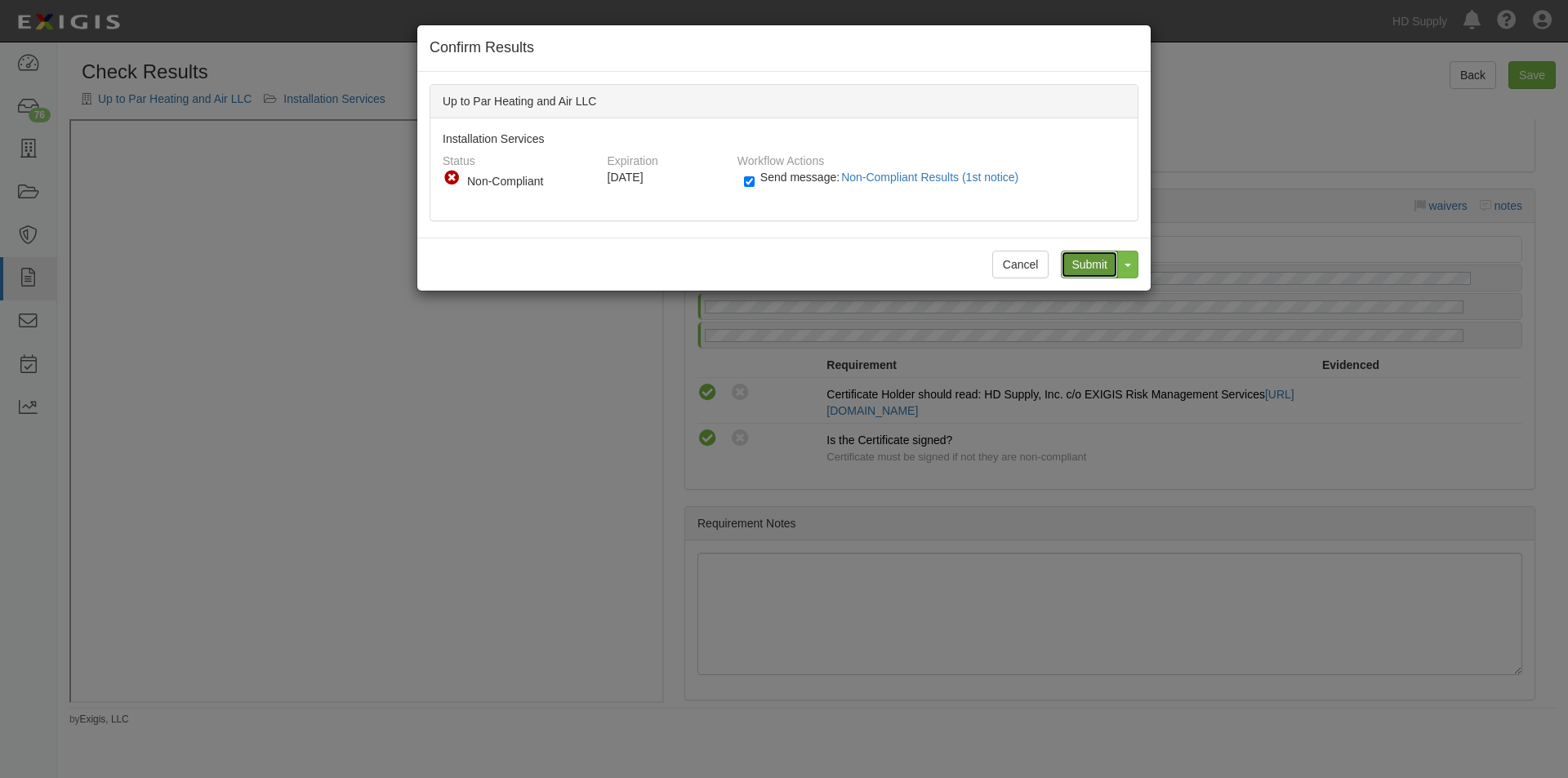
click at [1090, 262] on input "Submit" at bounding box center [1089, 264] width 57 height 27
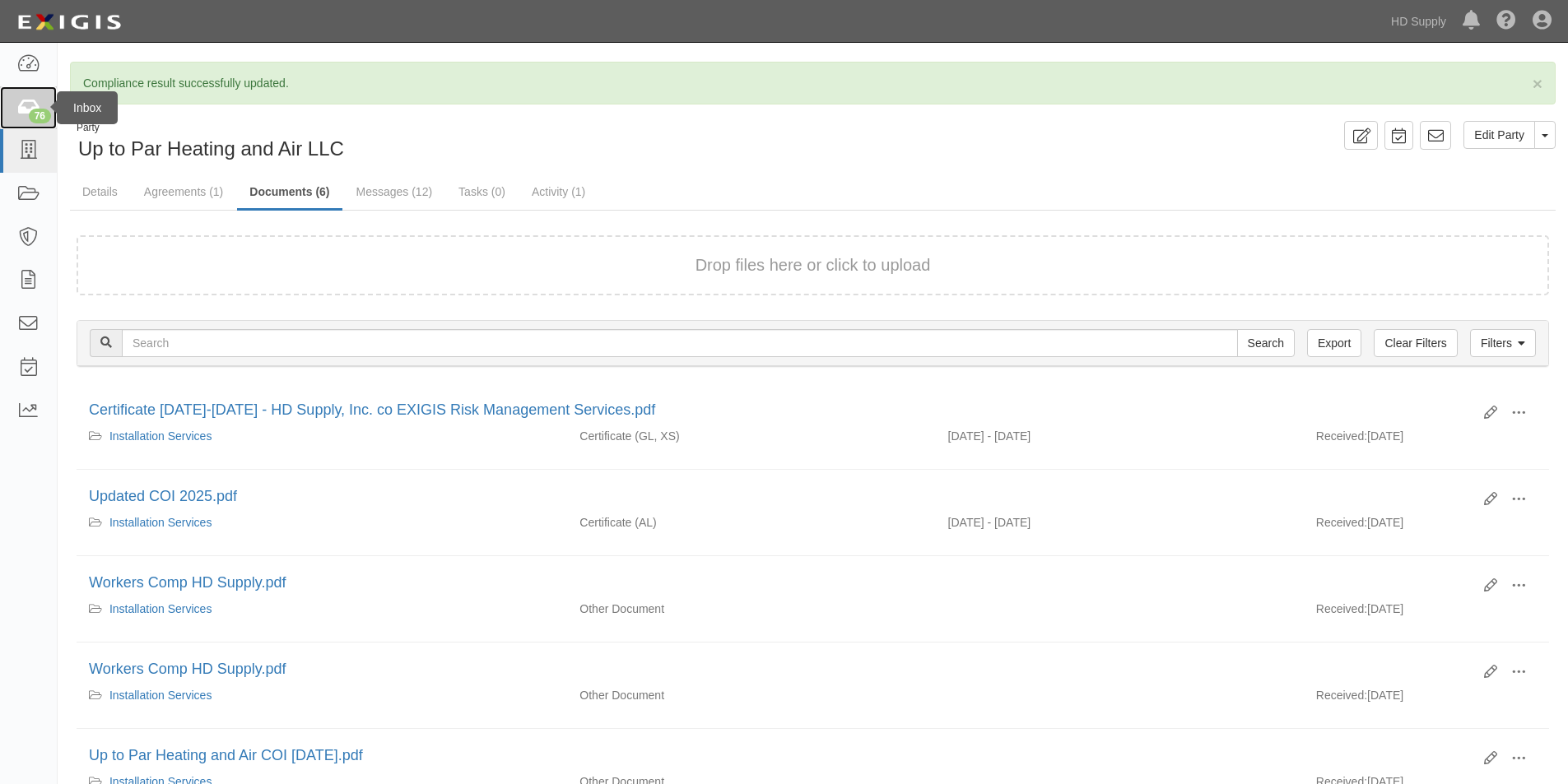
click at [33, 114] on div "76" at bounding box center [40, 116] width 22 height 15
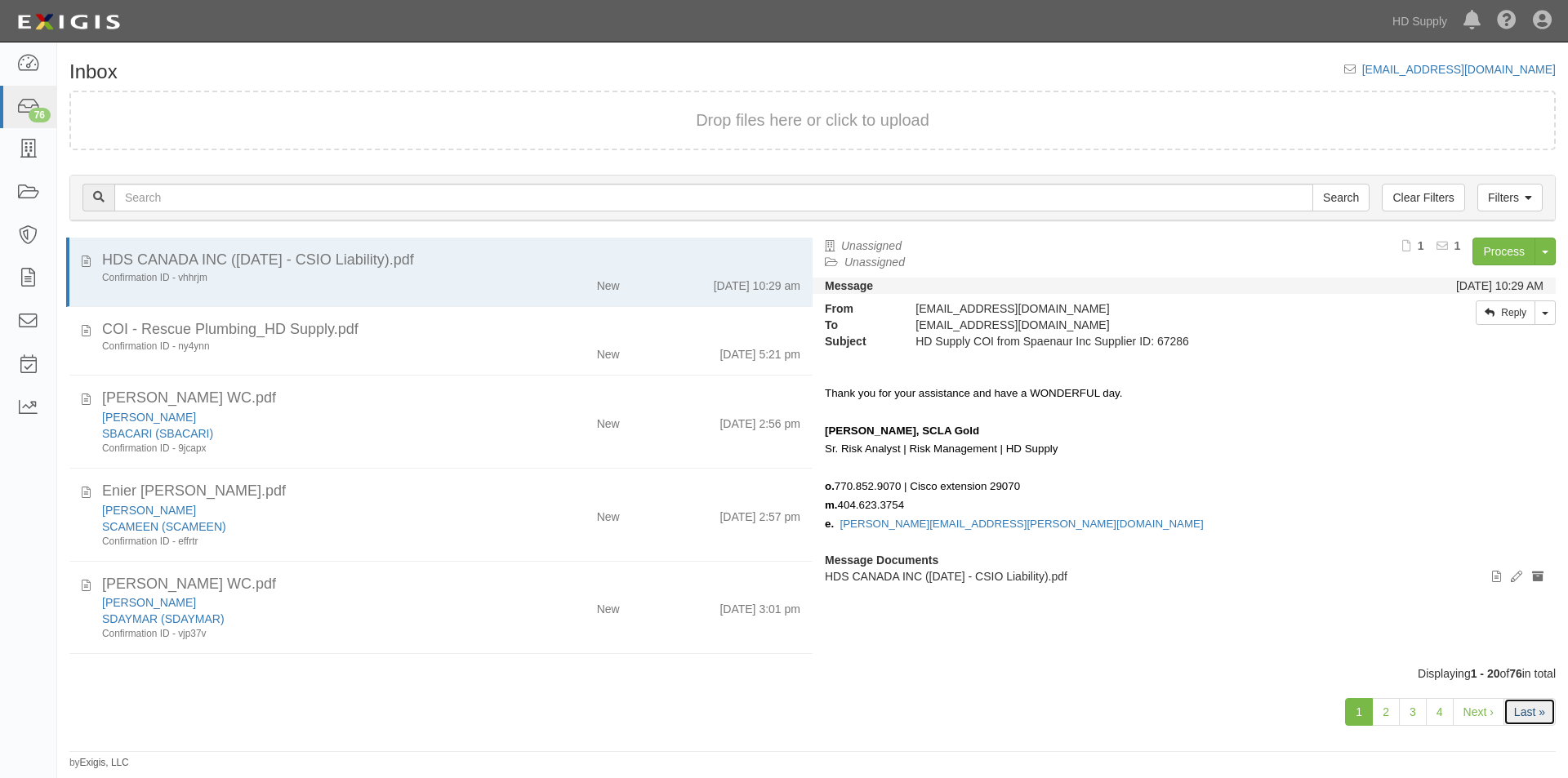
click at [1516, 719] on link "Last »" at bounding box center [1529, 712] width 52 height 27
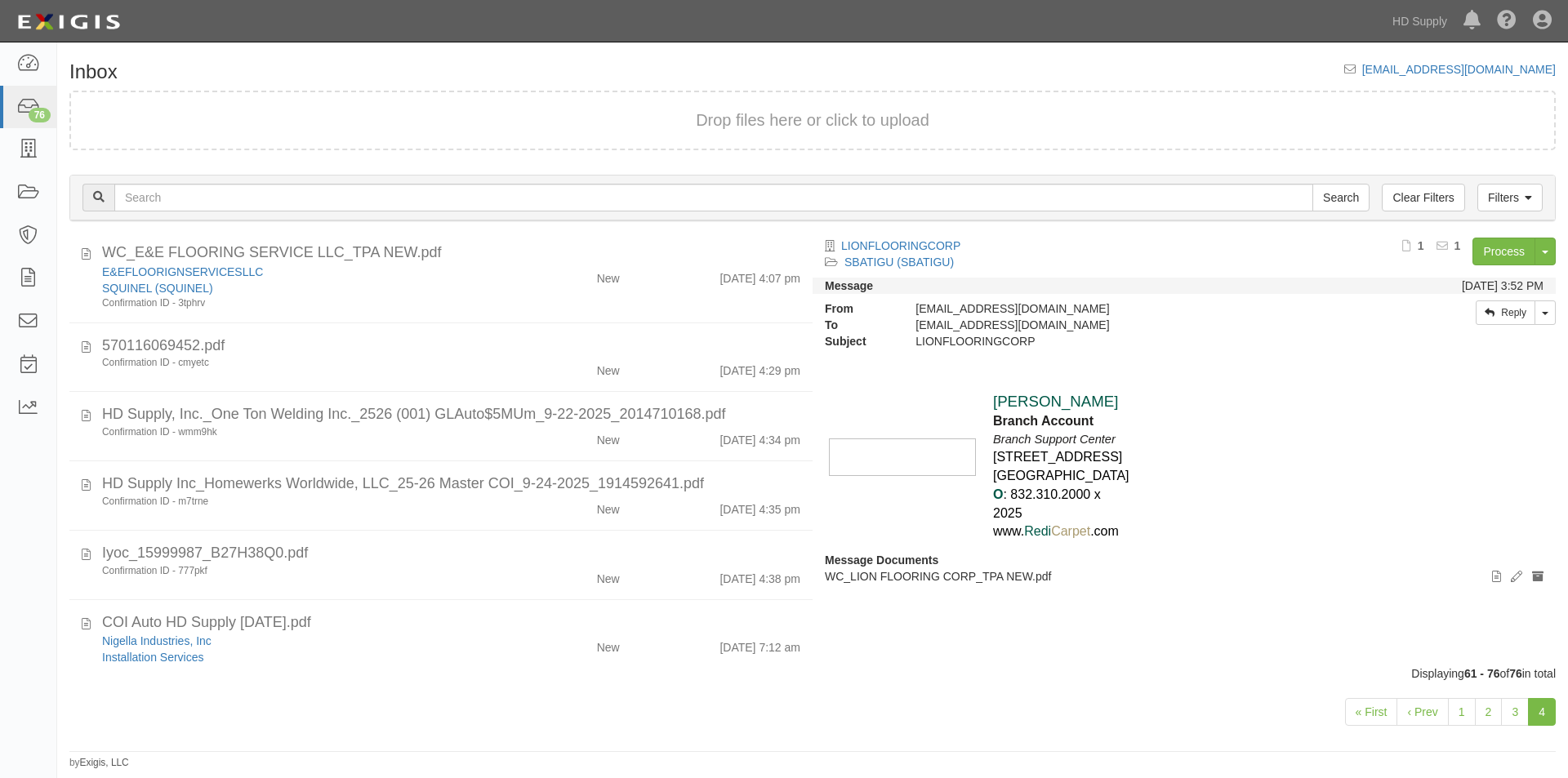
scroll to position [970, 0]
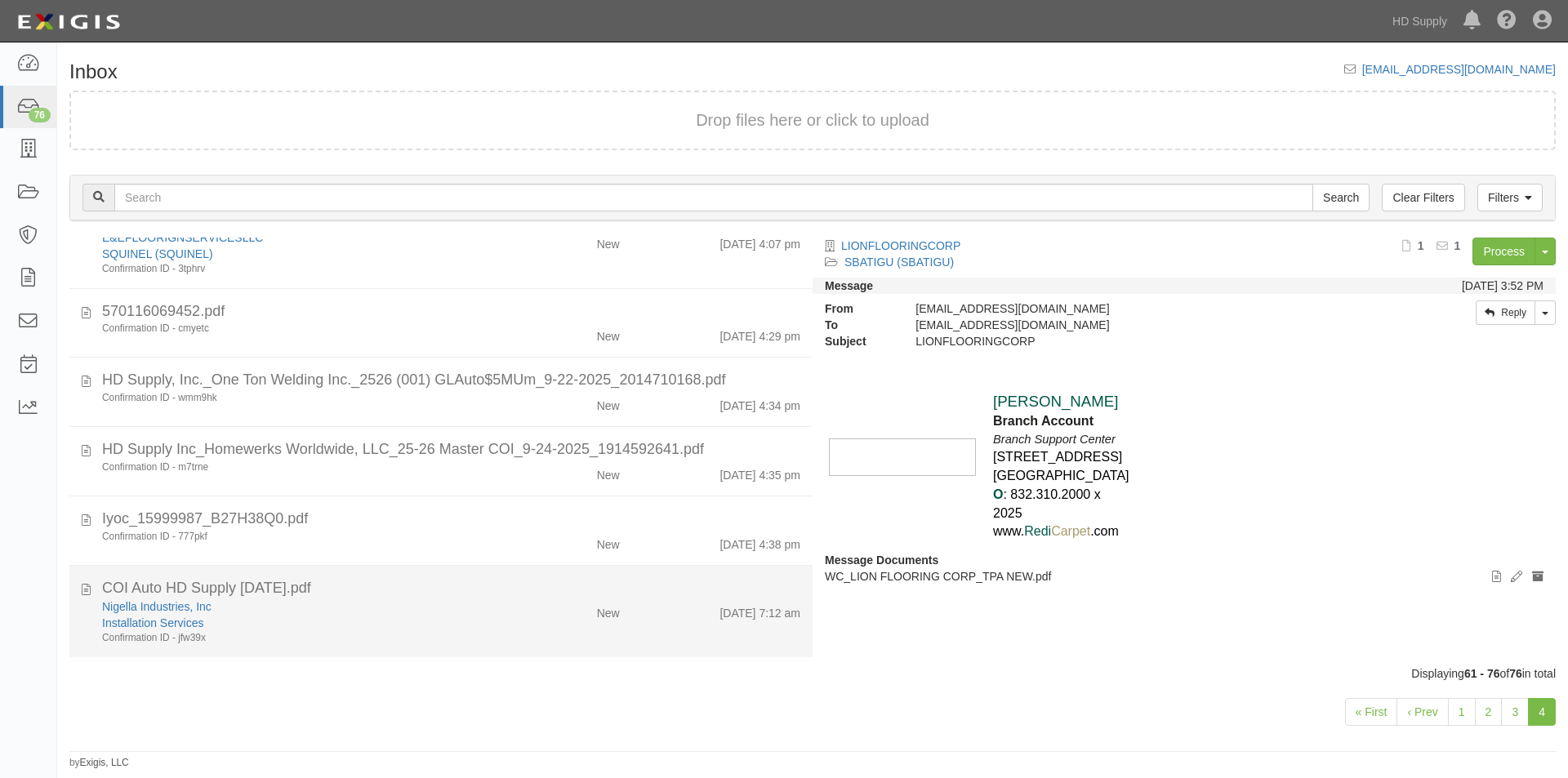
click at [529, 604] on div "New" at bounding box center [571, 609] width 120 height 23
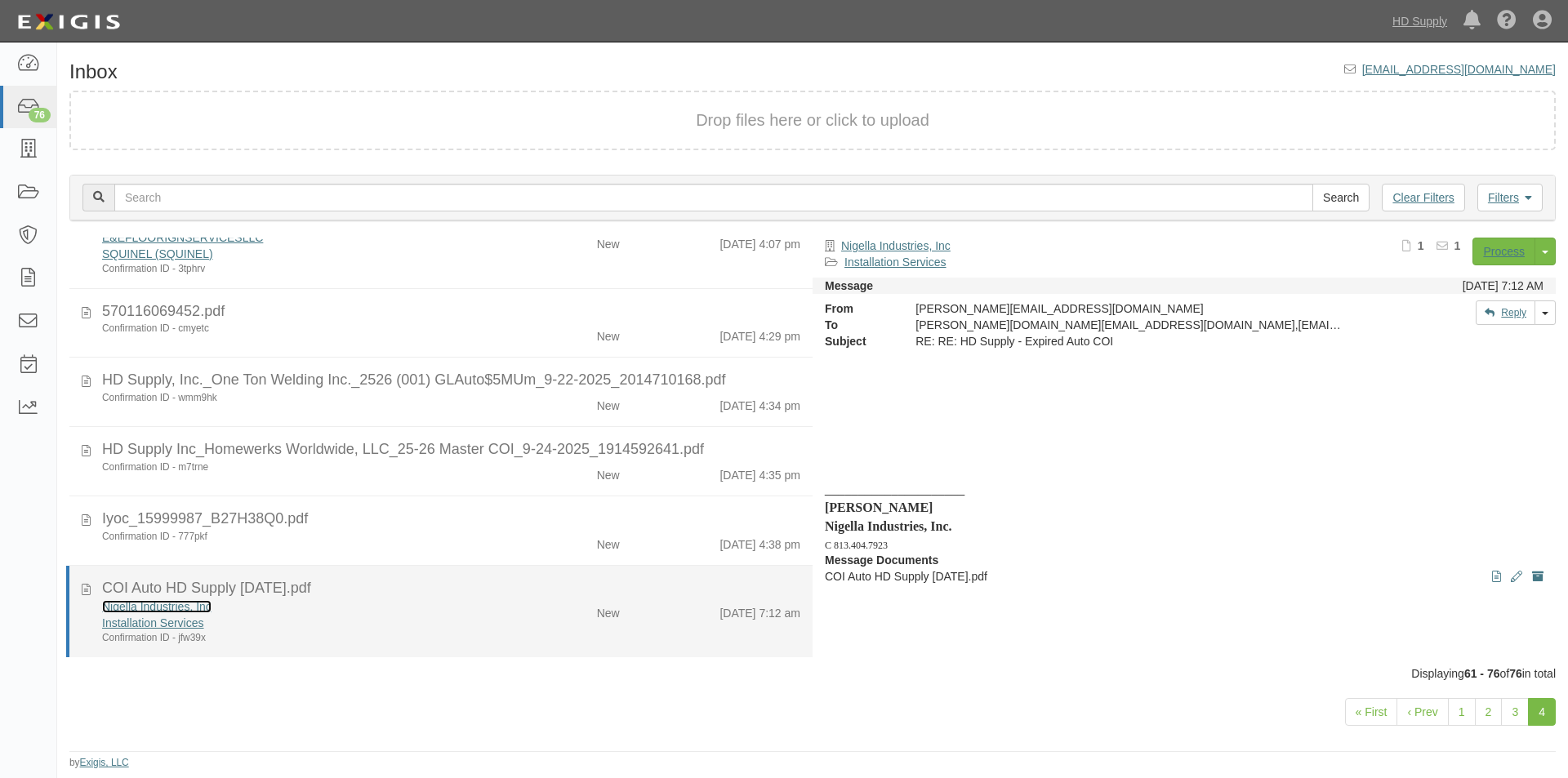
click at [186, 601] on link "Nigella Industries, Inc" at bounding box center [157, 606] width 110 height 13
click at [83, 593] on icon at bounding box center [85, 587] width 9 height 18
click at [343, 609] on div "Nigella Industries, Inc" at bounding box center [300, 606] width 396 height 17
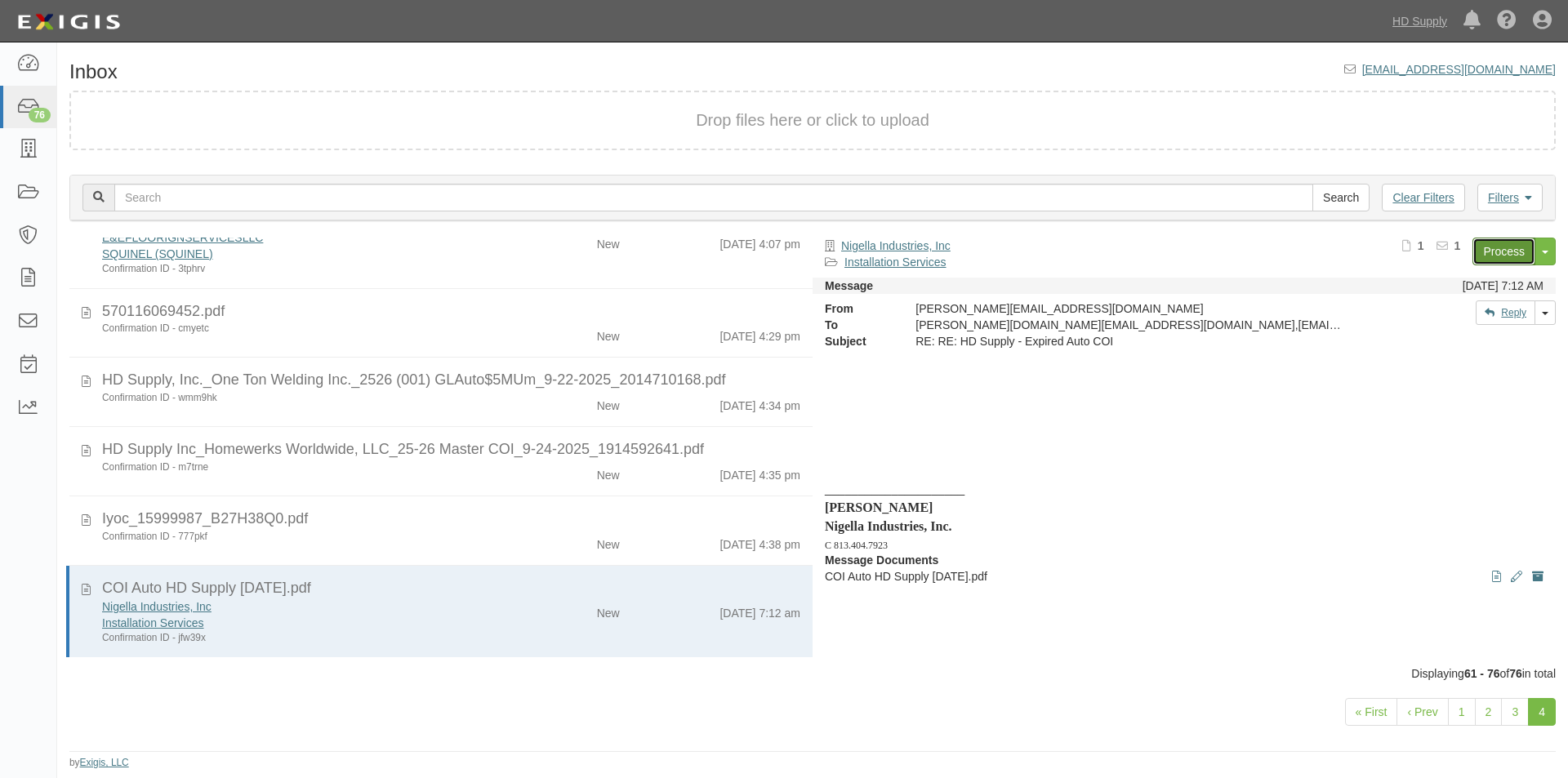
click at [1502, 255] on link "Process" at bounding box center [1504, 251] width 63 height 27
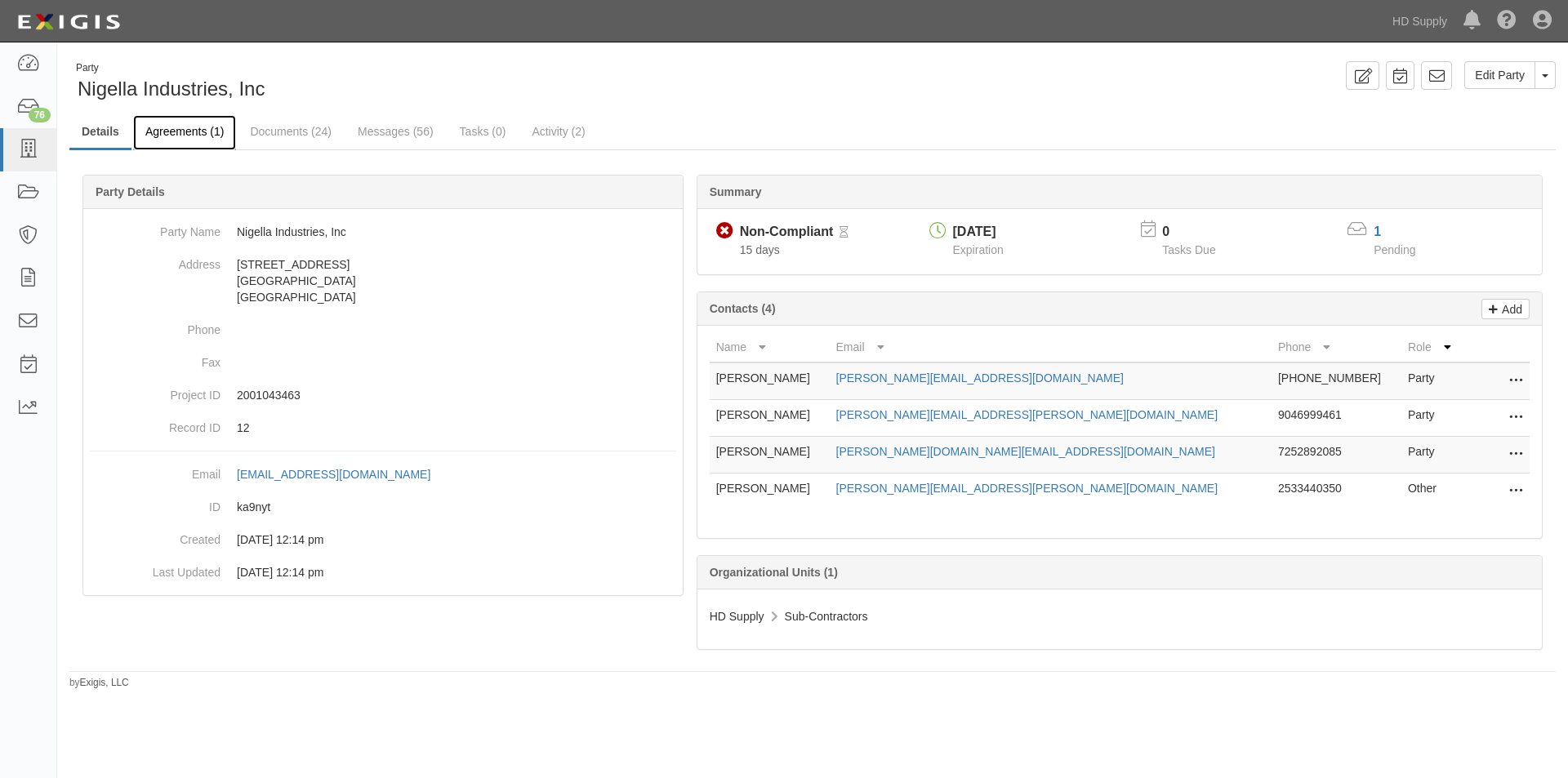
click at [169, 132] on link "Agreements (1)" at bounding box center [184, 132] width 103 height 35
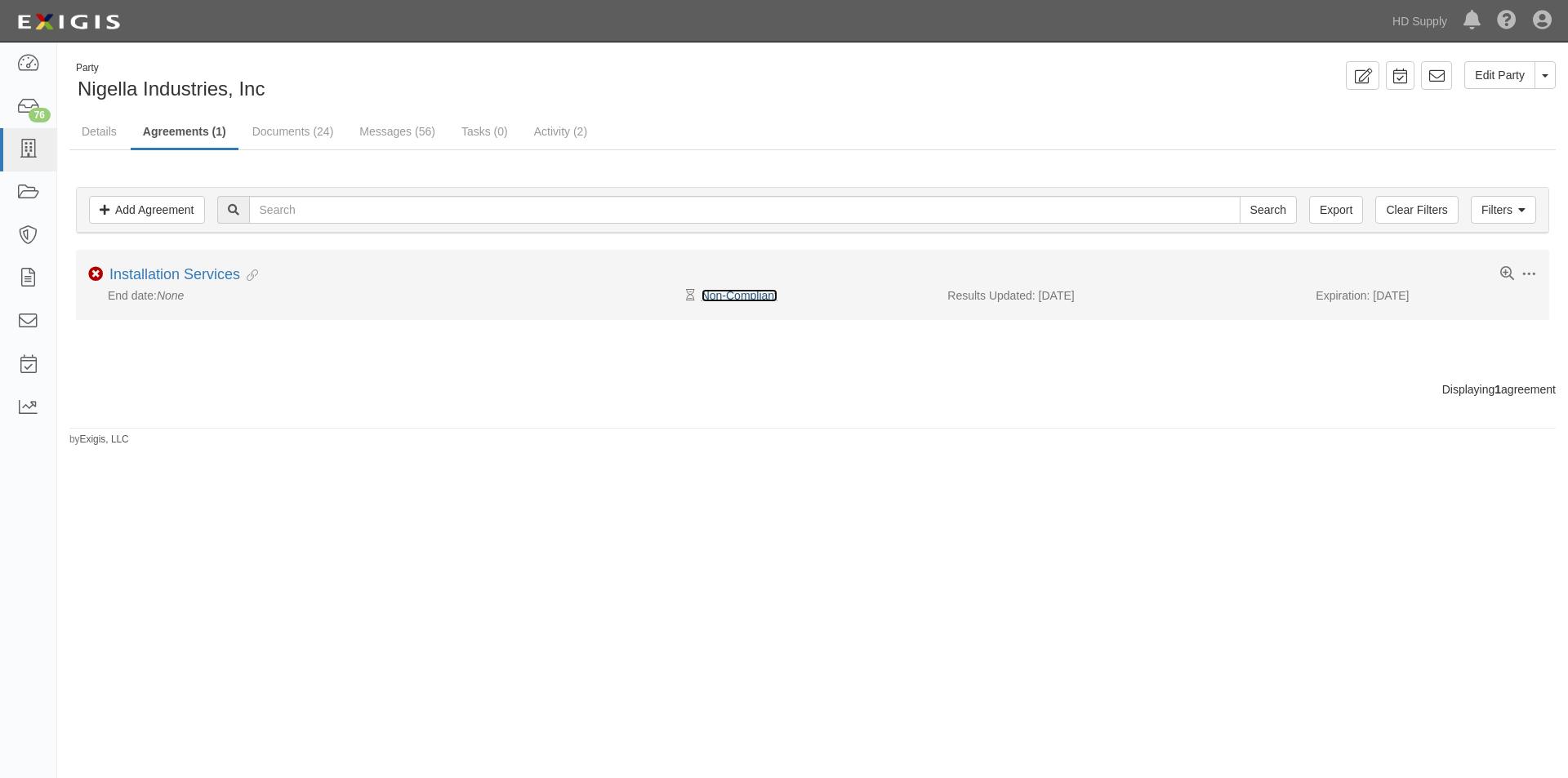
click at [713, 294] on link "Non-Compliant" at bounding box center [739, 295] width 76 height 13
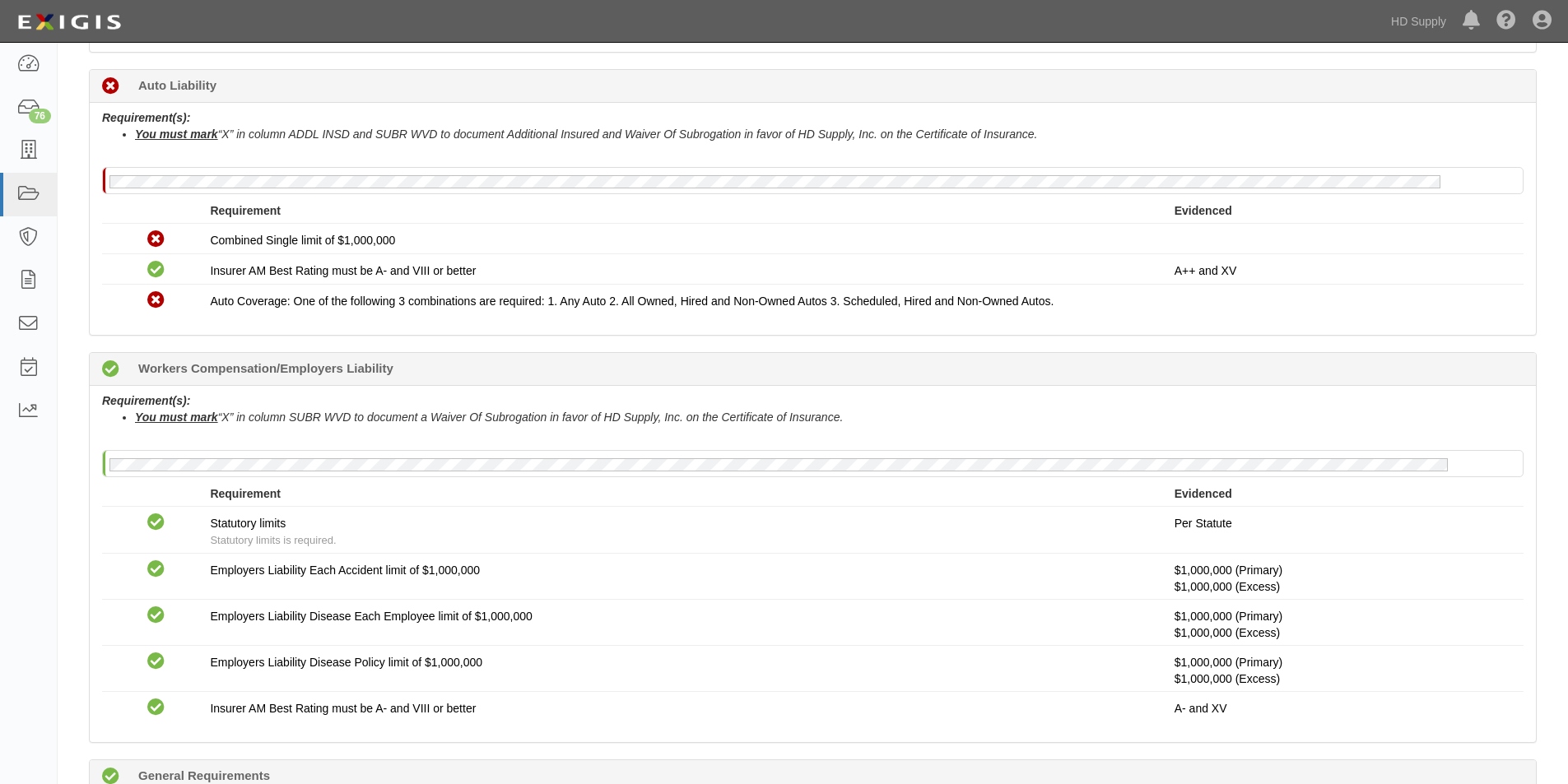
scroll to position [740, 0]
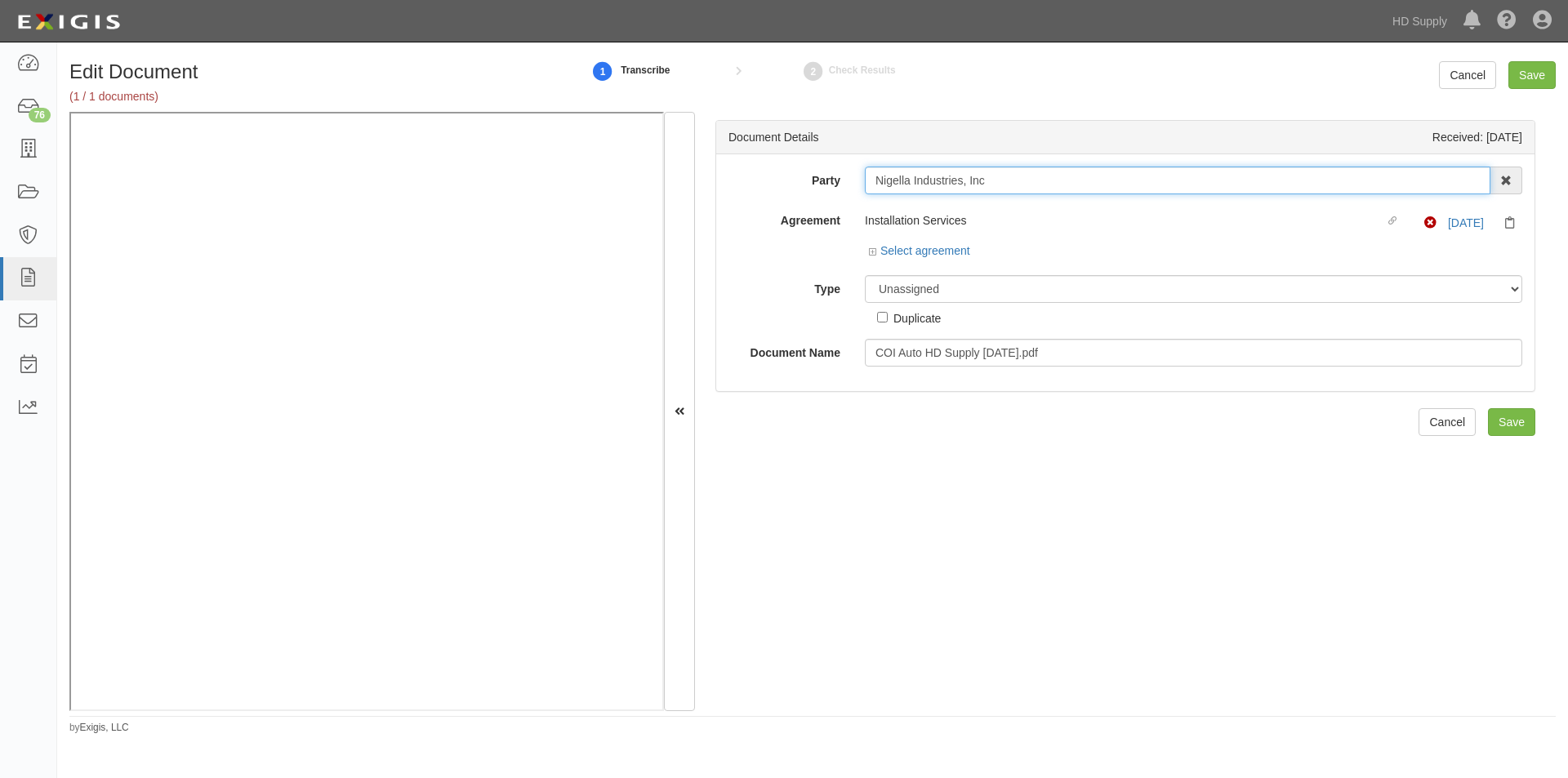
drag, startPoint x: 990, startPoint y: 181, endPoint x: 869, endPoint y: 182, distance: 121.0
click at [869, 182] on input "Nigella Industries, Inc" at bounding box center [1177, 181] width 626 height 27
click at [903, 294] on select "Unassigned Binder Cancellation Notice Certificate Contract Endorsement Insuranc…" at bounding box center [1193, 288] width 657 height 27
select select "CertificateDetail"
click at [864, 275] on select "Unassigned Binder Cancellation Notice Certificate Contract Endorsement Insuranc…" at bounding box center [1193, 288] width 657 height 27
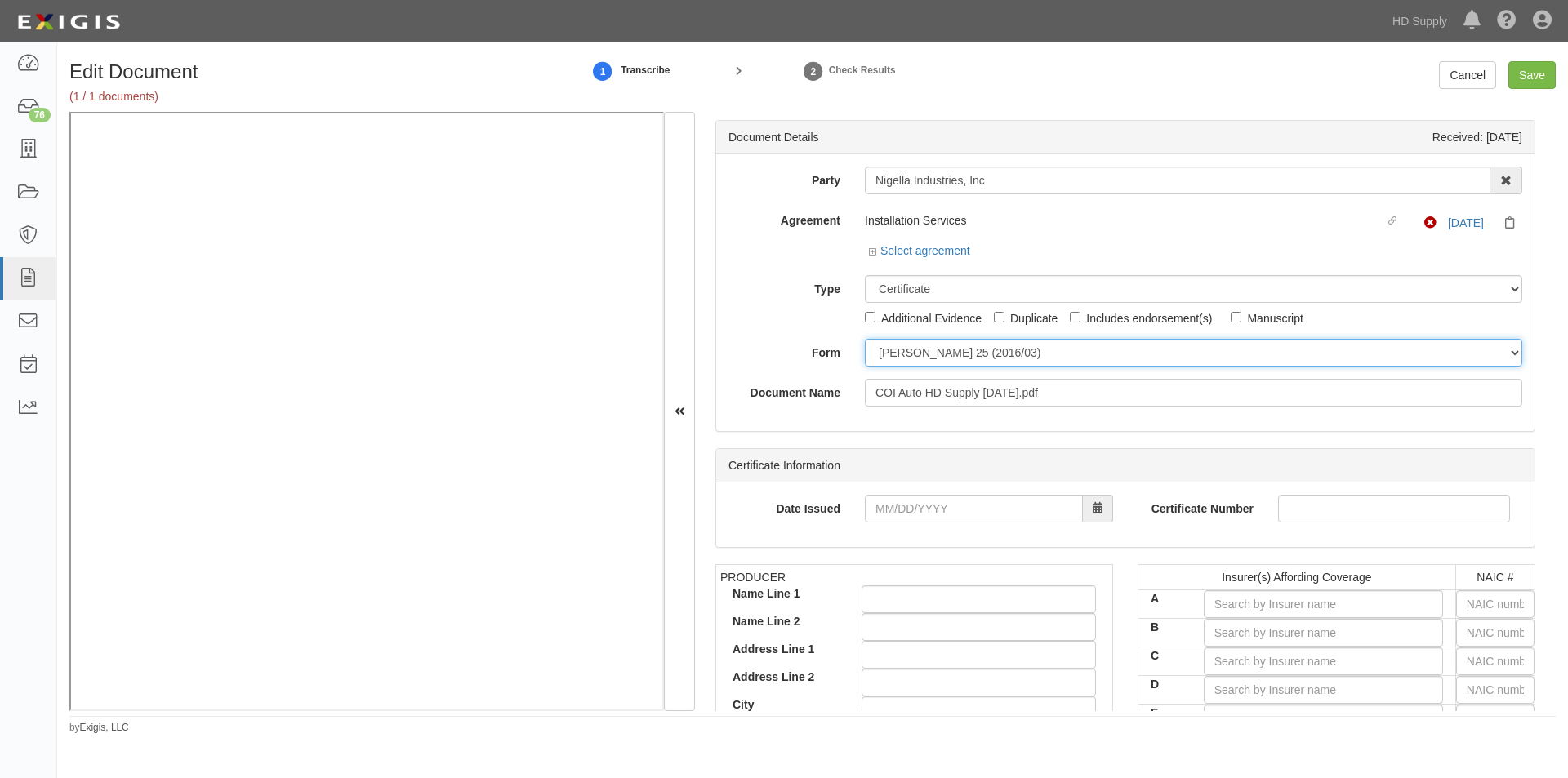
click at [896, 358] on select "ACORD 25 (2016/03) ACORD 101 ACORD 855 NY (2014/05) General" at bounding box center [1193, 352] width 657 height 27
select select "GeneralFormDetail"
click at [864, 338] on select "ACORD 25 (2016/03) ACORD 101 ACORD 855 NY (2014/05) General" at bounding box center [1193, 352] width 657 height 27
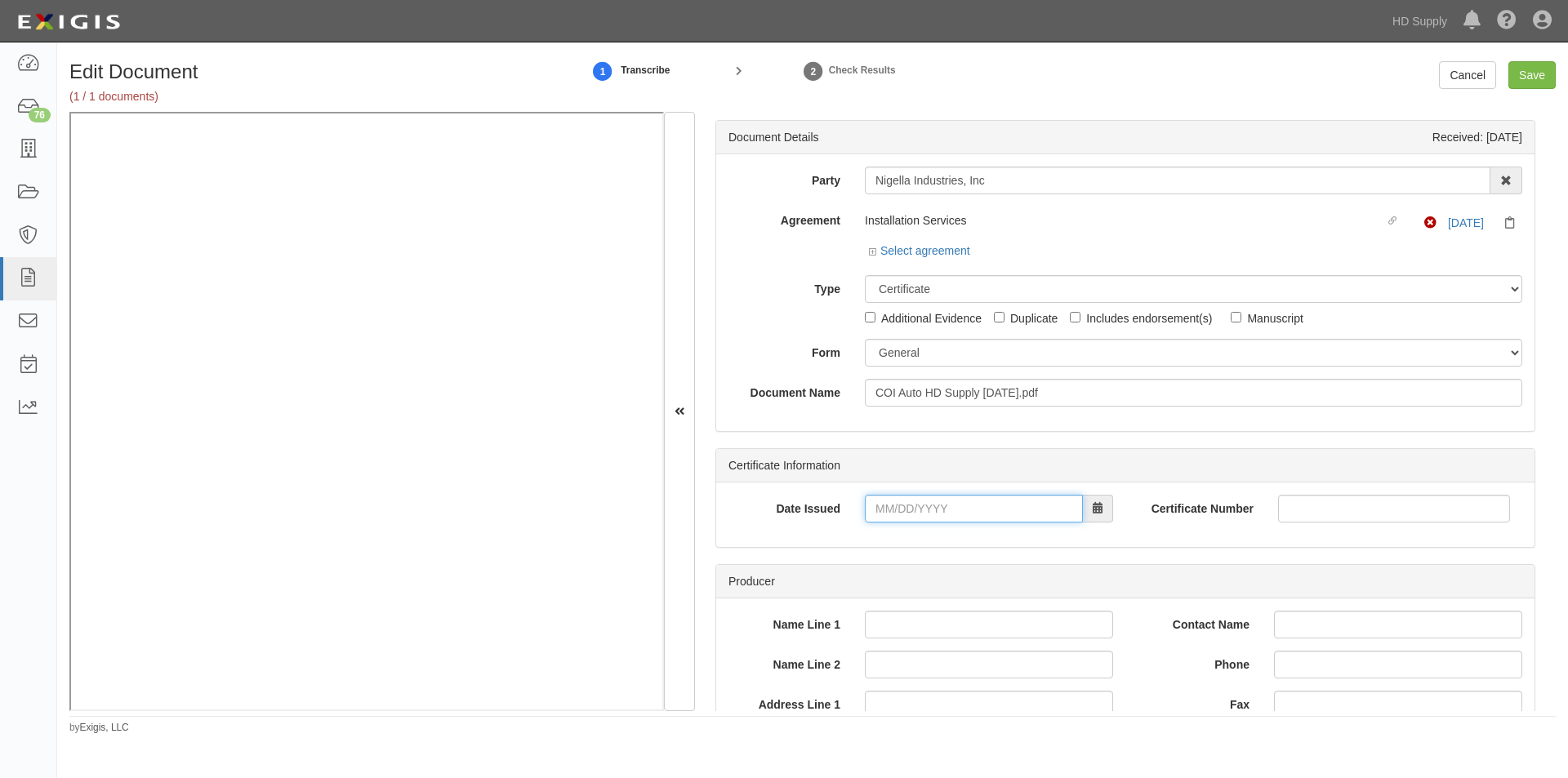
click at [884, 509] on input "Date Issued" at bounding box center [973, 508] width 218 height 27
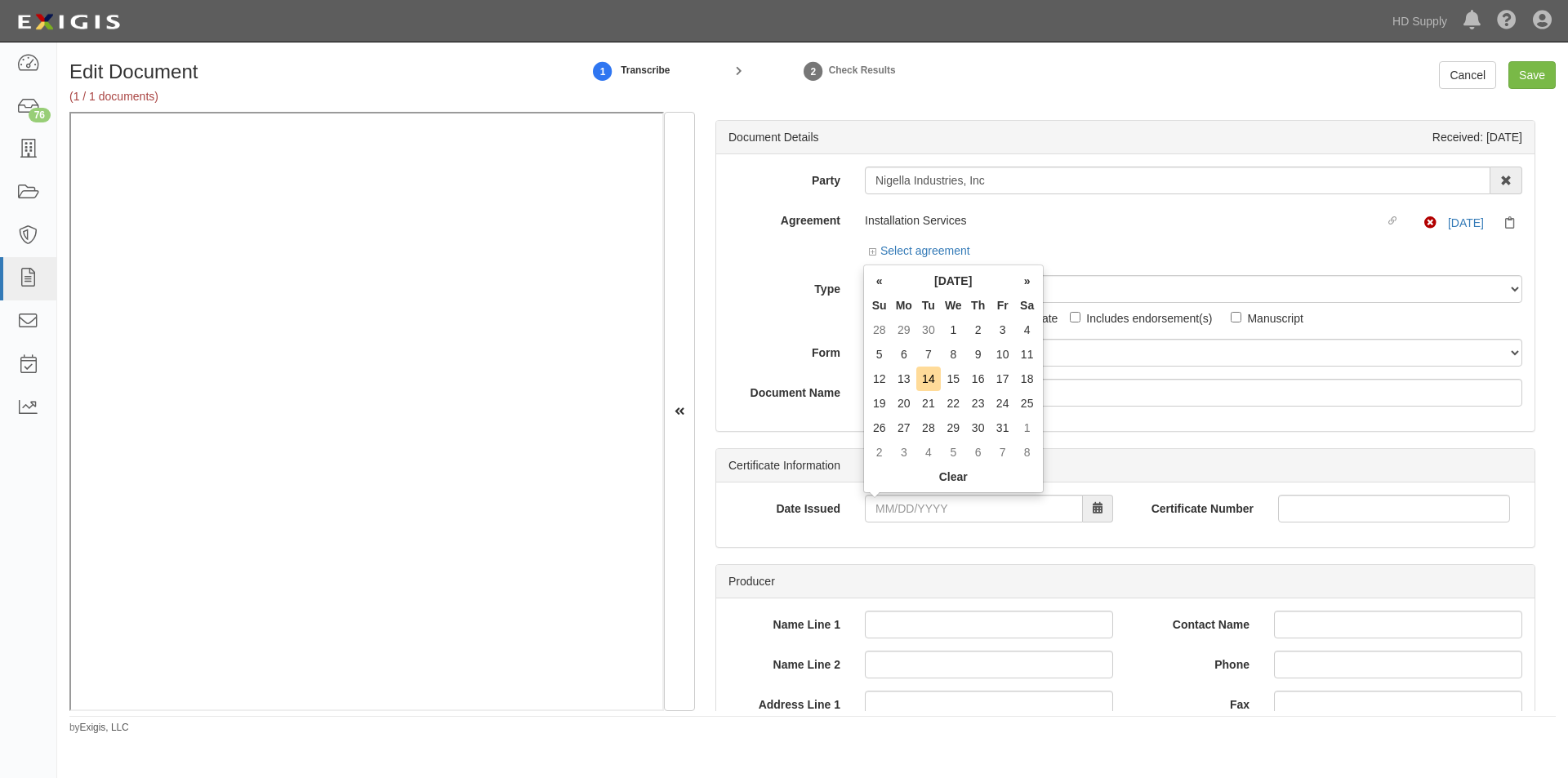
click at [951, 358] on td "8" at bounding box center [954, 354] width 26 height 25
type input "10/08/2025"
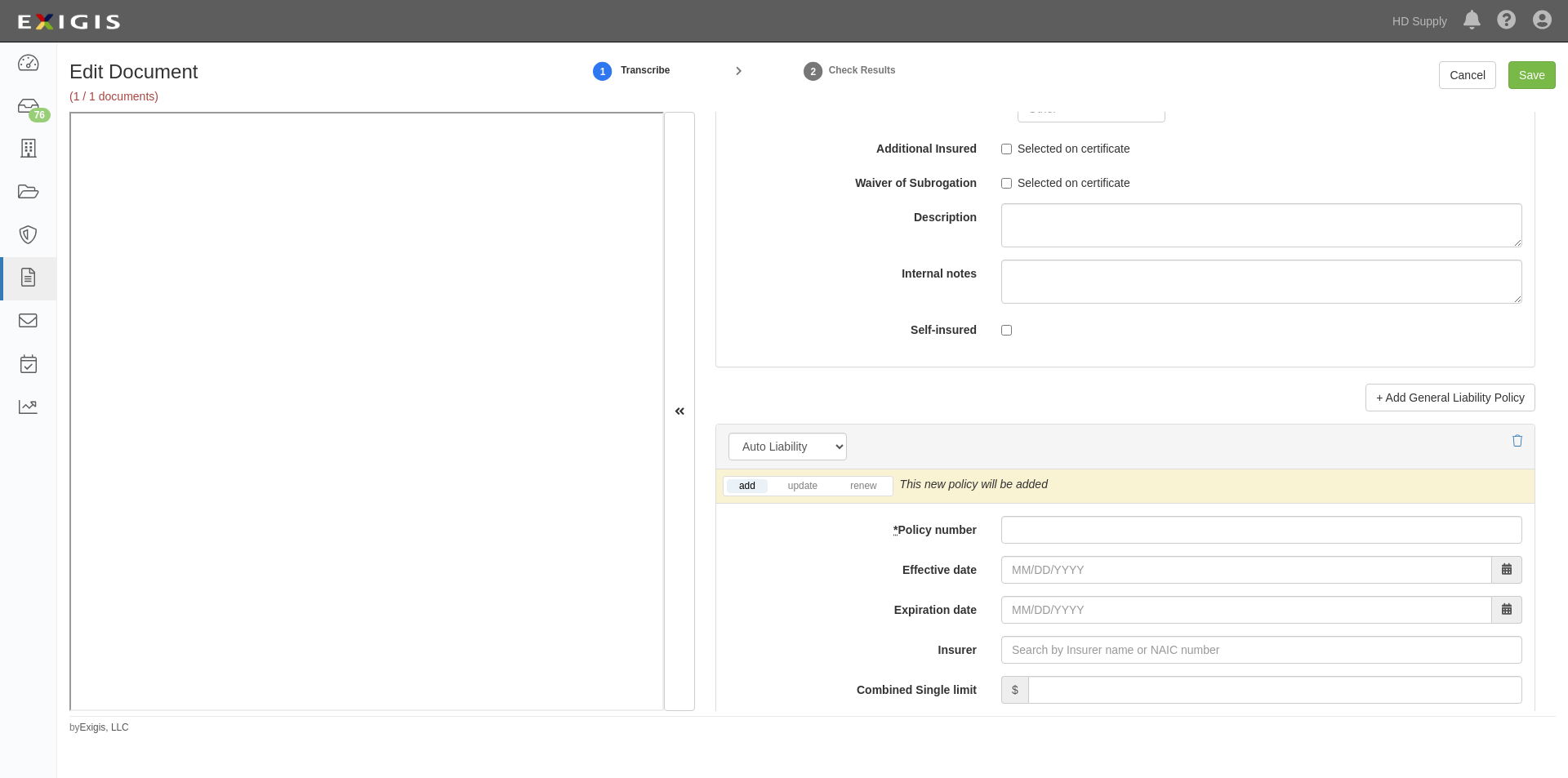
scroll to position [2042, 0]
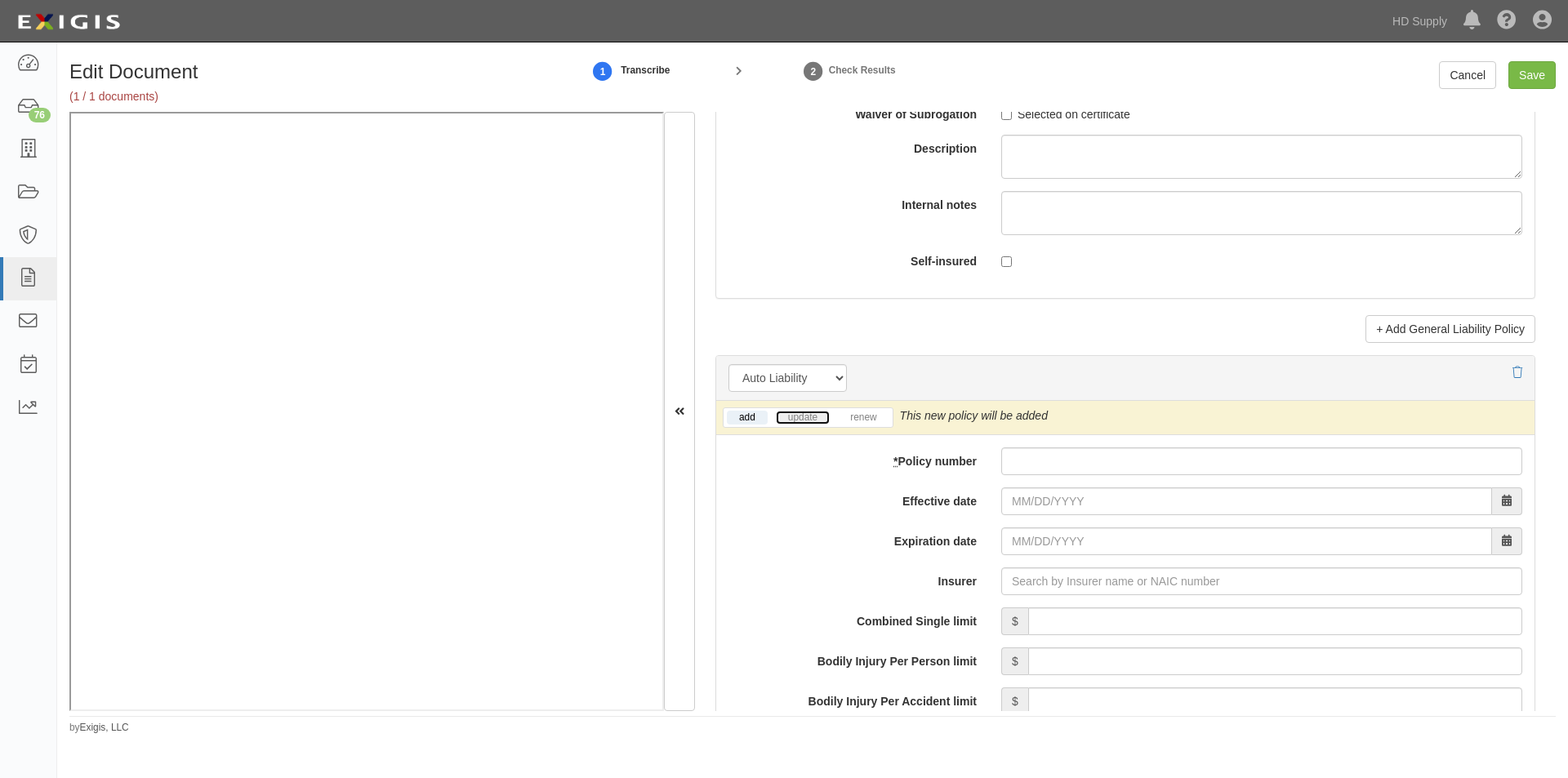
click at [802, 412] on link "update" at bounding box center [803, 418] width 54 height 14
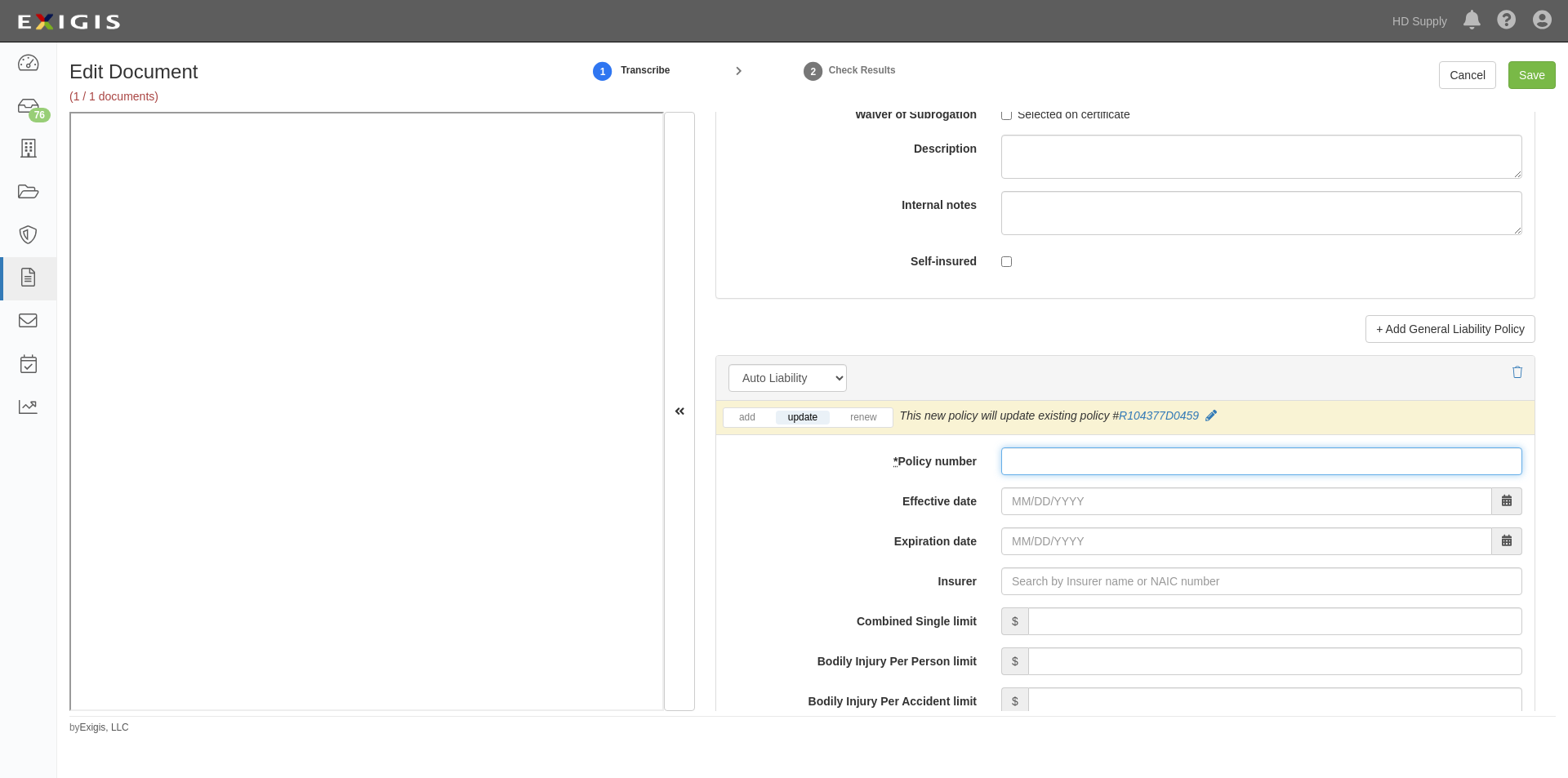
click at [1071, 462] on input "* Policy number" at bounding box center [1261, 461] width 521 height 27
type input "R104377D0459"
click at [1142, 506] on input "Effective date" at bounding box center [1246, 501] width 491 height 27
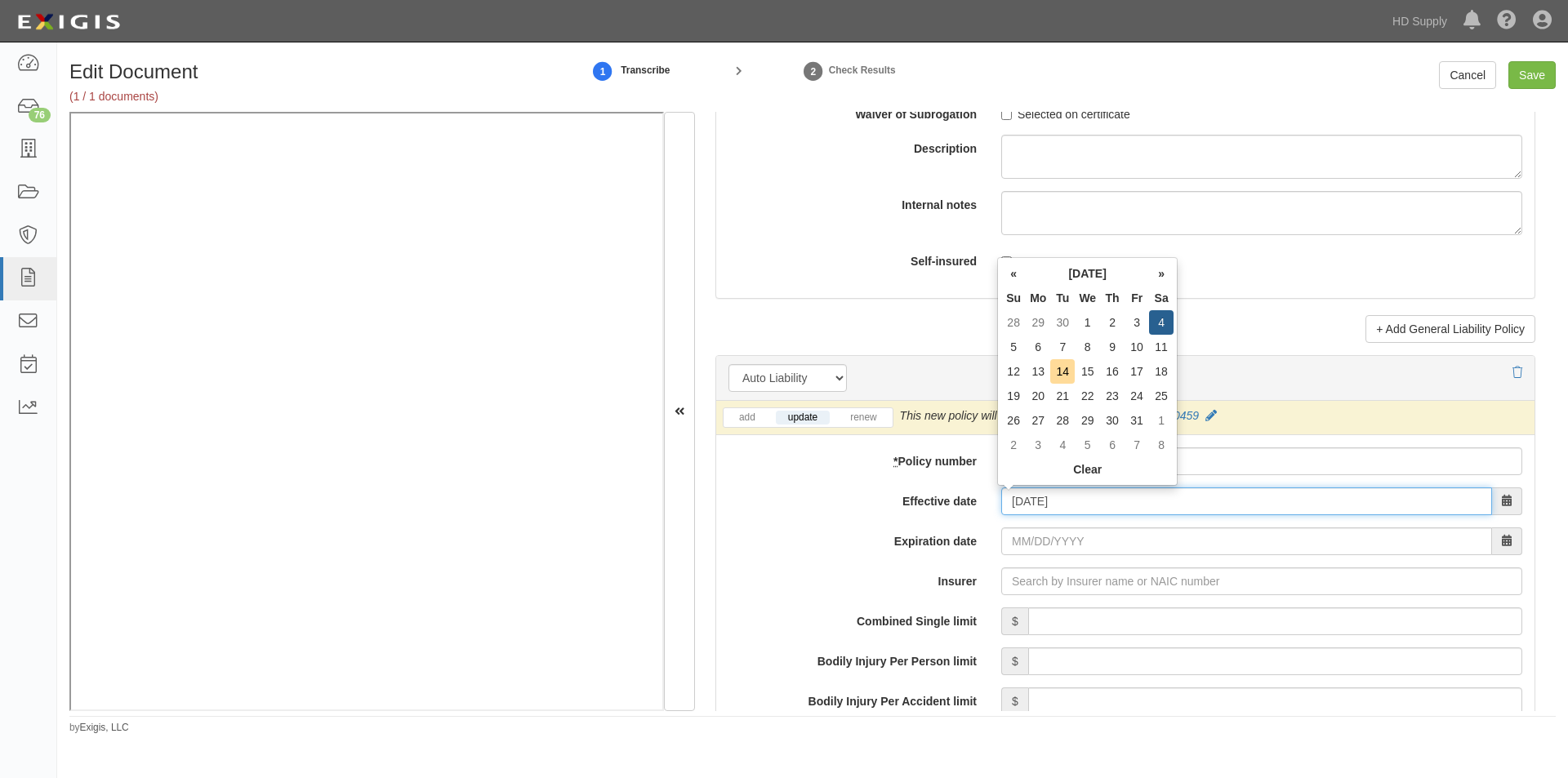
type input "10/04/2025"
type input "10/04/2026"
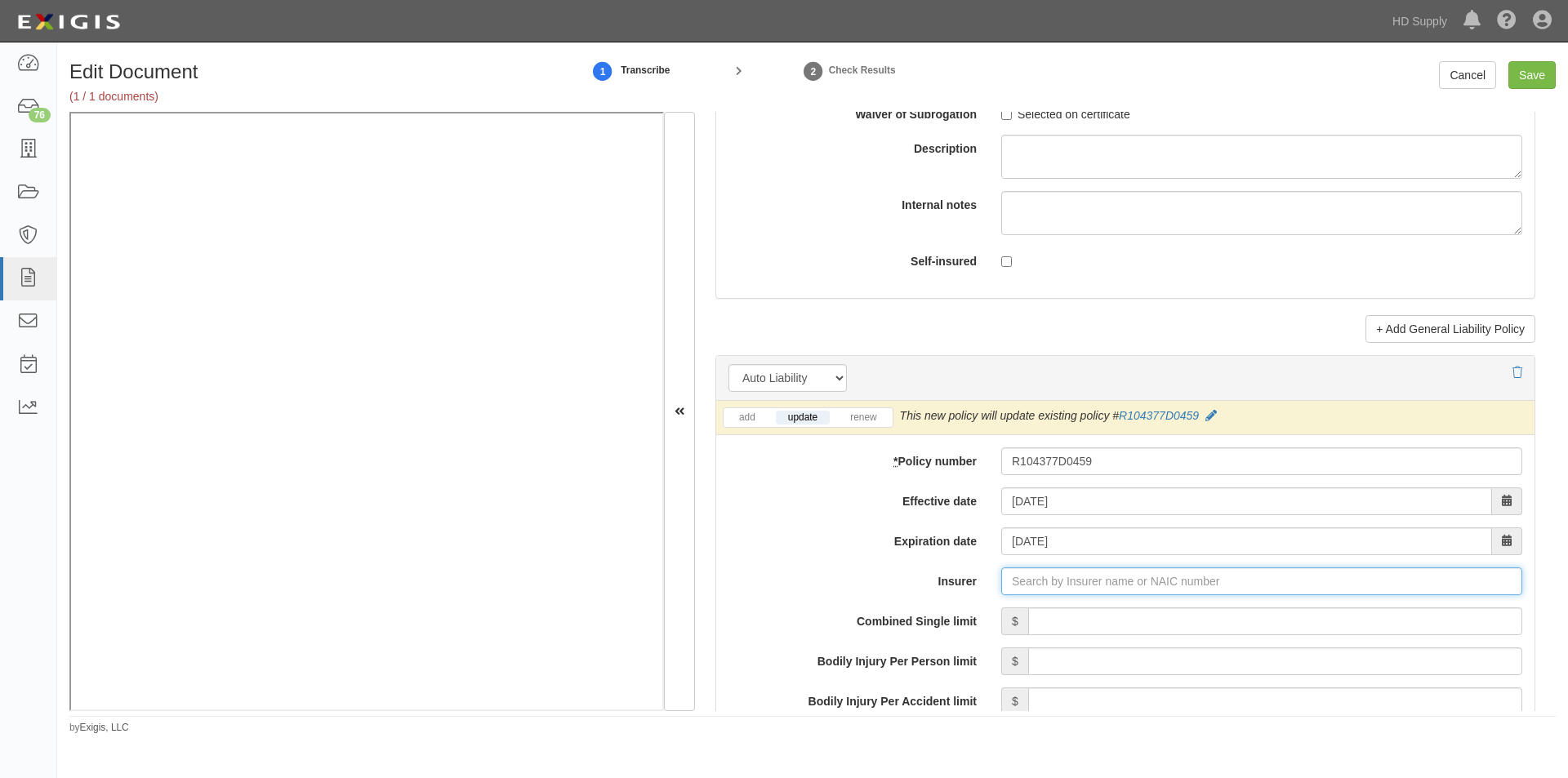
click at [1078, 577] on input "Insurer" at bounding box center [1261, 581] width 521 height 27
type input "21st Century Advantage Insurance Company (25232) NR Rating"
type input "2"
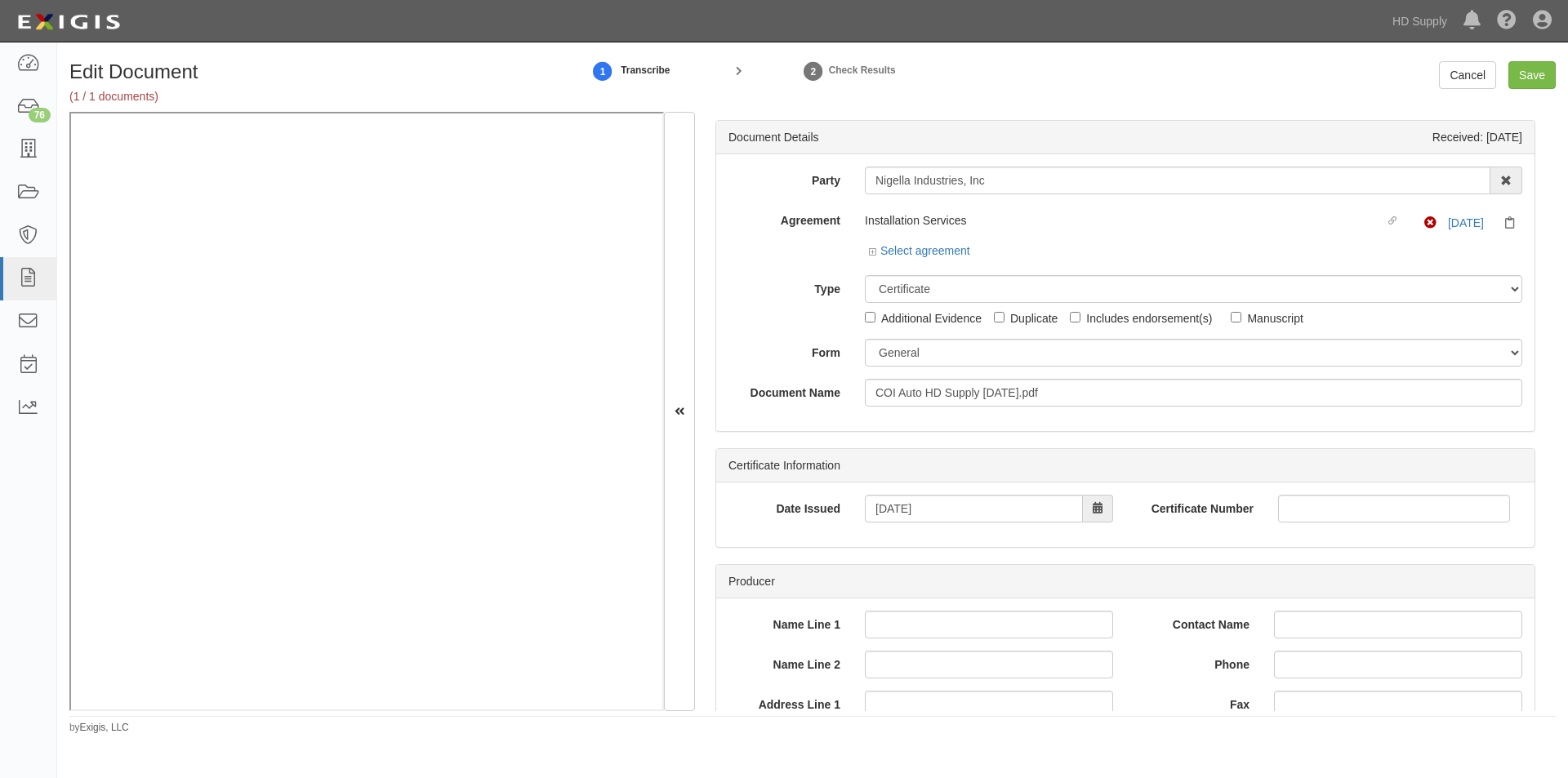
type input "25178"
click at [1033, 288] on select "Unassigned Binder Cancellation Notice Certificate Contract Endorsement Insuranc…" at bounding box center [1193, 288] width 657 height 27
select select "OtherDetail"
click at [864, 275] on select "Unassigned Binder Cancellation Notice Certificate Contract Endorsement Insuranc…" at bounding box center [1193, 288] width 657 height 27
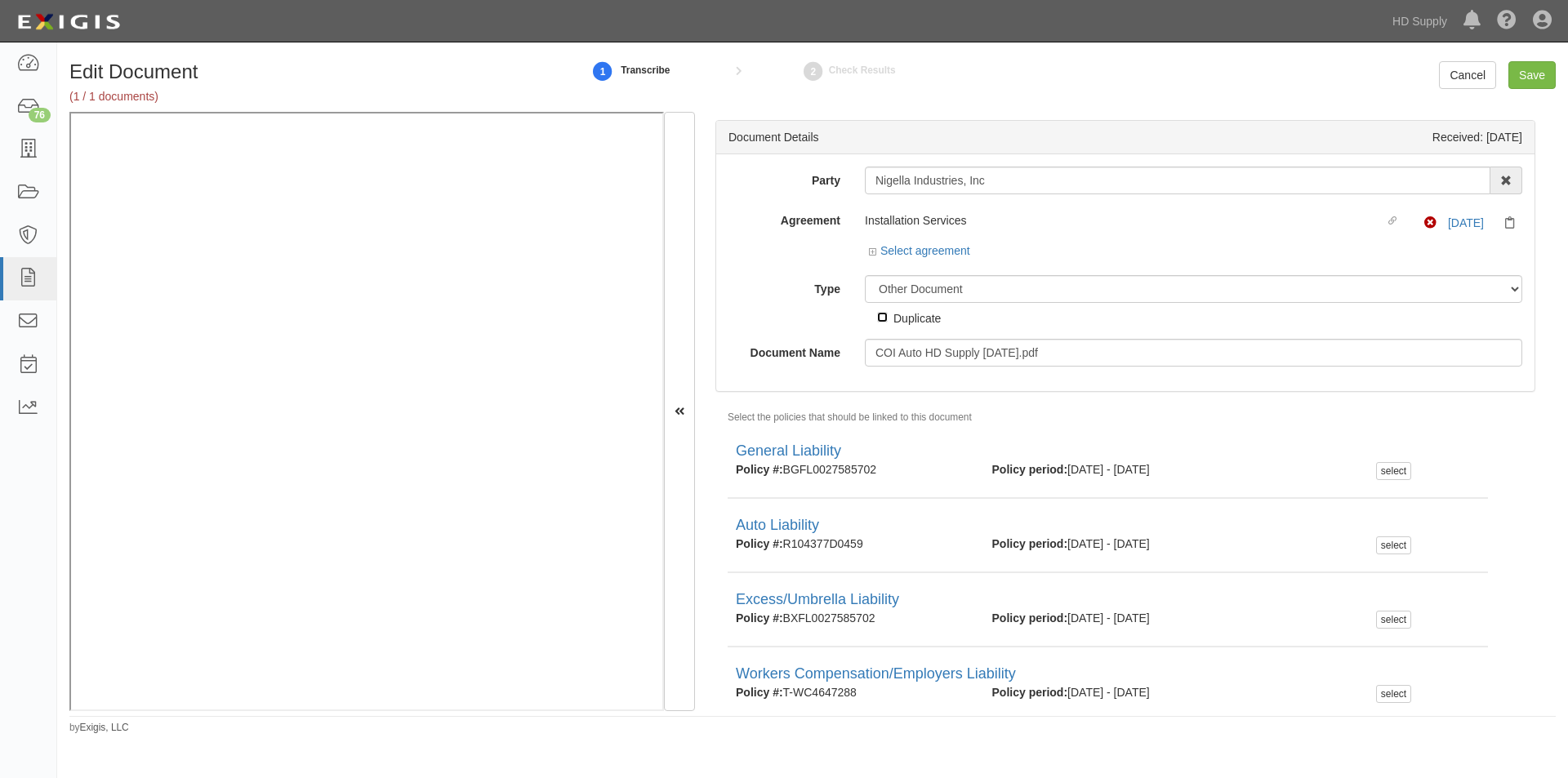
click at [879, 319] on input "Duplicate" at bounding box center [882, 317] width 11 height 11
checkbox input "true"
click at [1516, 74] on input "Save" at bounding box center [1532, 75] width 47 height 27
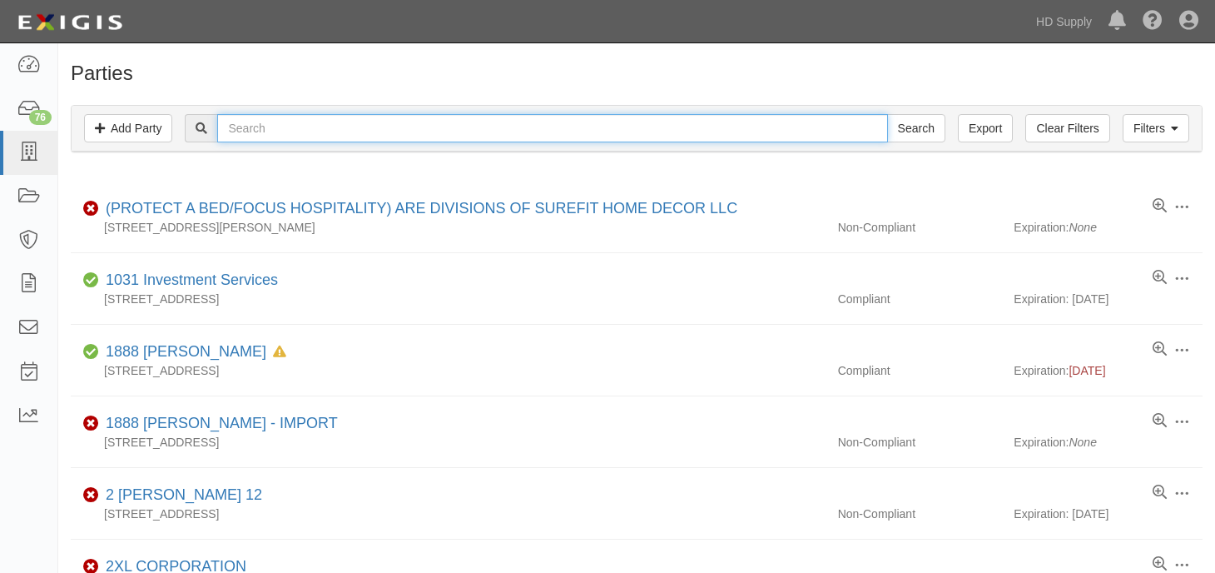
paste input "Nigella Industries, Inc"
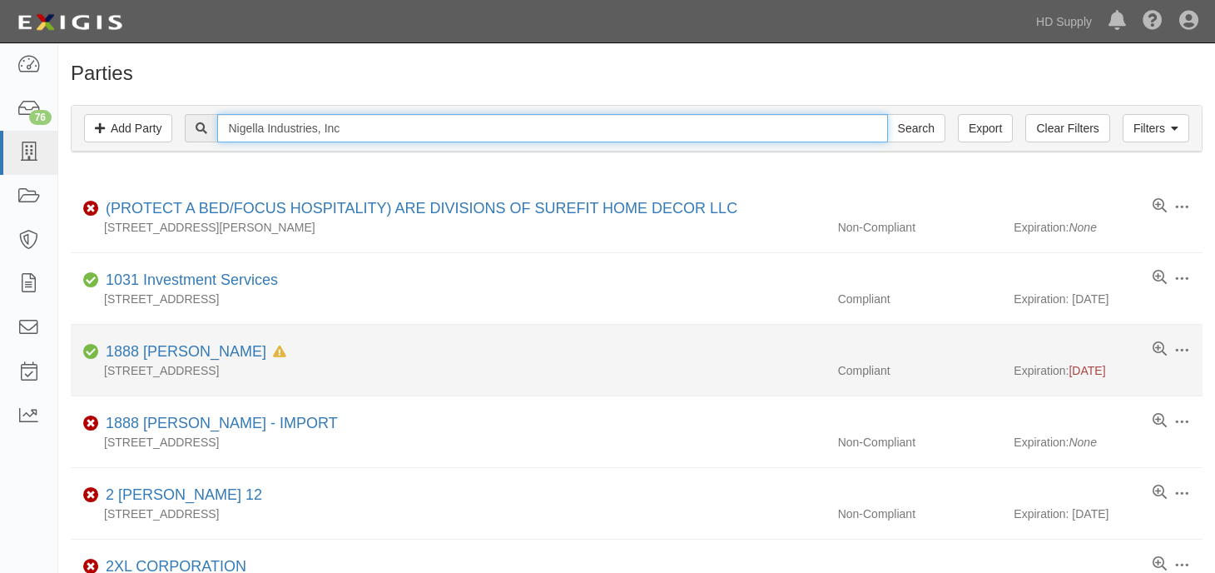
type input "Nigella Industries, Inc"
click at [887, 114] on input "Search" at bounding box center [916, 128] width 58 height 28
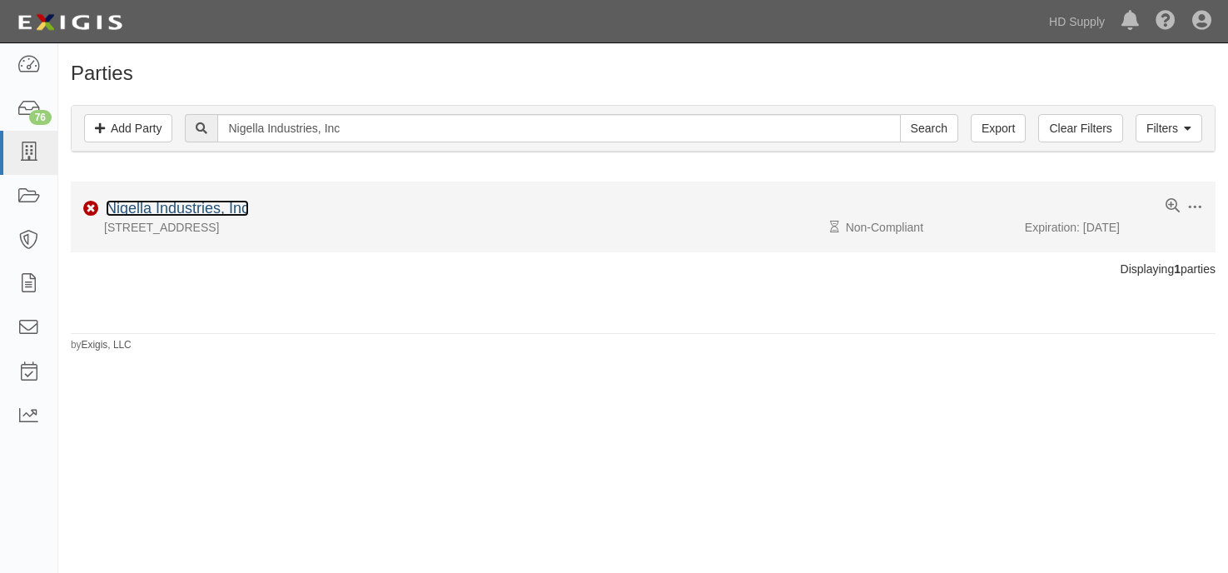
click at [227, 211] on link "Nigella Industries, Inc" at bounding box center [177, 208] width 143 height 17
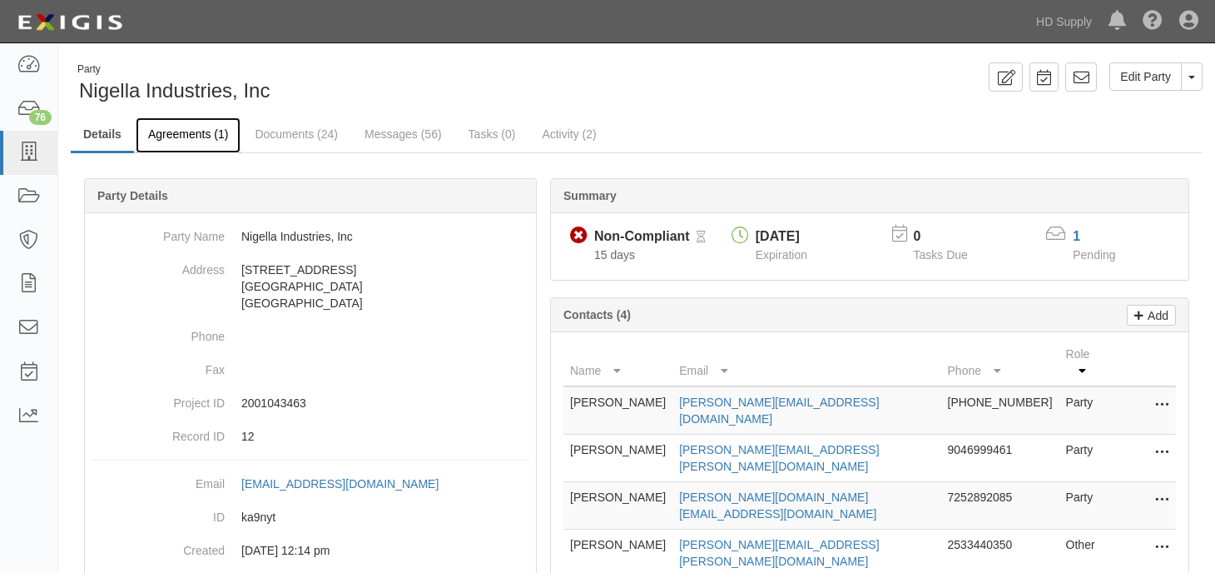
click at [196, 138] on link "Agreements (1)" at bounding box center [188, 135] width 105 height 36
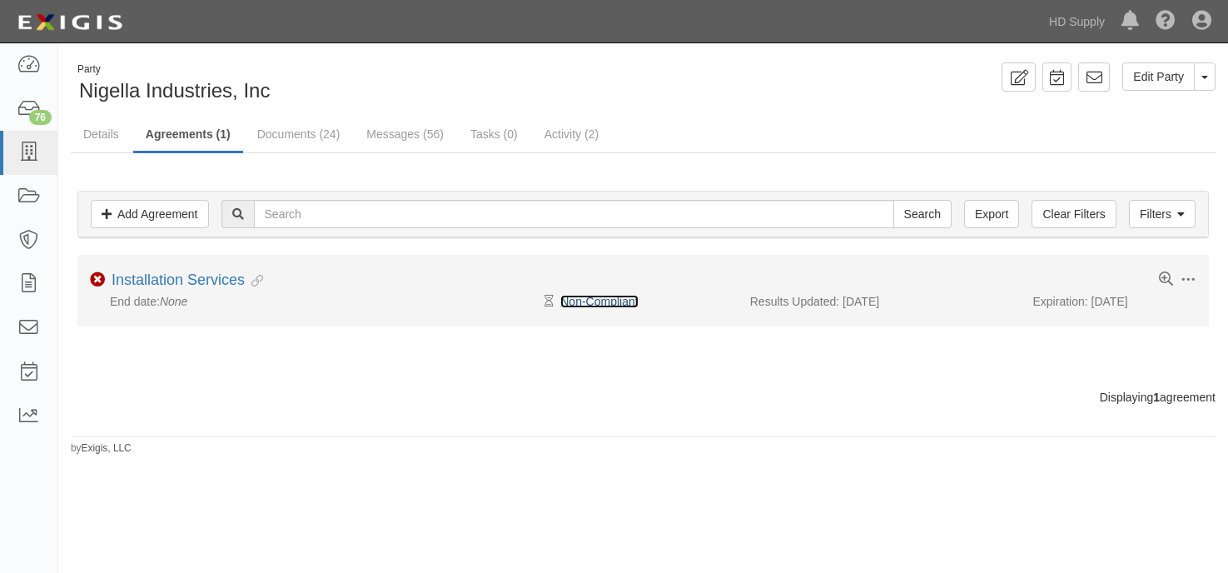
click at [623, 296] on link "Non-Compliant" at bounding box center [598, 301] width 77 height 13
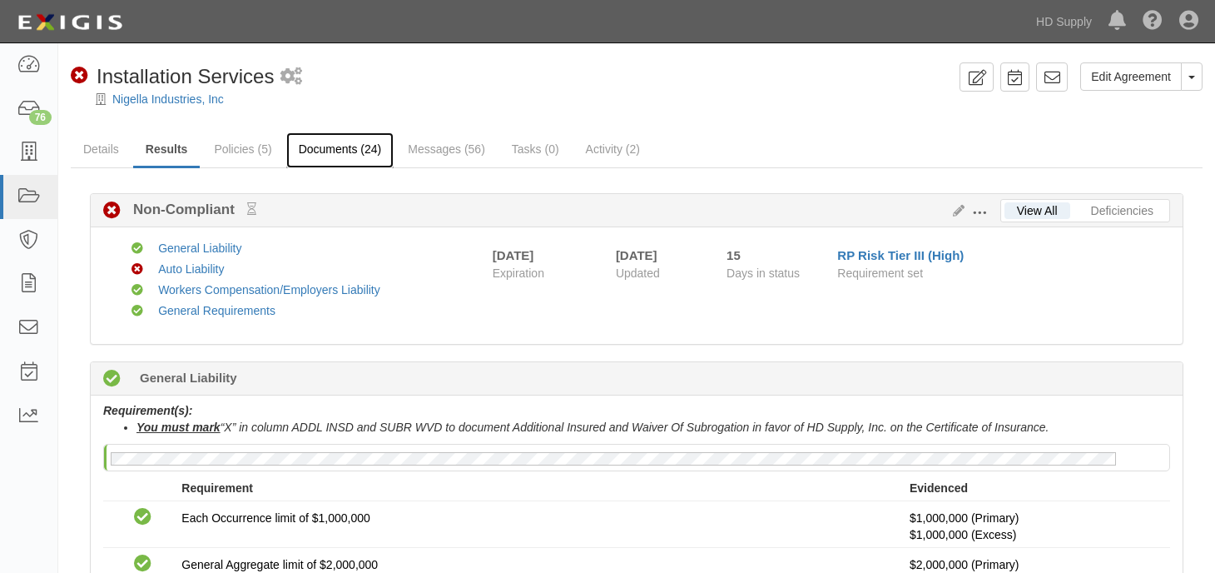
click at [330, 143] on link "Documents (24)" at bounding box center [340, 150] width 108 height 36
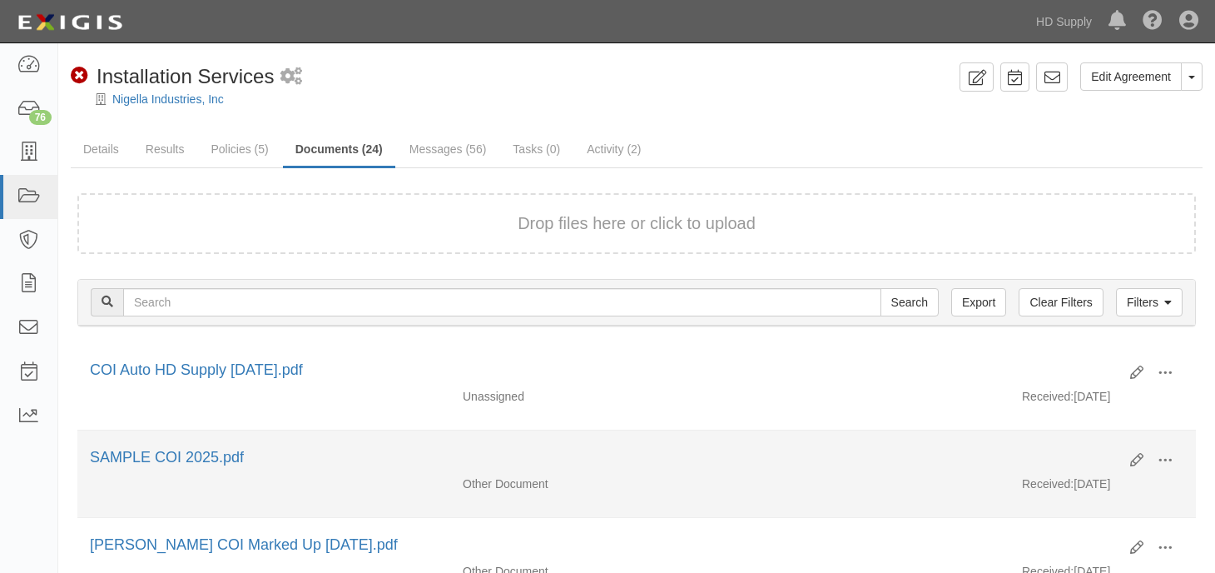
scroll to position [166, 0]
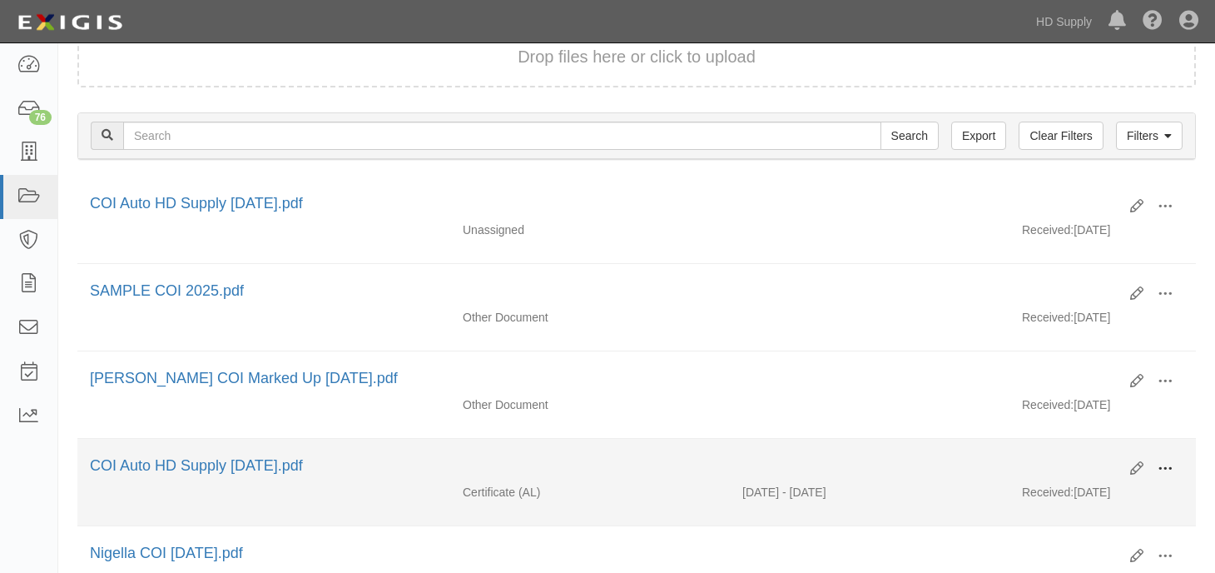
click at [1168, 464] on span at bounding box center [1165, 468] width 15 height 15
click at [1089, 499] on link "View" at bounding box center [1084, 493] width 131 height 30
click at [1133, 467] on icon at bounding box center [1136, 468] width 13 height 13
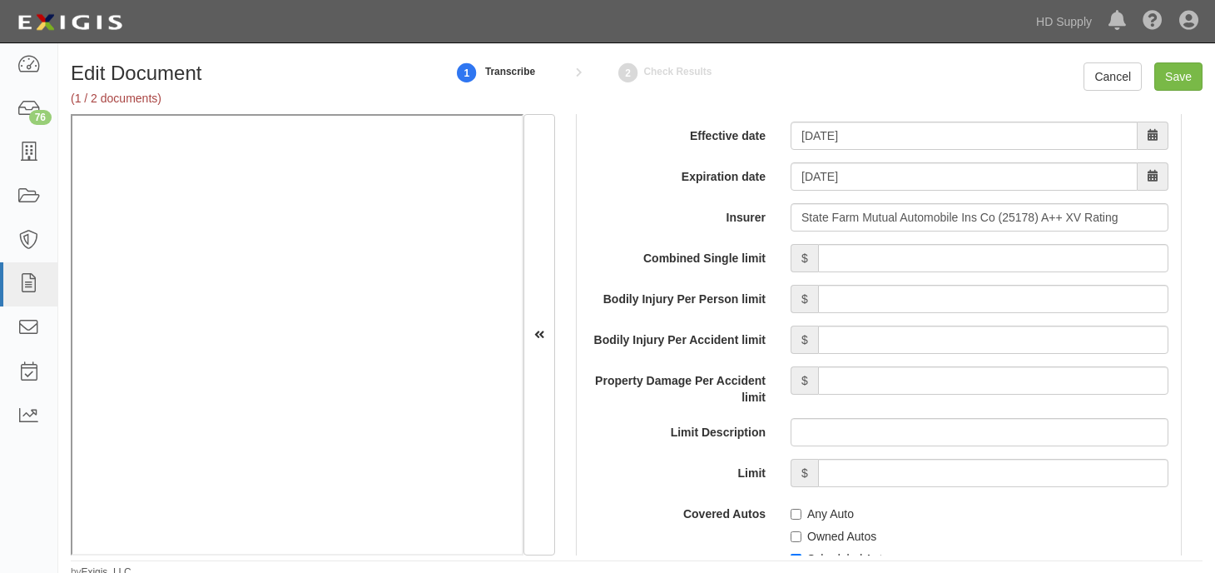
scroll to position [2247, 0]
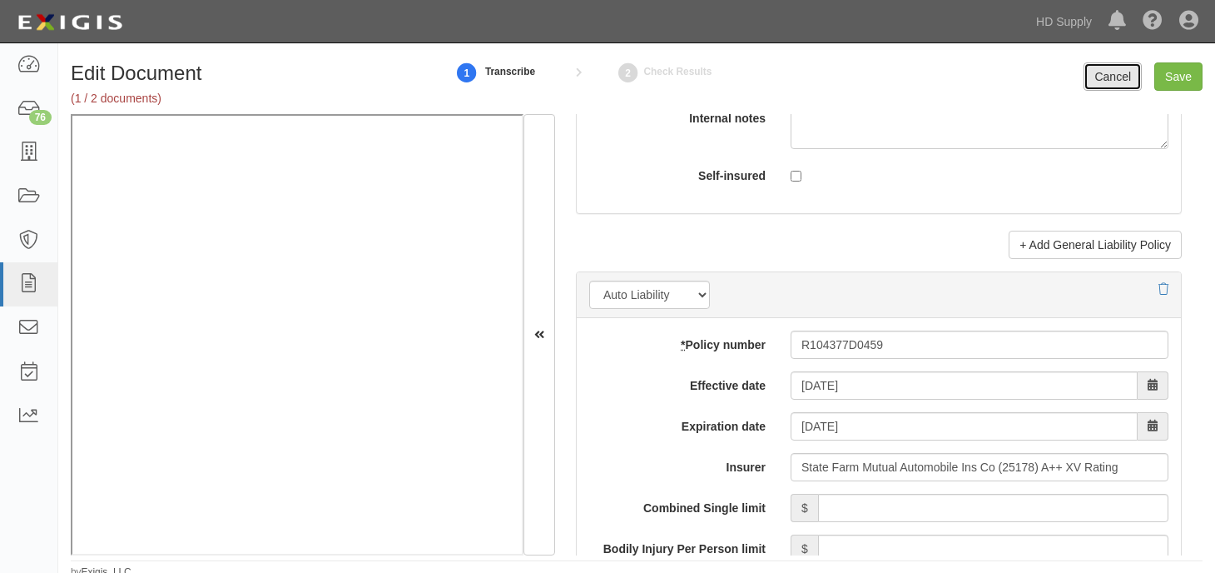
click at [1099, 79] on link "Cancel" at bounding box center [1113, 76] width 58 height 28
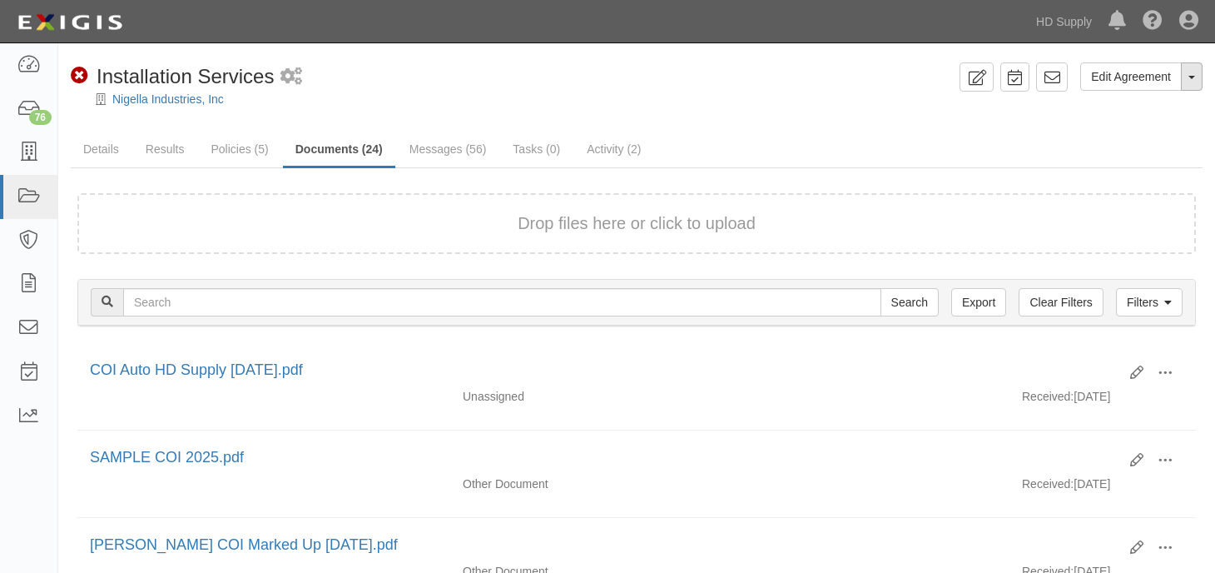
click at [1193, 79] on span "button" at bounding box center [1191, 77] width 7 height 3
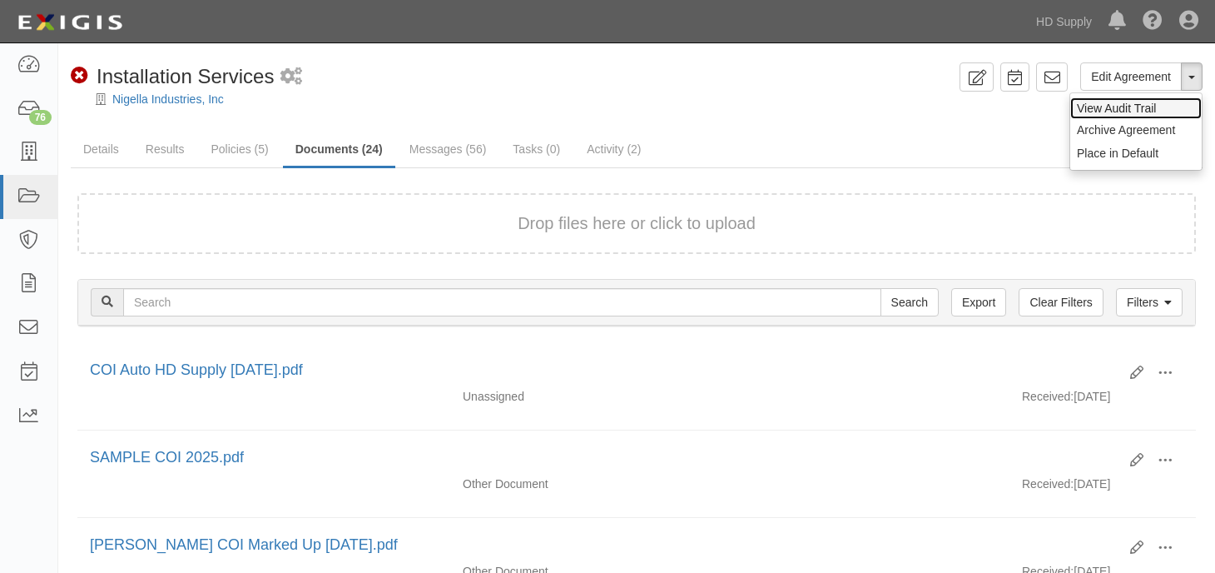
click at [1146, 106] on link "View Audit Trail" at bounding box center [1135, 108] width 131 height 22
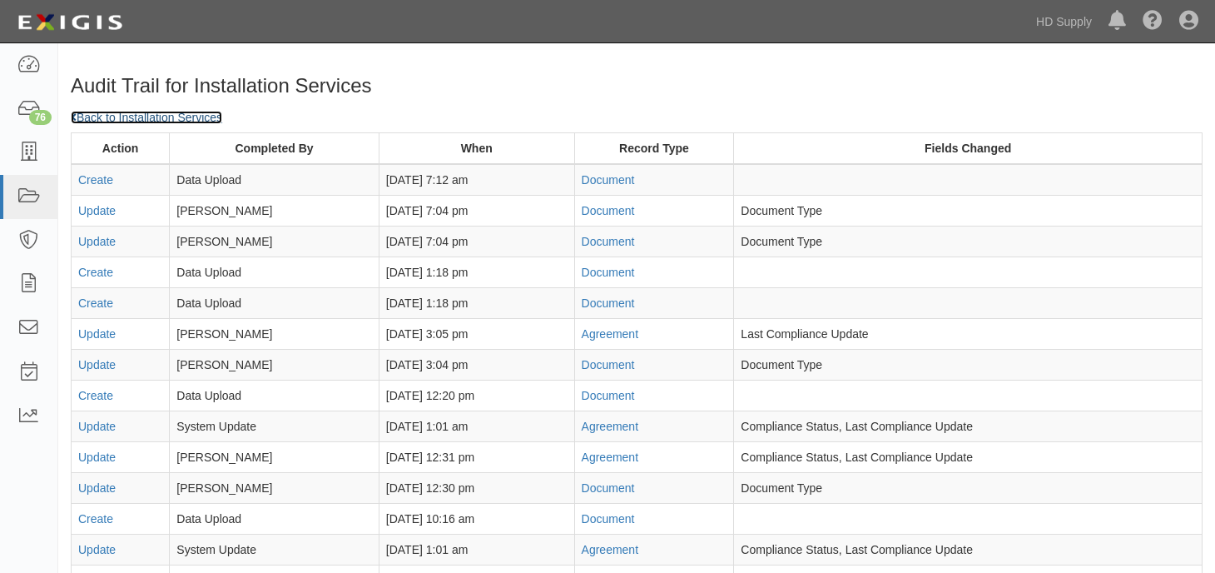
click at [114, 121] on link "Back to Installation Services" at bounding box center [146, 117] width 151 height 13
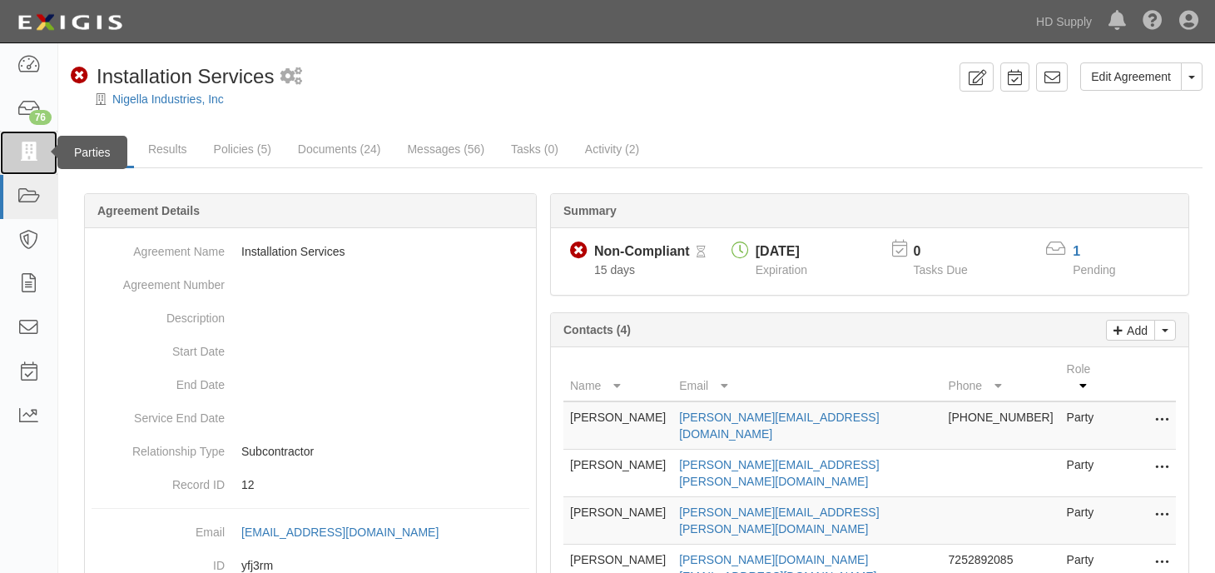
click at [16, 146] on link at bounding box center [28, 153] width 57 height 44
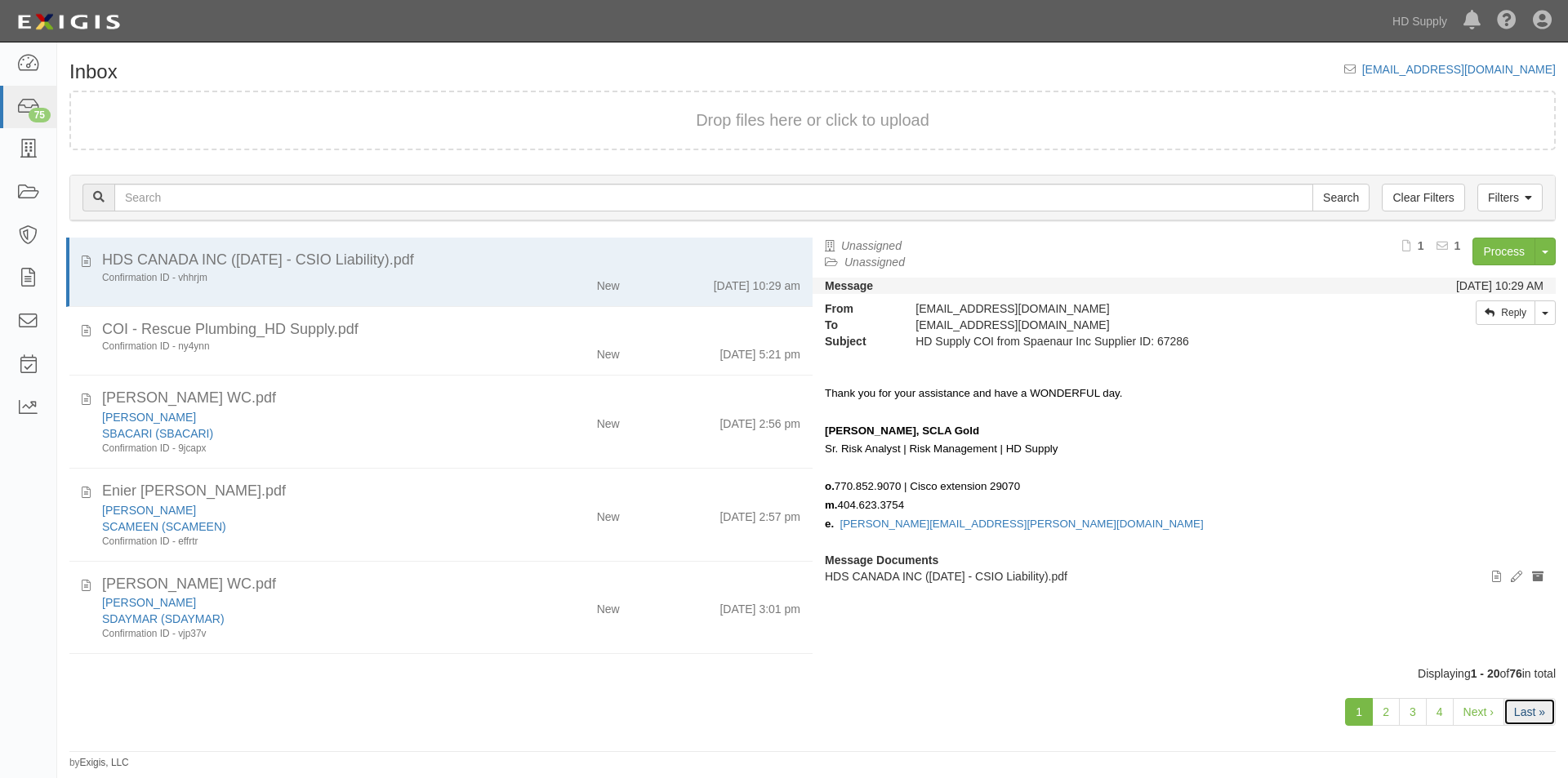
click at [1514, 708] on link "Last »" at bounding box center [1529, 712] width 52 height 27
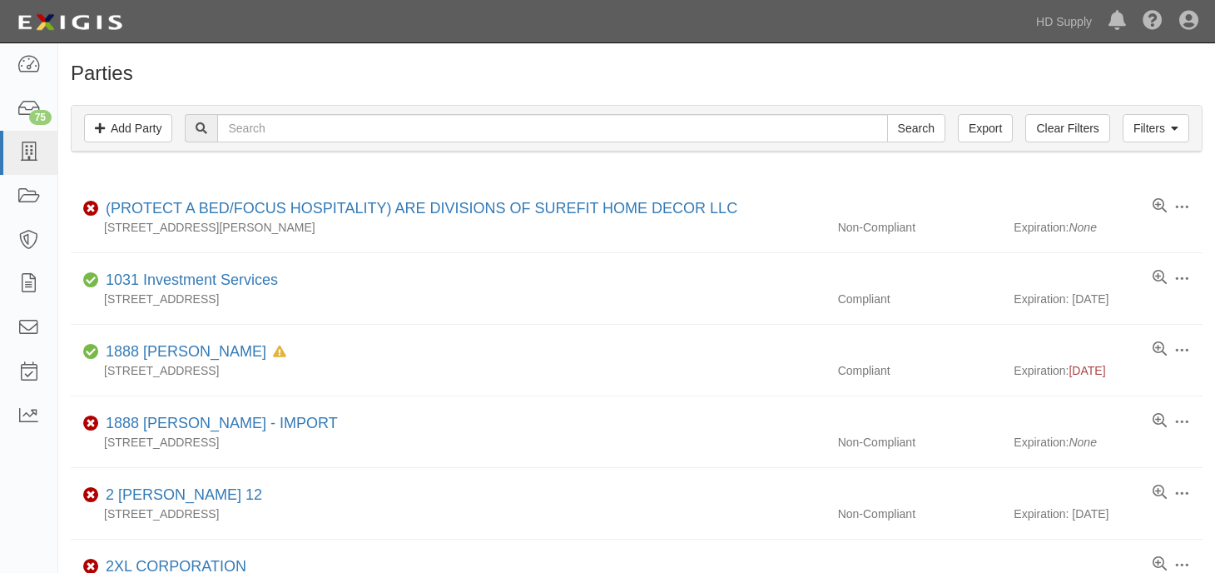
click at [149, 166] on div "Filters Add Party Clear Filters Export Search Filters Compliance Status Complia…" at bounding box center [636, 130] width 1157 height 77
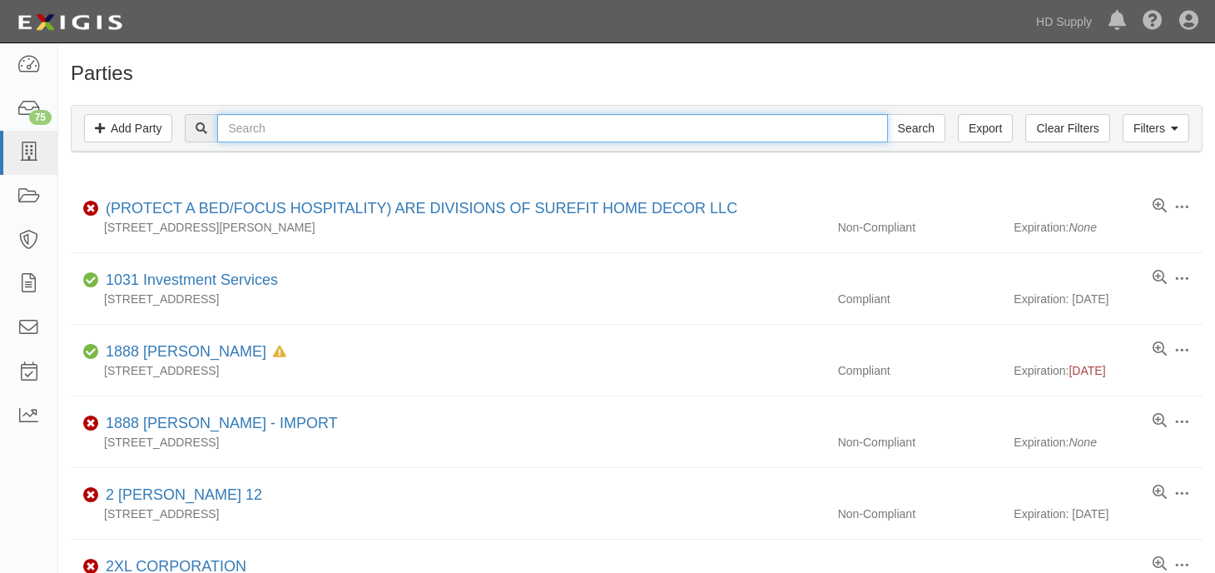
click at [266, 128] on input "text" at bounding box center [552, 128] width 670 height 28
type input "homewerks"
click at [887, 114] on input "Search" at bounding box center [916, 128] width 58 height 28
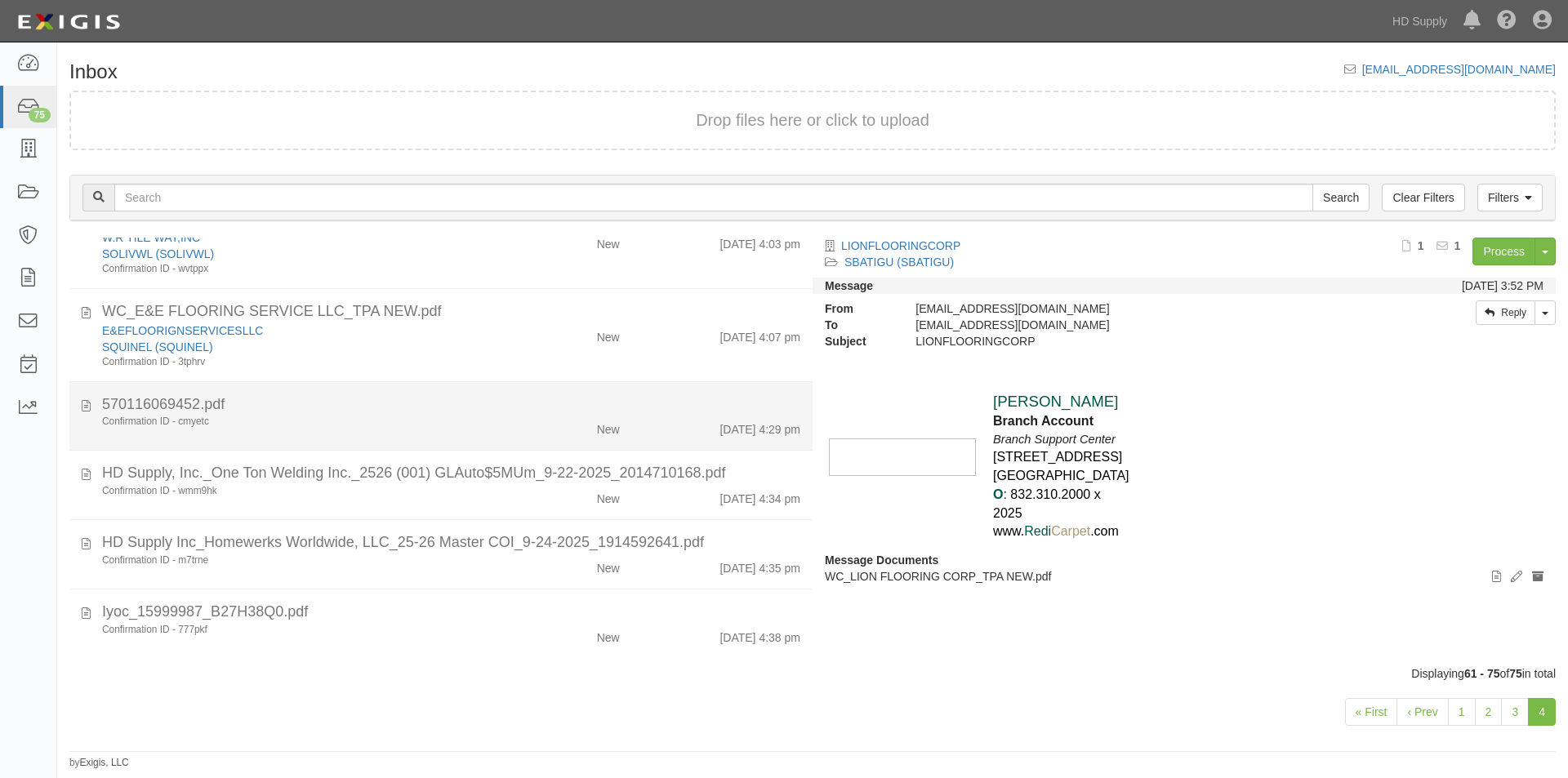
scroll to position [878, 0]
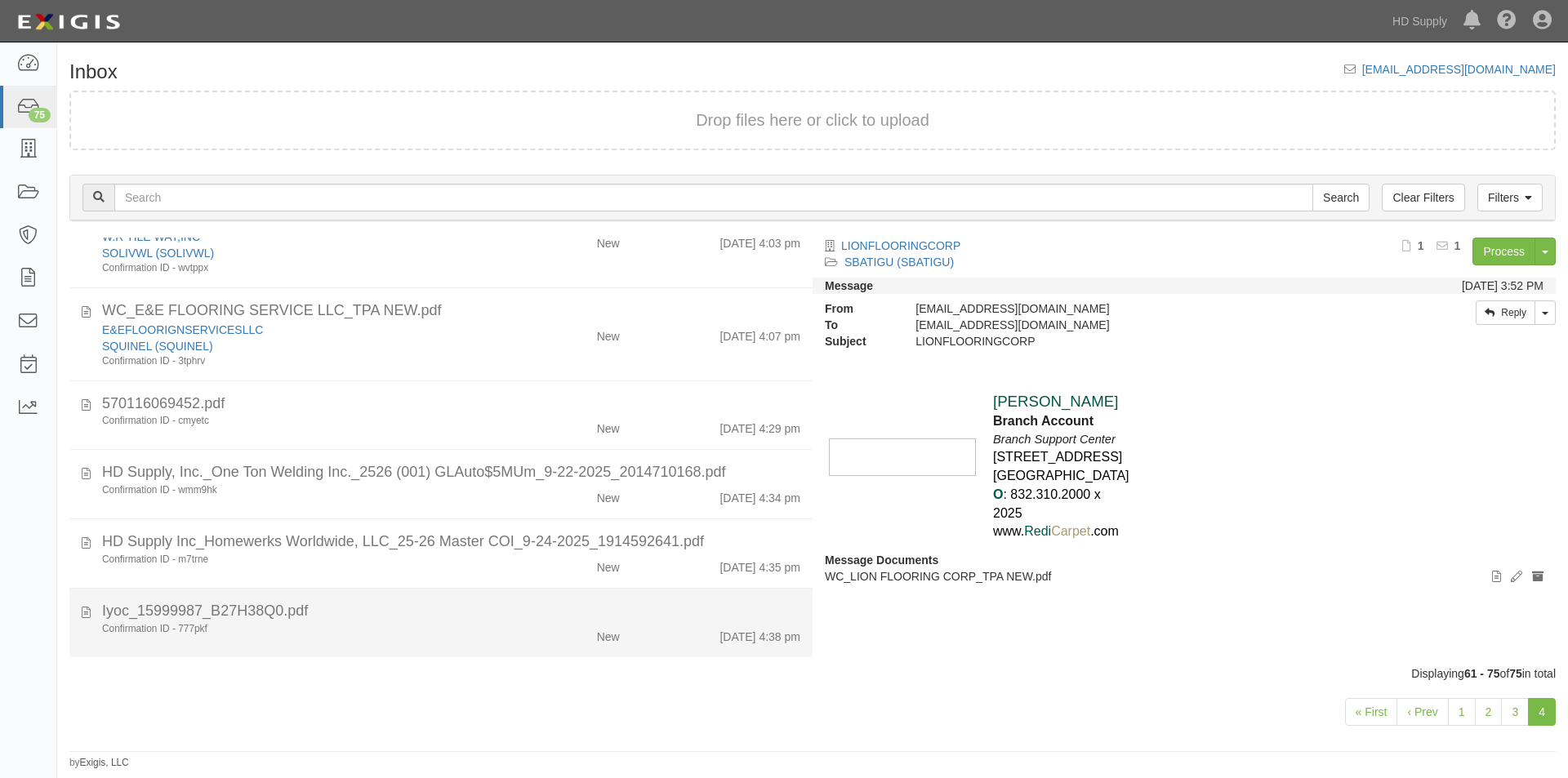
click at [392, 630] on div "Confirmation ID - 777pkf" at bounding box center [300, 629] width 396 height 14
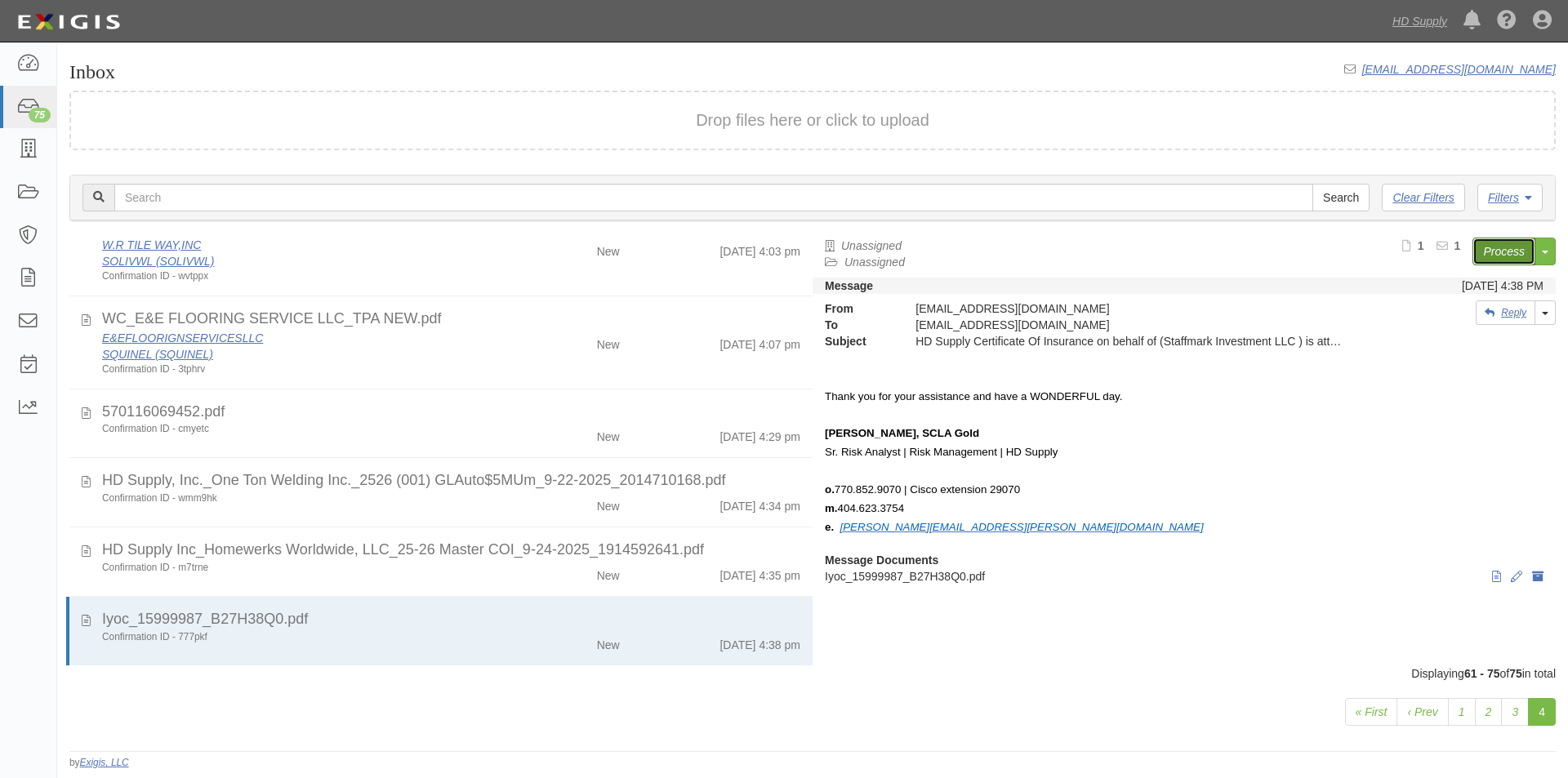
click at [1503, 250] on link "Process" at bounding box center [1504, 251] width 63 height 27
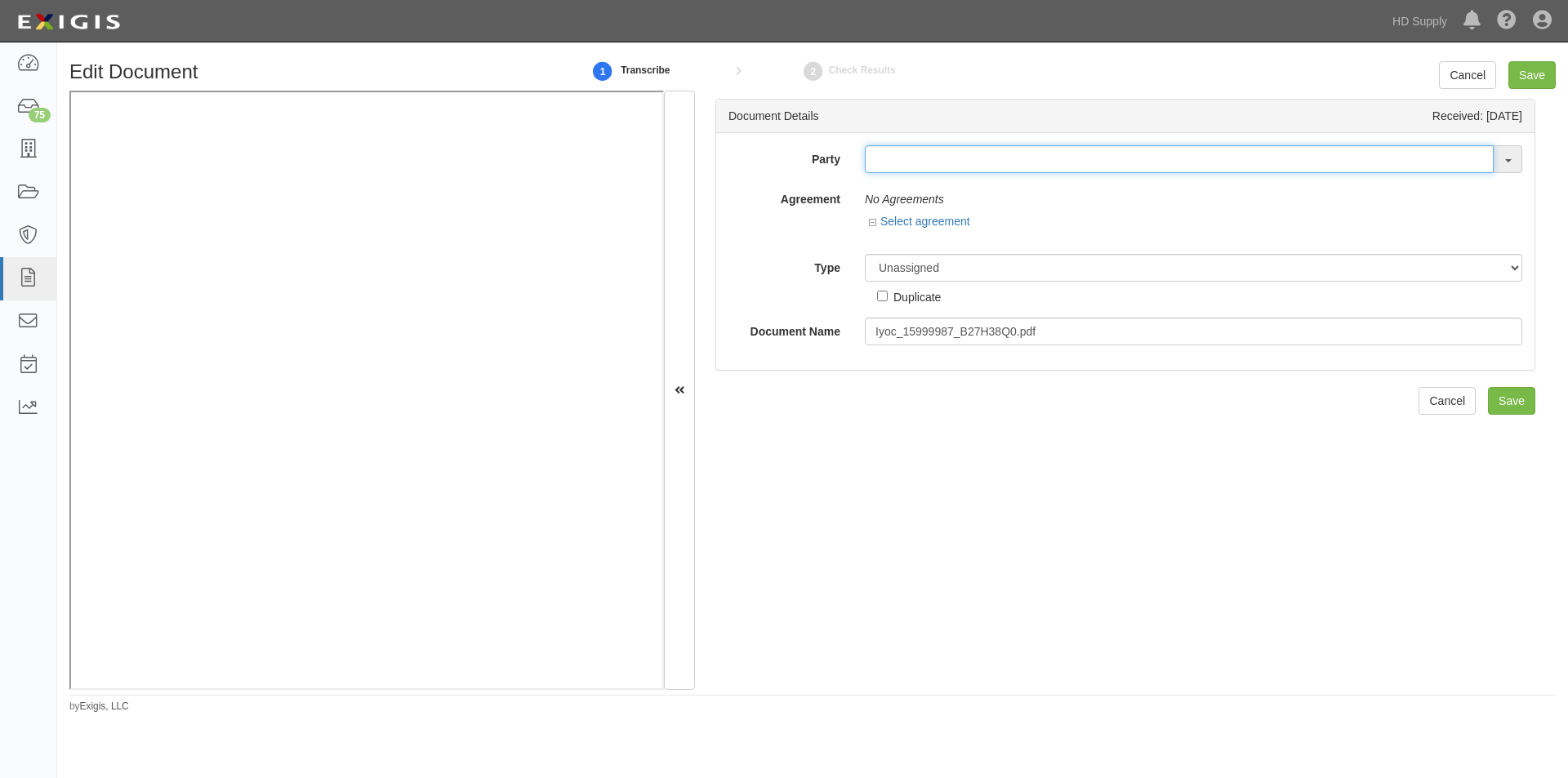
click at [899, 159] on input "text" at bounding box center [1178, 159] width 629 height 27
type input "staff"
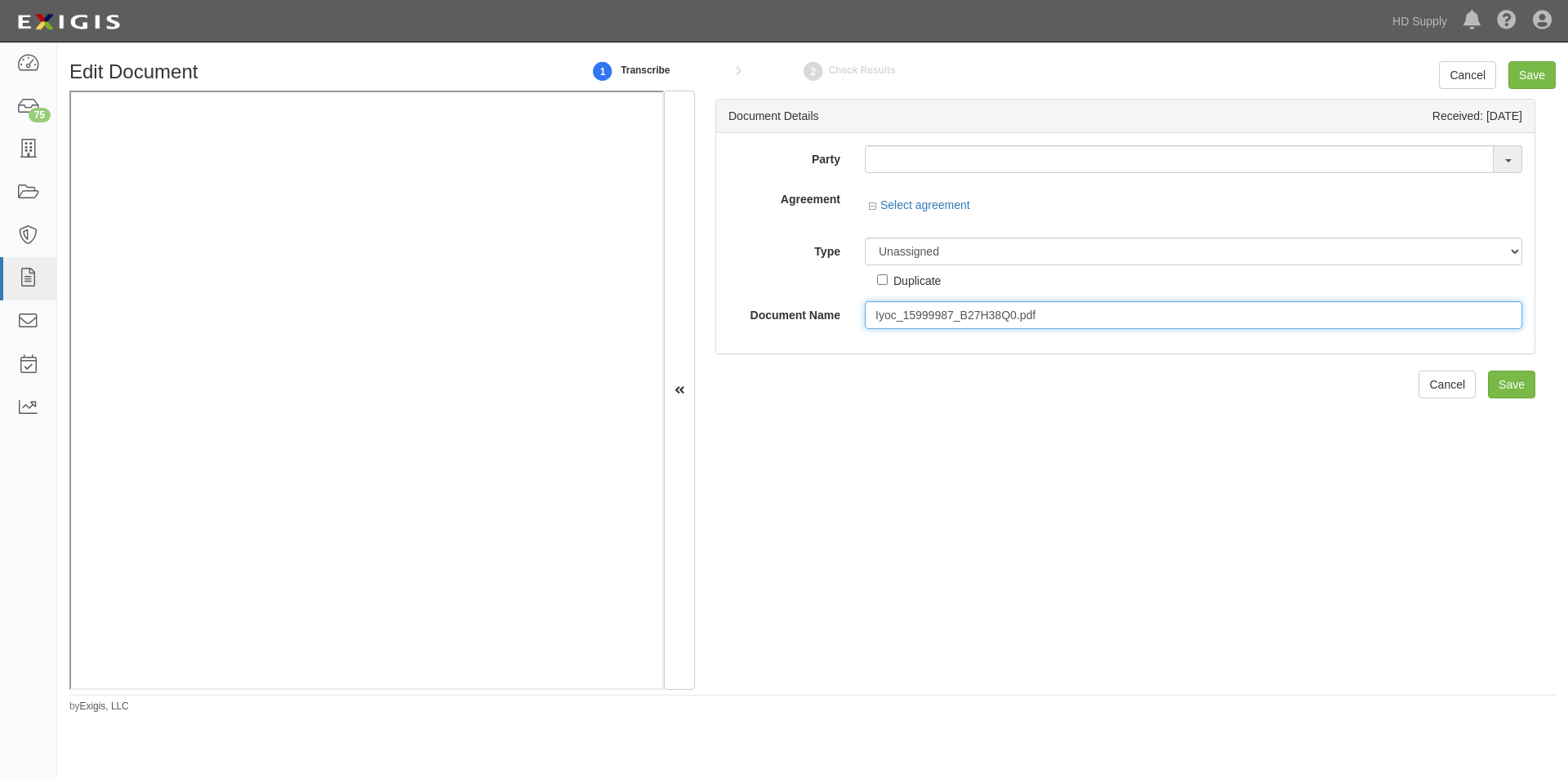
drag, startPoint x: 1047, startPoint y: 313, endPoint x: 863, endPoint y: 329, distance: 184.7
click at [863, 329] on div "Iyoc_15999987_B27H38Q0.pdf" at bounding box center [1193, 315] width 682 height 27
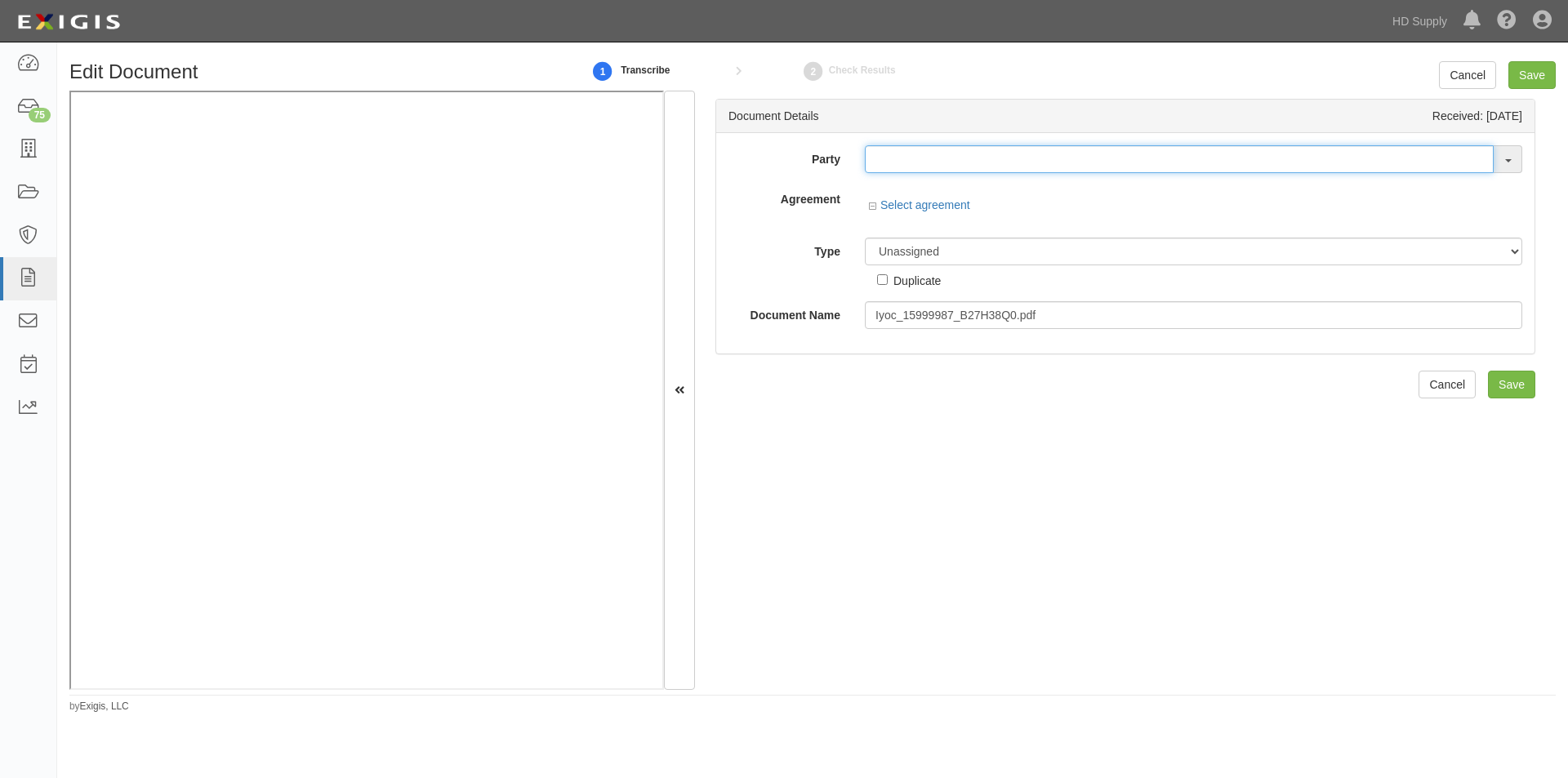
click at [1034, 165] on input "text" at bounding box center [1178, 159] width 629 height 27
type input "testwa"
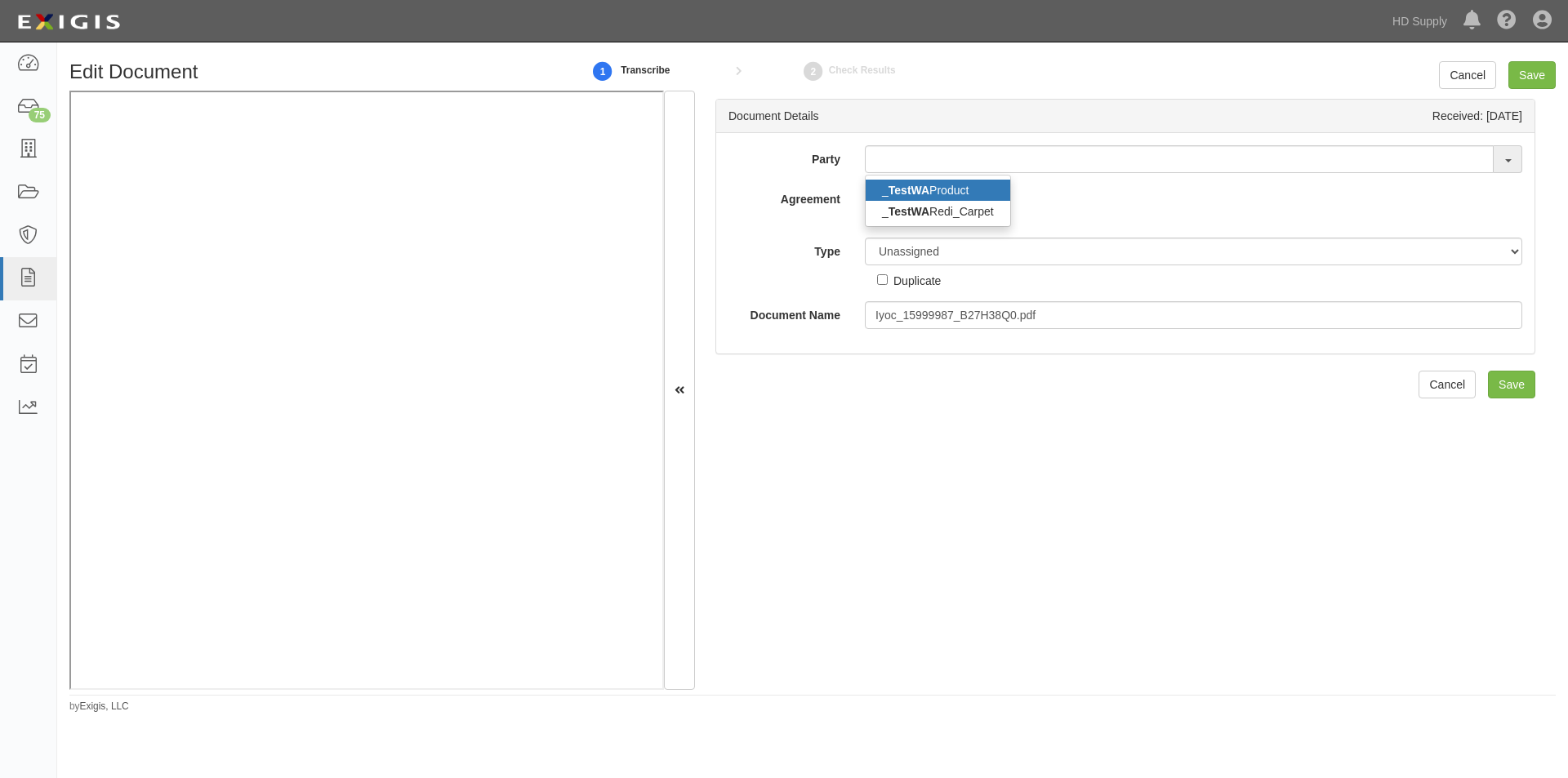
click at [949, 191] on link "_ TestWA Product" at bounding box center [937, 190] width 144 height 22
type input "_TestWA Product"
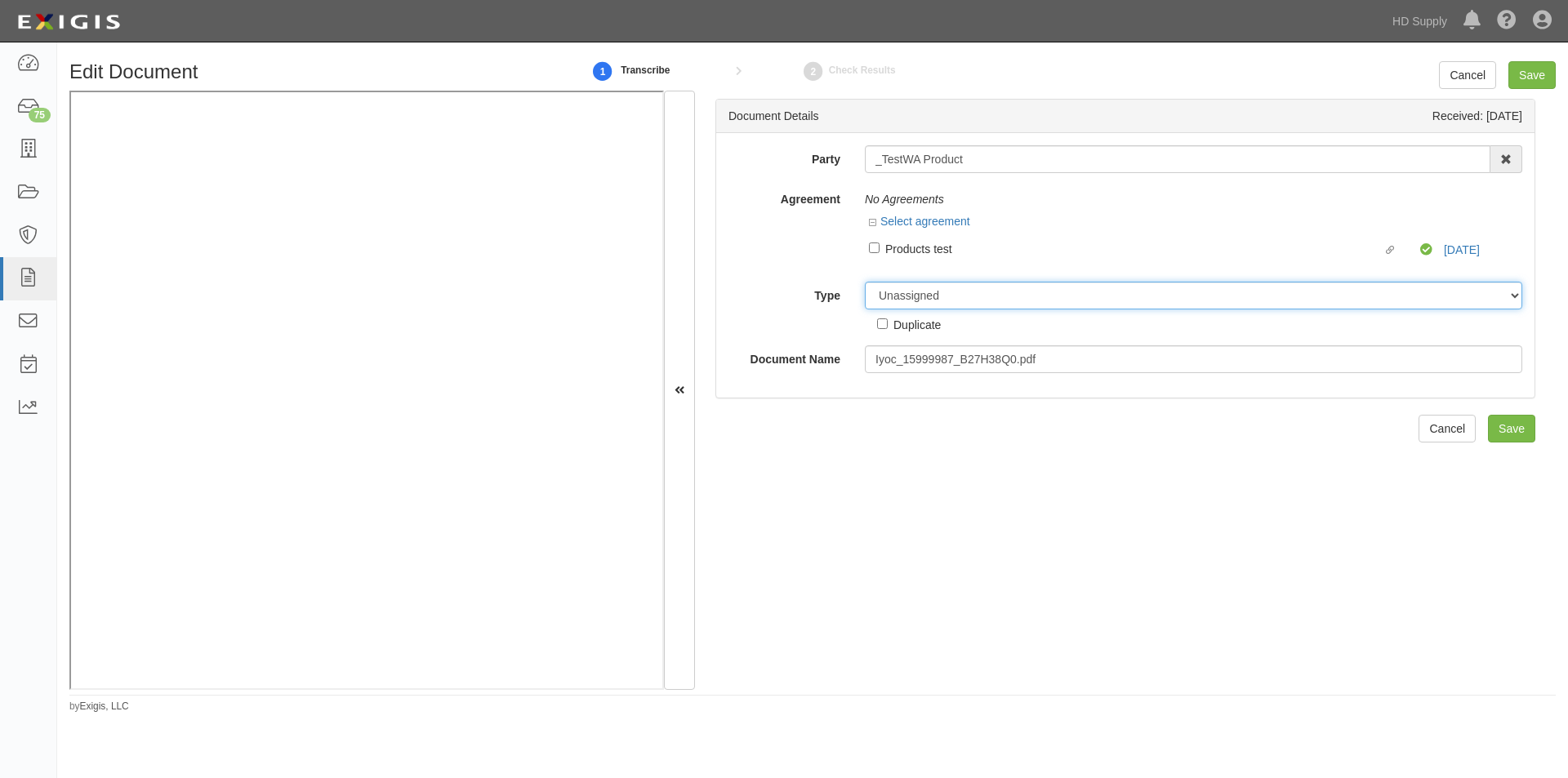
click at [910, 302] on select "Unassigned Binder Cancellation Notice Certificate Contract Endorsement Insuranc…" at bounding box center [1193, 295] width 657 height 27
select select "OtherDetail"
click at [864, 282] on select "Unassigned Binder Cancellation Notice Certificate Contract Endorsement Insuranc…" at bounding box center [1193, 295] width 657 height 27
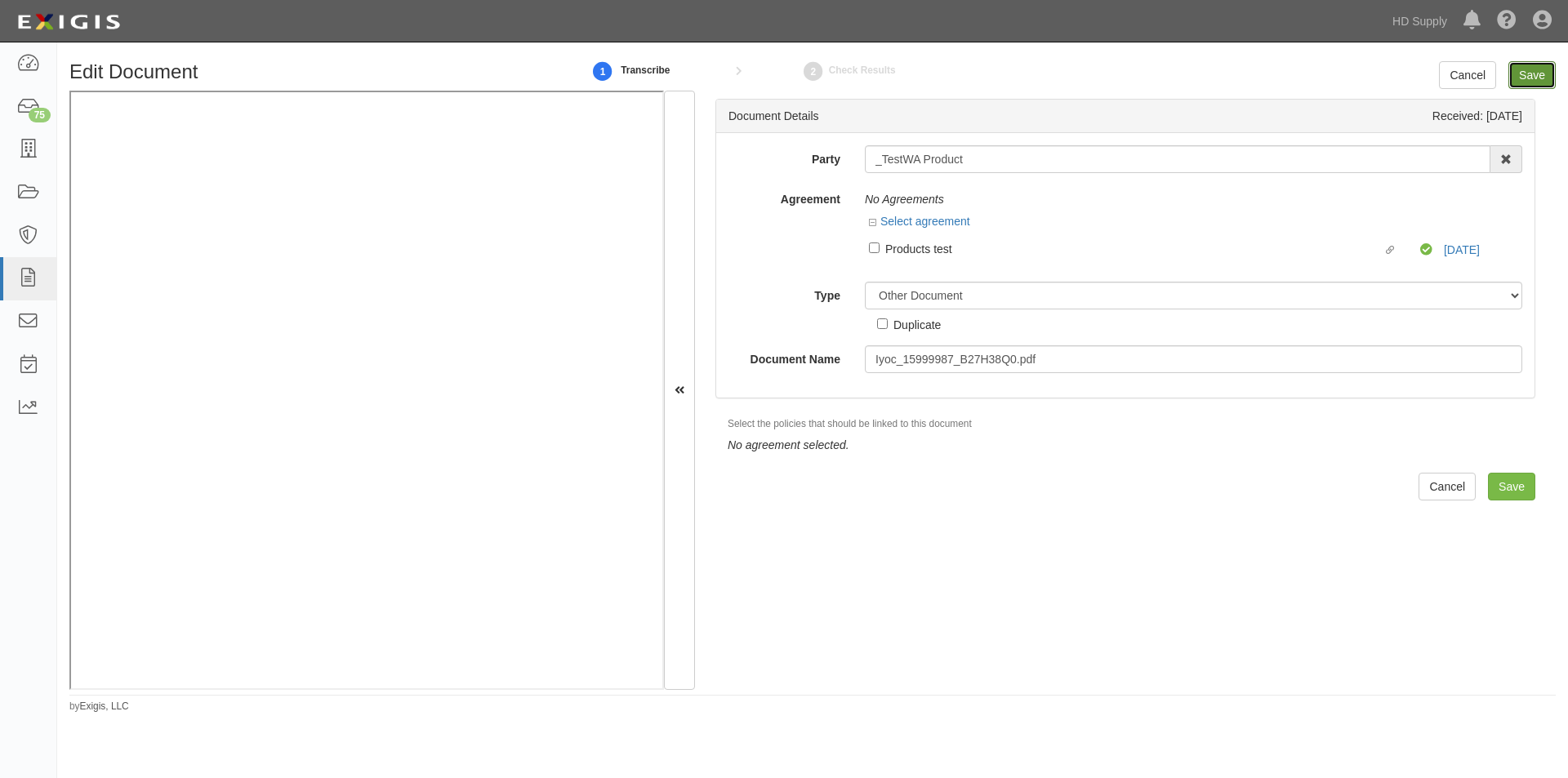
click at [1541, 76] on input "Save" at bounding box center [1532, 75] width 47 height 27
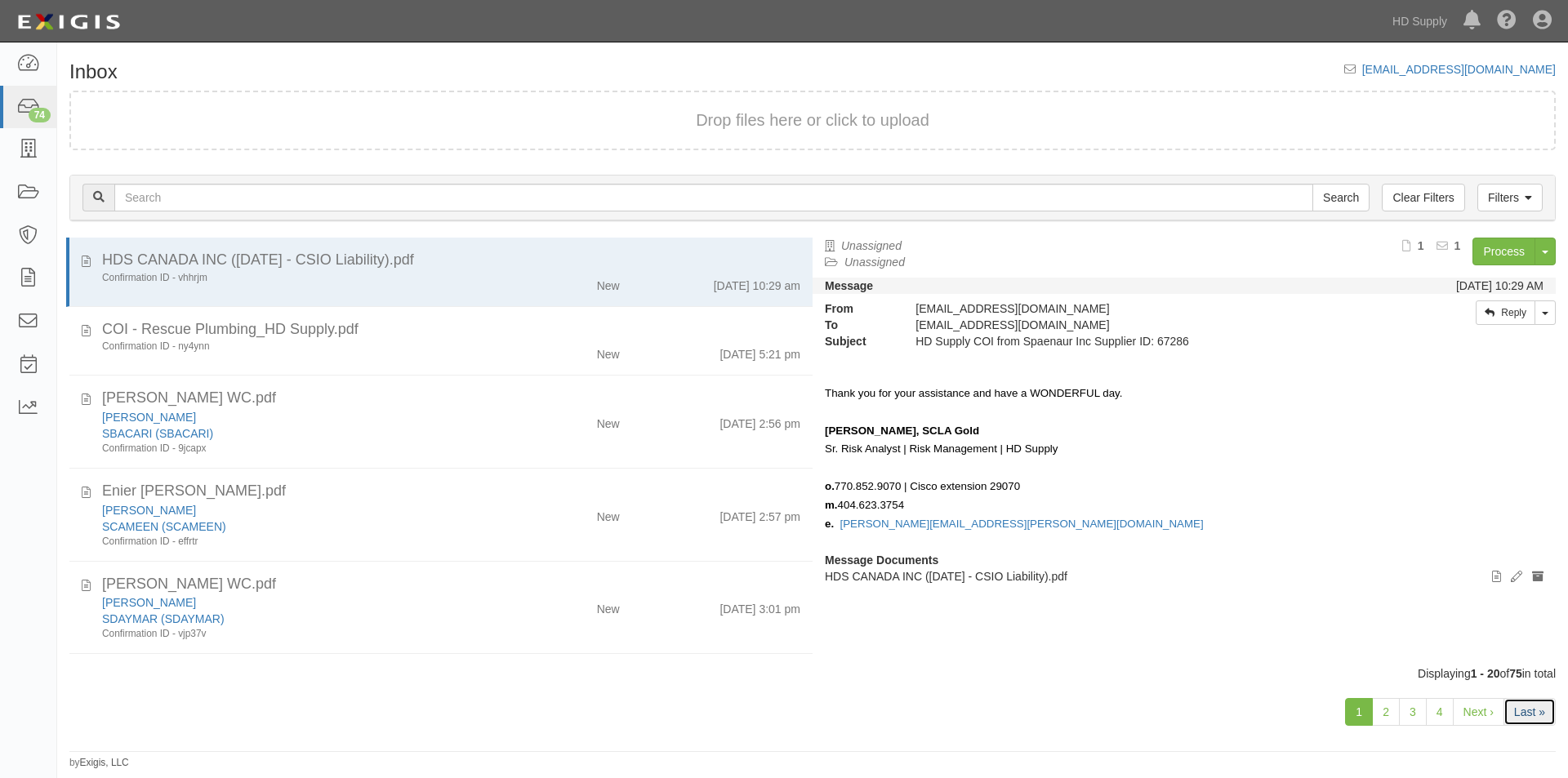
click at [1525, 704] on link "Last »" at bounding box center [1529, 712] width 52 height 27
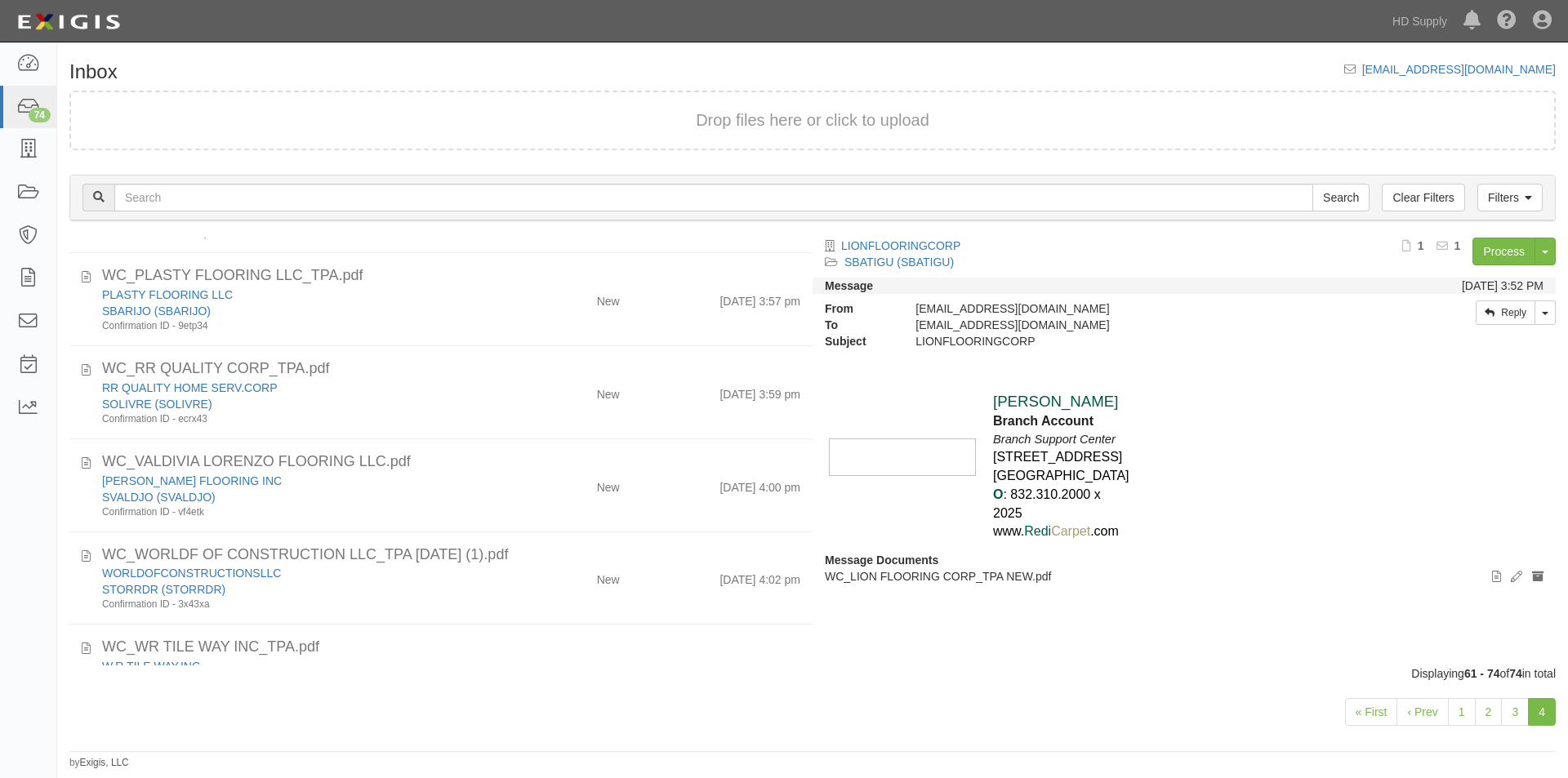
scroll to position [808, 0]
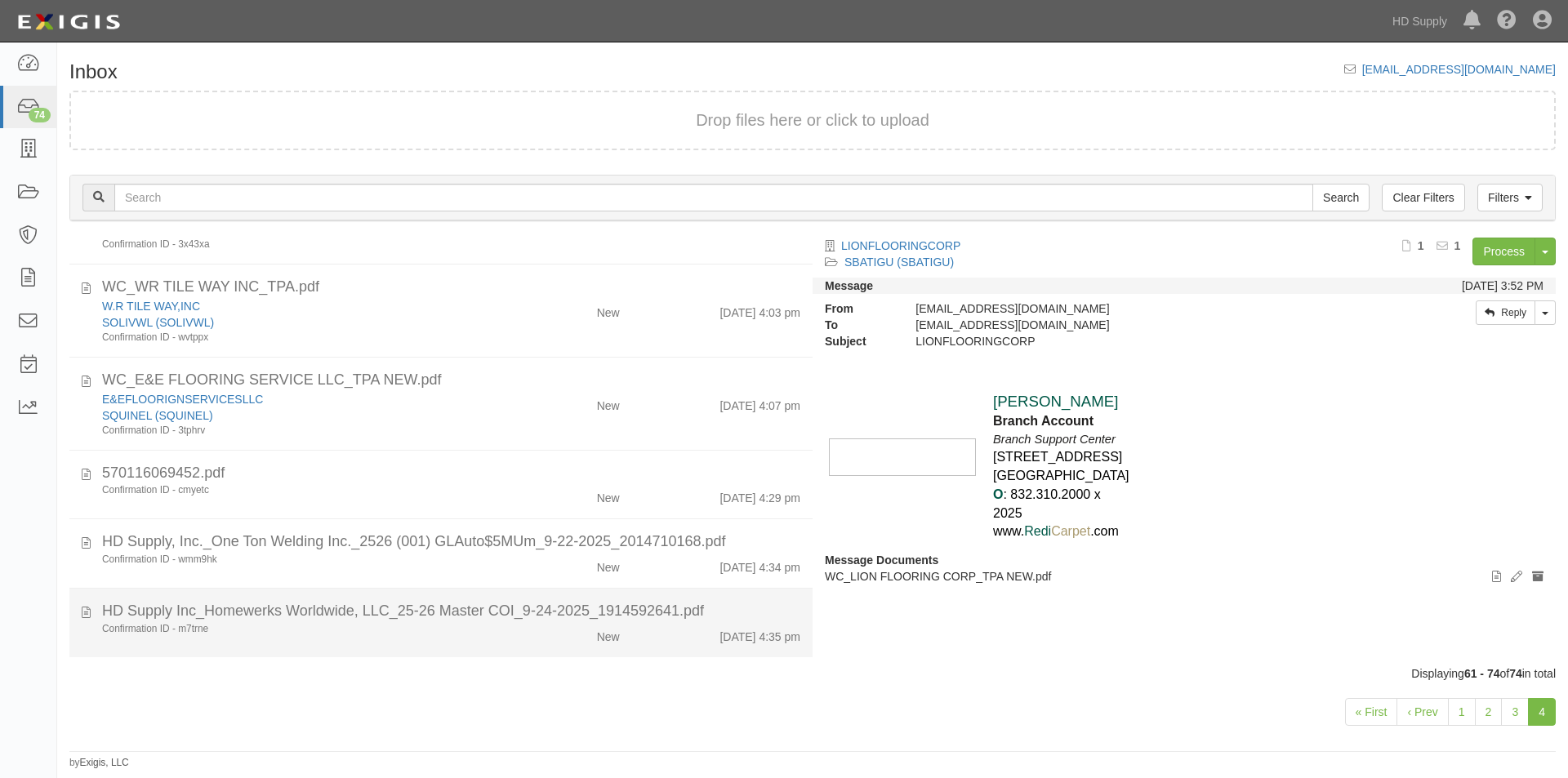
click at [355, 643] on div "Confirmation ID - m7trne New [DATE] 4:35 pm" at bounding box center [451, 633] width 723 height 23
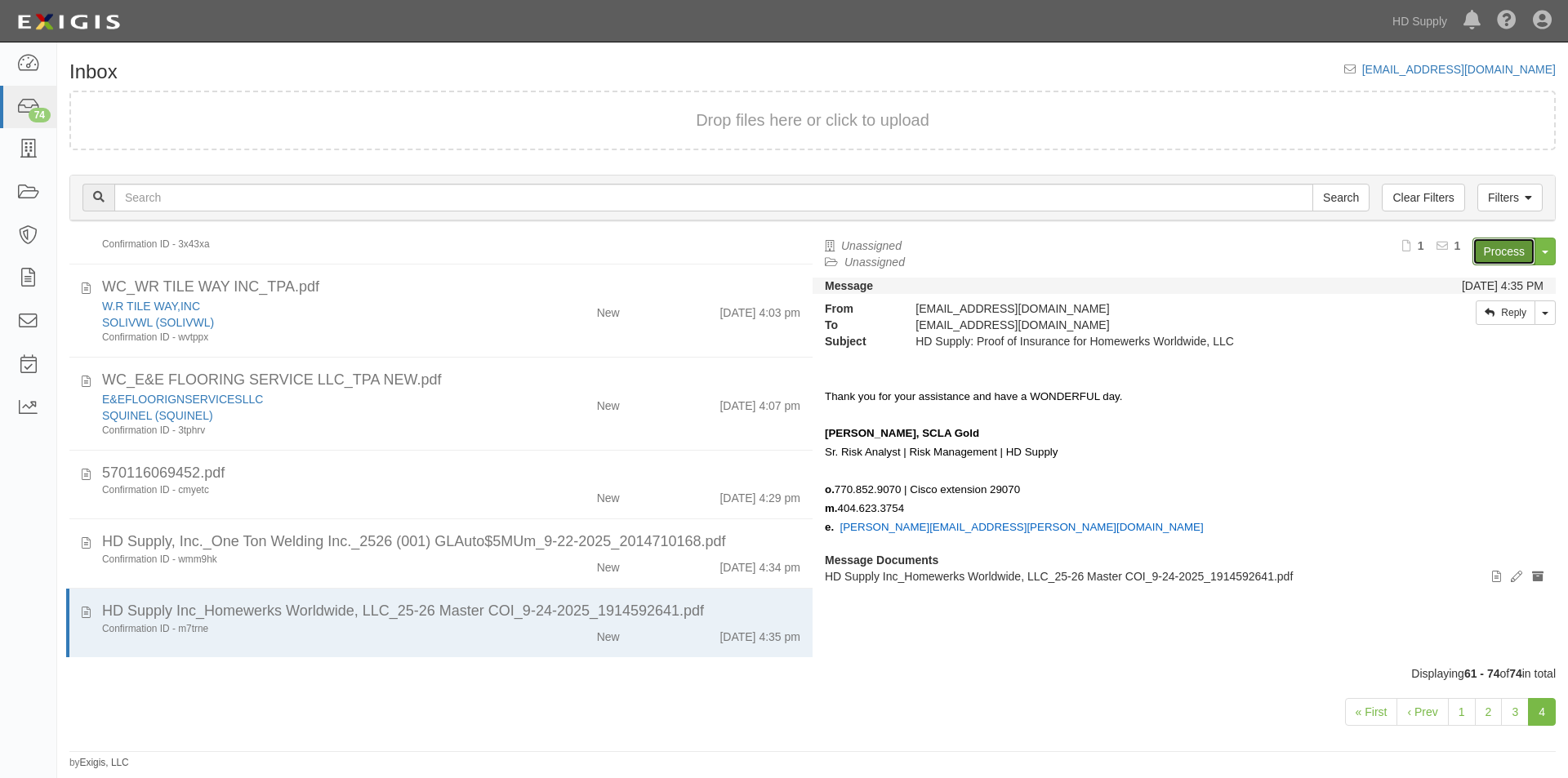
click at [1491, 257] on link "Process" at bounding box center [1504, 251] width 63 height 27
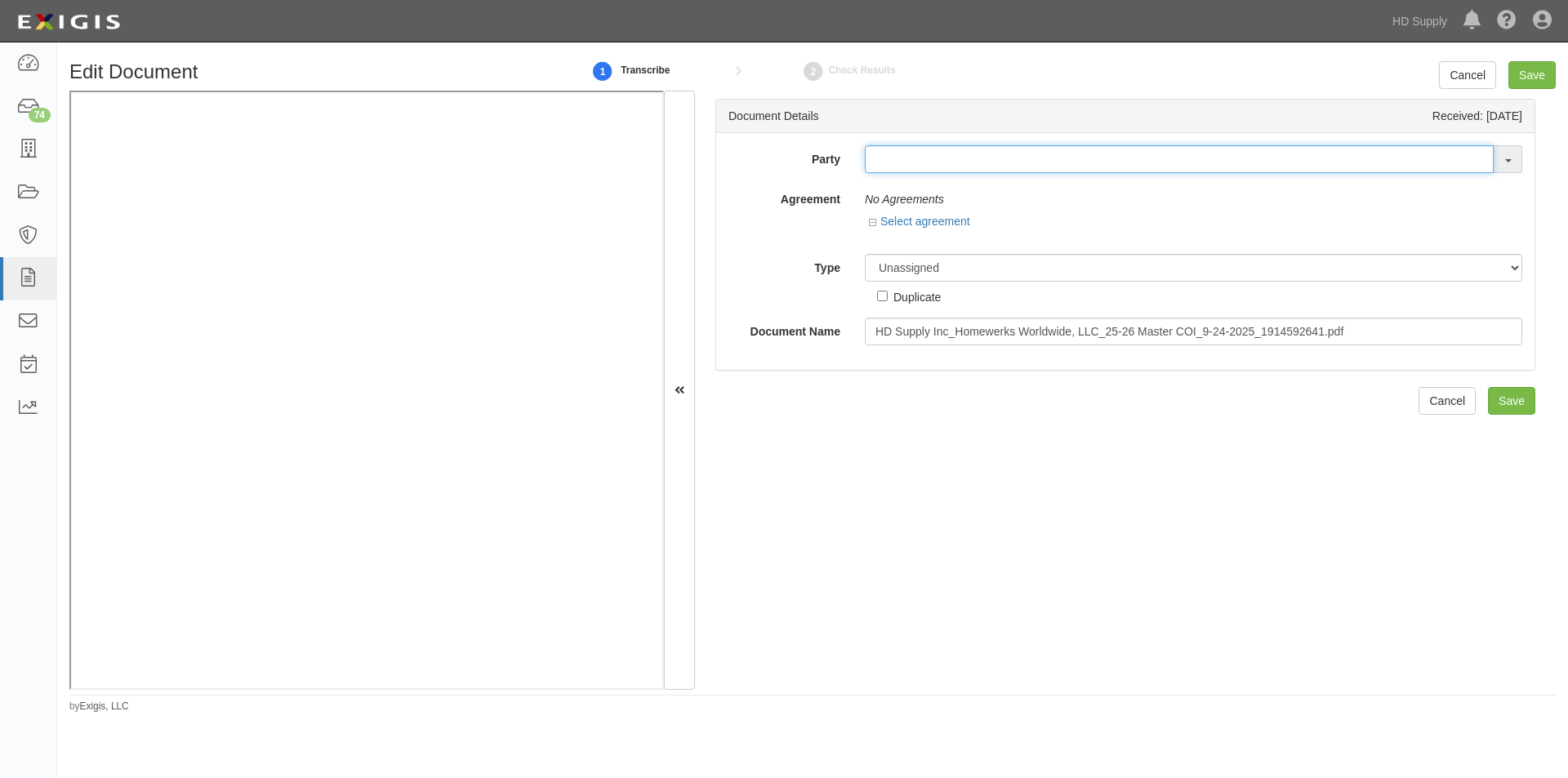
click at [893, 167] on input "text" at bounding box center [1178, 159] width 629 height 27
type input "homewerk"
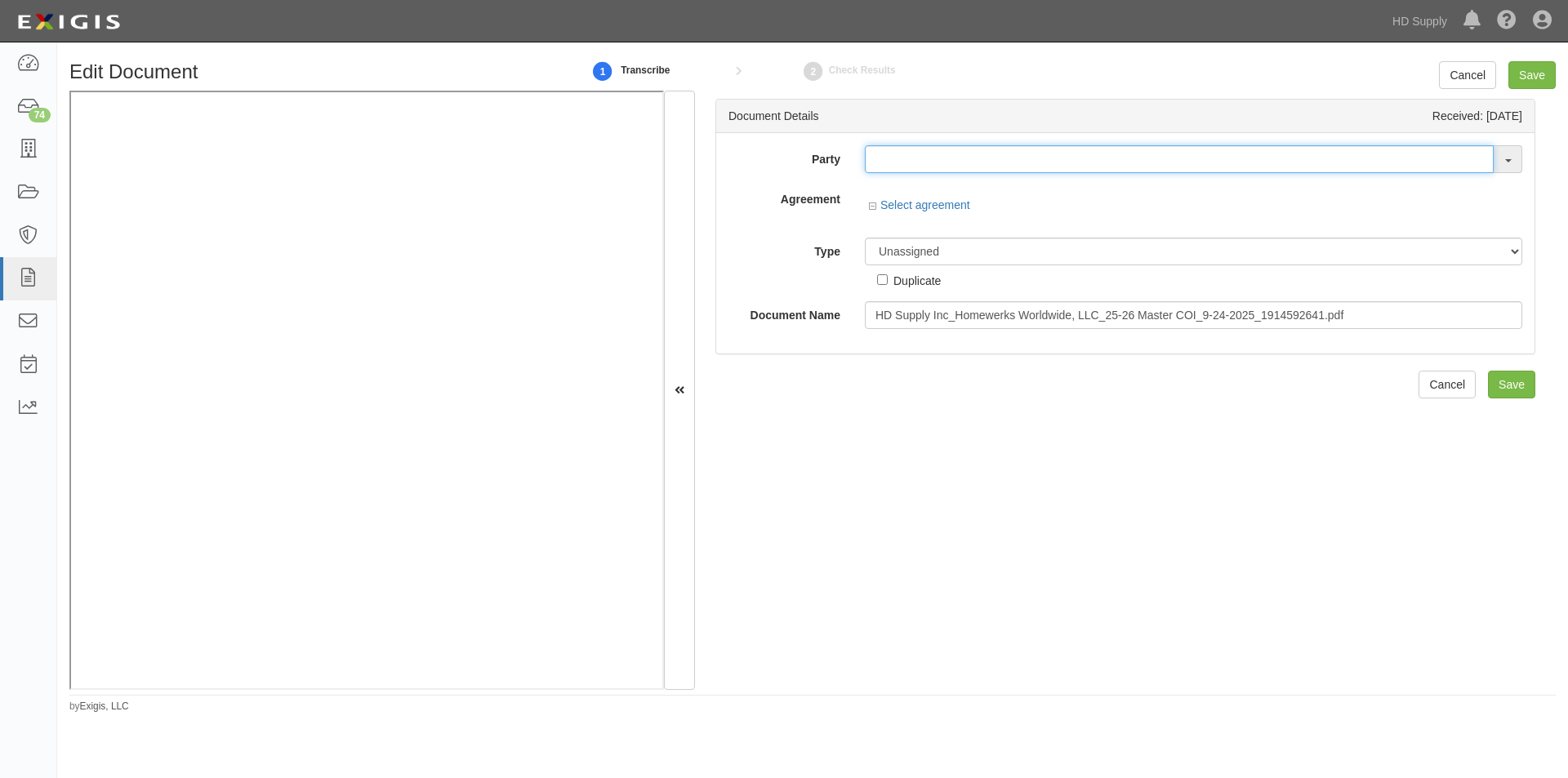
click at [924, 160] on input "text" at bounding box center [1178, 159] width 629 height 27
type input "homew"
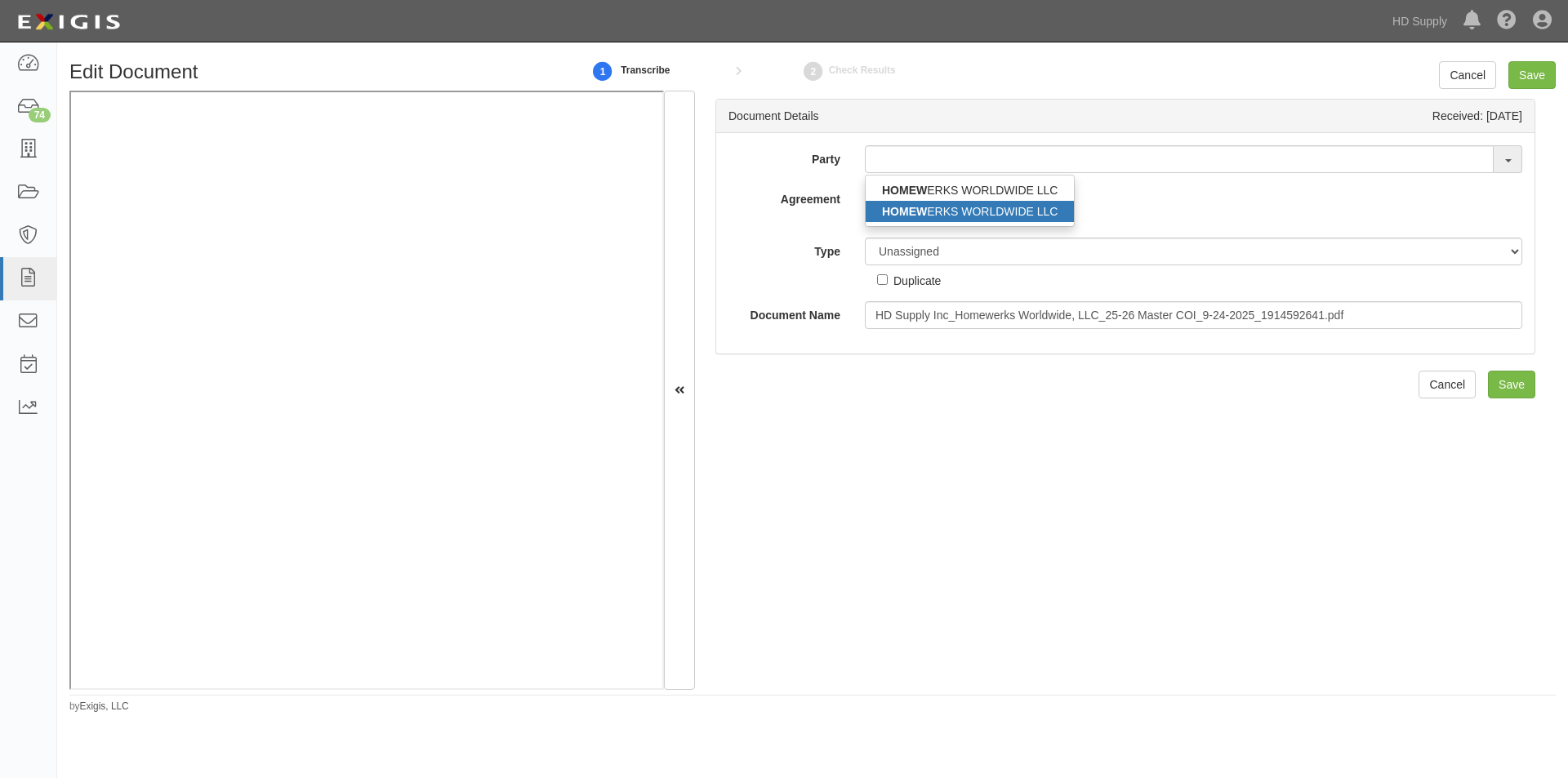
click at [942, 206] on link "HOMEW ERKS WORLDWIDE LLC" at bounding box center [969, 212] width 208 height 22
type input "HOMEWERKS WORLDWIDE LLC"
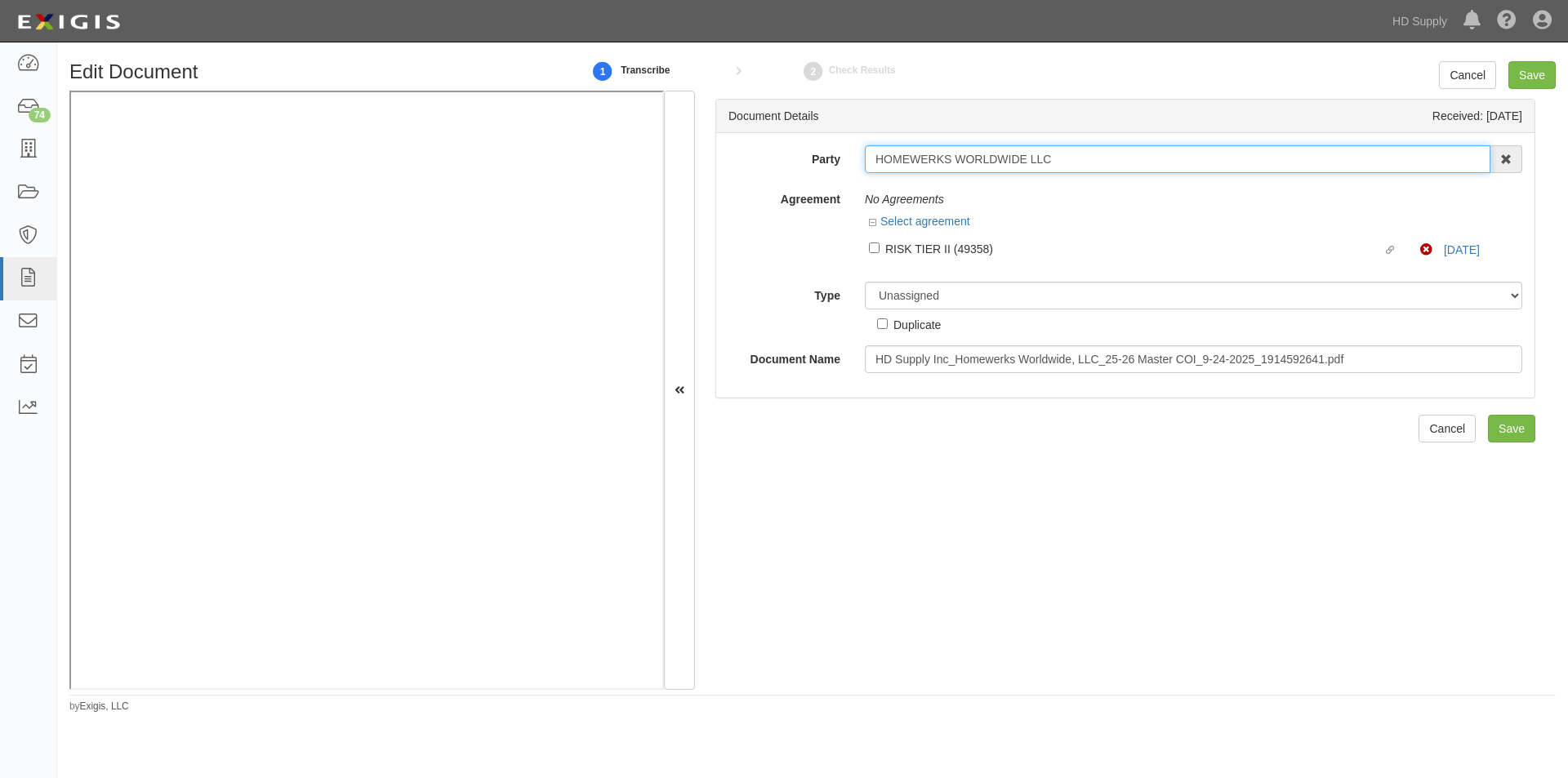
drag, startPoint x: 1061, startPoint y: 156, endPoint x: 867, endPoint y: 153, distance: 194.0
click at [867, 153] on input "HOMEWERKS WORLDWIDE LLC" at bounding box center [1177, 159] width 626 height 27
drag, startPoint x: 829, startPoint y: 605, endPoint x: 645, endPoint y: 585, distance: 185.1
click at [829, 604] on div "Document Details Received: 10/13/2025 Party HOMEWERKS WORLDWIDE LLC HOMEW ERKS …" at bounding box center [1124, 389] width 861 height 599
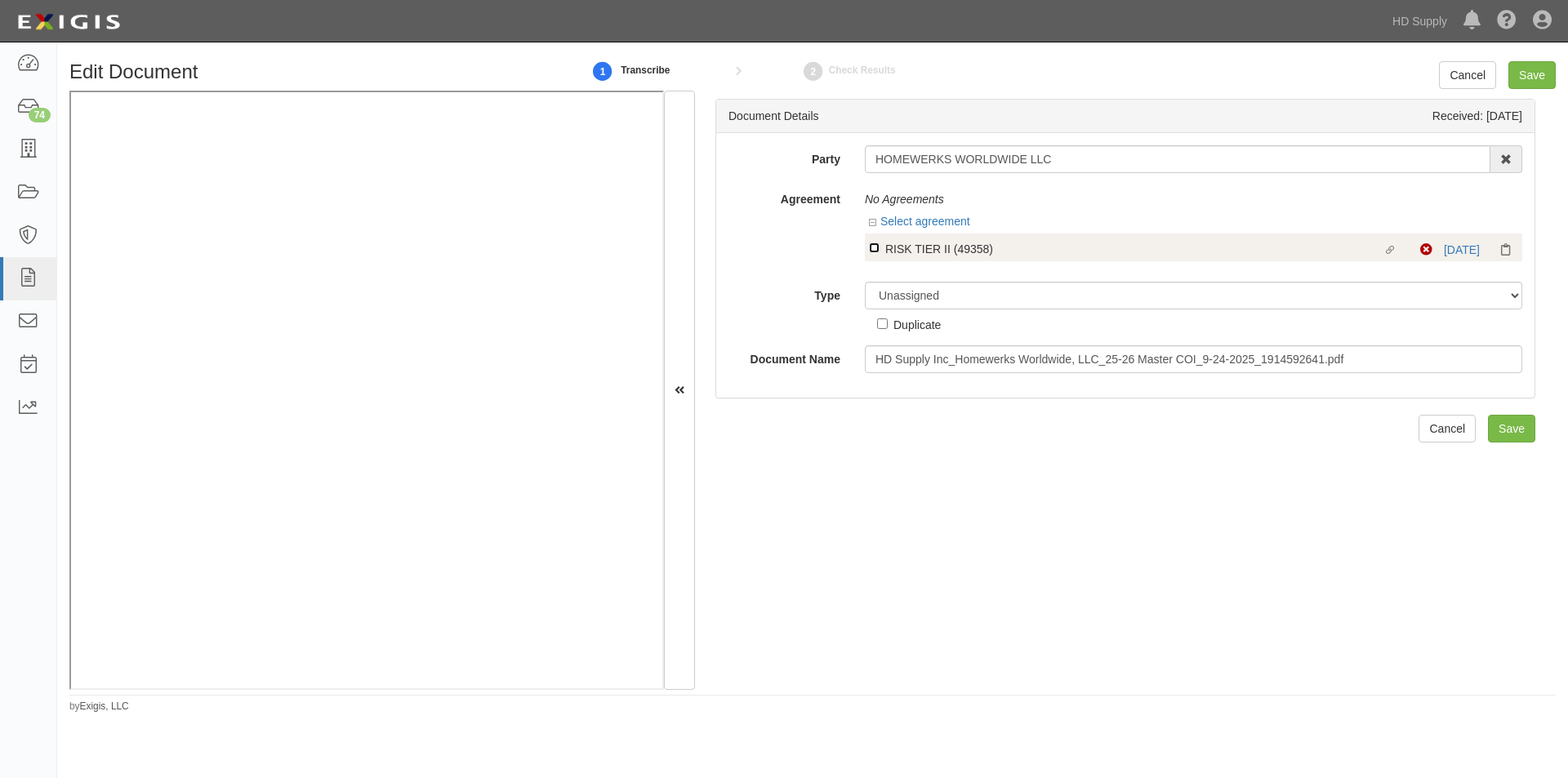
click at [869, 248] on input "Linked agreement RISK TIER II (49358) Linked agreement" at bounding box center [874, 247] width 11 height 11
checkbox input "true"
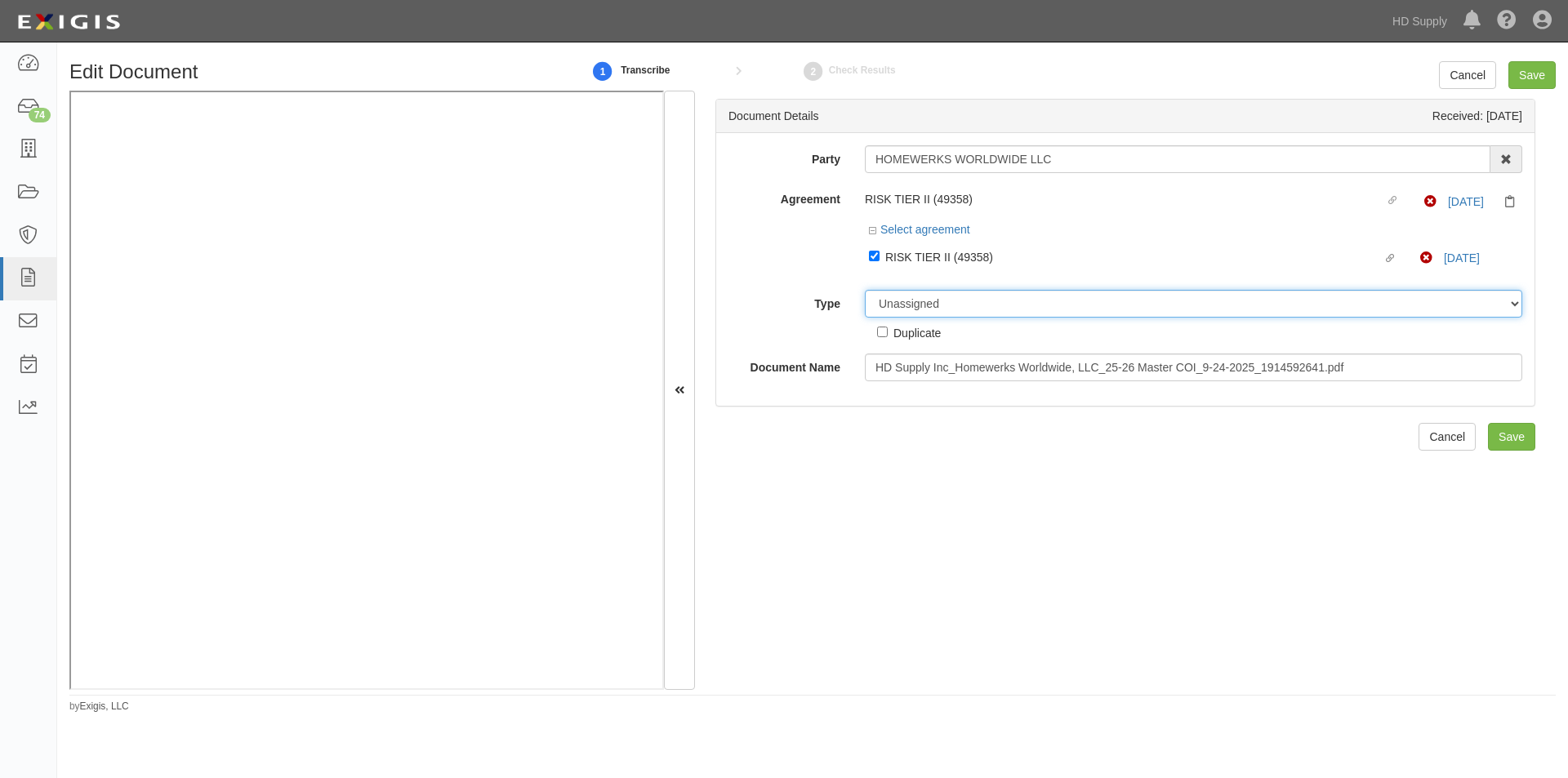
click at [898, 305] on select "Unassigned Binder Cancellation Notice Certificate Contract Endorsement Insuranc…" at bounding box center [1193, 303] width 657 height 27
select select "OtherDetail"
click at [864, 289] on select "Unassigned Binder Cancellation Notice Certificate Contract Endorsement Insuranc…" at bounding box center [1193, 303] width 657 height 27
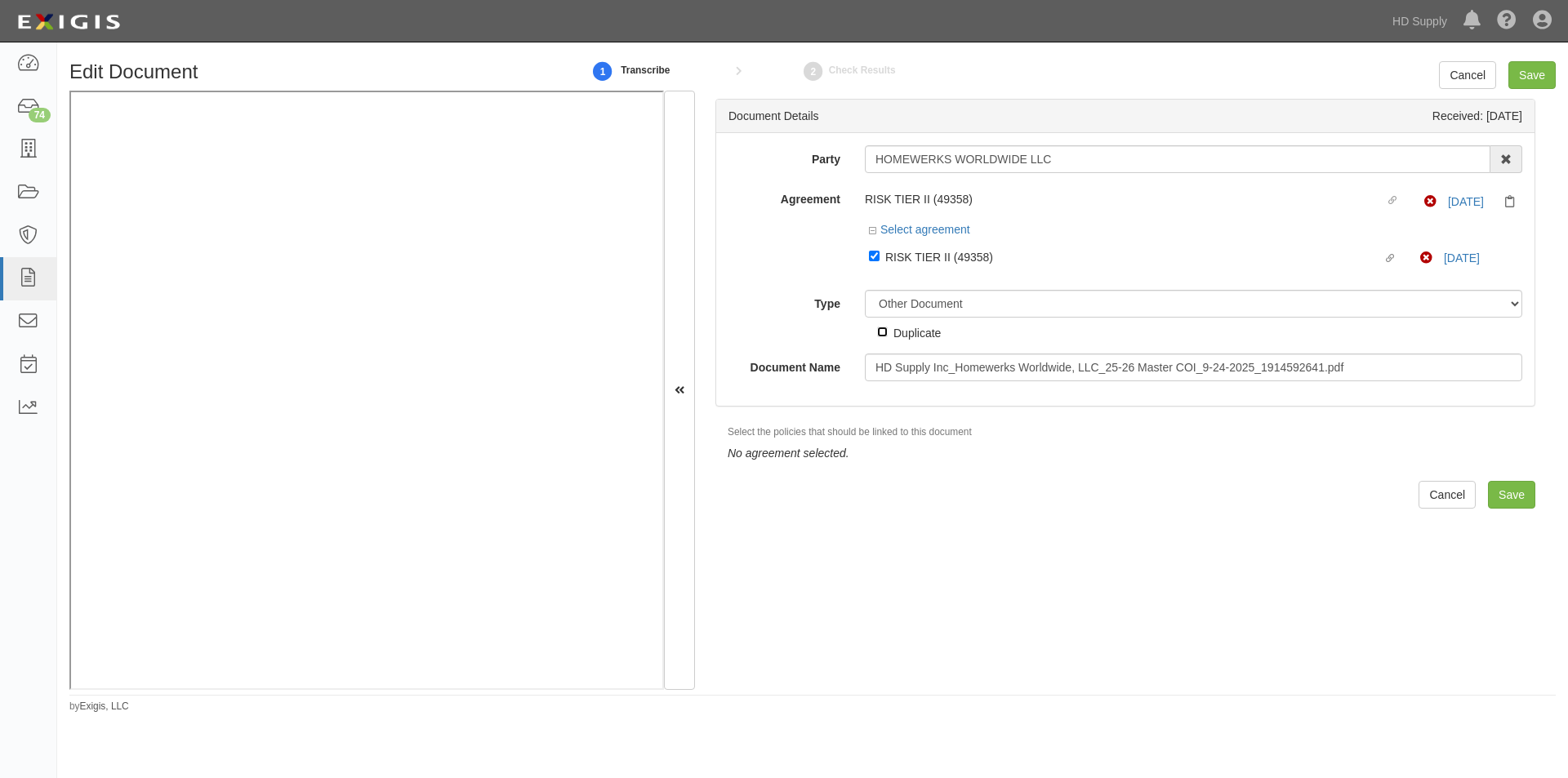
click at [881, 334] on input "Duplicate" at bounding box center [882, 332] width 11 height 11
checkbox input "true"
click at [1538, 73] on input "Save" at bounding box center [1532, 75] width 47 height 27
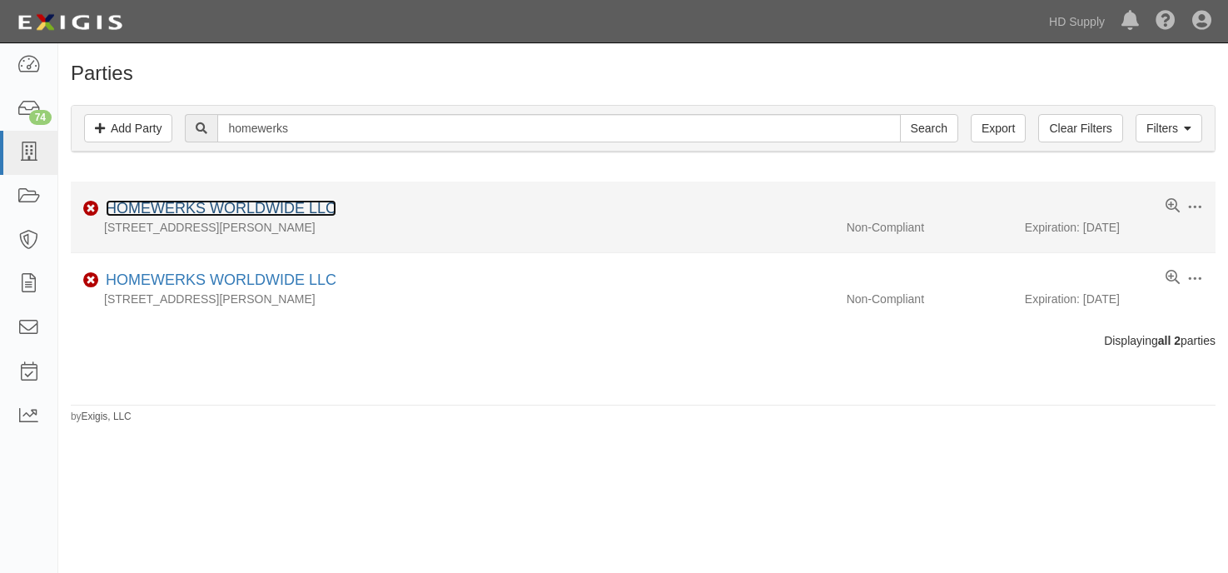
click at [239, 201] on link "HOMEWERKS WORLDWIDE LLC" at bounding box center [221, 208] width 231 height 17
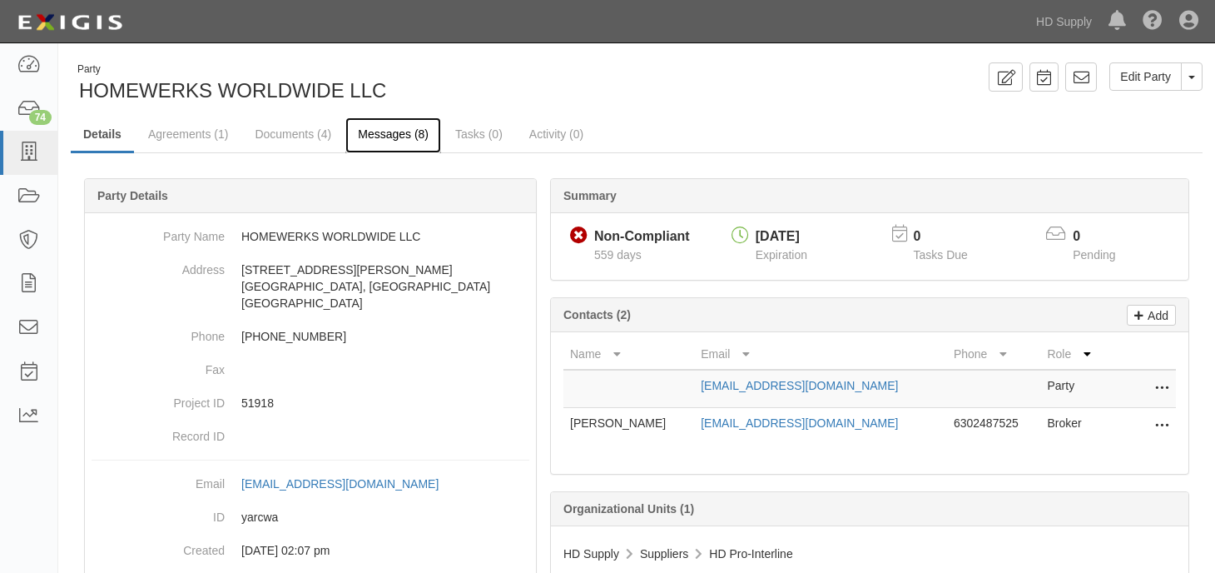
click at [380, 133] on link "Messages (8)" at bounding box center [393, 135] width 96 height 36
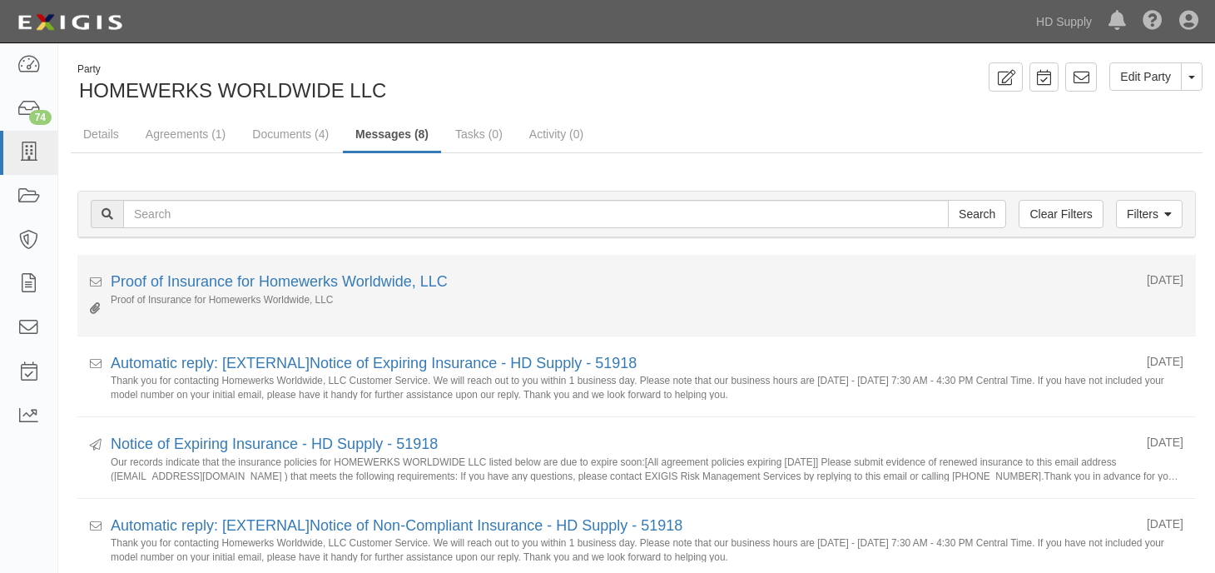
scroll to position [83, 0]
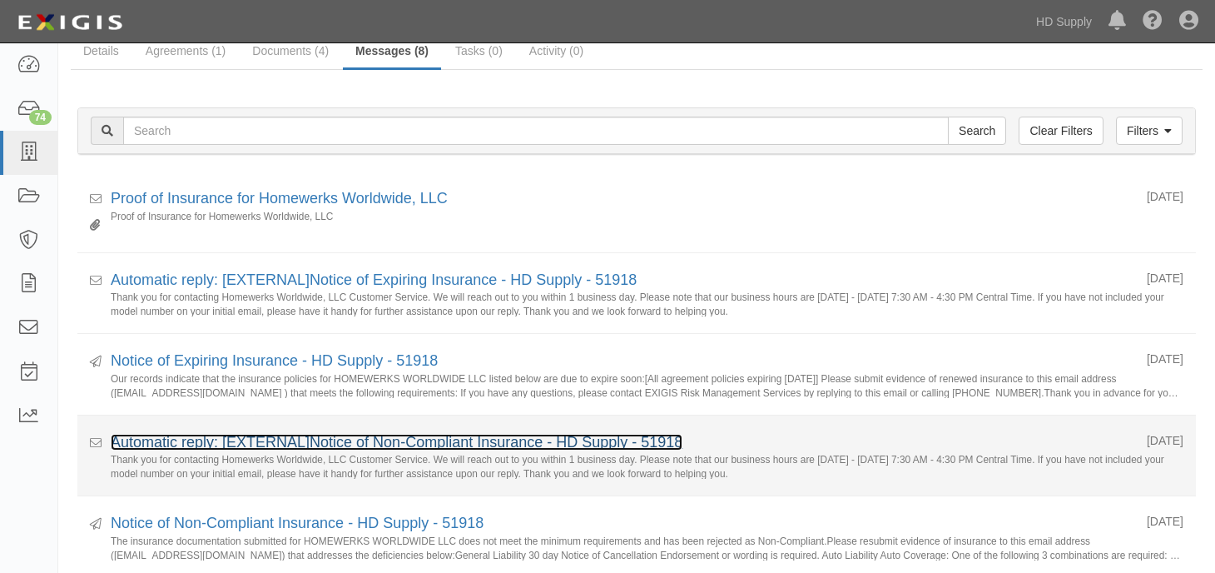
click at [290, 449] on link "Automatic reply: [EXTERNAL]Notice of Non-Compliant Insurance - HD Supply - 51918" at bounding box center [397, 442] width 572 height 17
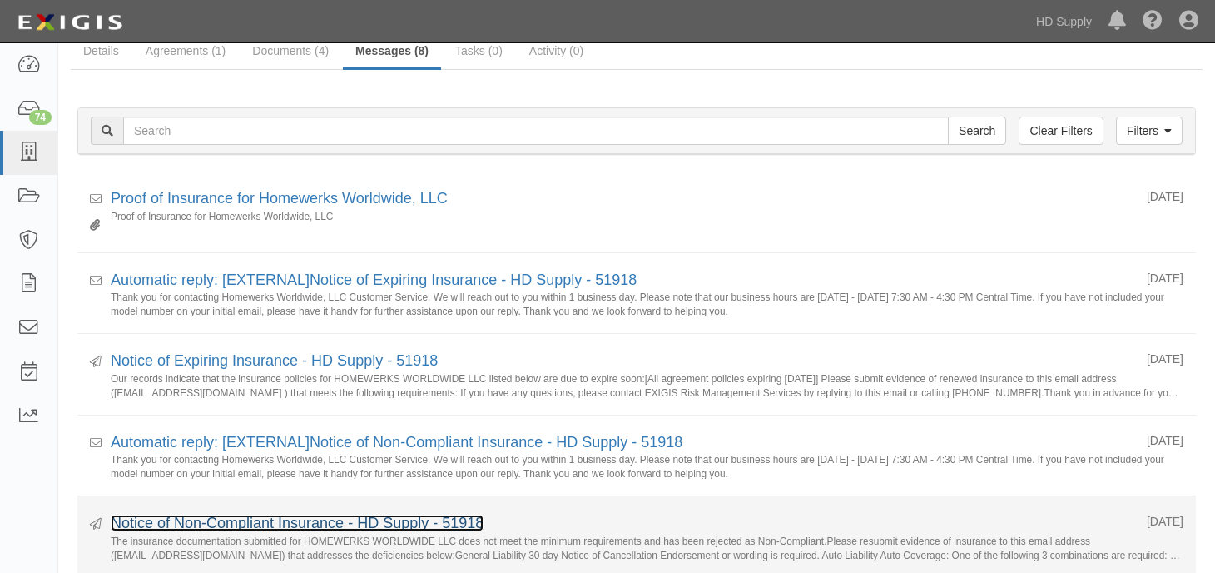
click at [221, 523] on link "Notice of Non-Compliant Insurance - HD Supply - 51918" at bounding box center [297, 522] width 373 height 17
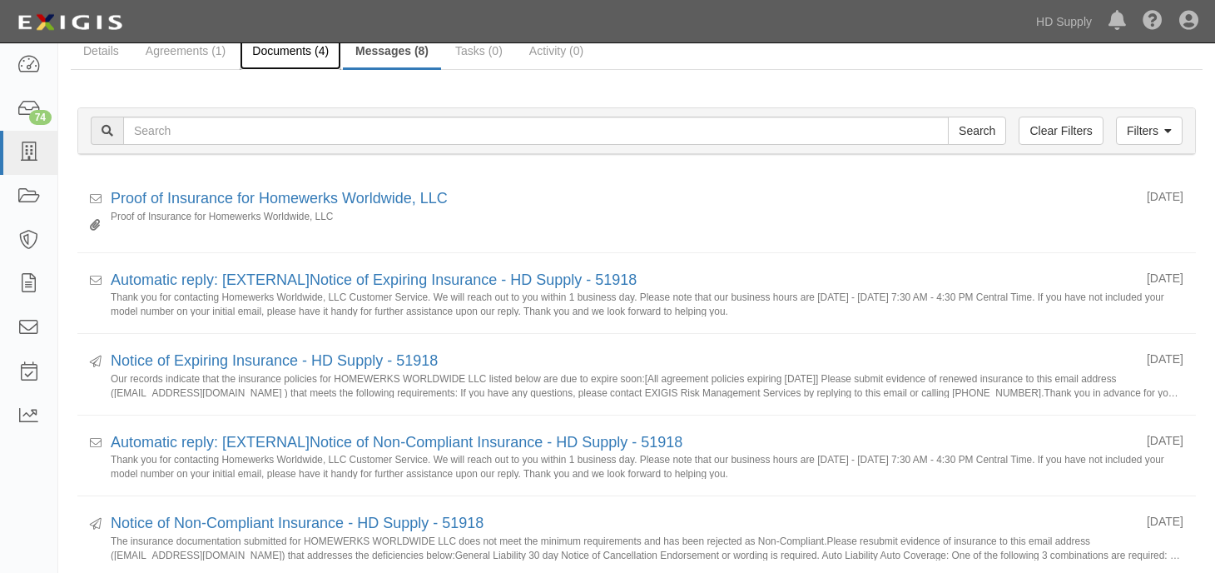
click at [295, 52] on link "Documents (4)" at bounding box center [291, 52] width 102 height 36
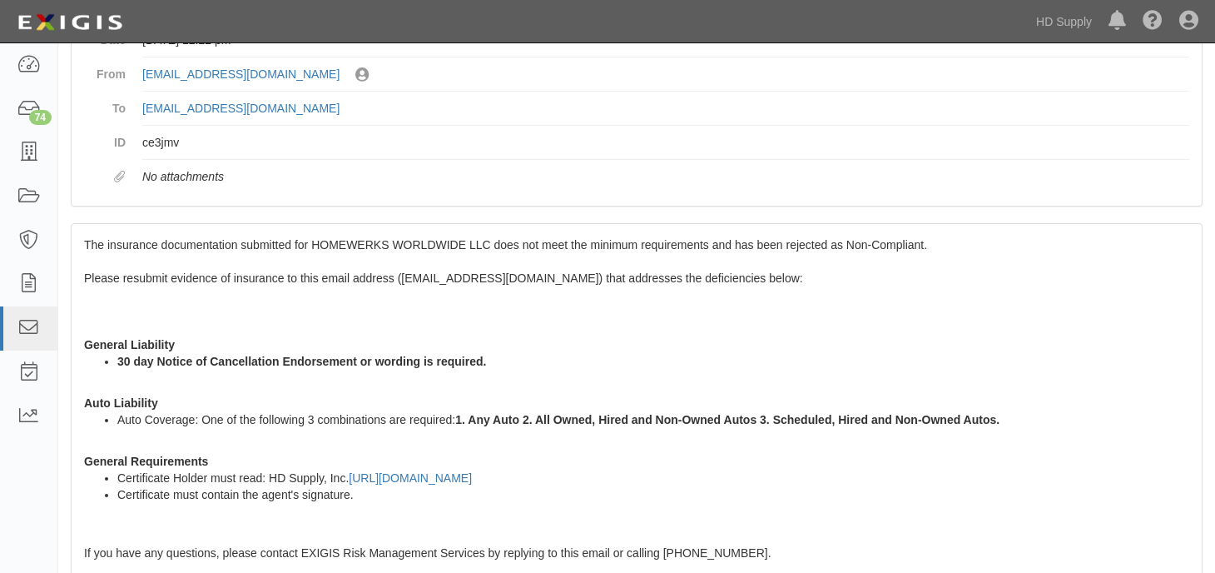
scroll to position [250, 0]
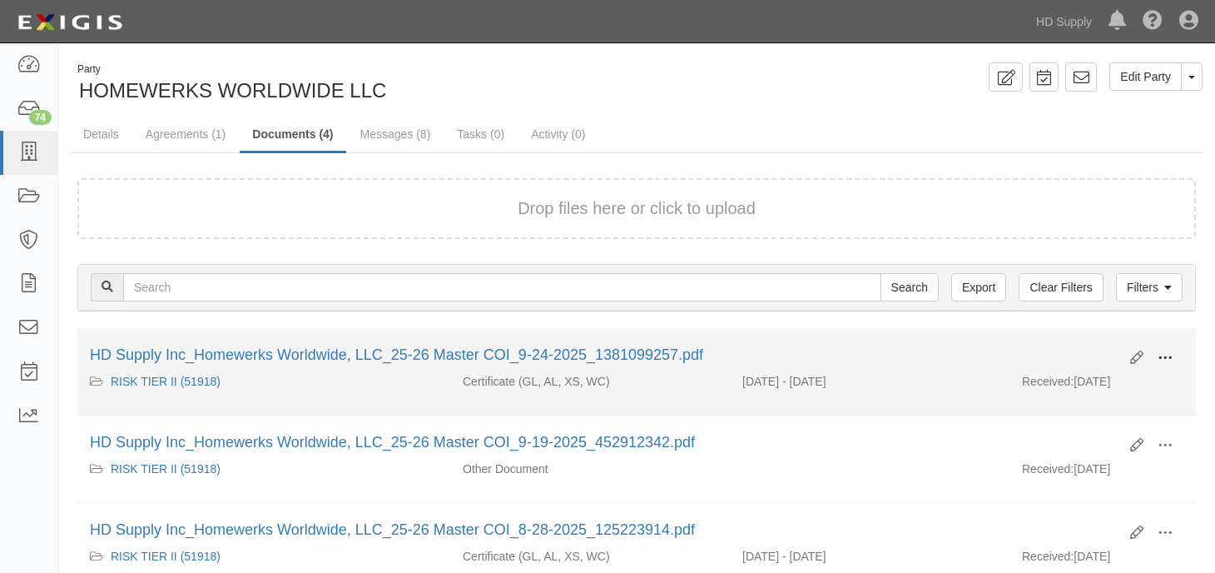
click at [1166, 353] on span at bounding box center [1165, 357] width 15 height 15
click at [1072, 388] on link "View" at bounding box center [1084, 382] width 131 height 30
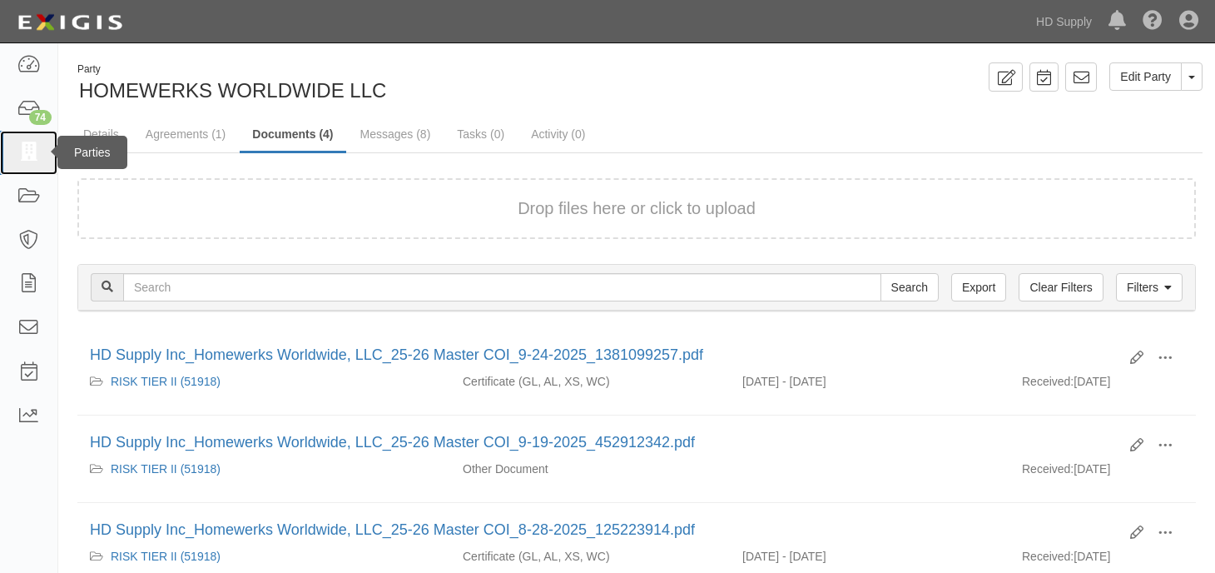
click at [24, 147] on icon at bounding box center [28, 152] width 23 height 19
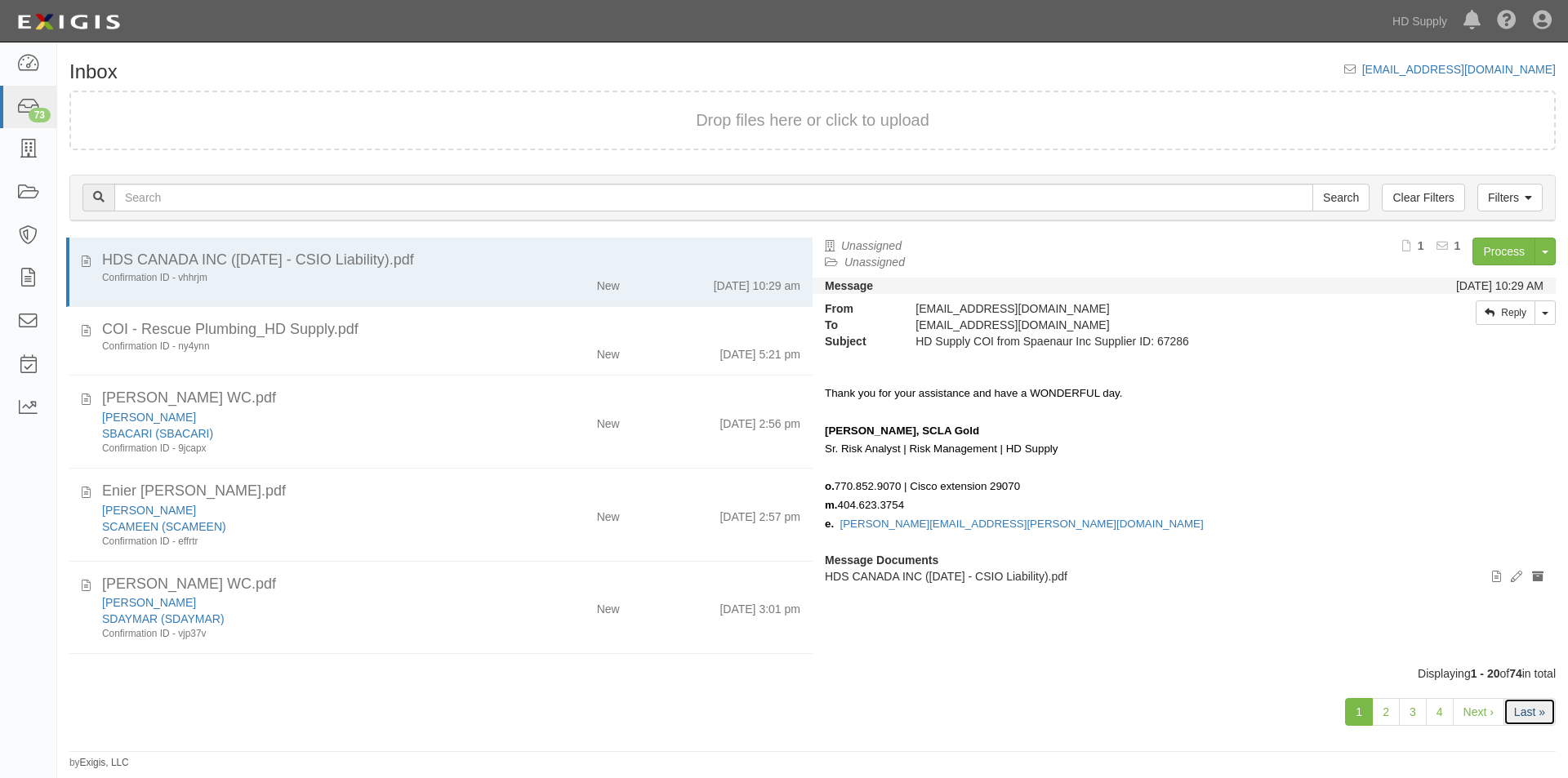
click at [1534, 719] on link "Last »" at bounding box center [1529, 712] width 52 height 27
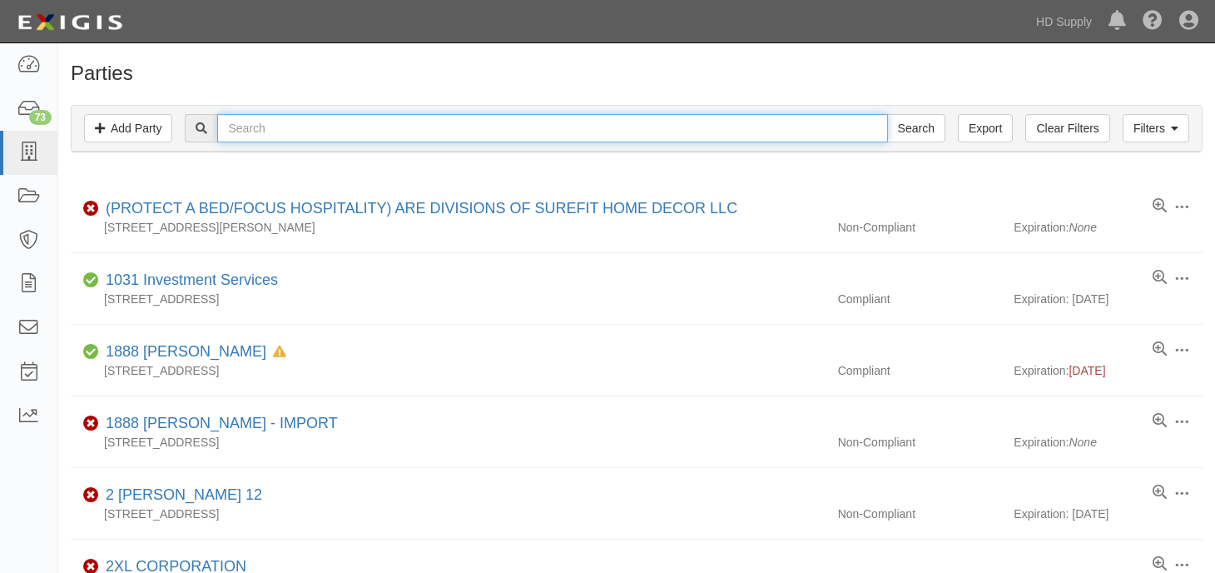
click at [556, 133] on input "text" at bounding box center [552, 128] width 670 height 28
type input "one ton welding"
click at [887, 114] on input "Search" at bounding box center [916, 128] width 58 height 28
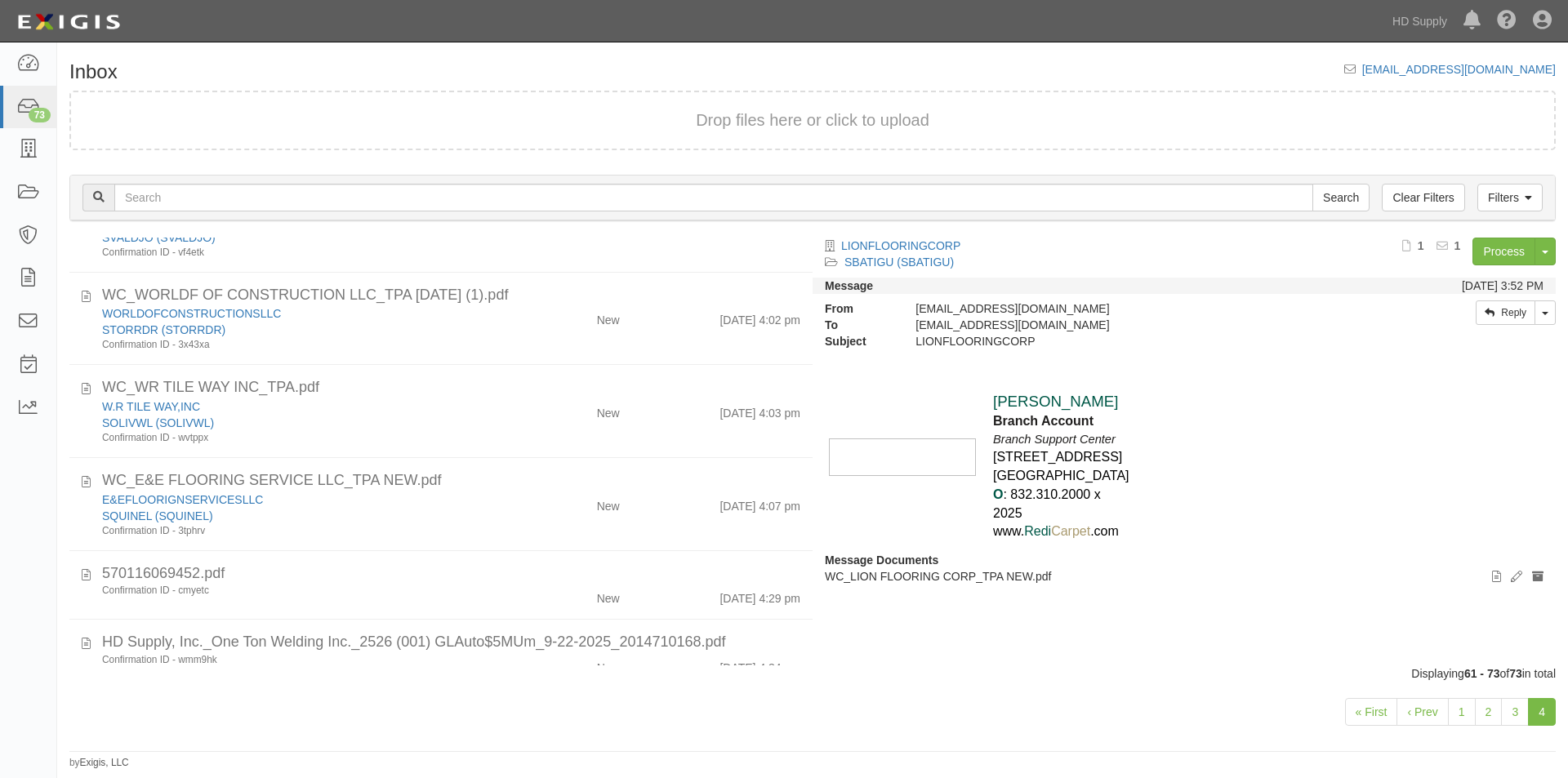
scroll to position [739, 0]
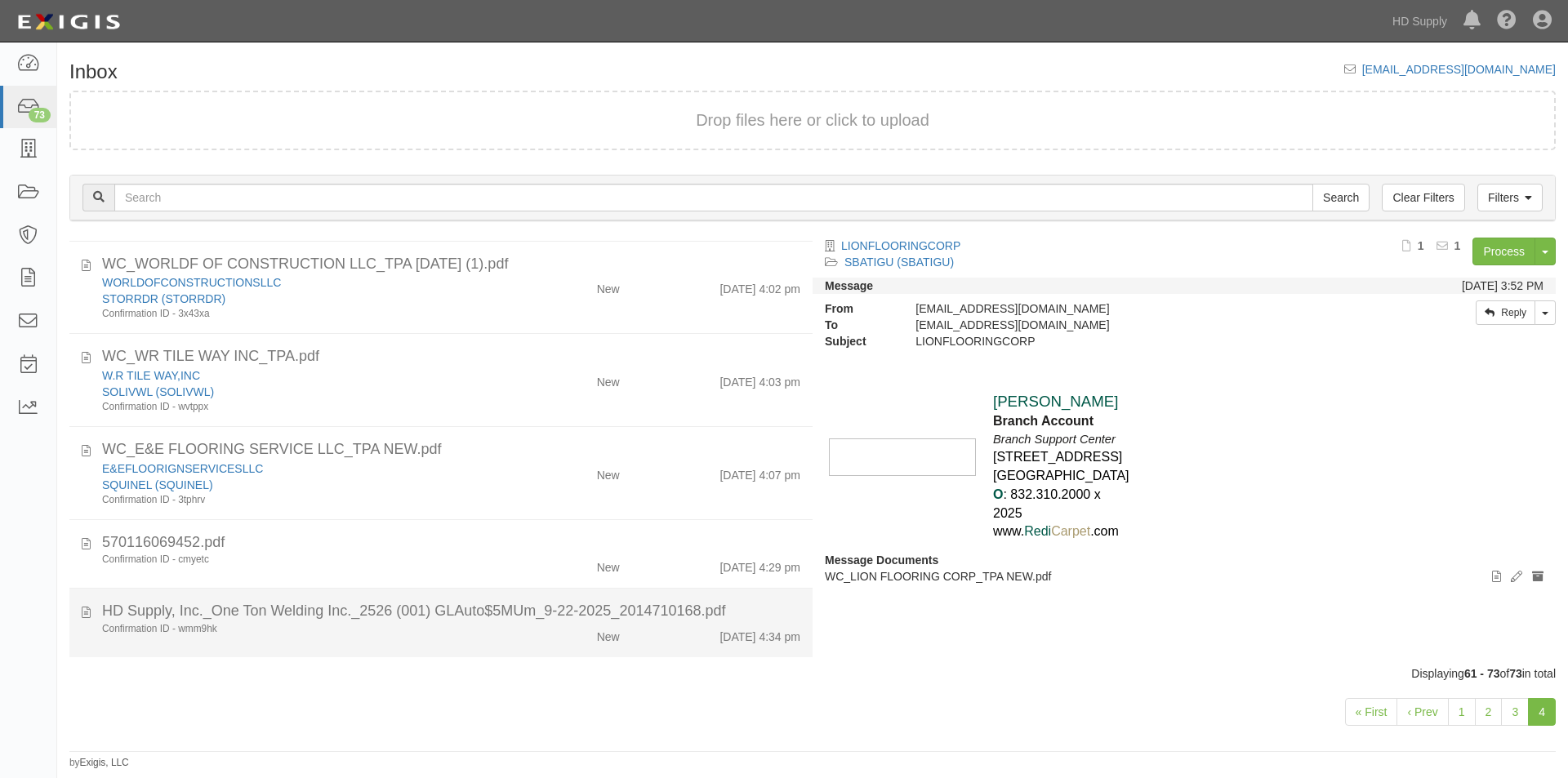
click at [470, 633] on div "Confirmation ID - wmm9hk" at bounding box center [300, 629] width 396 height 14
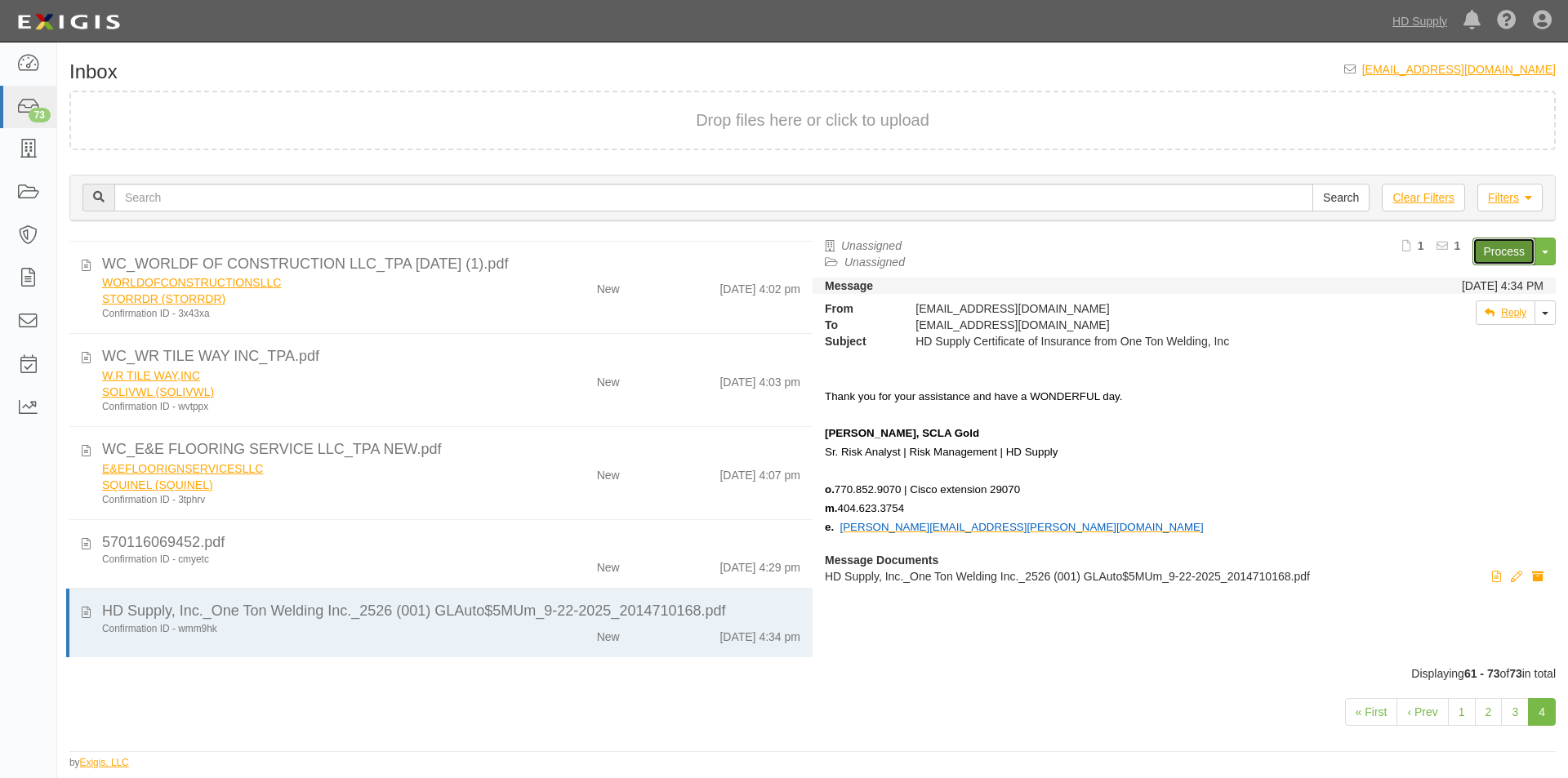
click at [1494, 248] on link "Process" at bounding box center [1504, 251] width 63 height 27
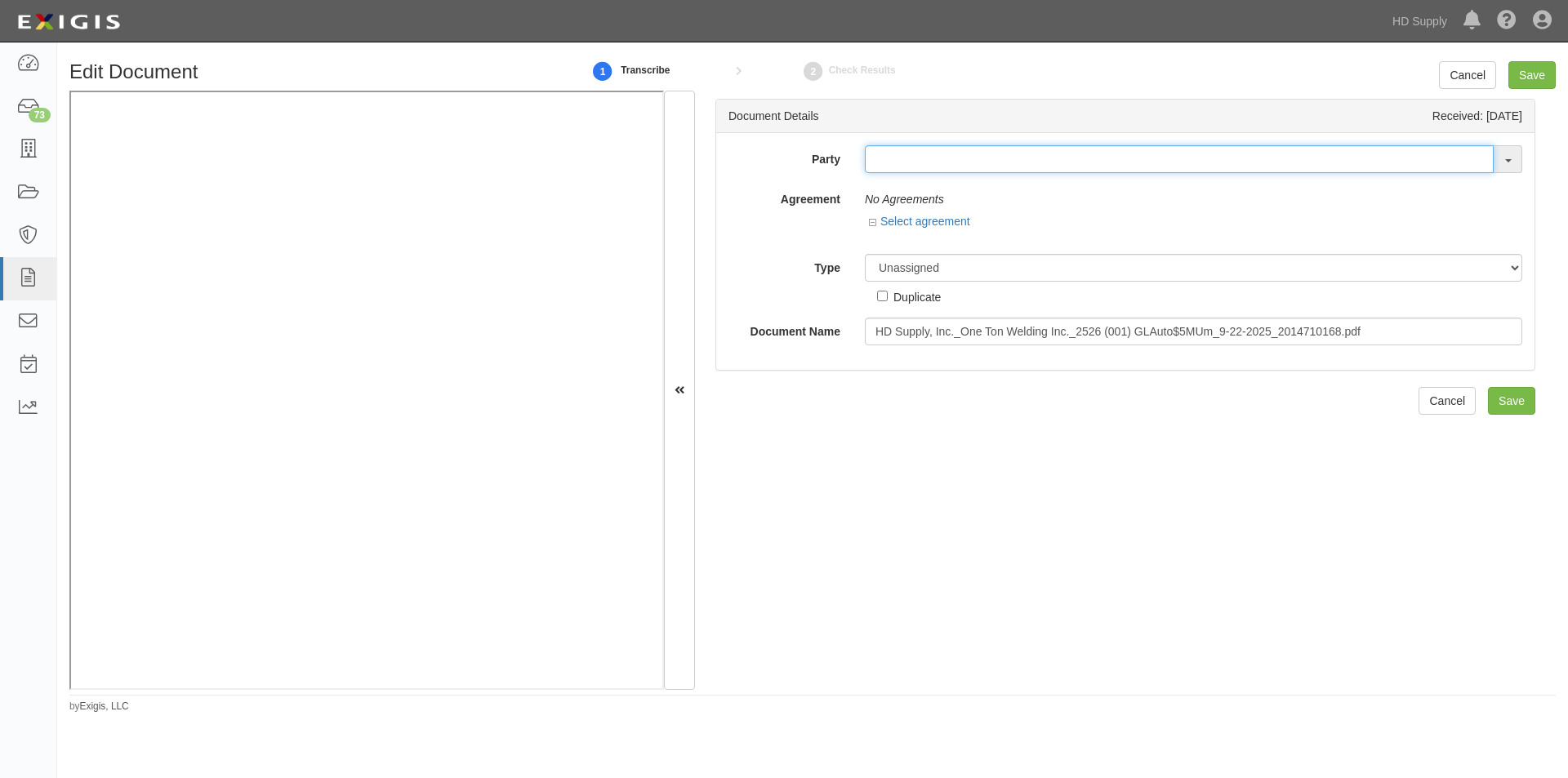
click at [888, 168] on input "text" at bounding box center [1178, 159] width 629 height 27
type input "one ton"
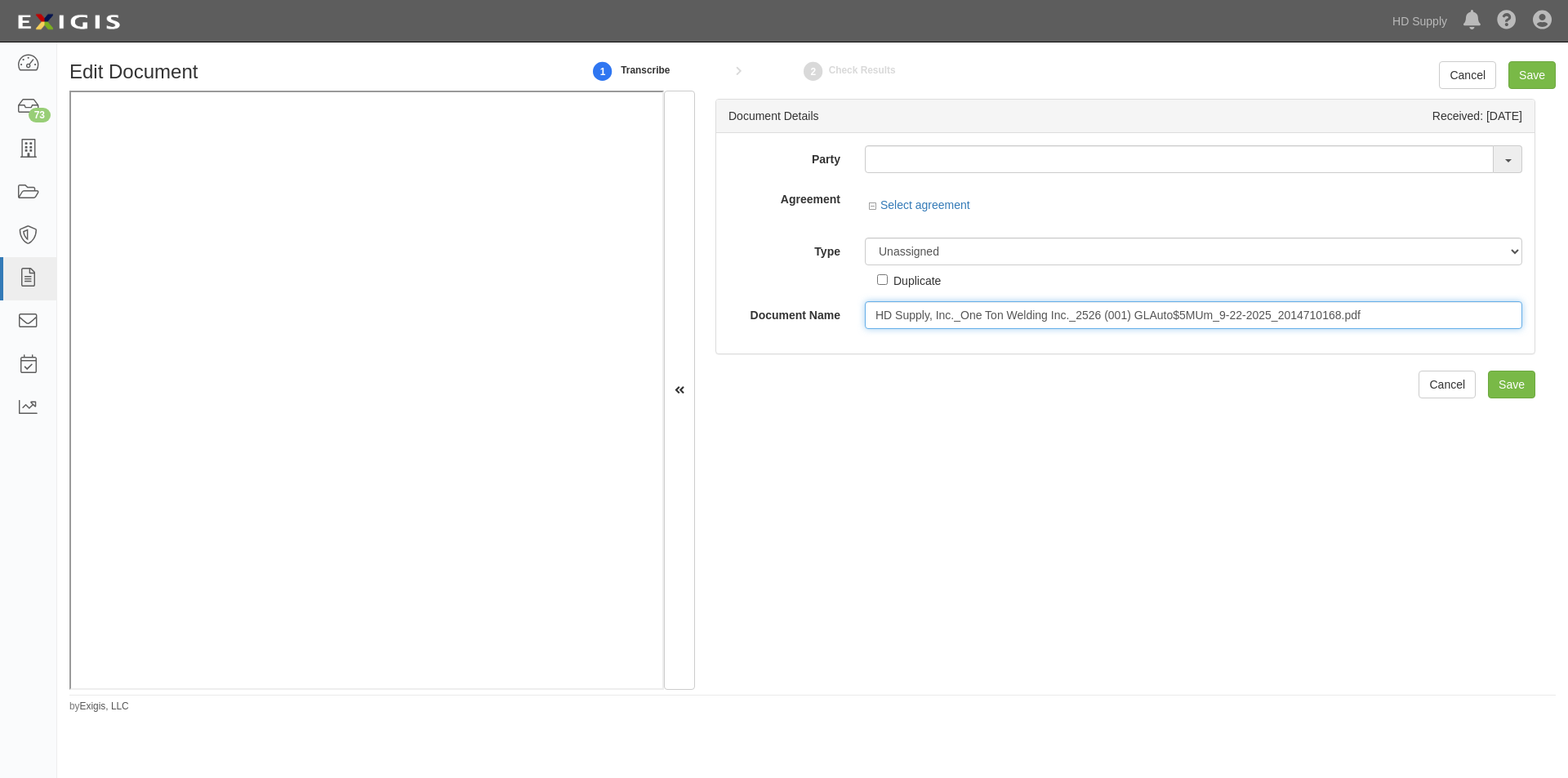
drag, startPoint x: 1377, startPoint y: 313, endPoint x: 861, endPoint y: 307, distance: 516.0
click at [864, 307] on input "HD Supply, Inc._One Ton Welding Inc._2526 (001) GLAuto$5MUm_9-22-2025_201471016…" at bounding box center [1193, 315] width 657 height 27
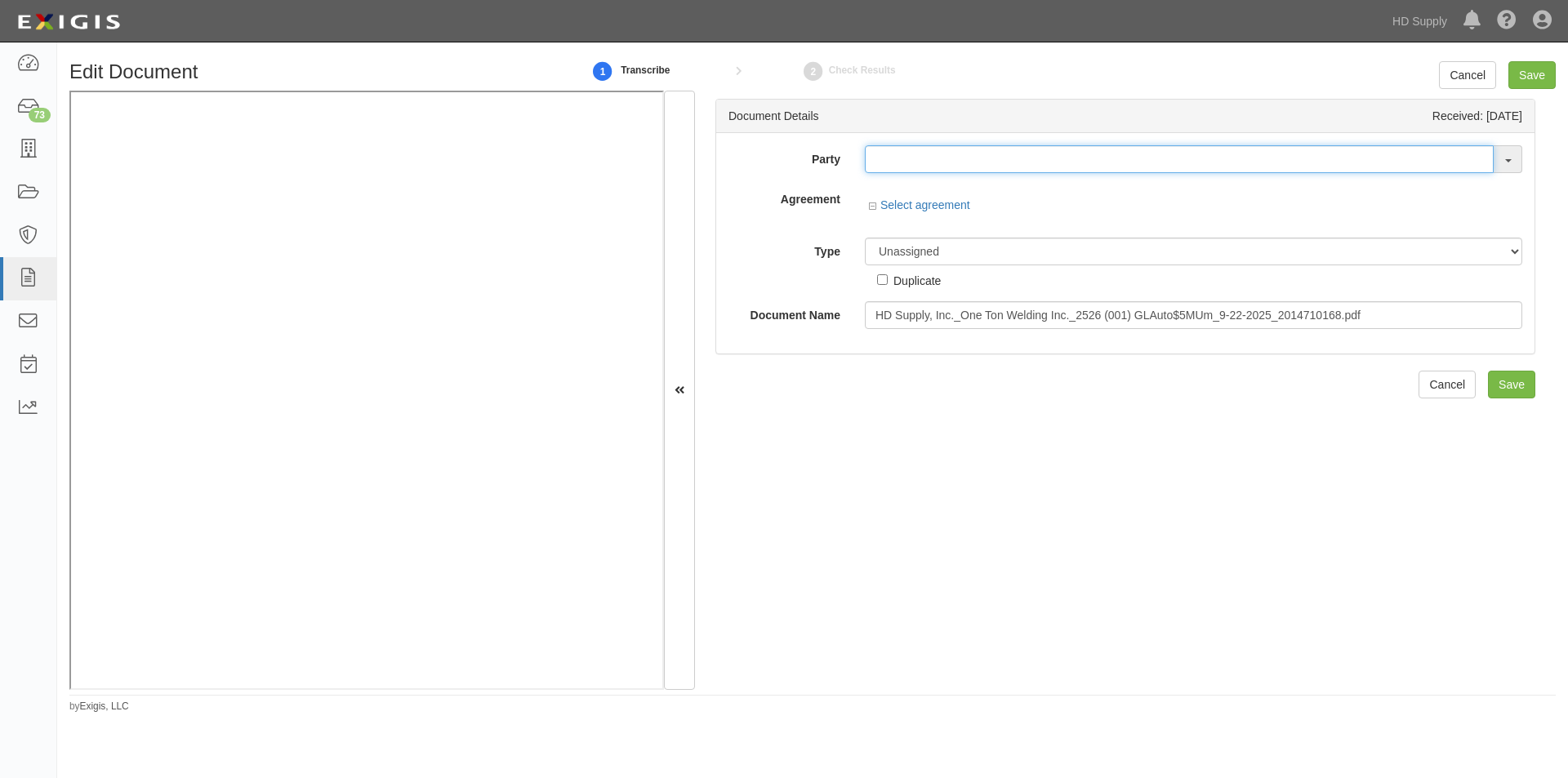
click at [976, 159] on input "text" at bounding box center [1178, 159] width 629 height 27
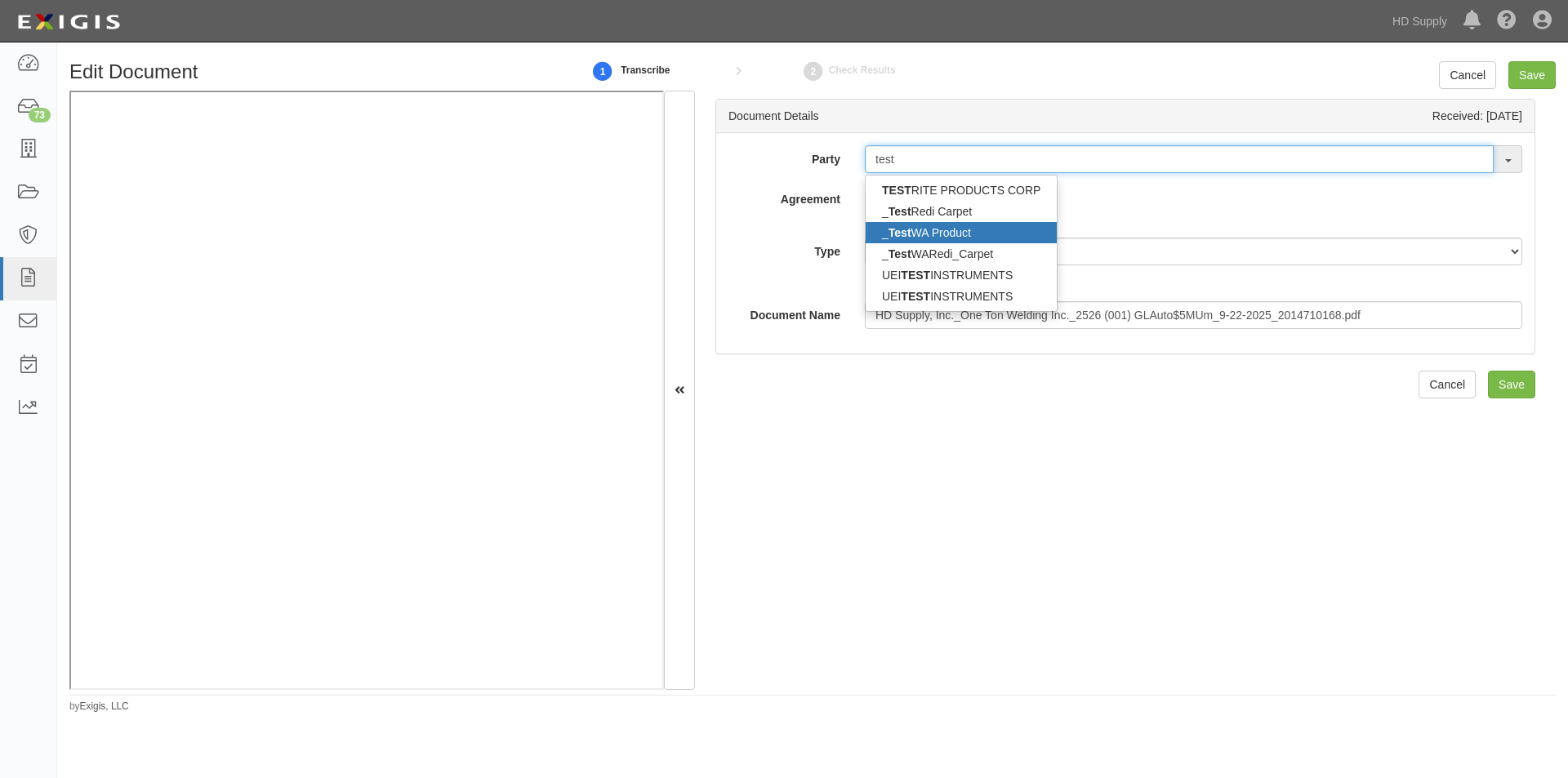
type input "test"
click at [962, 237] on link "_ Test WA Product" at bounding box center [961, 233] width 191 height 22
type input "_TestWA Product"
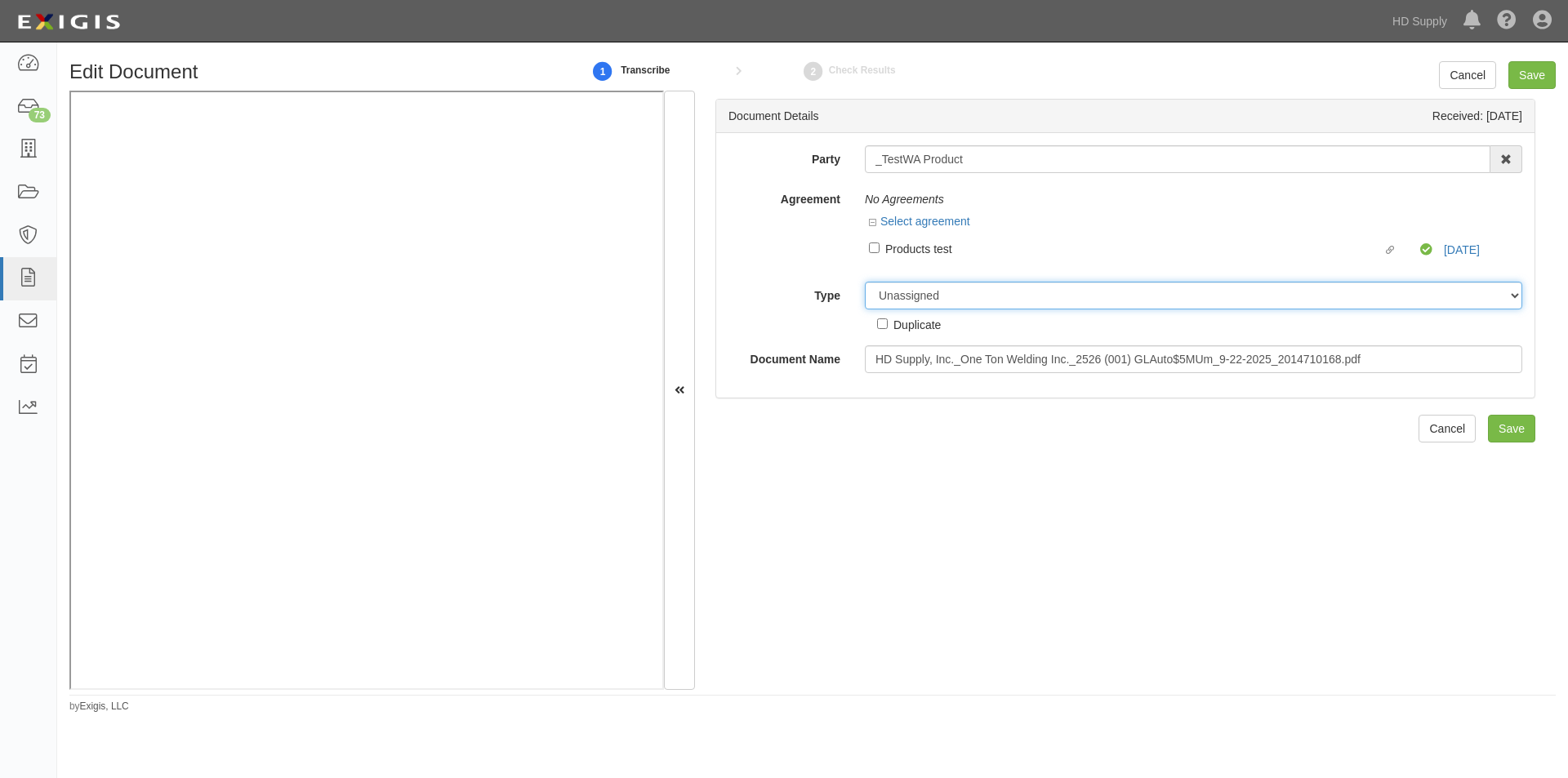
click at [940, 300] on select "Unassigned Binder Cancellation Notice Certificate Contract Endorsement Insuranc…" at bounding box center [1193, 295] width 657 height 27
select select "OtherDetail"
click at [864, 282] on select "Unassigned Binder Cancellation Notice Certificate Contract Endorsement Insuranc…" at bounding box center [1193, 295] width 657 height 27
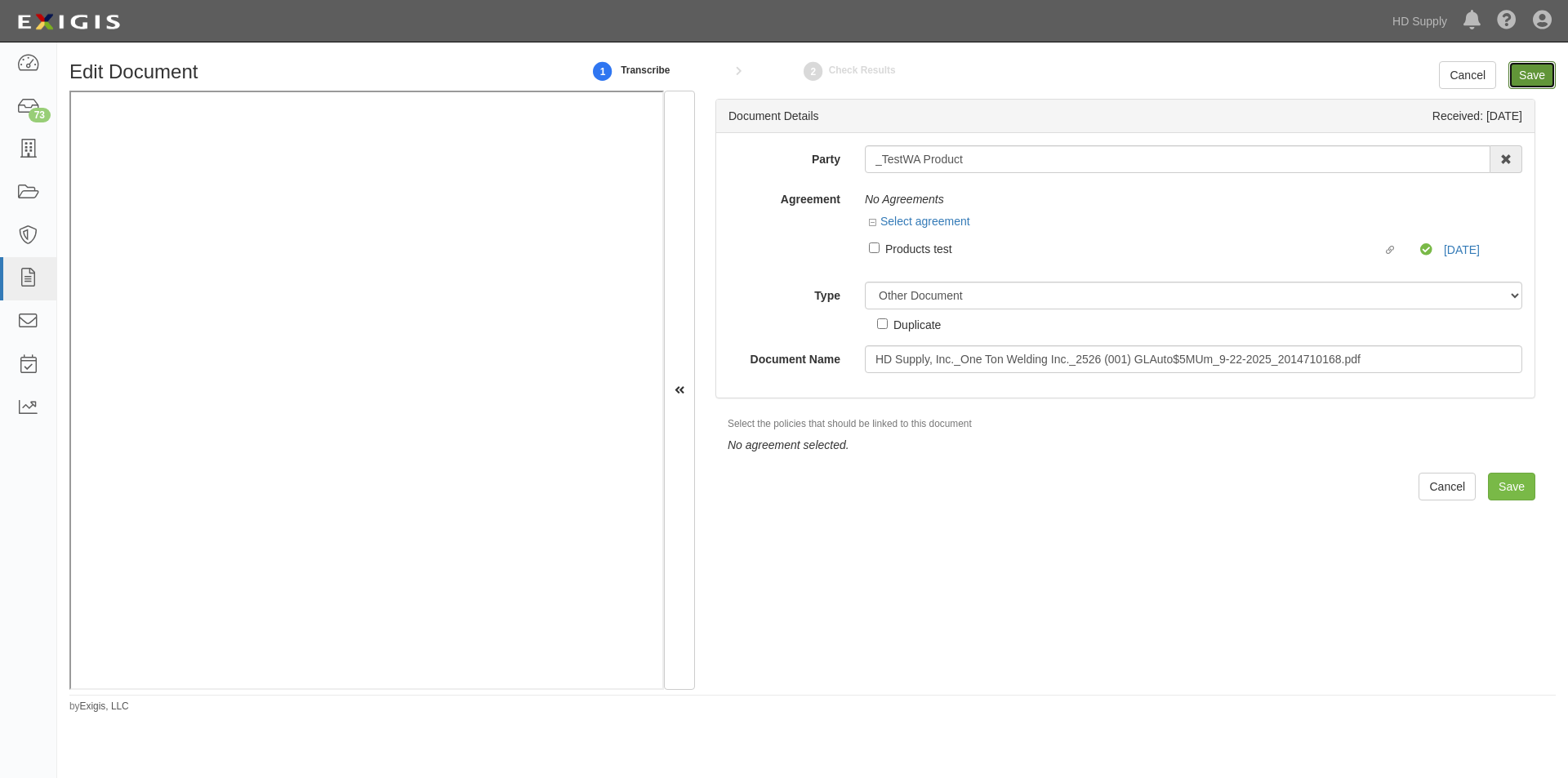
click at [1525, 77] on input "Save" at bounding box center [1532, 75] width 47 height 27
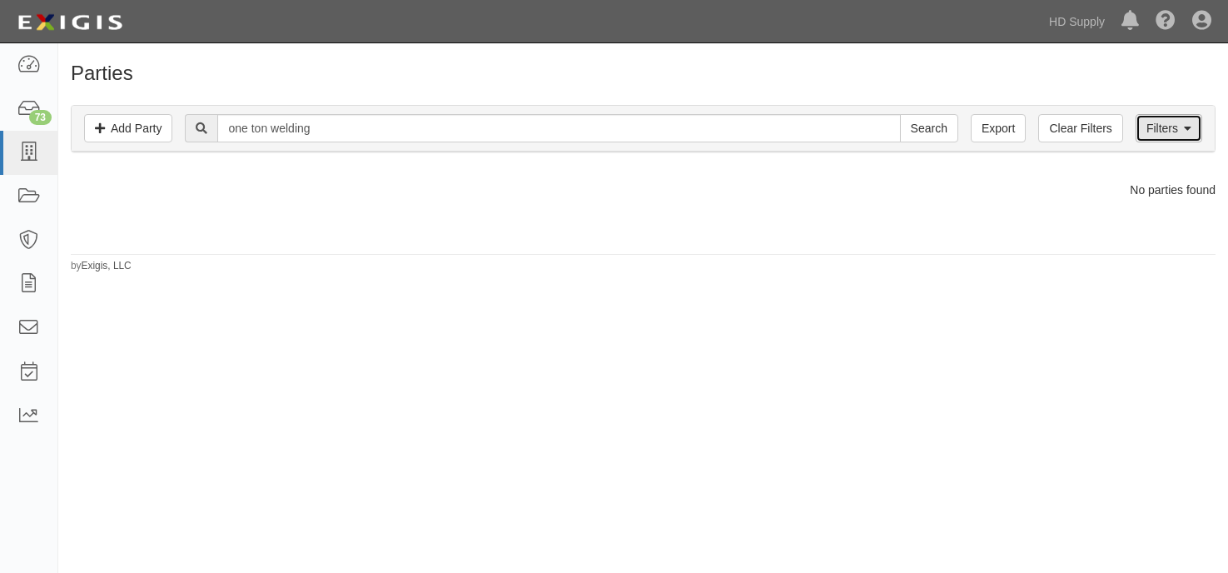
click at [1162, 128] on link "Filters" at bounding box center [1168, 128] width 67 height 28
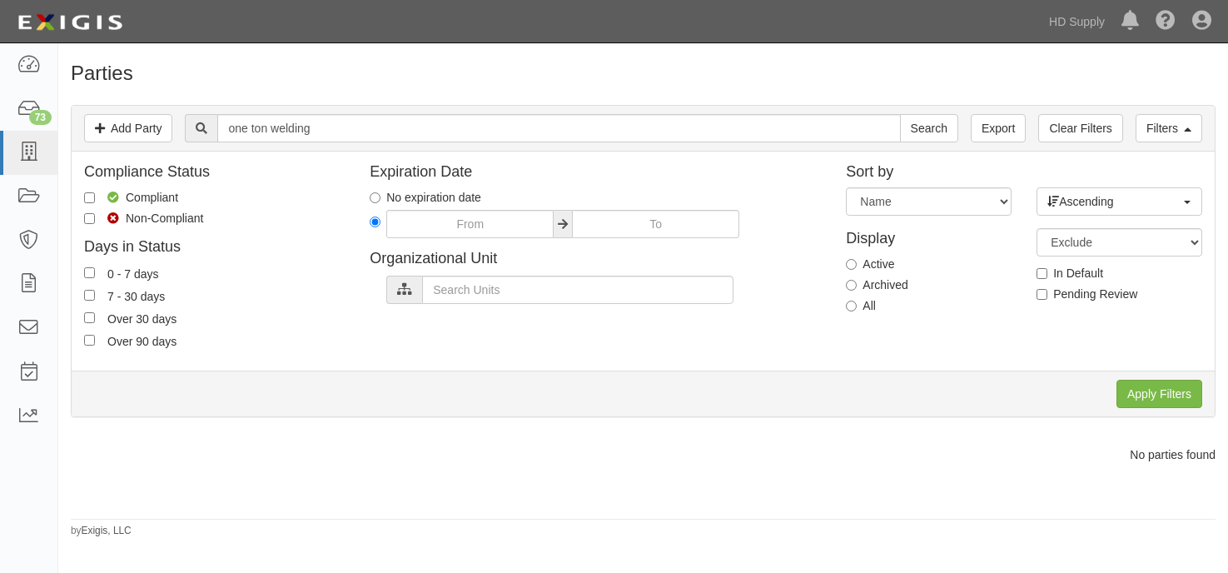
click at [858, 285] on label "Archived" at bounding box center [877, 284] width 62 height 17
click at [856, 285] on input "Archived" at bounding box center [851, 285] width 11 height 11
radio input "true"
click at [1171, 392] on input "Apply Filters" at bounding box center [1159, 394] width 86 height 28
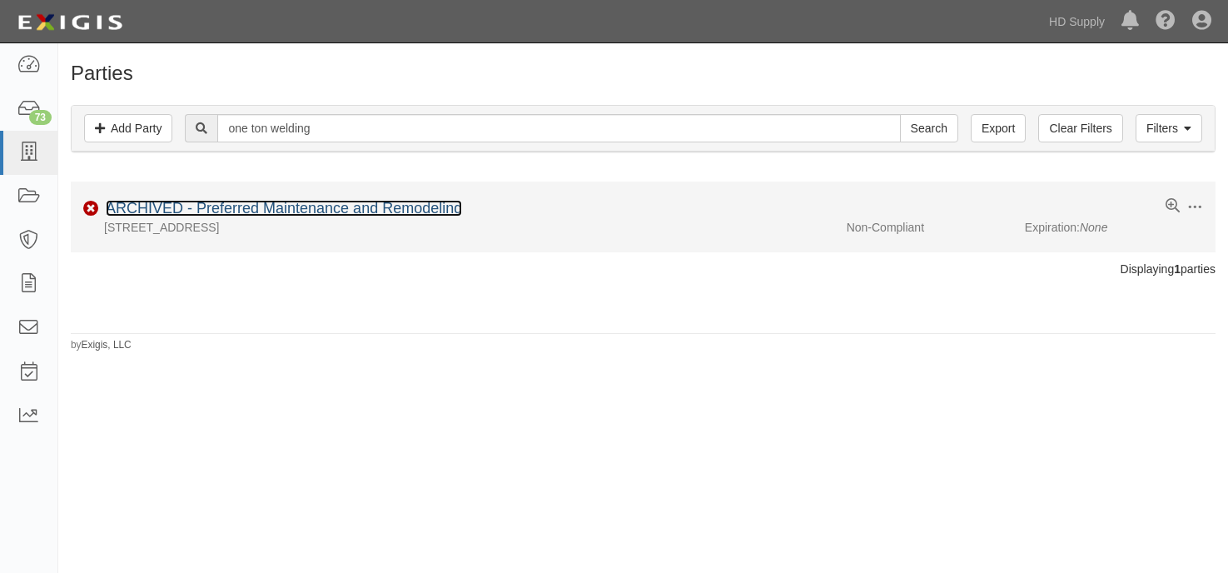
click at [381, 205] on link "ARCHIVED - Preferred Maintenance and Remodeling" at bounding box center [284, 208] width 356 height 17
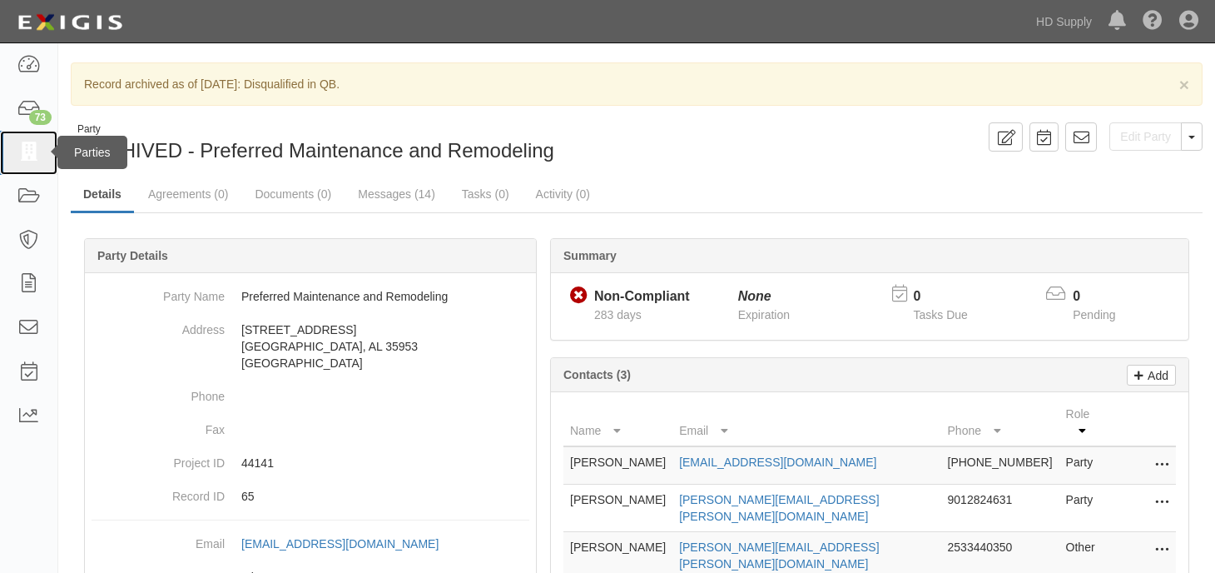
click at [33, 146] on icon at bounding box center [28, 152] width 23 height 19
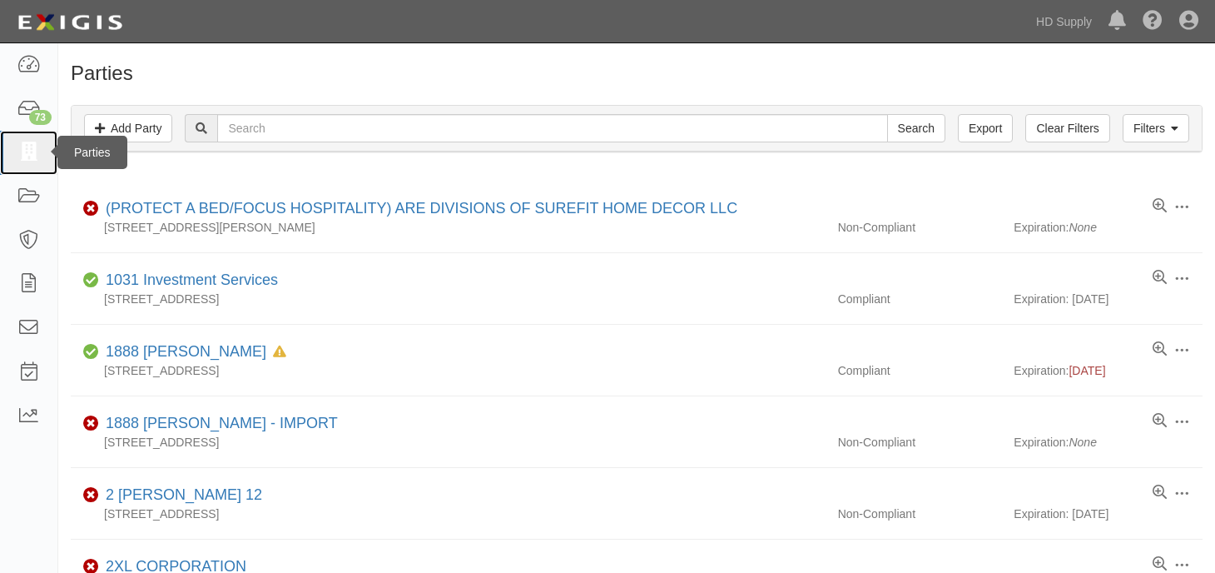
click at [36, 149] on icon at bounding box center [28, 152] width 23 height 19
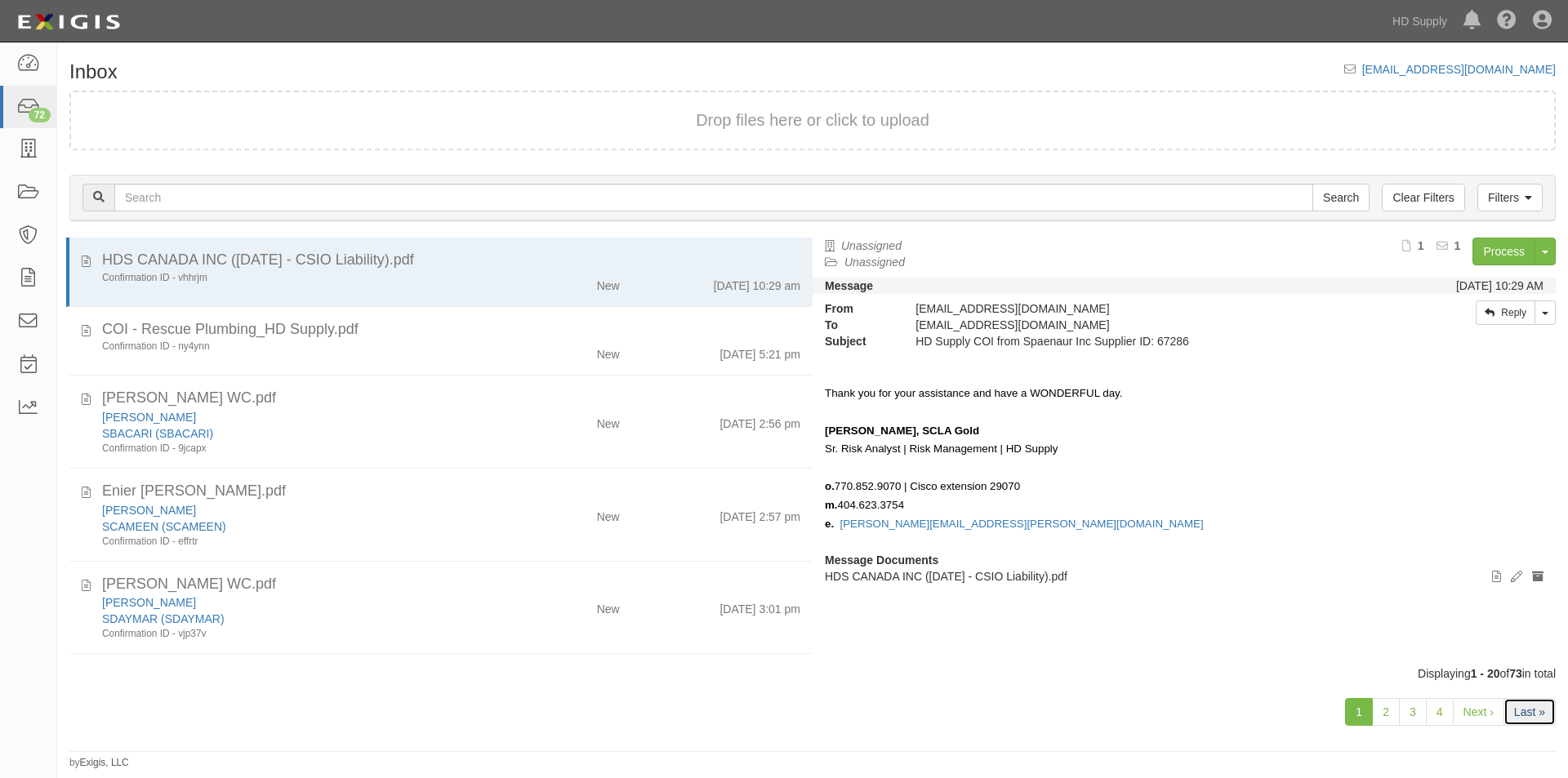
click at [1531, 708] on link "Last »" at bounding box center [1529, 712] width 52 height 27
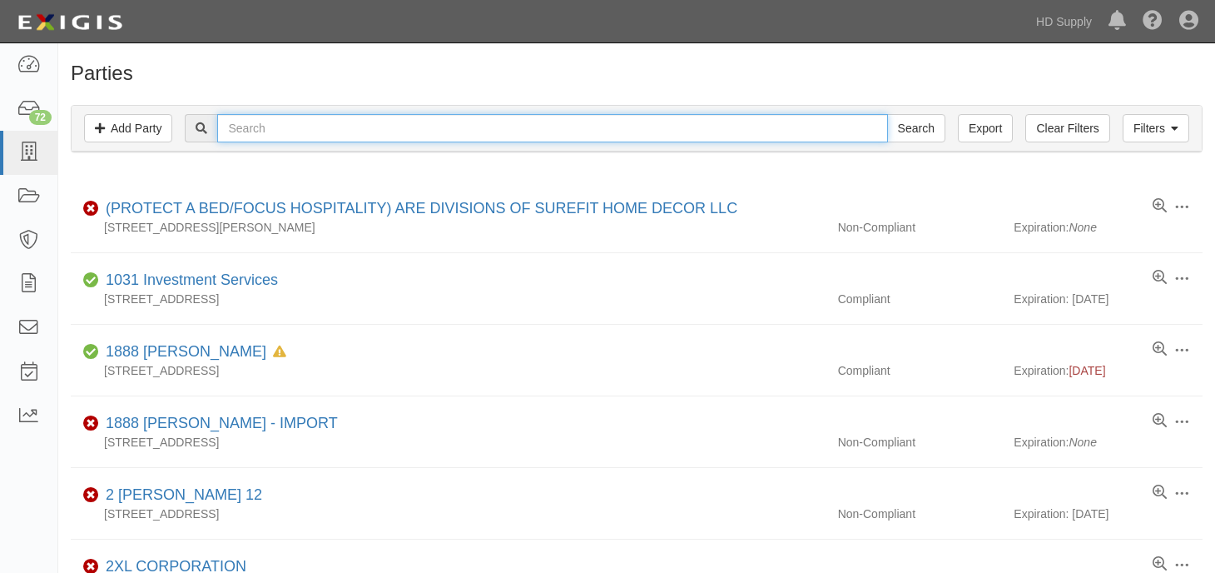
click at [492, 128] on input "text" at bounding box center [552, 128] width 670 height 28
type input "regal [PERSON_NAME]"
click at [887, 114] on input "Search" at bounding box center [916, 128] width 58 height 28
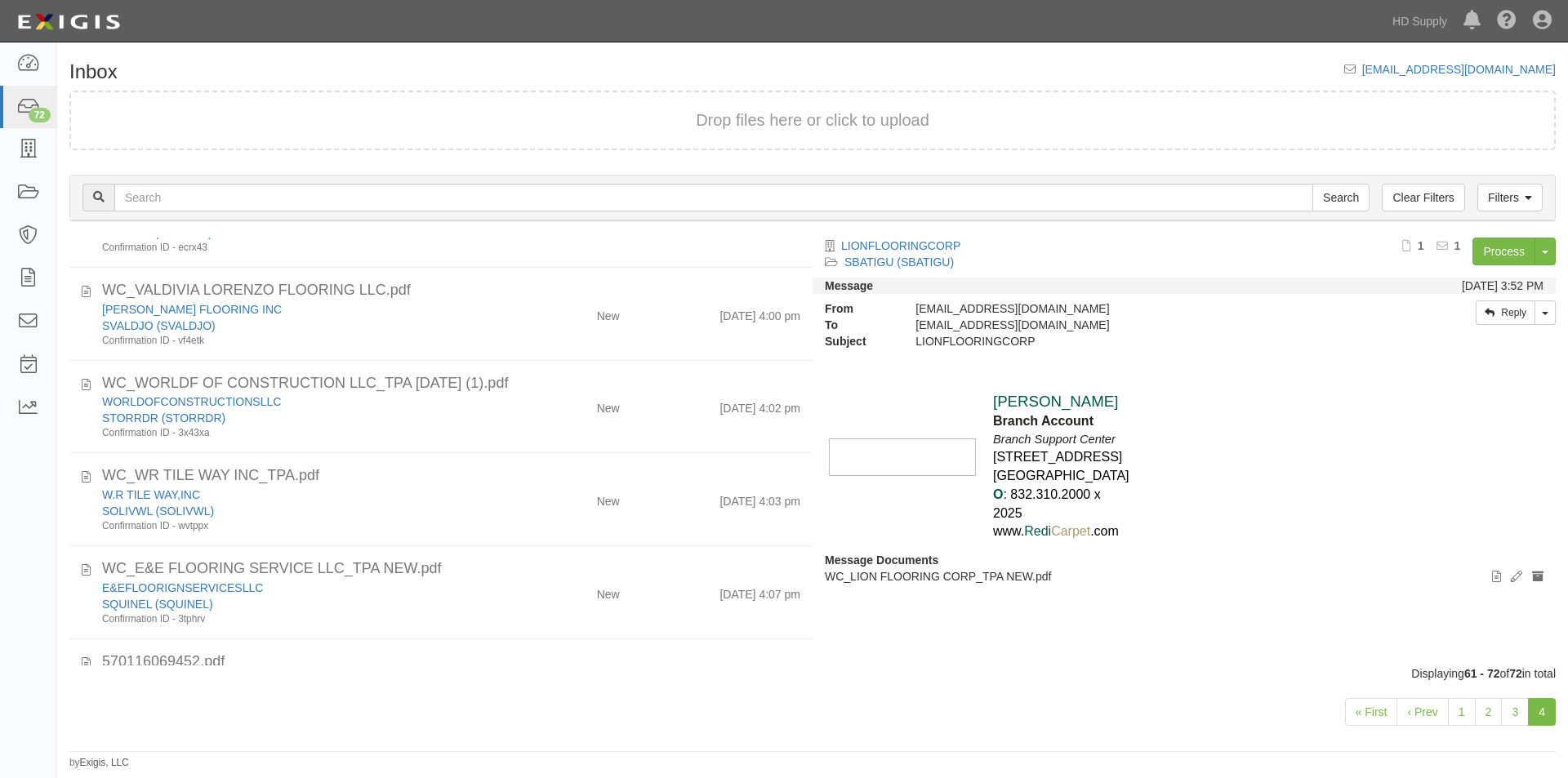
scroll to position [669, 0]
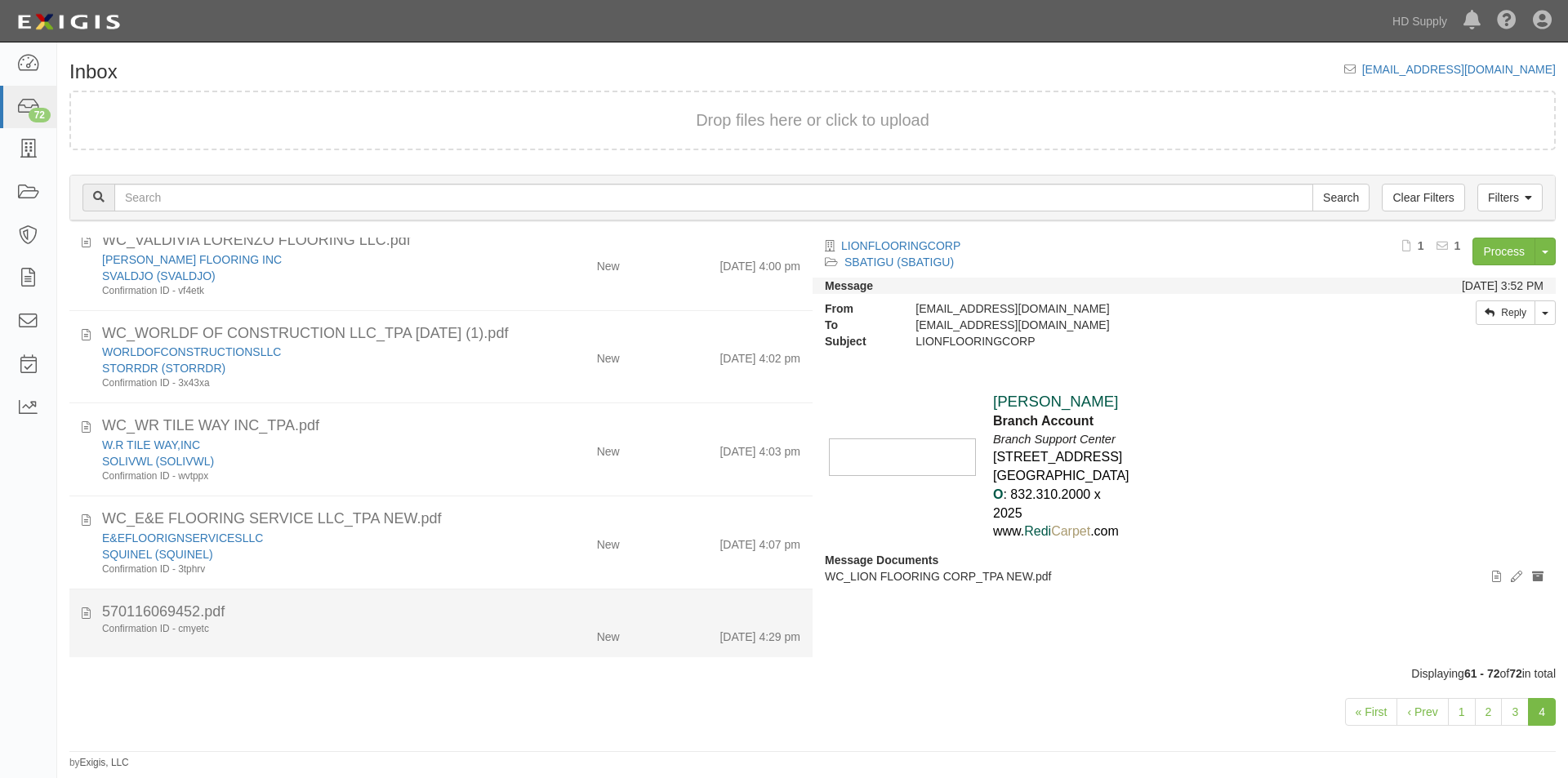
click at [441, 621] on div "570116069452.pdf" at bounding box center [451, 612] width 699 height 22
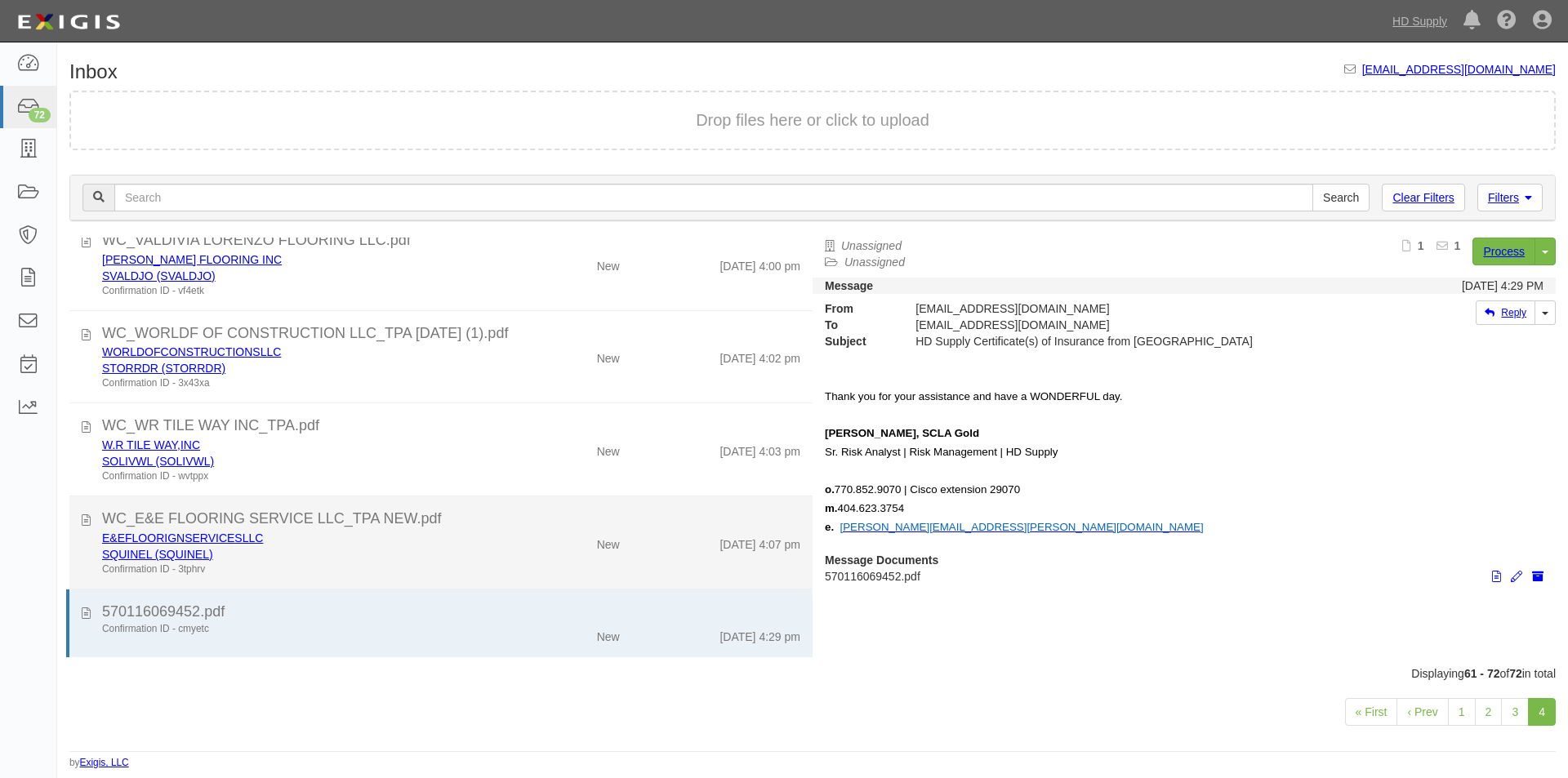
click at [437, 569] on div "Confirmation ID - 3tphrv" at bounding box center [300, 569] width 396 height 14
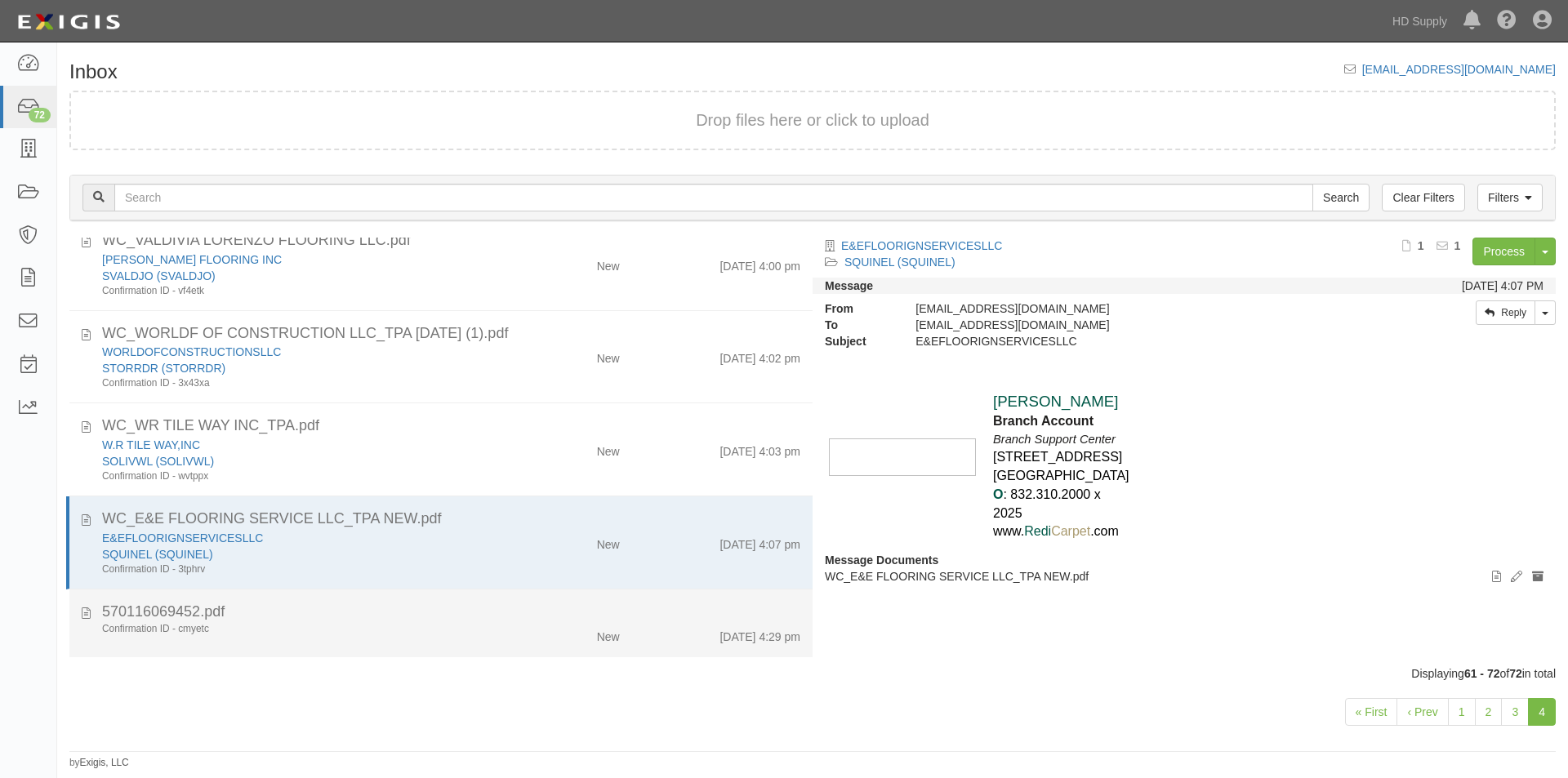
click at [435, 631] on div "Confirmation ID - cmyetc" at bounding box center [300, 629] width 396 height 14
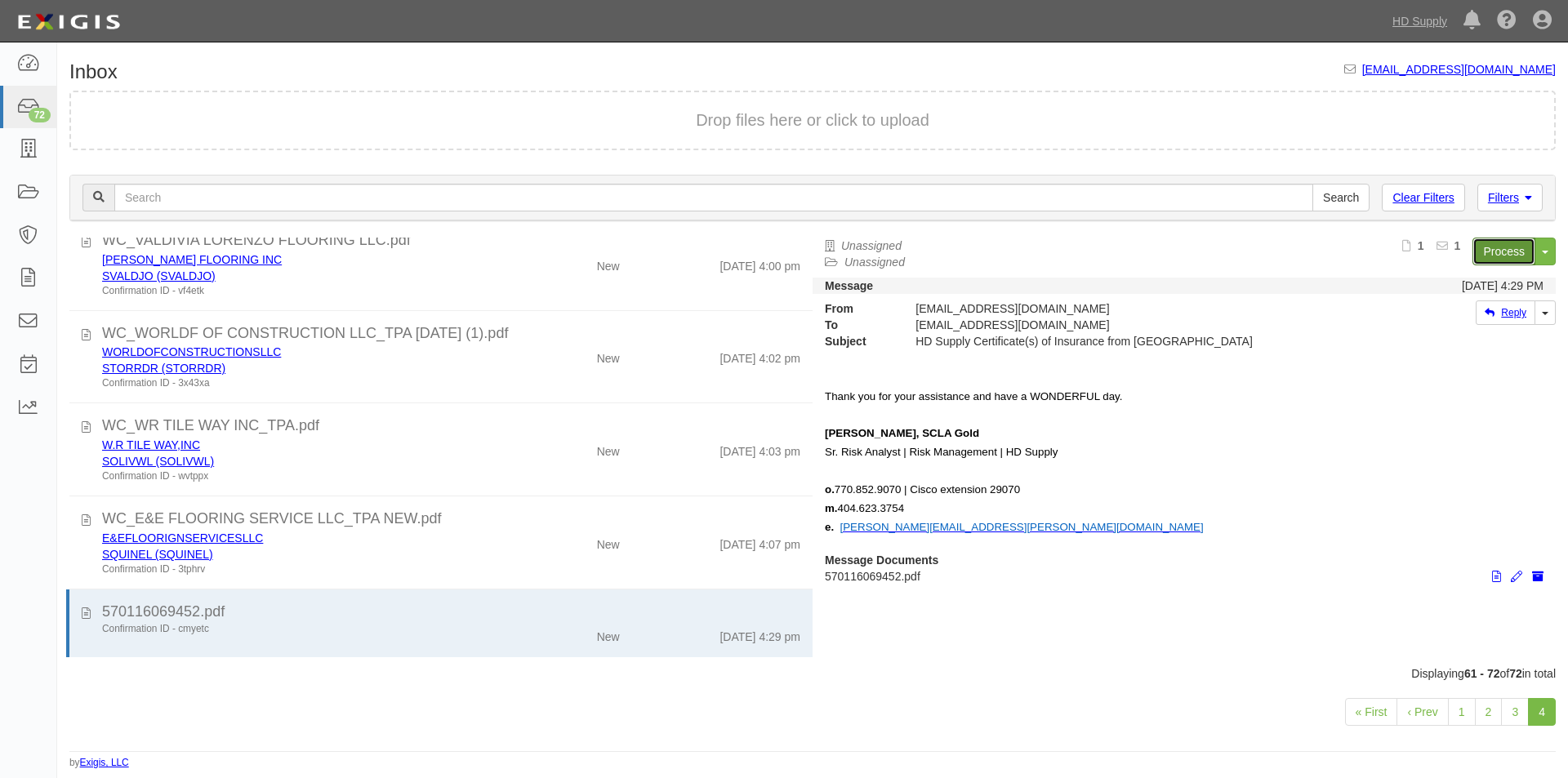
click at [1499, 258] on link "Process" at bounding box center [1504, 251] width 63 height 27
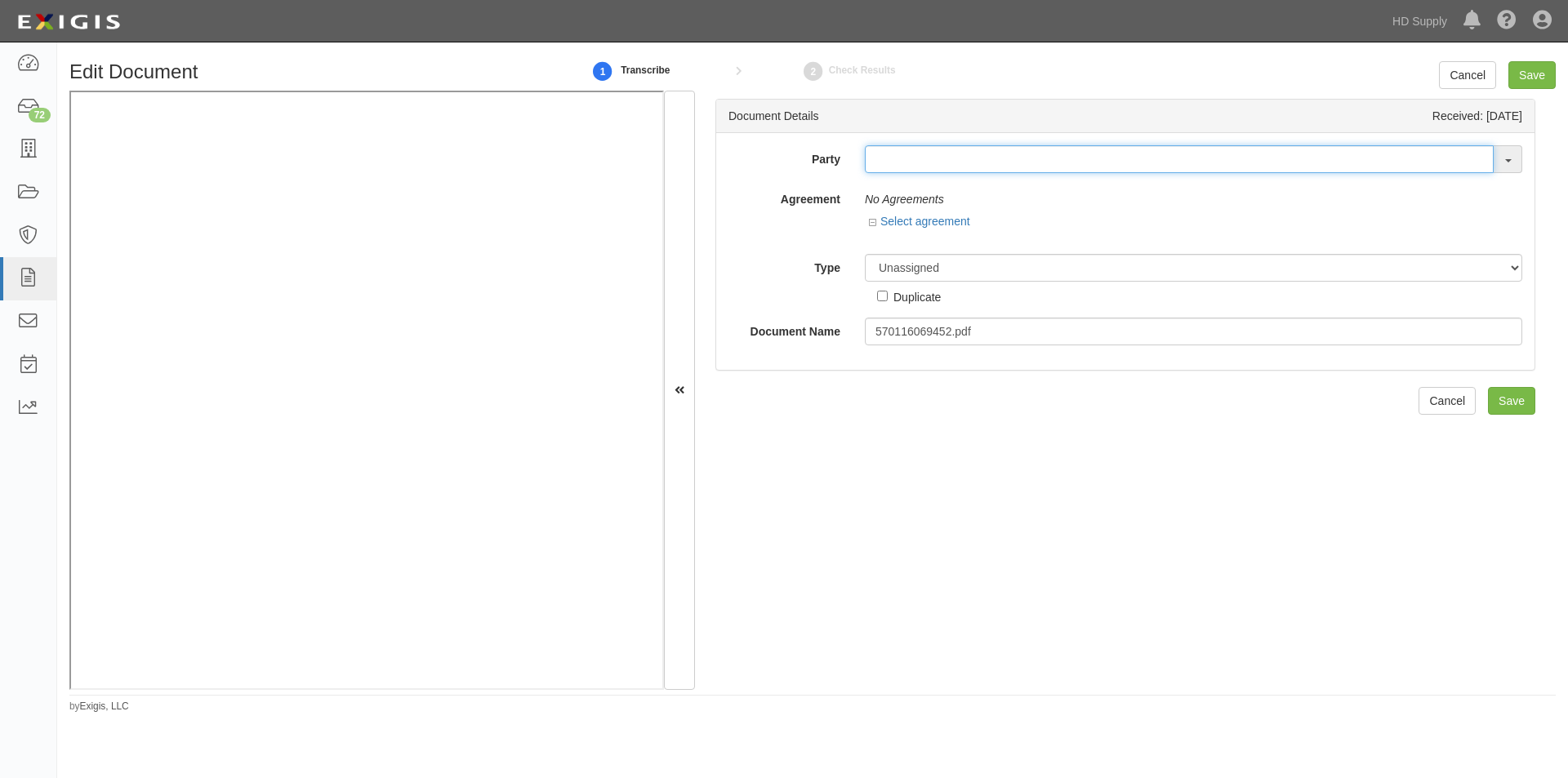
click at [887, 164] on input "text" at bounding box center [1178, 159] width 629 height 27
type input "regal [PERSON_NAME]"
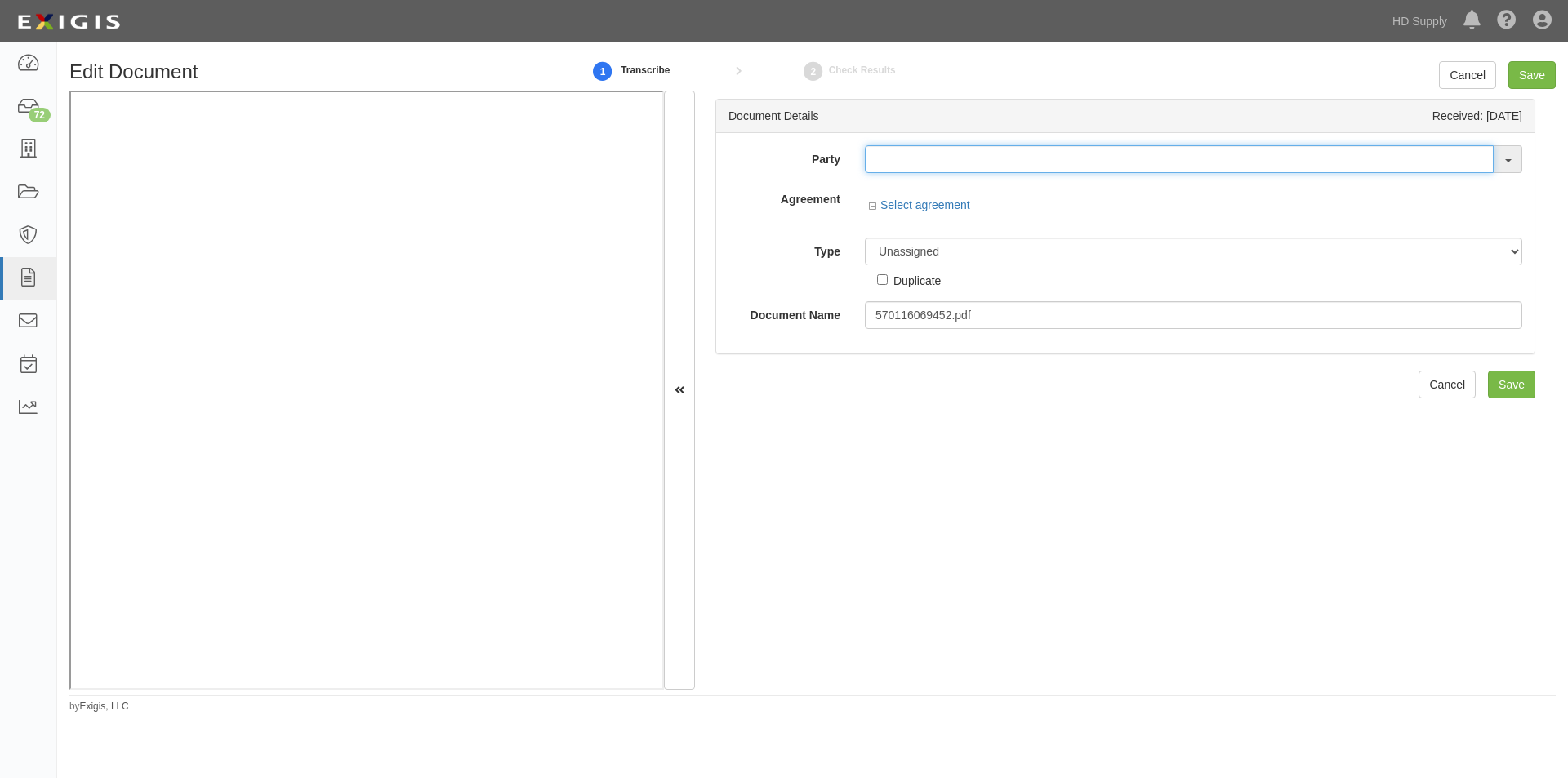
click at [880, 161] on input "text" at bounding box center [1178, 159] width 629 height 27
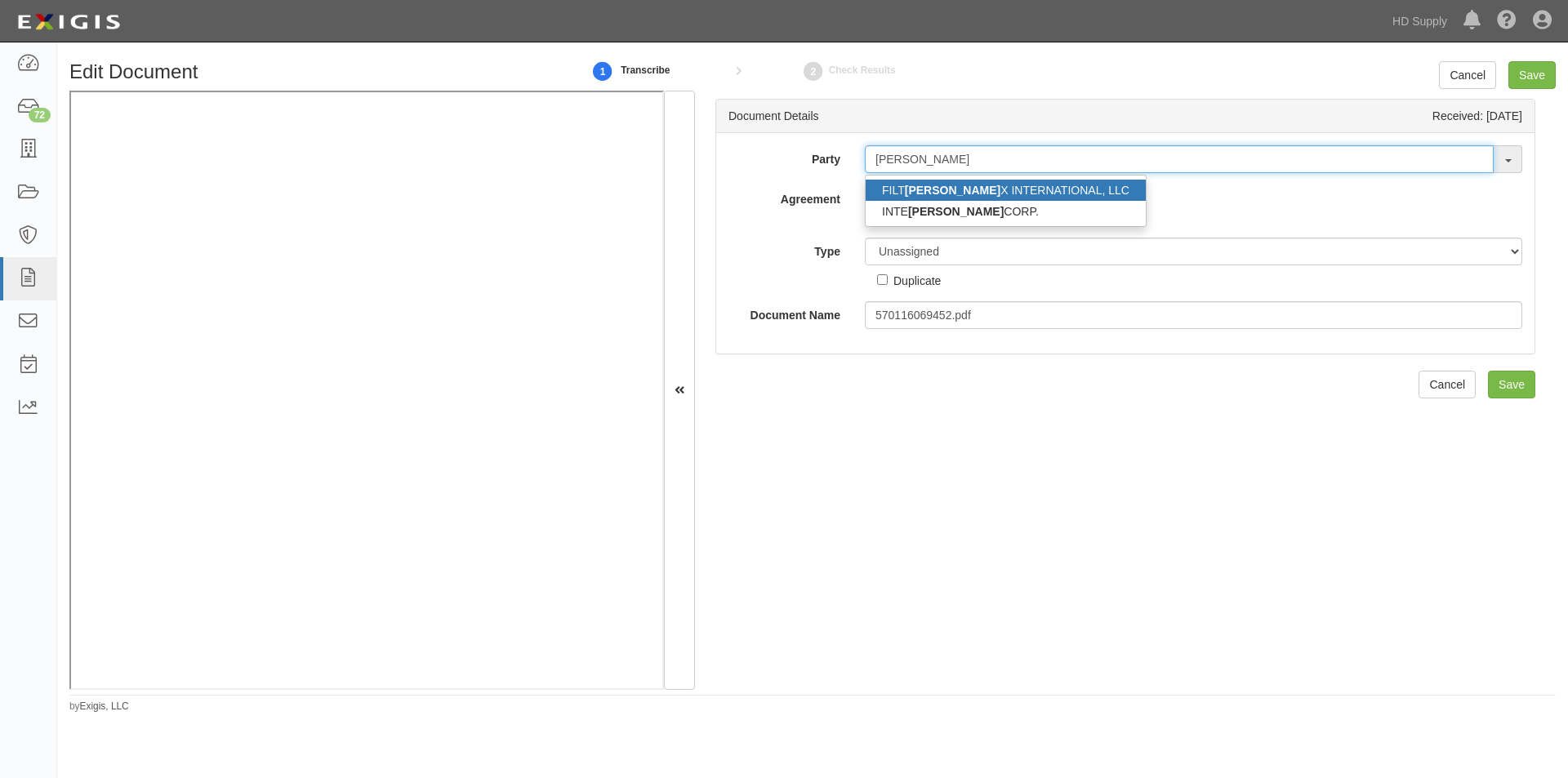
type input "rex"
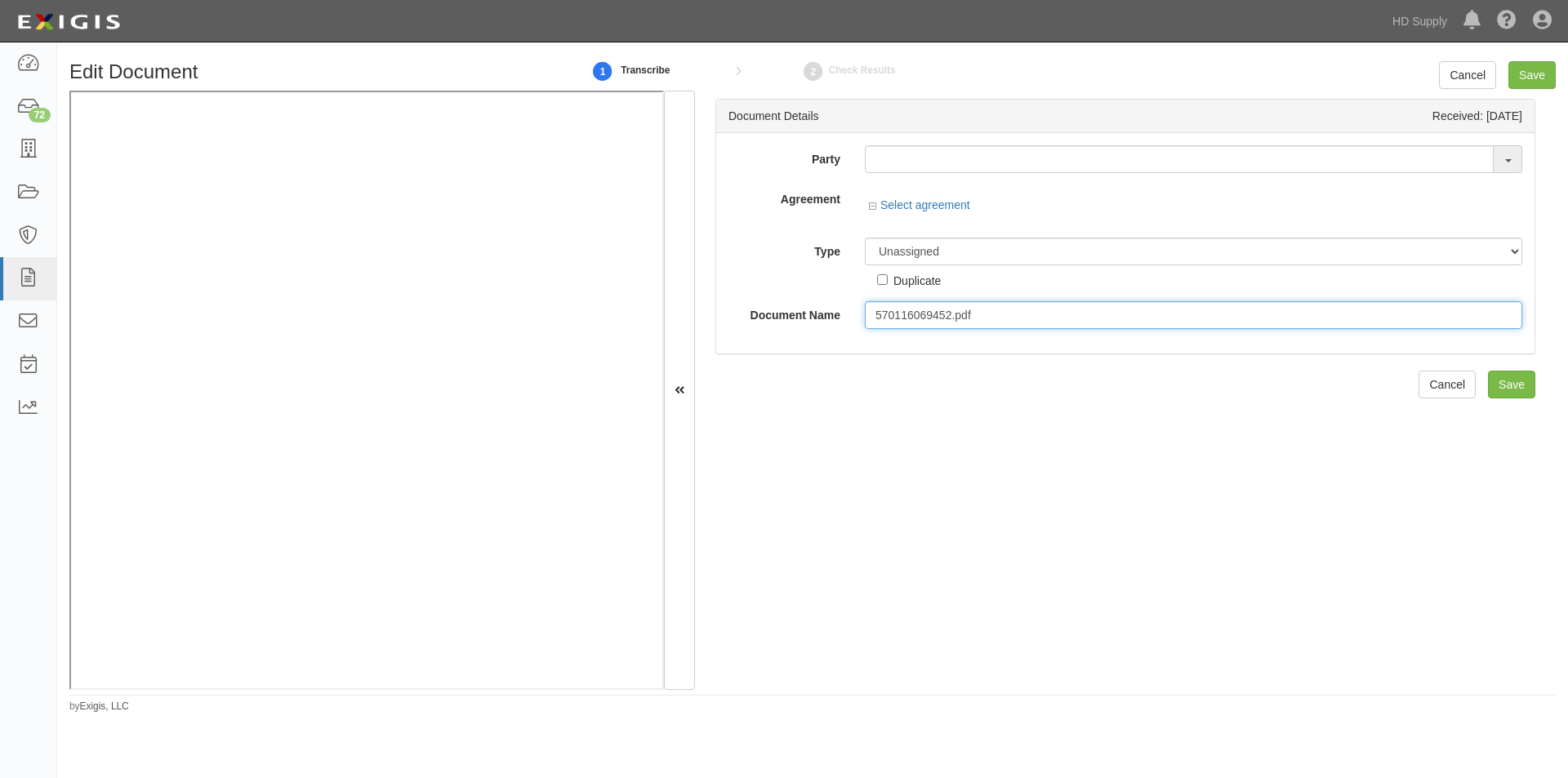
drag, startPoint x: 977, startPoint y: 319, endPoint x: 855, endPoint y: 313, distance: 122.1
click at [855, 313] on div "570116069452.pdf" at bounding box center [1193, 315] width 682 height 27
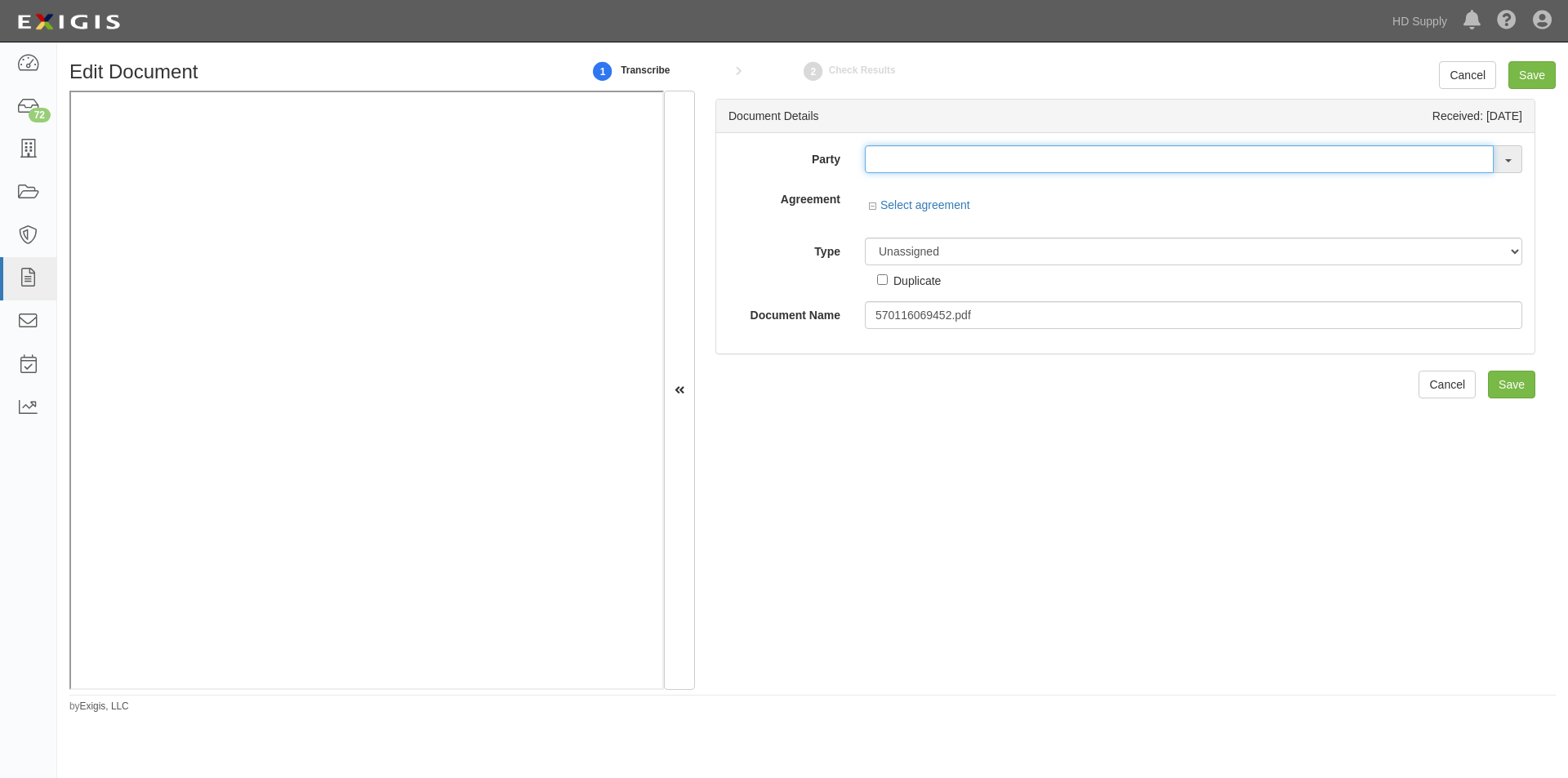
click at [880, 165] on input "text" at bounding box center [1178, 159] width 629 height 27
type input "testw"
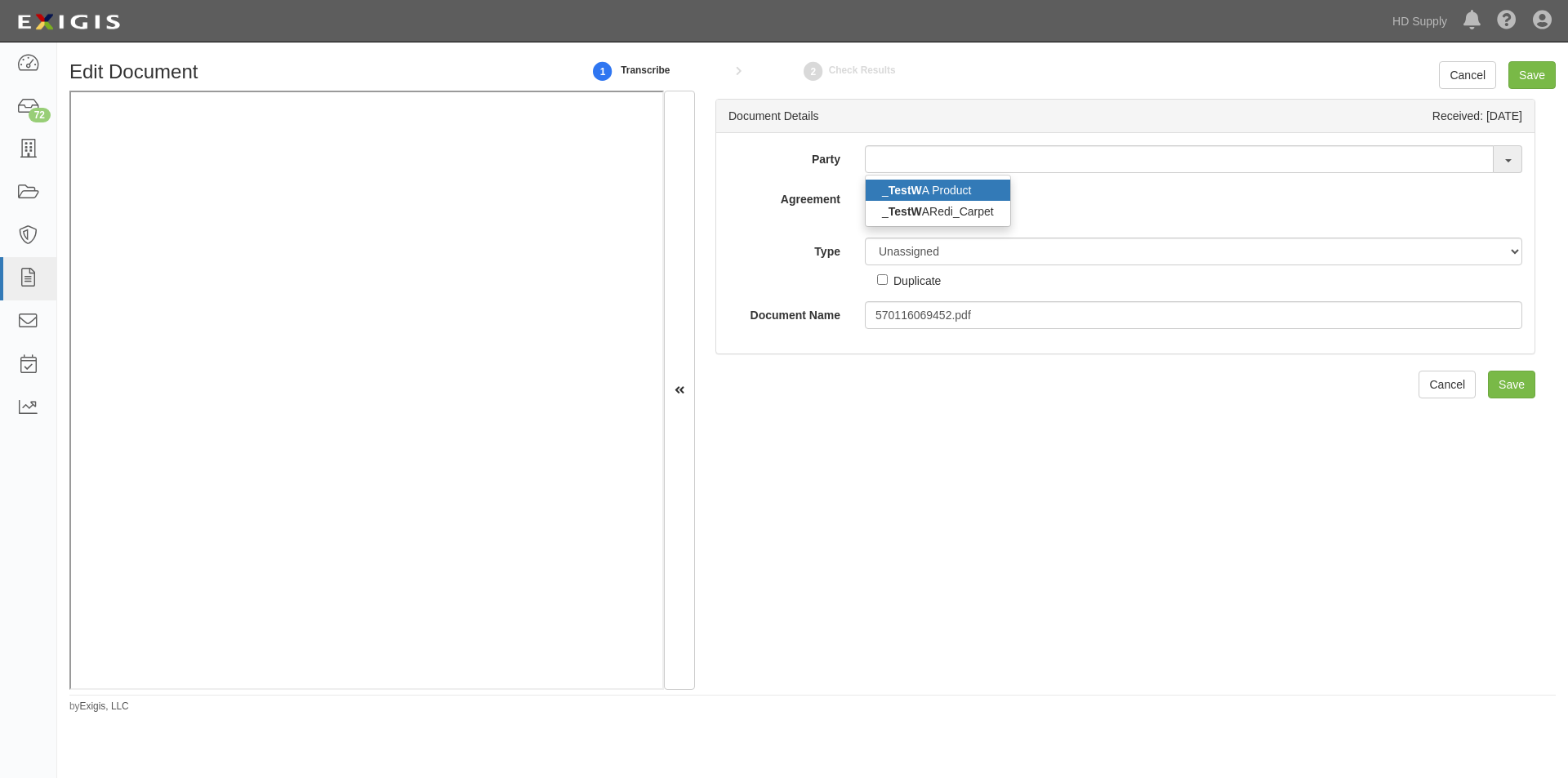
click at [907, 189] on strong "TestW" at bounding box center [905, 189] width 33 height 13
type input "_TestWA Product"
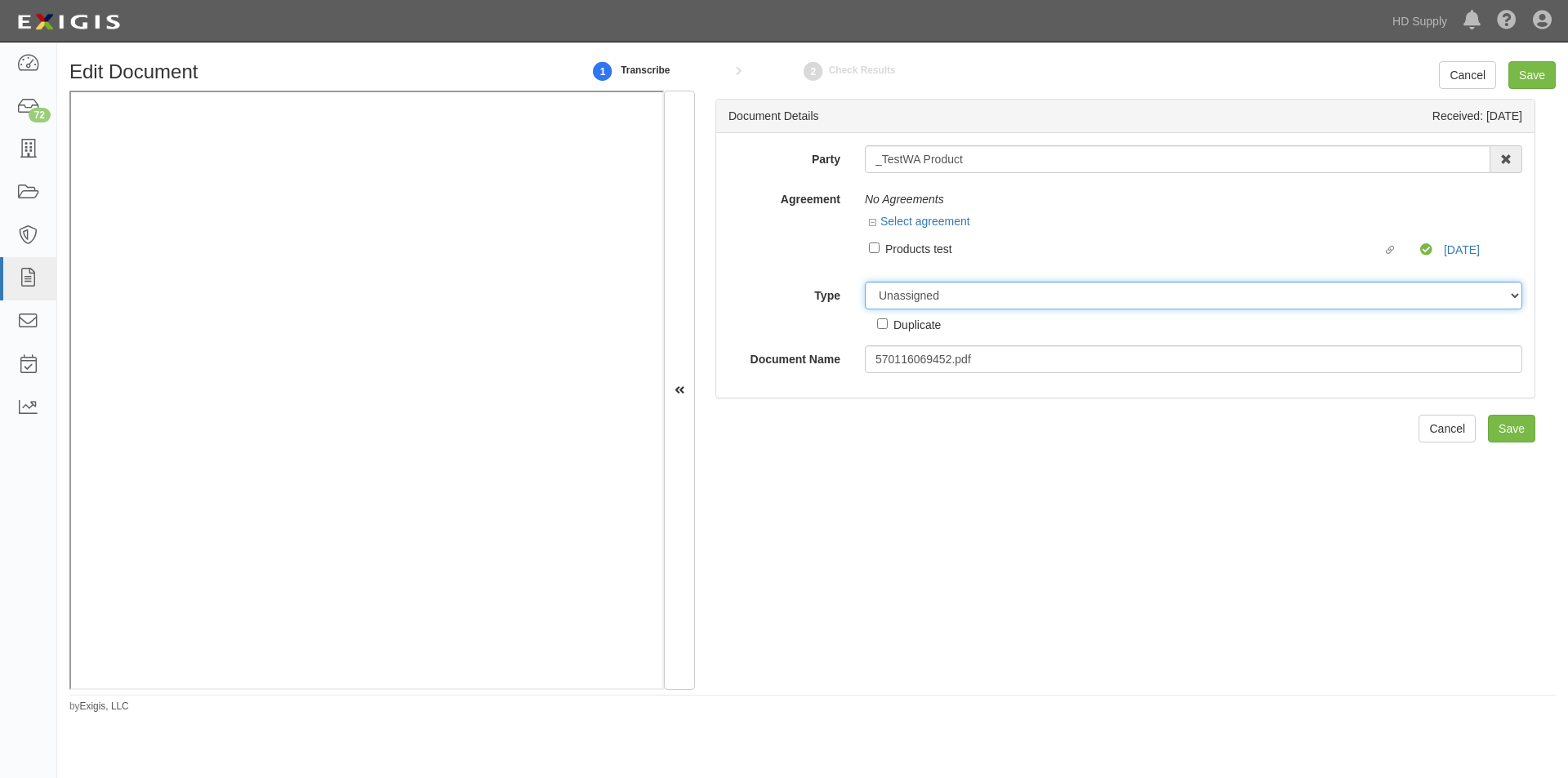
click at [933, 307] on select "Unassigned Binder Cancellation Notice Certificate Contract Endorsement Insuranc…" at bounding box center [1193, 295] width 657 height 27
select select "OtherDetail"
click at [864, 282] on select "Unassigned Binder Cancellation Notice Certificate Contract Endorsement Insuranc…" at bounding box center [1193, 295] width 657 height 27
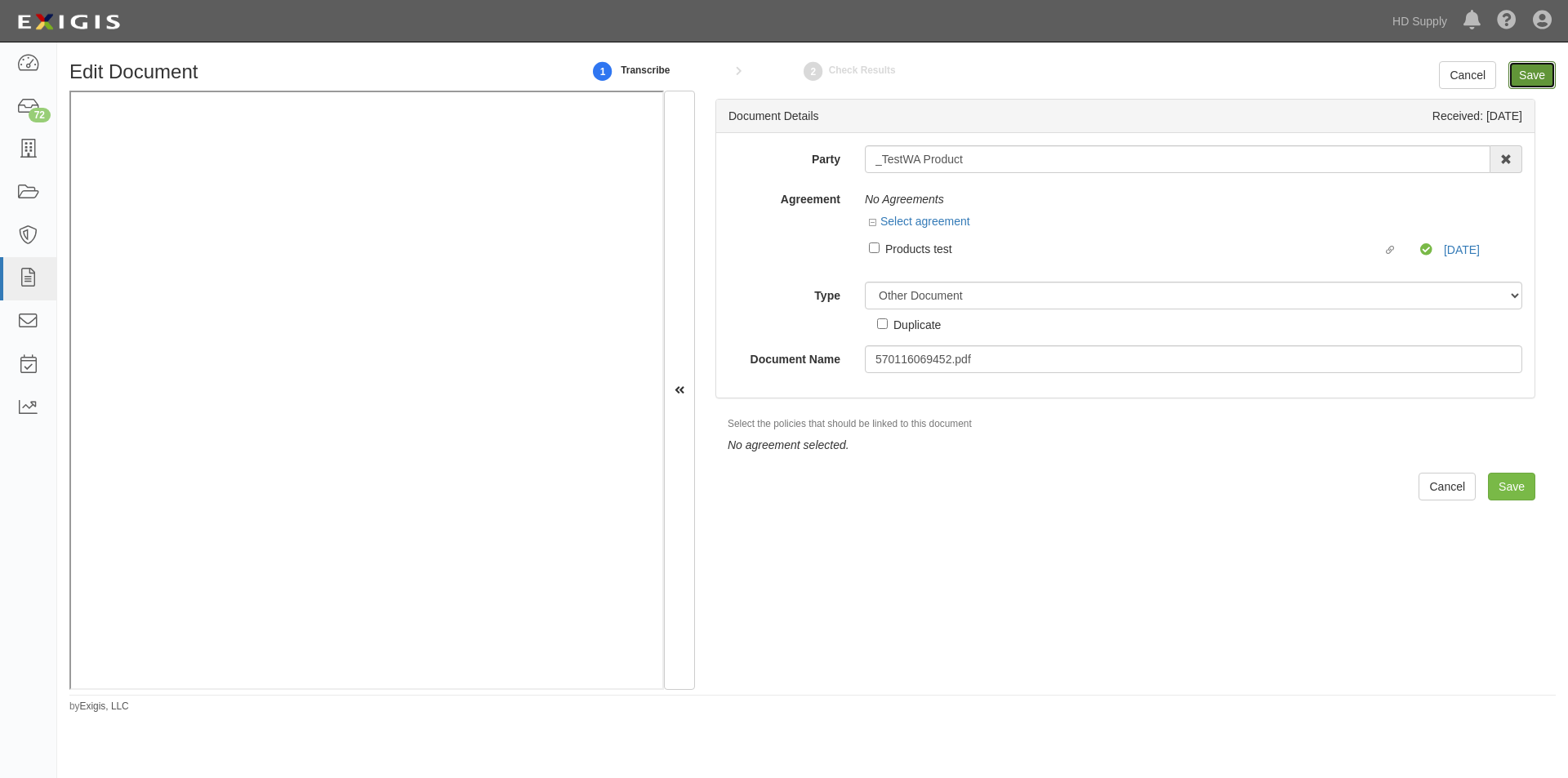
click at [1541, 76] on input "Save" at bounding box center [1532, 75] width 47 height 27
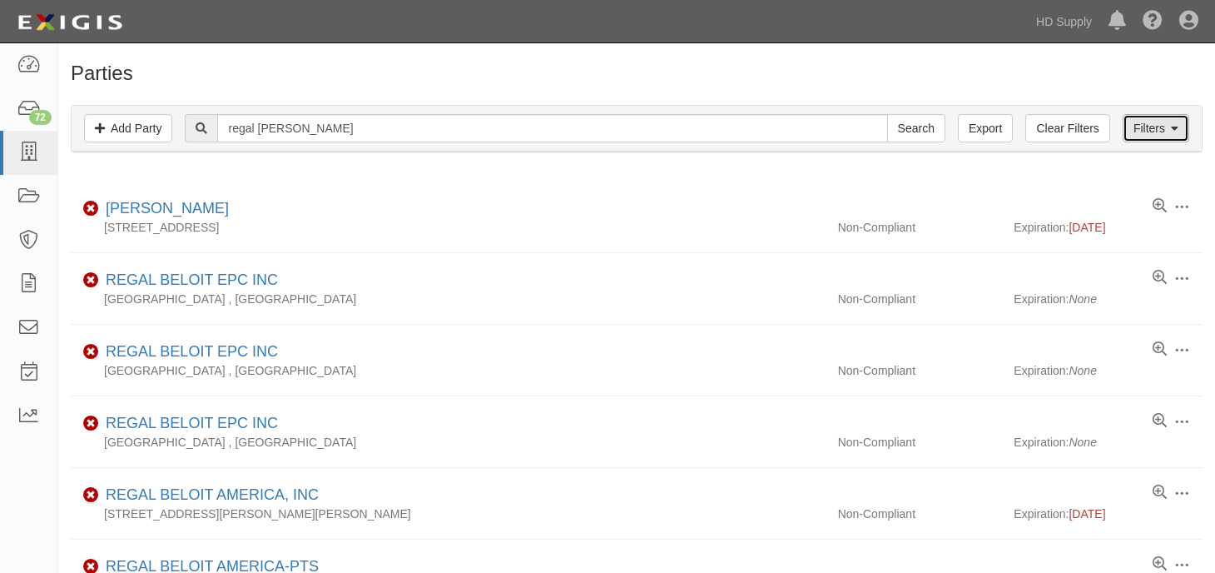
click at [1137, 126] on link "Filters" at bounding box center [1156, 128] width 67 height 28
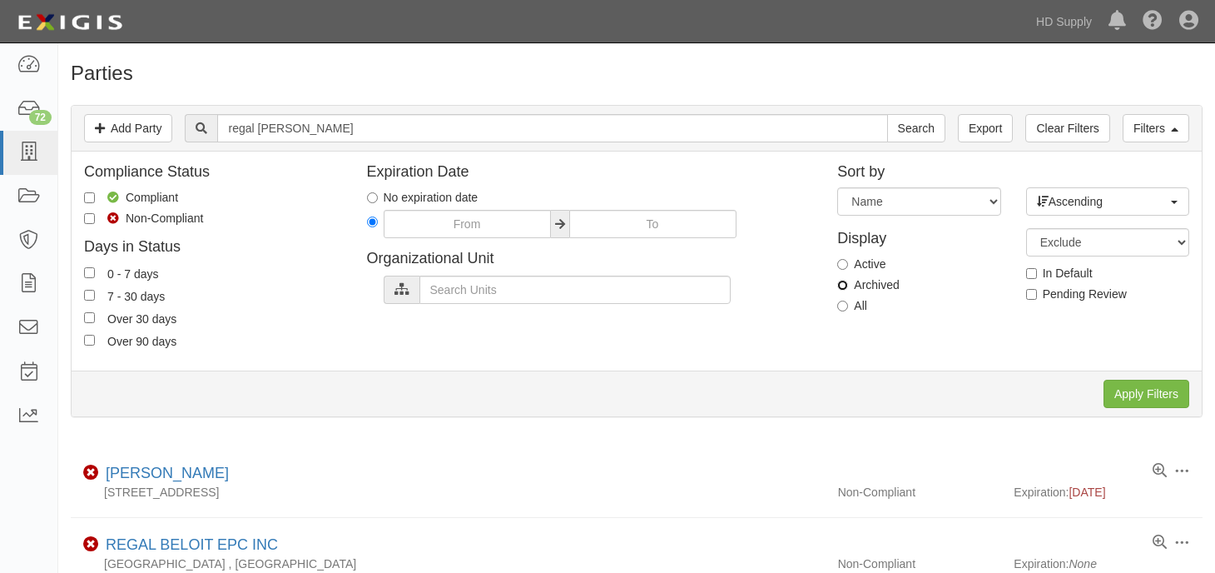
click at [846, 283] on input "Archived" at bounding box center [842, 285] width 11 height 11
radio input "true"
click at [1135, 385] on input "Apply Filters" at bounding box center [1147, 394] width 86 height 28
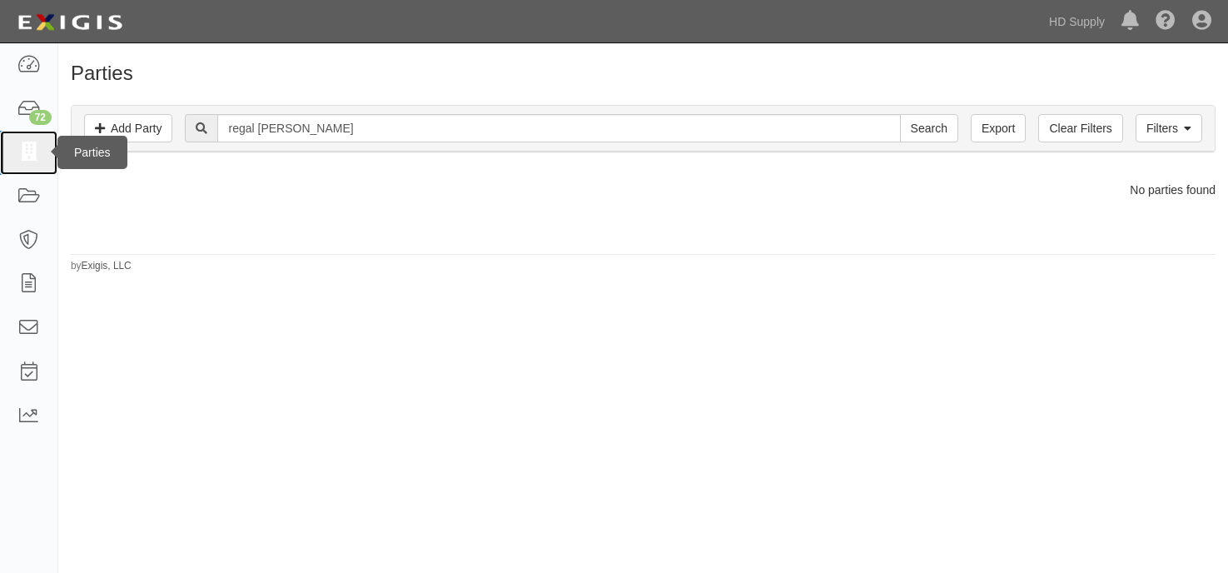
drag, startPoint x: 32, startPoint y: 149, endPoint x: 127, endPoint y: 207, distance: 111.3
click at [33, 149] on icon at bounding box center [28, 152] width 23 height 19
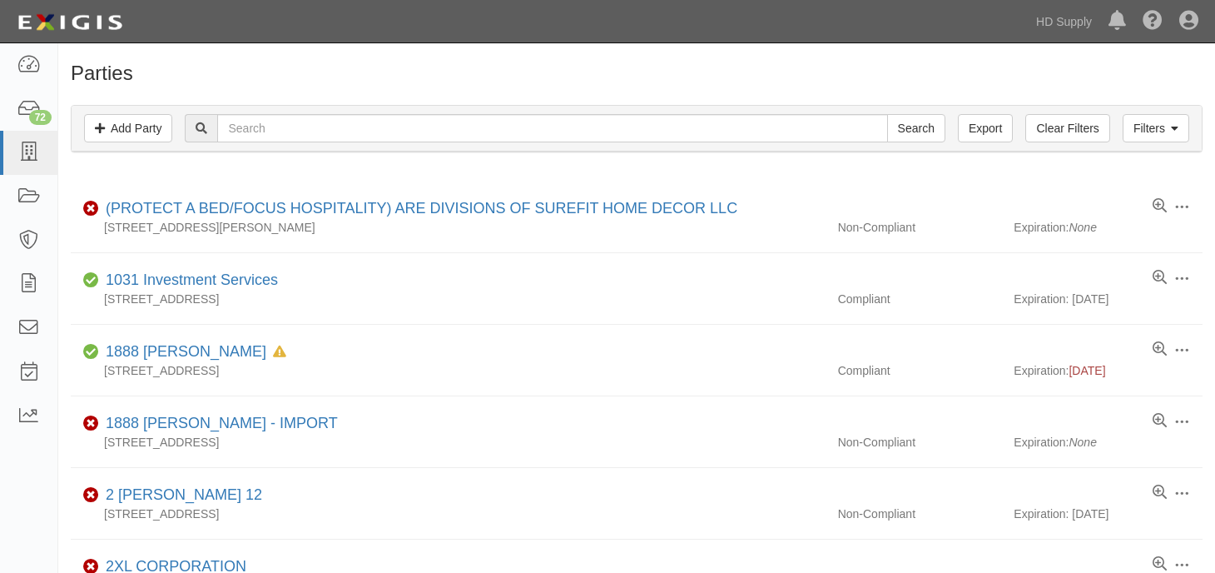
click at [114, 163] on div "Filters Add Party Clear Filters Export Search Filters Compliance Status Complia…" at bounding box center [636, 130] width 1157 height 77
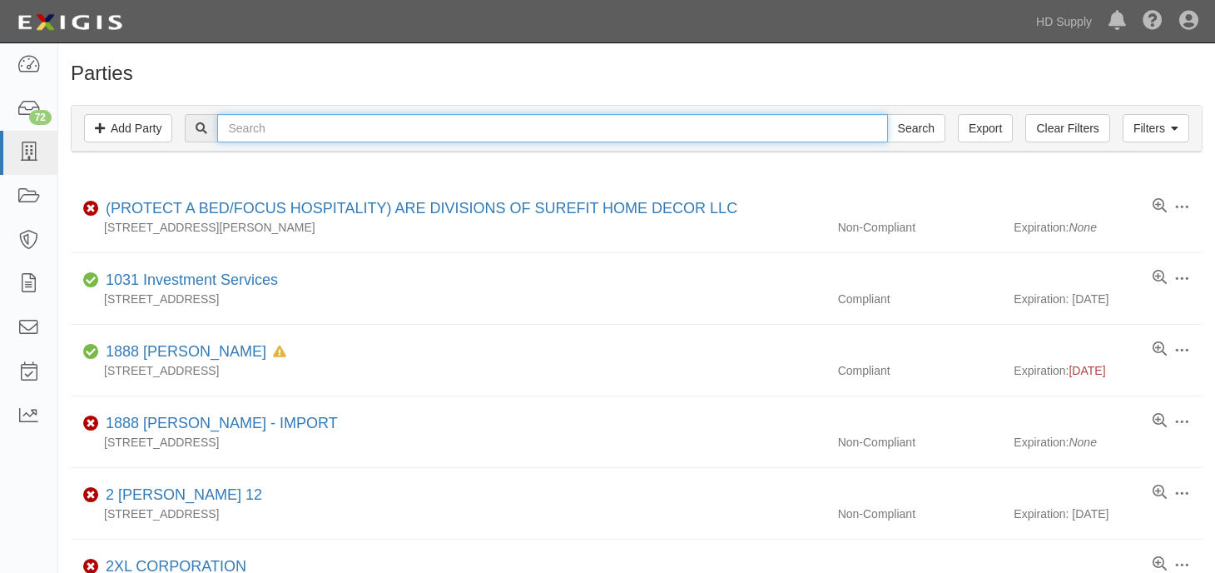
click at [261, 126] on input "text" at bounding box center [552, 128] width 670 height 28
click at [323, 130] on input "text" at bounding box center [552, 128] width 670 height 28
type input "rescue plum"
click at [887, 114] on input "Search" at bounding box center [916, 128] width 58 height 28
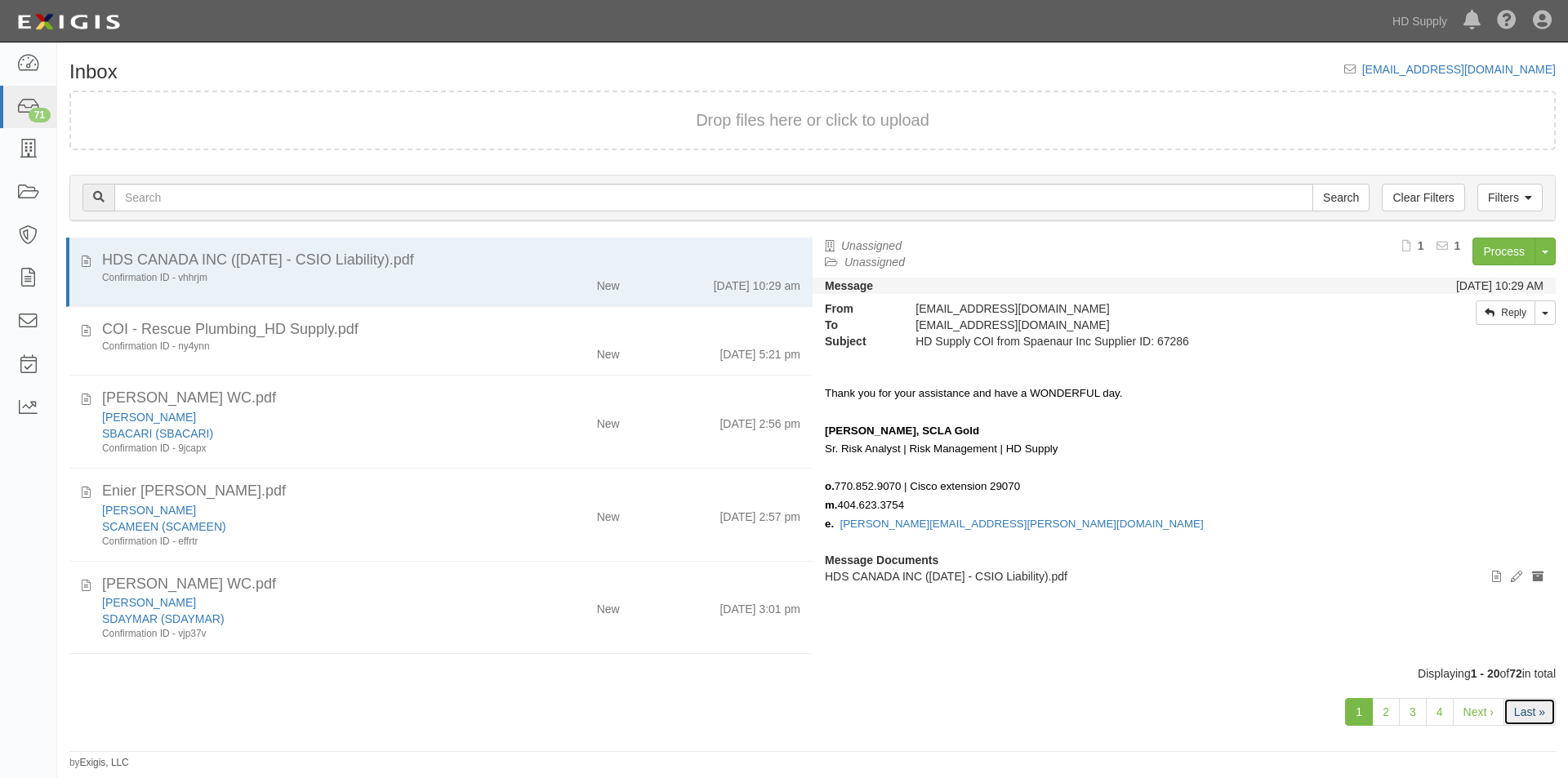
click at [1531, 718] on link "Last »" at bounding box center [1529, 712] width 52 height 27
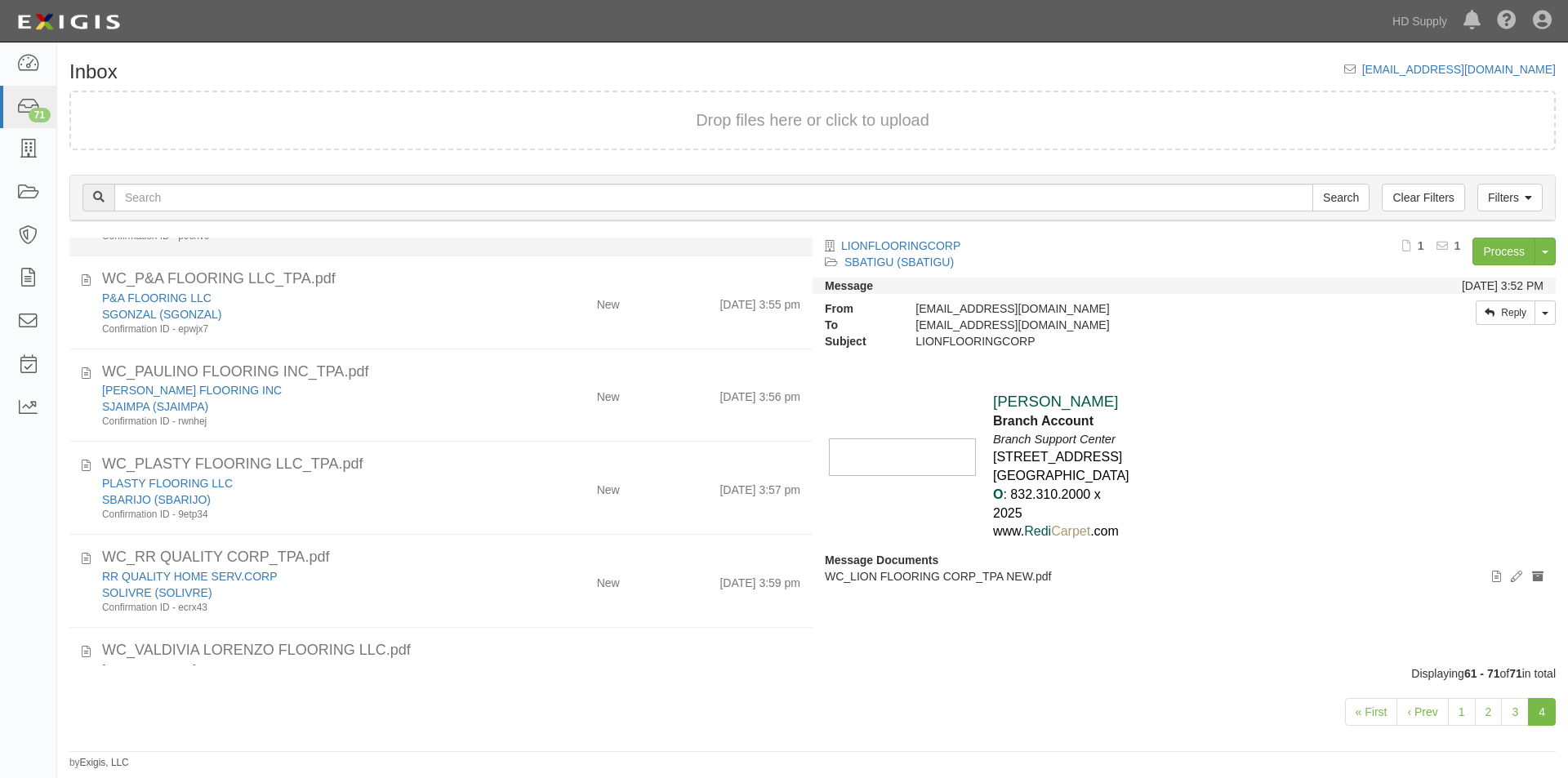
scroll to position [408, 0]
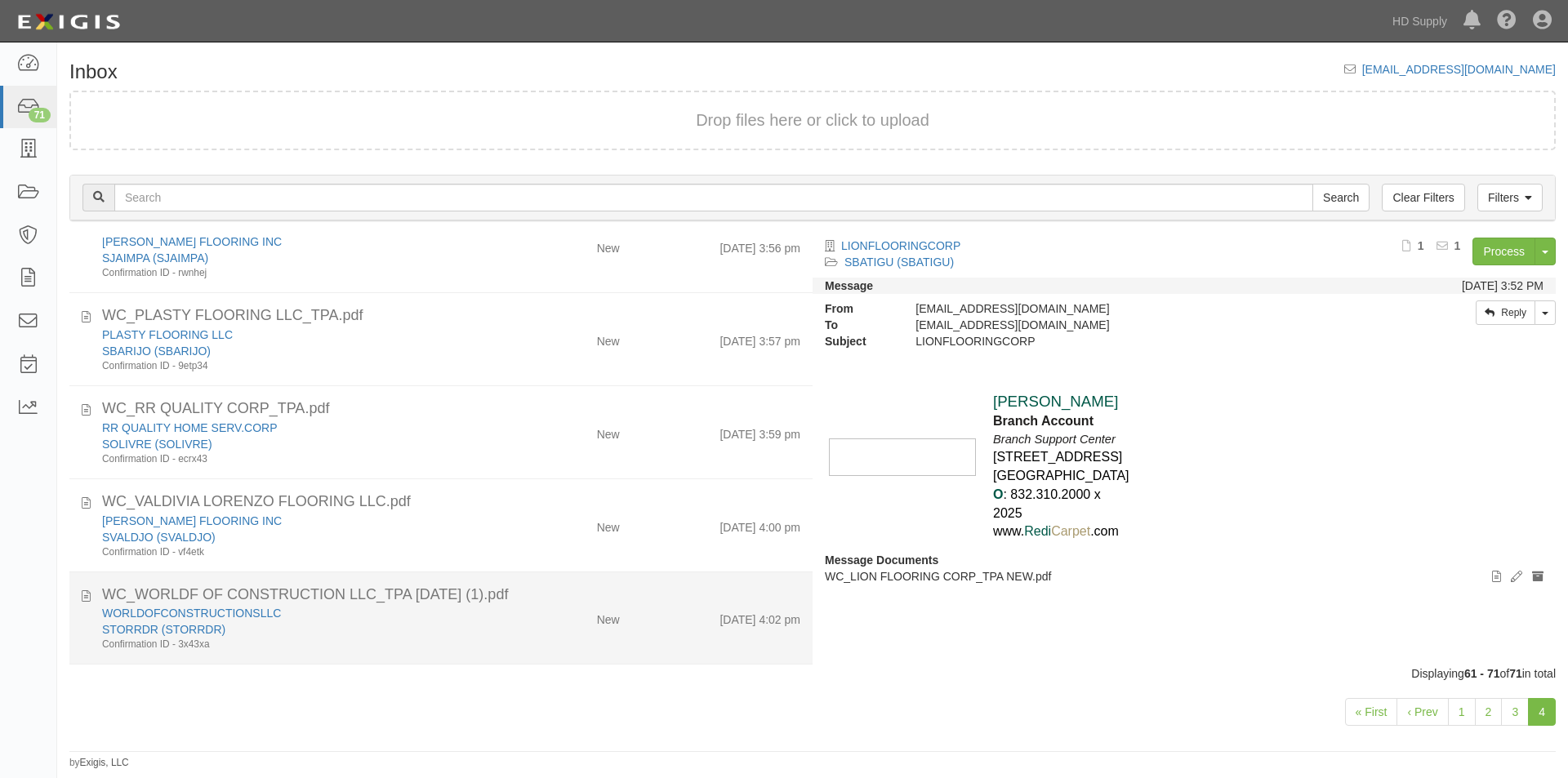
click at [515, 630] on div "WORLDOFCONSTRUCTIONSLLC STORRDR (STORRDR) Confirmation ID - 3x43xa New [DATE] 4…" at bounding box center [451, 628] width 723 height 46
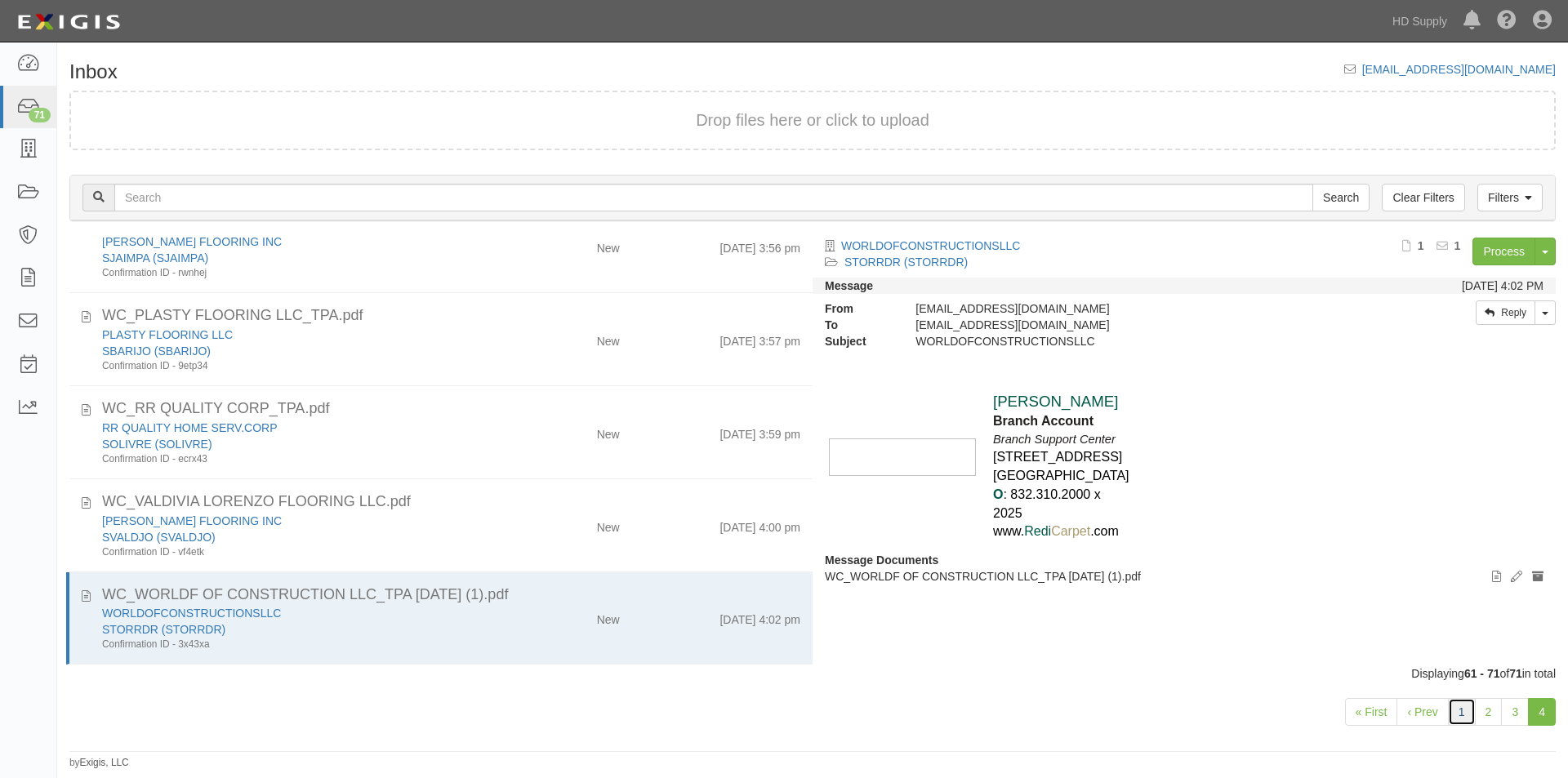
click at [1463, 714] on link "1" at bounding box center [1462, 712] width 27 height 27
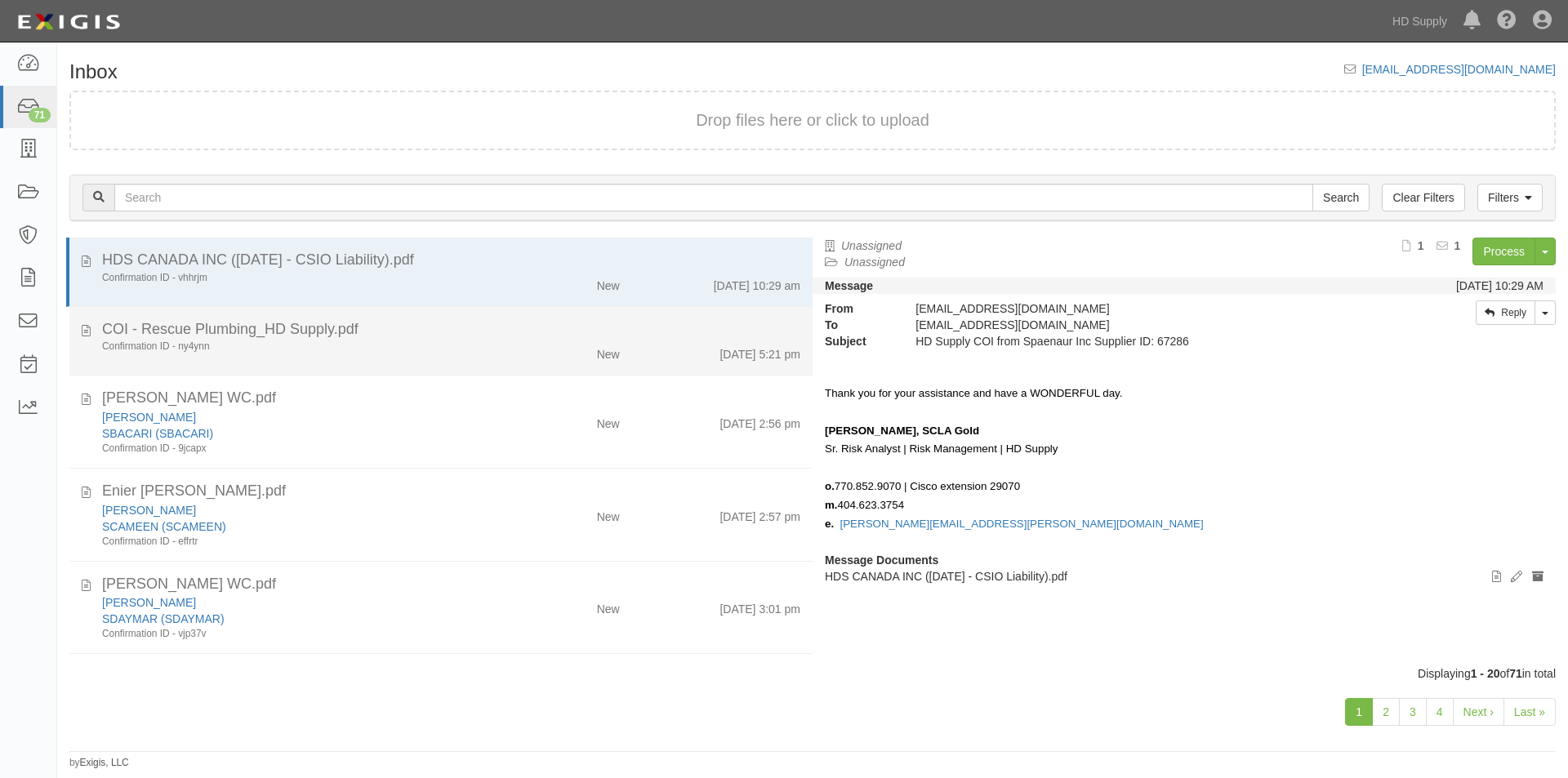
click at [380, 355] on div "Confirmation ID - ny4ynn New 10/6/25 5:21 pm" at bounding box center [451, 350] width 723 height 23
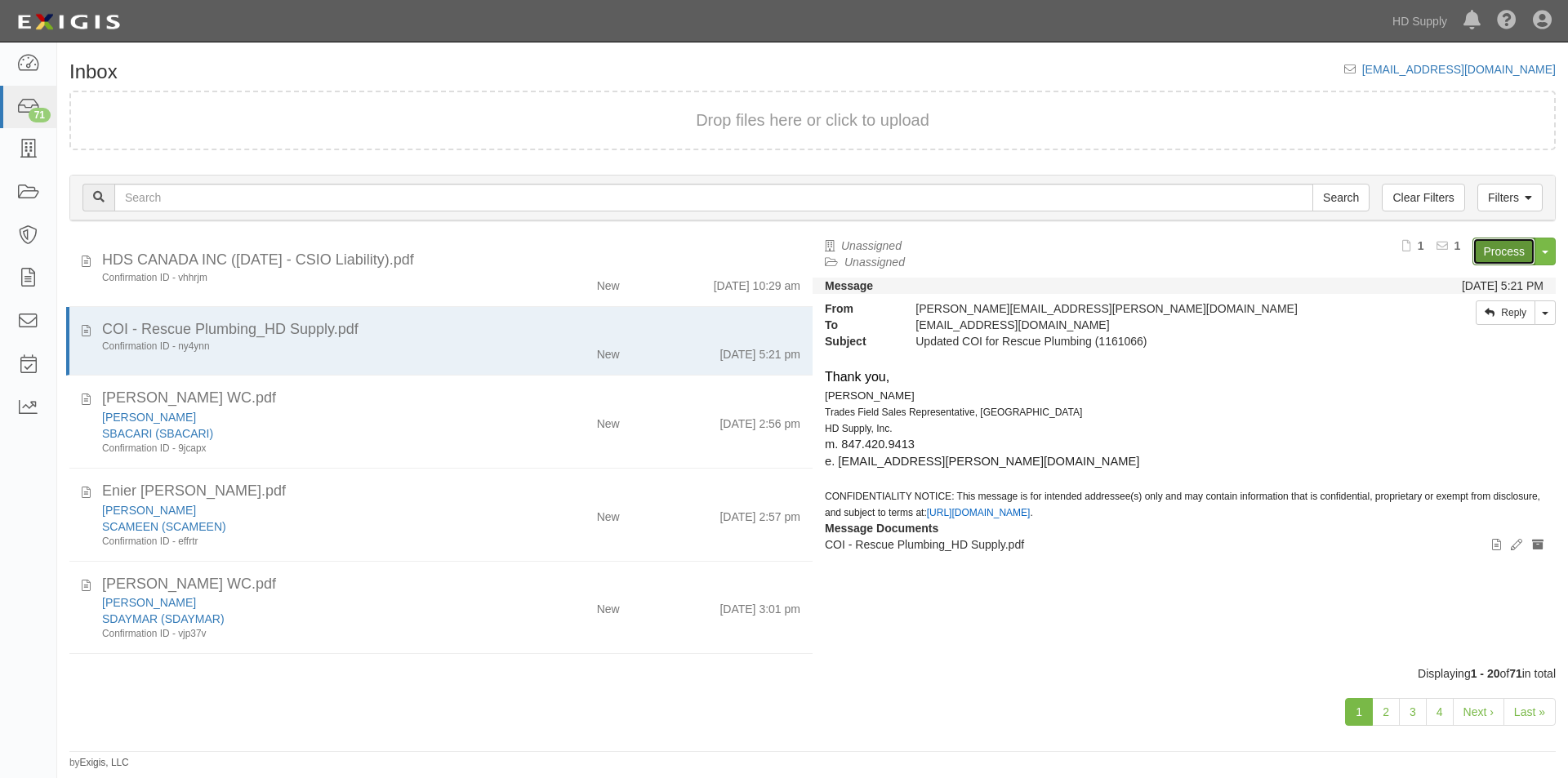
click at [1493, 252] on link "Process" at bounding box center [1504, 251] width 63 height 27
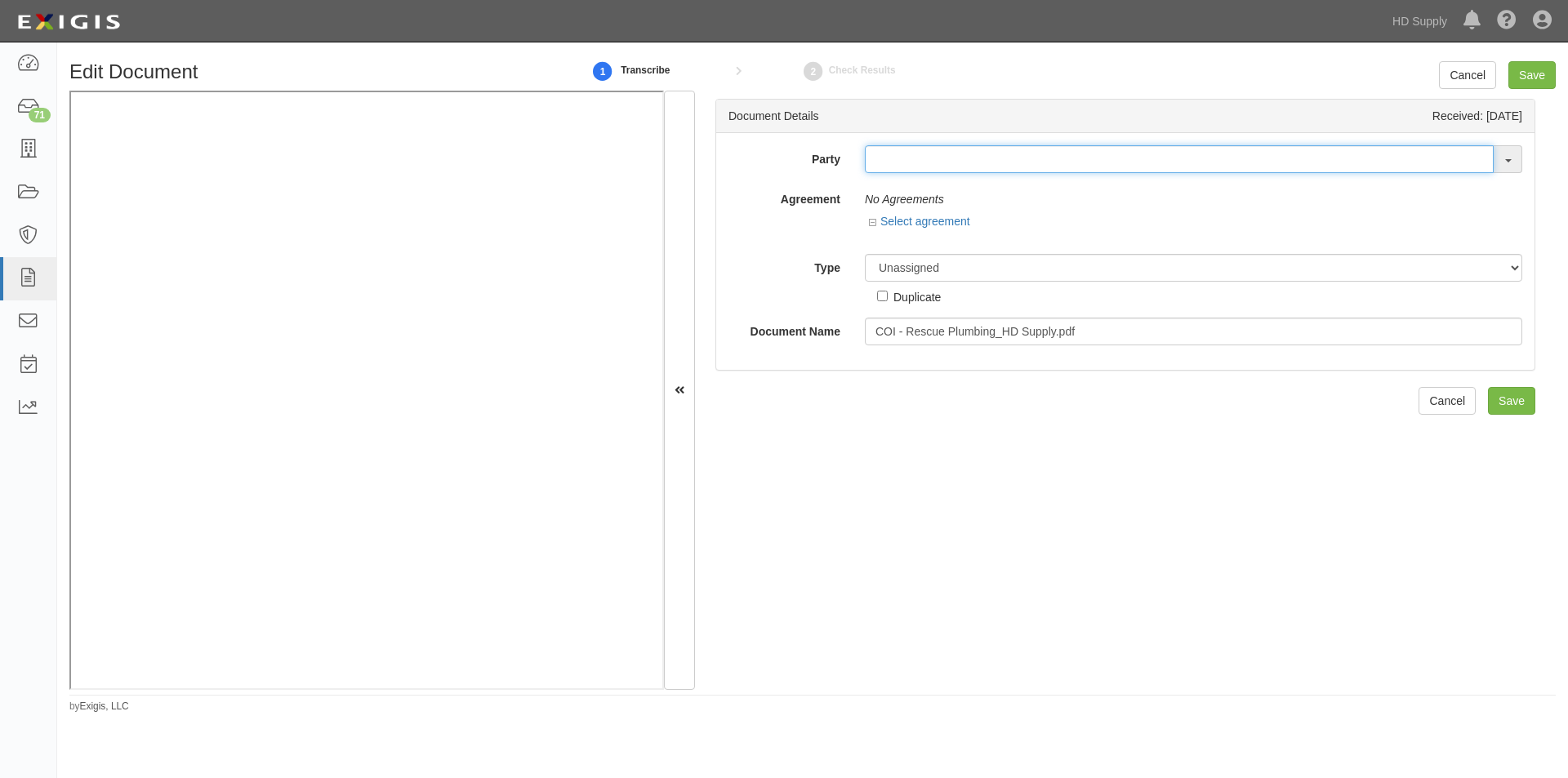
click at [893, 157] on input "text" at bounding box center [1178, 159] width 629 height 27
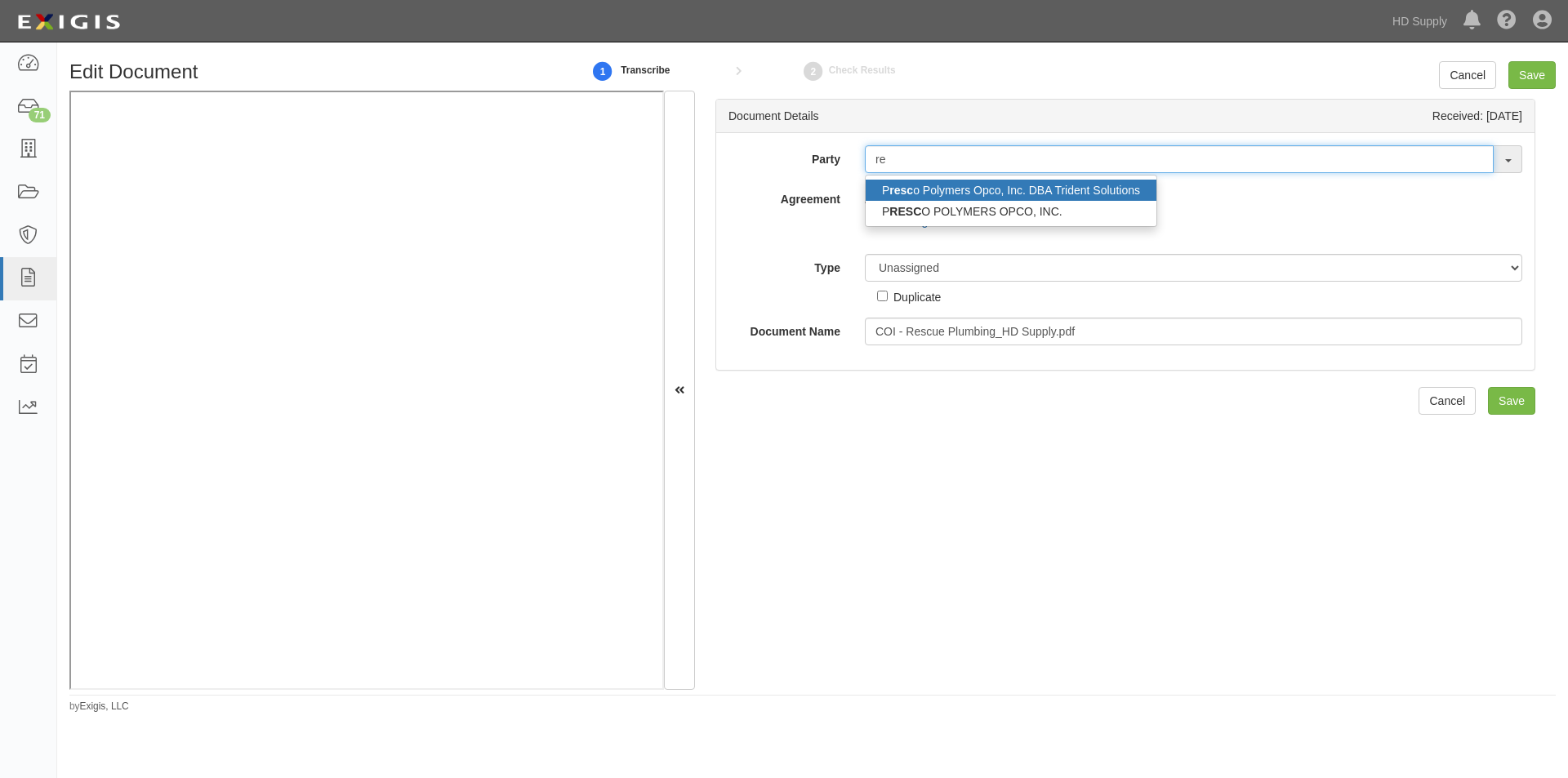
type input "r"
type input "resc"
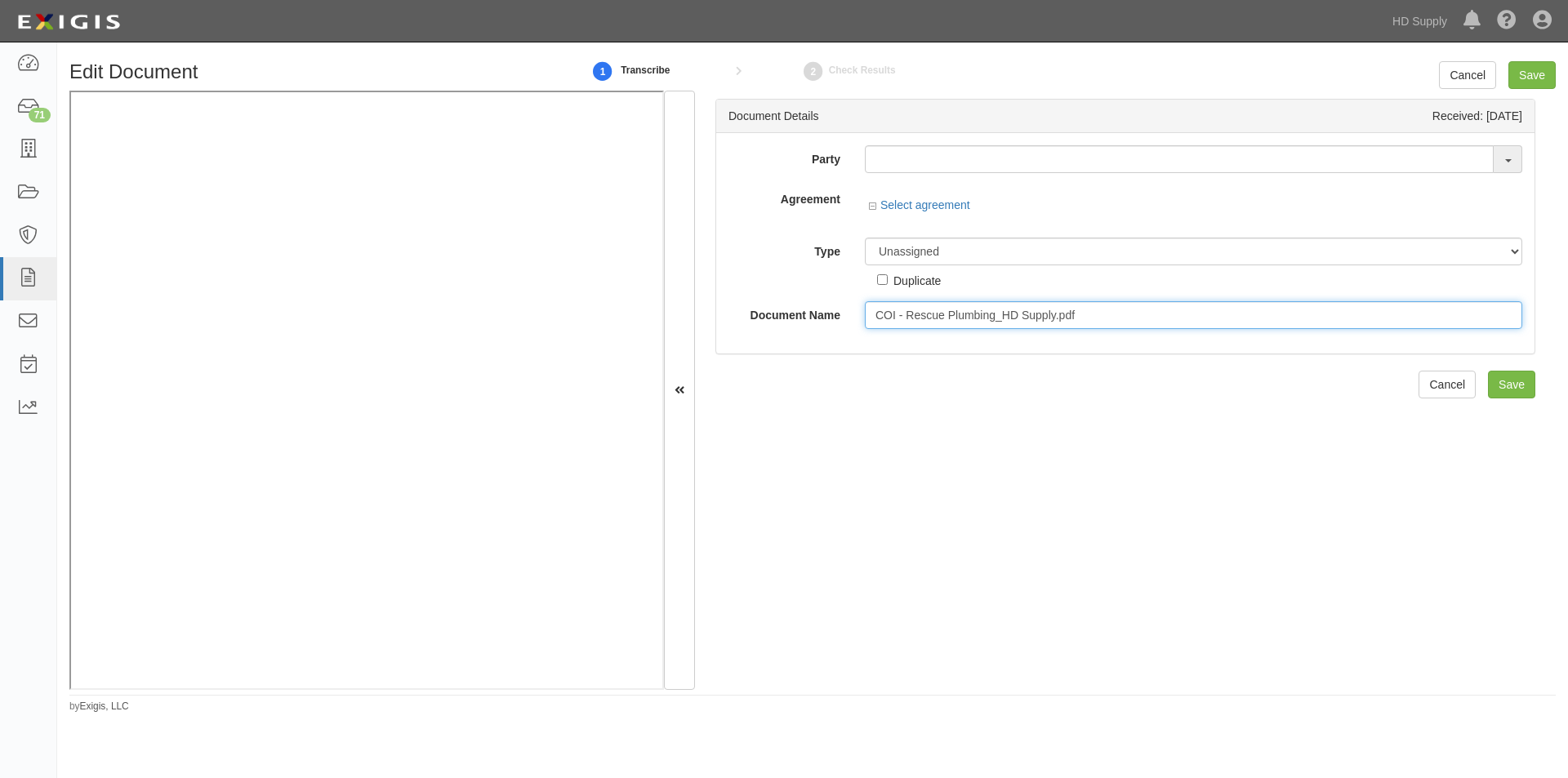
drag, startPoint x: 872, startPoint y: 314, endPoint x: 1071, endPoint y: 314, distance: 199.0
click at [1071, 314] on input "COI - Rescue Plumbing_HD Supply.pdf" at bounding box center [1193, 315] width 657 height 27
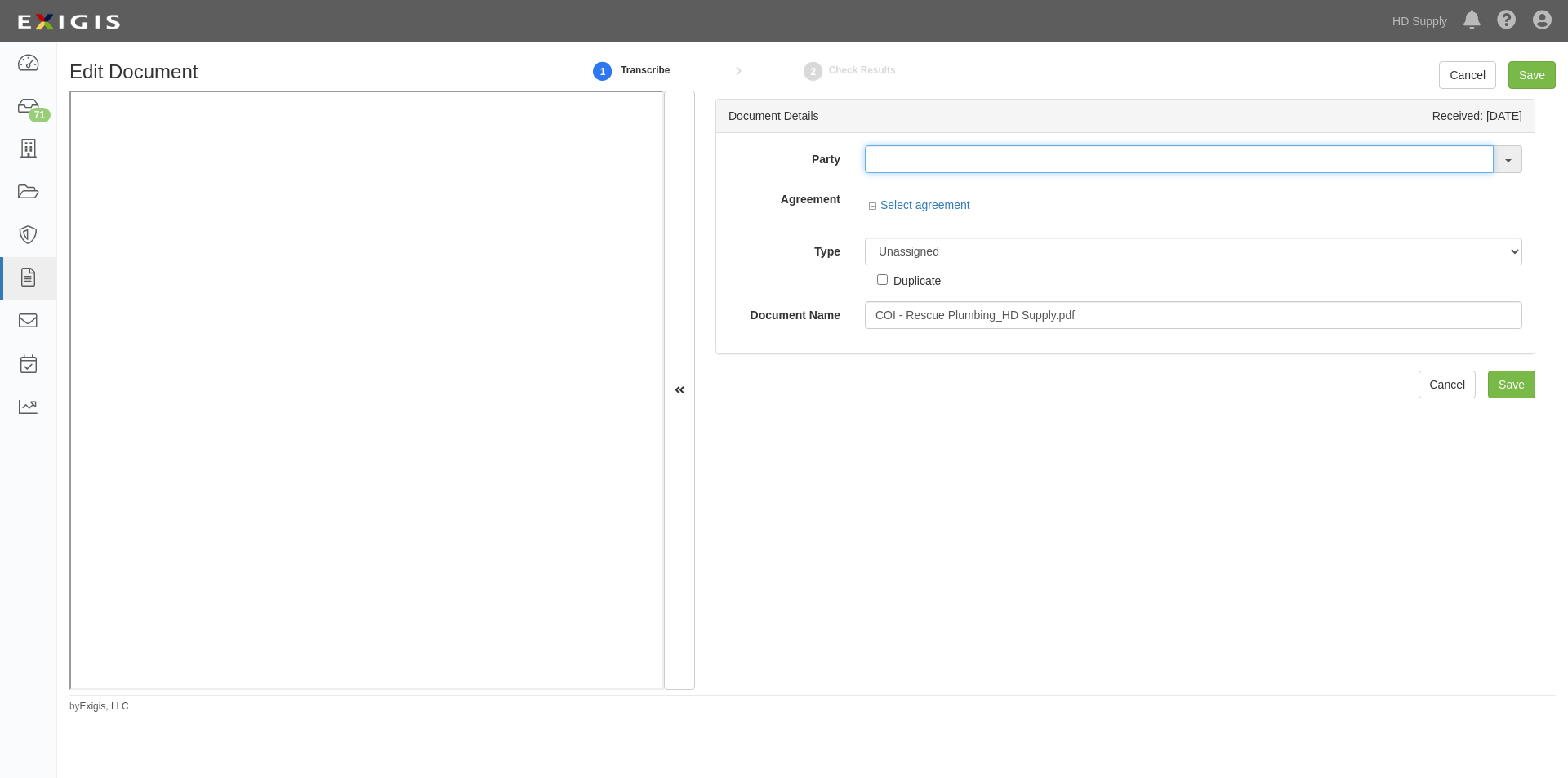
click at [897, 161] on input "text" at bounding box center [1178, 159] width 629 height 27
type input "testwa"
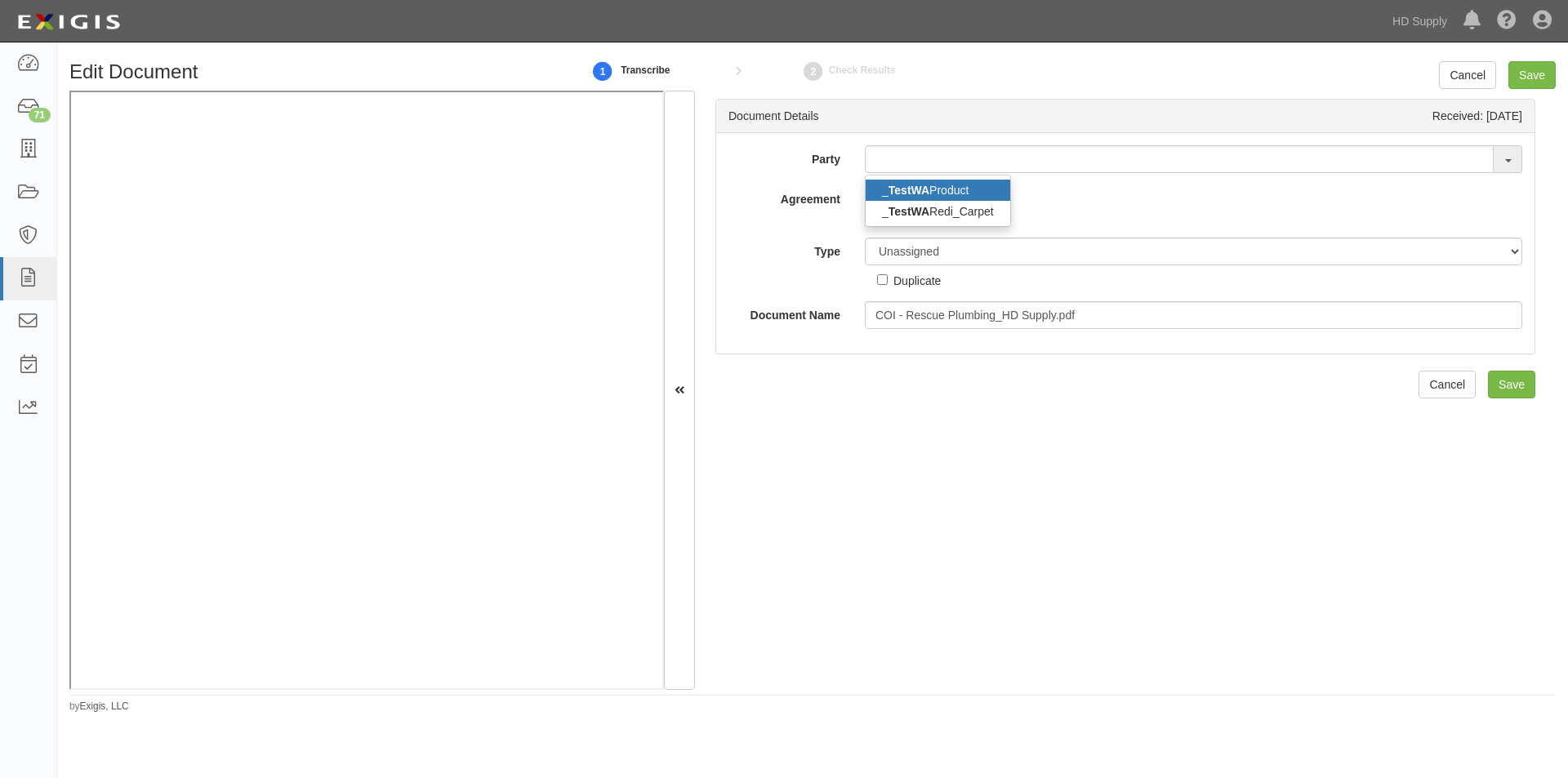
click at [904, 185] on strong "TestWA" at bounding box center [909, 189] width 41 height 13
type input "_TestWA Product"
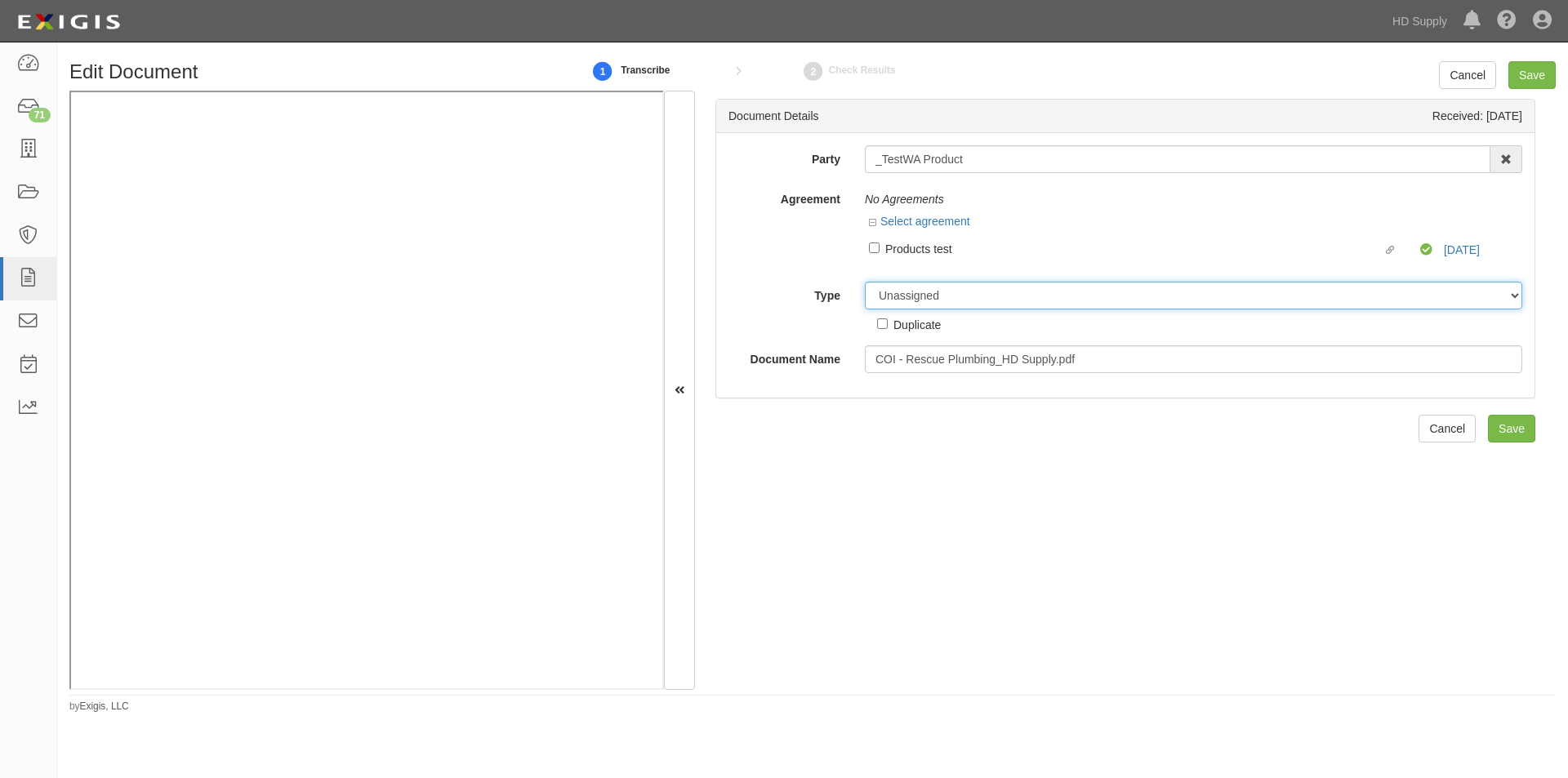
click at [914, 299] on select "Unassigned Binder Cancellation Notice Certificate Contract Endorsement Insuranc…" at bounding box center [1193, 295] width 657 height 27
select select "OtherDetail"
click at [864, 282] on select "Unassigned Binder Cancellation Notice Certificate Contract Endorsement Insuranc…" at bounding box center [1193, 295] width 657 height 27
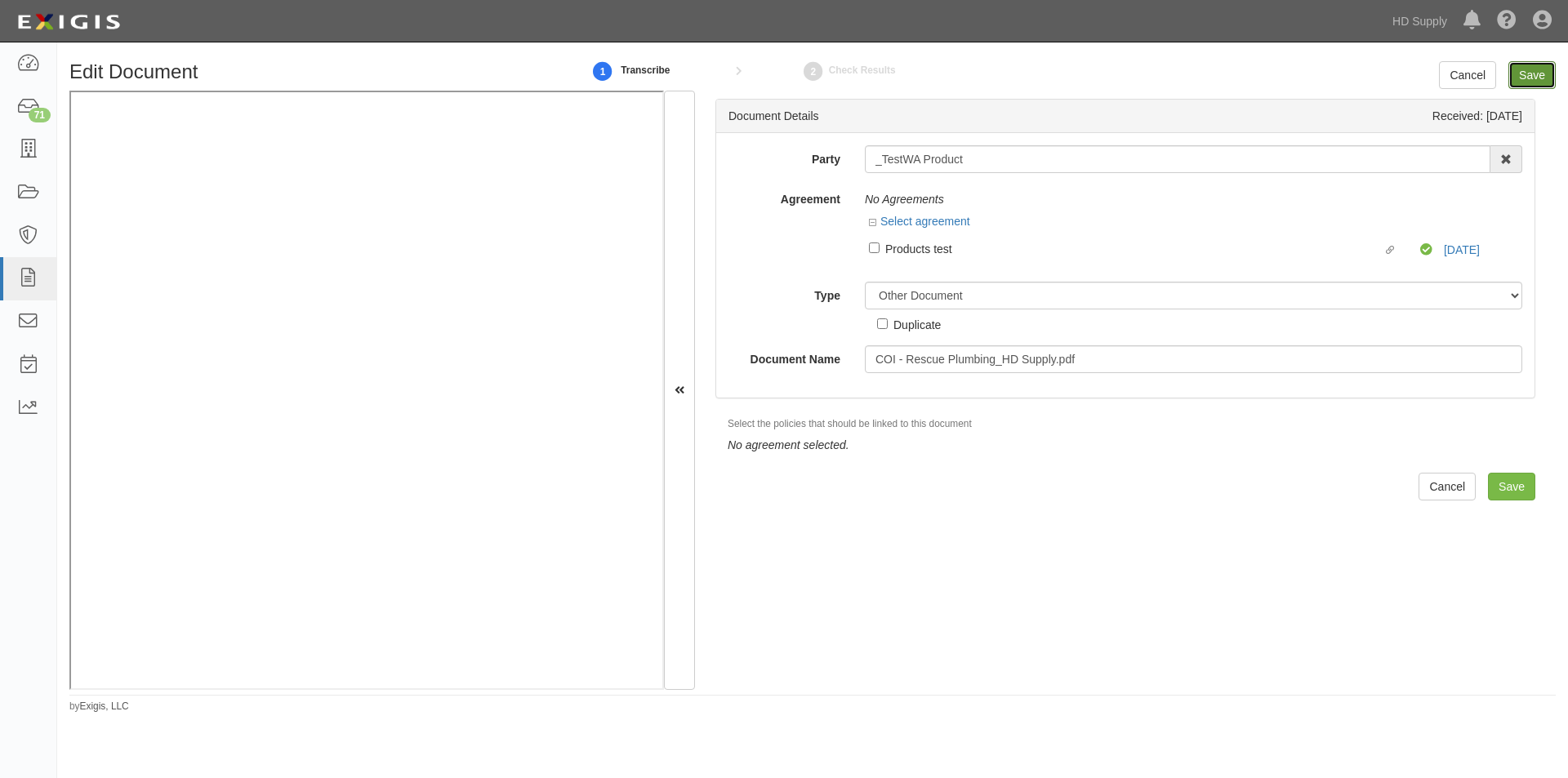
click at [1529, 80] on input "Save" at bounding box center [1532, 75] width 47 height 27
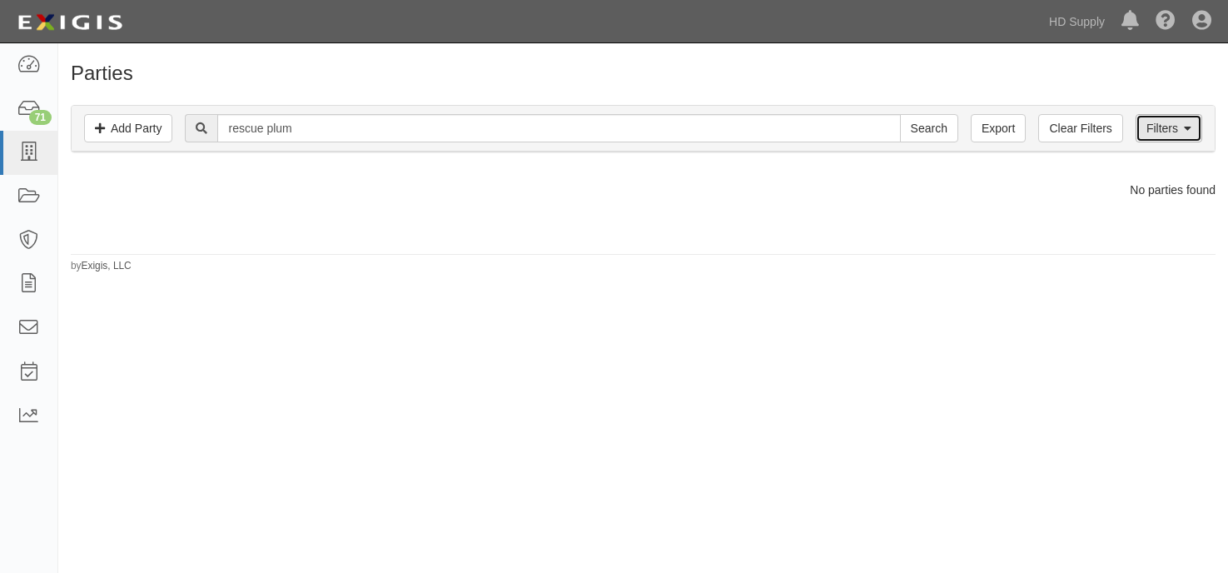
click at [1152, 132] on link "Filters" at bounding box center [1168, 128] width 67 height 28
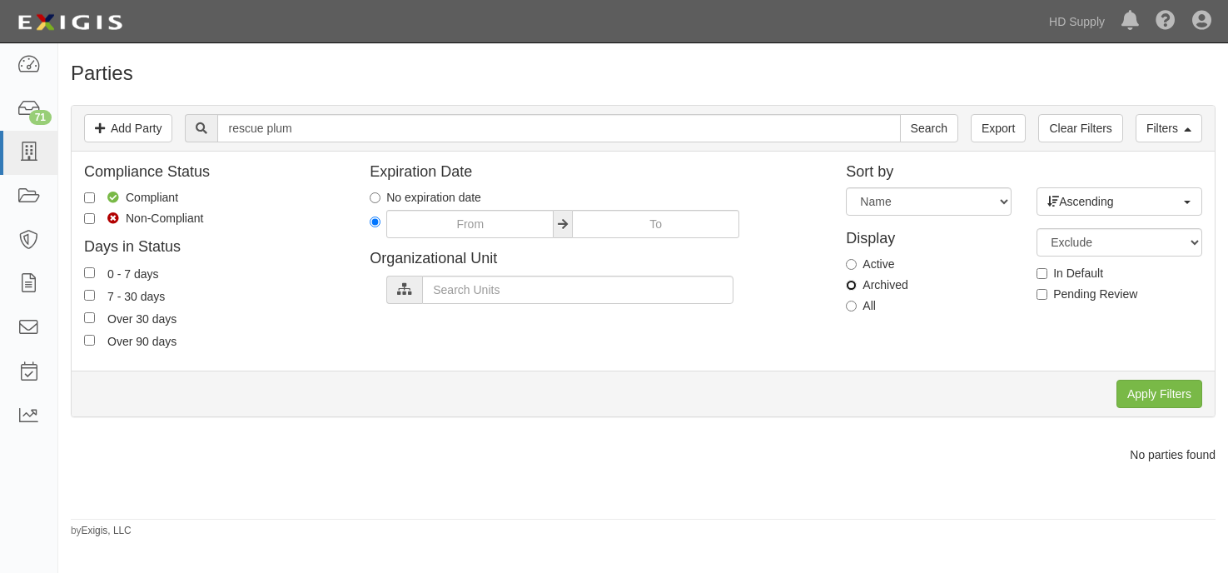
click at [851, 289] on input "Archived" at bounding box center [851, 285] width 11 height 11
radio input "true"
click at [1165, 399] on input "Apply Filters" at bounding box center [1159, 394] width 86 height 28
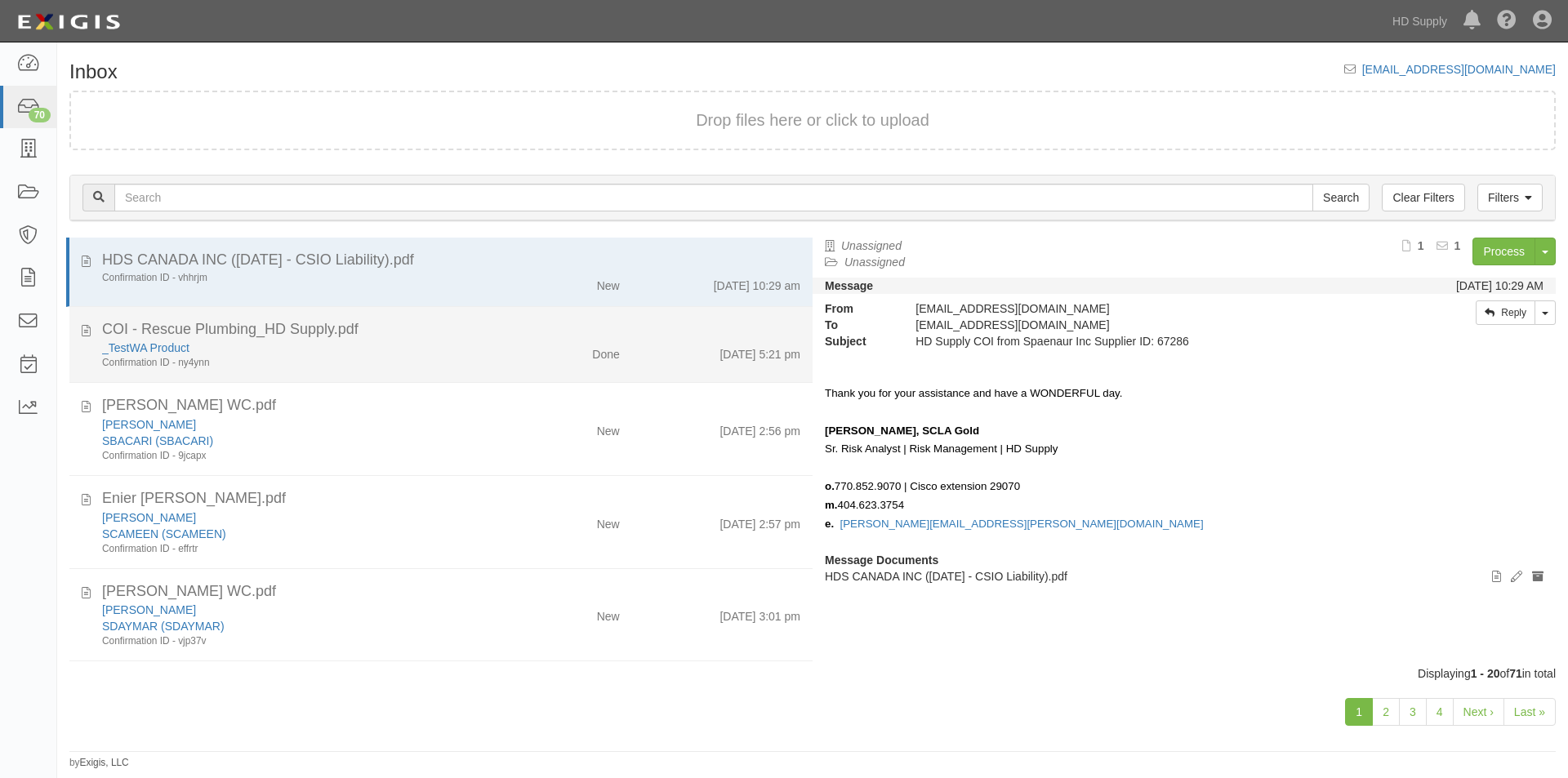
click at [373, 368] on div "Confirmation ID - ny4ynn" at bounding box center [300, 363] width 396 height 14
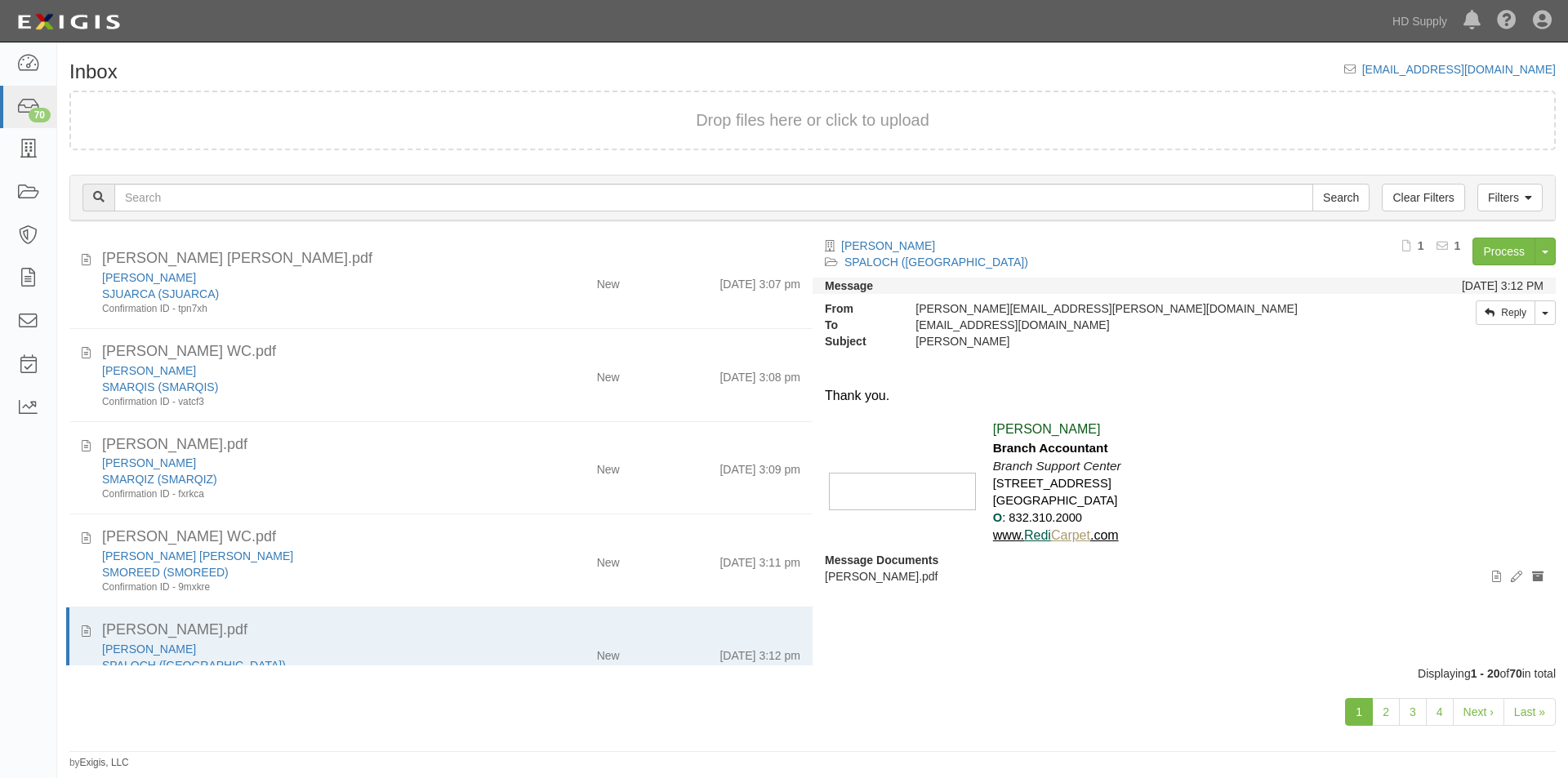
scroll to position [949, 0]
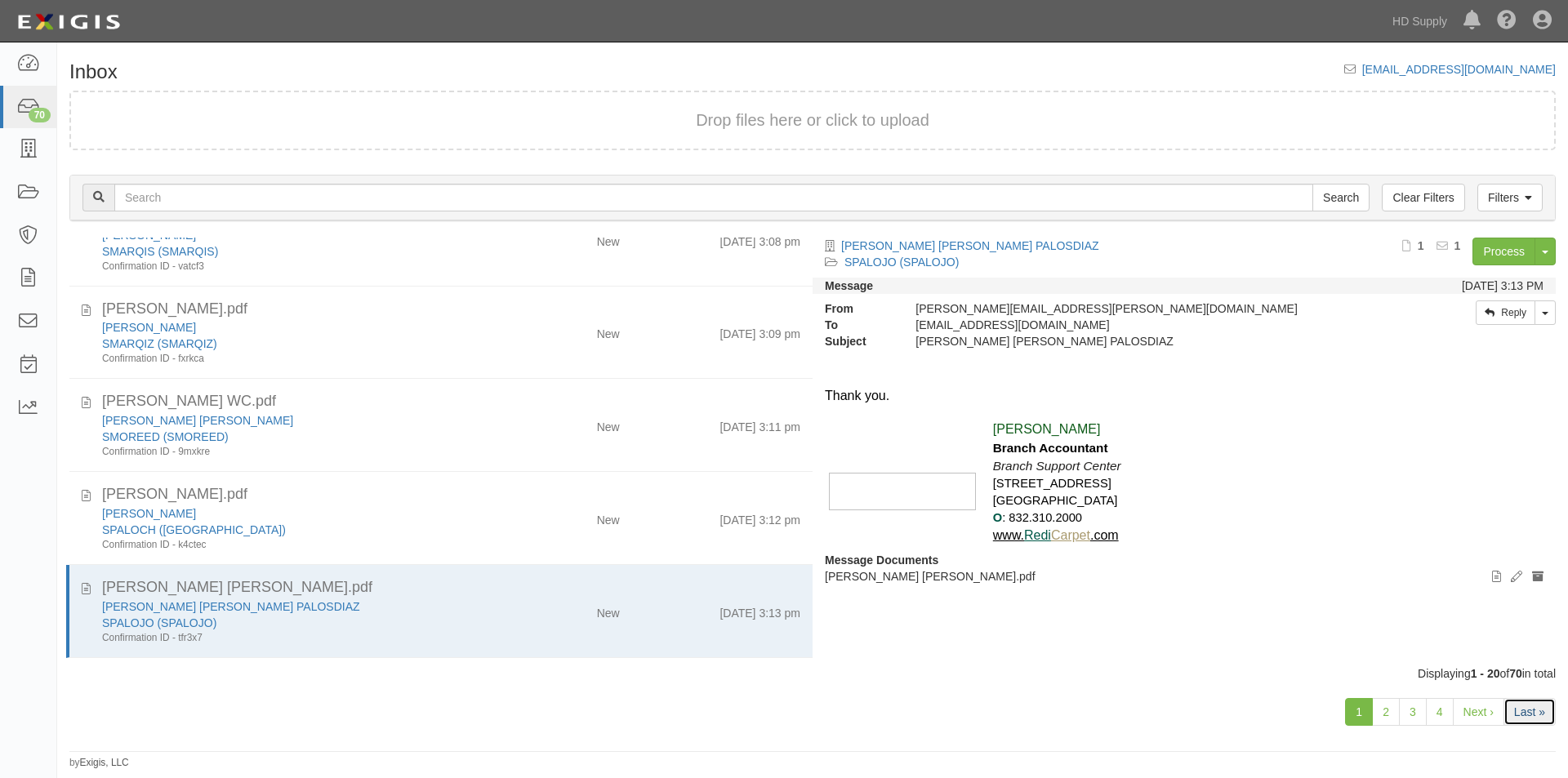
click at [1524, 720] on link "Last »" at bounding box center [1529, 712] width 52 height 27
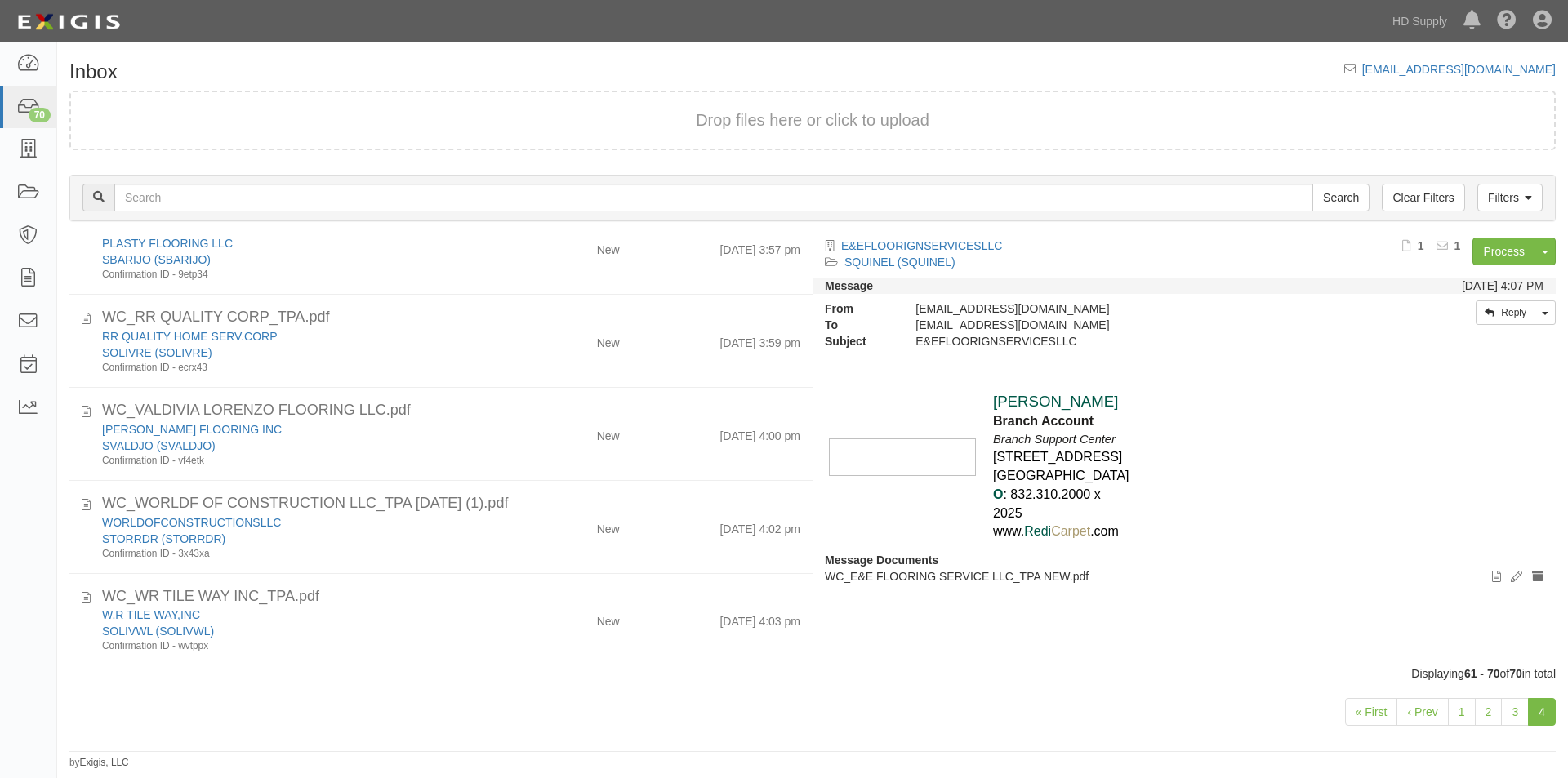
scroll to position [508, 0]
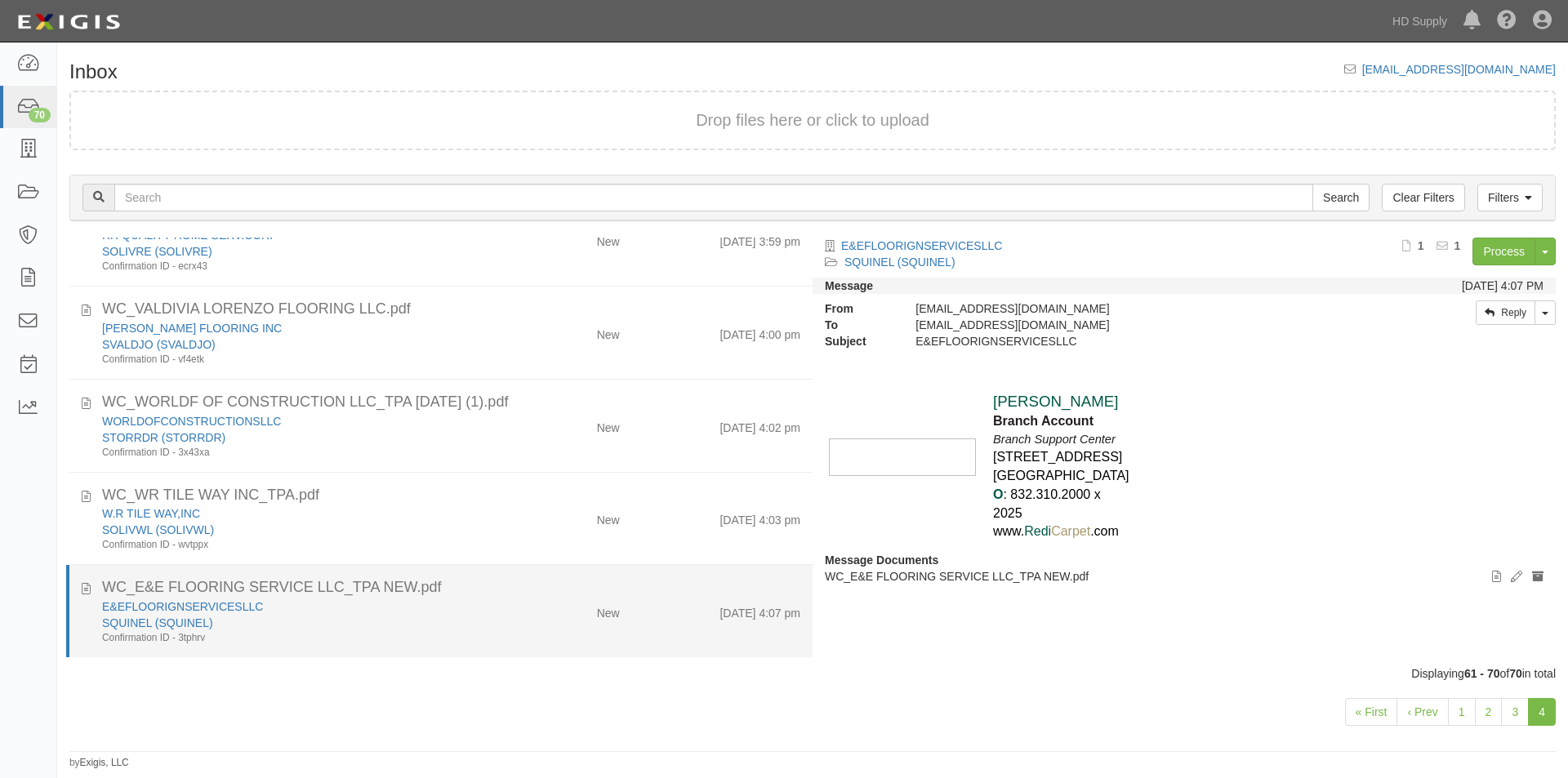
click at [494, 630] on div "E&EFLOORIGNSERVICESLLC SQUINEL (SQUINEL) Confirmation ID - 3tphrv" at bounding box center [300, 621] width 421 height 46
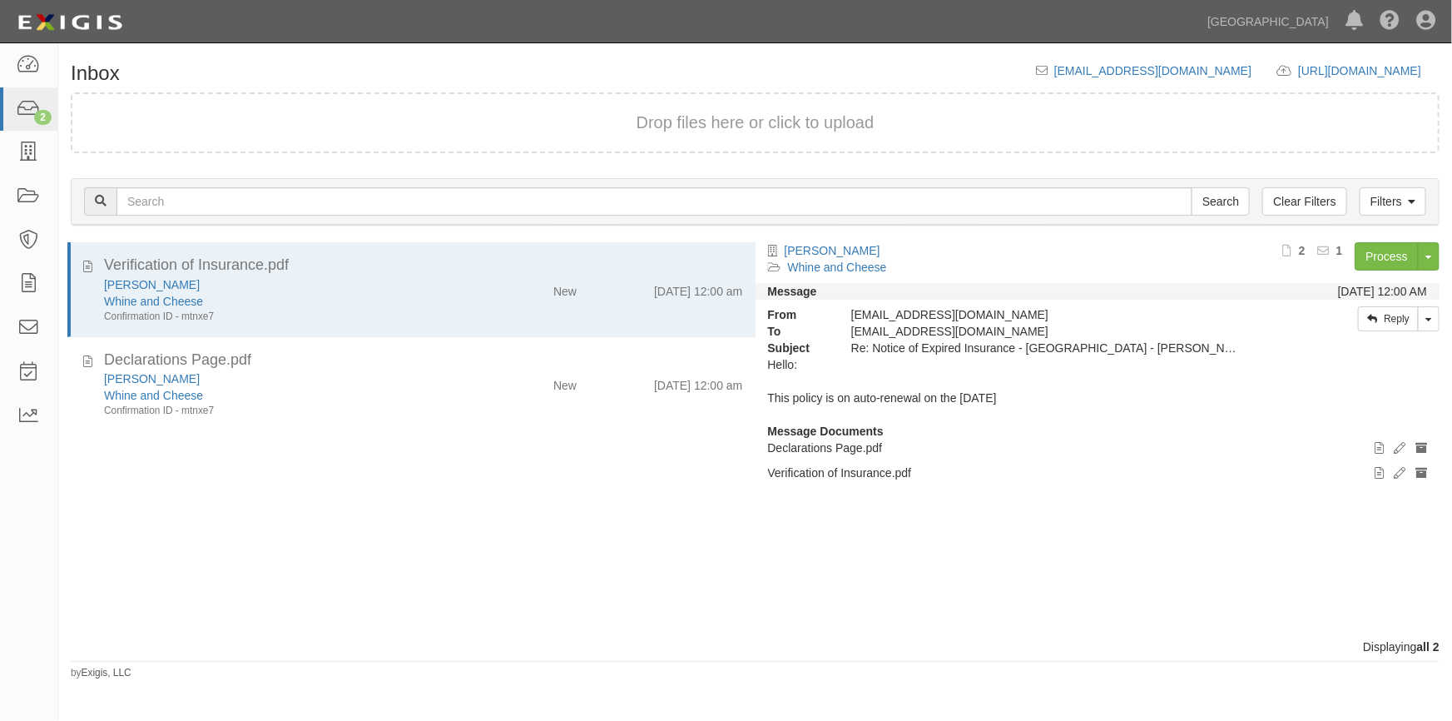
click at [82, 587] on div "Verification of Insurance.pdf [PERSON_NAME] Whine and Cheese Confirmation ID - …" at bounding box center [406, 440] width 697 height 396
click at [82, 533] on div "Verification of Insurance.pdf [PERSON_NAME] Whine and Cheese Confirmation ID - …" at bounding box center [406, 440] width 697 height 396
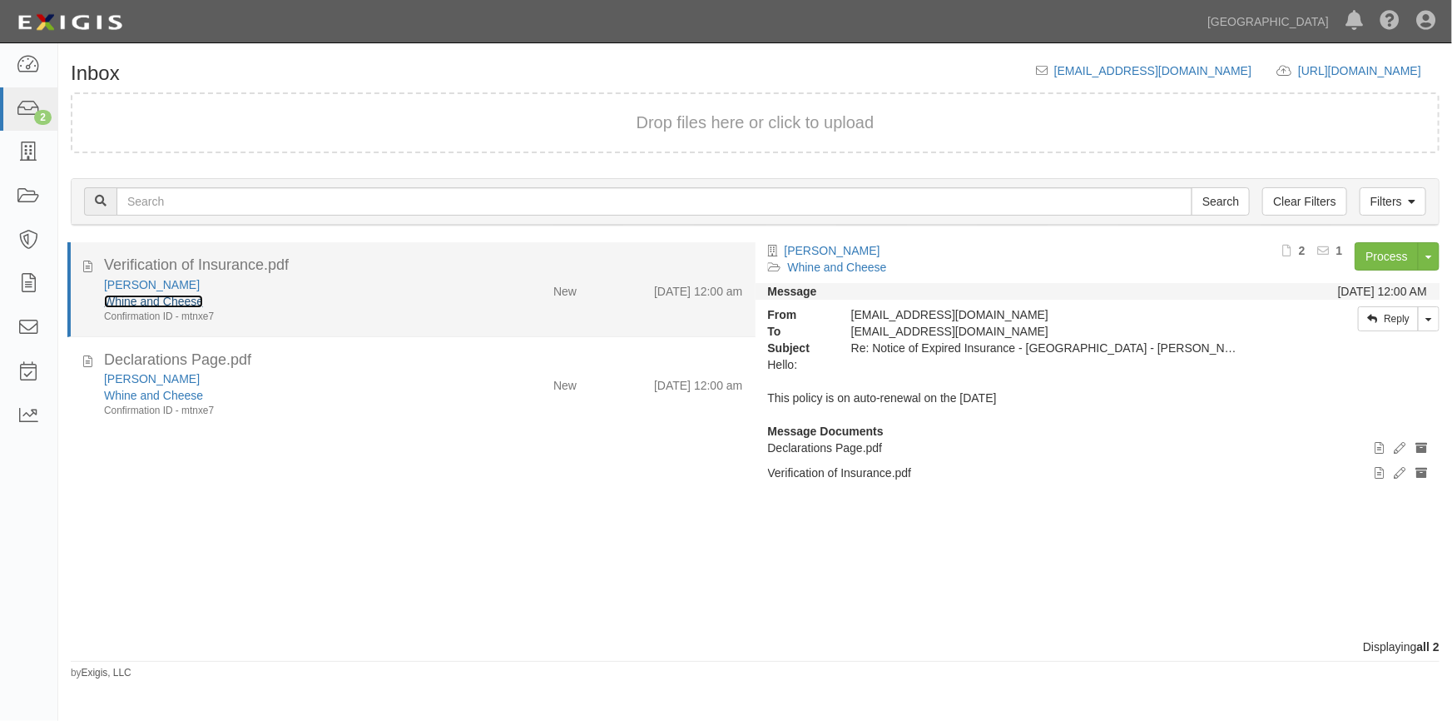
click at [131, 305] on link "Whine and Cheese" at bounding box center [153, 301] width 99 height 13
click at [330, 303] on div "Whine and Cheese" at bounding box center [285, 301] width 362 height 17
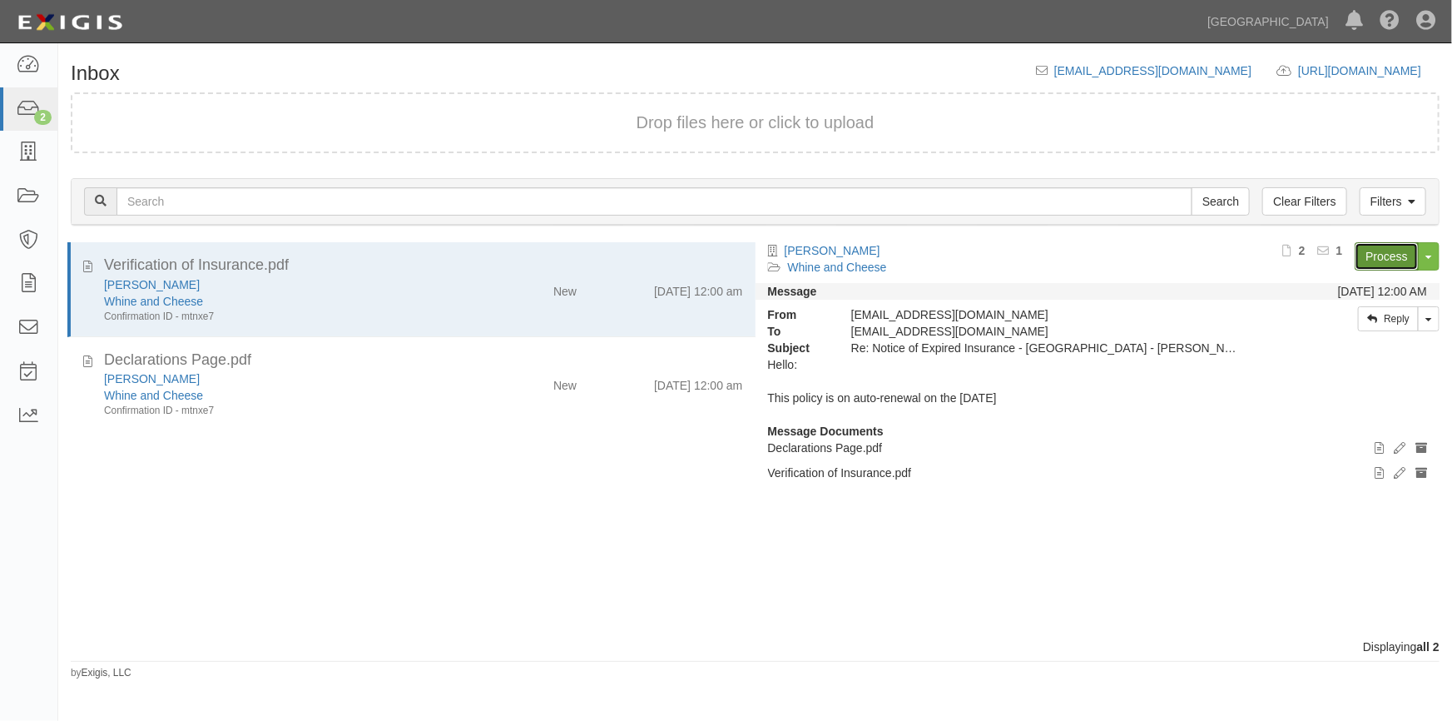
click at [1370, 250] on link "Process" at bounding box center [1387, 256] width 64 height 28
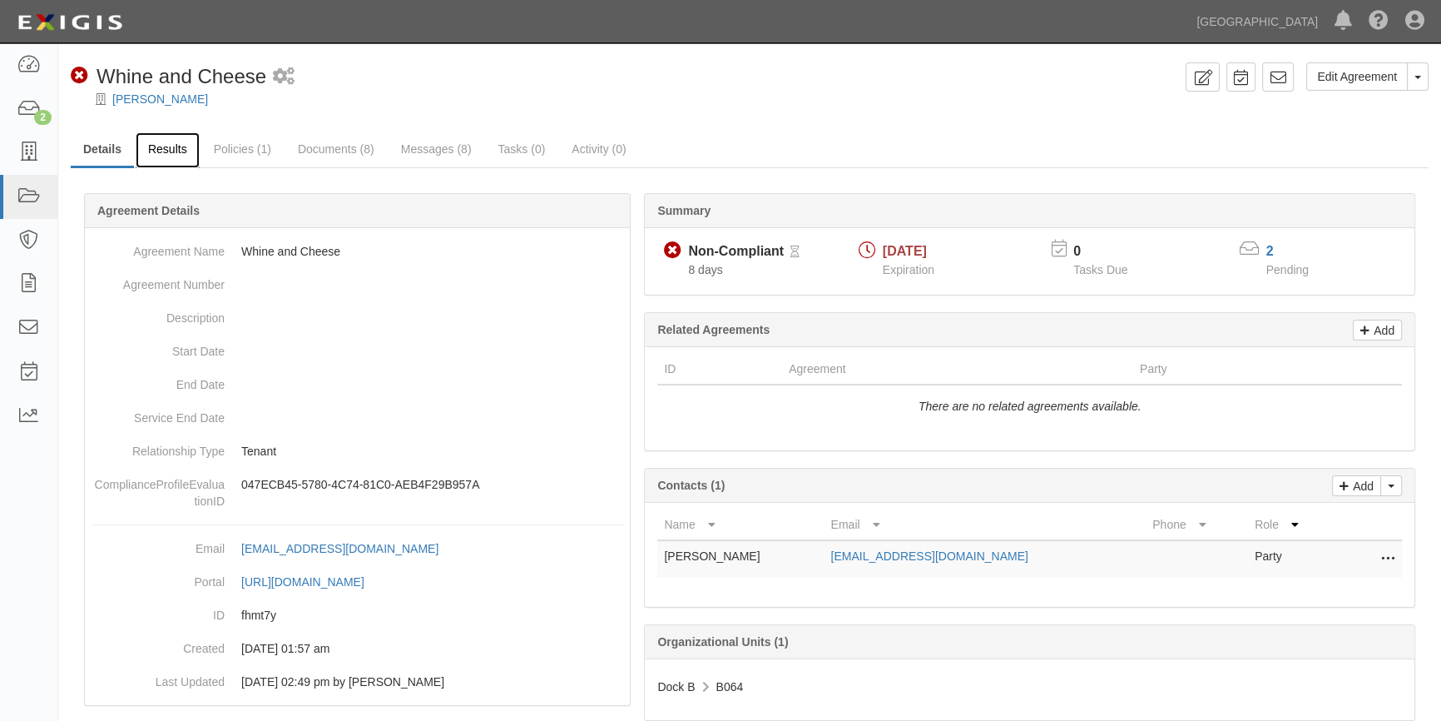
click at [182, 147] on link "Results" at bounding box center [168, 150] width 64 height 36
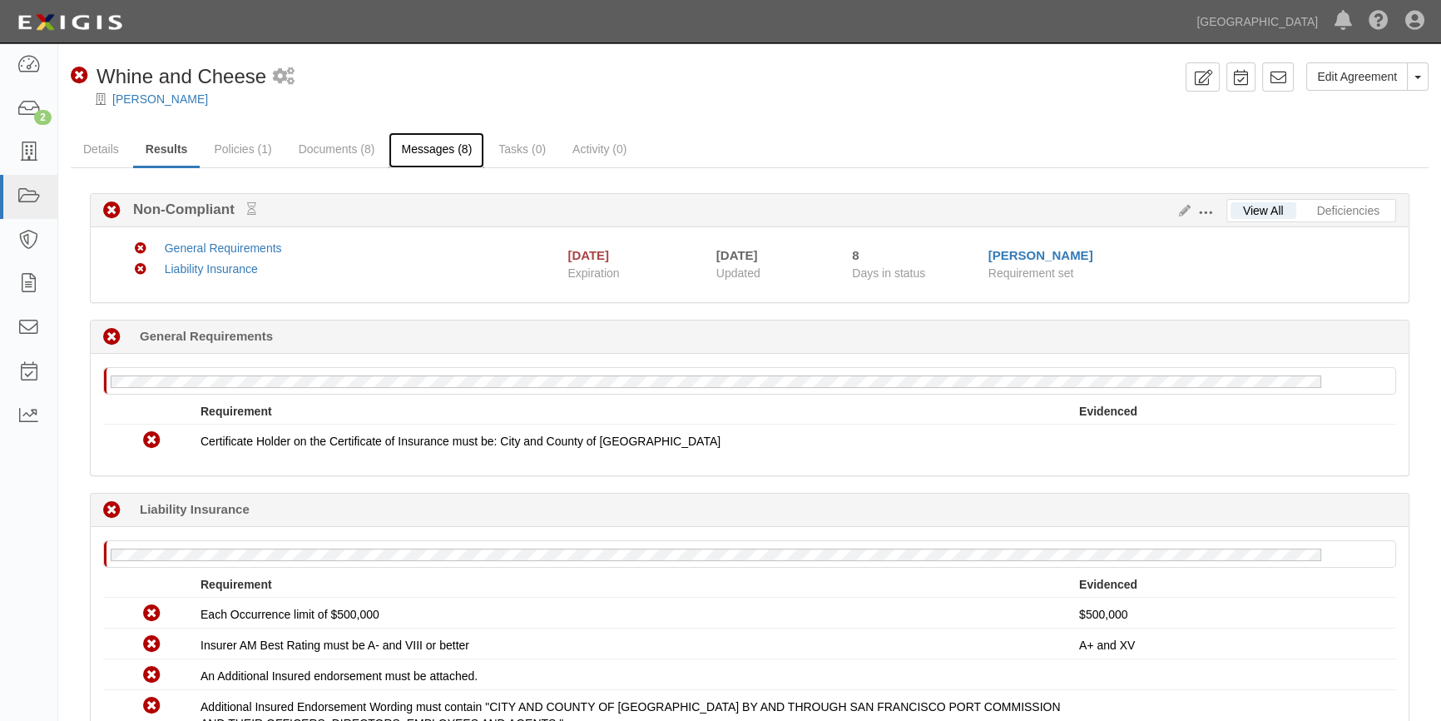
click at [432, 150] on link "Messages (8)" at bounding box center [437, 150] width 96 height 36
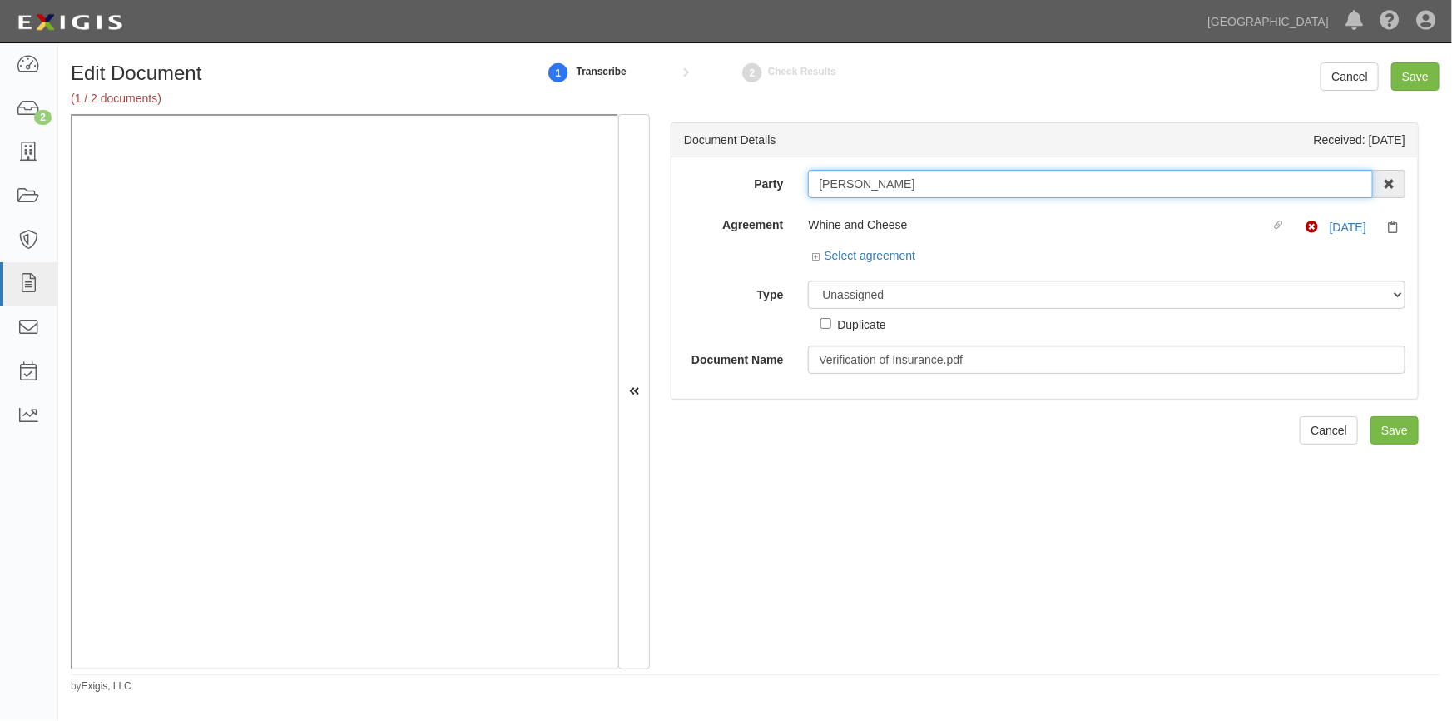
drag, startPoint x: 888, startPoint y: 183, endPoint x: 816, endPoint y: 184, distance: 72.4
click at [816, 184] on input "[PERSON_NAME]" at bounding box center [1090, 184] width 565 height 28
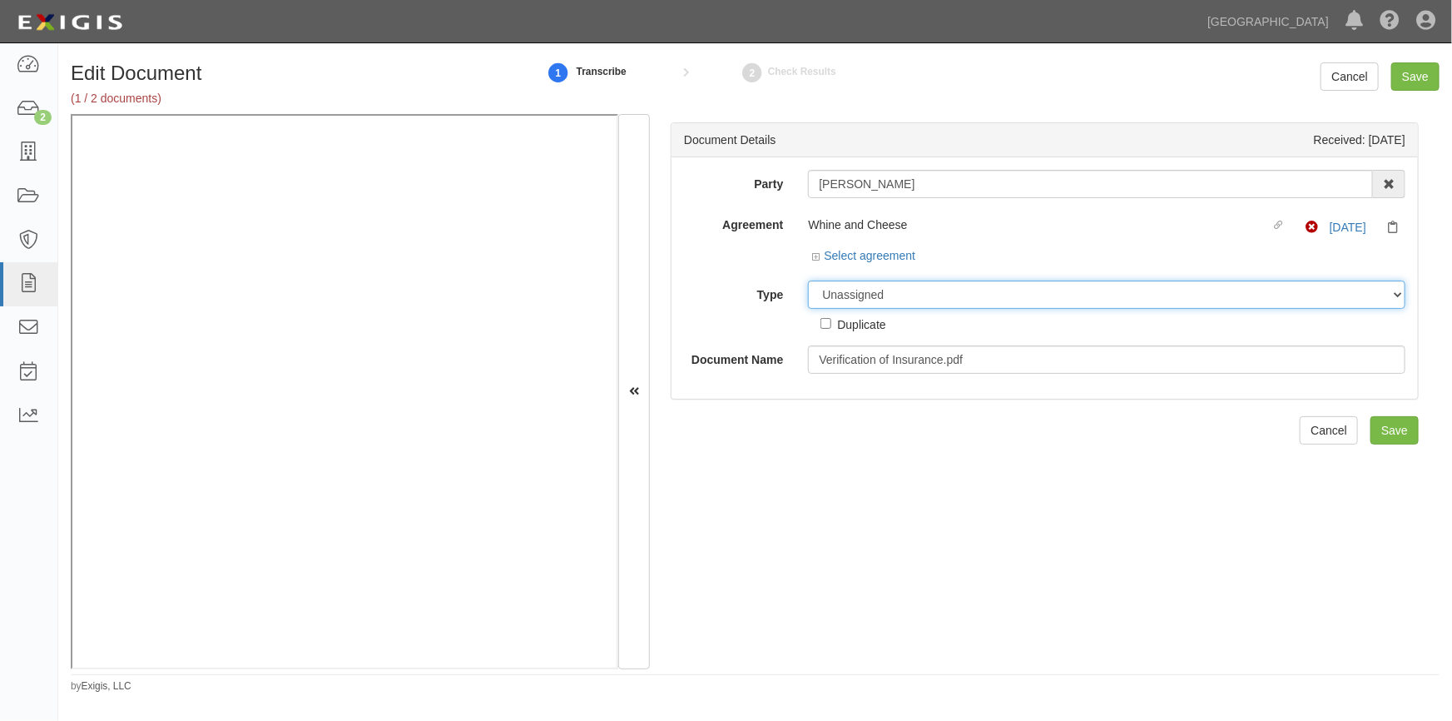
click at [834, 299] on select "Unassigned Binder Cancellation Notice Certificate Contract Endorsement Insuranc…" at bounding box center [1107, 294] width 598 height 28
select select "CertificateDetail"
click at [808, 280] on select "Unassigned Binder Cancellation Notice Certificate Contract Endorsement Insuranc…" at bounding box center [1107, 294] width 598 height 28
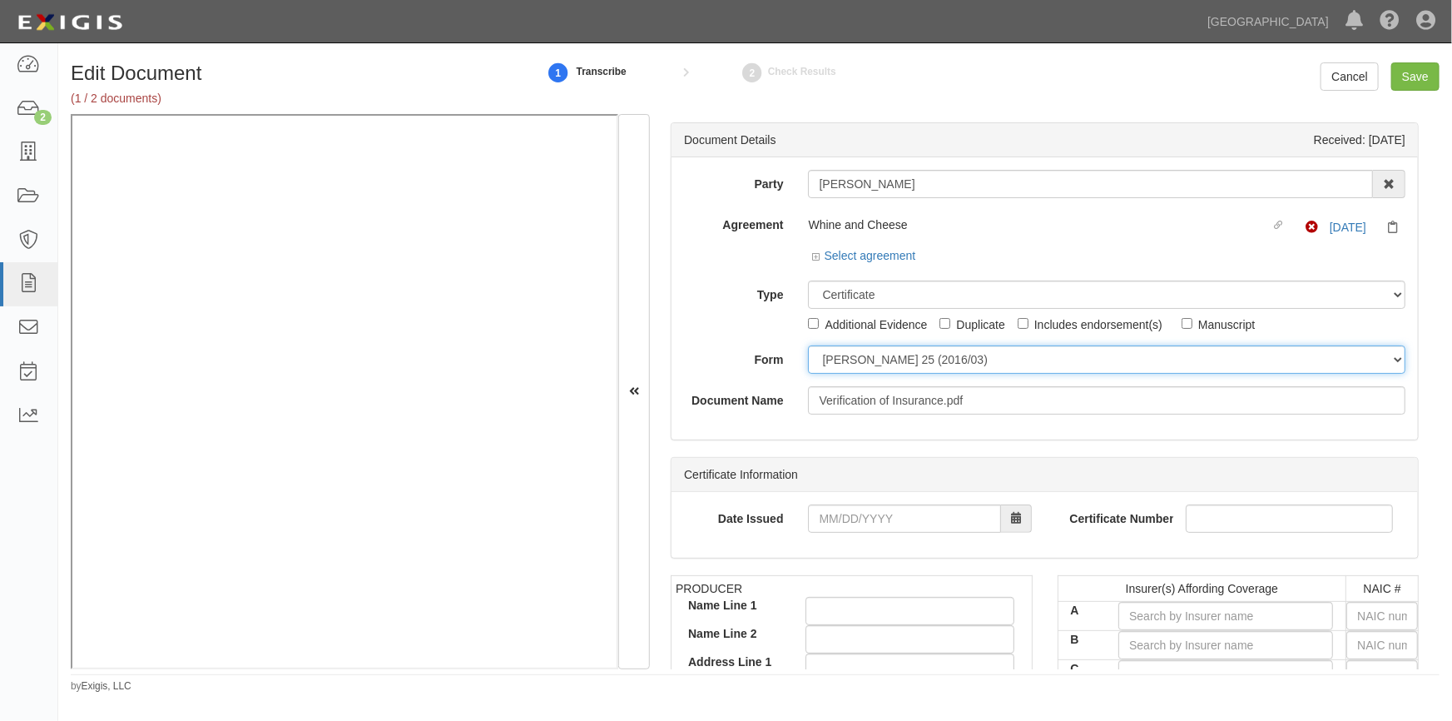
click at [831, 358] on select "ACORD 25 (2016/03) ACORD 101 ACORD 855 NY (2014/05) General" at bounding box center [1107, 359] width 598 height 28
select select "GeneralFormDetail"
click at [808, 345] on select "ACORD 25 (2016/03) ACORD 101 ACORD 855 NY (2014/05) General" at bounding box center [1107, 359] width 598 height 28
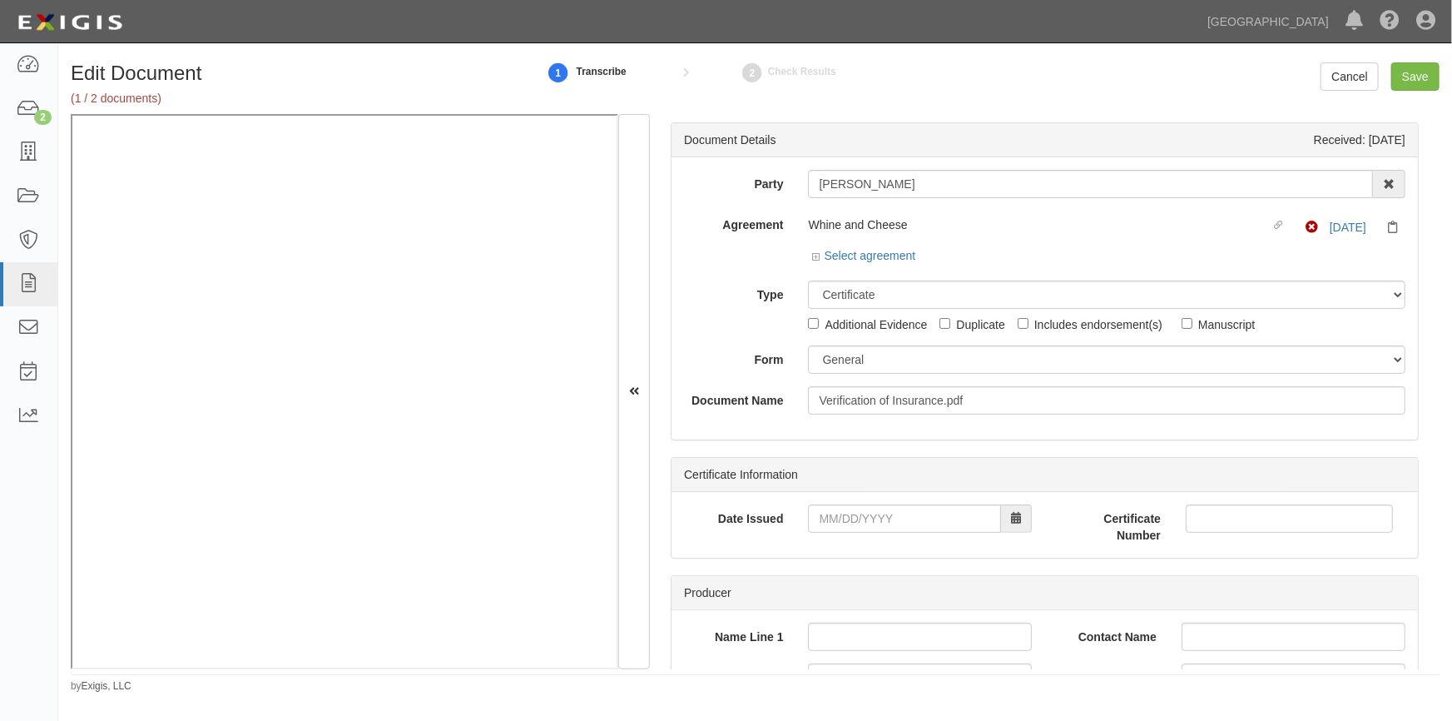
click at [678, 350] on label "Form" at bounding box center [734, 356] width 124 height 22
click at [808, 350] on select "ACORD 25 (2016/03) ACORD 101 ACORD 855 NY (2014/05) General" at bounding box center [1107, 359] width 598 height 28
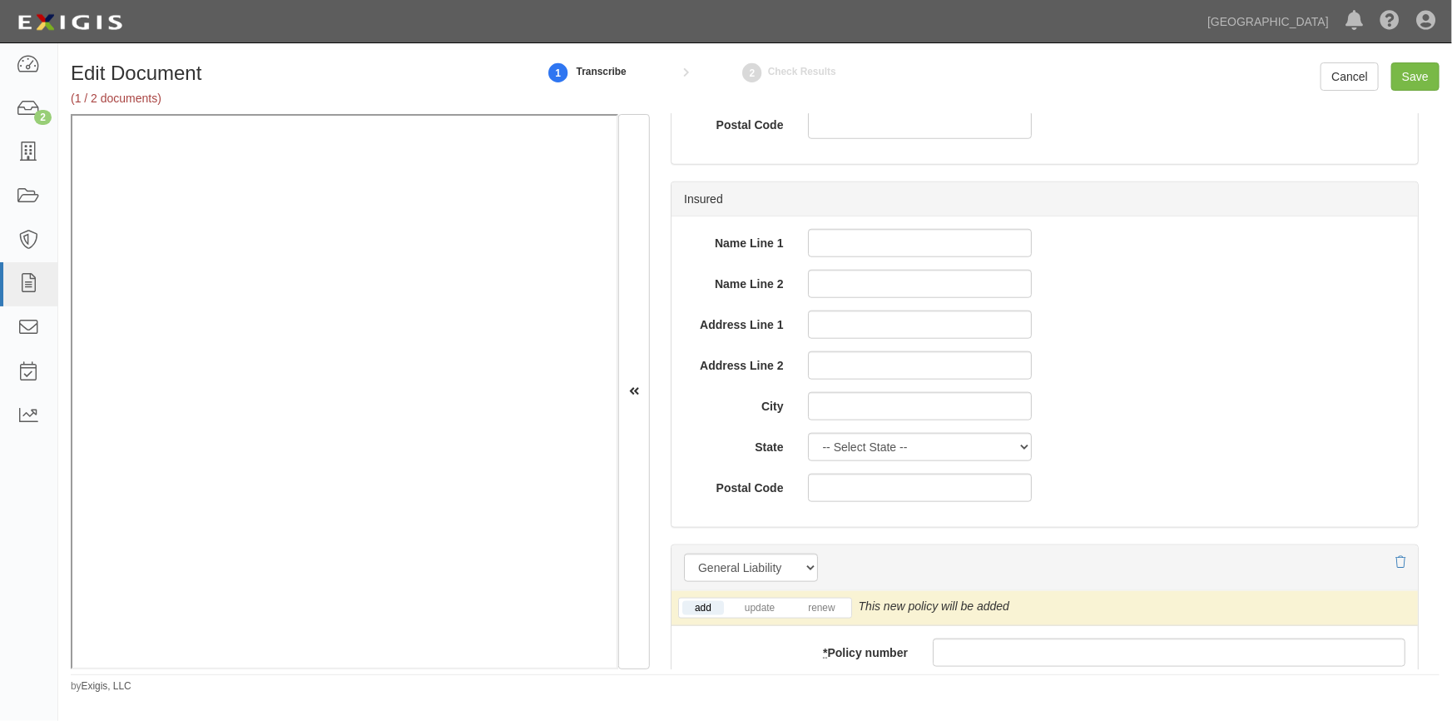
scroll to position [1134, 0]
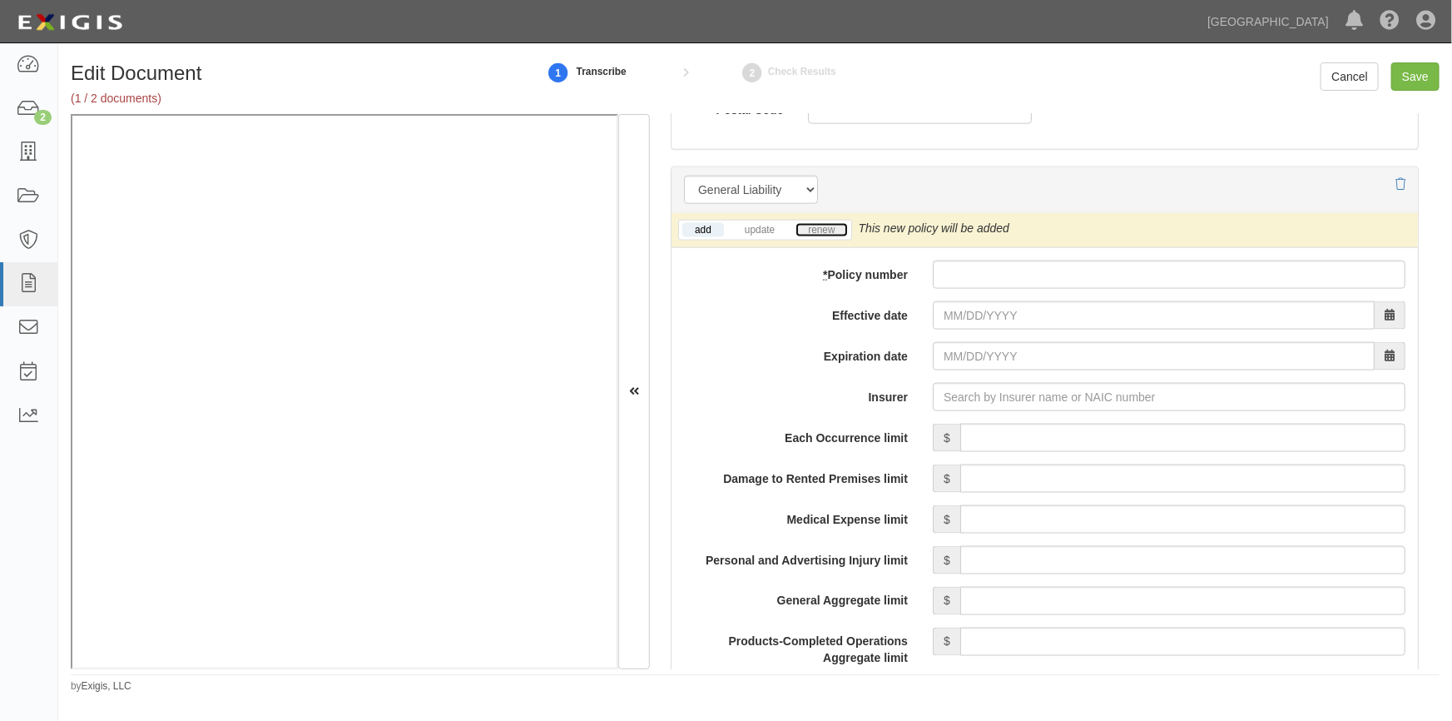
click at [831, 229] on link "renew" at bounding box center [822, 230] width 52 height 14
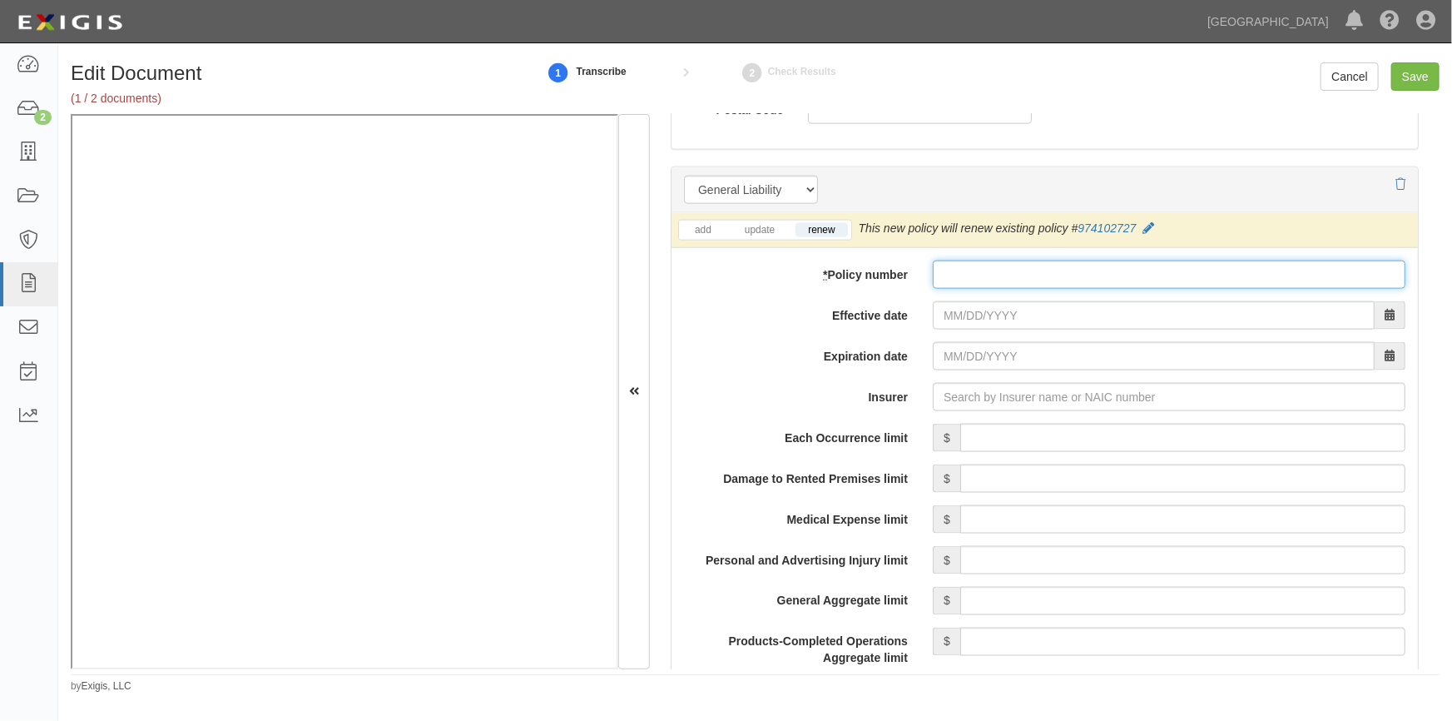
paste input "974102727"
type input "974102727"
click at [987, 320] on input "Effective date" at bounding box center [1154, 315] width 442 height 28
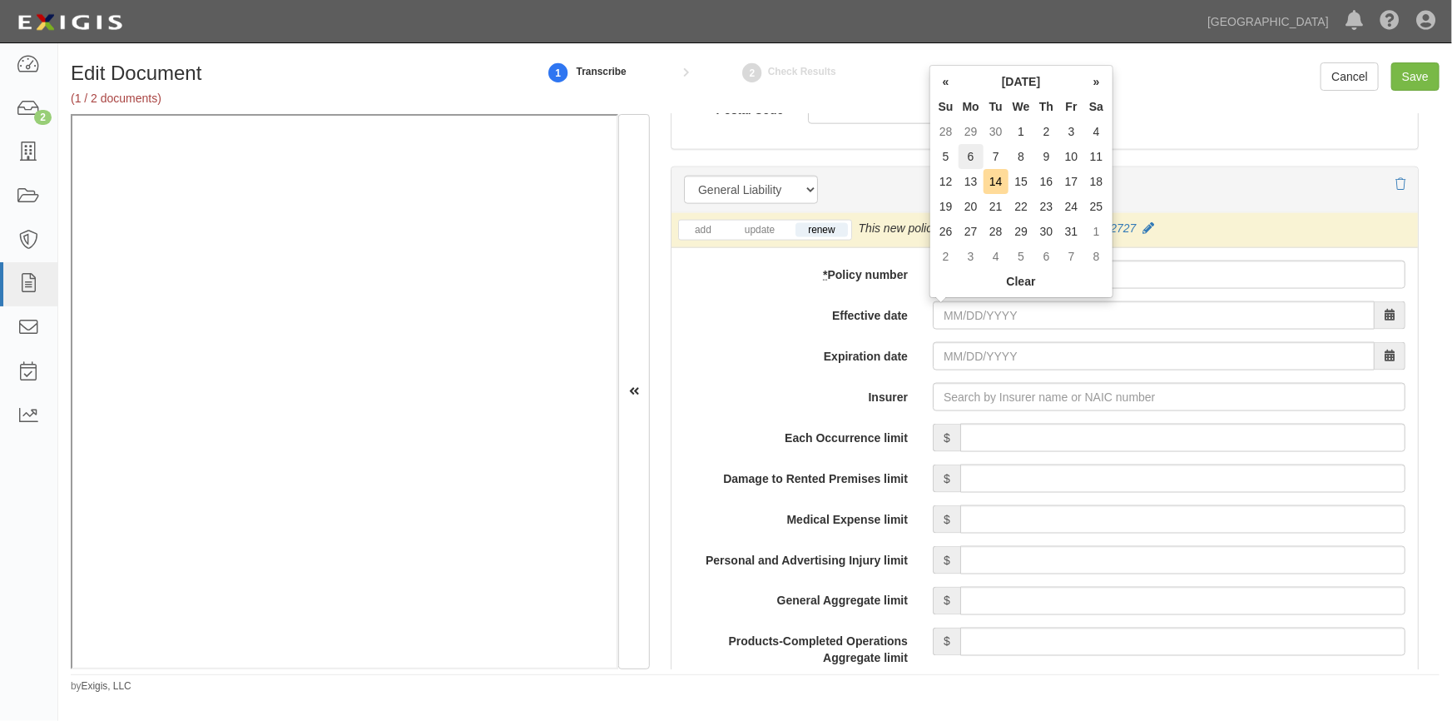
click at [972, 160] on td "6" at bounding box center [971, 156] width 25 height 25
type input "10/06/2025"
type input "[DATE]"
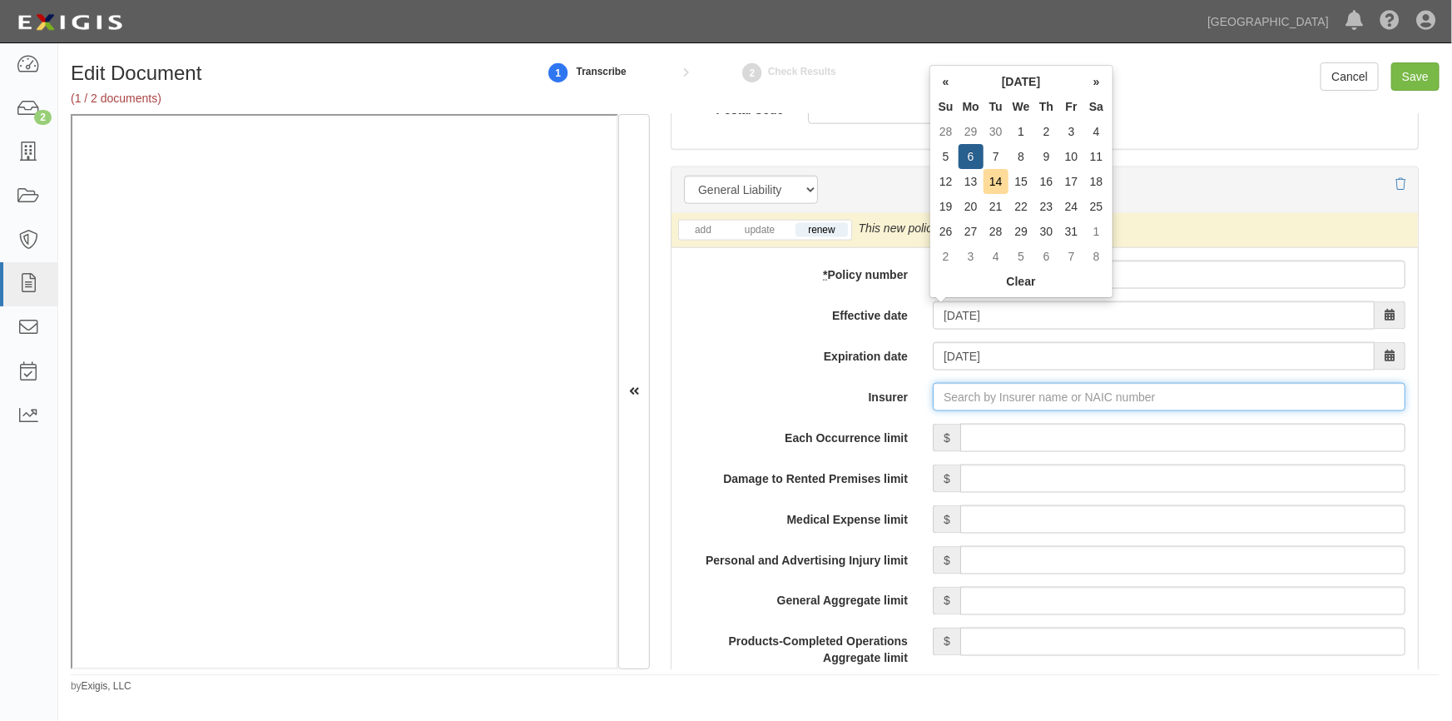
click at [975, 399] on input "Insurer" at bounding box center [1169, 397] width 473 height 28
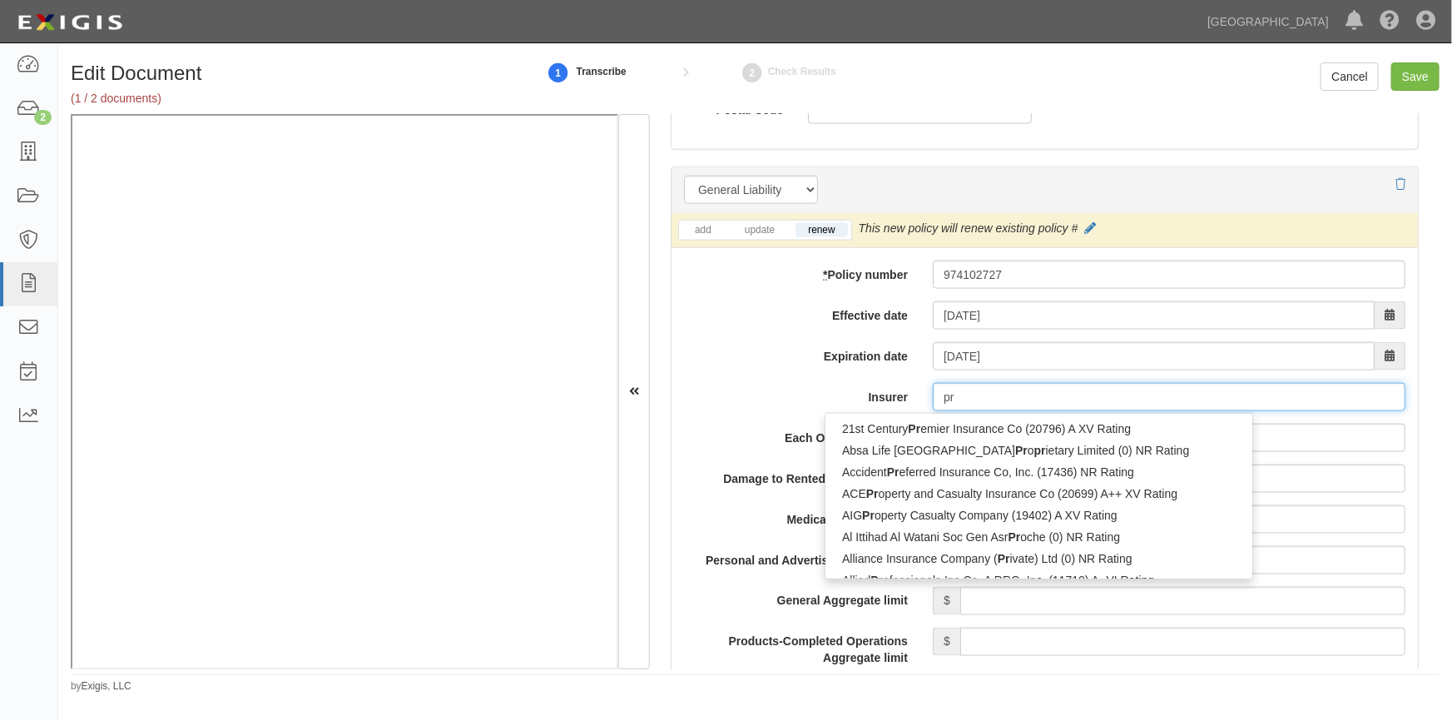
type input "pro"
type input "progressive Advanced Insurance Company (11851) A+ XV Rating"
type input "progressive"
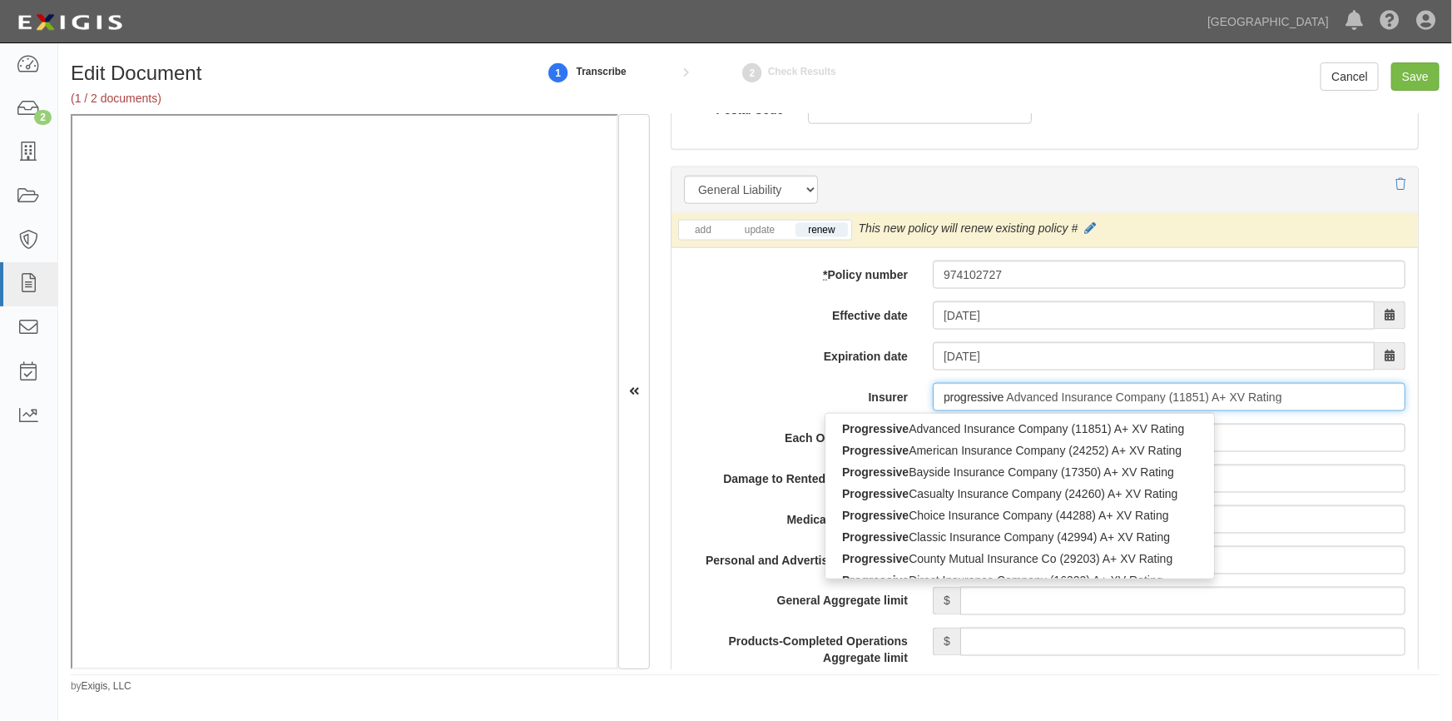
type input "progressive direct Insurance Company (16322) A+ XV Rating"
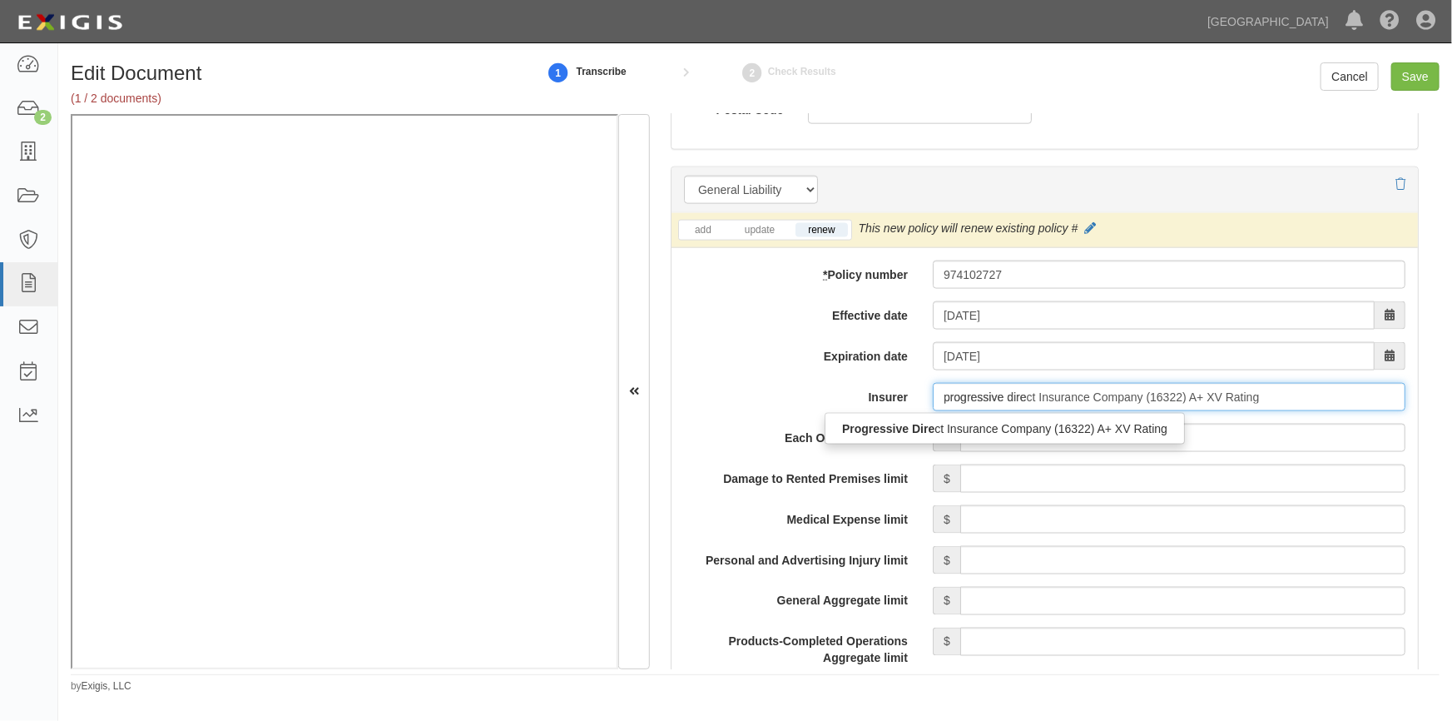
type input "progressive direc"
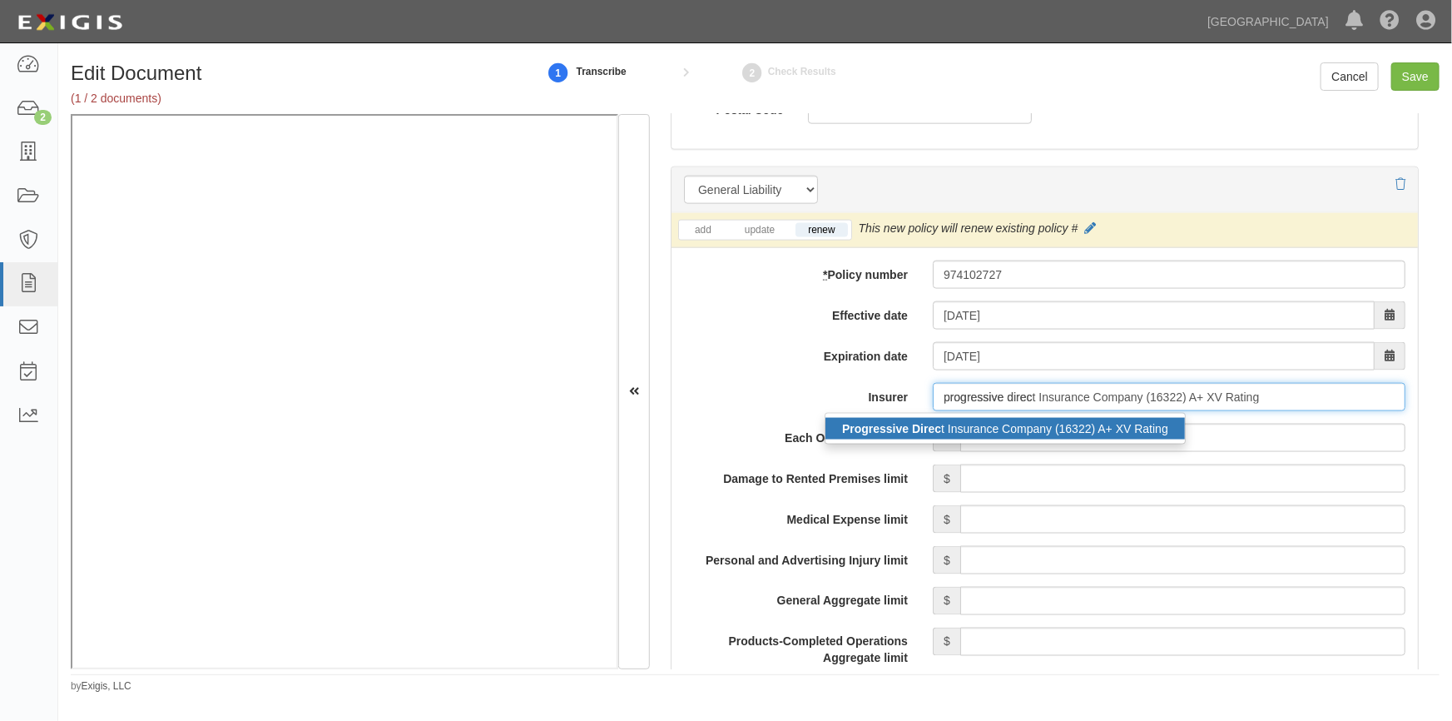
click at [972, 419] on div "Progressive Direc t Insurance Company (16322) A+ XV Rating" at bounding box center [1006, 429] width 360 height 22
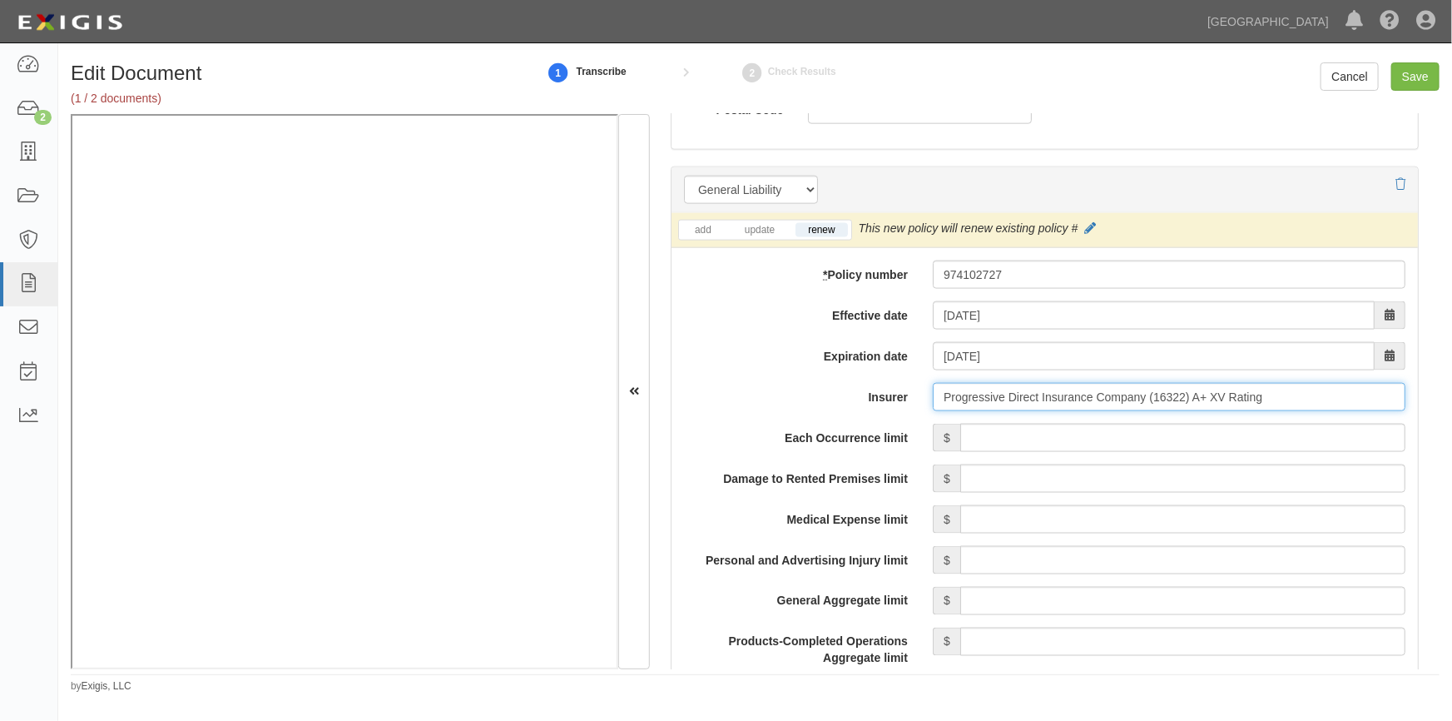
type input "Progressive Direct Insurance Company (16322) A+ XV Rating"
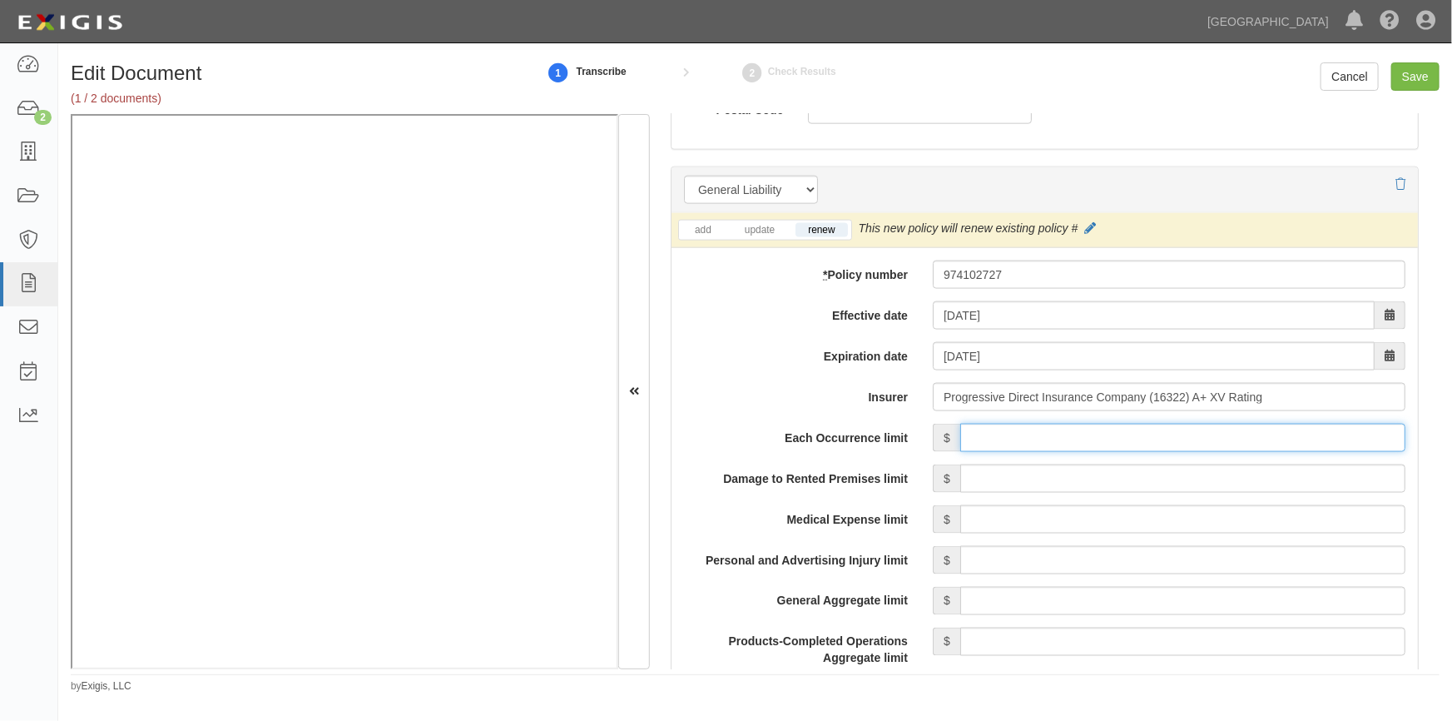
click at [1294, 435] on input "Each Occurrence limit" at bounding box center [1182, 438] width 445 height 28
click at [1431, 80] on input "Save" at bounding box center [1416, 76] width 48 height 28
type input "500000"
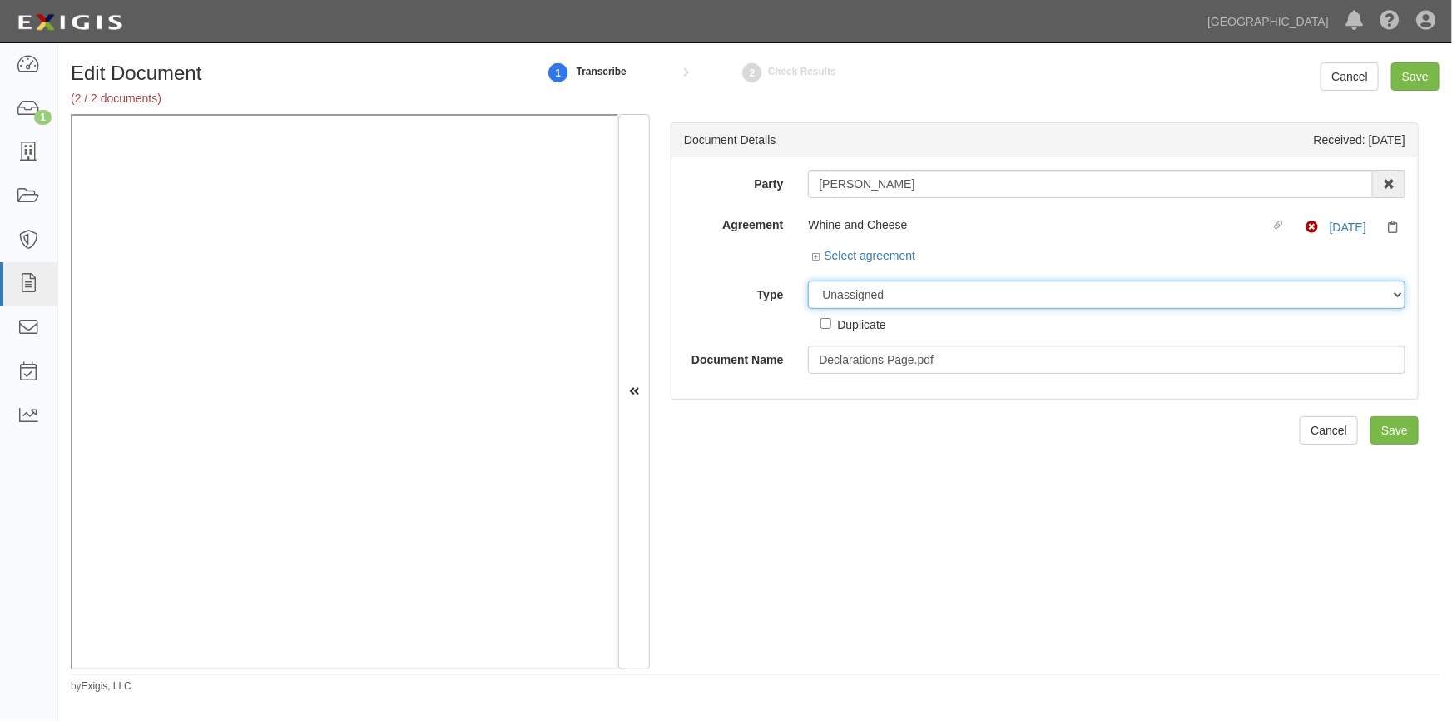
click at [874, 300] on select "Unassigned Binder Cancellation Notice Certificate Contract Endorsement Insuranc…" at bounding box center [1107, 294] width 598 height 28
select select "OtherDetail"
click at [808, 280] on select "Unassigned Binder Cancellation Notice Certificate Contract Endorsement Insuranc…" at bounding box center [1107, 294] width 598 height 28
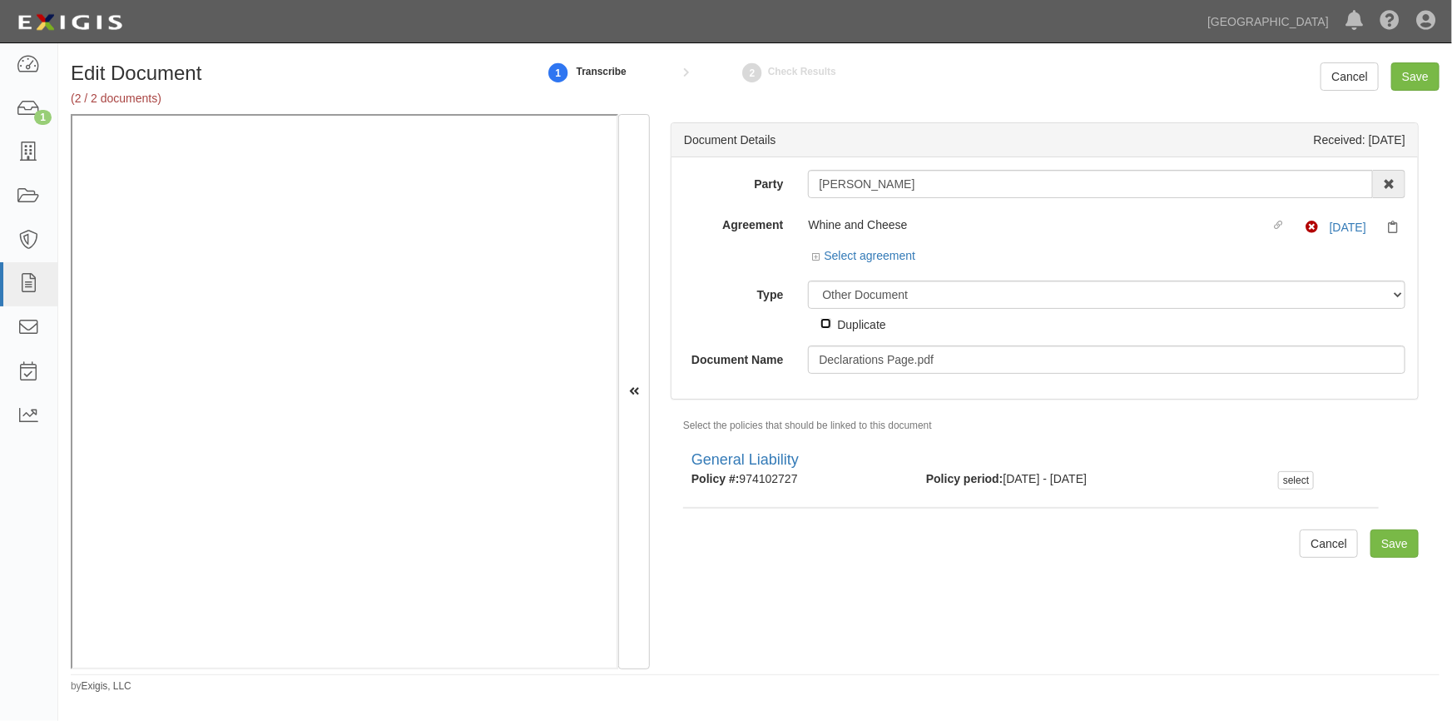
click at [822, 327] on input "Duplicate" at bounding box center [826, 323] width 11 height 11
click at [825, 321] on input "Duplicate" at bounding box center [826, 323] width 11 height 11
checkbox input "false"
click at [1418, 82] on input "Save" at bounding box center [1416, 76] width 48 height 28
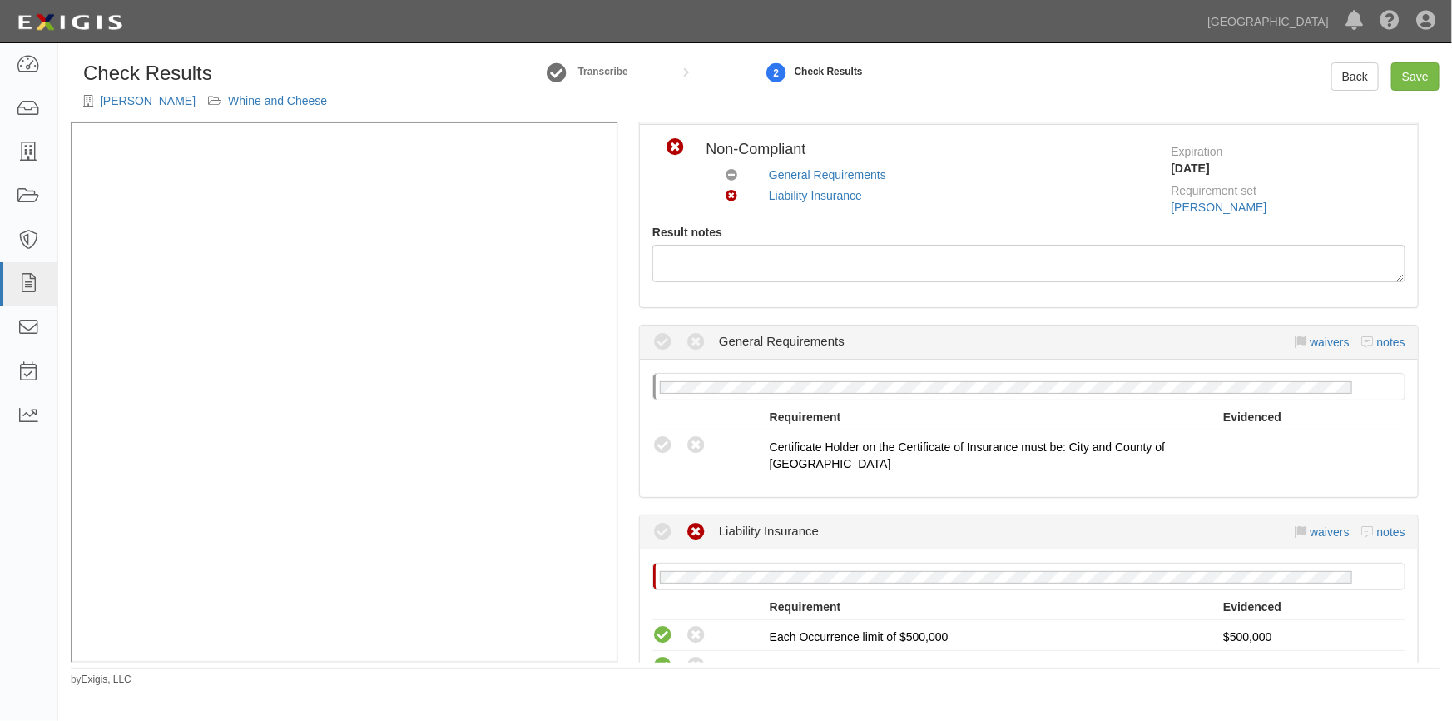
scroll to position [226, 0]
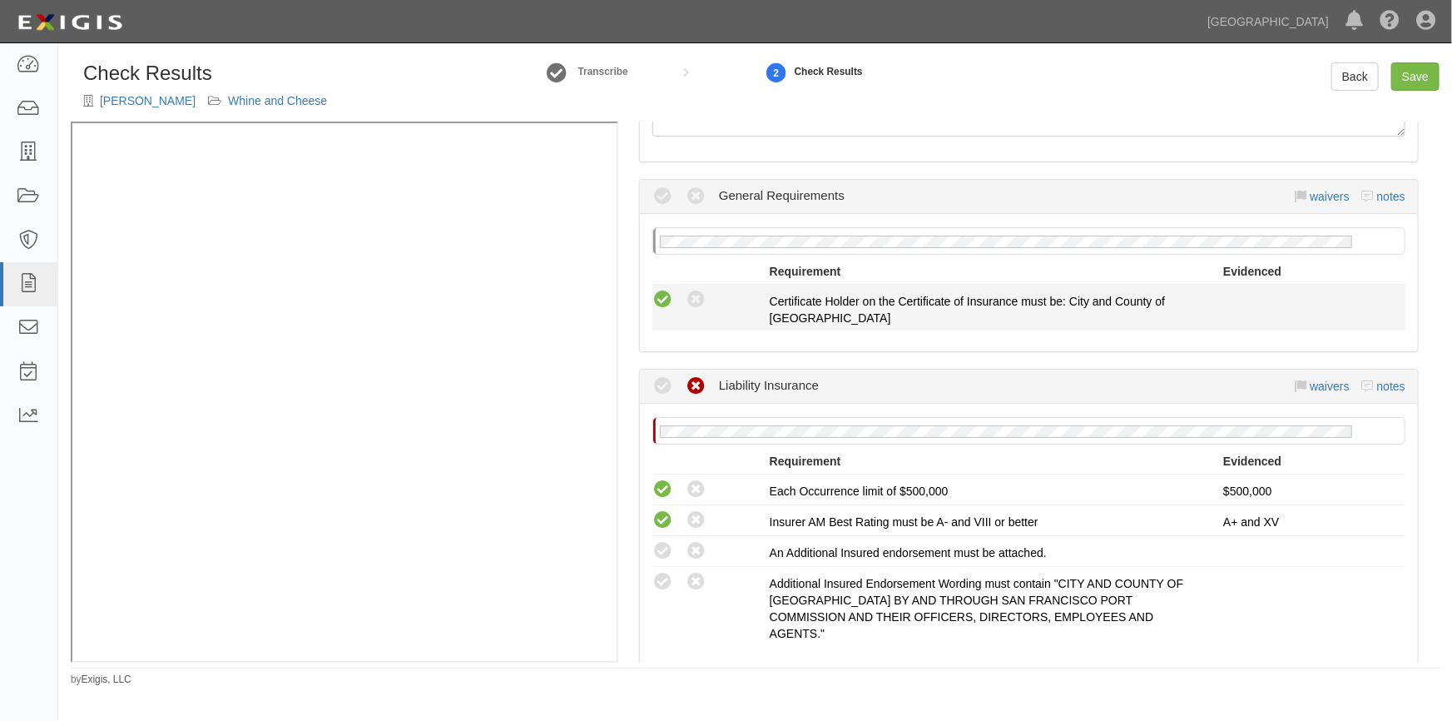
click at [661, 300] on icon at bounding box center [662, 300] width 21 height 21
radio input "true"
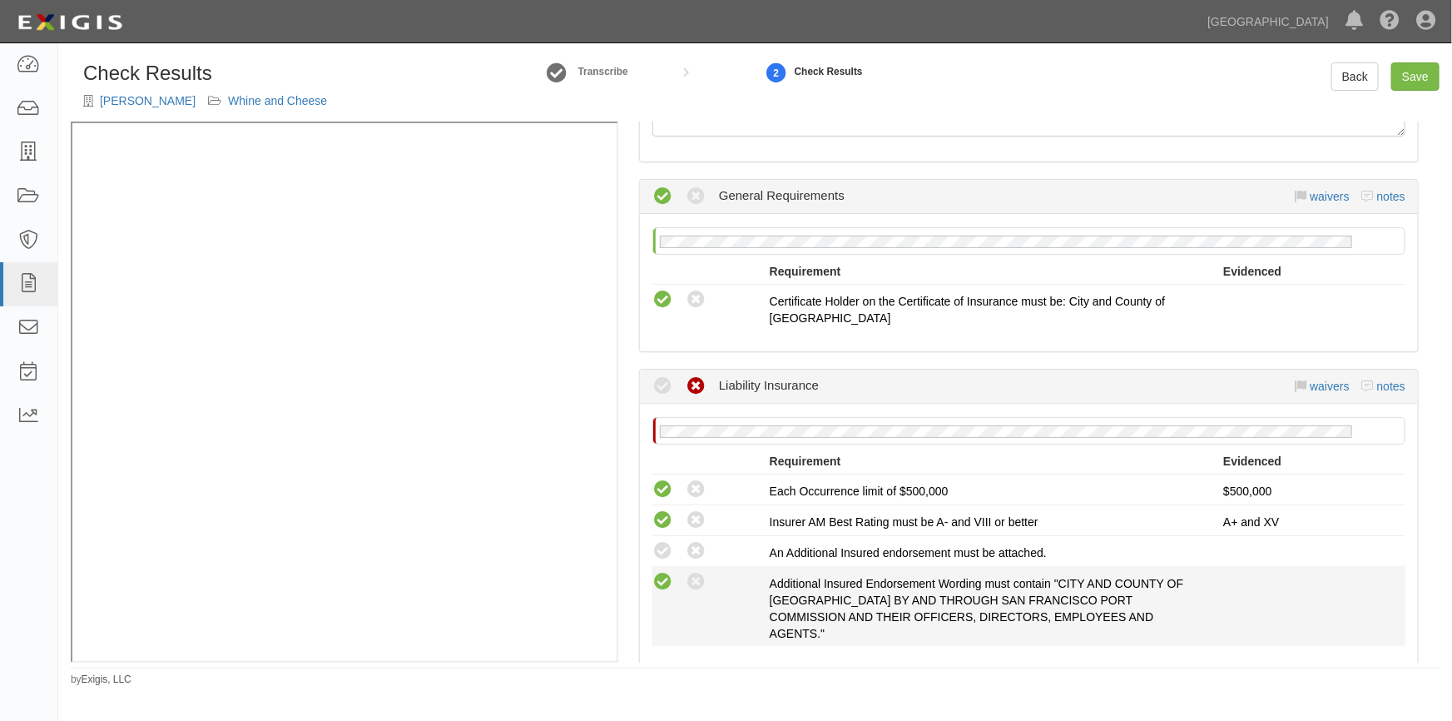
click at [664, 572] on icon at bounding box center [662, 582] width 21 height 21
radio input "true"
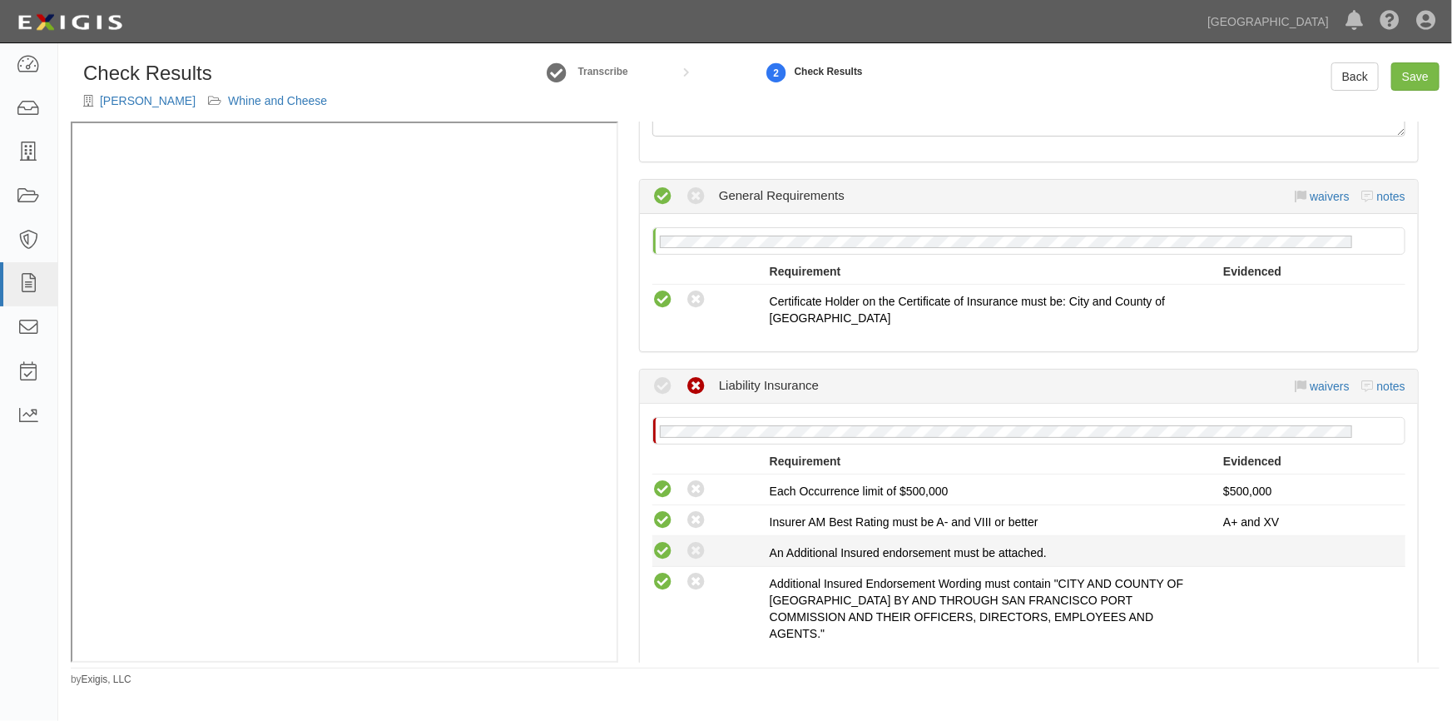
click at [664, 551] on icon at bounding box center [662, 551] width 21 height 21
radio input "true"
click at [1421, 76] on link "Save" at bounding box center [1416, 76] width 48 height 28
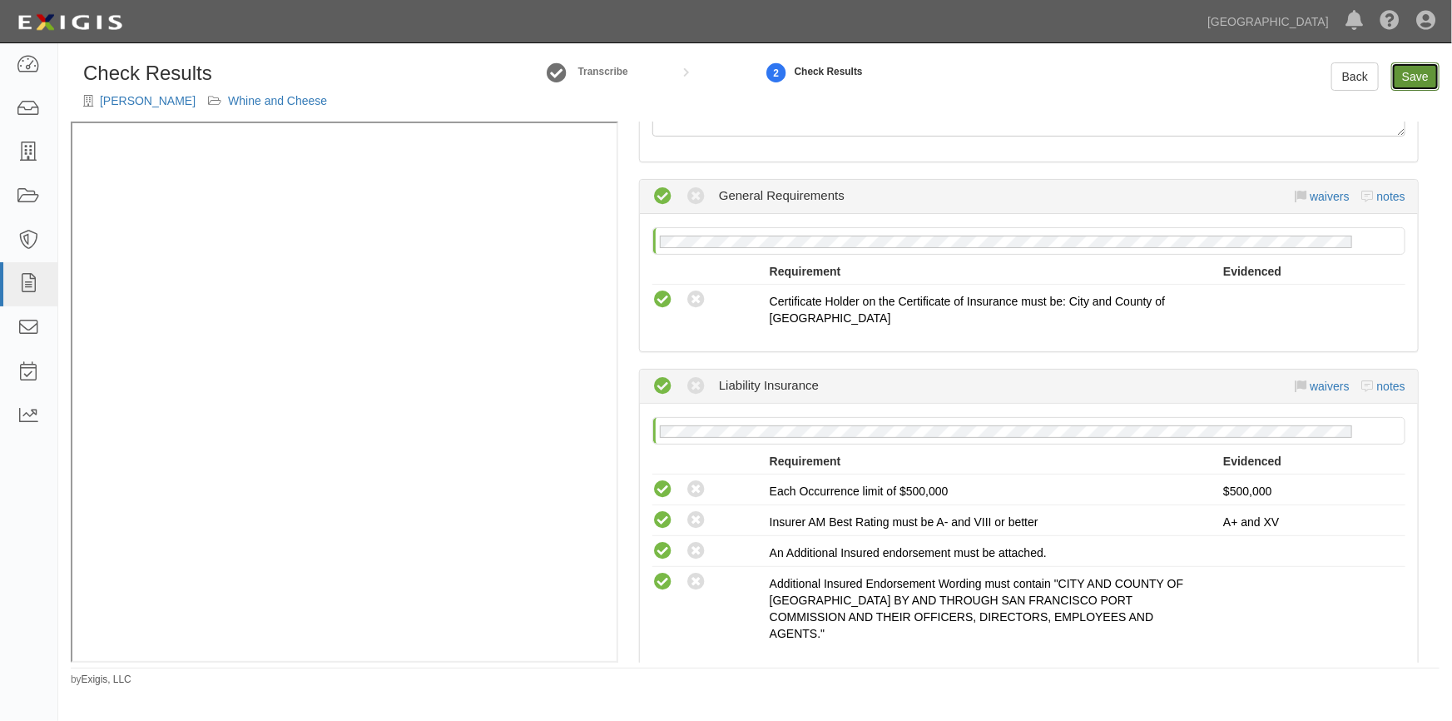
radio input "true"
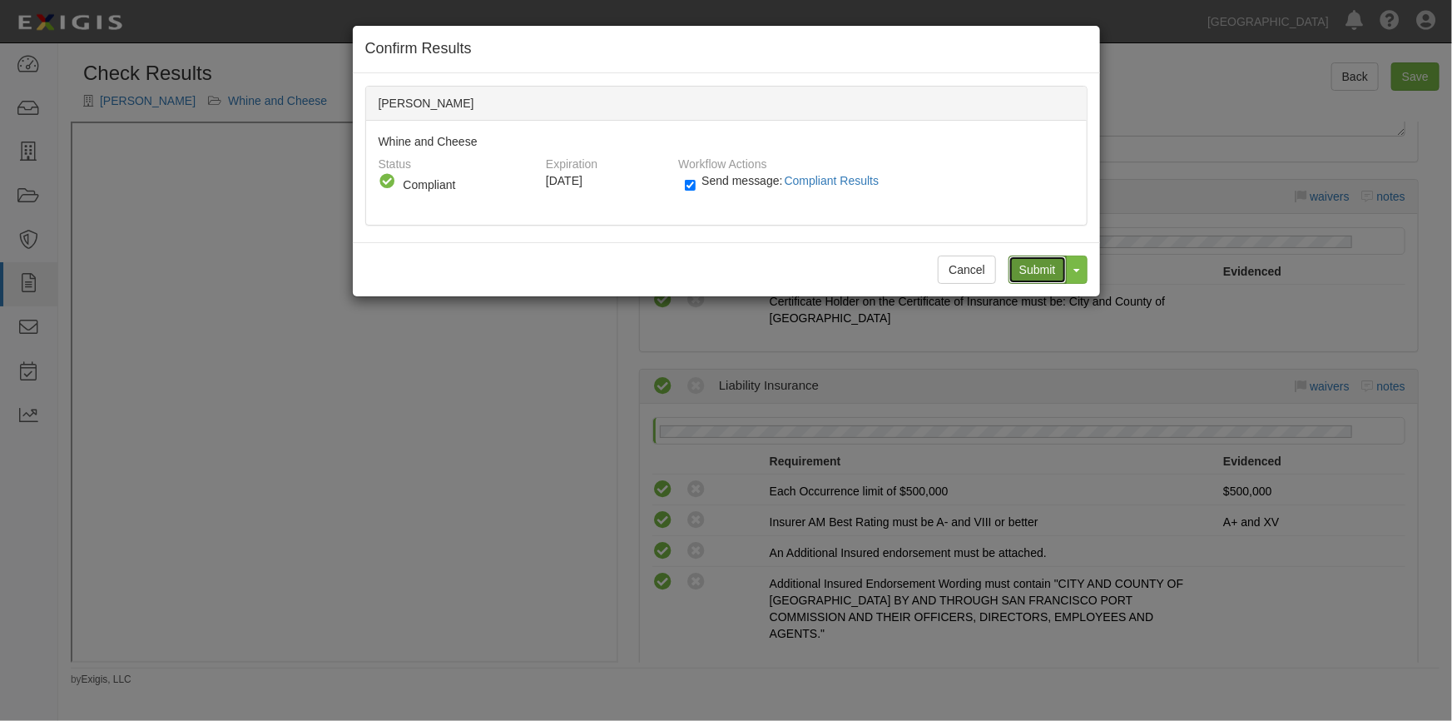
click at [1034, 275] on input "Submit" at bounding box center [1038, 269] width 58 height 28
